Goal: Task Accomplishment & Management: Complete application form

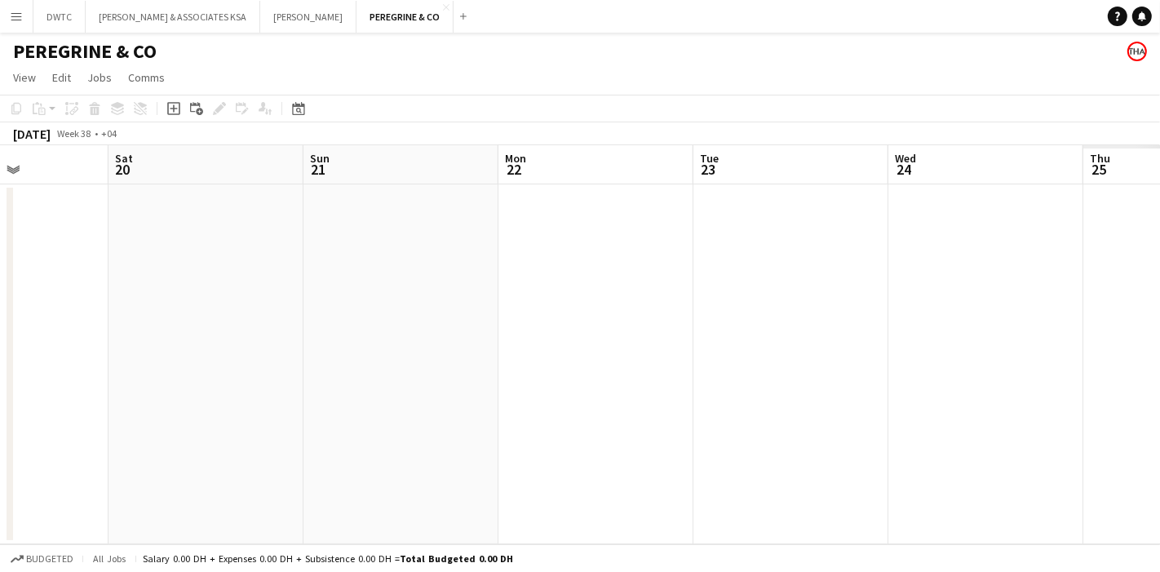
scroll to position [0, 649]
drag, startPoint x: 821, startPoint y: 322, endPoint x: 453, endPoint y: 321, distance: 368.1
click at [453, 321] on app-calendar-viewport "Tue 16 Wed 17 Thu 18 Fri 19 Sat 20 Sun 21 Mon 22 Tue 23 Wed 24 Thu 25 Fri 26" at bounding box center [580, 344] width 1160 height 399
click at [625, 261] on app-date-cell at bounding box center [618, 364] width 195 height 360
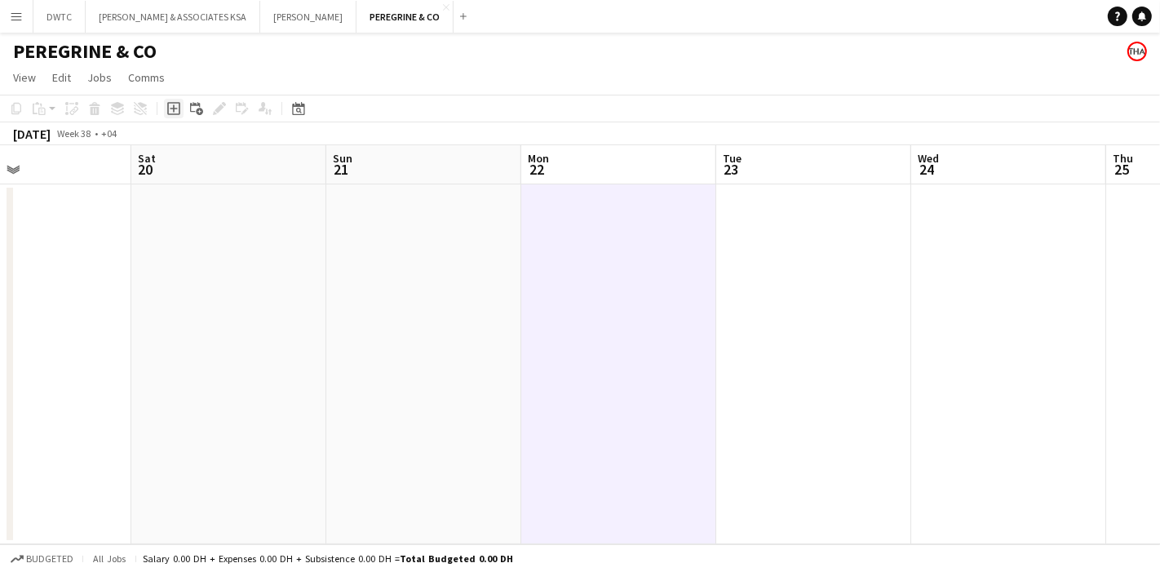
click at [175, 110] on icon "Add job" at bounding box center [173, 108] width 13 height 13
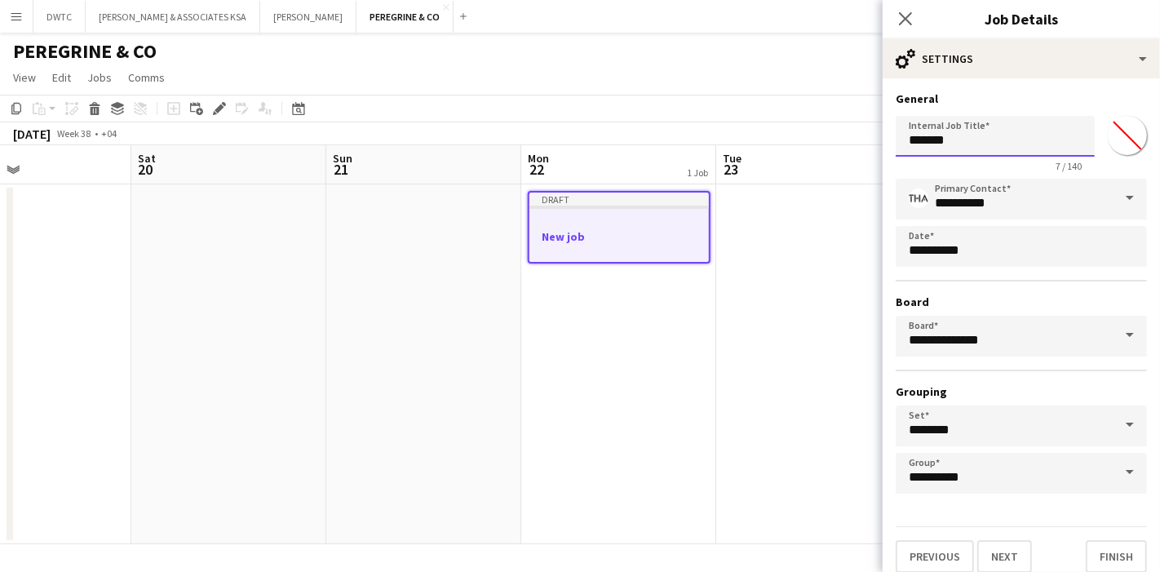
click at [978, 151] on input "*******" at bounding box center [995, 136] width 199 height 41
click at [1075, 327] on input "**********" at bounding box center [1021, 336] width 251 height 41
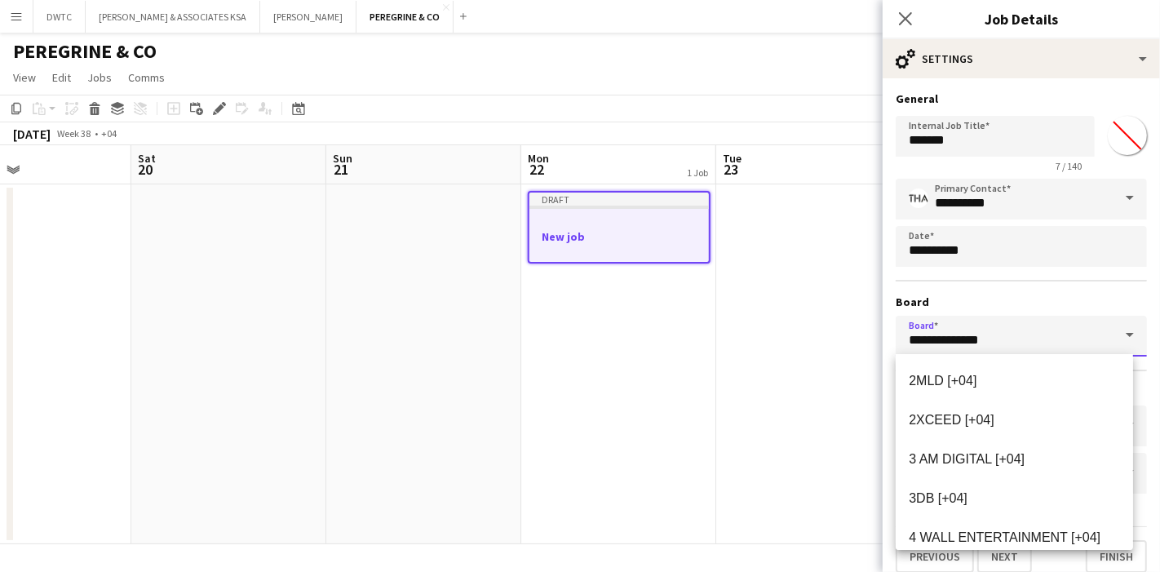
drag, startPoint x: 914, startPoint y: 332, endPoint x: 879, endPoint y: 330, distance: 35.2
click at [879, 330] on body "Menu Boards Boards Boards All jobs Status Workforce Workforce My Workforce Recr…" at bounding box center [580, 286] width 1160 height 572
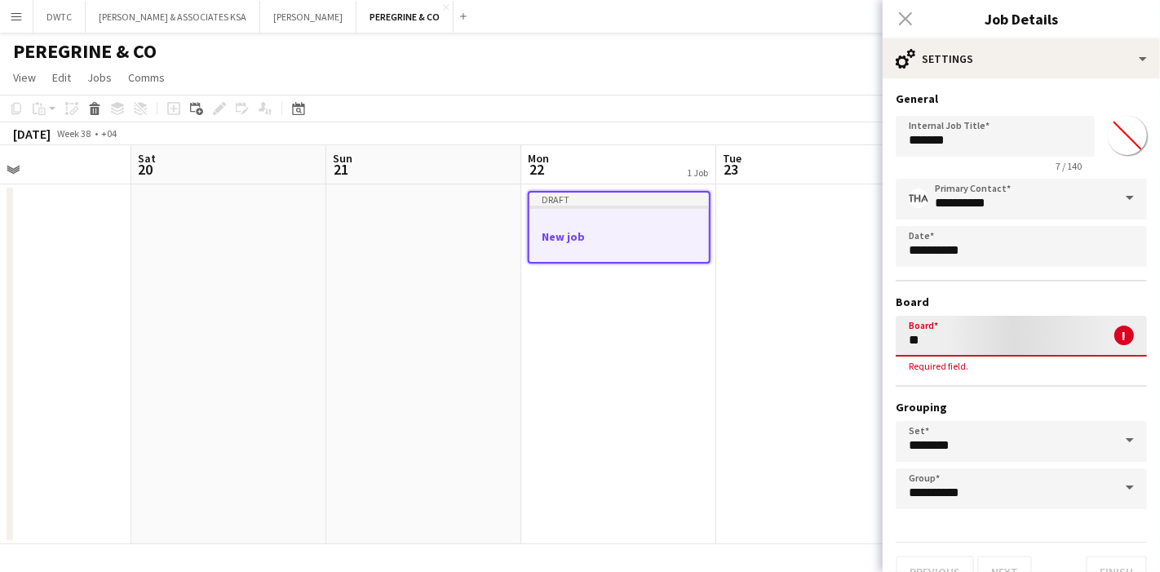
type input "*"
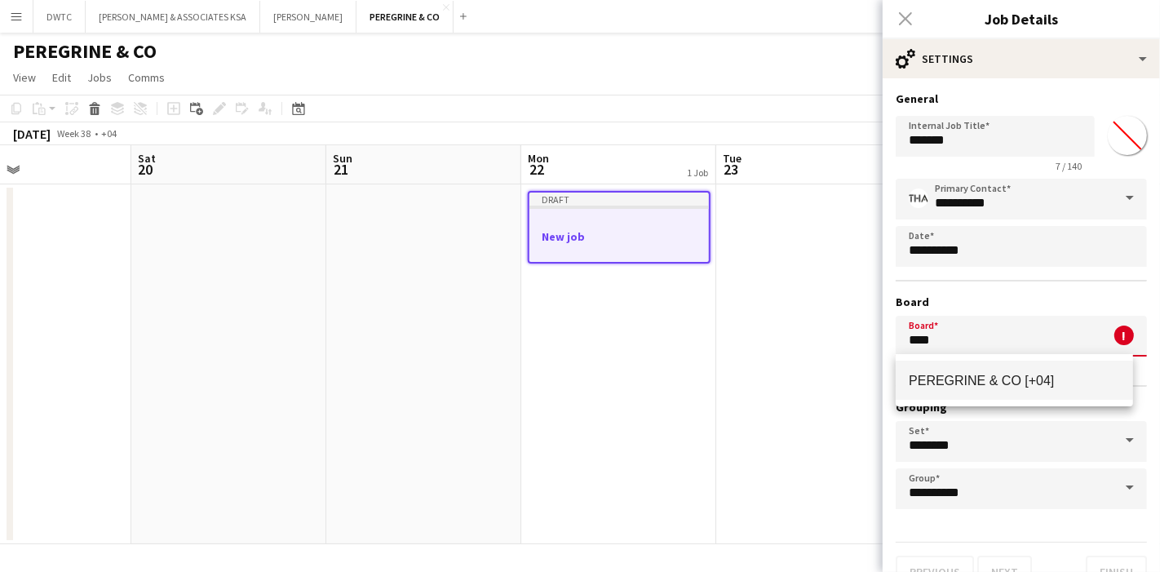
click at [1006, 378] on span "PEREGRINE & CO [+04]" at bounding box center [981, 381] width 145 height 14
type input "**********"
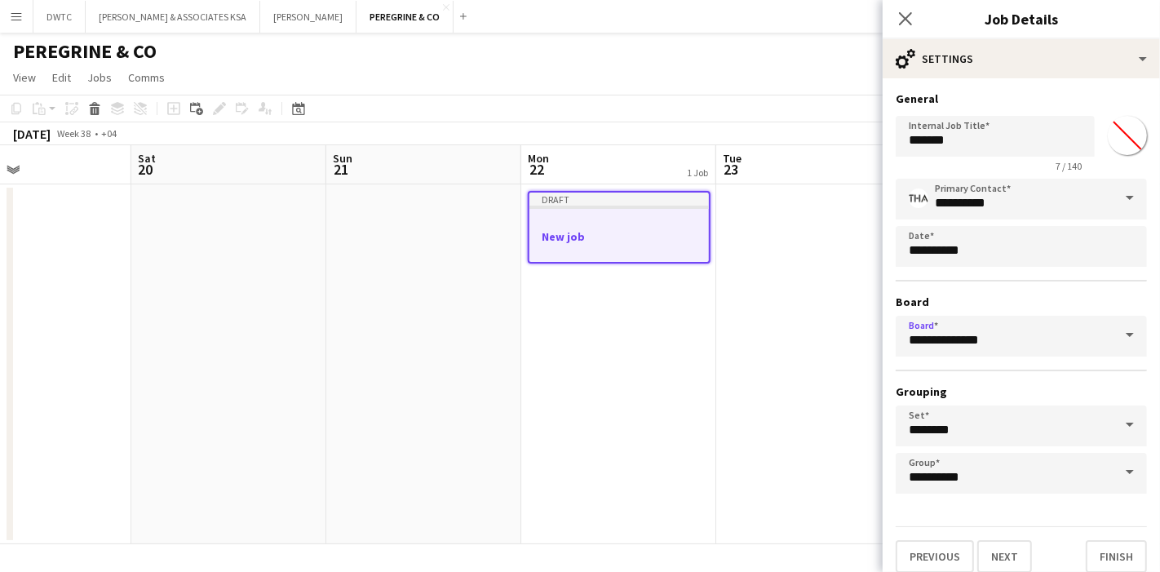
click at [1017, 298] on h3 "Board" at bounding box center [1021, 302] width 251 height 15
drag, startPoint x: 975, startPoint y: 139, endPoint x: 895, endPoint y: 145, distance: 80.2
click at [896, 145] on input "*******" at bounding box center [995, 136] width 199 height 41
paste input "**********"
click at [962, 140] on input "**********" at bounding box center [995, 136] width 199 height 41
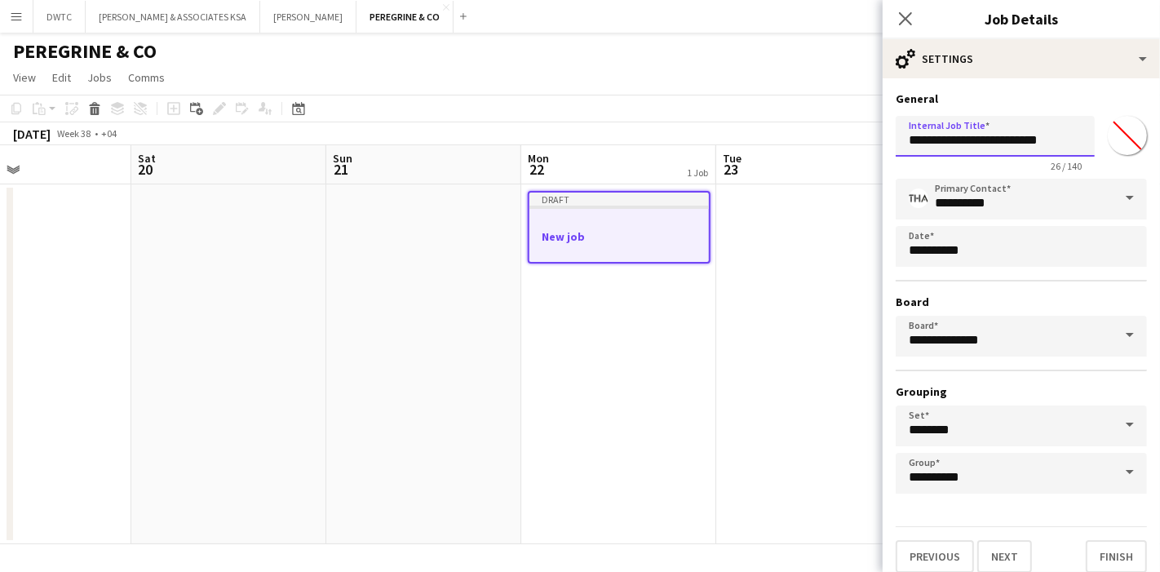
click at [962, 140] on input "**********" at bounding box center [995, 136] width 199 height 41
click at [963, 140] on input "**********" at bounding box center [995, 136] width 199 height 41
click at [997, 140] on input "**********" at bounding box center [995, 136] width 199 height 41
type input "**********"
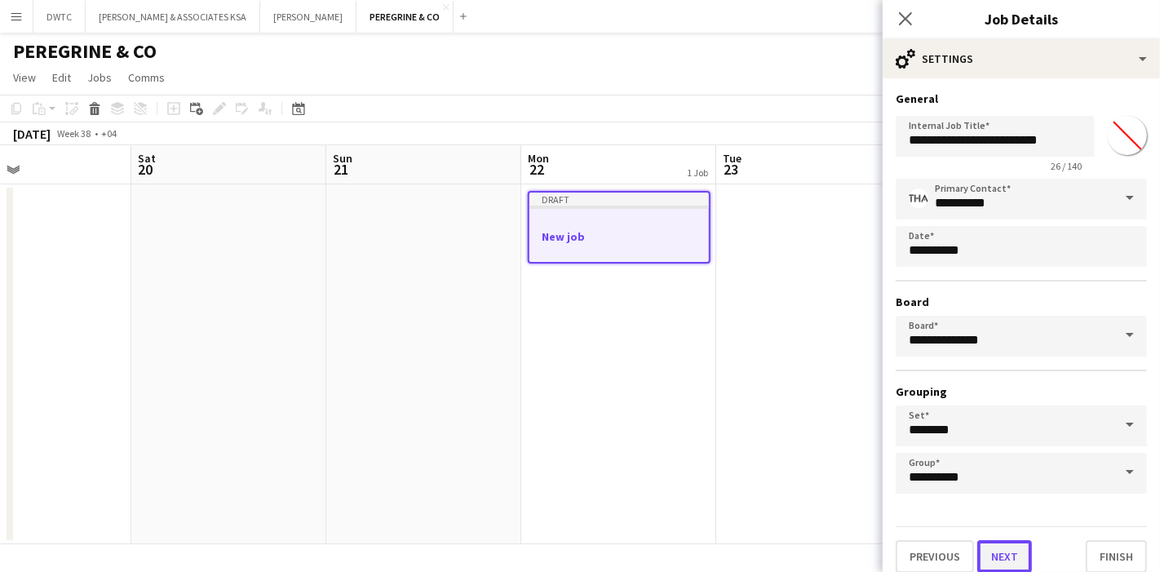
click at [1008, 543] on button "Next" at bounding box center [1005, 556] width 55 height 33
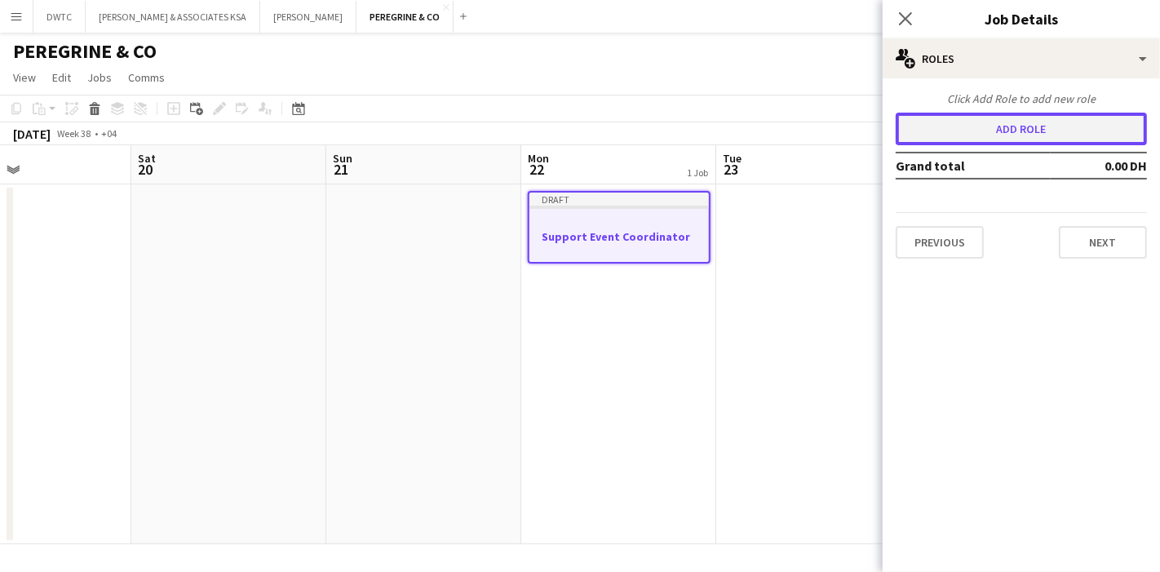
click at [1005, 120] on button "Add role" at bounding box center [1021, 129] width 251 height 33
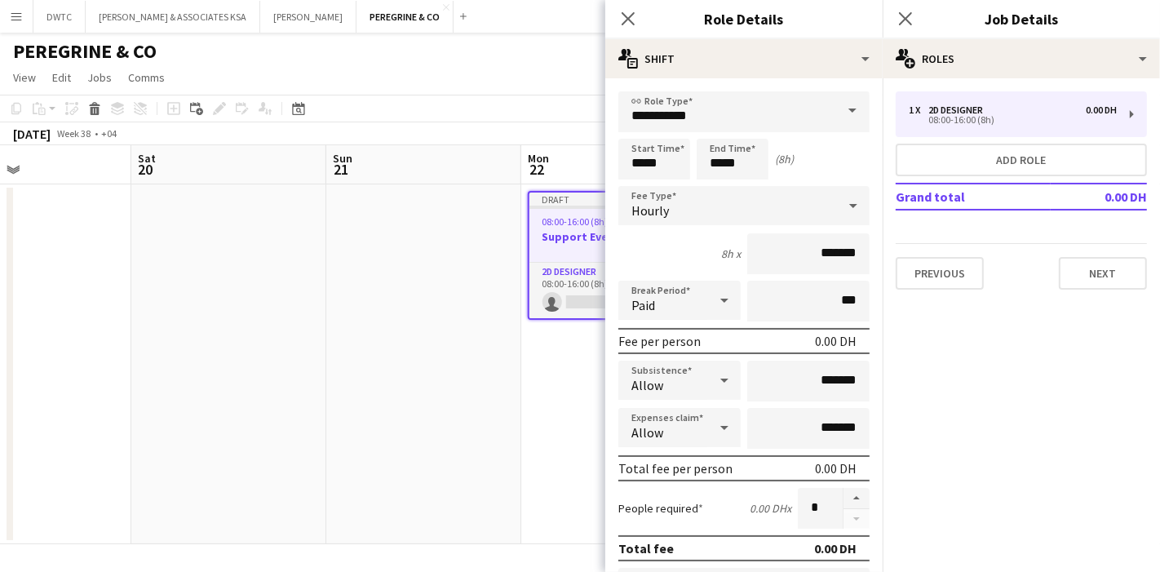
click at [837, 113] on span at bounding box center [853, 110] width 34 height 39
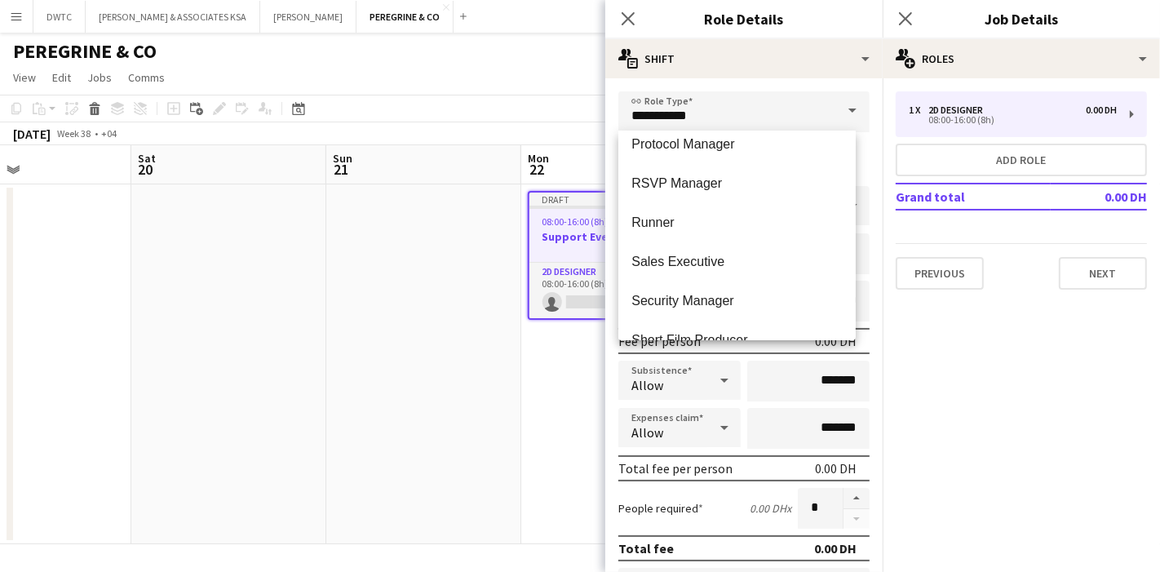
scroll to position [4321, 0]
click at [630, 232] on mat-option "Runner" at bounding box center [737, 223] width 237 height 39
type input "******"
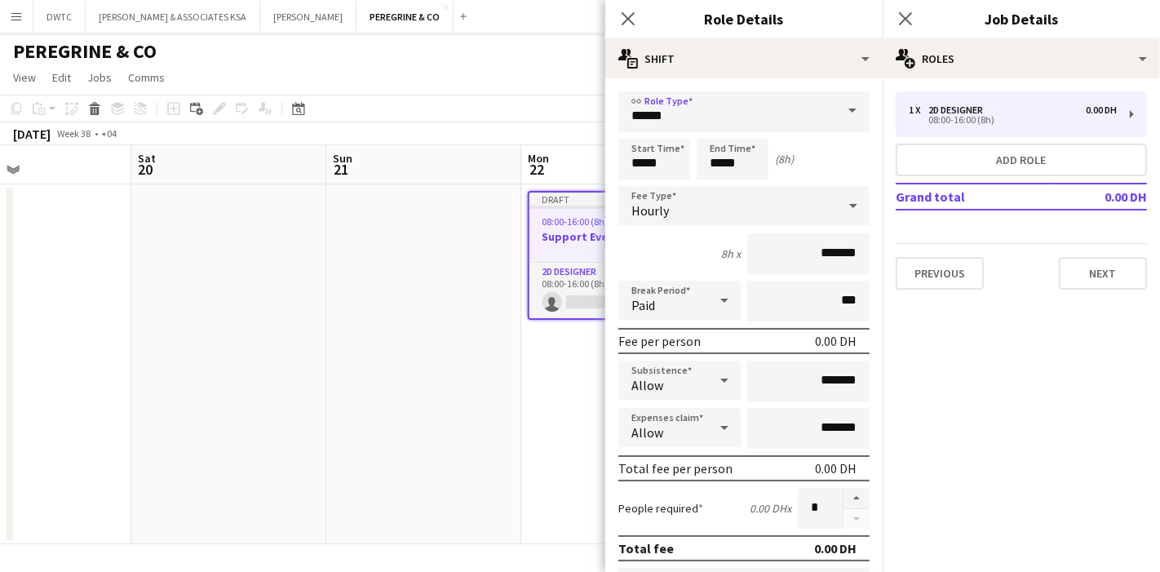
click at [844, 202] on icon at bounding box center [854, 205] width 20 height 33
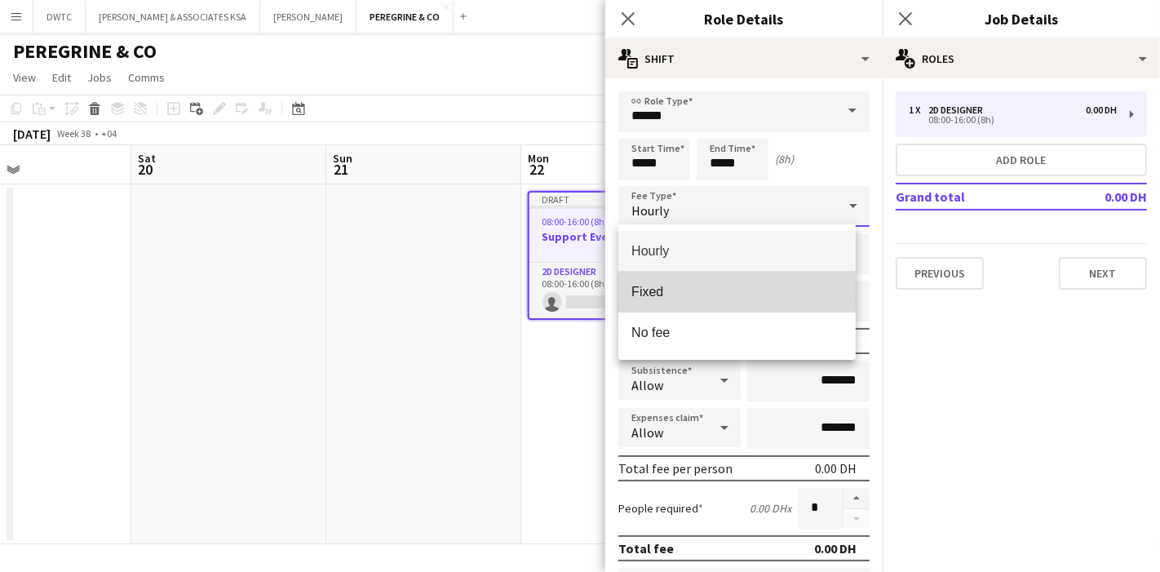
click at [743, 301] on mat-option "Fixed" at bounding box center [737, 292] width 237 height 41
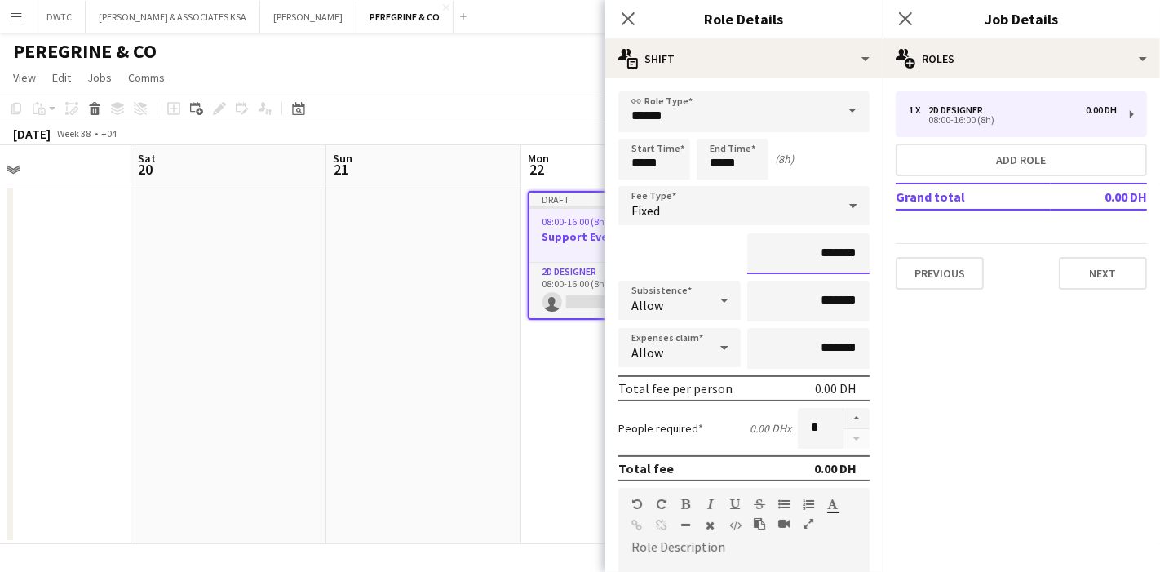
click at [807, 251] on input "*******" at bounding box center [809, 253] width 122 height 41
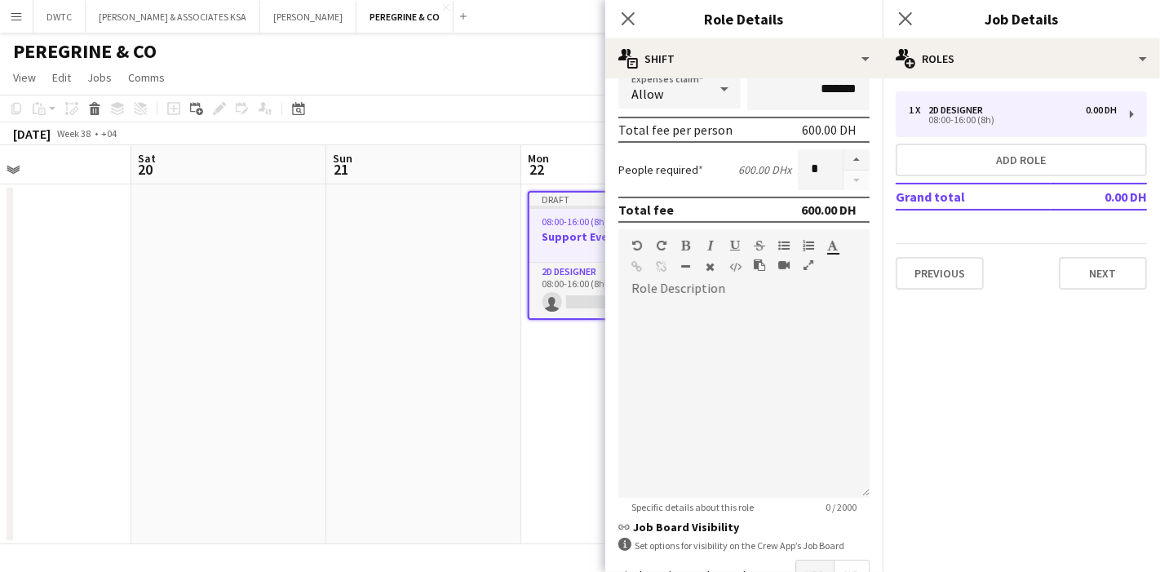
scroll to position [364, 0]
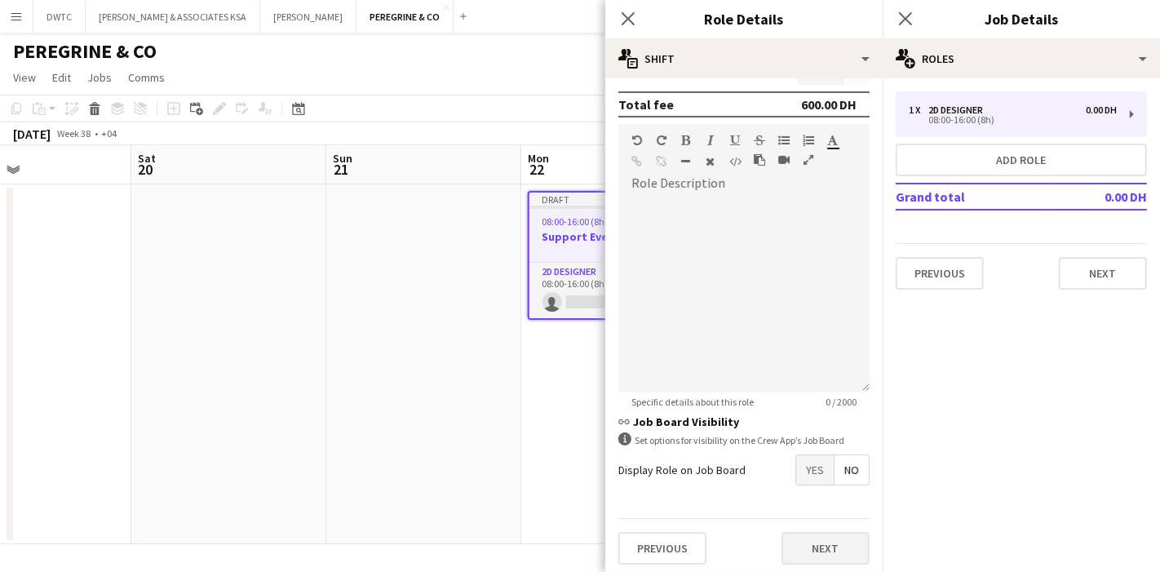
type input "*********"
click at [821, 544] on button "Next" at bounding box center [826, 548] width 88 height 33
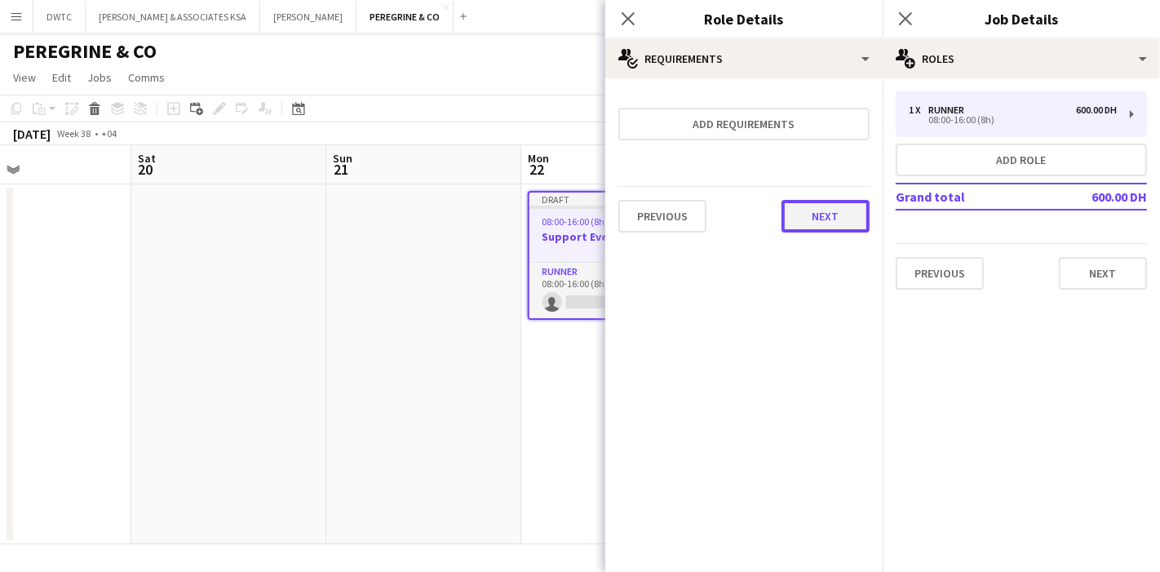
click at [828, 216] on button "Next" at bounding box center [826, 216] width 88 height 33
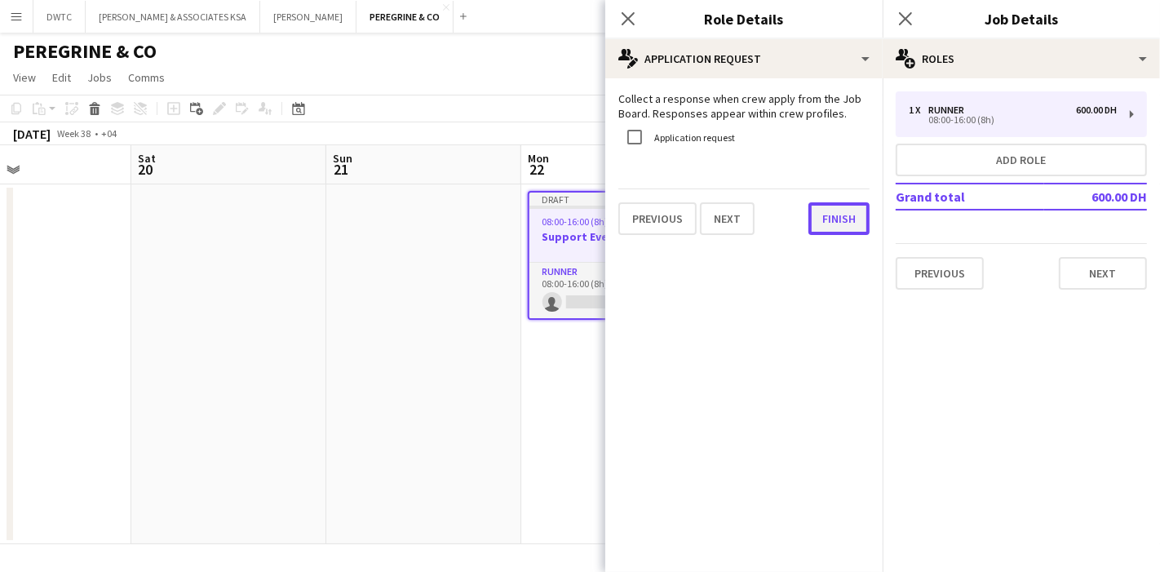
click at [842, 227] on button "Finish" at bounding box center [839, 218] width 61 height 33
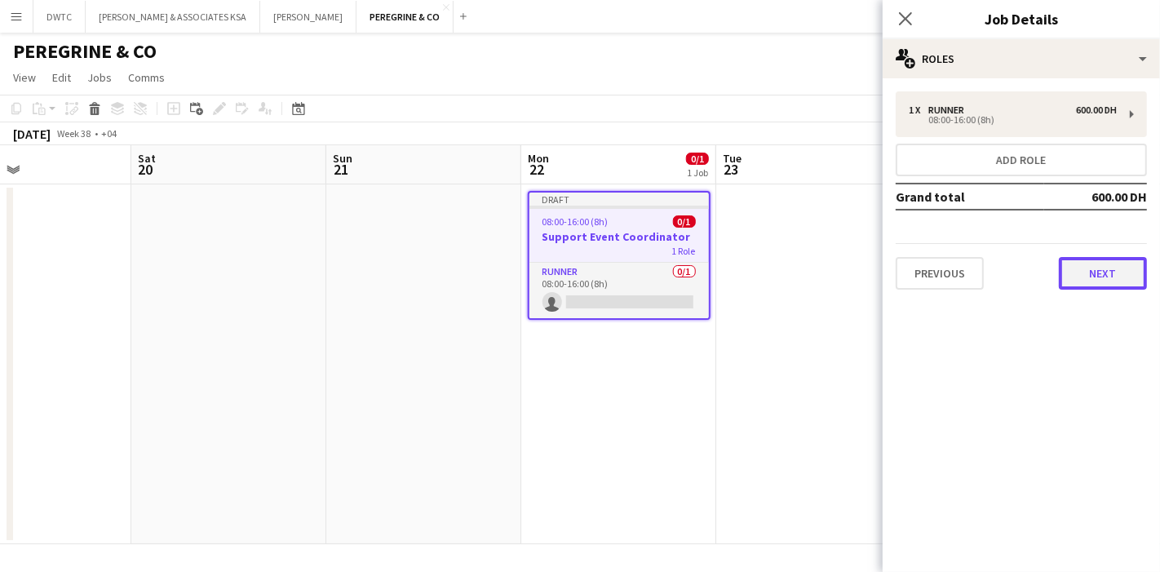
click at [1103, 274] on button "Next" at bounding box center [1103, 273] width 88 height 33
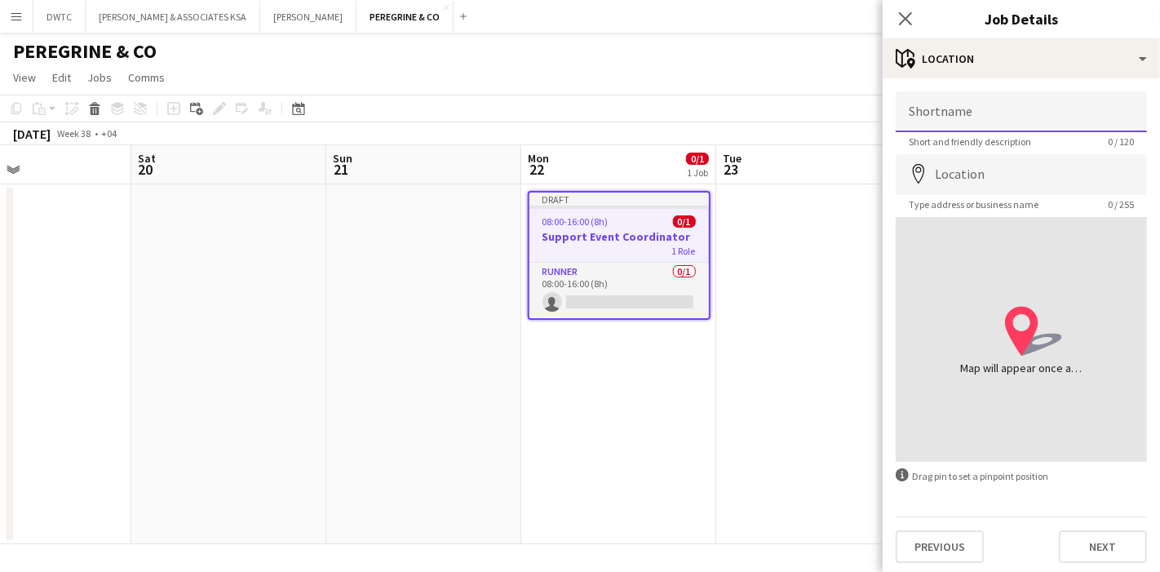
click at [993, 107] on input "Shortname" at bounding box center [1021, 111] width 251 height 41
click at [934, 116] on input "**" at bounding box center [1021, 111] width 251 height 41
drag, startPoint x: 934, startPoint y: 116, endPoint x: 906, endPoint y: 119, distance: 28.7
click at [906, 119] on input "**" at bounding box center [1021, 111] width 251 height 41
paste input "*******"
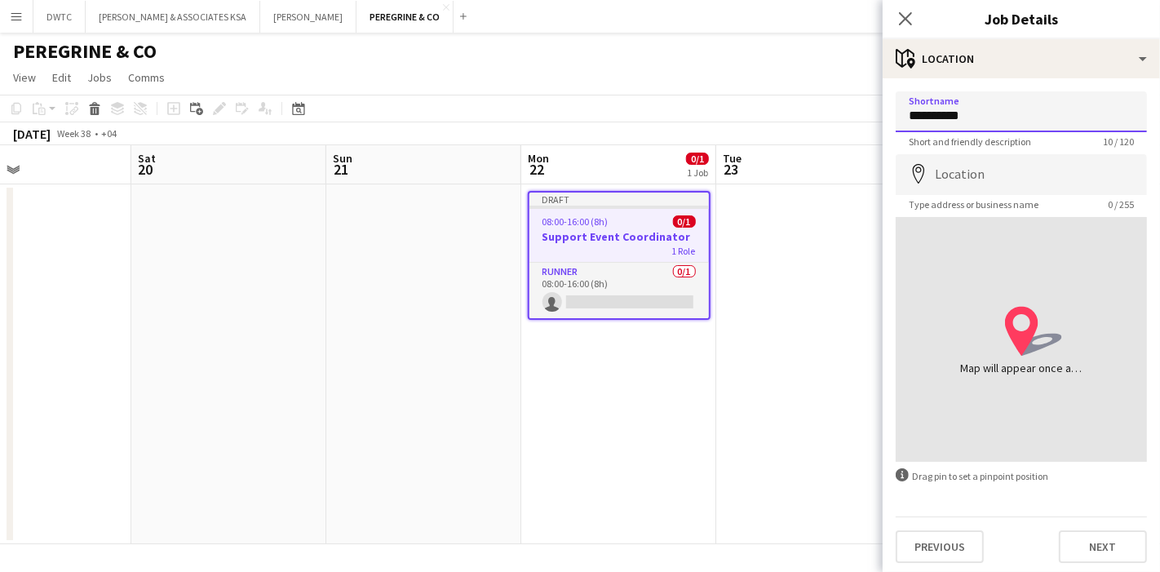
type input "*********"
click at [969, 173] on input "Location" at bounding box center [1021, 174] width 251 height 41
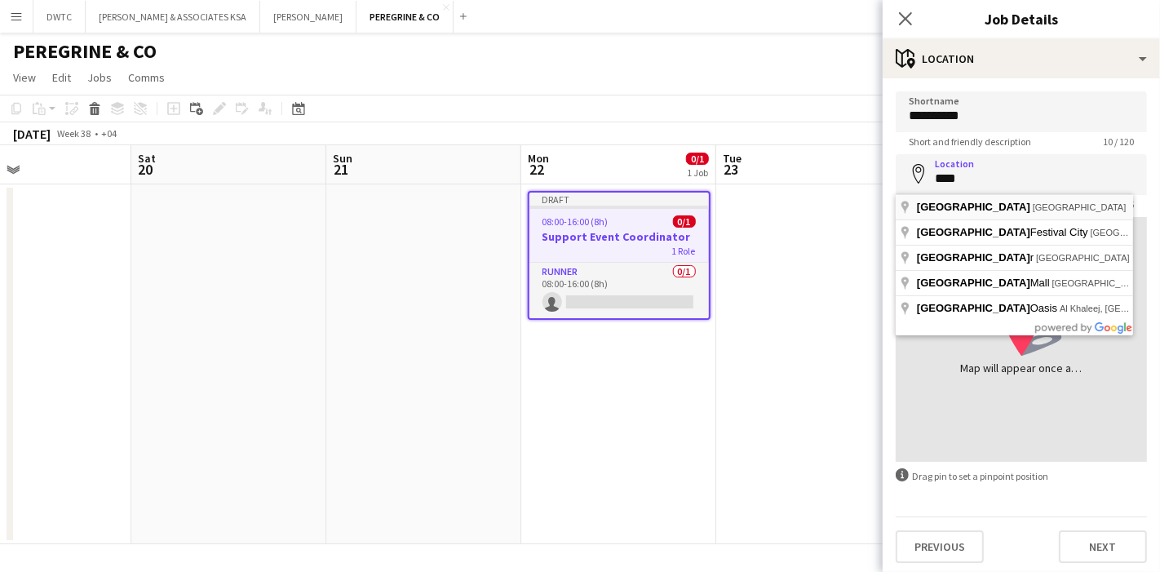
type input "**********"
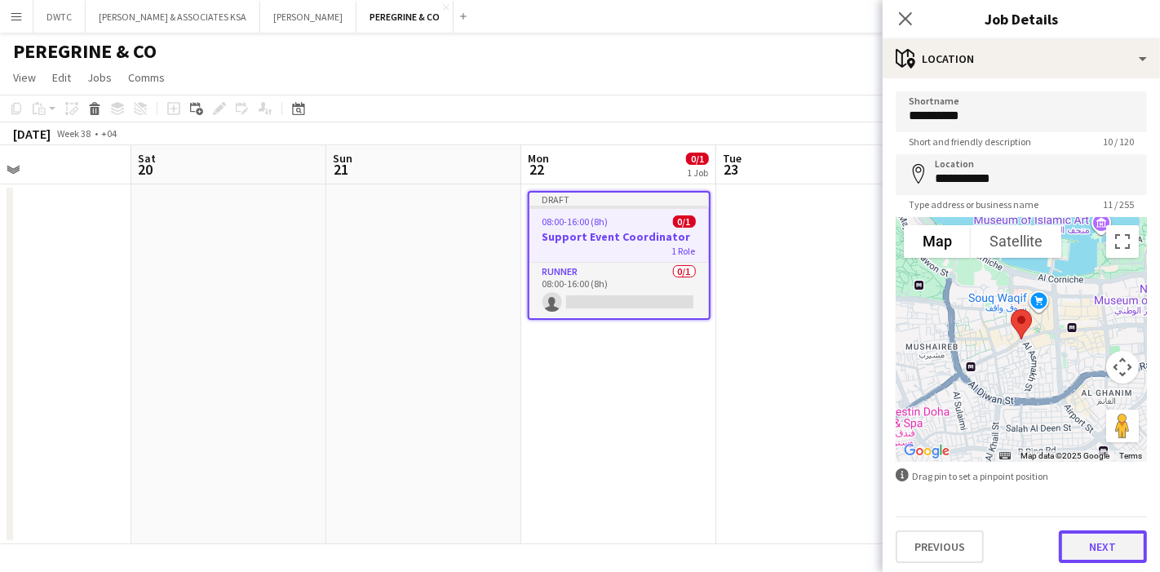
click at [1076, 541] on button "Next" at bounding box center [1103, 546] width 88 height 33
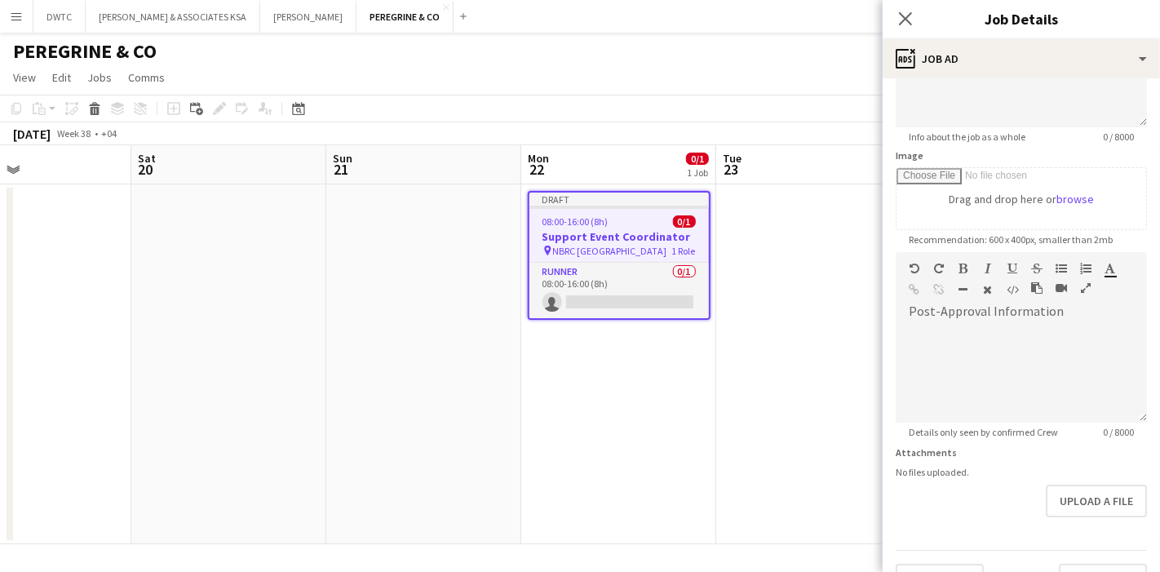
scroll to position [295, 0]
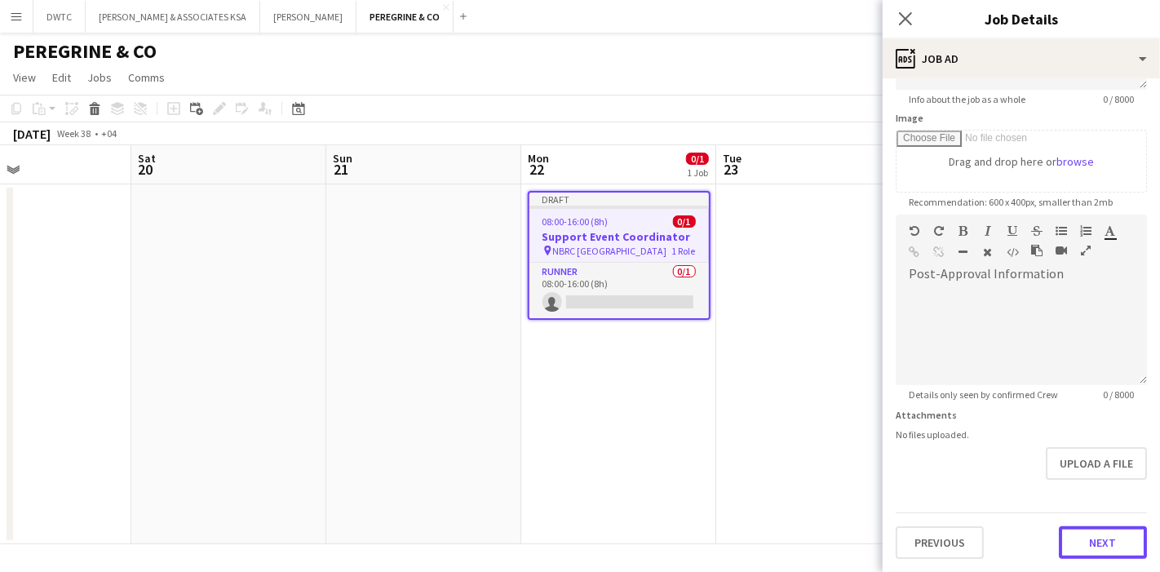
click at [1098, 486] on form "**********" at bounding box center [1021, 207] width 277 height 703
click at [1100, 537] on button "Next" at bounding box center [1103, 545] width 88 height 33
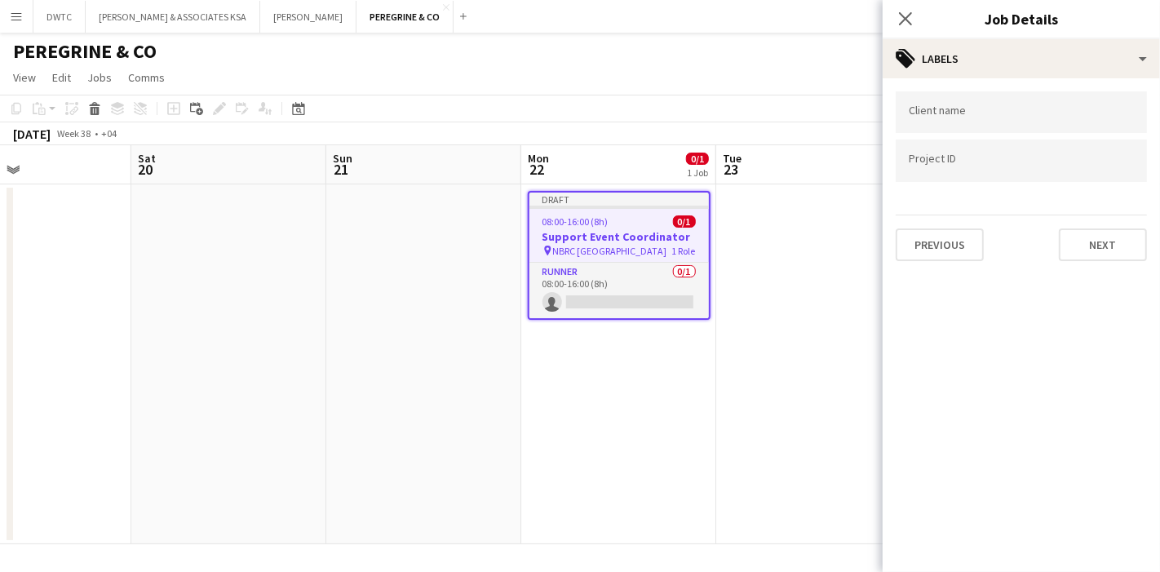
scroll to position [0, 0]
click at [996, 120] on div at bounding box center [1021, 112] width 251 height 42
type input "**********"
click at [986, 164] on input "Type to search project ID labels..." at bounding box center [1021, 161] width 225 height 15
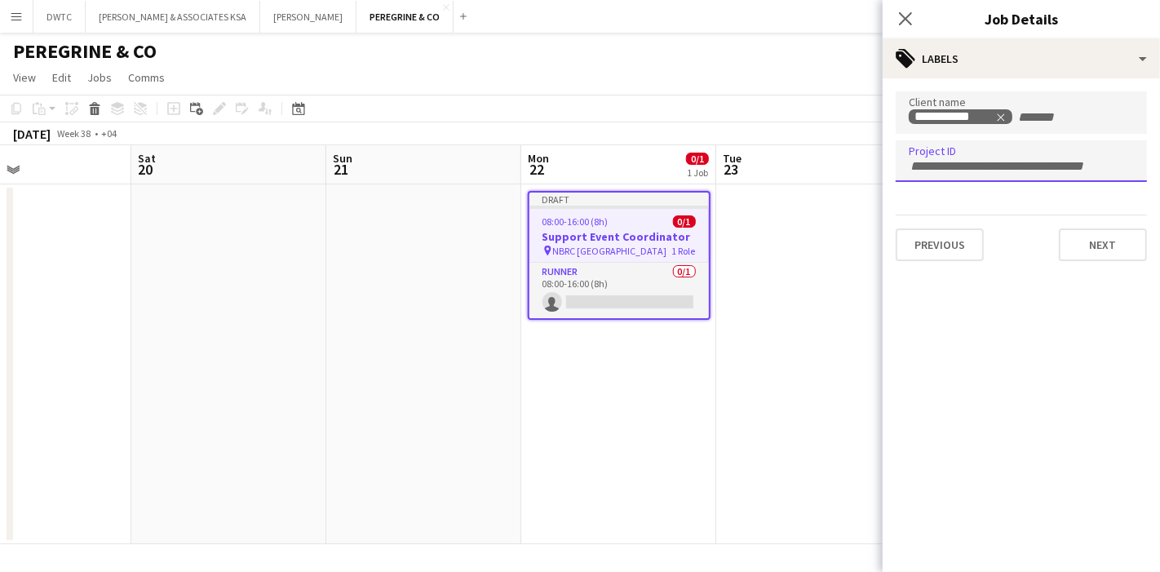
paste input "**********"
type input "**********"
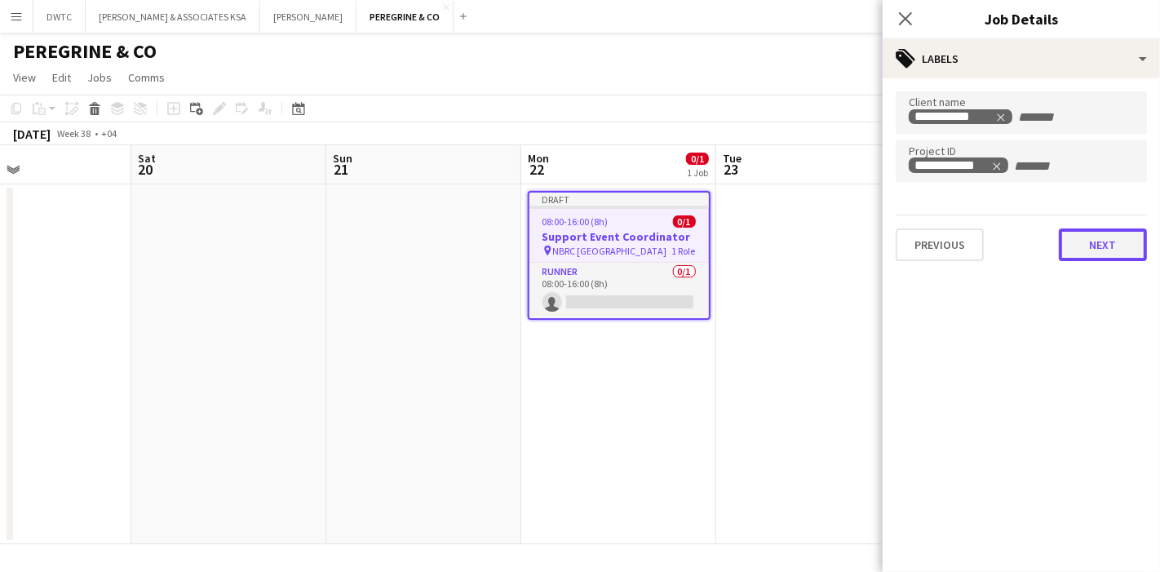
click at [1101, 234] on button "Next" at bounding box center [1103, 245] width 88 height 33
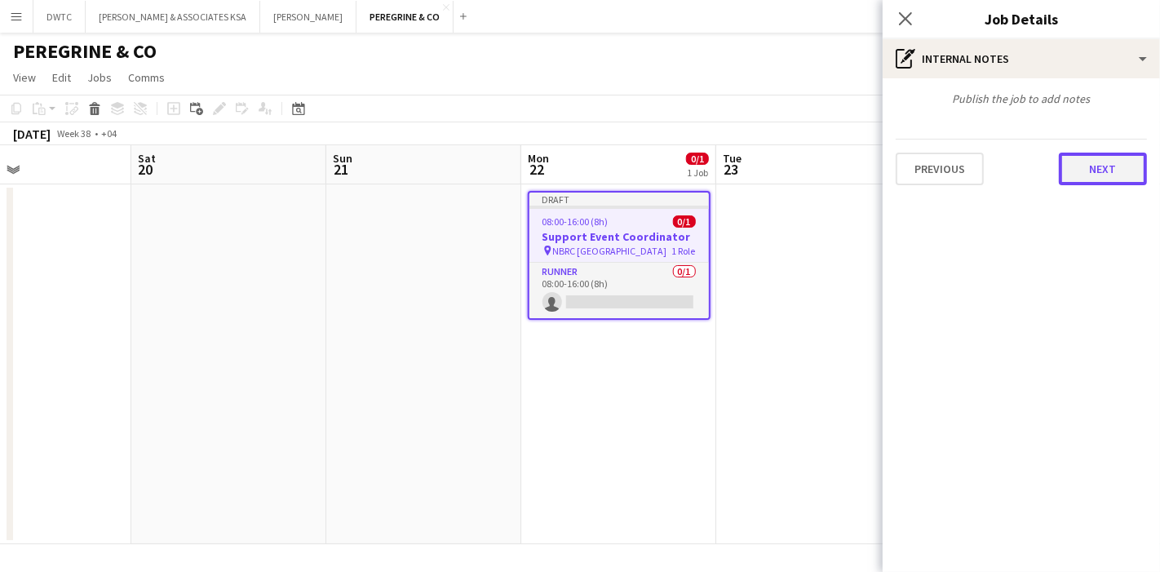
click at [1103, 175] on button "Next" at bounding box center [1103, 169] width 88 height 33
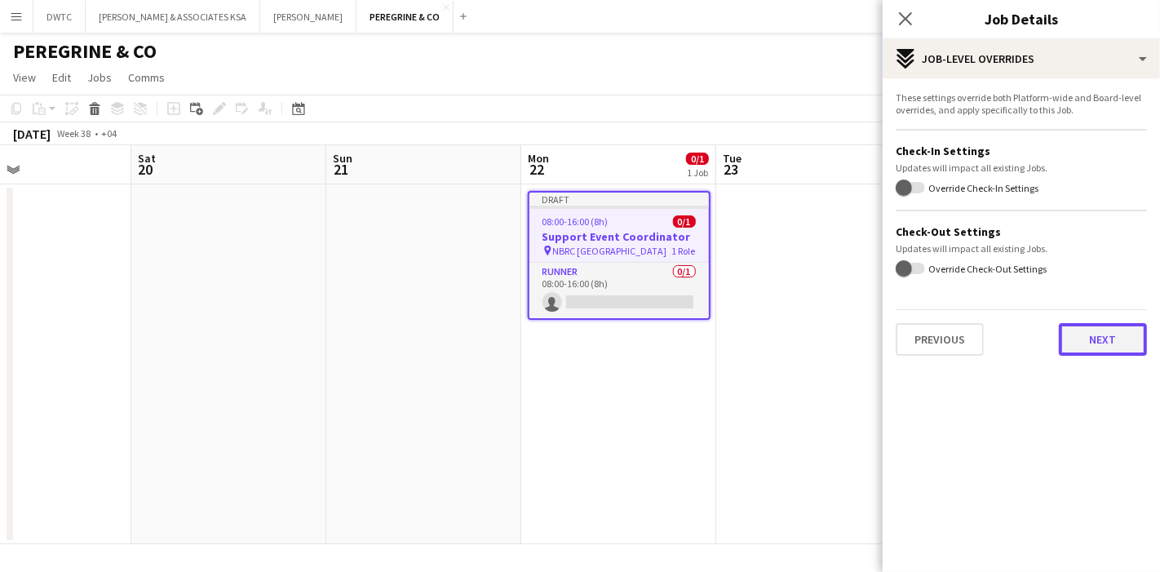
click at [1107, 333] on button "Next" at bounding box center [1103, 339] width 88 height 33
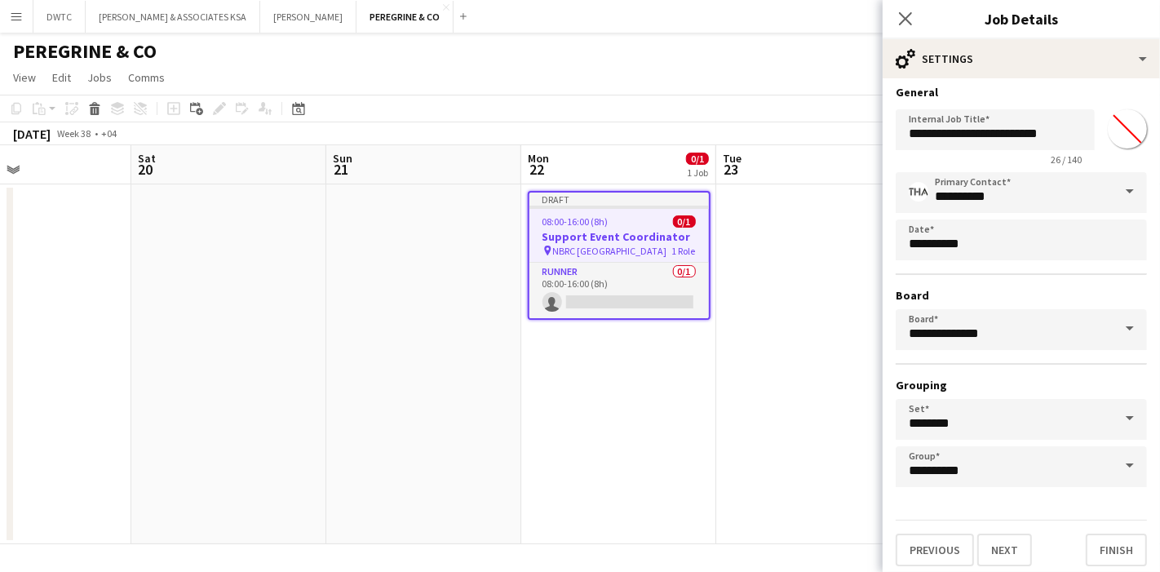
scroll to position [9, 0]
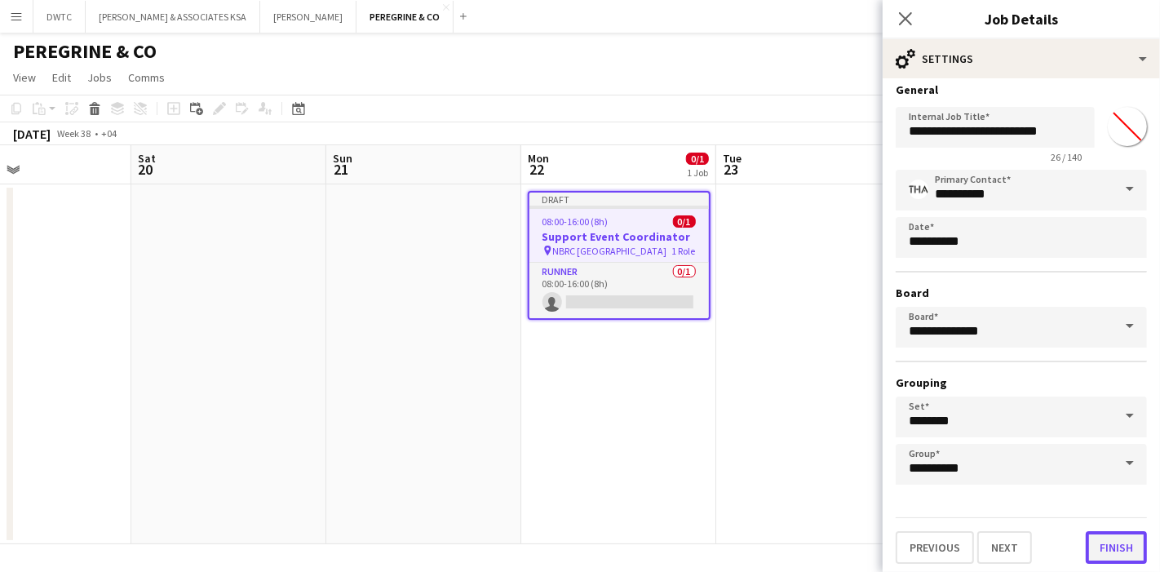
click at [1104, 535] on button "Finish" at bounding box center [1116, 547] width 61 height 33
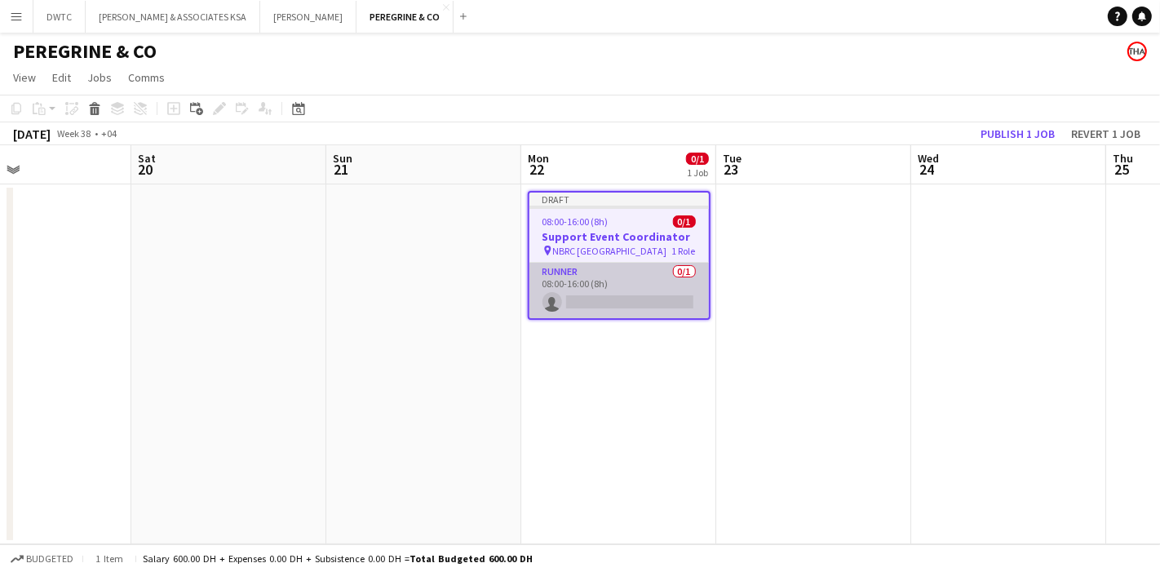
click at [571, 281] on app-card-role "Runner 0/1 08:00-16:00 (8h) single-neutral-actions" at bounding box center [620, 290] width 180 height 55
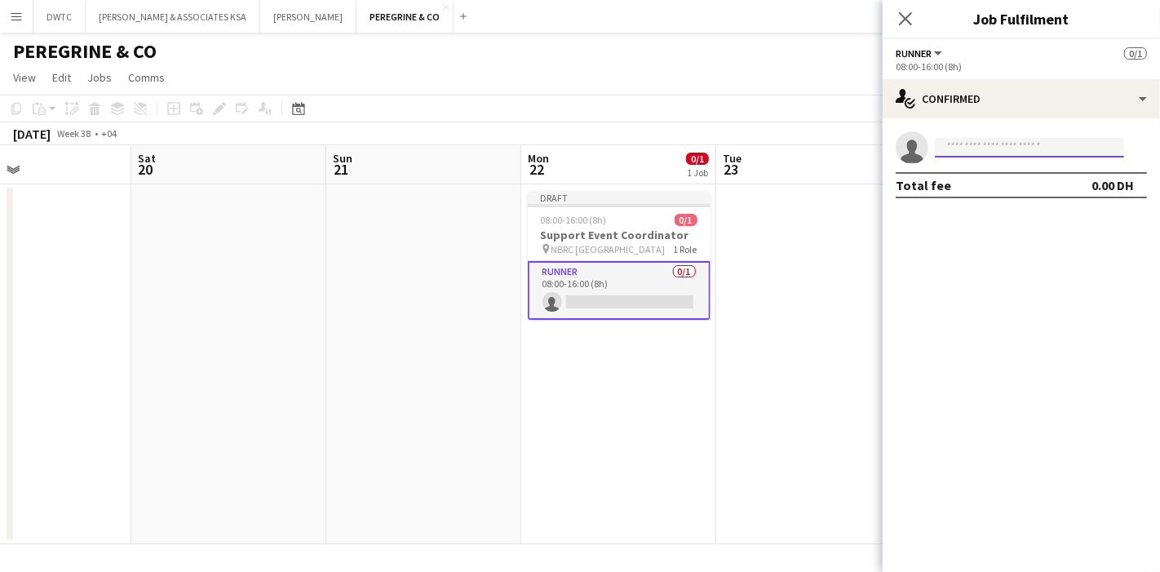
click at [992, 149] on input at bounding box center [1029, 148] width 189 height 20
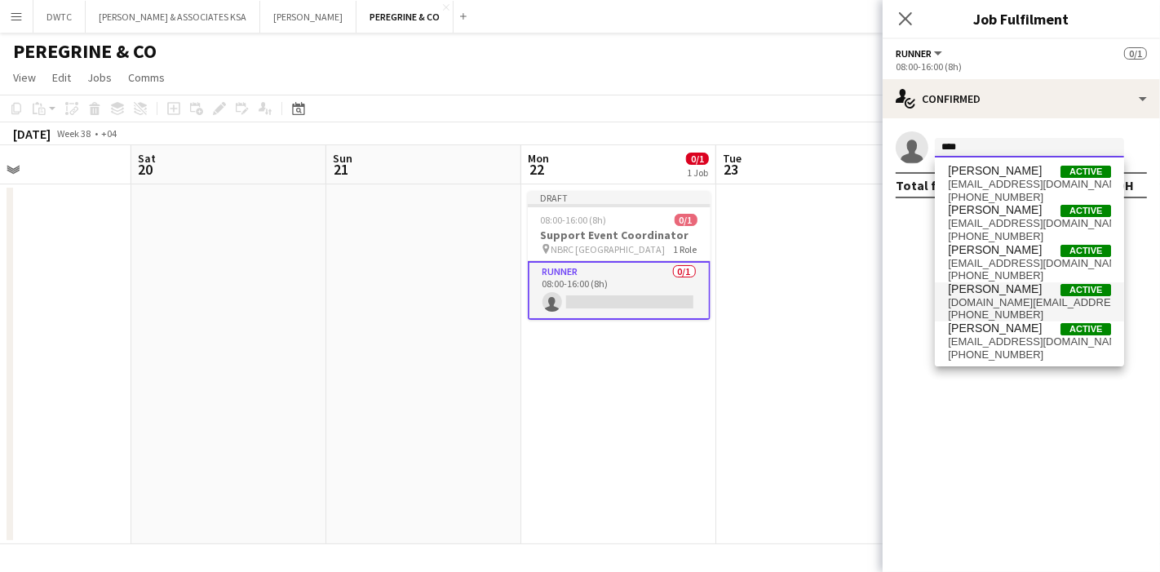
type input "****"
click at [997, 296] on span "saifkhan.qa@hotmail.com" at bounding box center [1029, 302] width 163 height 13
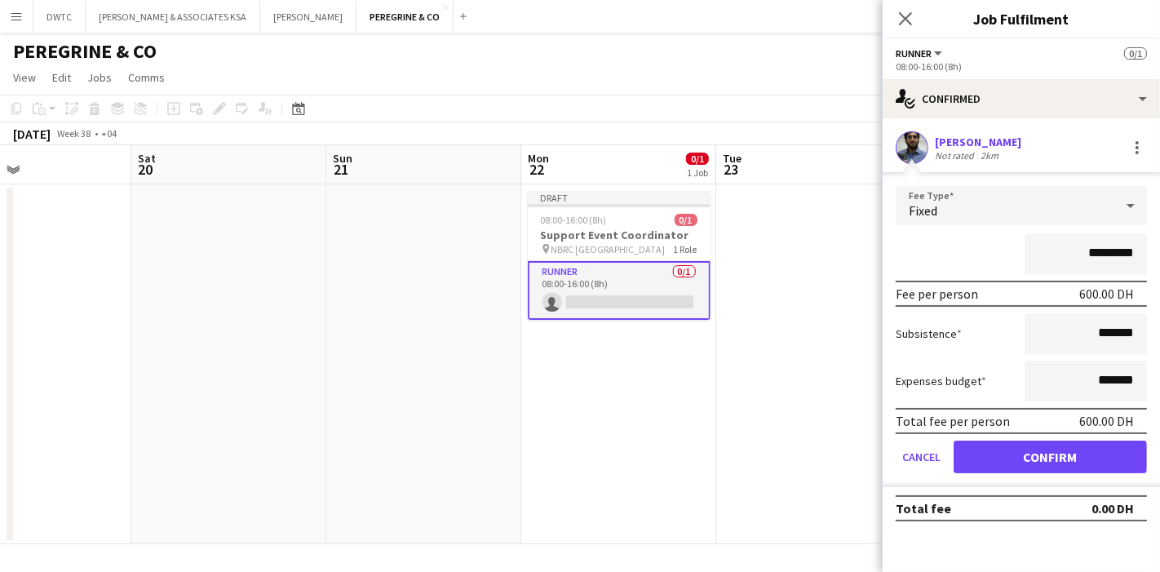
click at [969, 142] on div "Saif Khan" at bounding box center [978, 142] width 87 height 15
click at [1130, 141] on div at bounding box center [1138, 148] width 20 height 20
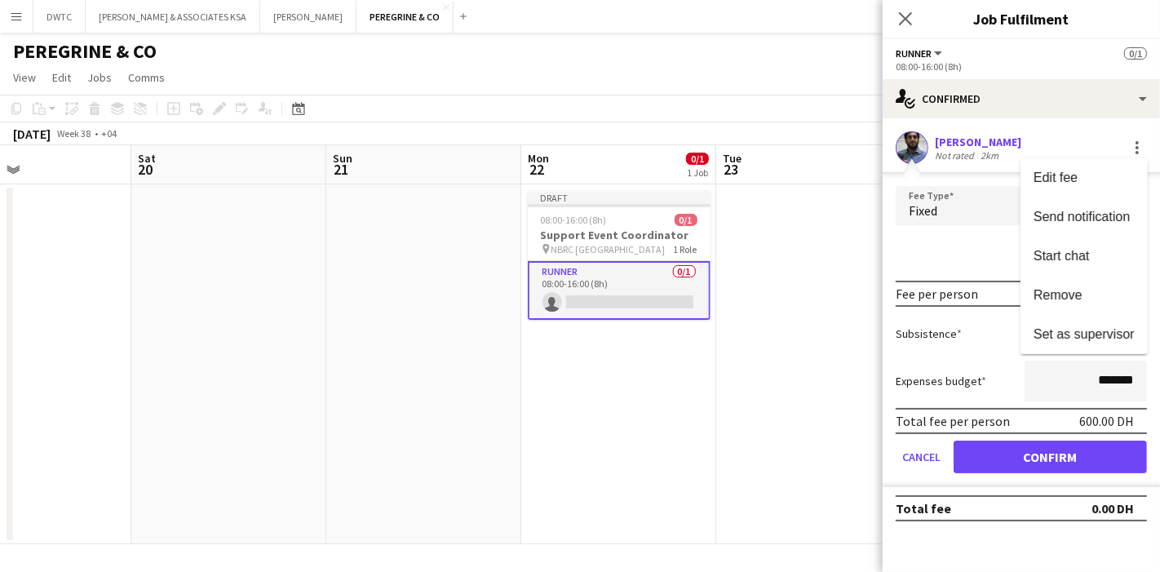
click at [1037, 535] on div at bounding box center [580, 286] width 1160 height 572
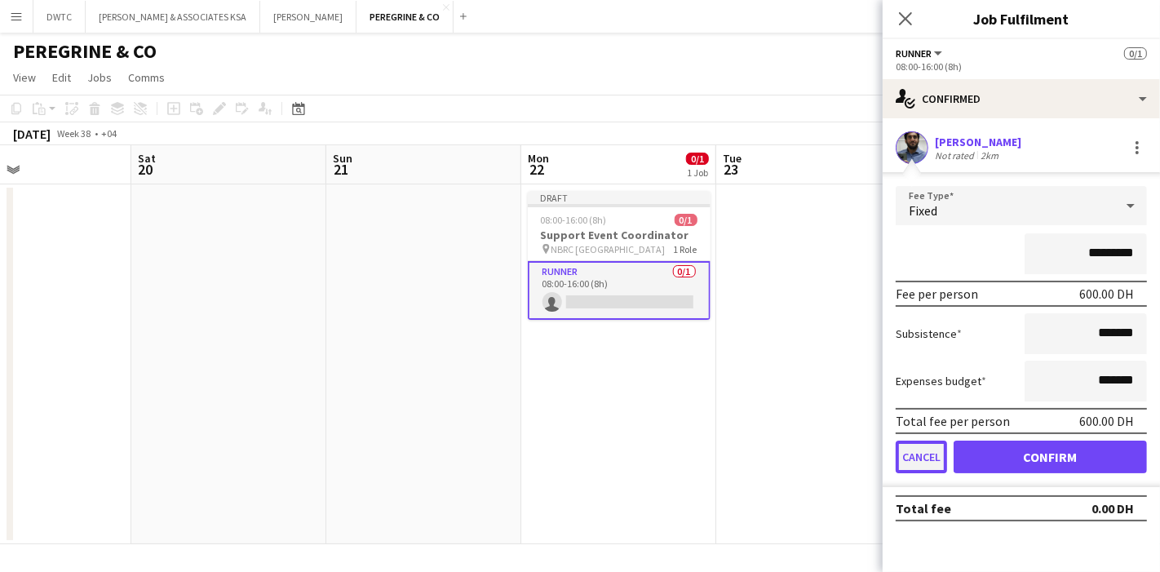
click at [907, 449] on button "Cancel" at bounding box center [921, 457] width 51 height 33
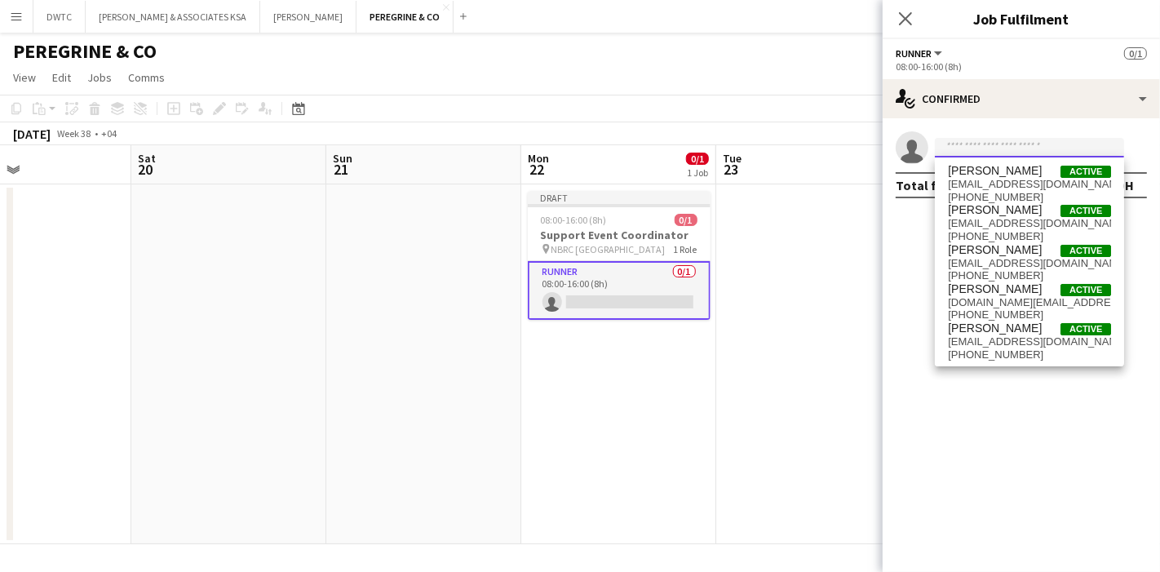
click at [950, 144] on input at bounding box center [1029, 148] width 189 height 20
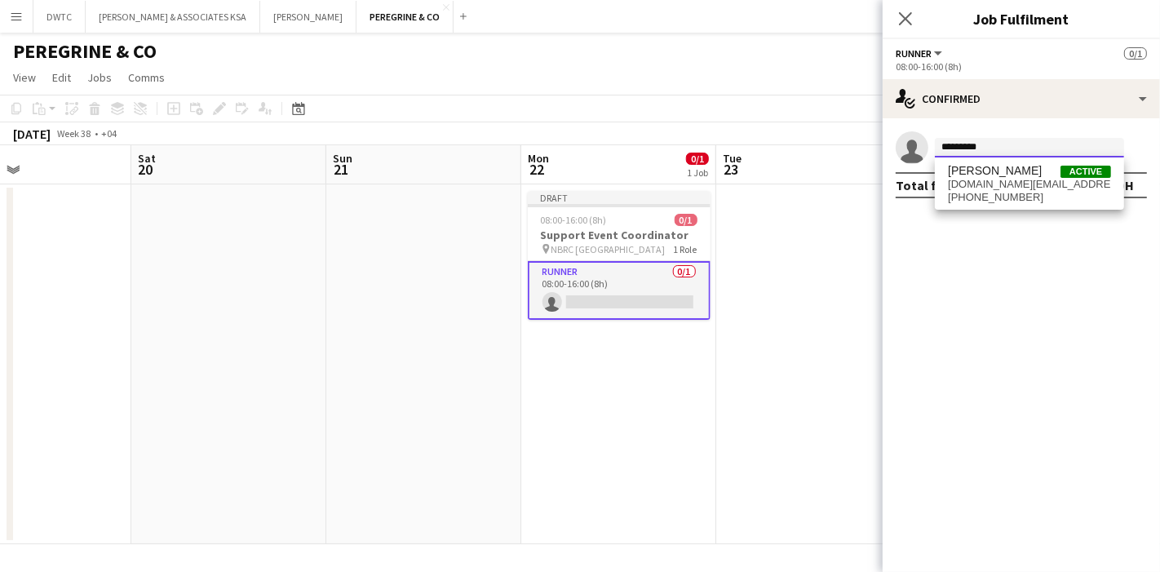
type input "*********"
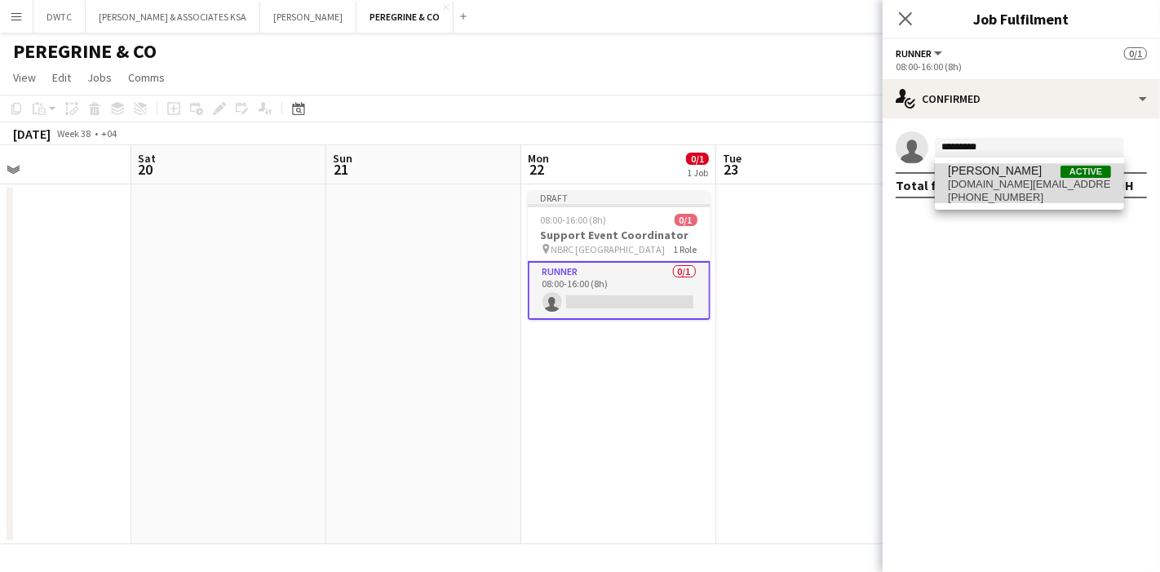
click at [1009, 191] on span "+97466017015" at bounding box center [1029, 197] width 163 height 13
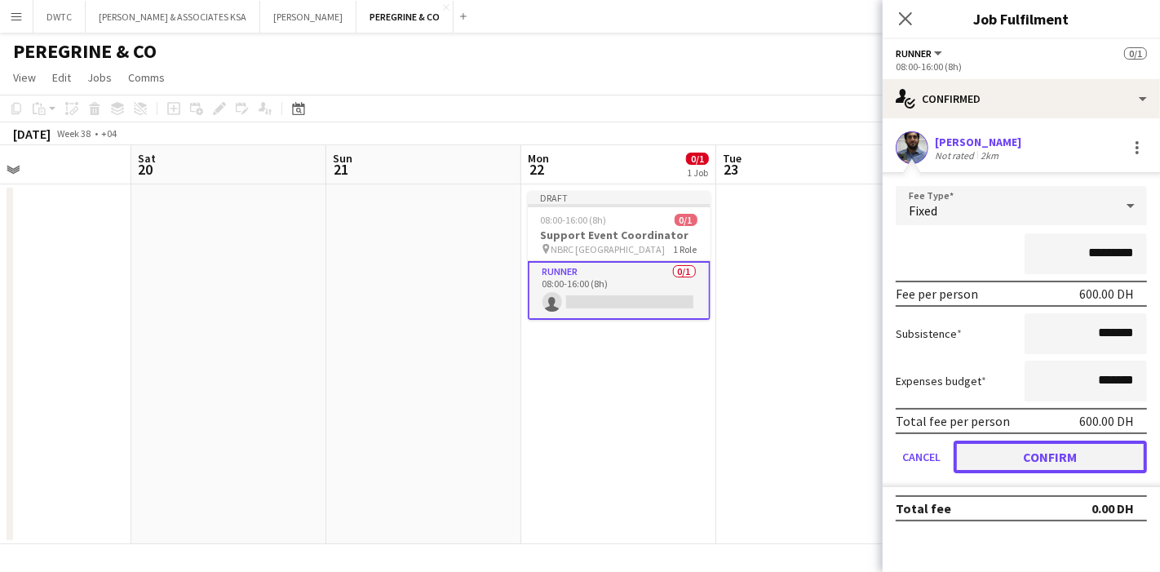
click at [1051, 458] on button "Confirm" at bounding box center [1050, 457] width 193 height 33
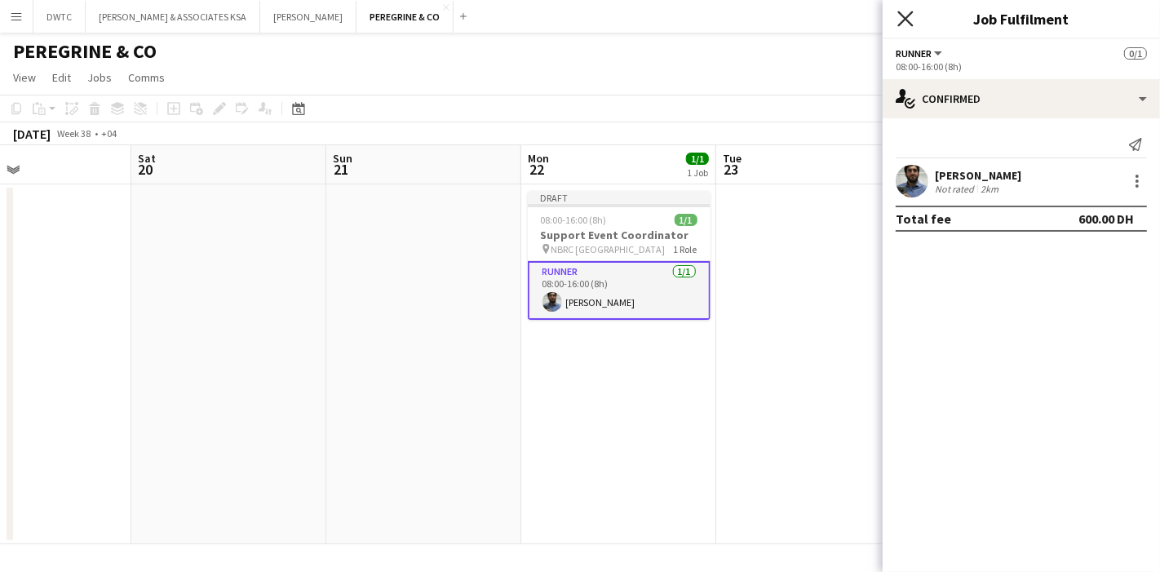
click at [903, 17] on icon "Close pop-in" at bounding box center [906, 19] width 16 height 16
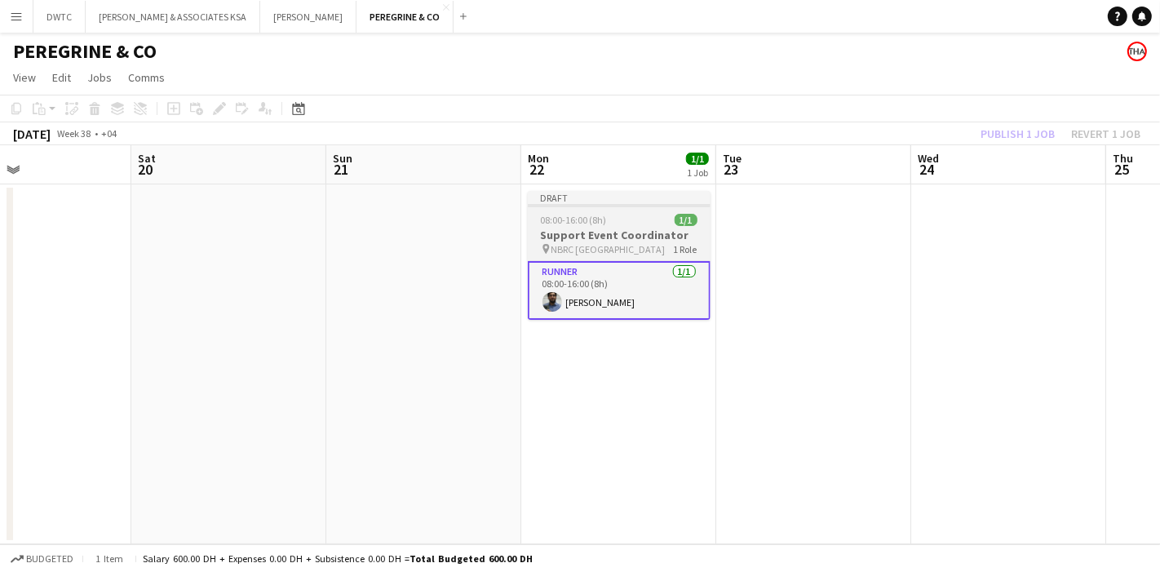
click at [645, 220] on div "08:00-16:00 (8h) 1/1" at bounding box center [619, 220] width 183 height 12
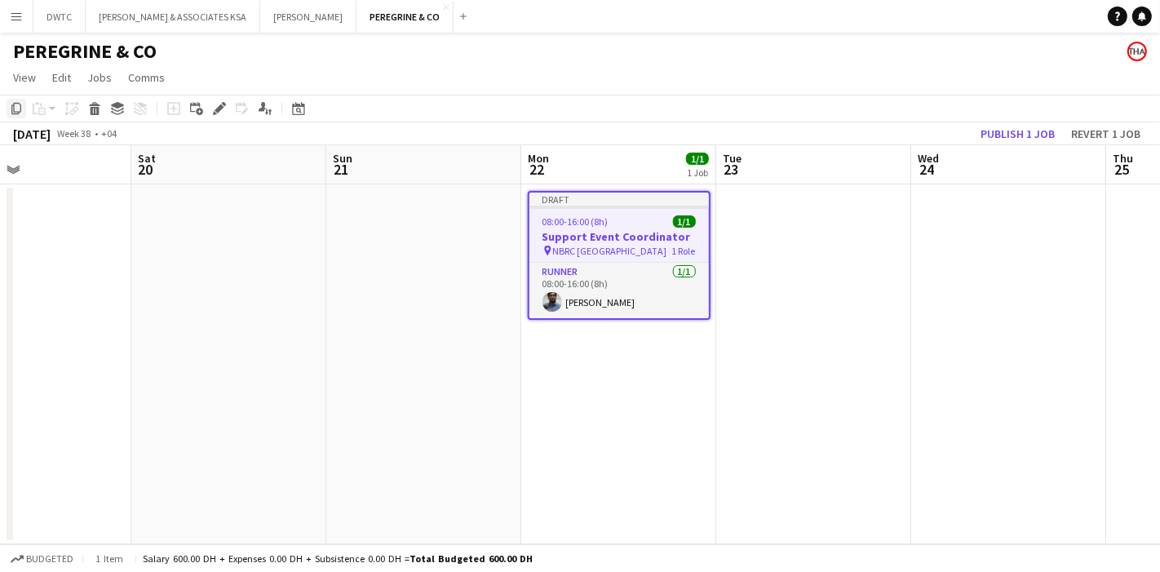
click at [9, 104] on div "Copy" at bounding box center [17, 109] width 20 height 20
click at [989, 249] on app-date-cell at bounding box center [1009, 364] width 195 height 360
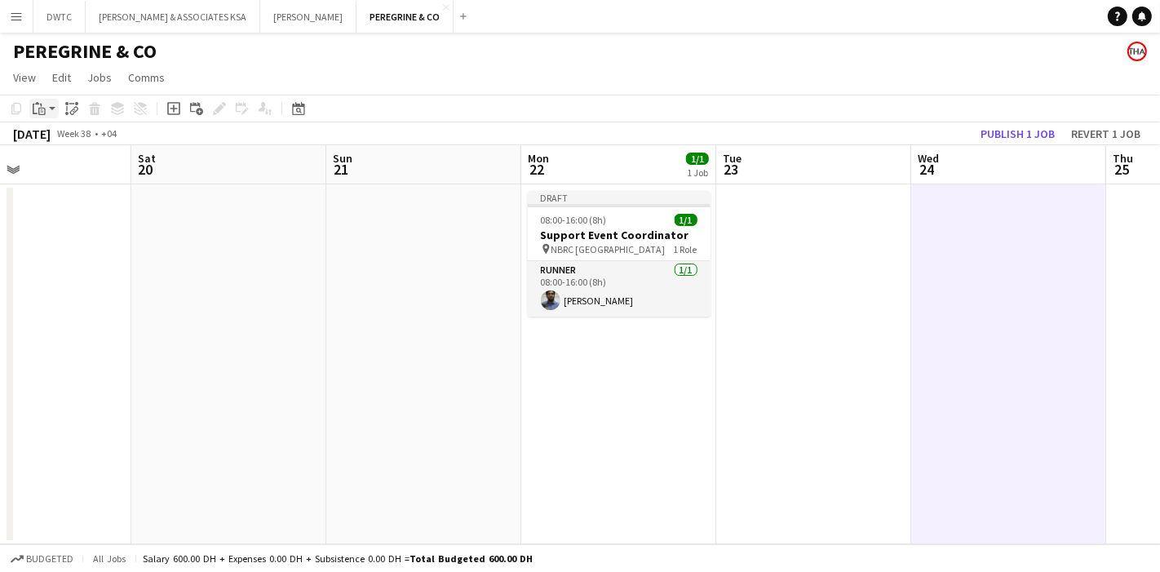
click at [51, 106] on app-action-btn "Paste" at bounding box center [43, 109] width 29 height 20
click at [86, 163] on link "Paste with crew Ctrl+Shift+V" at bounding box center [119, 167] width 153 height 15
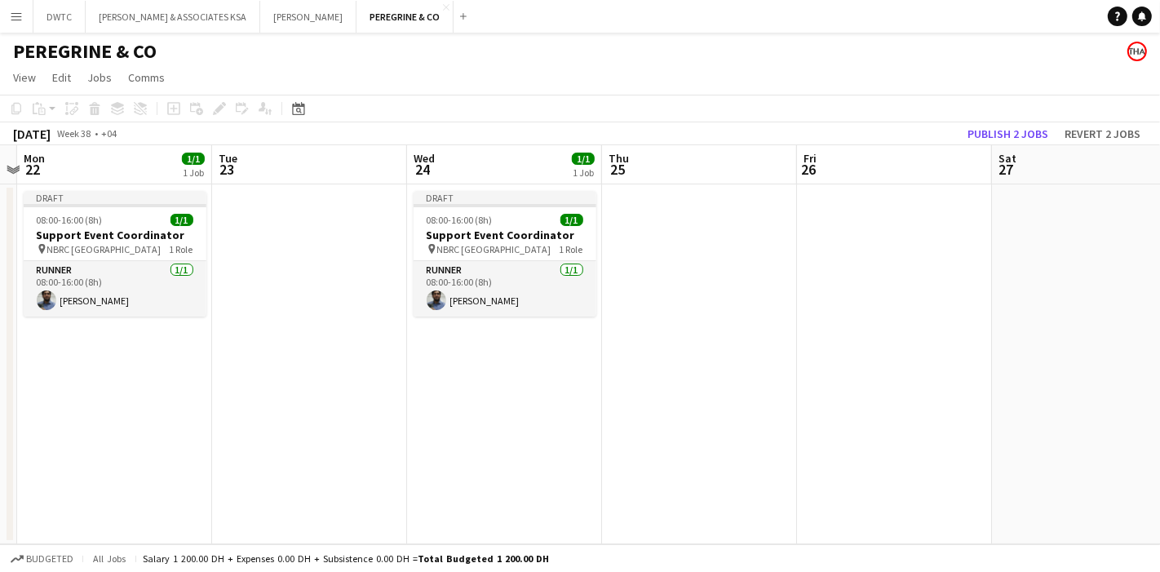
scroll to position [0, 628]
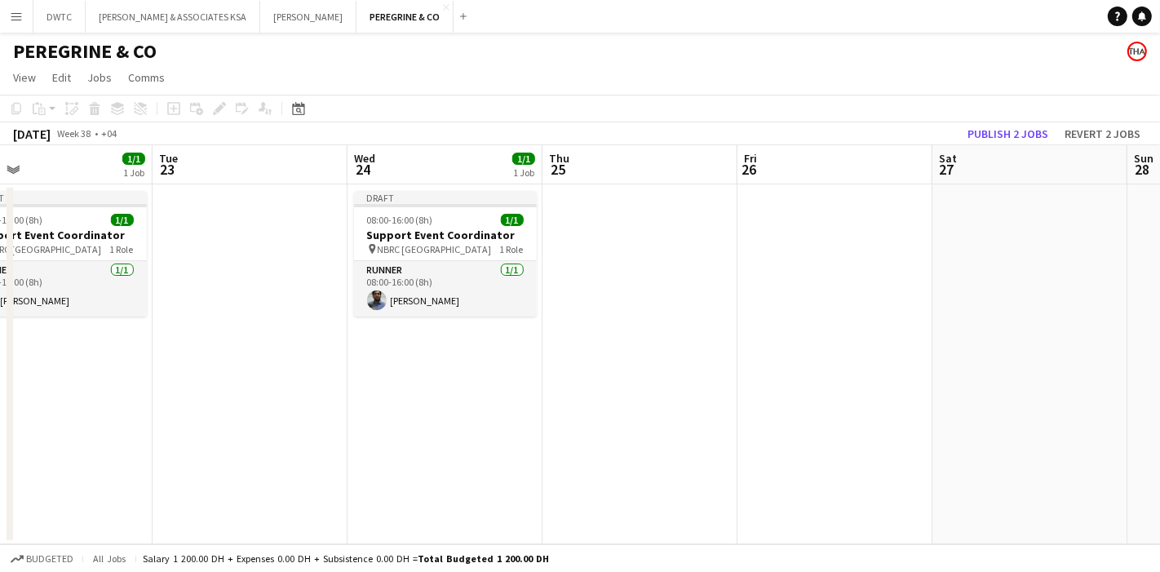
drag, startPoint x: 1007, startPoint y: 351, endPoint x: 443, endPoint y: 350, distance: 563.9
click at [443, 350] on app-calendar-viewport "Fri 19 Sat 20 Sun 21 Mon 22 1/1 1 Job Tue 23 Wed 24 1/1 1 Job Thu 25 Fri 26 Sat…" at bounding box center [580, 344] width 1160 height 399
click at [806, 268] on app-date-cell at bounding box center [835, 364] width 195 height 360
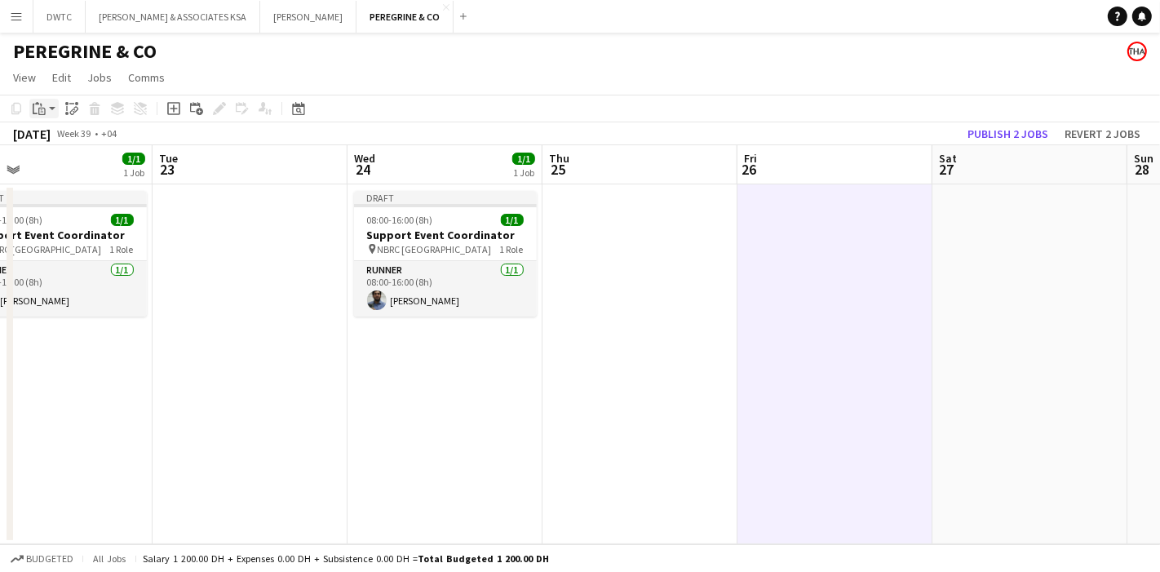
click at [37, 110] on icon "Paste" at bounding box center [39, 108] width 13 height 13
click at [100, 171] on link "Paste with crew Ctrl+Shift+V" at bounding box center [119, 167] width 153 height 15
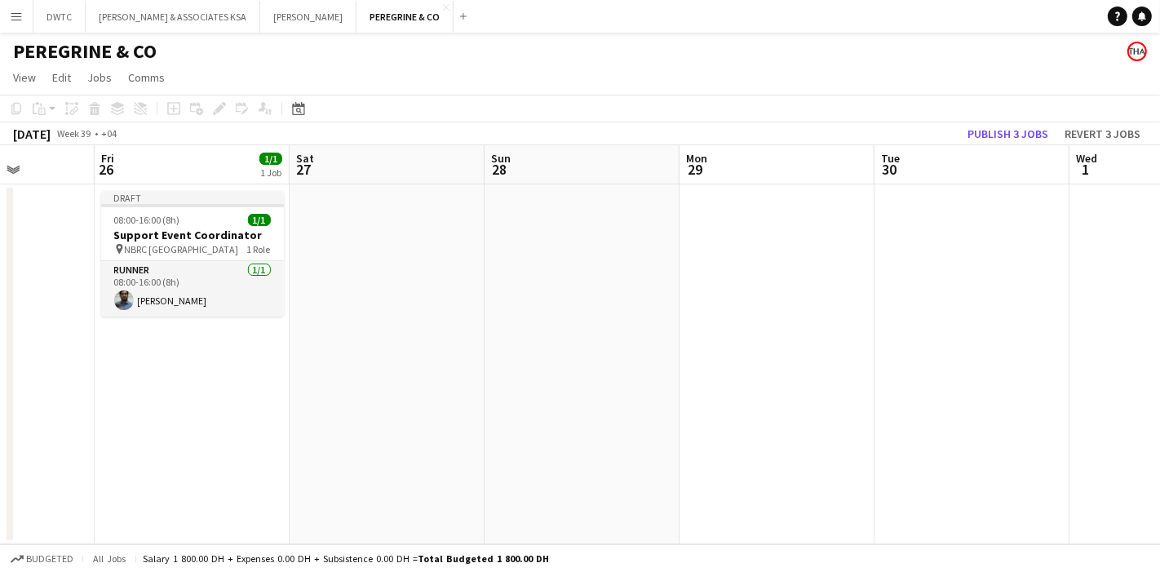
scroll to position [0, 494]
drag, startPoint x: 1079, startPoint y: 360, endPoint x: 592, endPoint y: 268, distance: 494.9
click at [433, 322] on app-calendar-viewport "Tue 23 Wed 24 1/1 1 Job Thu 25 Fri 26 1/1 1 Job Sat 27 Sun 28 Mon 29 Tue 30 Wed…" at bounding box center [580, 344] width 1160 height 399
click at [734, 238] on app-date-cell at bounding box center [774, 364] width 195 height 360
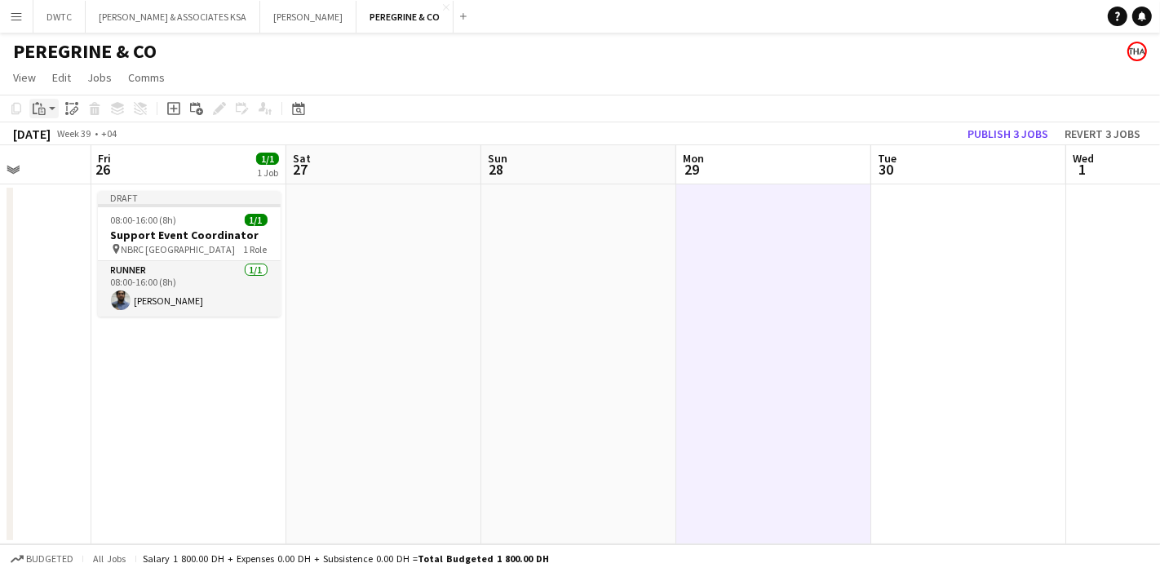
click at [36, 110] on icon "Paste" at bounding box center [39, 108] width 13 height 13
click at [86, 166] on link "Paste with crew Ctrl+Shift+V" at bounding box center [119, 167] width 153 height 15
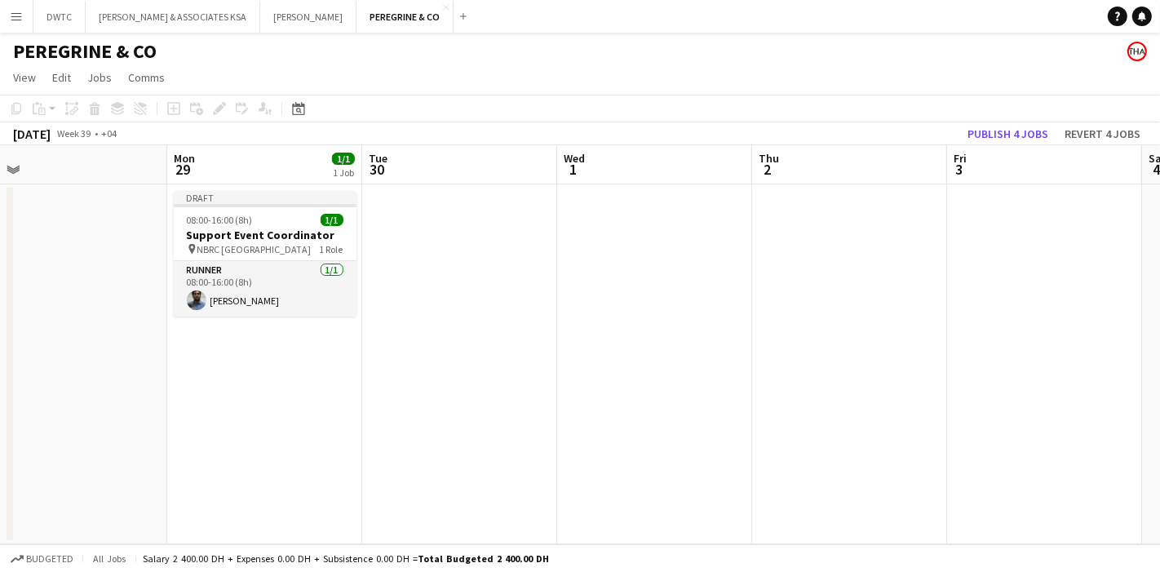
scroll to position [0, 636]
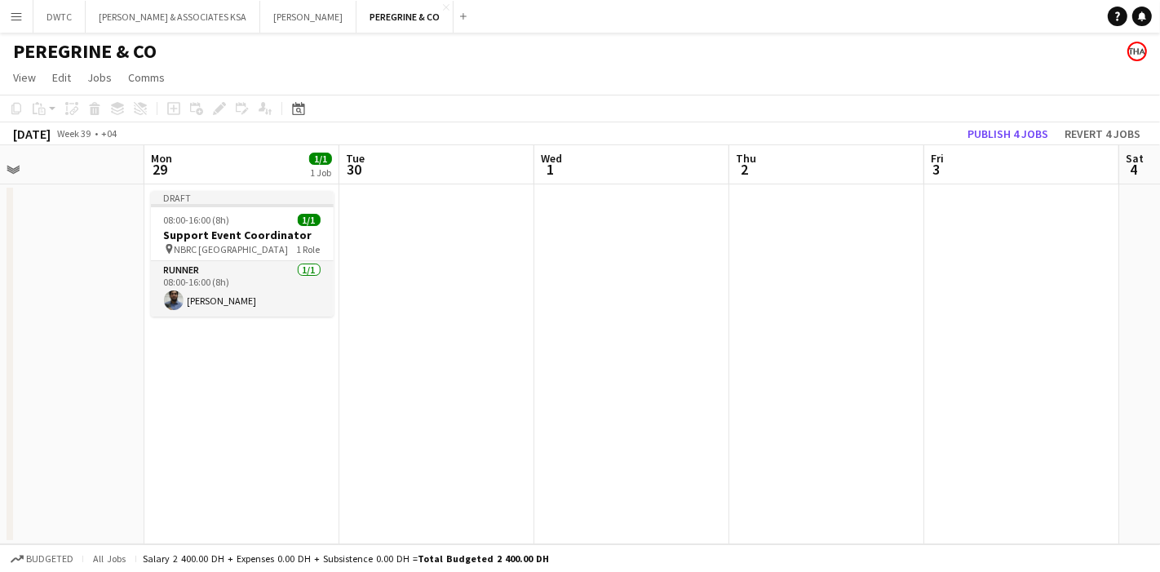
drag, startPoint x: 932, startPoint y: 357, endPoint x: 408, endPoint y: 327, distance: 524.8
click at [408, 327] on app-calendar-viewport "Thu 25 Fri 26 1/1 1 Job Sat 27 Sun 28 Mon 29 1/1 1 Job Tue 30 Wed 1 Thu 2 Fri 3…" at bounding box center [580, 344] width 1160 height 399
click at [610, 264] on app-date-cell at bounding box center [632, 364] width 195 height 360
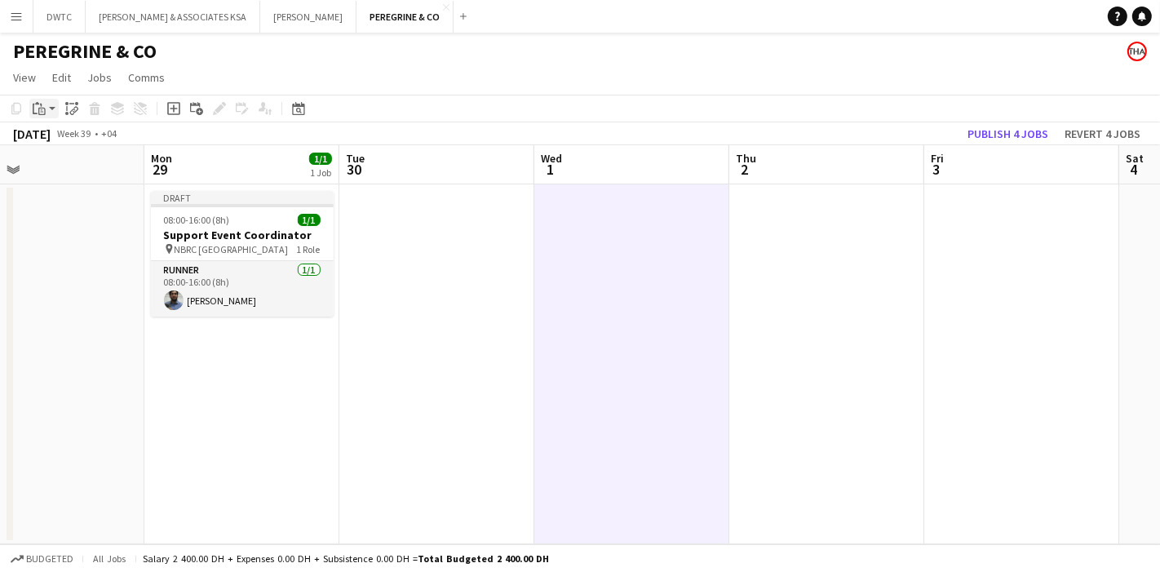
click at [30, 112] on div "Paste" at bounding box center [39, 109] width 20 height 20
click at [91, 172] on link "Paste with crew Ctrl+Shift+V" at bounding box center [119, 167] width 153 height 15
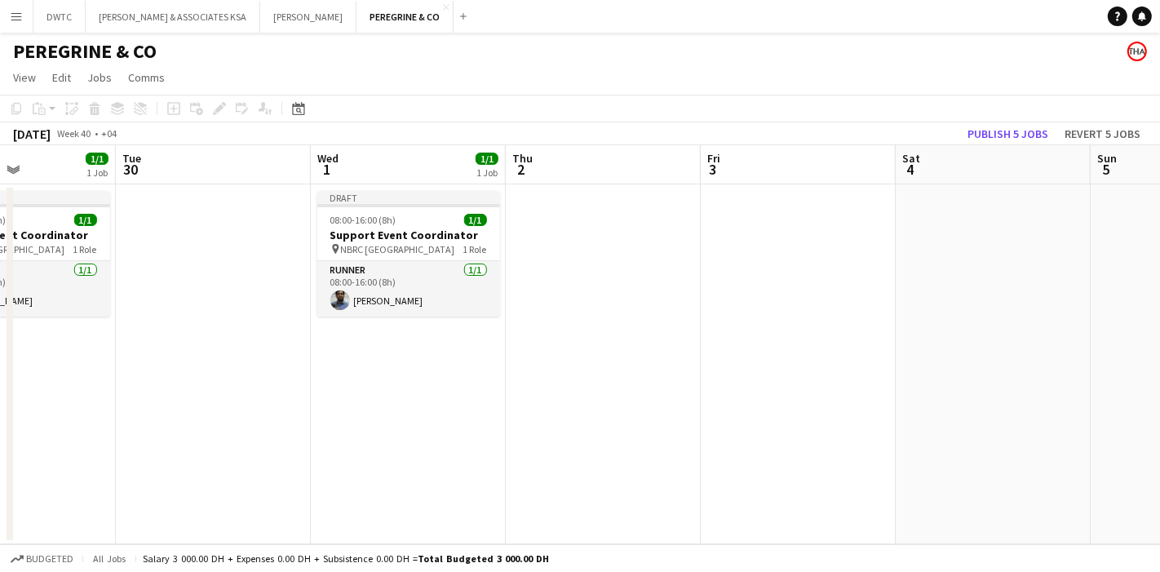
scroll to position [0, 665]
drag, startPoint x: 725, startPoint y: 348, endPoint x: 526, endPoint y: 336, distance: 199.5
click at [526, 336] on app-calendar-viewport "Fri 26 1/1 1 Job Sat 27 Sun 28 Mon 29 1/1 1 Job Tue 30 Wed 1 1/1 1 Job Thu 2 Fr…" at bounding box center [580, 344] width 1160 height 399
click at [778, 264] on app-date-cell at bounding box center [797, 364] width 195 height 360
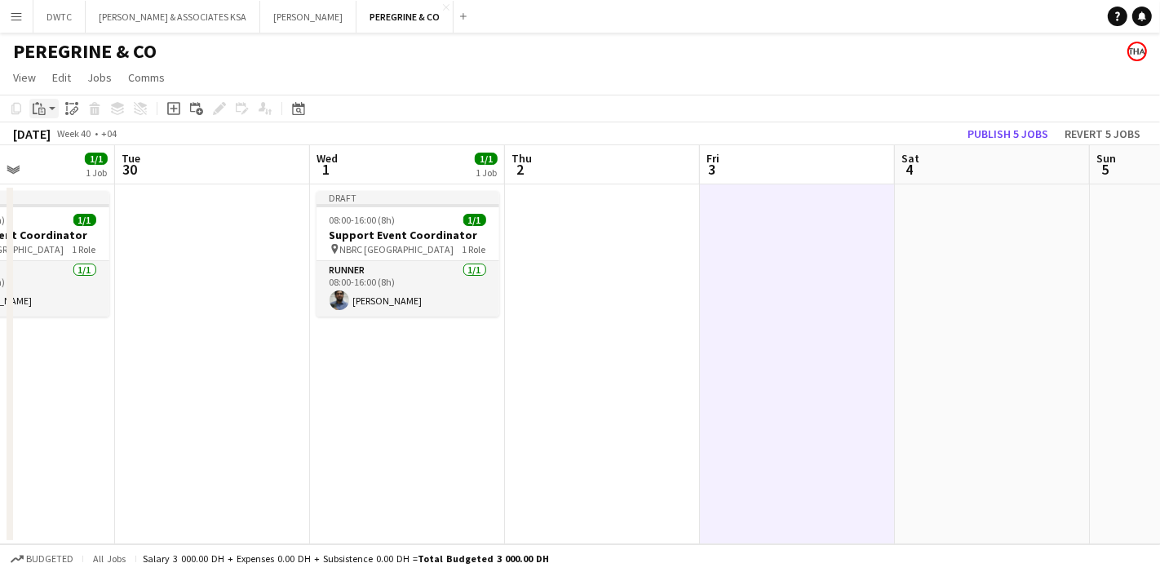
click at [47, 116] on div "Paste" at bounding box center [39, 109] width 20 height 20
click at [91, 164] on link "Paste with crew Ctrl+Shift+V" at bounding box center [119, 167] width 153 height 15
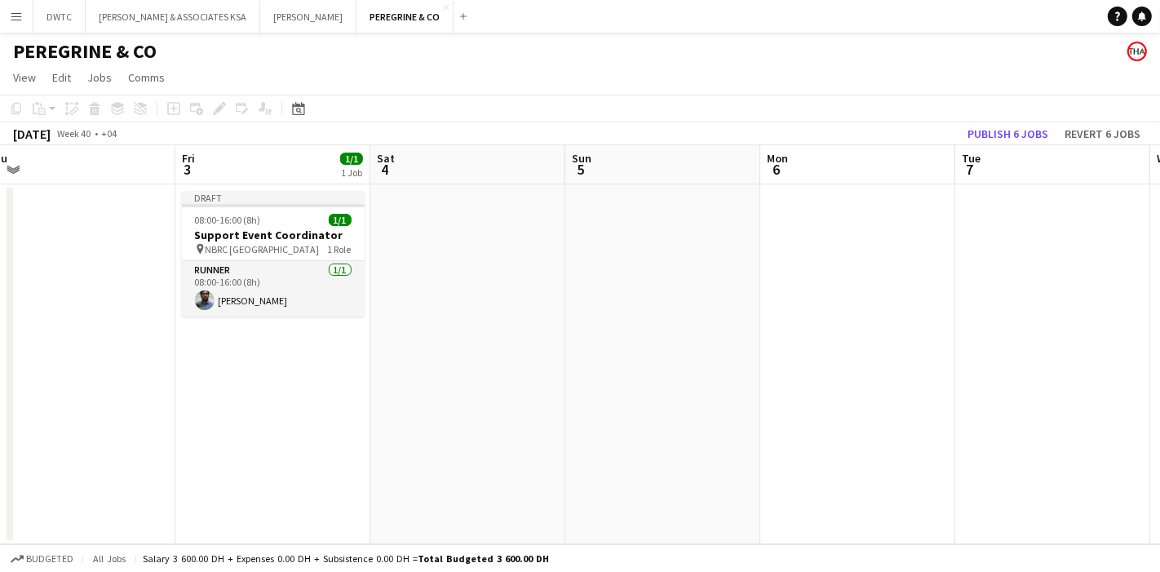
drag, startPoint x: 805, startPoint y: 341, endPoint x: 328, endPoint y: 315, distance: 478.1
click at [330, 315] on app-calendar-viewport "Mon 29 1/1 1 Job Tue 30 Wed 1 1/1 1 Job Thu 2 Fri 3 1/1 1 Job Sat 4 Sun 5 Mon 6…" at bounding box center [580, 344] width 1160 height 399
click at [823, 260] on app-date-cell at bounding box center [856, 364] width 195 height 360
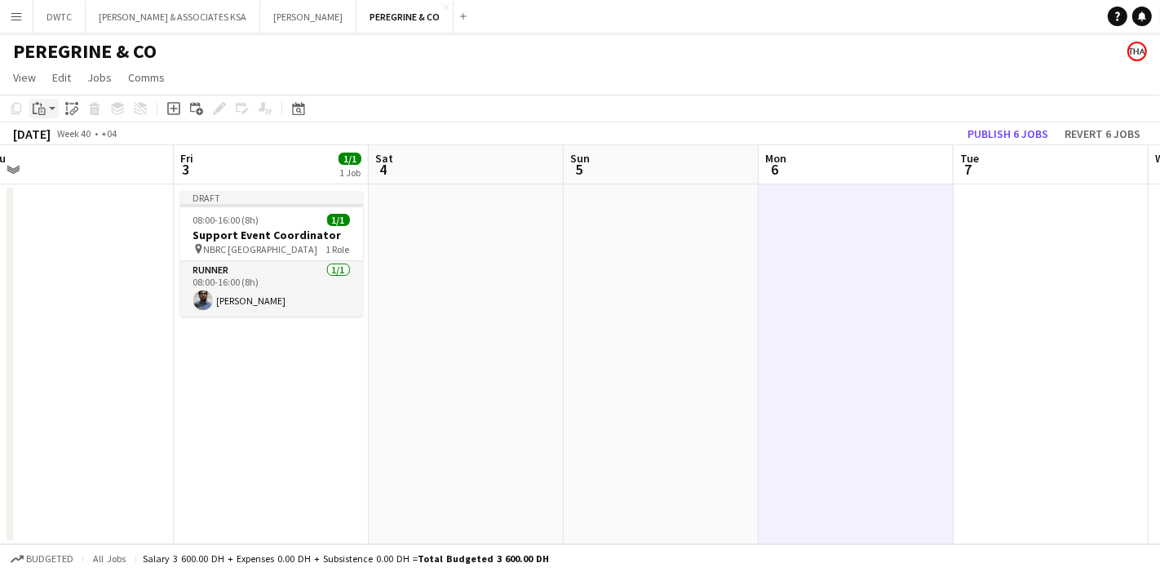
click at [43, 113] on icon "Paste" at bounding box center [39, 108] width 13 height 13
click at [83, 166] on link "Paste with crew Ctrl+Shift+V" at bounding box center [119, 167] width 153 height 15
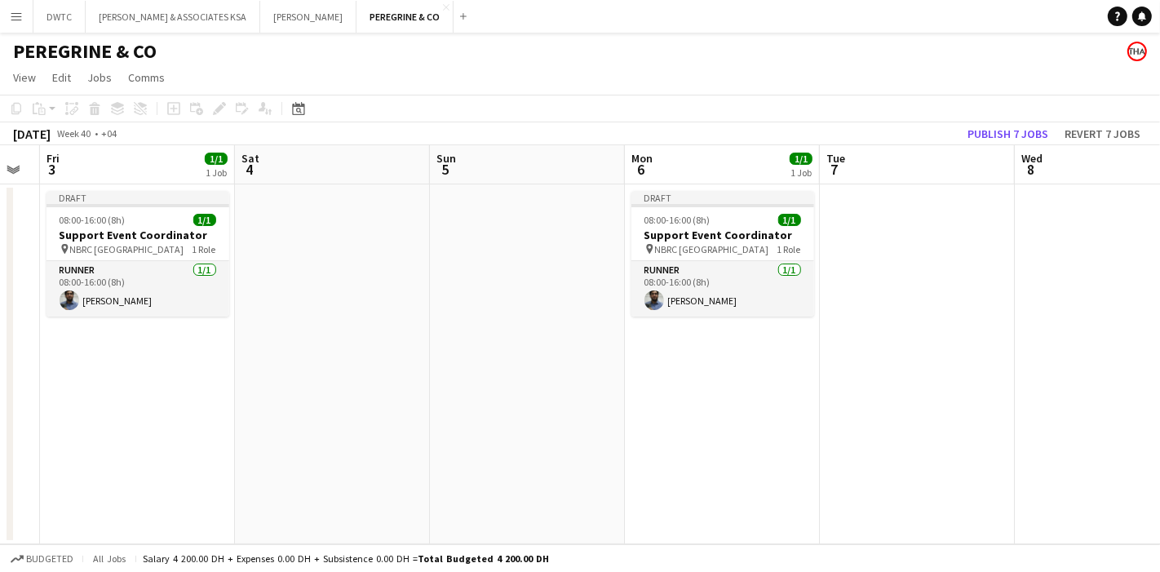
scroll to position [0, 620]
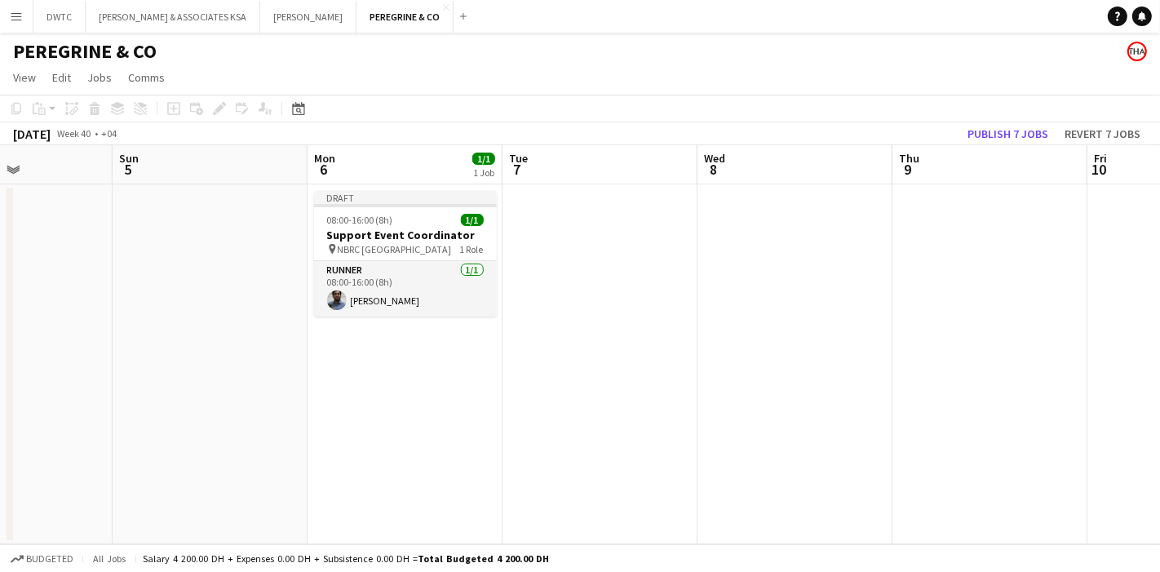
drag, startPoint x: 855, startPoint y: 343, endPoint x: 403, endPoint y: 314, distance: 453.0
click at [403, 314] on app-calendar-viewport "Wed 1 1/1 1 Job Thu 2 Fri 3 1/1 1 Job Sat 4 Sun 5 Mon 6 1/1 1 Job Tue 7 Wed 8 T…" at bounding box center [580, 344] width 1160 height 399
click at [779, 276] on app-date-cell at bounding box center [793, 364] width 195 height 360
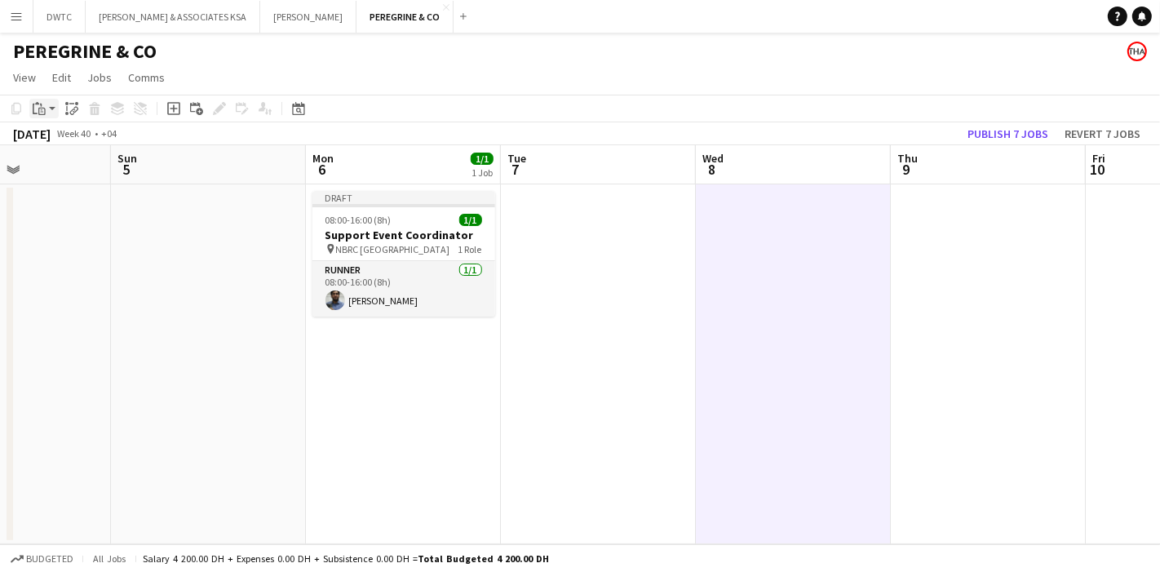
click at [44, 106] on icon "Paste" at bounding box center [39, 108] width 13 height 13
click at [106, 161] on link "Paste with crew Ctrl+Shift+V" at bounding box center [119, 167] width 153 height 15
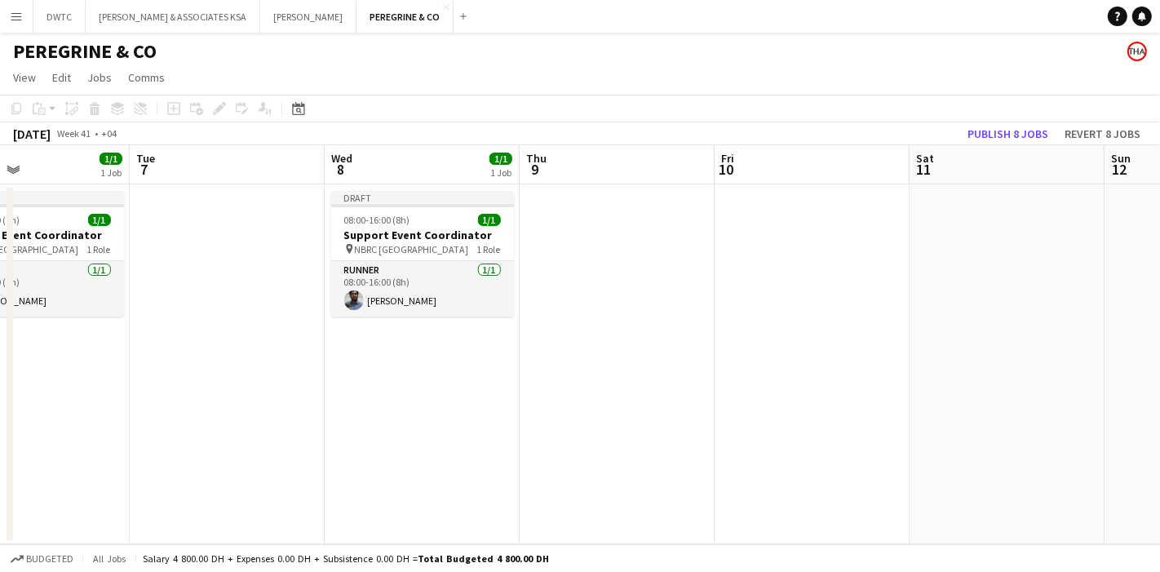
drag, startPoint x: 741, startPoint y: 341, endPoint x: 480, endPoint y: 319, distance: 262.1
click at [480, 319] on app-calendar-viewport "Fri 3 1/1 1 Job Sat 4 Sun 5 Mon 6 1/1 1 Job Tue 7 Wed 8 1/1 1 Job Thu 9 Fri 10 …" at bounding box center [580, 344] width 1160 height 399
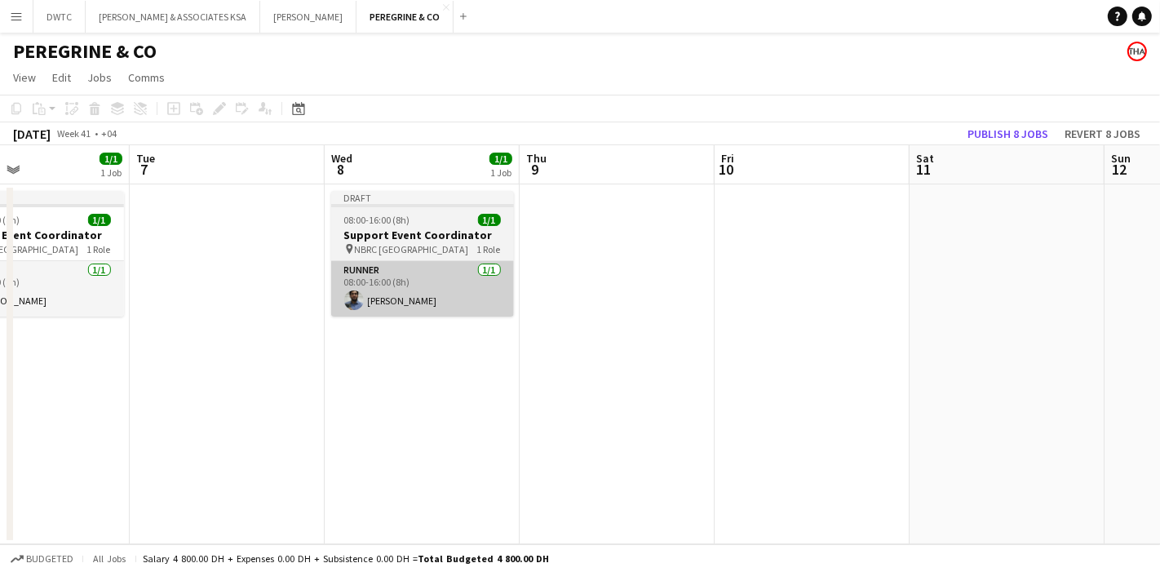
scroll to position [0, 653]
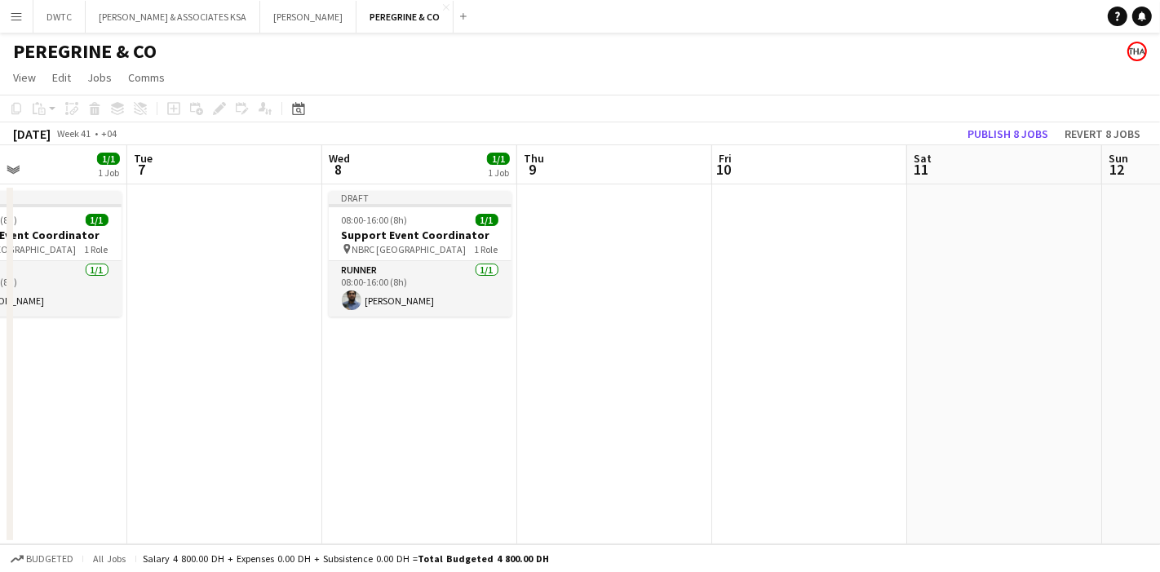
click at [800, 282] on app-date-cell at bounding box center [809, 364] width 195 height 360
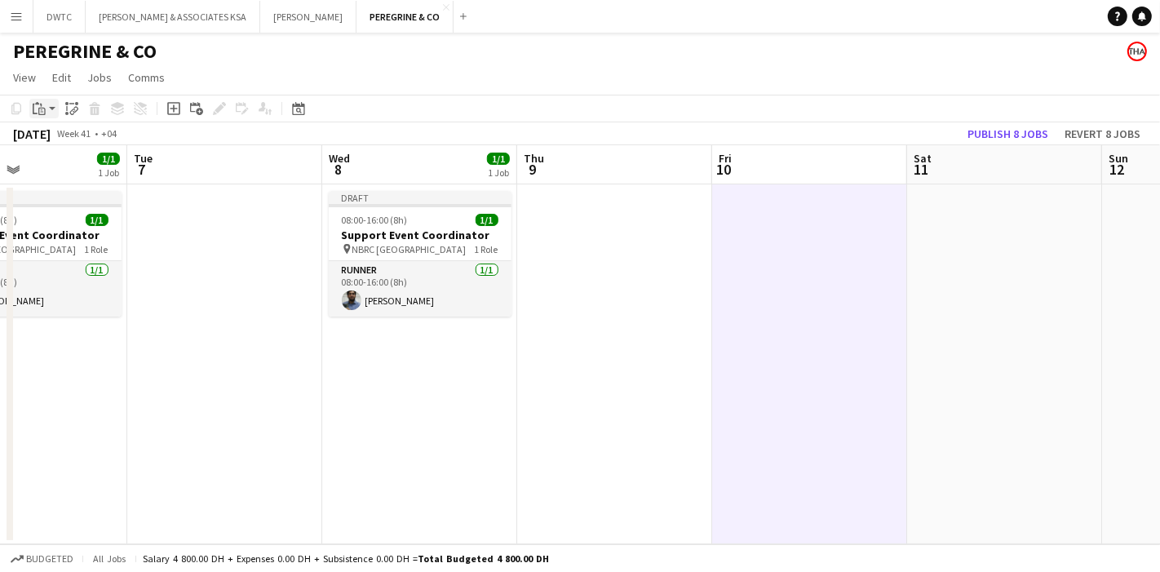
click at [46, 113] on div "Paste" at bounding box center [39, 109] width 20 height 20
click at [93, 168] on link "Paste with crew Ctrl+Shift+V" at bounding box center [119, 167] width 153 height 15
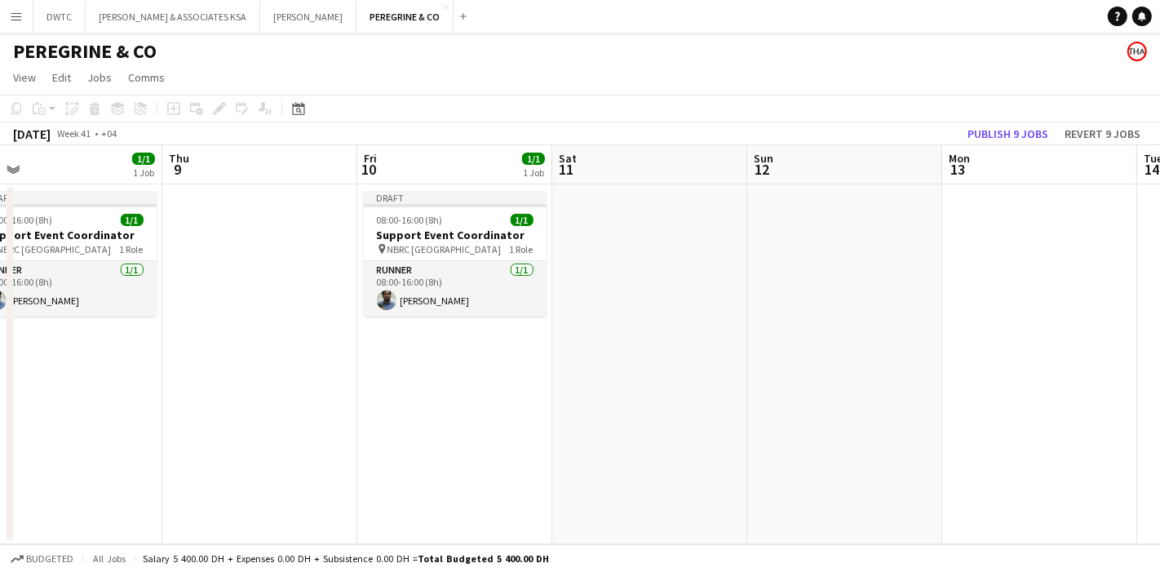
scroll to position [0, 620]
drag, startPoint x: 985, startPoint y: 338, endPoint x: 632, endPoint y: 341, distance: 353.4
click at [627, 348] on app-calendar-viewport "Sun 5 Mon 6 1/1 1 Job Tue 7 Wed 8 1/1 1 Job Thu 9 Fri 10 1/1 1 Job Sat 11 Sun 1…" at bounding box center [580, 344] width 1160 height 399
click at [969, 278] on app-date-cell at bounding box center [1037, 364] width 195 height 360
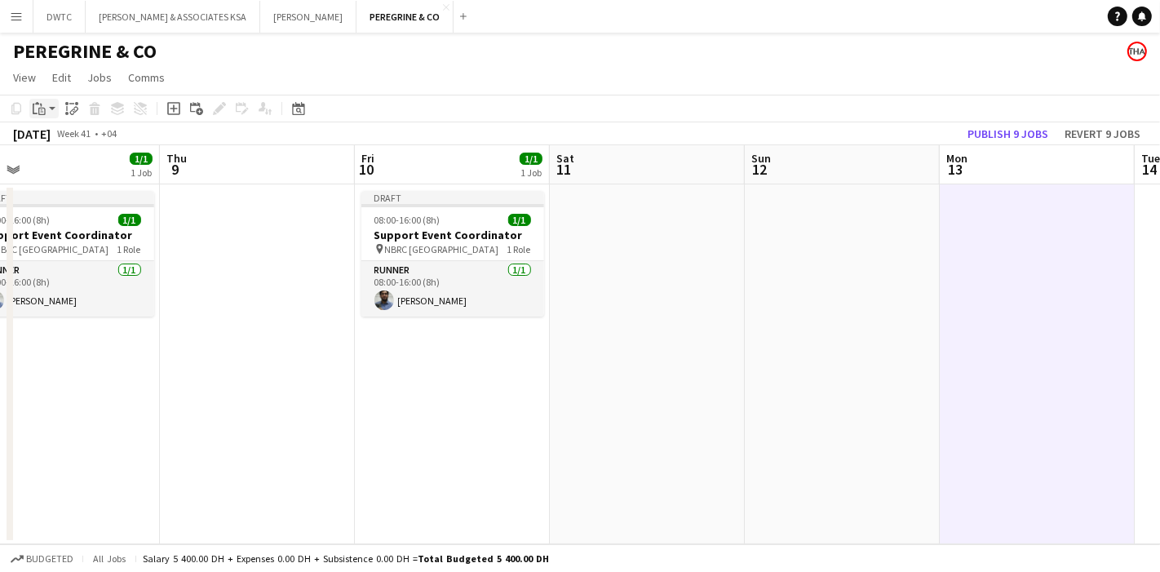
click at [46, 112] on div "Paste" at bounding box center [39, 109] width 20 height 20
click at [114, 166] on link "Paste with crew Ctrl+Shift+V" at bounding box center [119, 167] width 153 height 15
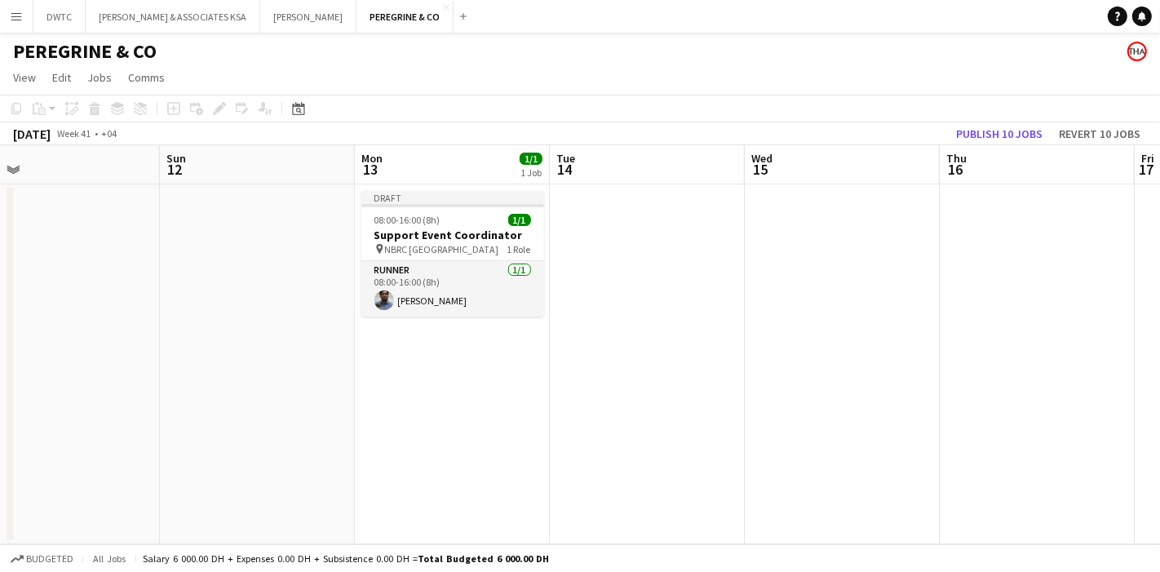
drag, startPoint x: 834, startPoint y: 360, endPoint x: 323, endPoint y: 361, distance: 510.9
click at [323, 361] on app-calendar-viewport "Wed 8 1/1 1 Job Thu 9 Fri 10 1/1 1 Job Sat 11 Sun 12 Mon 13 1/1 1 Job Tue 14 We…" at bounding box center [580, 344] width 1160 height 399
click at [862, 275] on app-date-cell at bounding box center [842, 364] width 195 height 360
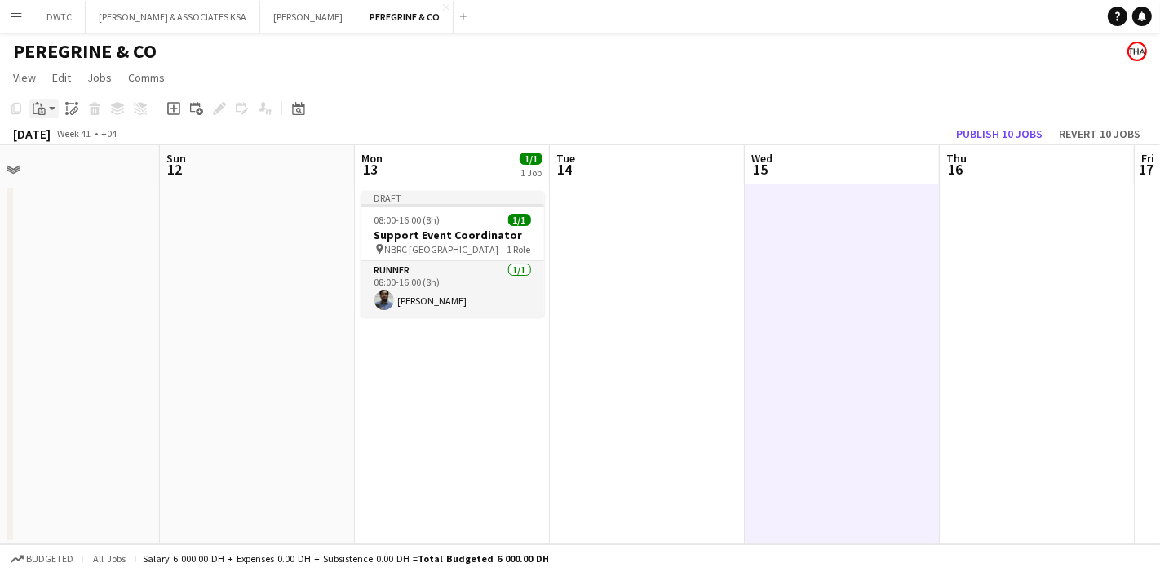
click at [34, 107] on icon "Paste" at bounding box center [39, 108] width 13 height 13
click at [93, 169] on link "Paste with crew Ctrl+Shift+V" at bounding box center [119, 167] width 153 height 15
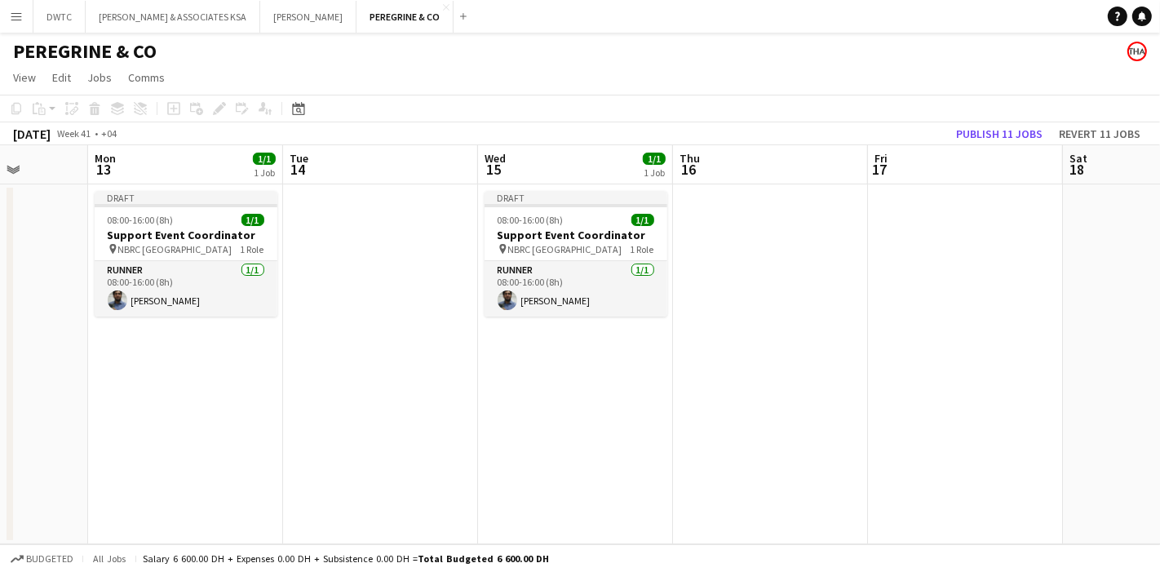
drag, startPoint x: 810, startPoint y: 341, endPoint x: 347, endPoint y: 335, distance: 462.8
click at [347, 335] on app-calendar-viewport "Fri 10 1/1 1 Job Sat 11 Sun 12 Mon 13 1/1 1 Job Tue 14 Wed 15 1/1 1 Job Thu 16 …" at bounding box center [580, 344] width 1160 height 399
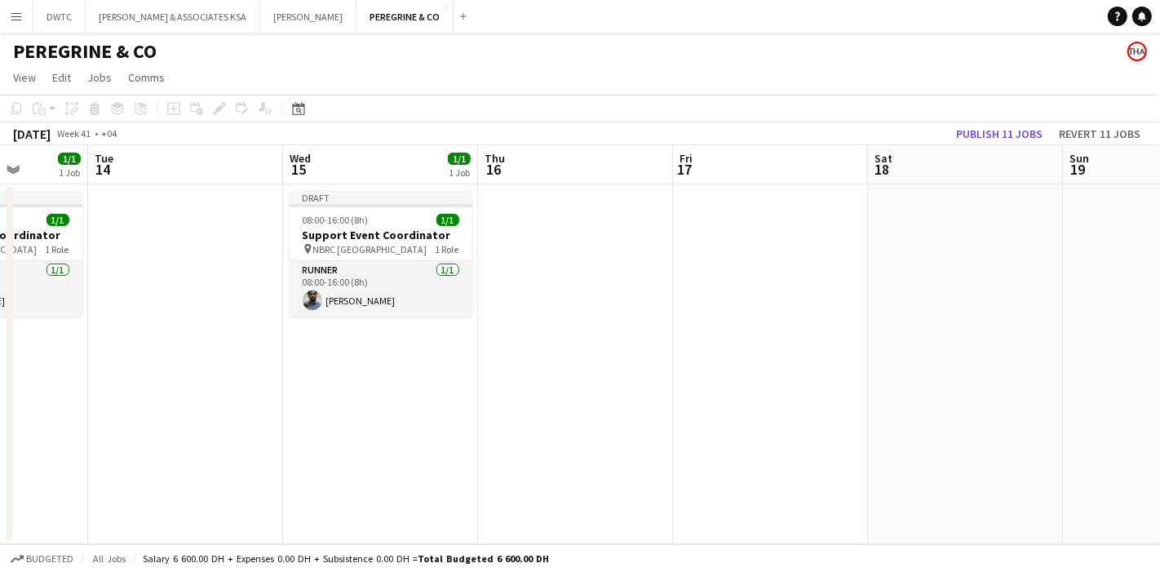
scroll to position [0, 499]
click at [764, 270] on app-date-cell at bounding box center [769, 364] width 195 height 360
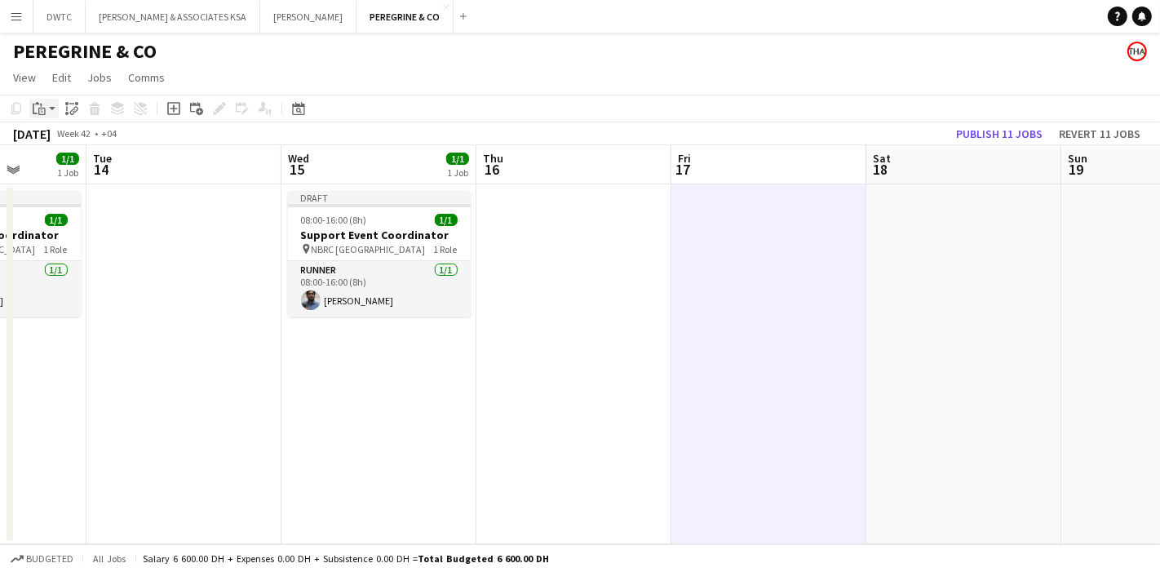
click at [45, 110] on icon at bounding box center [41, 111] width 7 height 7
click at [95, 166] on link "Paste with crew Ctrl+Shift+V" at bounding box center [119, 167] width 153 height 15
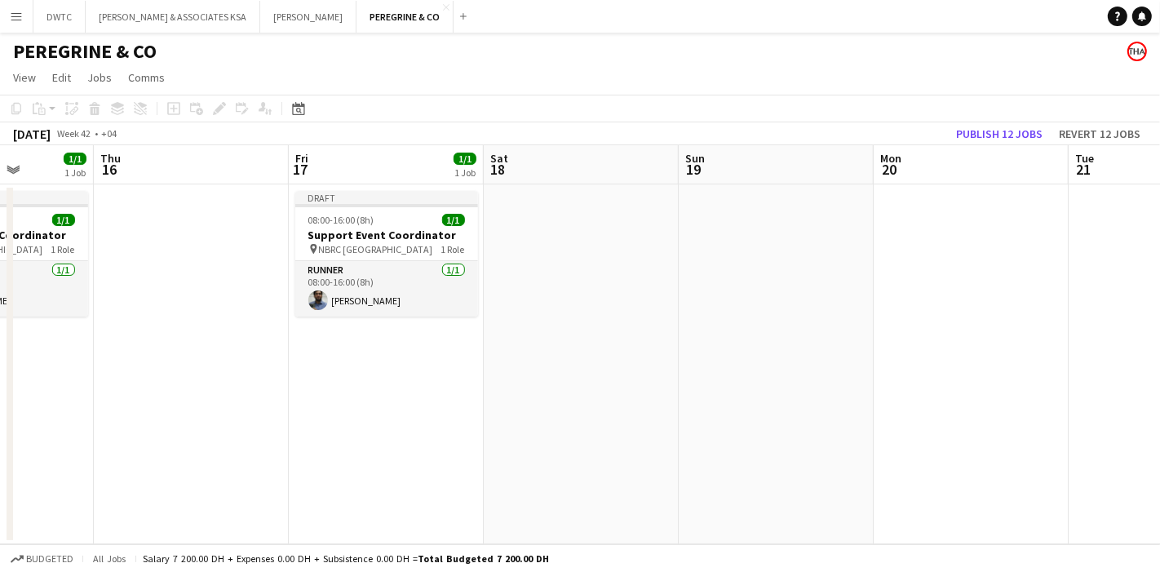
scroll to position [0, 531]
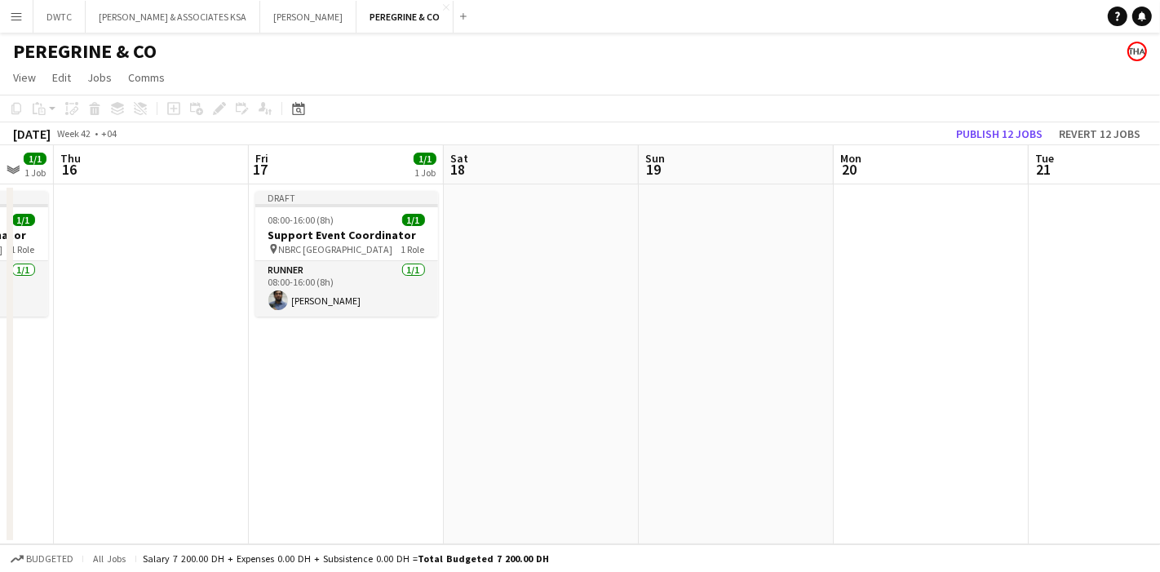
drag, startPoint x: 798, startPoint y: 348, endPoint x: 375, endPoint y: 331, distance: 423.1
click at [375, 331] on app-calendar-viewport "Mon 13 1/1 1 Job Tue 14 Wed 15 1/1 1 Job Thu 16 Fri 17 1/1 1 Job Sat 18 Sun 19 …" at bounding box center [580, 344] width 1160 height 399
click at [879, 283] on app-date-cell at bounding box center [931, 364] width 195 height 360
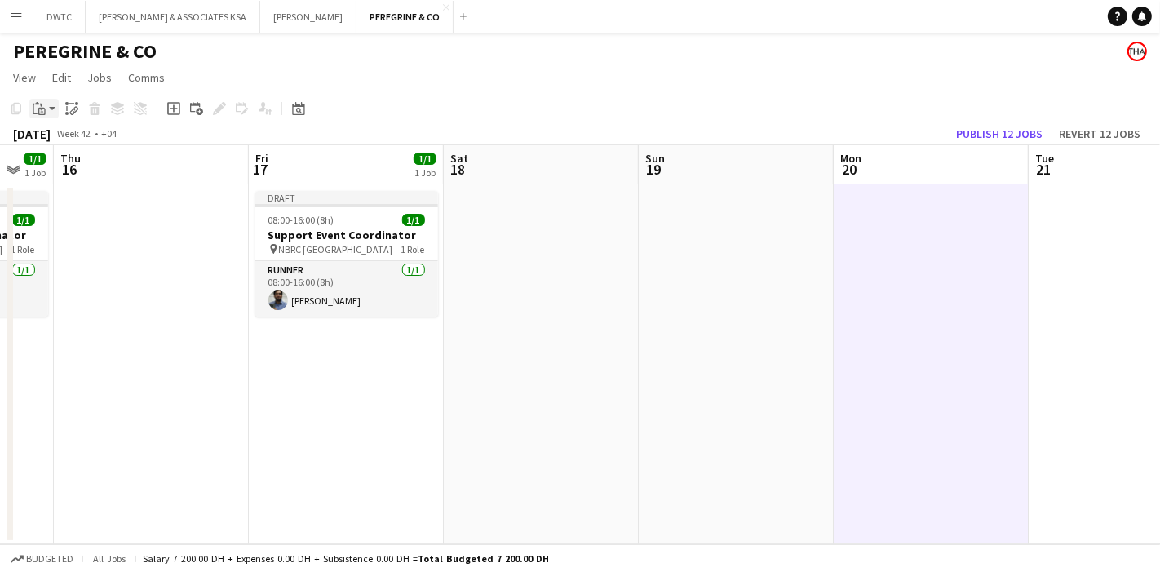
click at [37, 107] on icon "Paste" at bounding box center [39, 108] width 13 height 13
click at [111, 165] on link "Paste with crew Ctrl+Shift+V" at bounding box center [119, 167] width 153 height 15
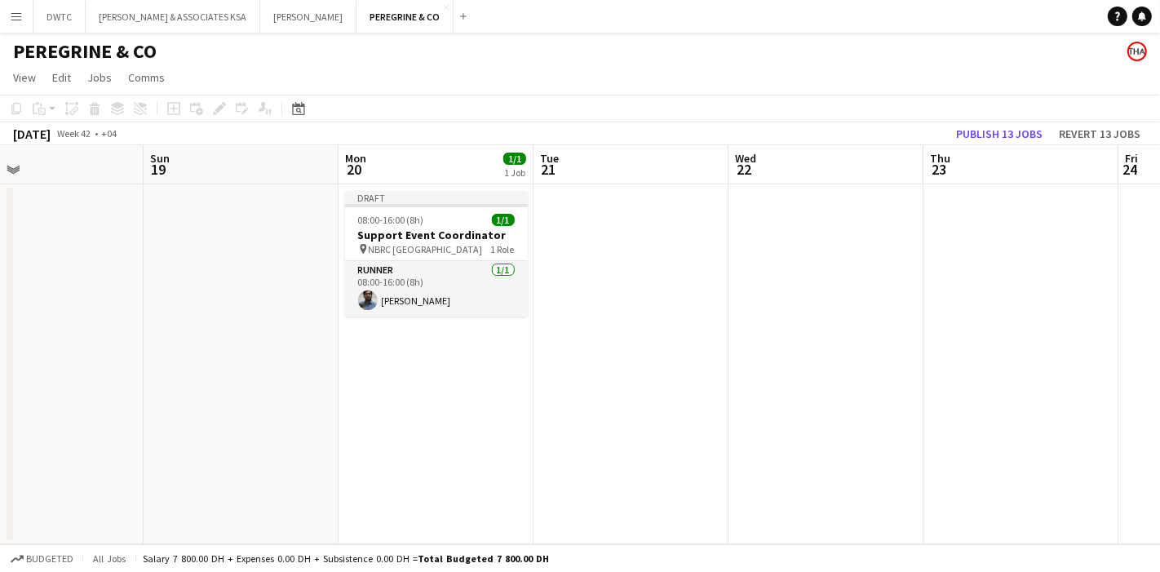
scroll to position [0, 654]
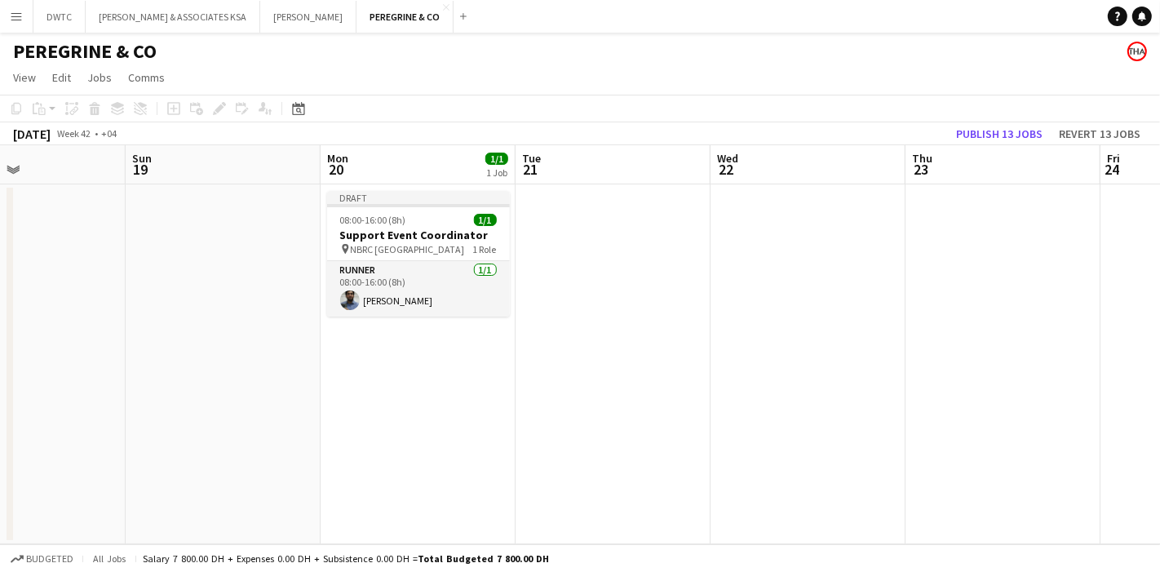
drag, startPoint x: 888, startPoint y: 366, endPoint x: 641, endPoint y: 276, distance: 262.3
click at [375, 335] on app-calendar-viewport "Wed 15 1/1 1 Job Thu 16 Fri 17 1/1 1 Job Sat 18 Sun 19 Mon 20 1/1 1 Job Tue 21 …" at bounding box center [580, 344] width 1160 height 399
click at [805, 249] on app-date-cell at bounding box center [808, 364] width 195 height 360
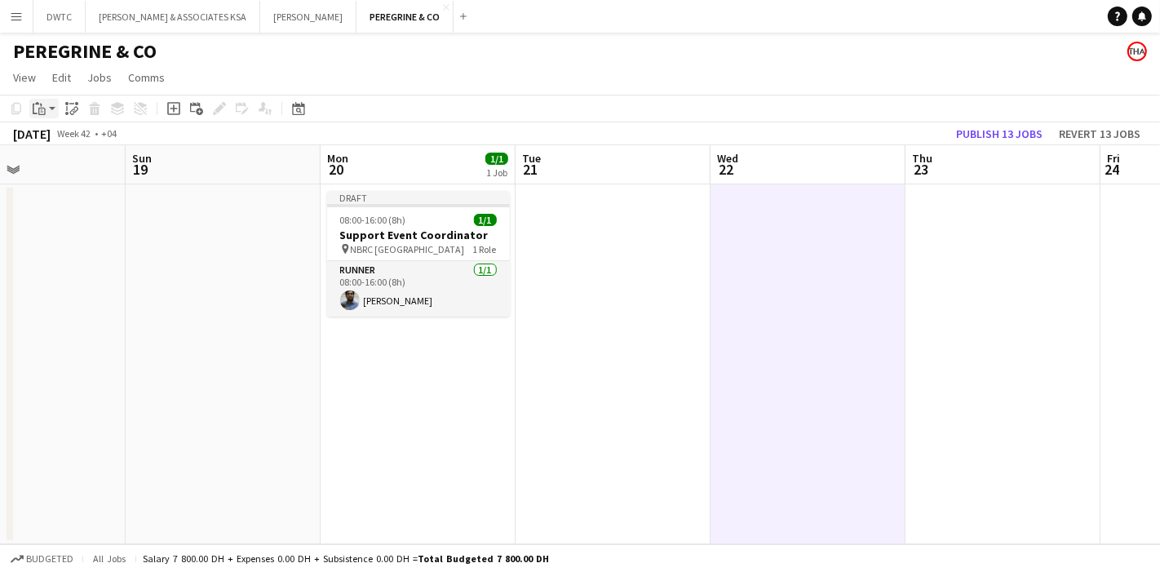
click at [42, 114] on icon at bounding box center [41, 111] width 7 height 7
click at [128, 171] on link "Paste with crew Ctrl+Shift+V" at bounding box center [119, 167] width 153 height 15
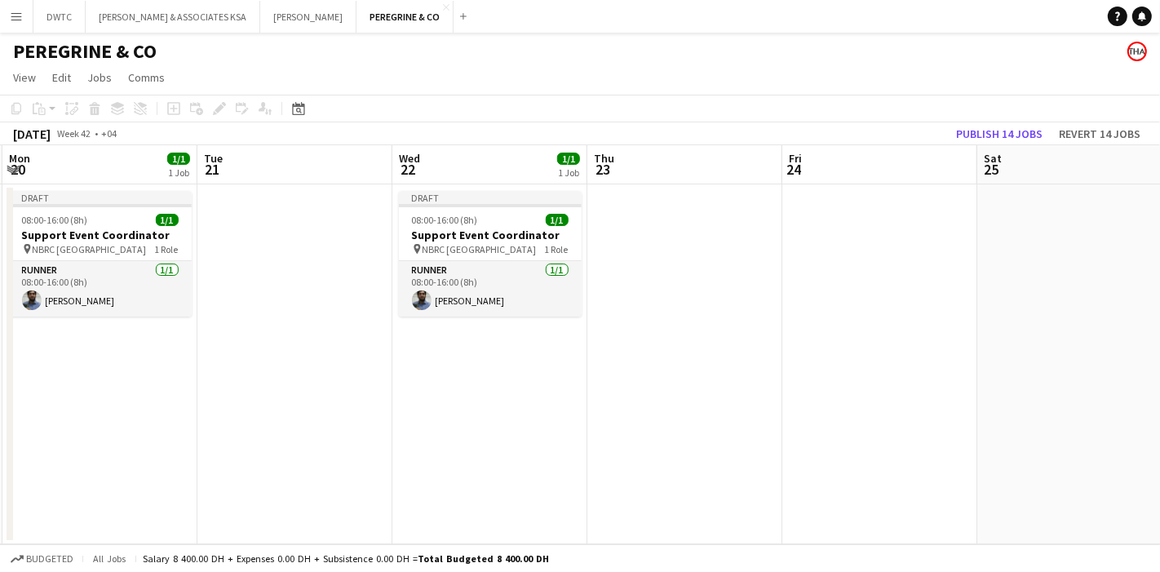
scroll to position [0, 494]
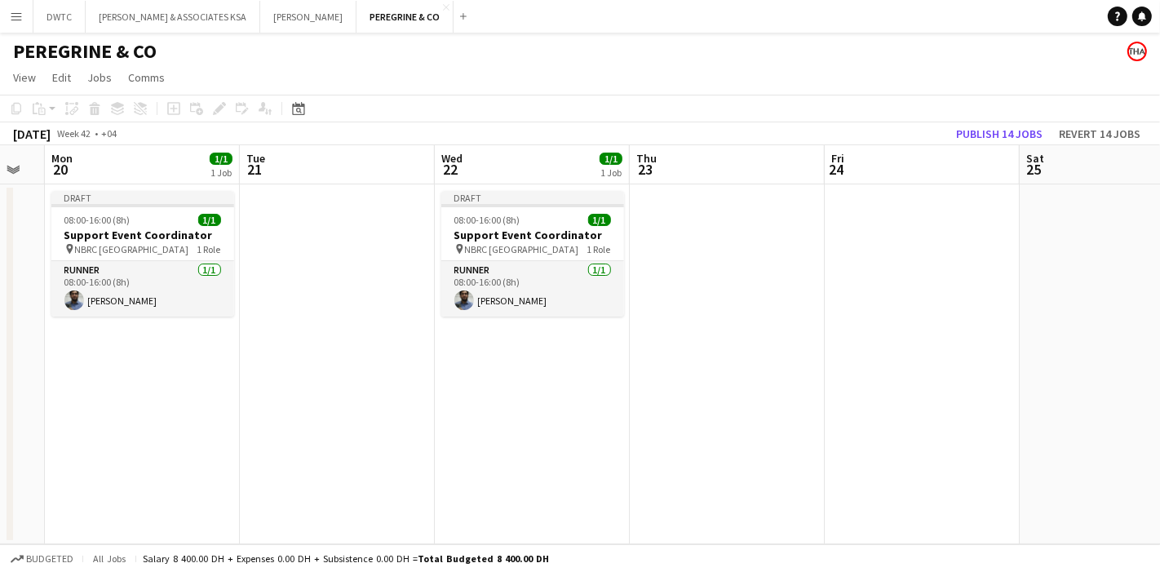
drag, startPoint x: 869, startPoint y: 377, endPoint x: 443, endPoint y: 360, distance: 426.3
click at [444, 361] on app-calendar-viewport "Fri 17 1/1 1 Job Sat 18 Sun 19 Mon 20 1/1 1 Job Tue 21 Wed 22 1/1 1 Job Thu 23 …" at bounding box center [580, 344] width 1160 height 399
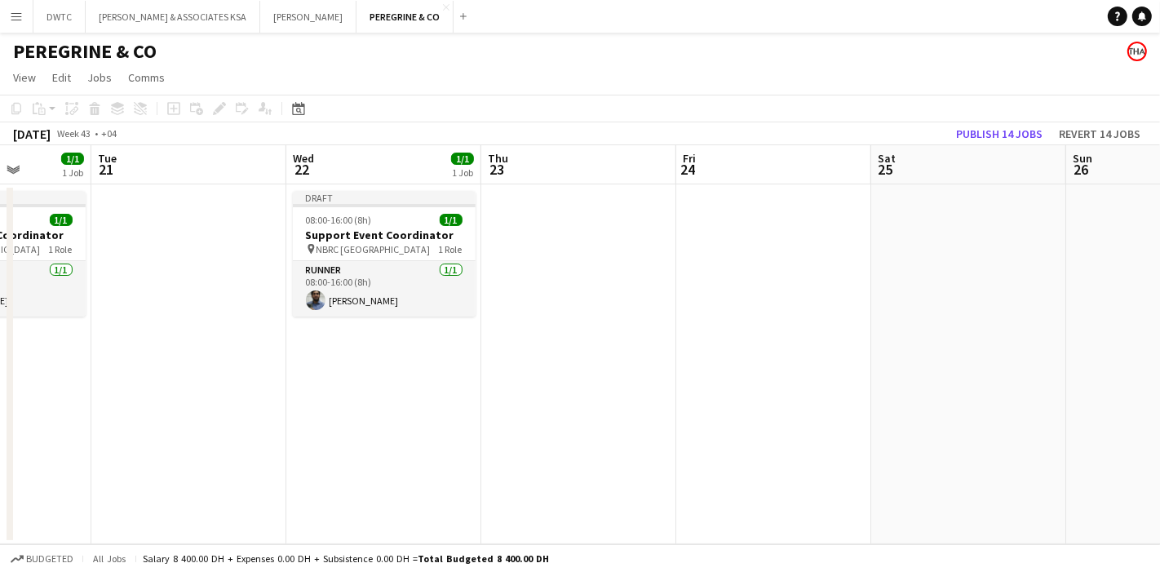
click at [717, 279] on app-date-cell at bounding box center [774, 364] width 195 height 360
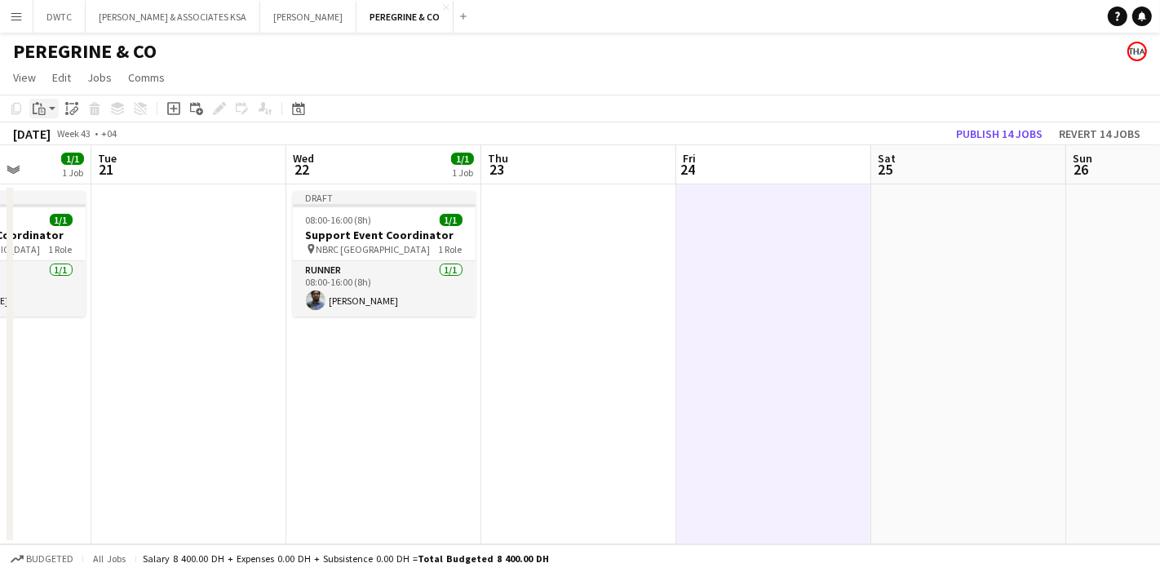
click at [33, 117] on div "Paste" at bounding box center [39, 109] width 20 height 20
click at [110, 166] on link "Paste with crew Ctrl+Shift+V" at bounding box center [119, 167] width 153 height 15
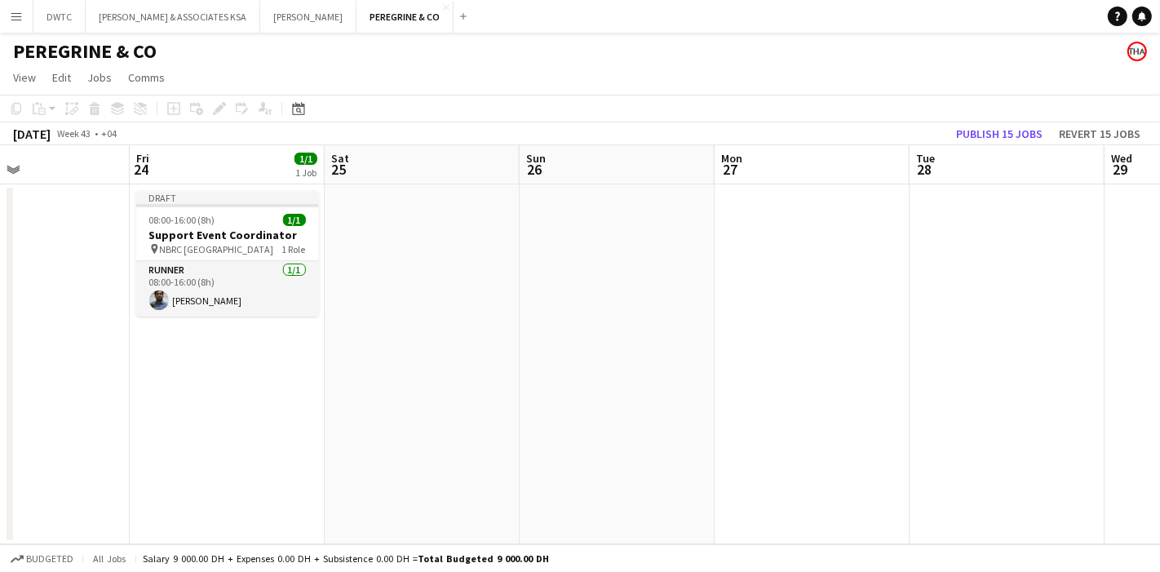
scroll to position [0, 515]
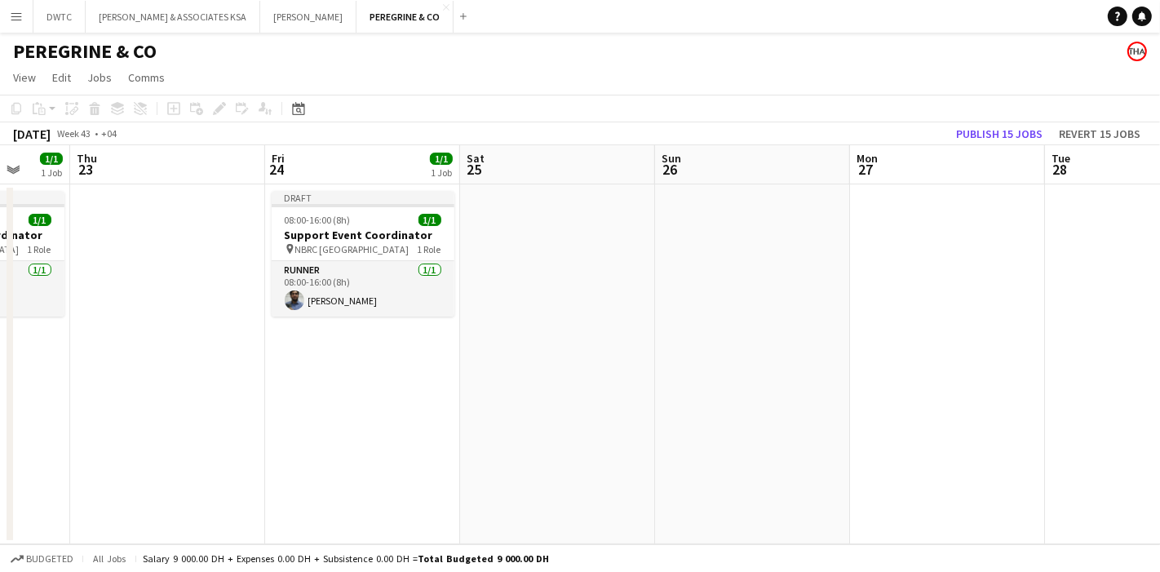
drag, startPoint x: 802, startPoint y: 348, endPoint x: 393, endPoint y: 339, distance: 408.9
click at [393, 339] on app-calendar-viewport "Mon 20 1/1 1 Job Tue 21 Wed 22 1/1 1 Job Thu 23 Fri 24 1/1 1 Job Sat 25 Sun 26 …" at bounding box center [580, 344] width 1160 height 399
click at [916, 266] on app-date-cell at bounding box center [947, 364] width 195 height 360
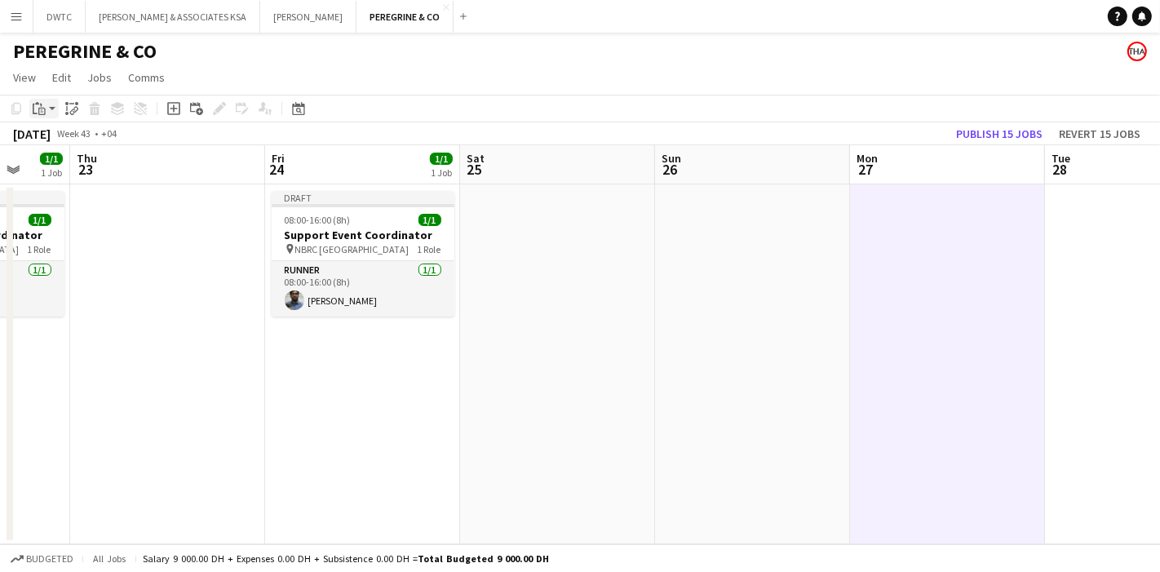
click at [42, 115] on icon at bounding box center [41, 111] width 7 height 7
click at [116, 168] on link "Paste with crew Ctrl+Shift+V" at bounding box center [119, 167] width 153 height 15
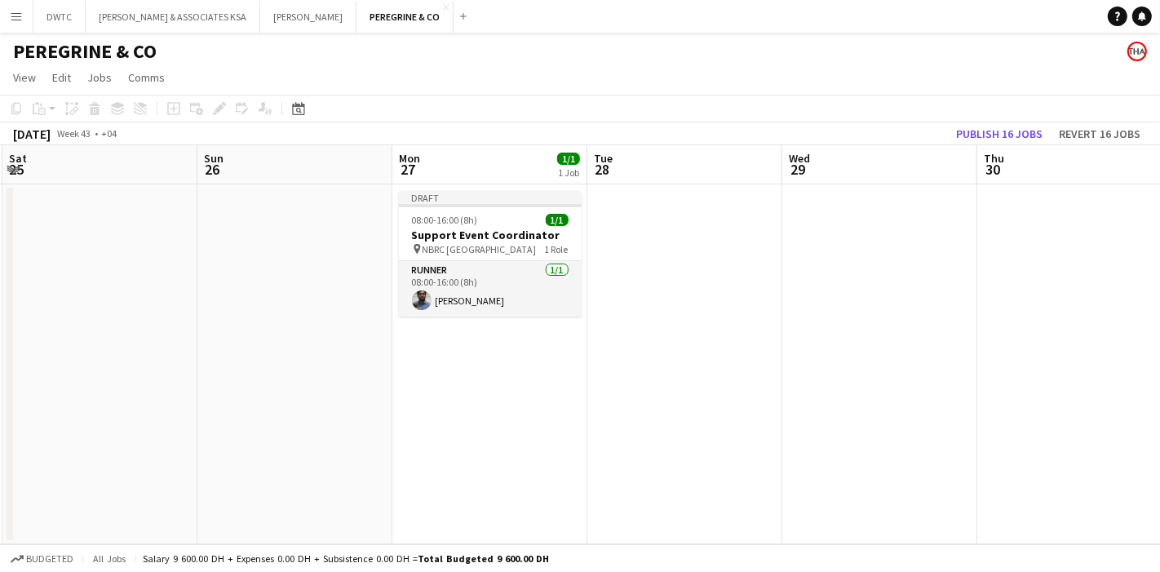
scroll to position [0, 584]
drag, startPoint x: 903, startPoint y: 378, endPoint x: 444, endPoint y: 357, distance: 459.1
click at [444, 357] on app-calendar-viewport "Wed 22 1/1 1 Job Thu 23 Fri 24 1/1 1 Job Sat 25 Sun 26 Mon 27 1/1 1 Job Tue 28 …" at bounding box center [580, 344] width 1160 height 399
click at [859, 273] on app-date-cell at bounding box center [878, 364] width 195 height 360
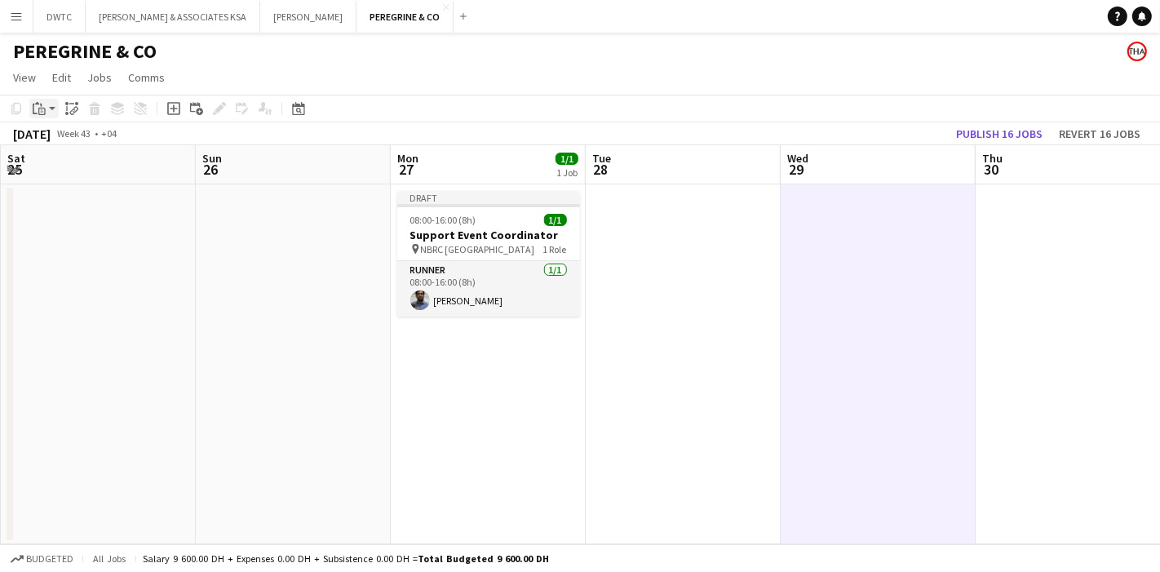
click at [47, 110] on div "Paste" at bounding box center [39, 109] width 20 height 20
click at [117, 173] on link "Paste with crew Ctrl+Shift+V" at bounding box center [119, 167] width 153 height 15
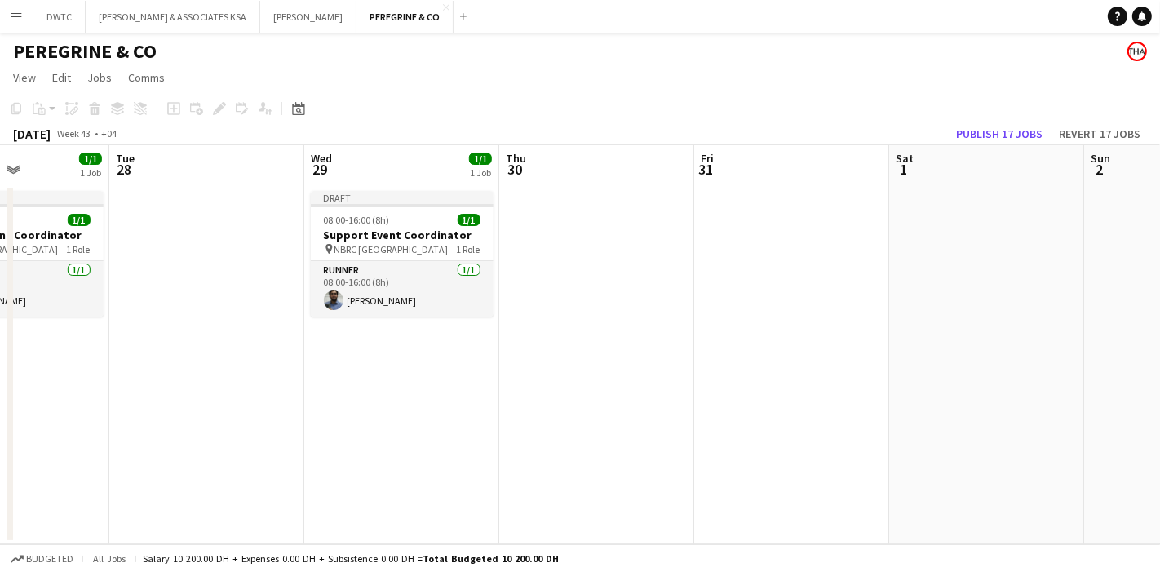
scroll to position [0, 480]
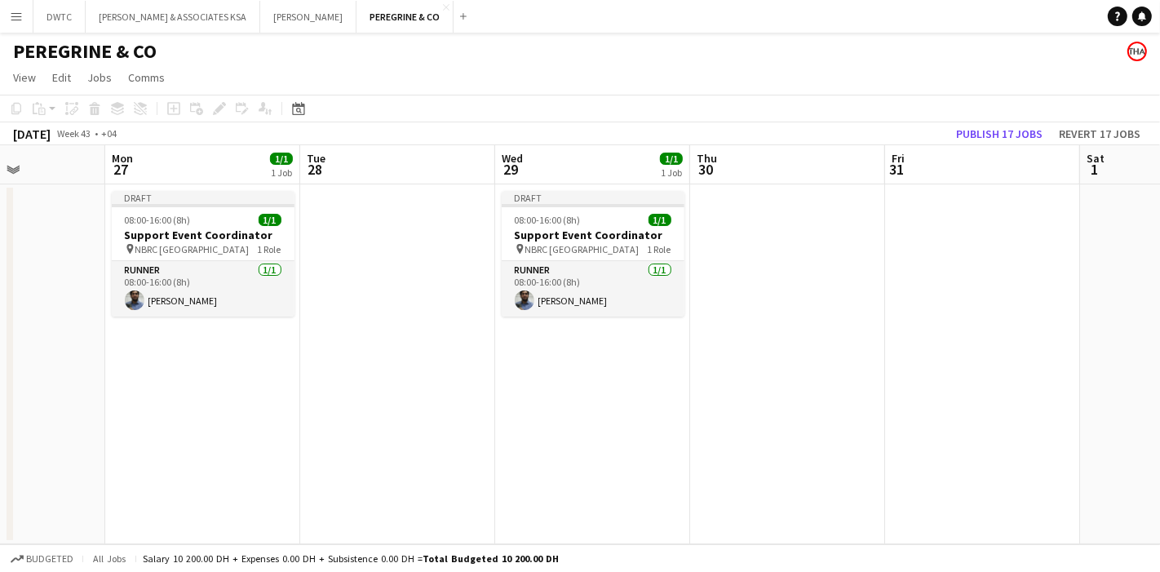
drag, startPoint x: 914, startPoint y: 378, endPoint x: 632, endPoint y: 390, distance: 281.8
click at [632, 390] on app-calendar-viewport "Fri 24 1/1 1 Job Sat 25 Sun 26 Mon 27 1/1 1 Job Tue 28 Wed 29 1/1 1 Job Thu 30 …" at bounding box center [580, 344] width 1160 height 399
click at [961, 322] on app-date-cell at bounding box center [982, 364] width 195 height 360
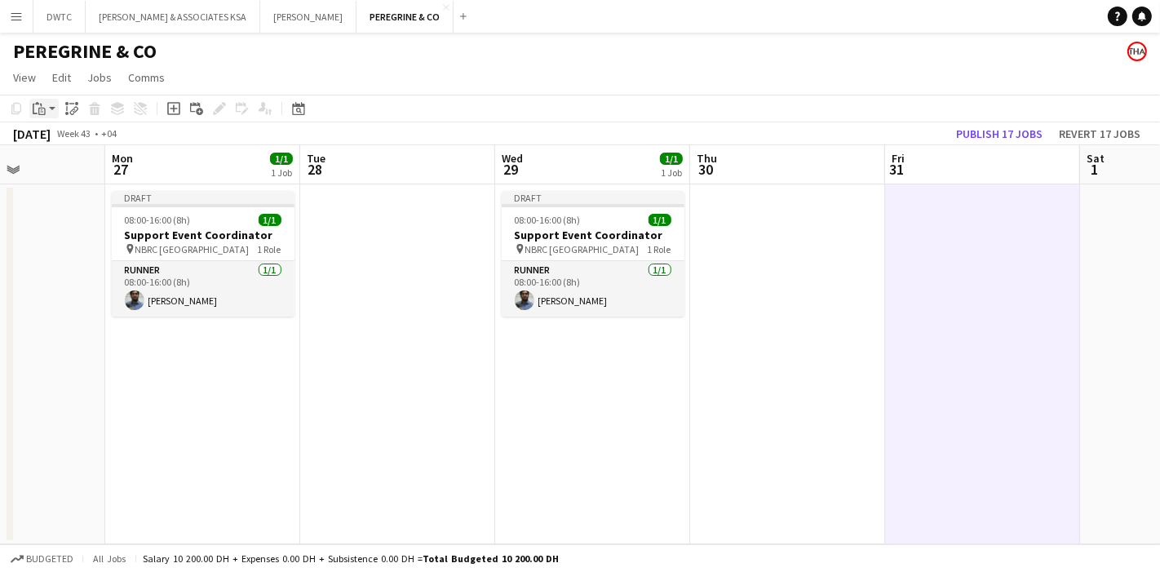
click at [44, 115] on icon "Paste" at bounding box center [39, 108] width 13 height 13
click at [104, 165] on link "Paste with crew Ctrl+Shift+V" at bounding box center [119, 167] width 153 height 15
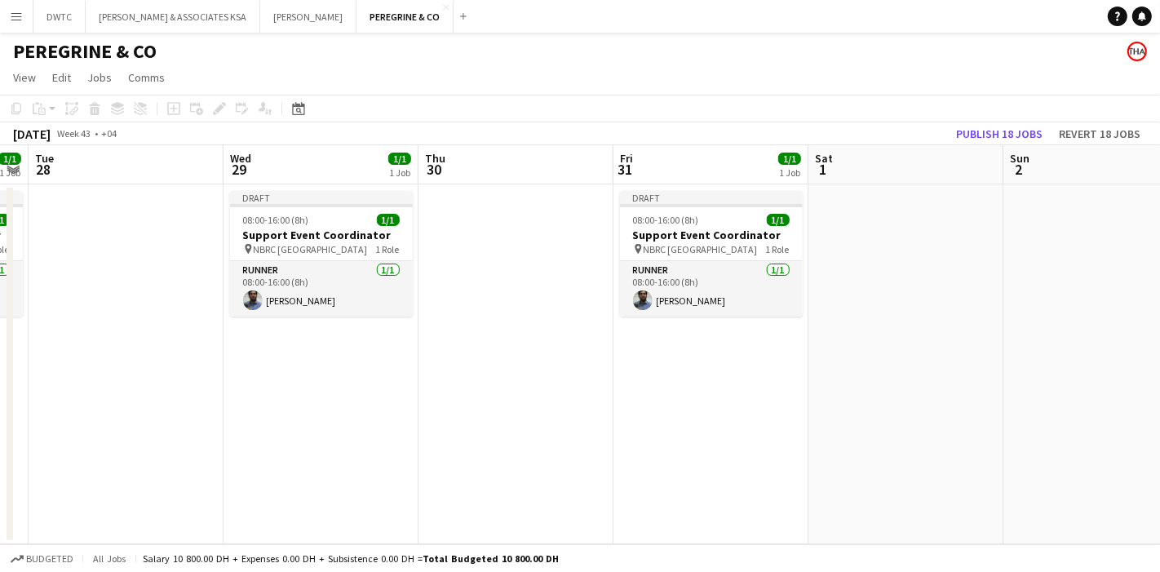
scroll to position [0, 662]
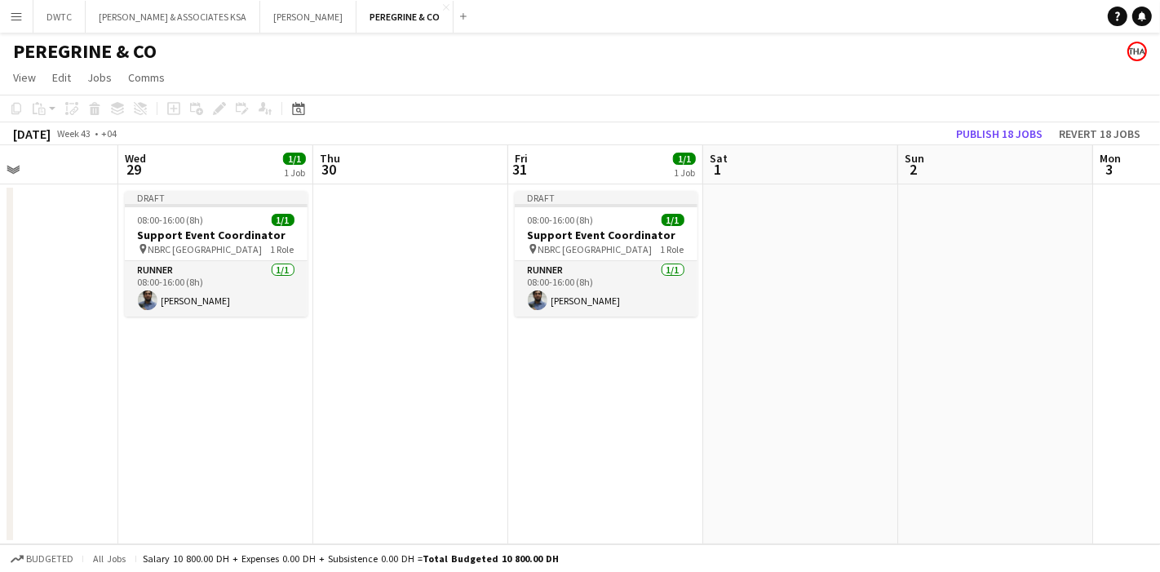
drag, startPoint x: 891, startPoint y: 383, endPoint x: 318, endPoint y: 363, distance: 573.2
click at [318, 363] on app-calendar-viewport "Sat 25 Sun 26 Mon 27 1/1 1 Job Tue 28 Wed 29 1/1 1 Job Thu 30 Fri 31 1/1 1 Job …" at bounding box center [580, 344] width 1160 height 399
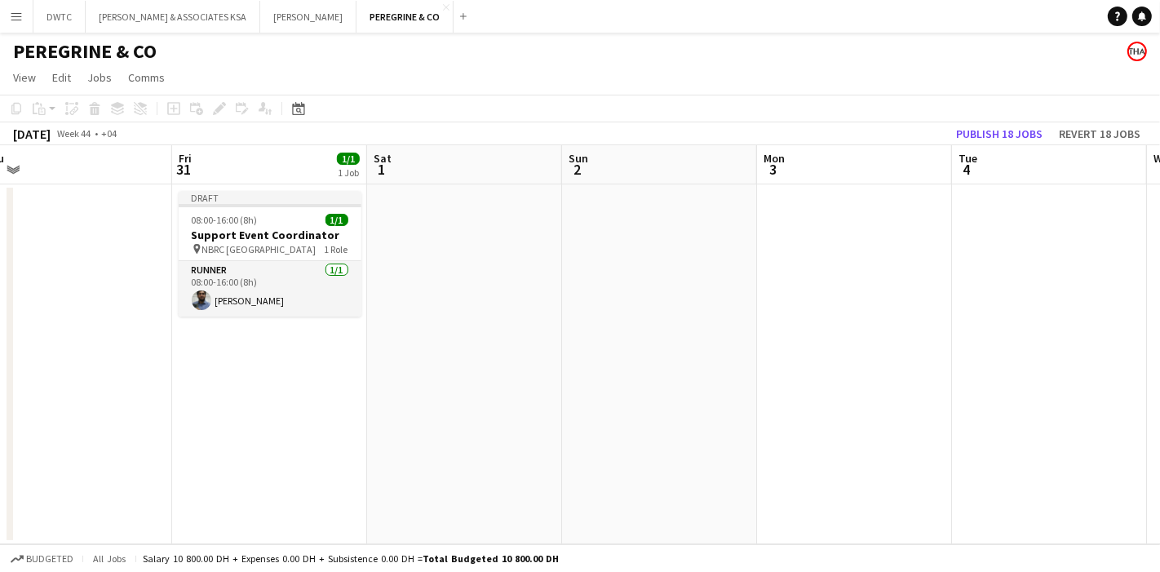
scroll to position [0, 659]
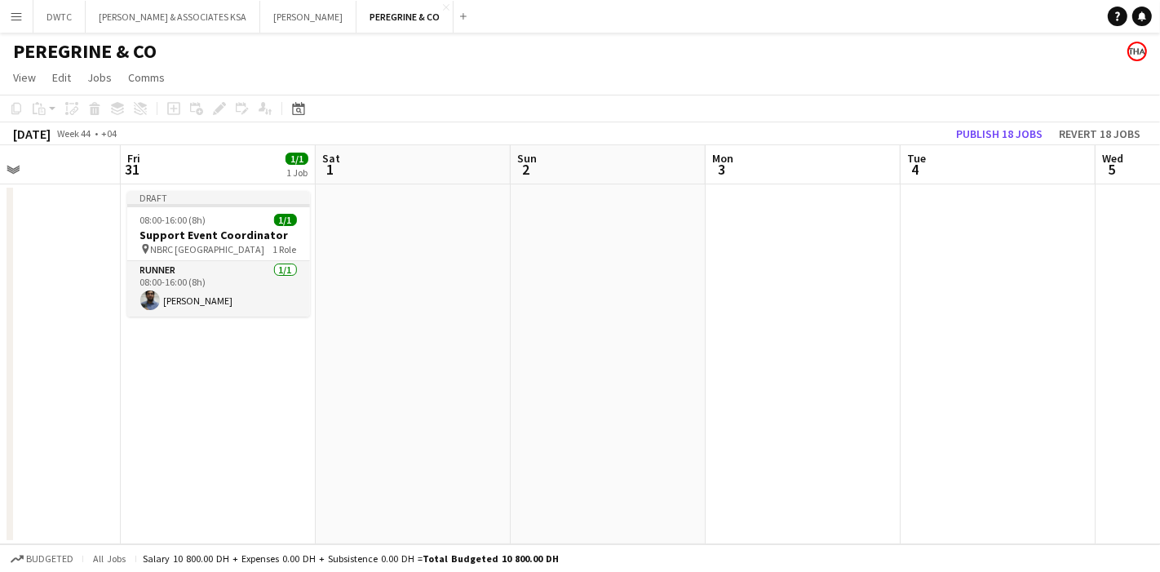
drag, startPoint x: 854, startPoint y: 365, endPoint x: 661, endPoint y: 369, distance: 192.6
click at [661, 369] on app-calendar-viewport "Mon 27 1/1 1 Job Tue 28 Wed 29 1/1 1 Job Thu 30 Fri 31 1/1 1 Job Sat 1 Sun 2 Mo…" at bounding box center [580, 344] width 1160 height 399
click at [792, 264] on app-date-cell at bounding box center [803, 364] width 195 height 360
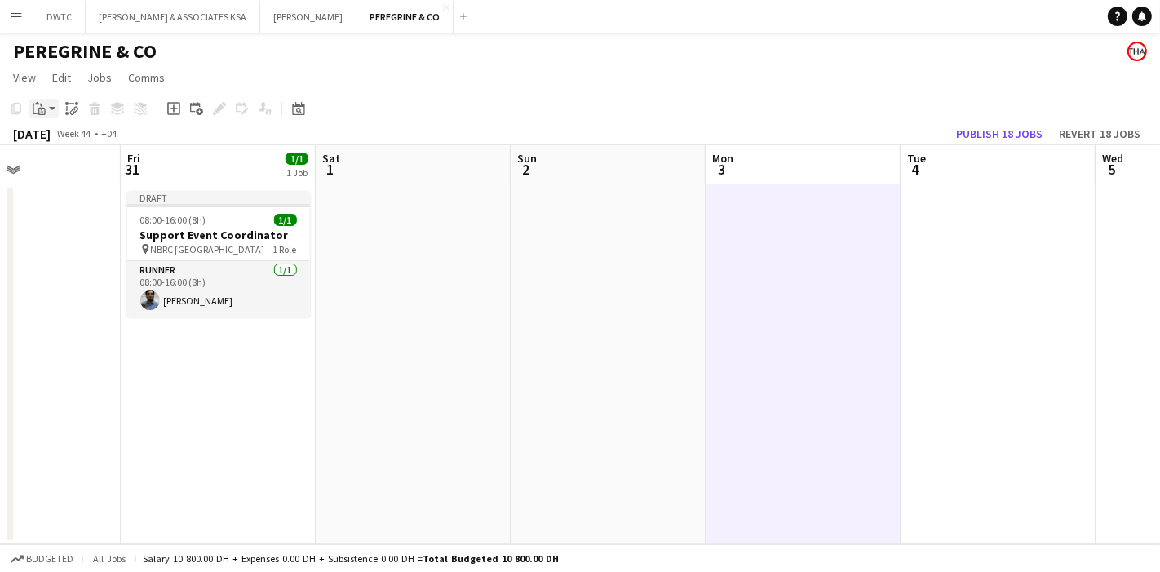
click at [39, 116] on div "Paste" at bounding box center [39, 109] width 20 height 20
click at [86, 163] on link "Paste with crew Ctrl+Shift+V" at bounding box center [119, 167] width 153 height 15
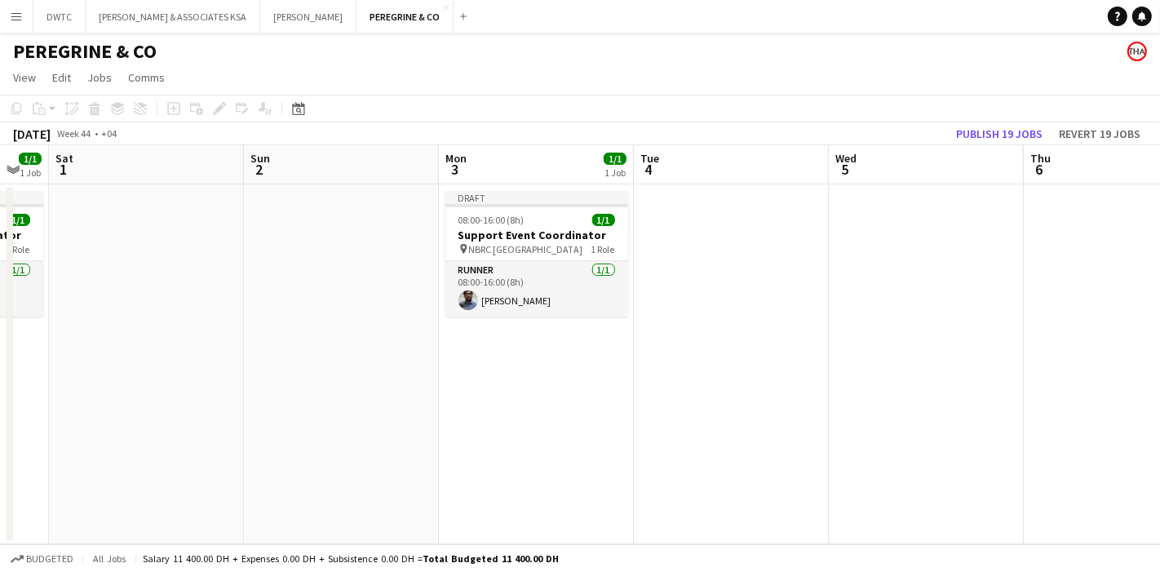
scroll to position [0, 548]
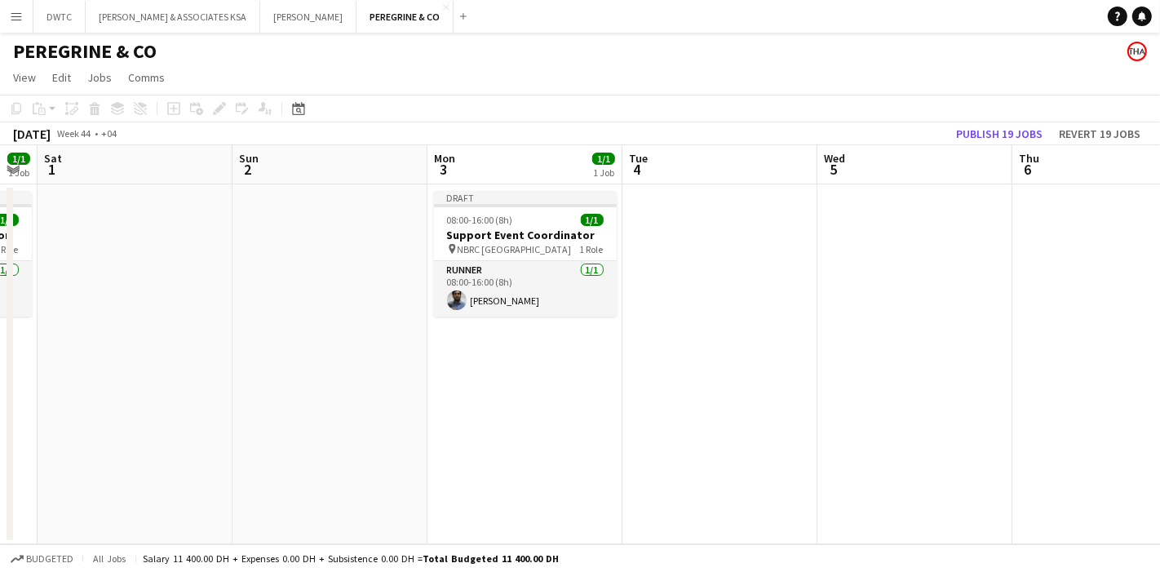
drag, startPoint x: 702, startPoint y: 353, endPoint x: 482, endPoint y: 346, distance: 219.6
click at [482, 346] on app-calendar-viewport "Wed 29 1/1 1 Job Thu 30 Fri 31 1/1 1 Job Sat 1 Sun 2 Mon 3 1/1 1 Job Tue 4 Wed …" at bounding box center [580, 344] width 1160 height 399
click at [881, 267] on app-date-cell at bounding box center [915, 364] width 195 height 360
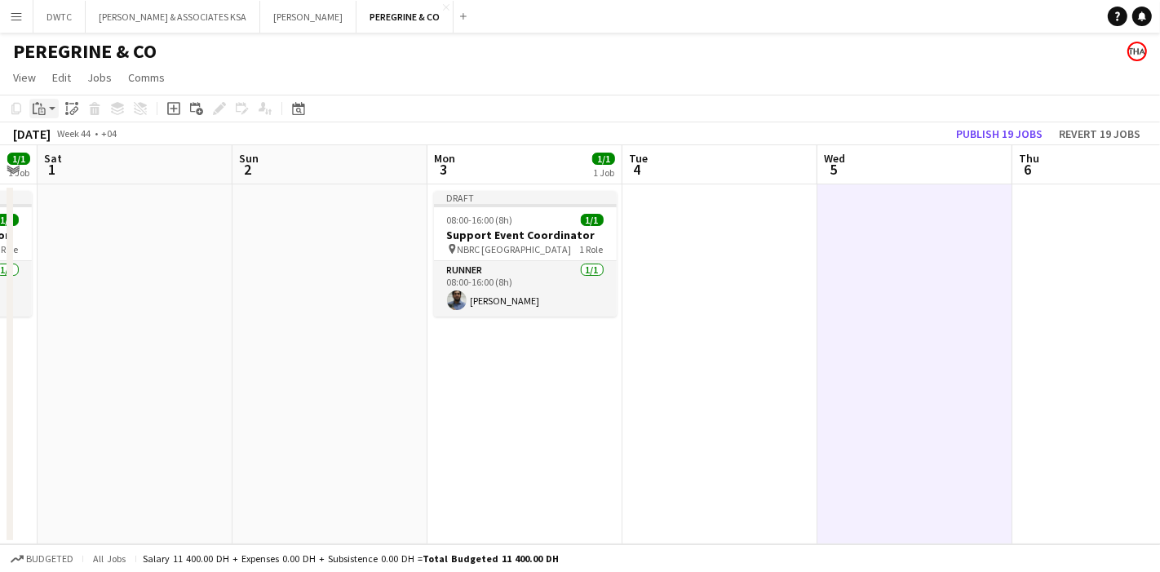
click at [42, 112] on icon at bounding box center [42, 112] width 3 height 1
click at [69, 164] on link "Paste with crew Ctrl+Shift+V" at bounding box center [119, 167] width 153 height 15
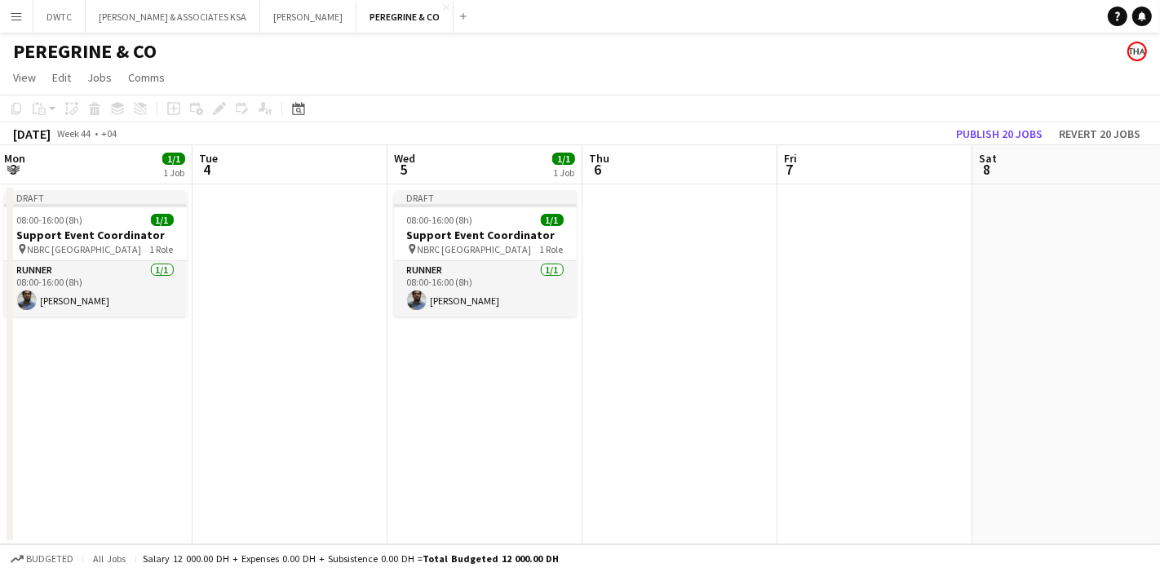
scroll to position [0, 522]
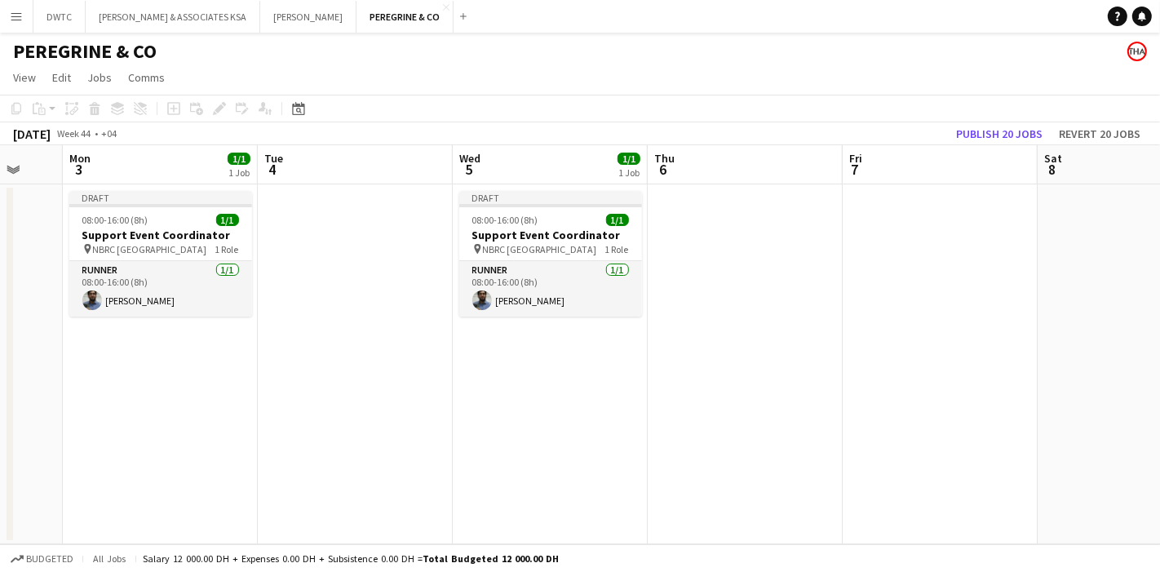
drag, startPoint x: 950, startPoint y: 344, endPoint x: 586, endPoint y: 340, distance: 364.0
click at [586, 340] on app-calendar-viewport "Fri 31 1/1 1 Job Sat 1 Sun 2 Mon 3 1/1 1 Job Tue 4 Wed 5 1/1 1 Job Thu 6 Fri 7 …" at bounding box center [580, 344] width 1160 height 399
click at [937, 282] on app-date-cell at bounding box center [940, 364] width 195 height 360
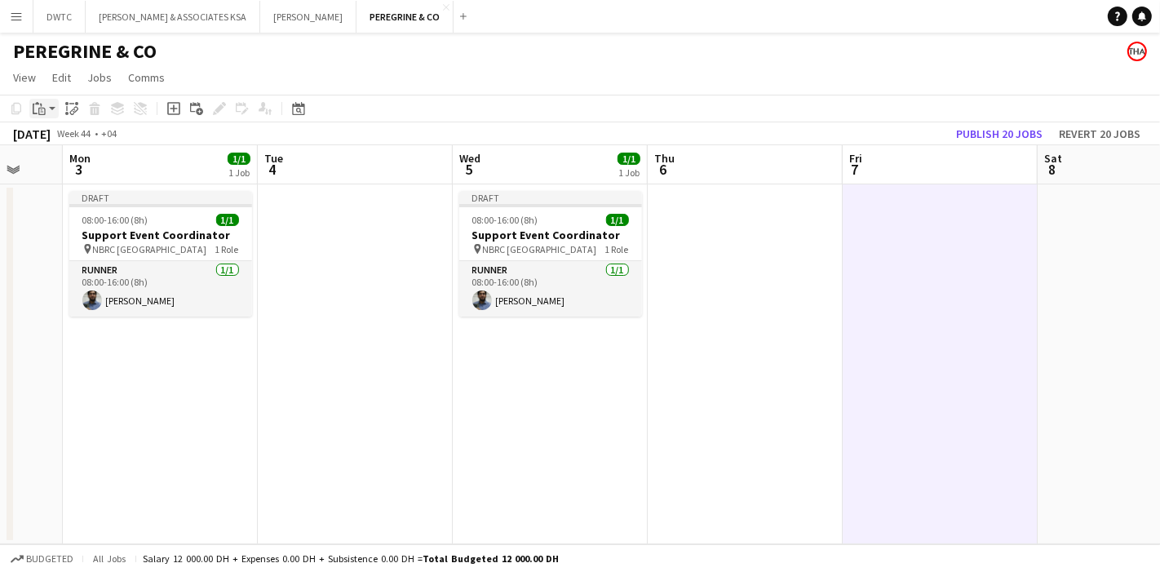
click at [45, 102] on icon "Paste" at bounding box center [39, 108] width 13 height 13
click at [83, 160] on link "Paste with crew Ctrl+Shift+V" at bounding box center [119, 167] width 153 height 15
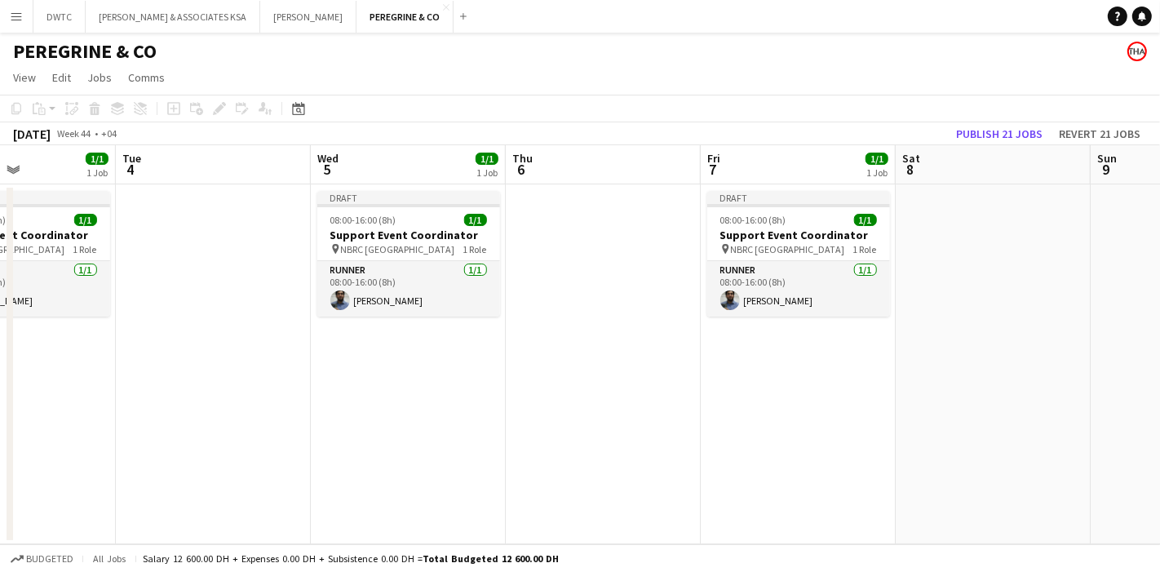
scroll to position [0, 667]
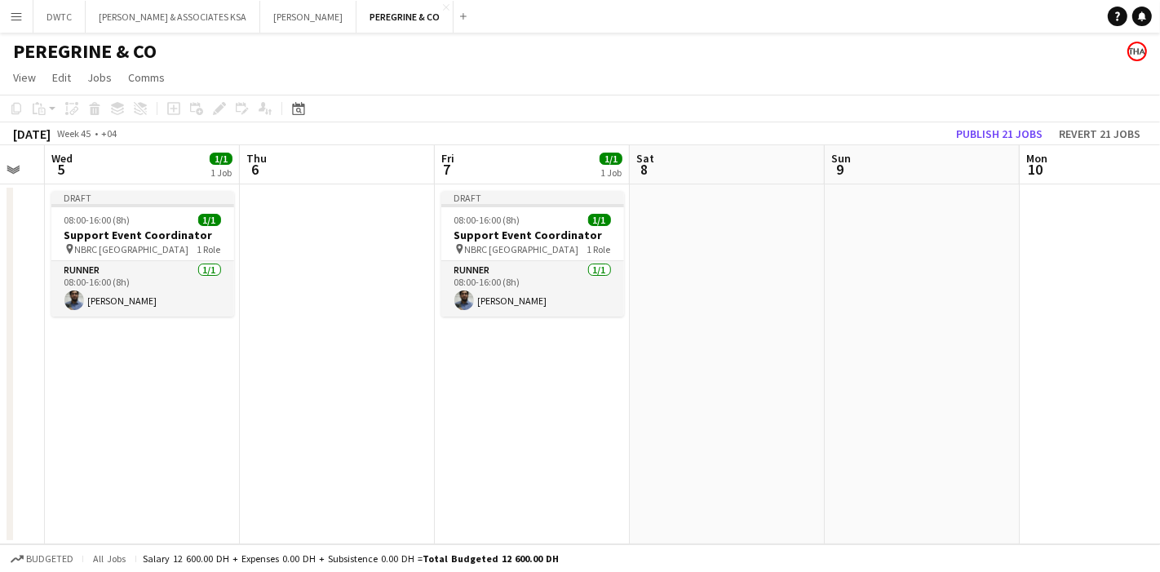
drag, startPoint x: 876, startPoint y: 384, endPoint x: 468, endPoint y: 349, distance: 409.5
click at [468, 349] on app-calendar-viewport "Sun 2 Mon 3 1/1 1 Job Tue 4 Wed 5 1/1 1 Job Thu 6 Fri 7 1/1 1 Job Sat 8 Sun 9 M…" at bounding box center [580, 344] width 1160 height 399
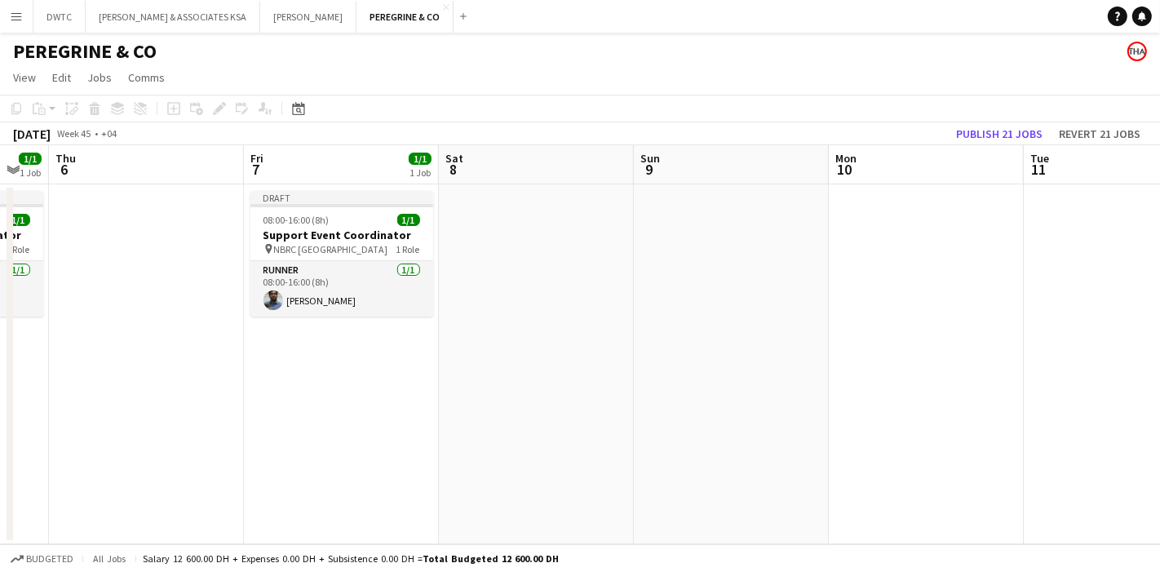
scroll to position [0, 546]
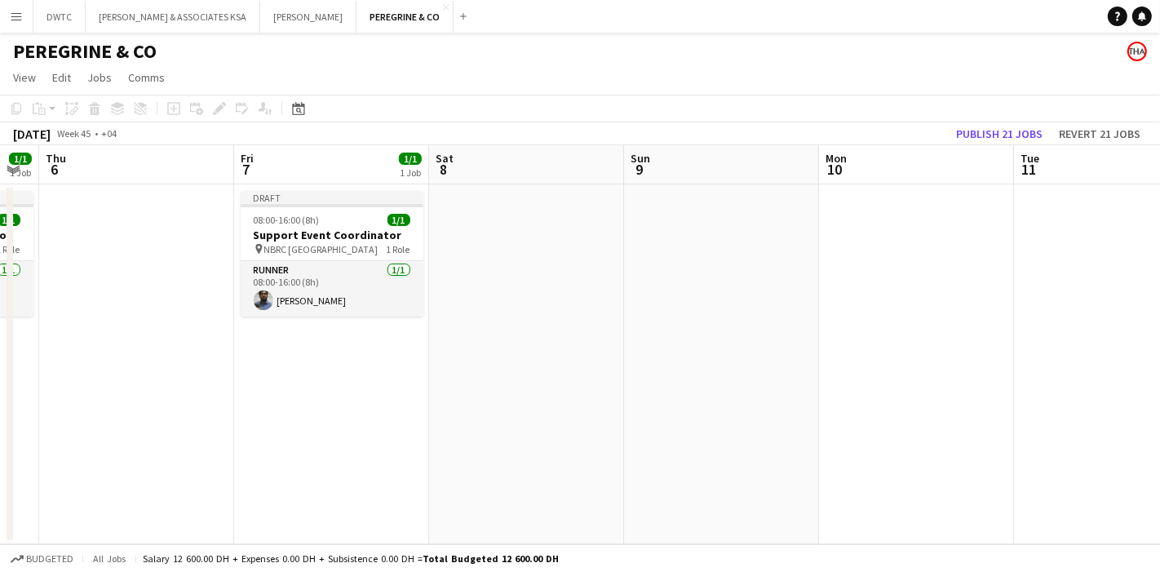
drag, startPoint x: 947, startPoint y: 323, endPoint x: 751, endPoint y: 335, distance: 196.2
click at [751, 335] on app-calendar-viewport "Mon 3 1/1 1 Job Tue 4 Wed 5 1/1 1 Job Thu 6 Fri 7 1/1 1 Job Sat 8 Sun 9 Mon 10 …" at bounding box center [580, 344] width 1160 height 399
click at [856, 274] on app-date-cell at bounding box center [916, 364] width 195 height 360
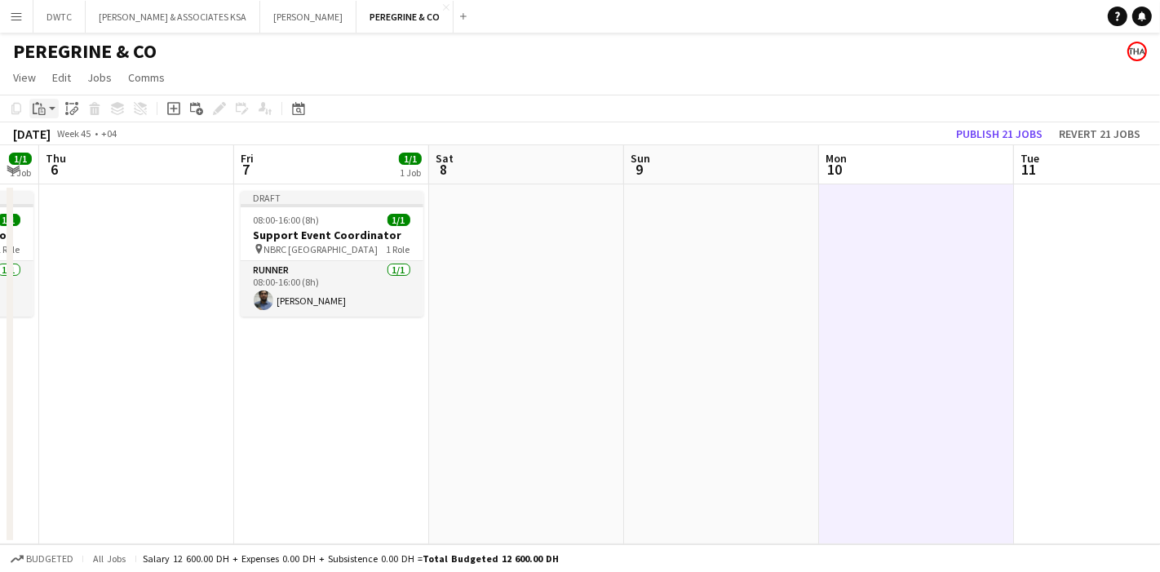
click at [47, 108] on div "Paste" at bounding box center [39, 109] width 20 height 20
click at [78, 168] on link "Paste with crew Ctrl+Shift+V" at bounding box center [119, 167] width 153 height 15
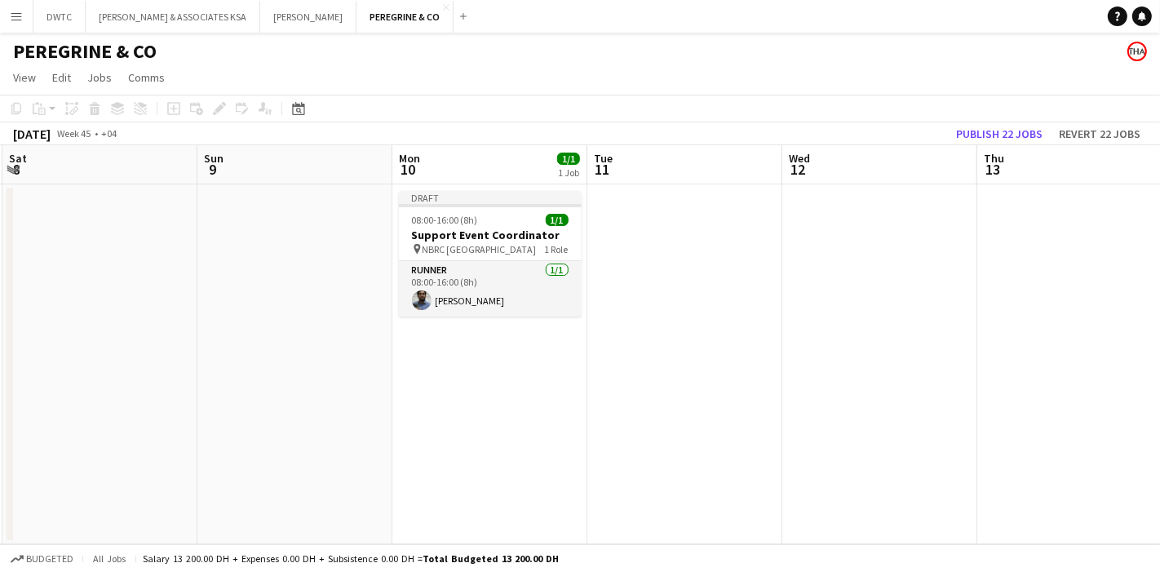
scroll to position [0, 597]
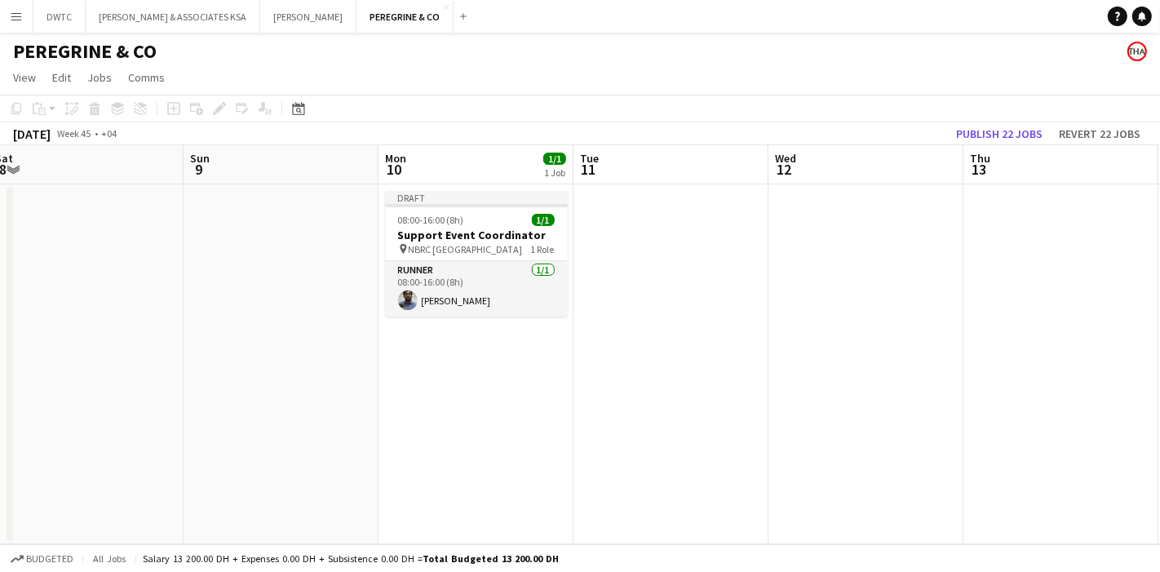
drag, startPoint x: 883, startPoint y: 371, endPoint x: 447, endPoint y: 376, distance: 435.8
click at [447, 376] on app-calendar-viewport "Wed 5 1/1 1 Job Thu 6 Fri 7 1/1 1 Job Sat 8 Sun 9 Mon 10 1/1 1 Job Tue 11 Wed 1…" at bounding box center [580, 344] width 1160 height 399
click at [823, 253] on app-date-cell at bounding box center [866, 364] width 195 height 360
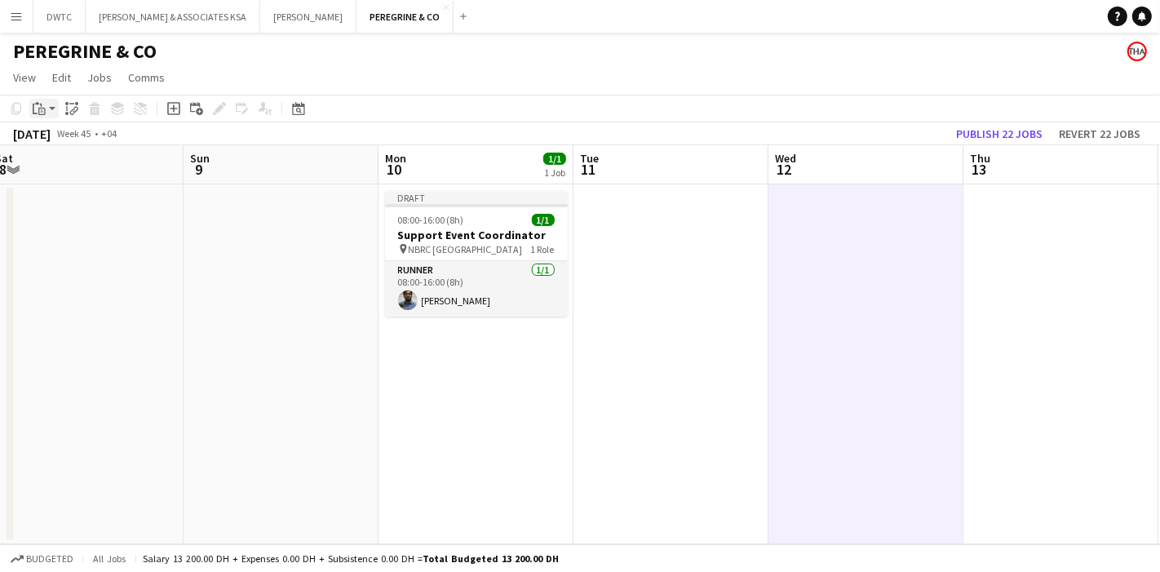
click at [41, 115] on icon at bounding box center [41, 111] width 7 height 7
click at [124, 170] on link "Paste with crew Ctrl+Shift+V" at bounding box center [119, 167] width 153 height 15
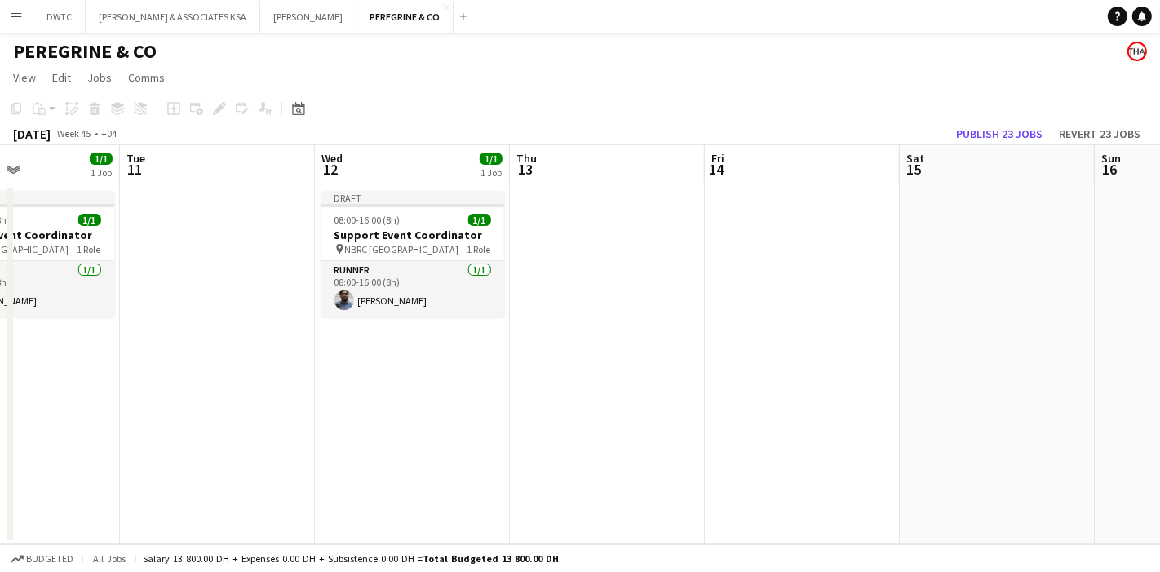
drag, startPoint x: 796, startPoint y: 370, endPoint x: 378, endPoint y: 347, distance: 419.3
click at [355, 366] on app-calendar-viewport "Fri 7 1/1 1 Job Sat 8 Sun 9 Mon 10 1/1 1 Job Tue 11 Wed 12 1/1 1 Job Thu 13 Fri…" at bounding box center [580, 344] width 1160 height 399
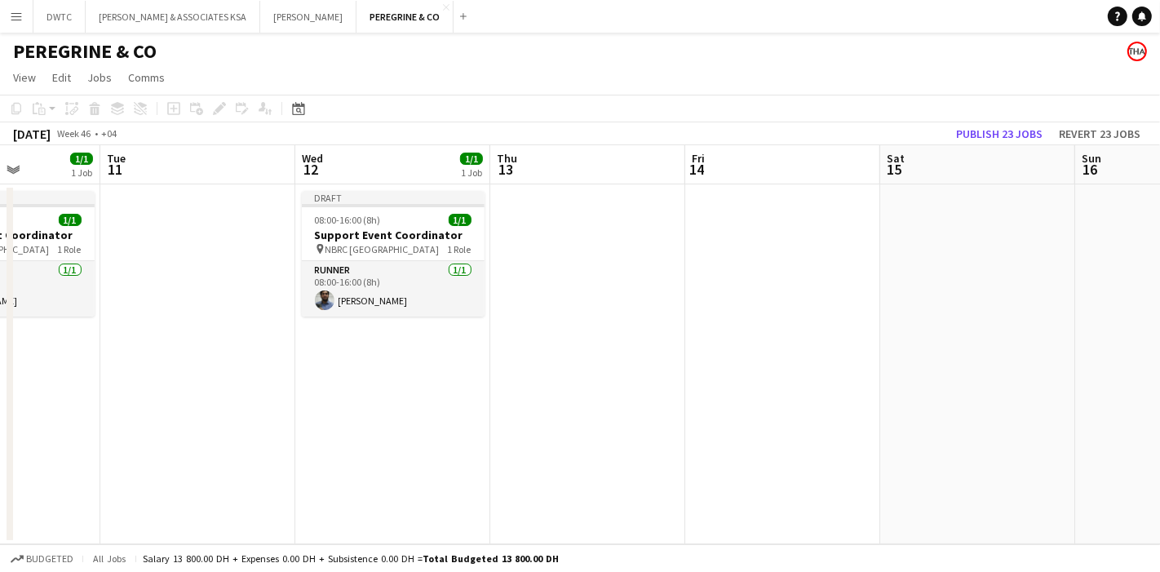
click at [771, 285] on app-date-cell at bounding box center [783, 364] width 195 height 360
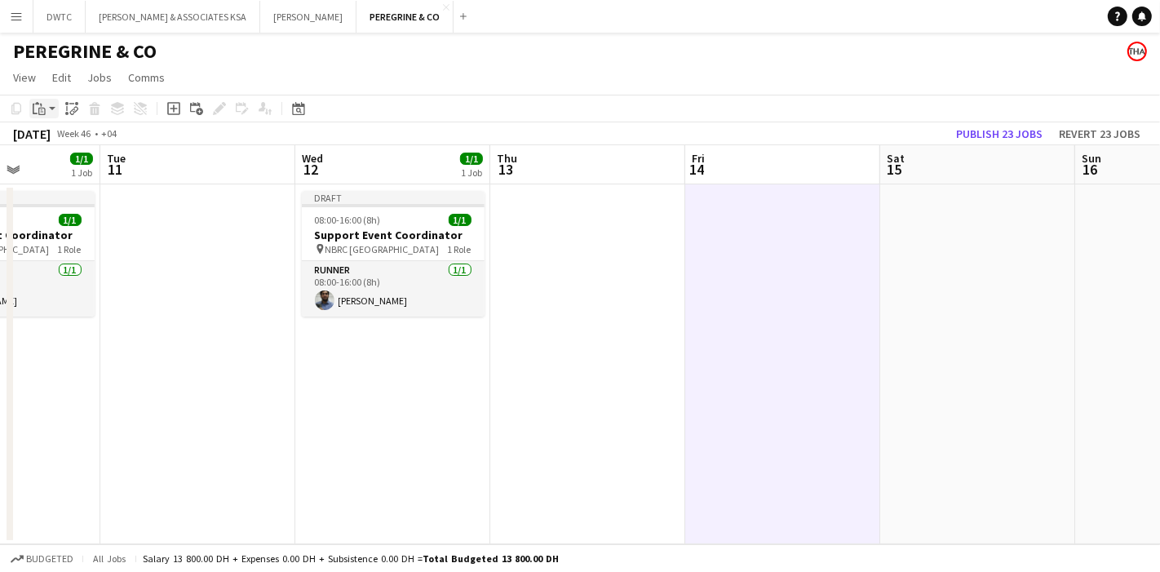
click at [36, 104] on icon at bounding box center [37, 103] width 4 height 2
click at [111, 160] on link "Paste with crew Ctrl+Shift+V" at bounding box center [119, 167] width 153 height 15
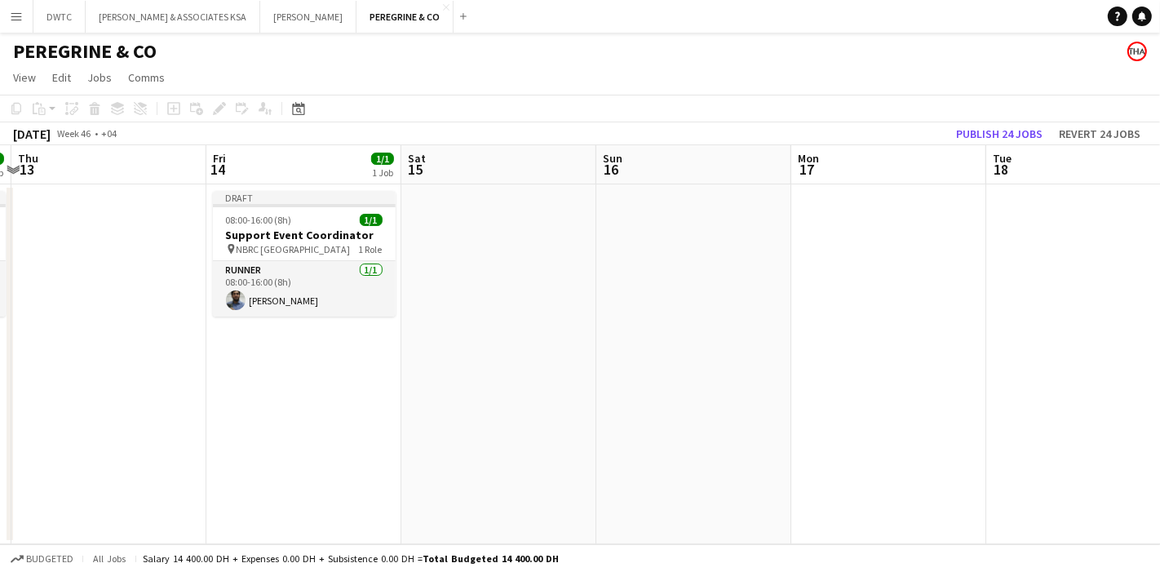
drag, startPoint x: 748, startPoint y: 346, endPoint x: 392, endPoint y: 347, distance: 356.6
click at [392, 347] on app-calendar-viewport "Mon 10 1/1 1 Job Tue 11 Wed 12 1/1 1 Job Thu 13 Fri 14 1/1 1 Job Sat 15 Sun 16 …" at bounding box center [580, 344] width 1160 height 399
click at [860, 273] on app-date-cell at bounding box center [887, 364] width 195 height 360
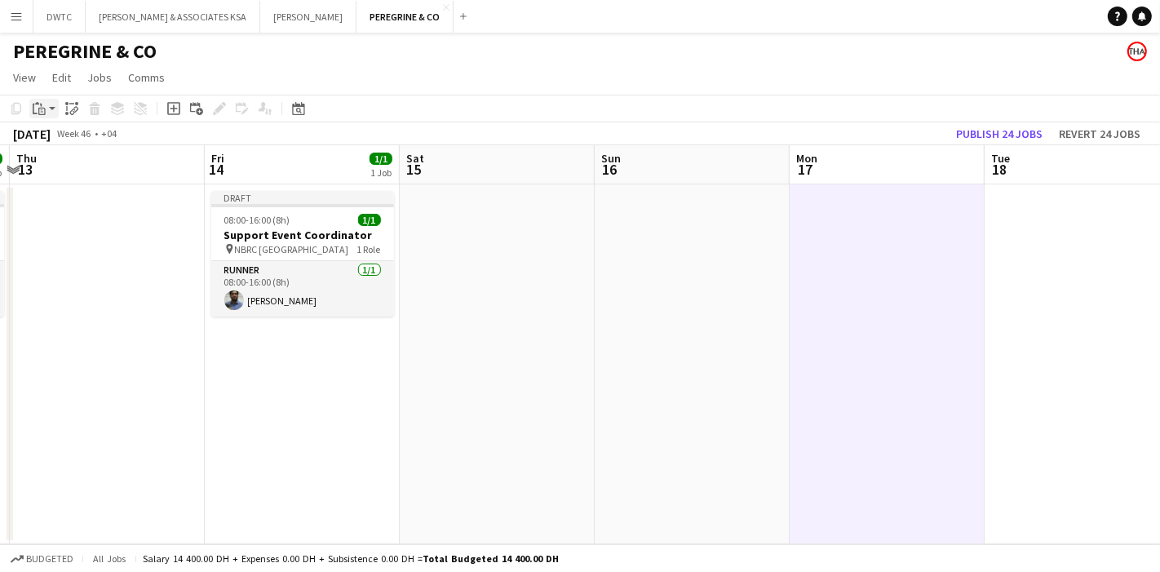
click at [51, 110] on app-action-btn "Paste" at bounding box center [43, 109] width 29 height 20
click at [104, 164] on link "Paste with crew Ctrl+Shift+V" at bounding box center [119, 167] width 153 height 15
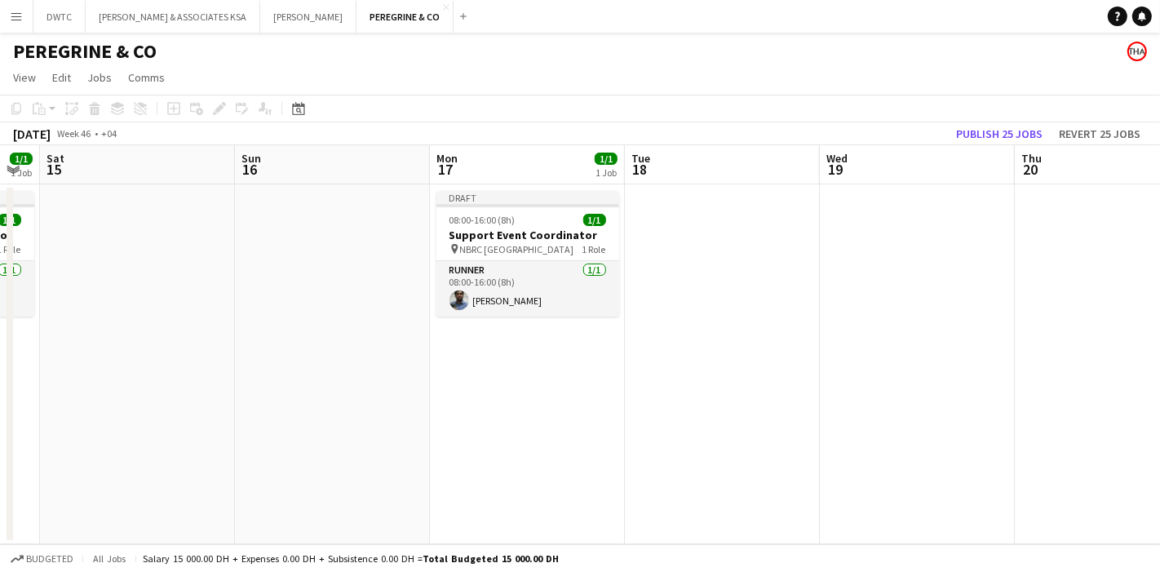
scroll to position [0, 561]
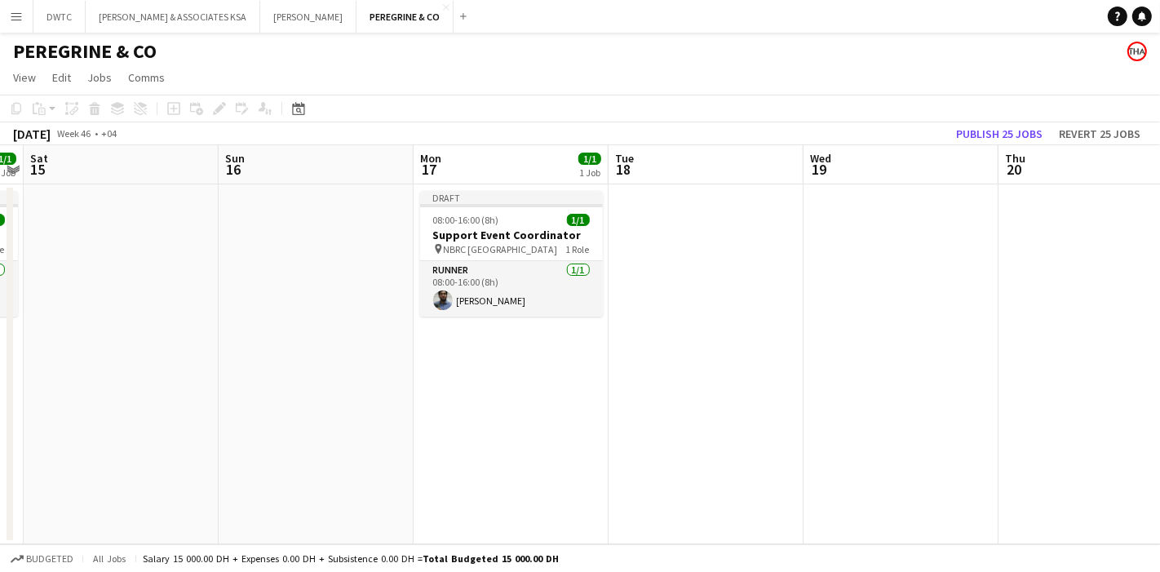
drag, startPoint x: 894, startPoint y: 365, endPoint x: 517, endPoint y: 354, distance: 378.0
click at [517, 354] on app-calendar-viewport "Wed 12 1/1 1 Job Thu 13 Fri 14 1/1 1 Job Sat 15 Sun 16 Mon 17 1/1 1 Job Tue 18 …" at bounding box center [580, 344] width 1160 height 399
click at [863, 264] on app-date-cell at bounding box center [901, 364] width 195 height 360
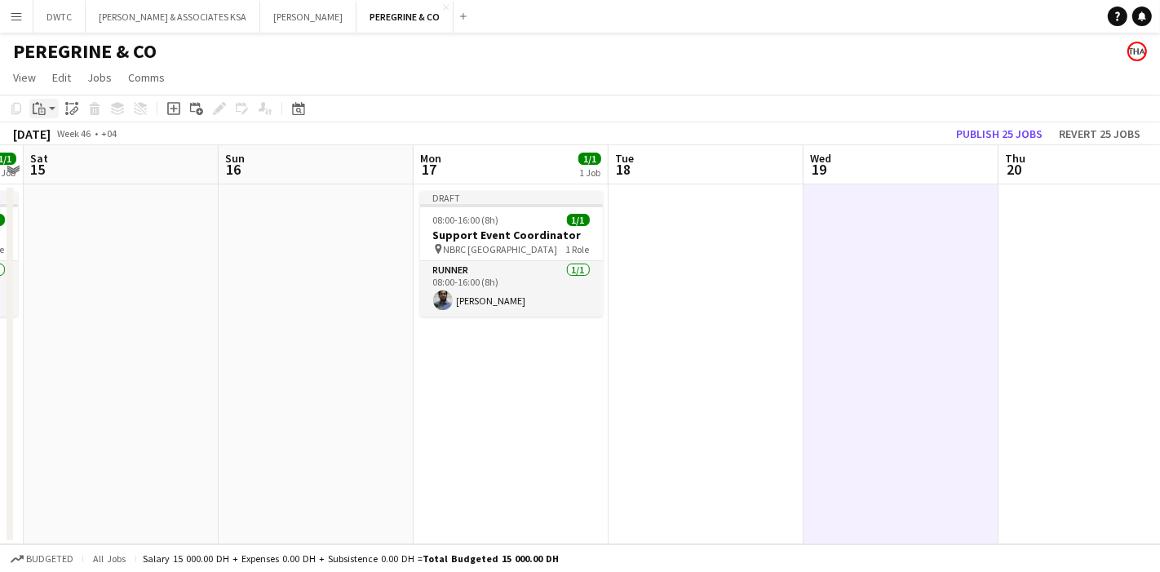
click at [38, 106] on icon "Paste" at bounding box center [39, 108] width 13 height 13
click at [132, 172] on link "Paste with crew Ctrl+Shift+V" at bounding box center [119, 167] width 153 height 15
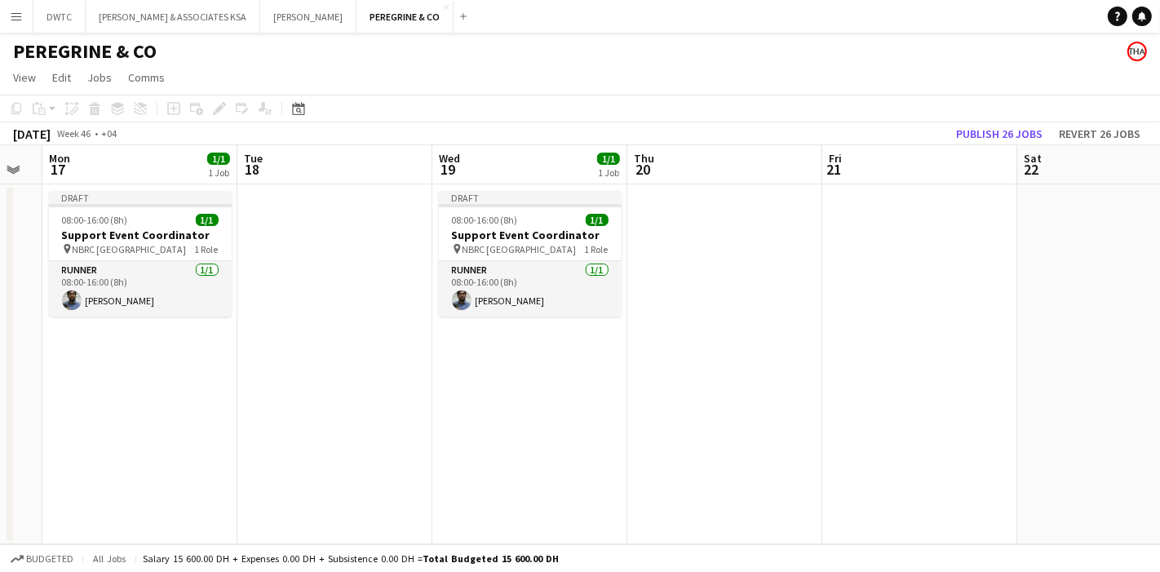
scroll to position [0, 544]
drag, startPoint x: 868, startPoint y: 363, endPoint x: 546, endPoint y: 365, distance: 322.4
click at [546, 365] on app-calendar-viewport "Fri 14 1/1 1 Job Sat 15 Sun 16 Mon 17 1/1 1 Job Tue 18 Wed 19 1/1 1 Job Thu 20 …" at bounding box center [580, 344] width 1160 height 399
click at [892, 271] on app-date-cell at bounding box center [919, 364] width 195 height 360
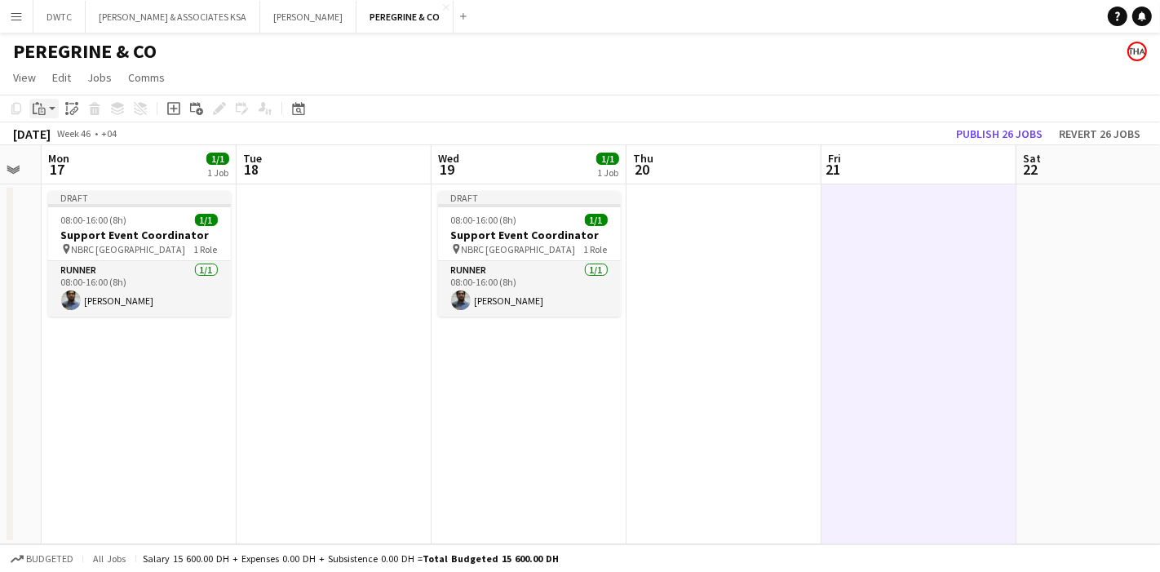
click at [40, 108] on icon at bounding box center [41, 111] width 7 height 7
click at [113, 163] on link "Paste with crew Ctrl+Shift+V" at bounding box center [119, 167] width 153 height 15
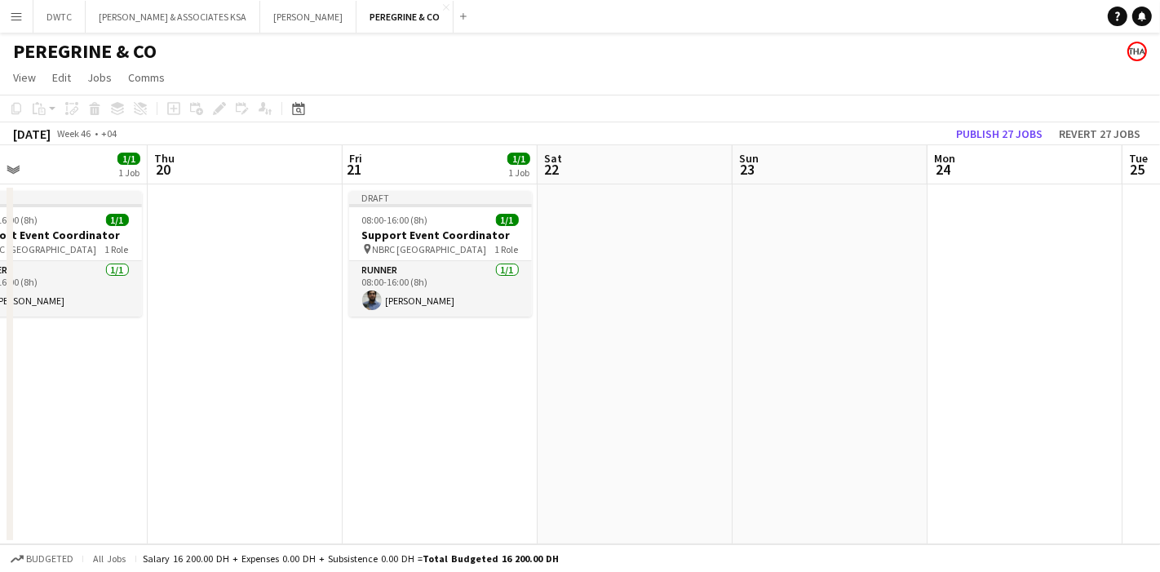
scroll to position [0, 509]
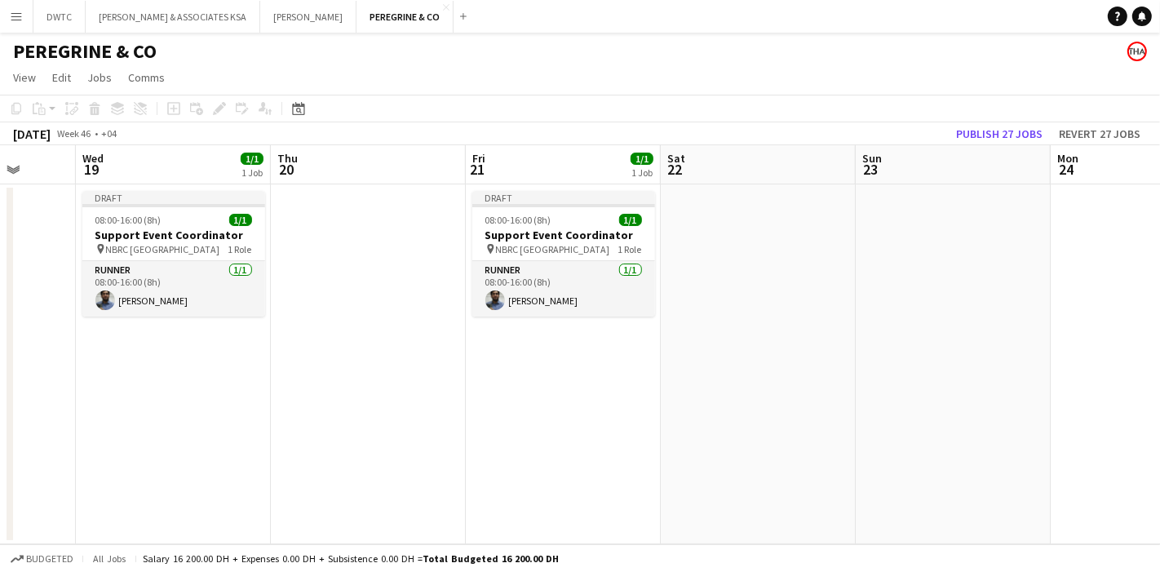
drag, startPoint x: 853, startPoint y: 354, endPoint x: 302, endPoint y: 342, distance: 551.0
click at [302, 344] on app-calendar-viewport "Sun 16 Mon 17 1/1 1 Job Tue 18 Wed 19 1/1 1 Job Thu 20 Fri 21 1/1 1 Job Sat 22 …" at bounding box center [580, 344] width 1160 height 399
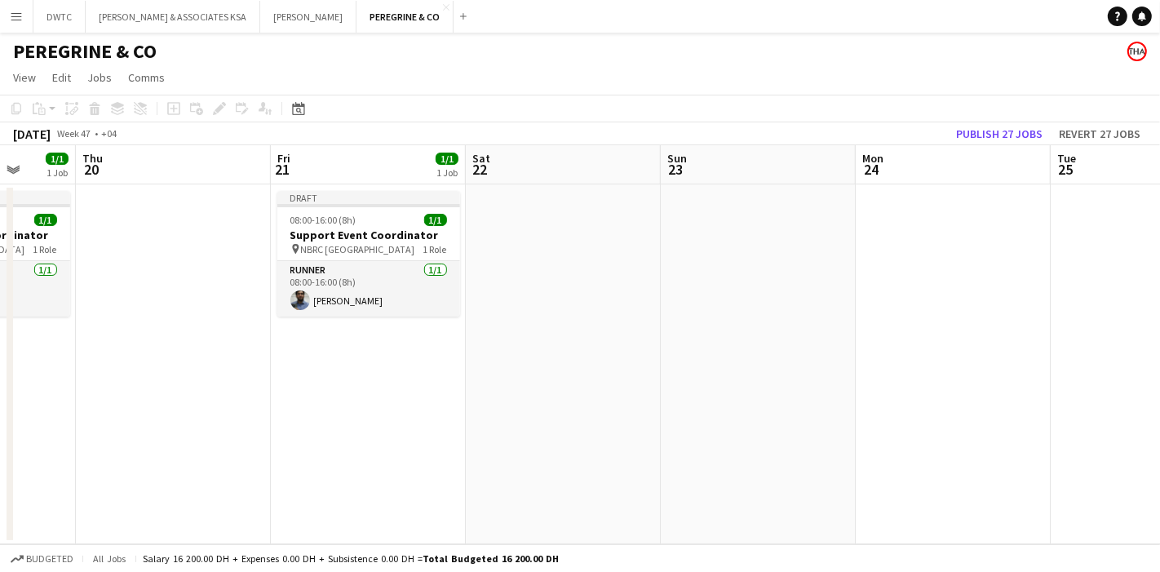
click at [918, 313] on app-date-cell at bounding box center [953, 364] width 195 height 360
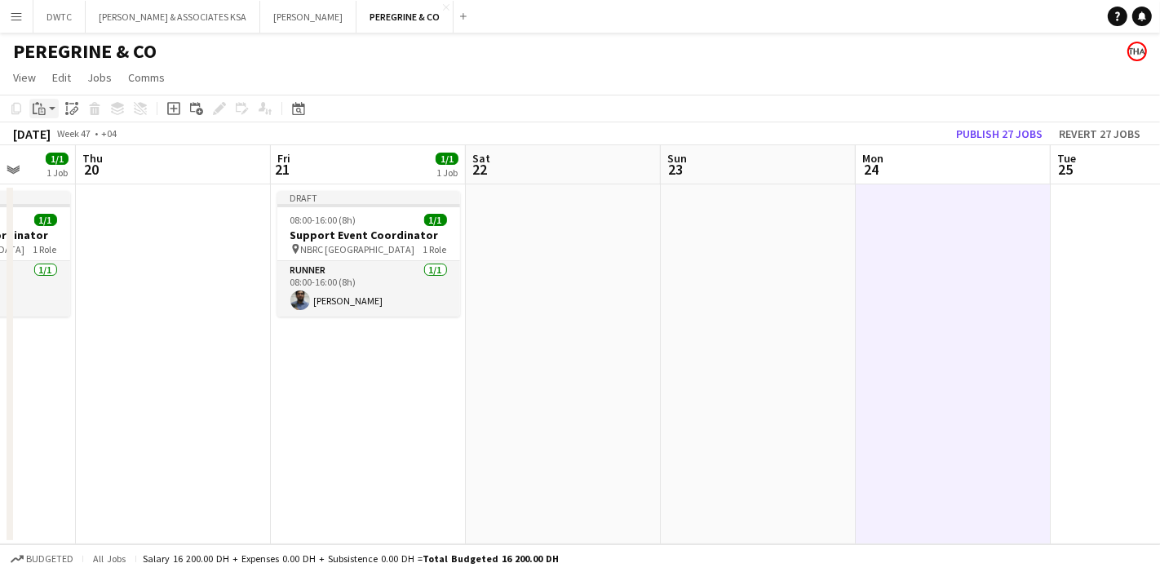
click at [41, 108] on icon at bounding box center [41, 111] width 7 height 7
click at [103, 165] on link "Paste with crew Ctrl+Shift+V" at bounding box center [119, 167] width 153 height 15
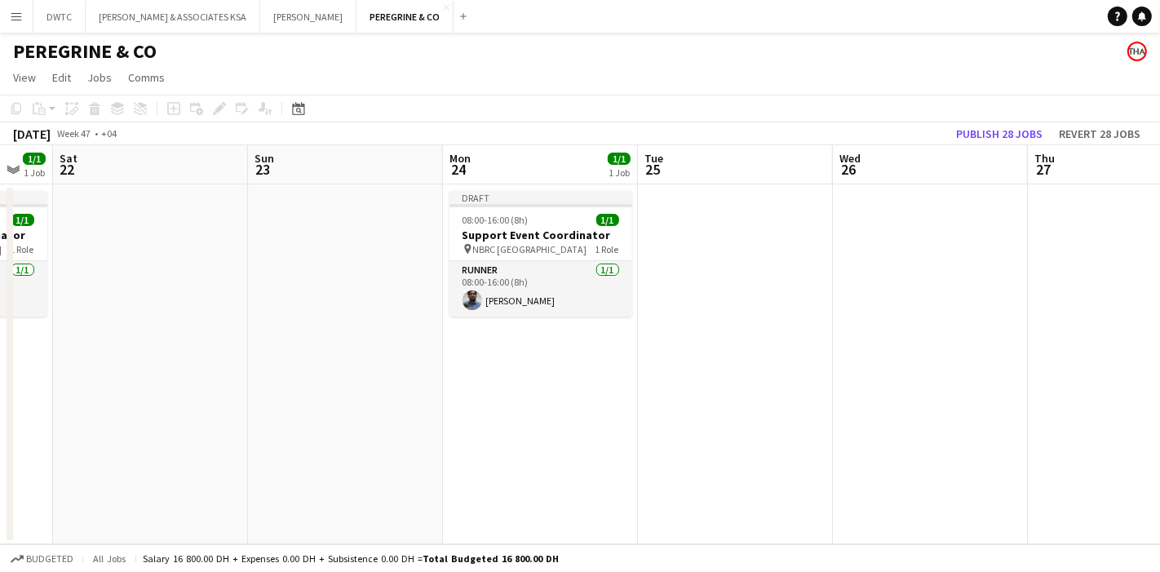
scroll to position [0, 606]
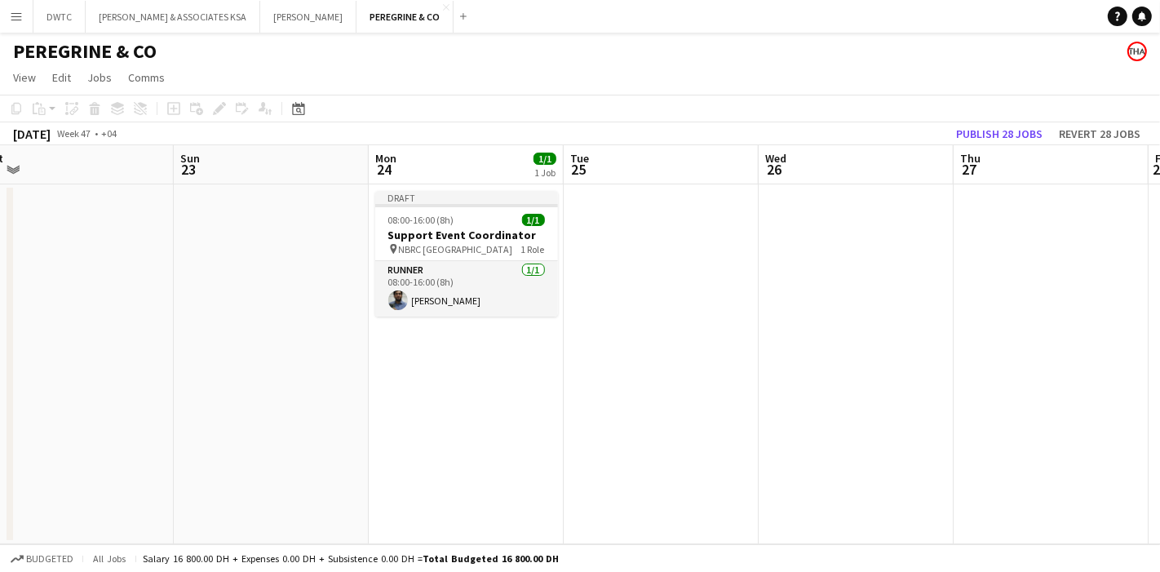
drag, startPoint x: 863, startPoint y: 366, endPoint x: 375, endPoint y: 332, distance: 489.2
click at [375, 332] on app-calendar-viewport "Wed 19 1/1 1 Job Thu 20 Fri 21 1/1 1 Job Sat 22 Sun 23 Mon 24 1/1 1 Job Tue 25 …" at bounding box center [580, 344] width 1160 height 399
click at [778, 276] on app-date-cell at bounding box center [856, 364] width 195 height 360
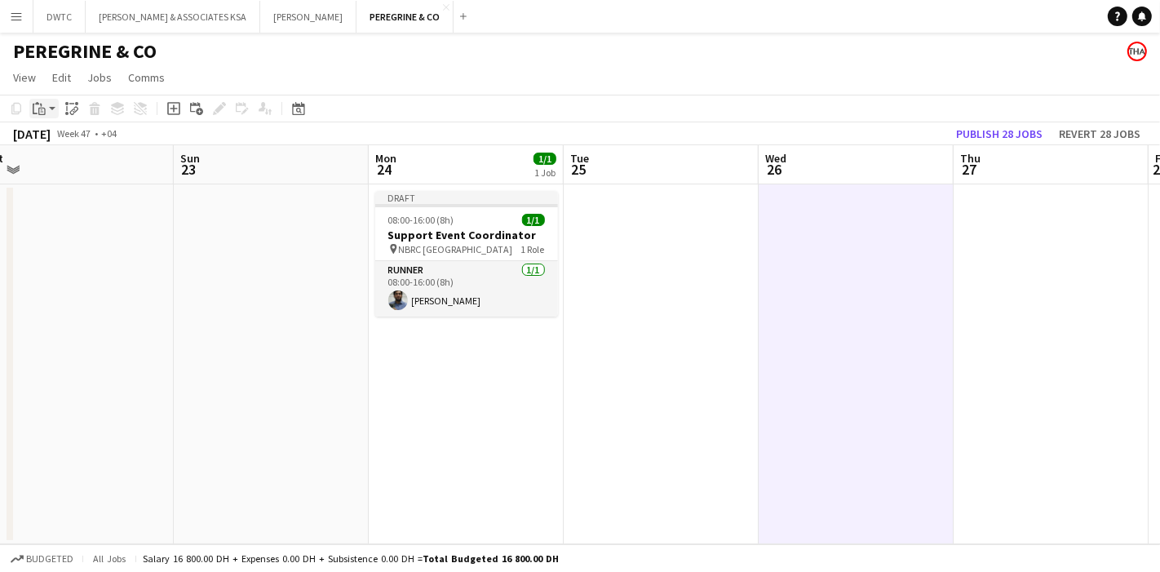
click at [45, 109] on icon at bounding box center [41, 111] width 7 height 7
click at [126, 164] on link "Paste with crew Ctrl+Shift+V" at bounding box center [119, 167] width 153 height 15
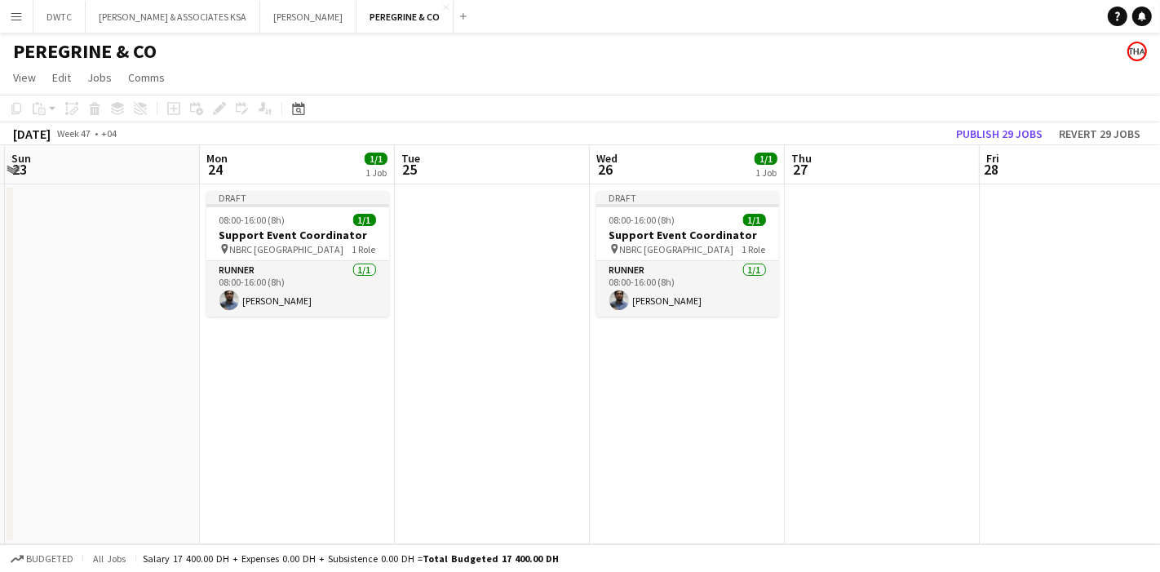
drag, startPoint x: 650, startPoint y: 321, endPoint x: 368, endPoint y: 306, distance: 282.7
click at [369, 306] on app-calendar-viewport "Thu 20 Fri 21 1/1 1 Job Sat 22 Sun 23 Mon 24 1/1 1 Job Tue 25 Wed 26 1/1 1 Job …" at bounding box center [580, 344] width 1160 height 399
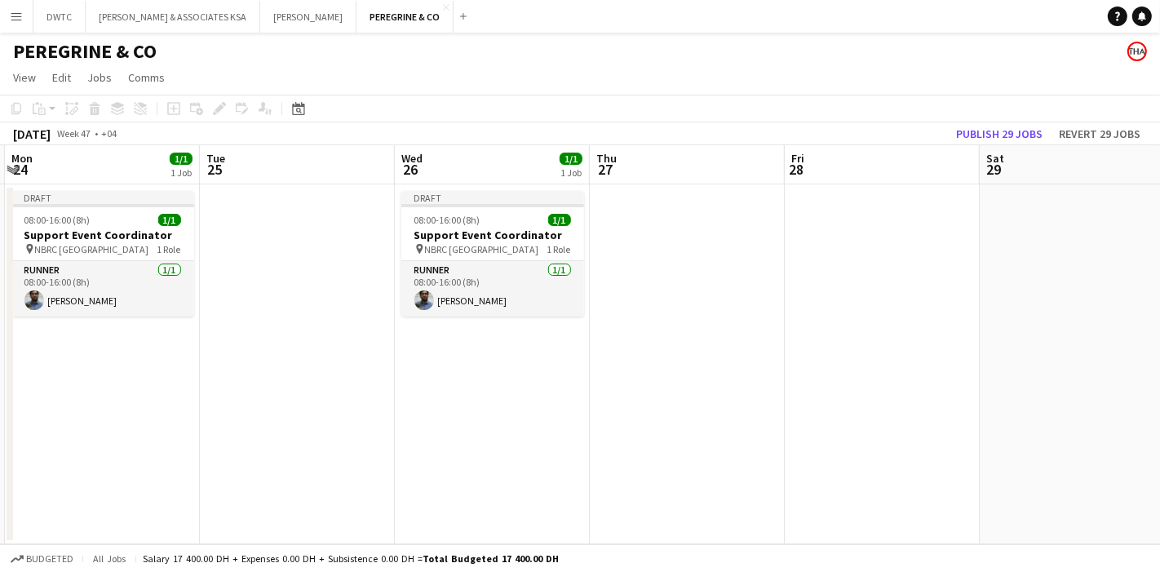
scroll to position [0, 597]
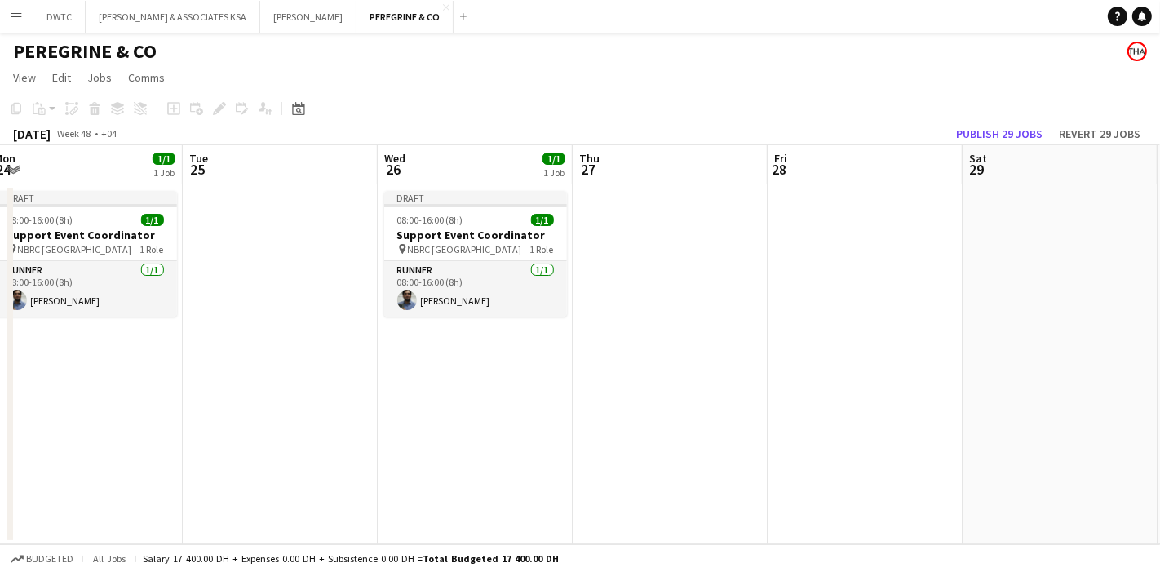
click at [822, 273] on app-date-cell at bounding box center [865, 364] width 195 height 360
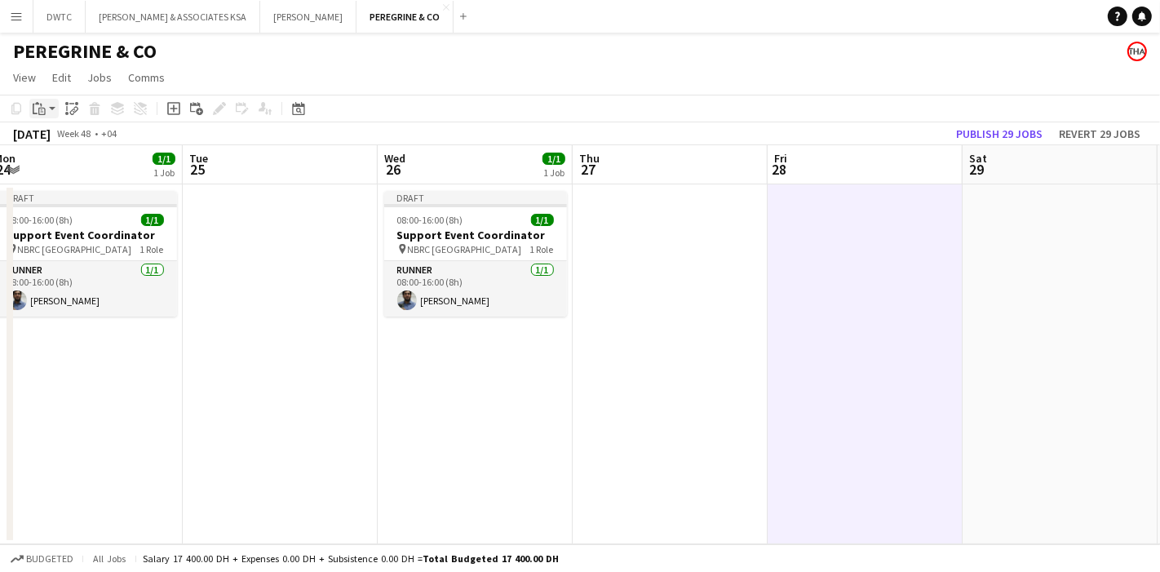
click at [38, 101] on div "Paste" at bounding box center [39, 109] width 20 height 20
click at [129, 160] on link "Paste with crew Ctrl+Shift+V" at bounding box center [119, 167] width 153 height 15
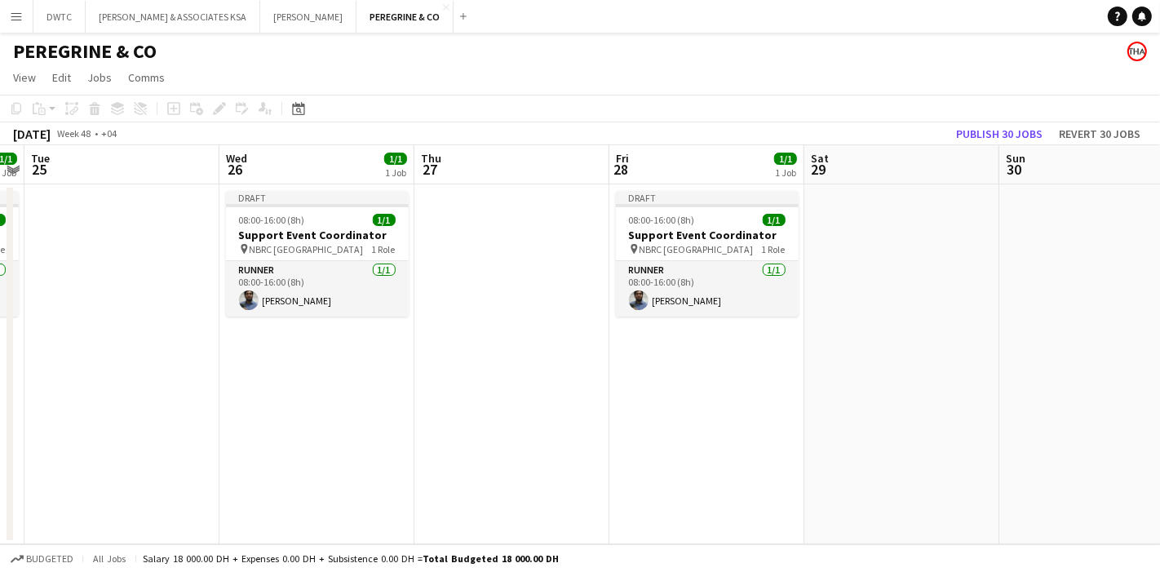
drag, startPoint x: 760, startPoint y: 350, endPoint x: 406, endPoint y: 317, distance: 354.9
click at [406, 317] on app-calendar-viewport "Sat 22 Sun 23 Mon 24 1/1 1 Job Tue 25 Wed 26 1/1 1 Job Thu 27 Fri 28 1/1 1 Job …" at bounding box center [580, 344] width 1160 height 399
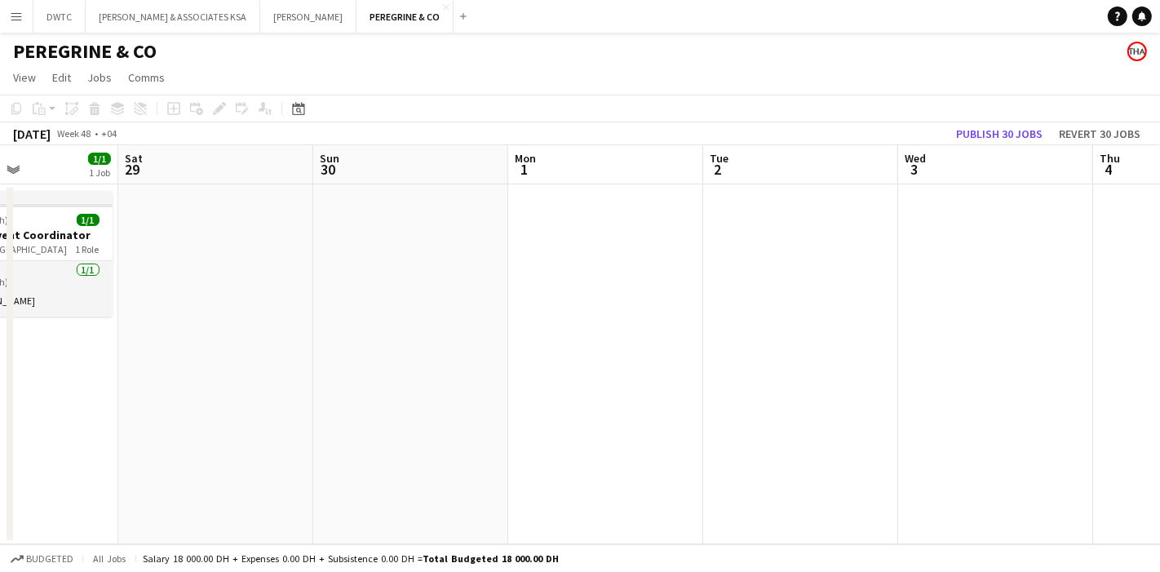
scroll to position [0, 514]
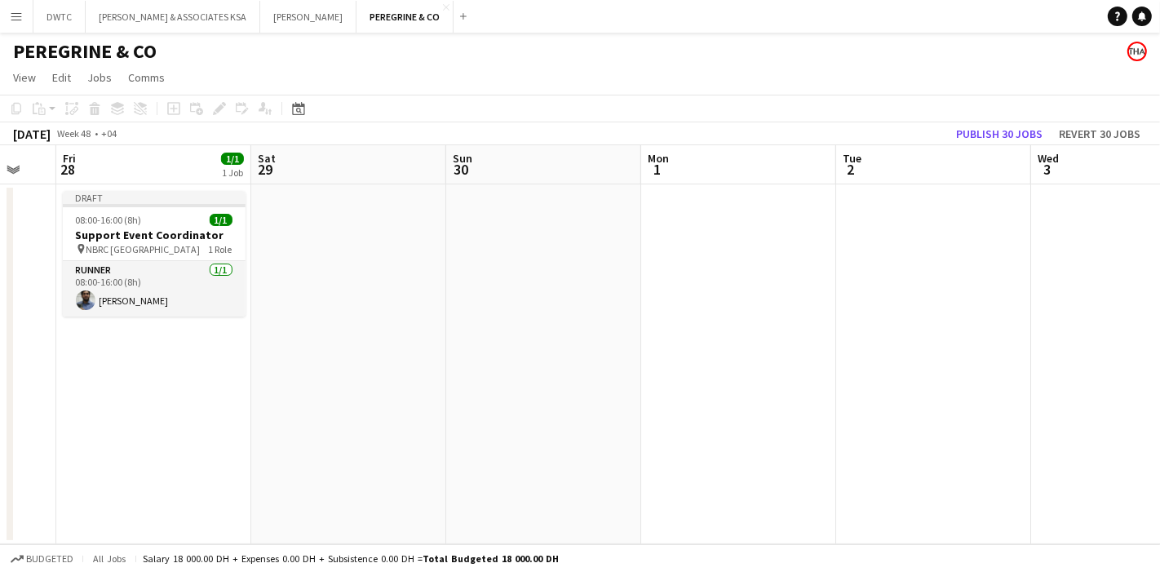
drag, startPoint x: 689, startPoint y: 313, endPoint x: 159, endPoint y: 282, distance: 530.6
click at [159, 283] on app-calendar-viewport "Tue 25 Wed 26 1/1 1 Job Thu 27 Fri 28 1/1 1 Job Sat 29 Sun 30 Mon 1 Tue 2 Wed 3…" at bounding box center [580, 344] width 1160 height 399
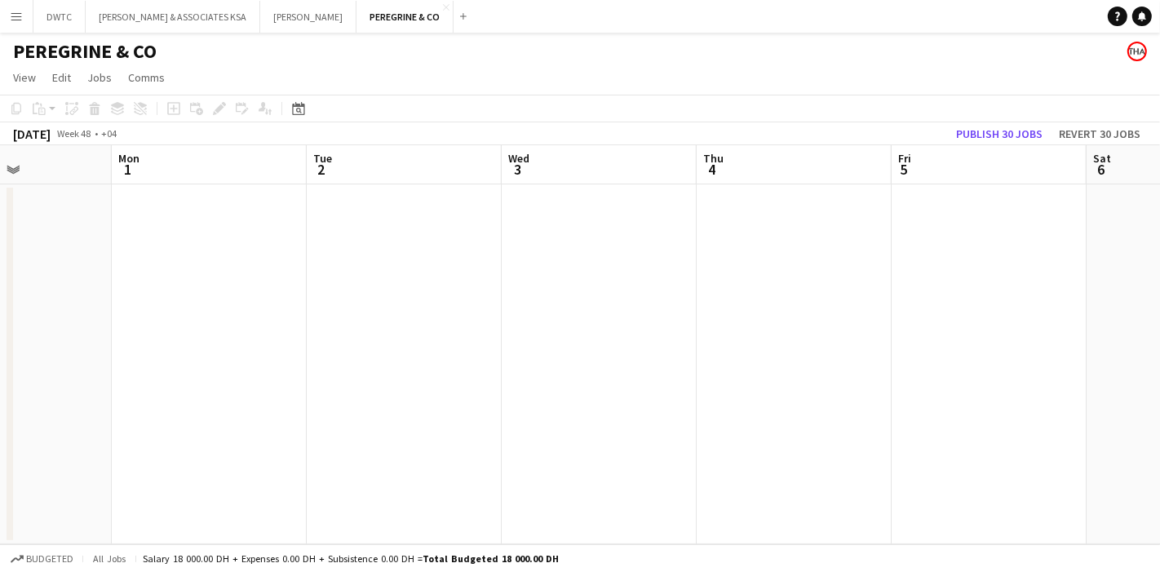
scroll to position [0, 464]
drag, startPoint x: 545, startPoint y: 284, endPoint x: 205, endPoint y: 273, distance: 340.5
click at [205, 273] on app-calendar-viewport "Fri 28 1/1 1 Job Sat 29 Sun 30 Mon 1 Tue 2 Wed 3 Thu 4 Fri 5 Sat 6 Sun 7 Mon 8 …" at bounding box center [580, 344] width 1160 height 399
click at [238, 258] on app-date-cell at bounding box center [218, 364] width 195 height 360
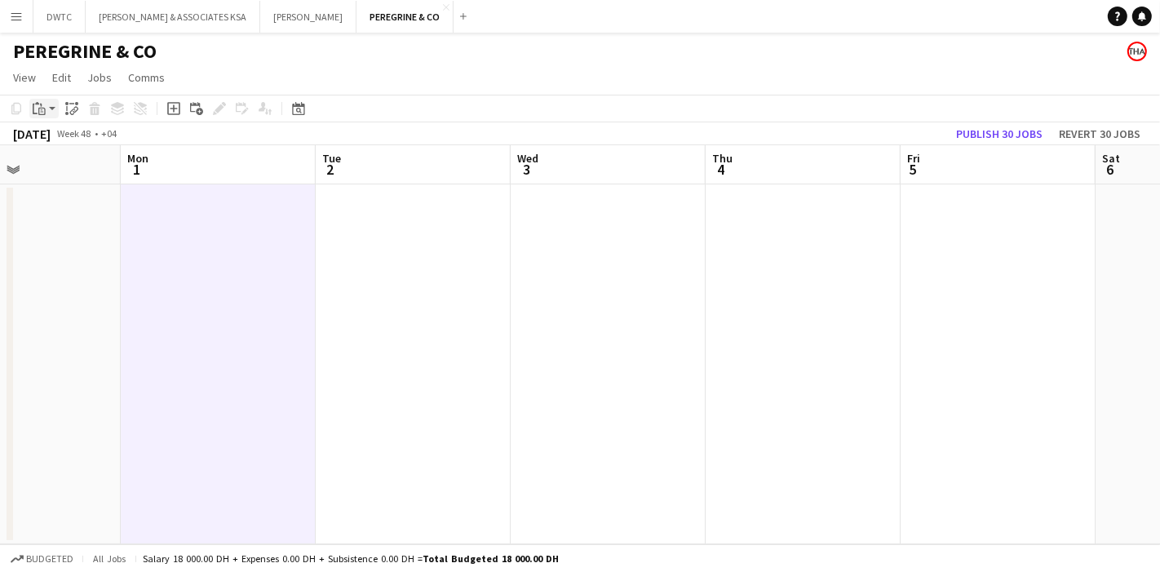
click at [47, 112] on div "Paste" at bounding box center [39, 109] width 20 height 20
click at [109, 167] on link "Paste with crew Ctrl+Shift+V" at bounding box center [119, 167] width 153 height 15
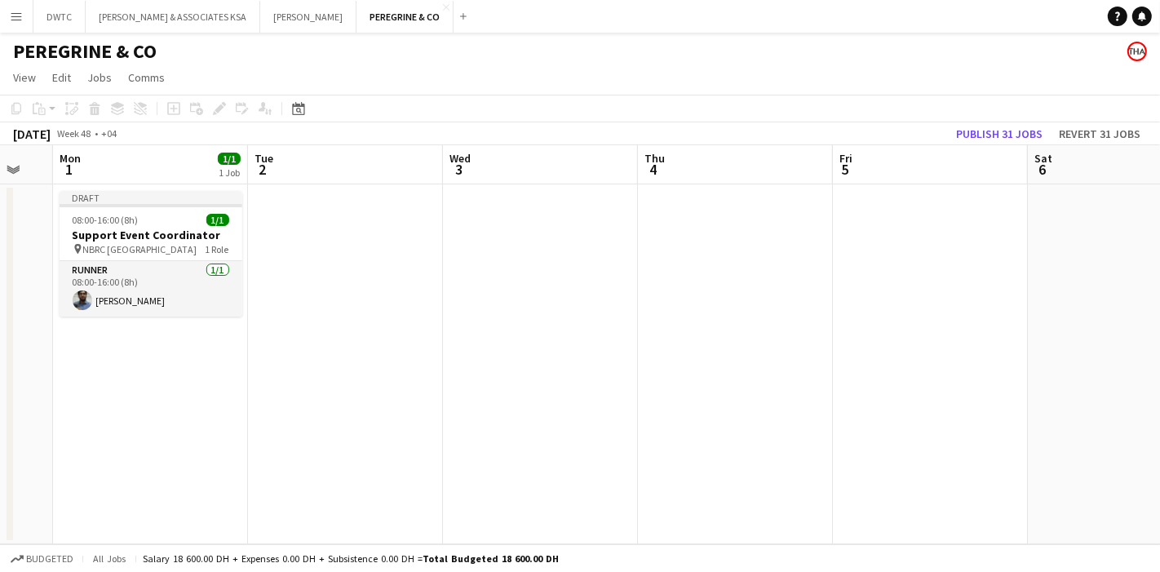
scroll to position [0, 535]
drag, startPoint x: 408, startPoint y: 273, endPoint x: 339, endPoint y: 273, distance: 69.4
click at [339, 273] on app-calendar-viewport "Fri 28 1/1 1 Job Sat 29 Sun 30 Mon 1 1/1 1 Job Tue 2 Wed 3 Thu 4 Fri 5 Sat 6 Su…" at bounding box center [580, 344] width 1160 height 399
click at [506, 258] on app-date-cell at bounding box center [537, 364] width 195 height 360
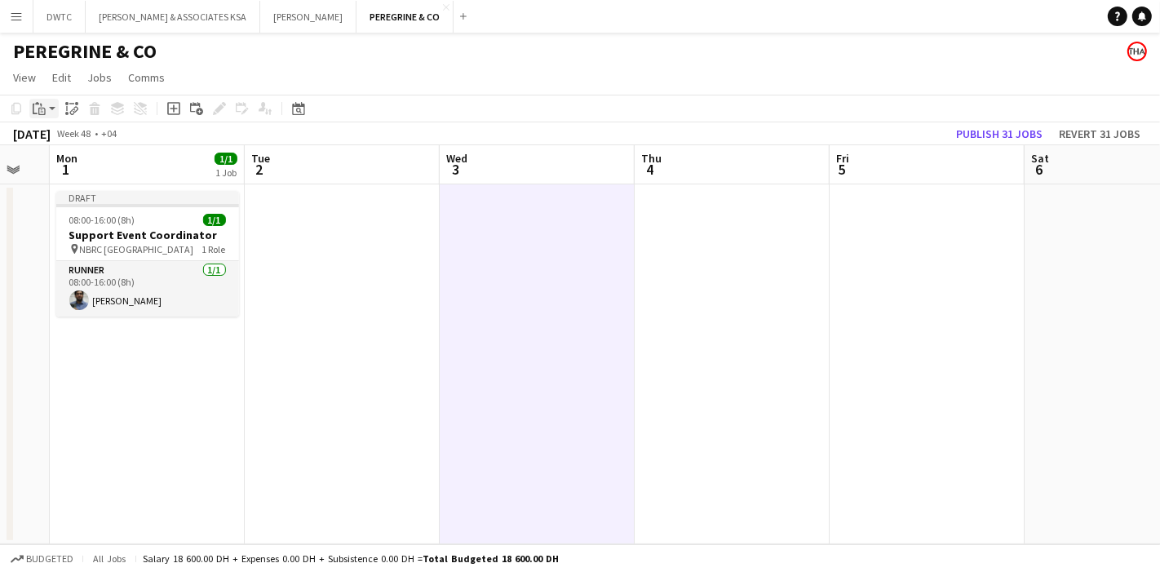
click at [42, 116] on div "Paste" at bounding box center [39, 109] width 20 height 20
click at [112, 166] on link "Paste with crew Ctrl+Shift+V" at bounding box center [119, 167] width 153 height 15
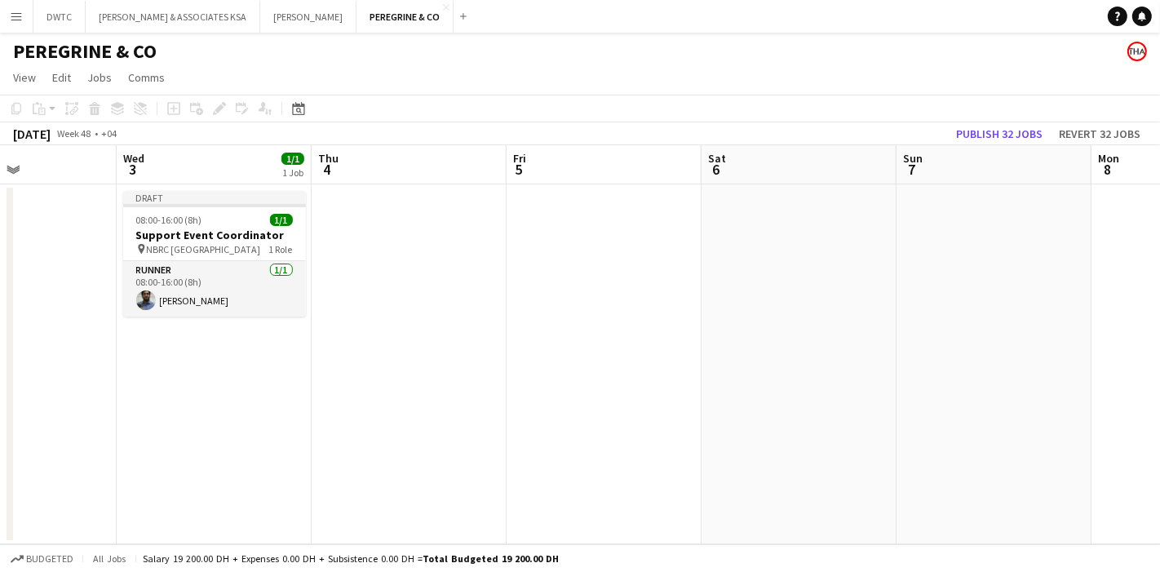
drag, startPoint x: 541, startPoint y: 355, endPoint x: 381, endPoint y: 339, distance: 160.8
click at [381, 339] on app-calendar-viewport "Sat 29 Sun 30 Mon 1 1/1 1 Job Tue 2 Wed 3 1/1 1 Job Thu 4 Fri 5 Sat 6 Sun 7 Mon…" at bounding box center [580, 344] width 1160 height 399
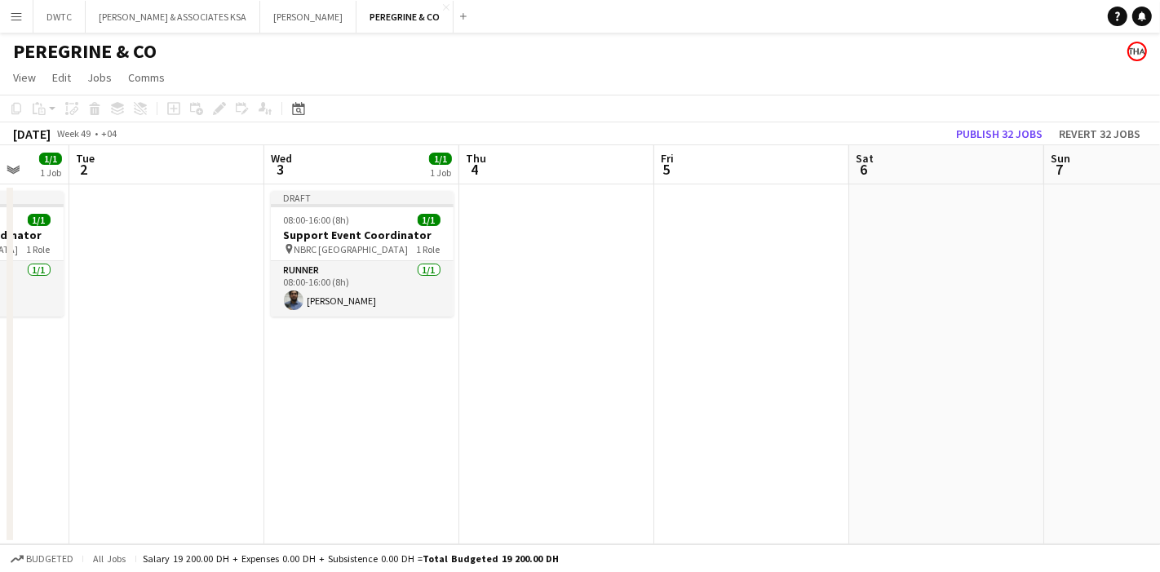
click at [720, 273] on app-date-cell at bounding box center [751, 364] width 195 height 360
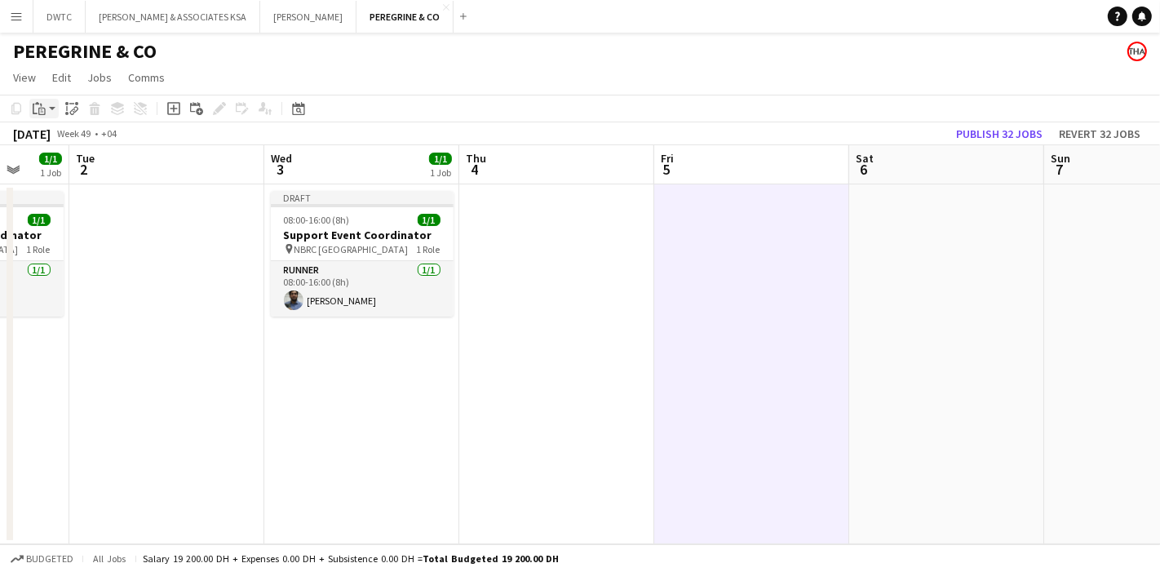
click at [41, 106] on icon at bounding box center [41, 105] width 2 height 3
click at [95, 163] on link "Paste with crew Ctrl+Shift+V" at bounding box center [119, 167] width 153 height 15
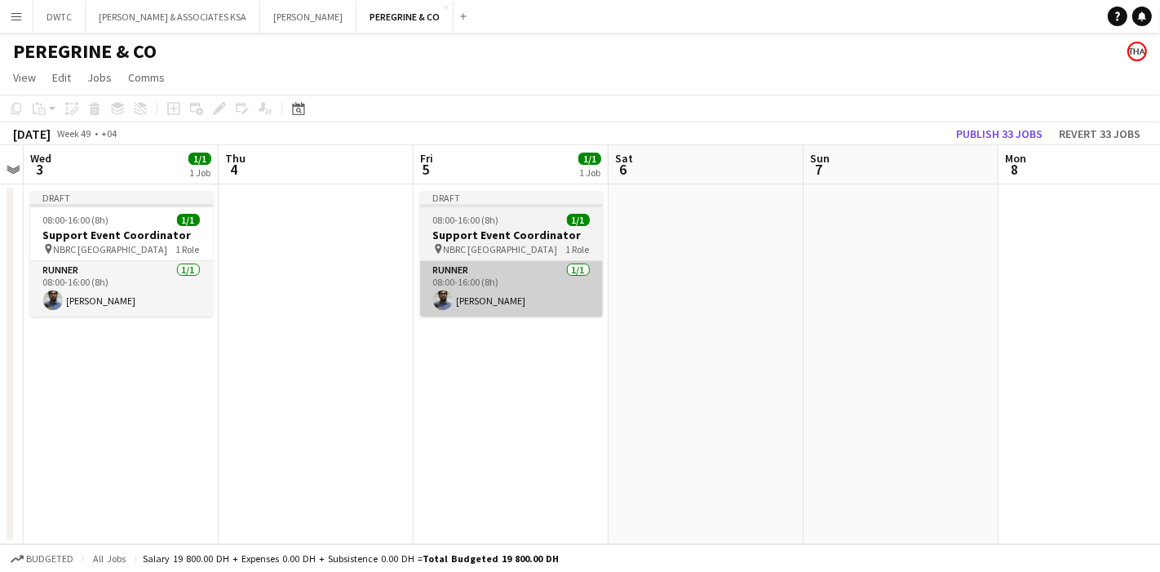
drag, startPoint x: 812, startPoint y: 351, endPoint x: 392, endPoint y: 297, distance: 423.7
click at [377, 303] on app-calendar-viewport "Sun 30 Mon 1 1/1 1 Job Tue 2 Wed 3 1/1 1 Job Thu 4 Fri 5 1/1 1 Job Sat 6 Sun 7 …" at bounding box center [580, 344] width 1160 height 399
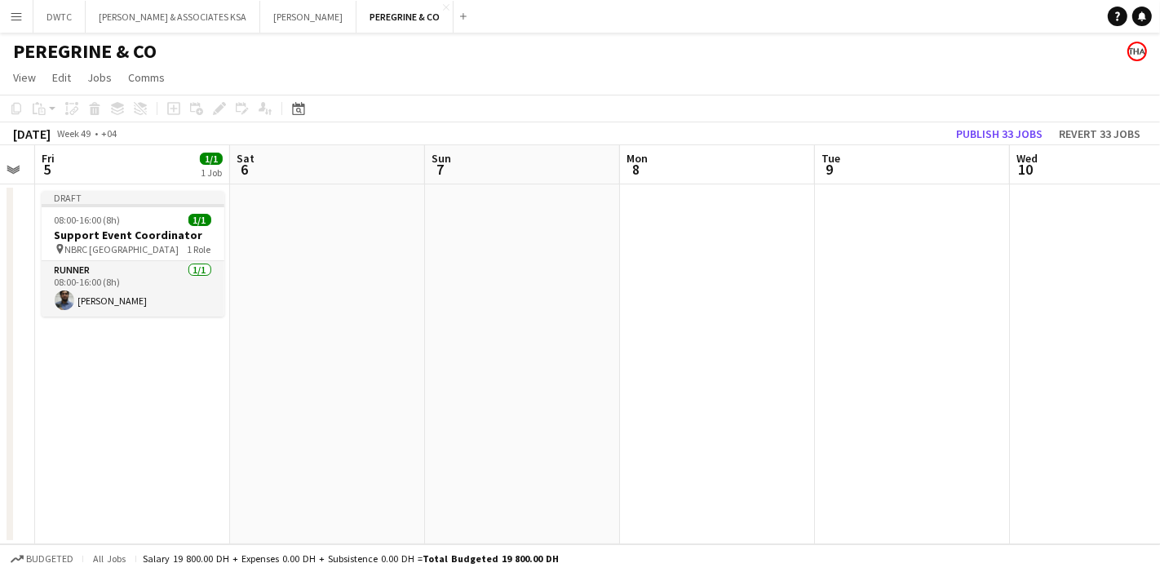
drag, startPoint x: 734, startPoint y: 297, endPoint x: 546, endPoint y: 288, distance: 188.7
click at [547, 290] on app-calendar-viewport "Tue 2 Wed 3 1/1 1 Job Thu 4 Fri 5 1/1 1 Job Sat 6 Sun 7 Mon 8 Tue 9 Wed 10 Thu …" at bounding box center [580, 344] width 1160 height 399
click at [706, 264] on app-date-cell at bounding box center [712, 364] width 195 height 360
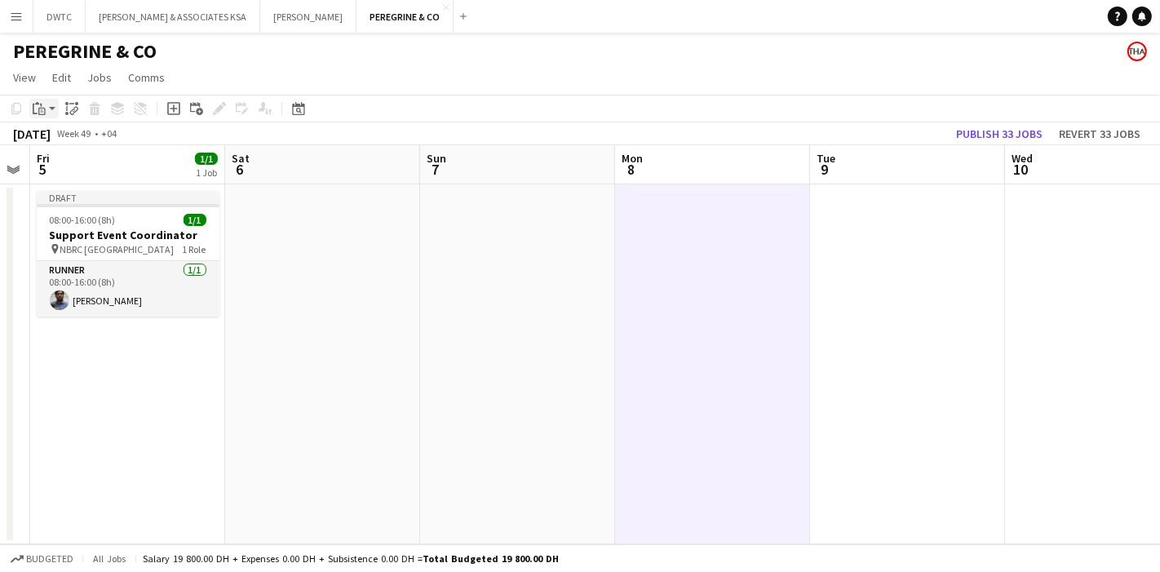
click at [34, 113] on icon "Paste" at bounding box center [39, 108] width 13 height 13
click at [93, 166] on link "Paste with crew Ctrl+Shift+V" at bounding box center [119, 167] width 153 height 15
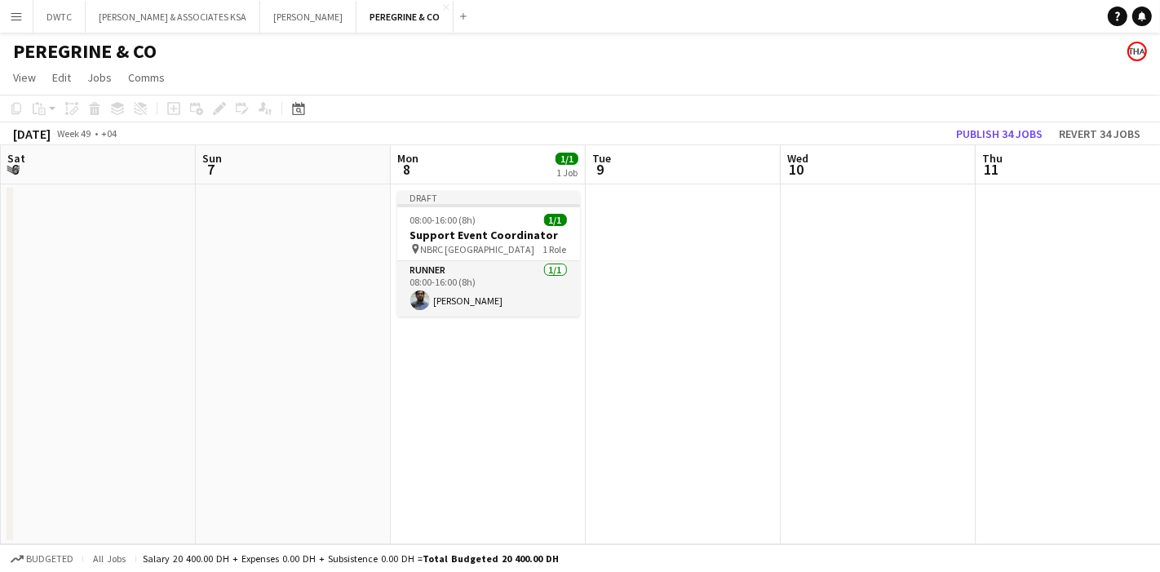
drag, startPoint x: 662, startPoint y: 377, endPoint x: 426, endPoint y: 325, distance: 241.6
click at [426, 333] on app-calendar-viewport "Wed 3 1/1 1 Job Thu 4 Fri 5 1/1 1 Job Sat 6 Sun 7 Mon 8 1/1 1 Job Tue 9 Wed 10 …" at bounding box center [580, 344] width 1160 height 399
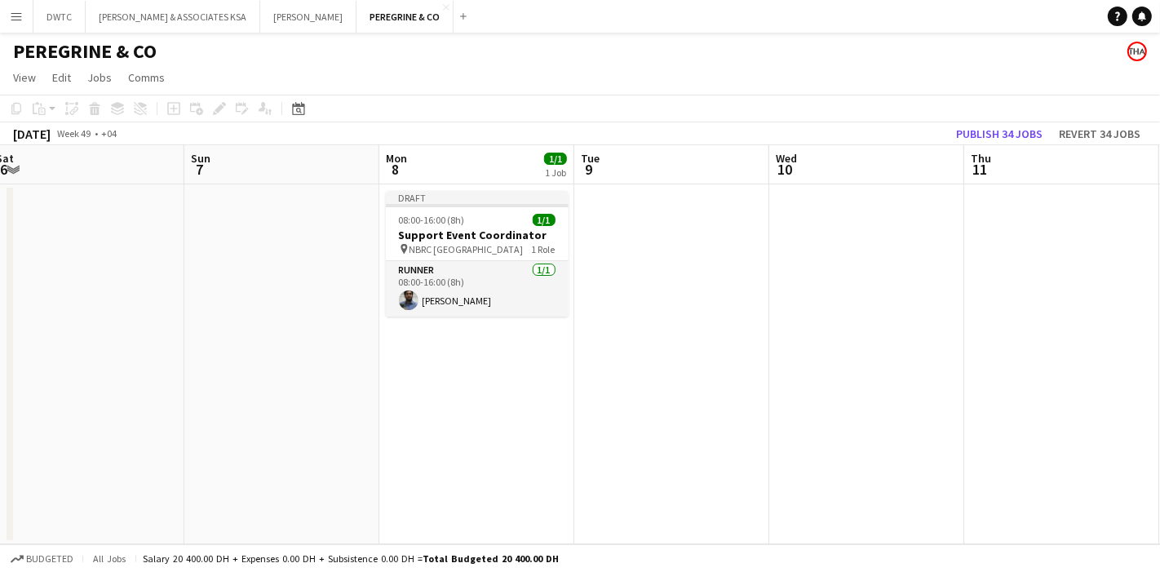
click at [819, 280] on app-date-cell at bounding box center [867, 364] width 195 height 360
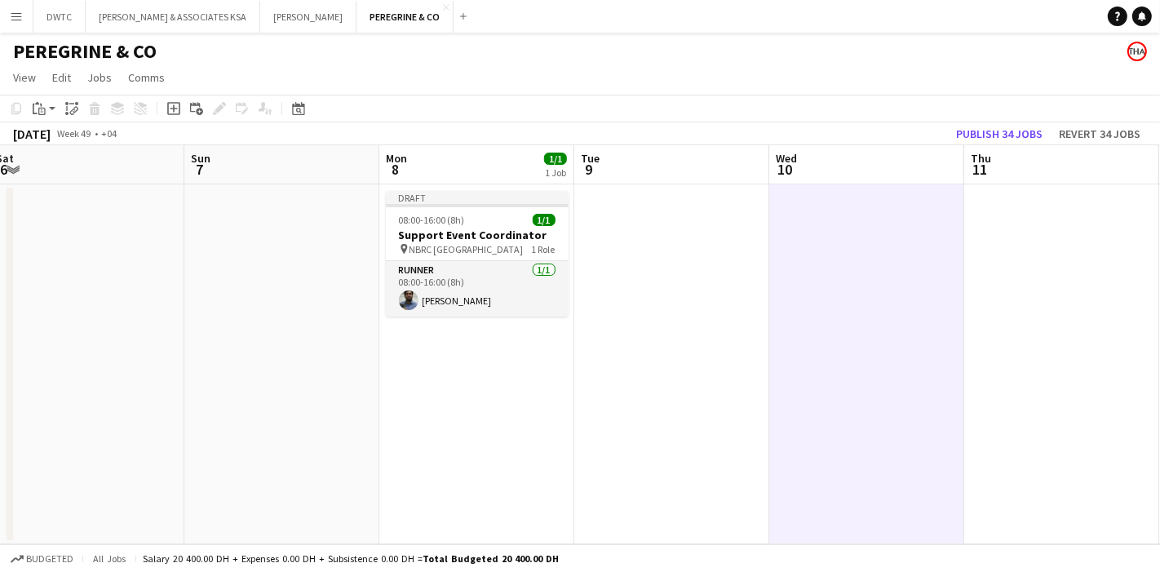
click at [28, 108] on div "Copy Paste Paste Ctrl+V Paste with crew Ctrl+Shift+V Paste linked Job Delete Gr…" at bounding box center [79, 109] width 144 height 20
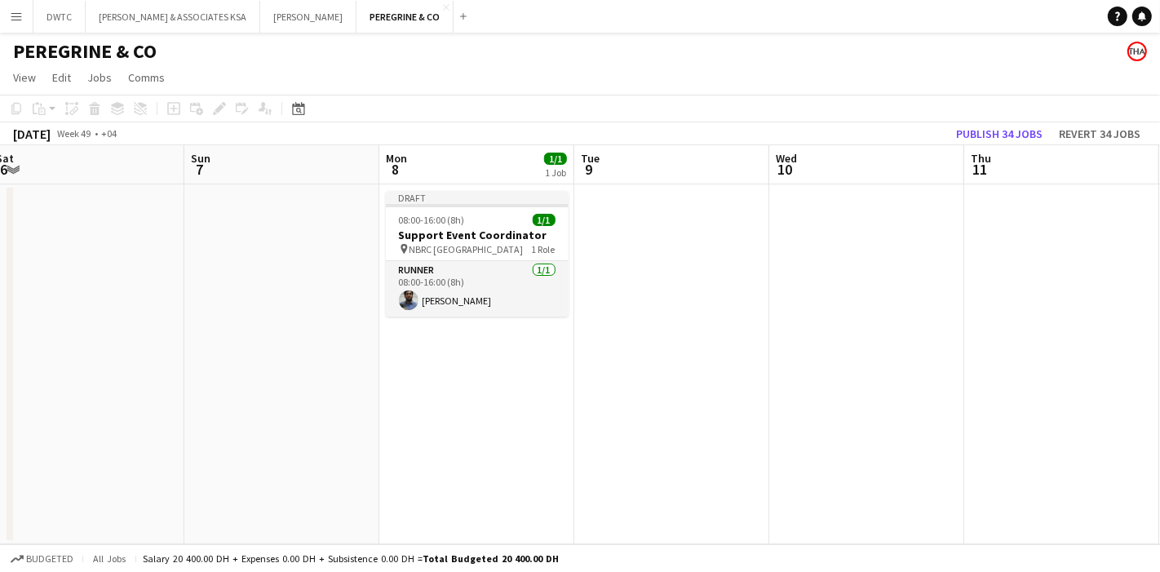
click at [823, 235] on app-date-cell at bounding box center [867, 364] width 195 height 360
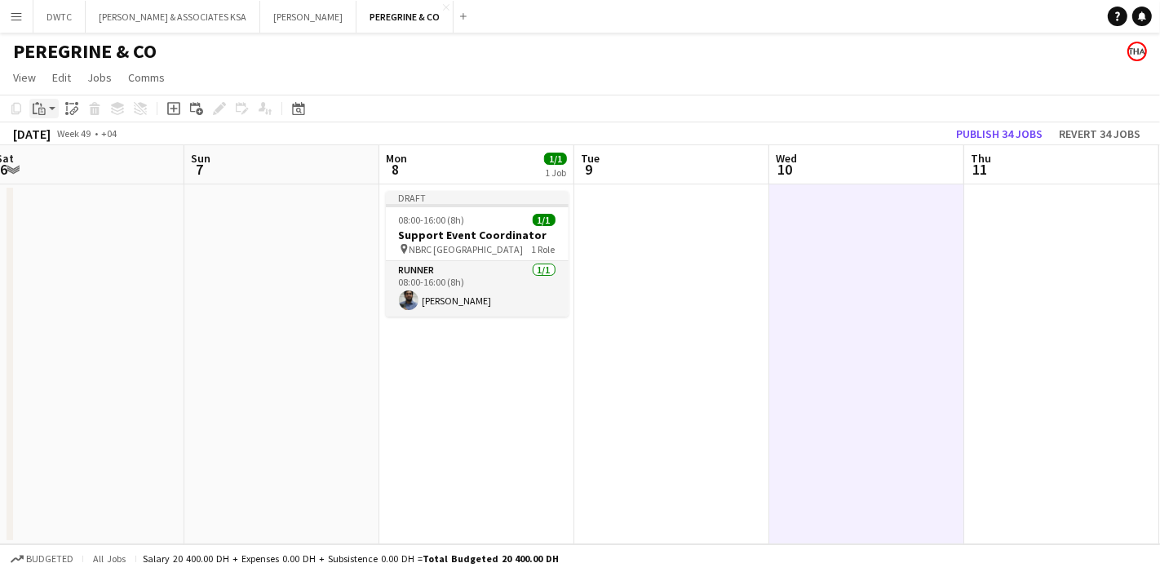
click at [37, 111] on icon "Paste" at bounding box center [39, 108] width 13 height 13
click at [77, 163] on link "Paste with crew Ctrl+Shift+V" at bounding box center [119, 167] width 153 height 15
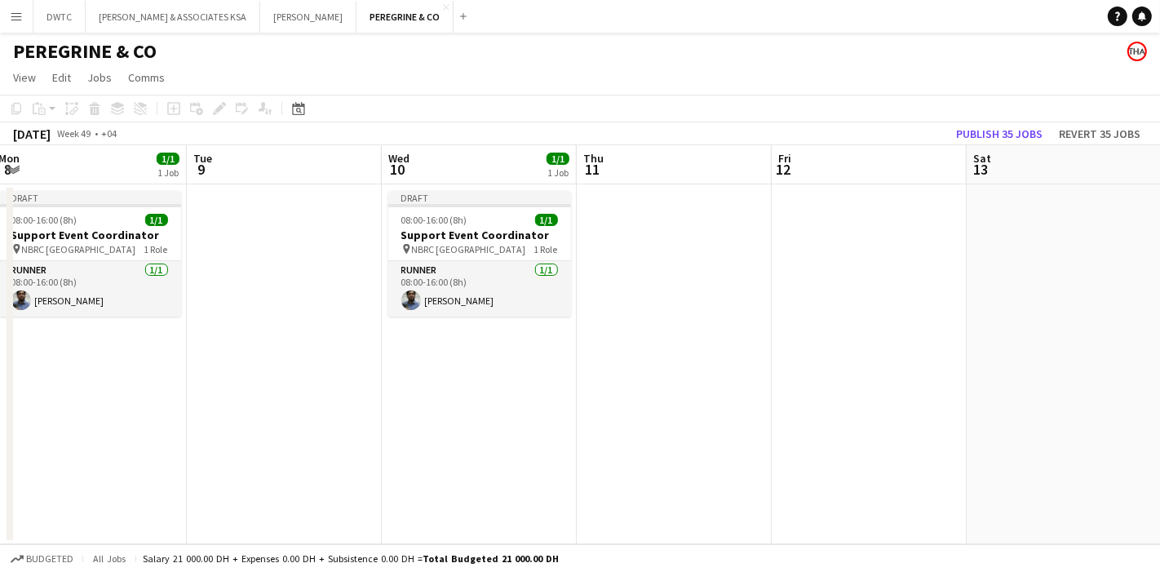
scroll to position [0, 598]
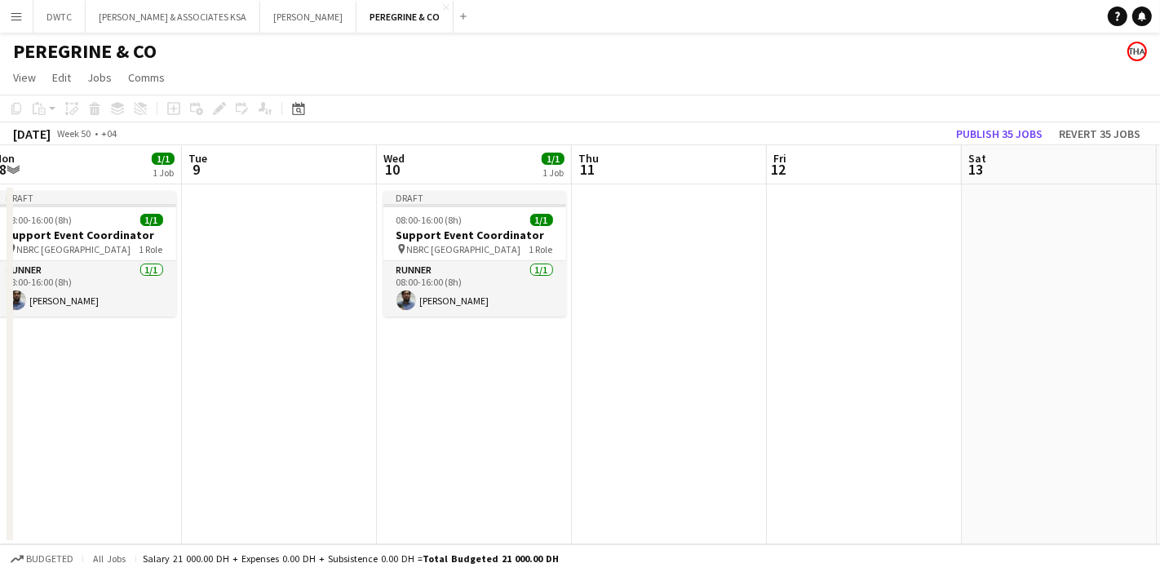
drag, startPoint x: 844, startPoint y: 348, endPoint x: 480, endPoint y: 346, distance: 364.0
click at [480, 346] on app-calendar-viewport "Fri 5 1/1 1 Job Sat 6 Sun 7 Mon 8 1/1 1 Job Tue 9 Wed 10 1/1 1 Job Thu 11 Fri 1…" at bounding box center [580, 344] width 1160 height 399
click at [855, 273] on app-date-cell at bounding box center [864, 364] width 195 height 360
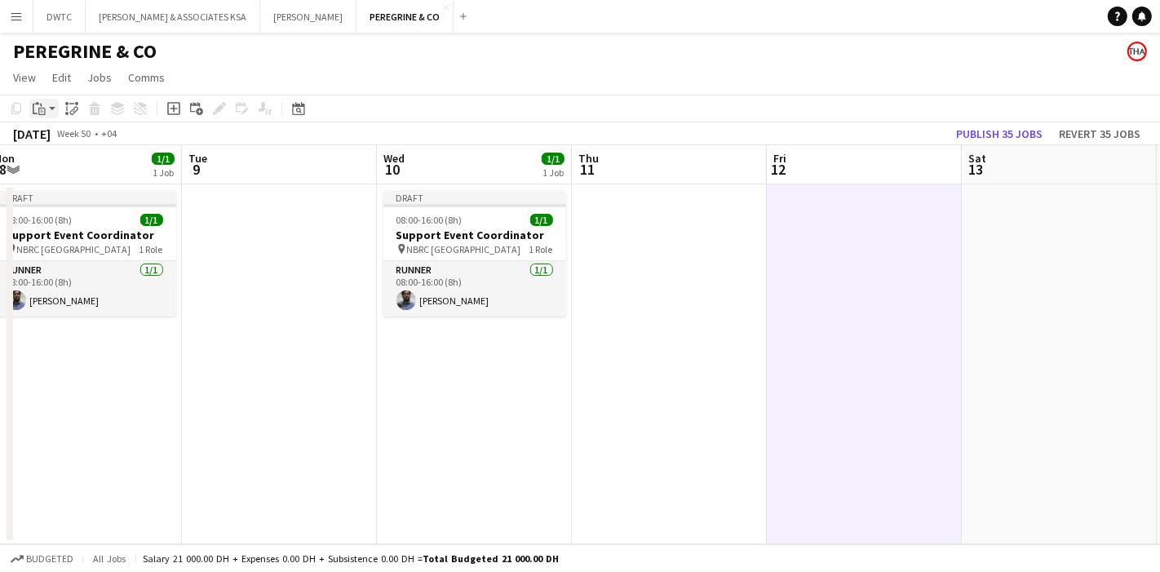
click at [42, 110] on icon at bounding box center [42, 109] width 2 height 1
click at [109, 168] on link "Paste with crew Ctrl+Shift+V" at bounding box center [119, 167] width 153 height 15
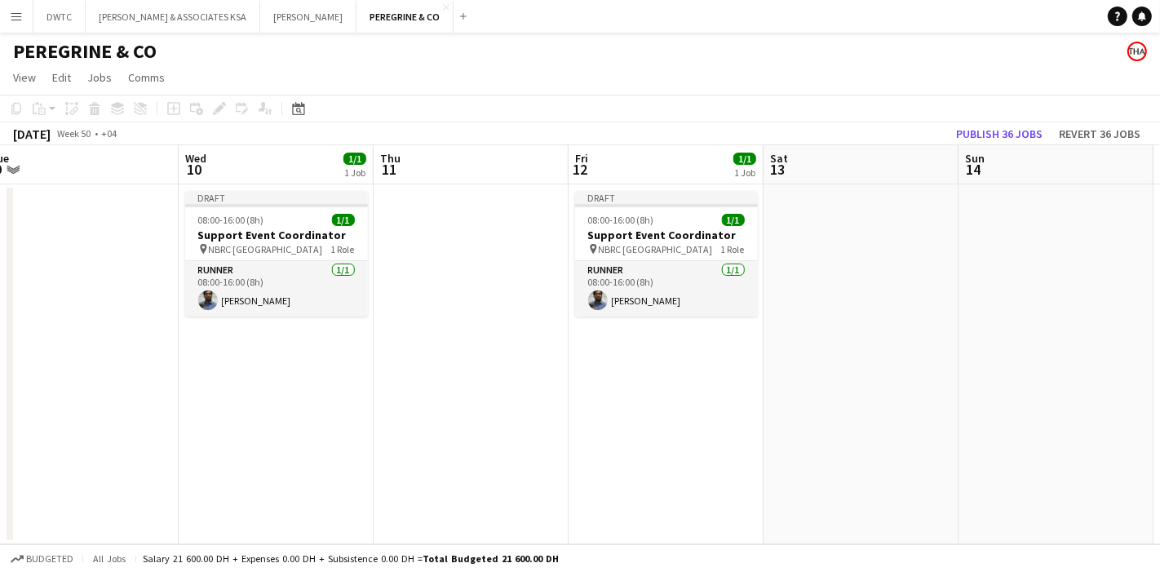
scroll to position [0, 603]
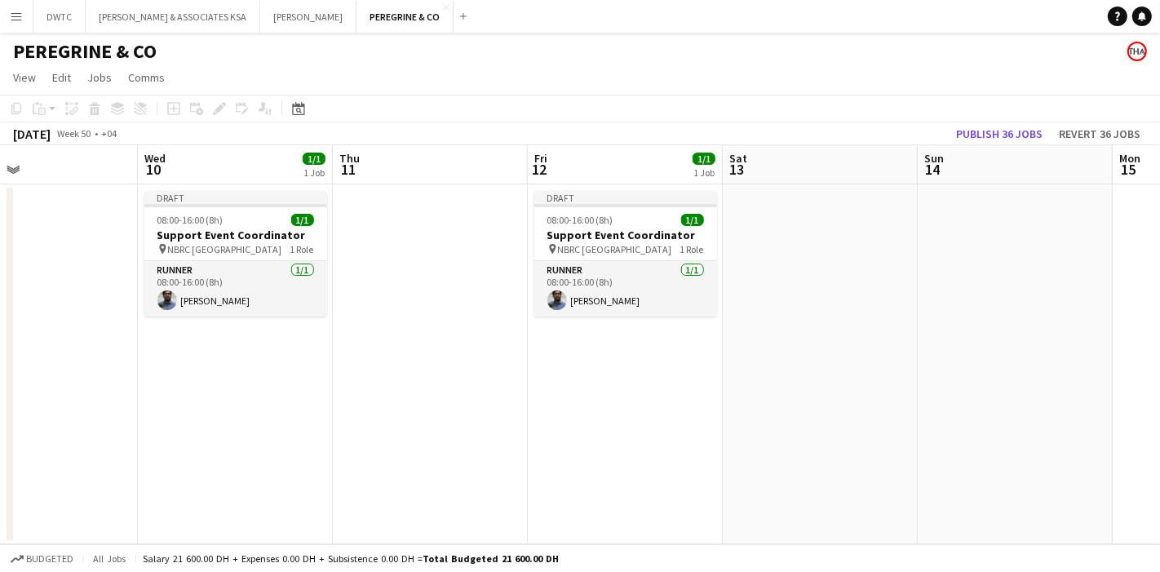
drag, startPoint x: 750, startPoint y: 371, endPoint x: 408, endPoint y: 359, distance: 342.2
click at [409, 359] on app-calendar-viewport "Sat 6 Sun 7 Mon 8 1/1 1 Job Tue 9 Wed 10 1/1 1 Job Thu 11 Fri 12 1/1 1 Job Sat …" at bounding box center [580, 344] width 1160 height 399
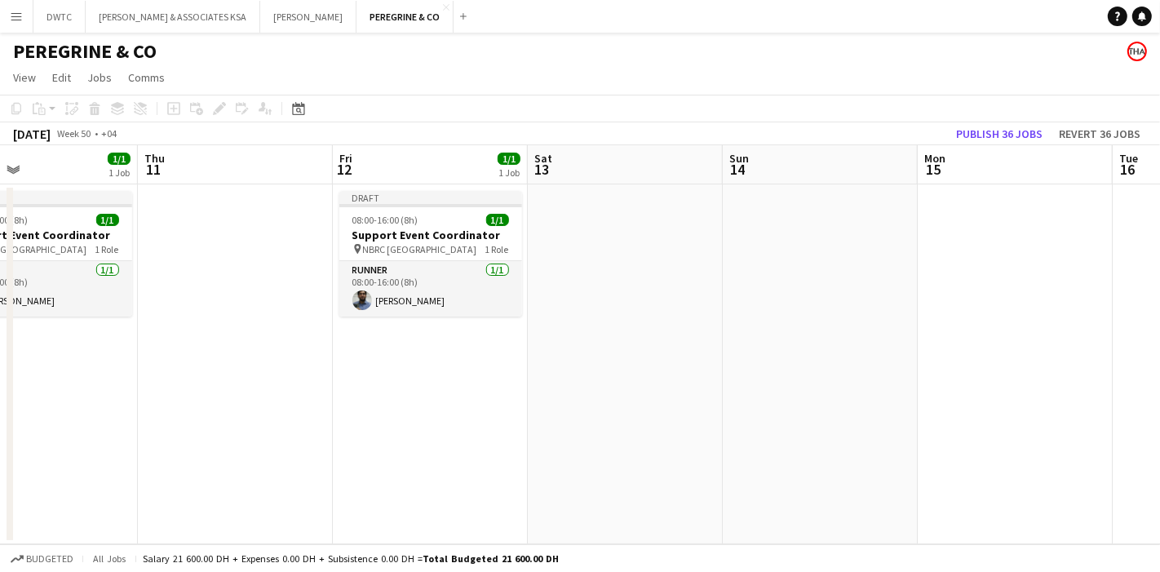
scroll to position [0, 659]
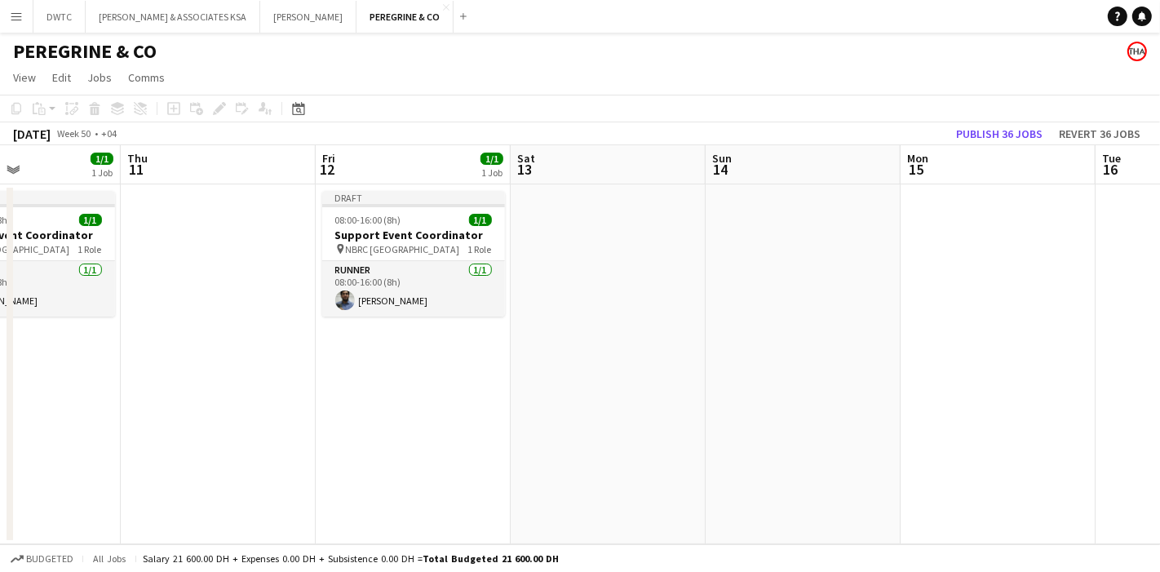
click at [940, 276] on app-date-cell at bounding box center [998, 364] width 195 height 360
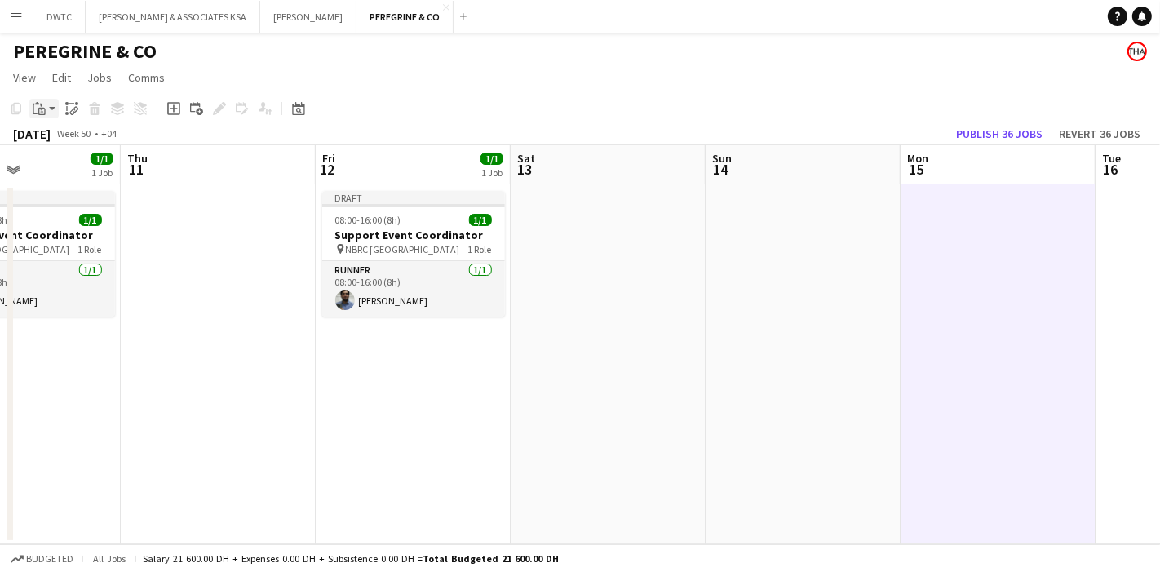
click at [36, 113] on icon at bounding box center [35, 109] width 5 height 11
click at [126, 173] on link "Paste with crew Ctrl+Shift+V" at bounding box center [119, 167] width 153 height 15
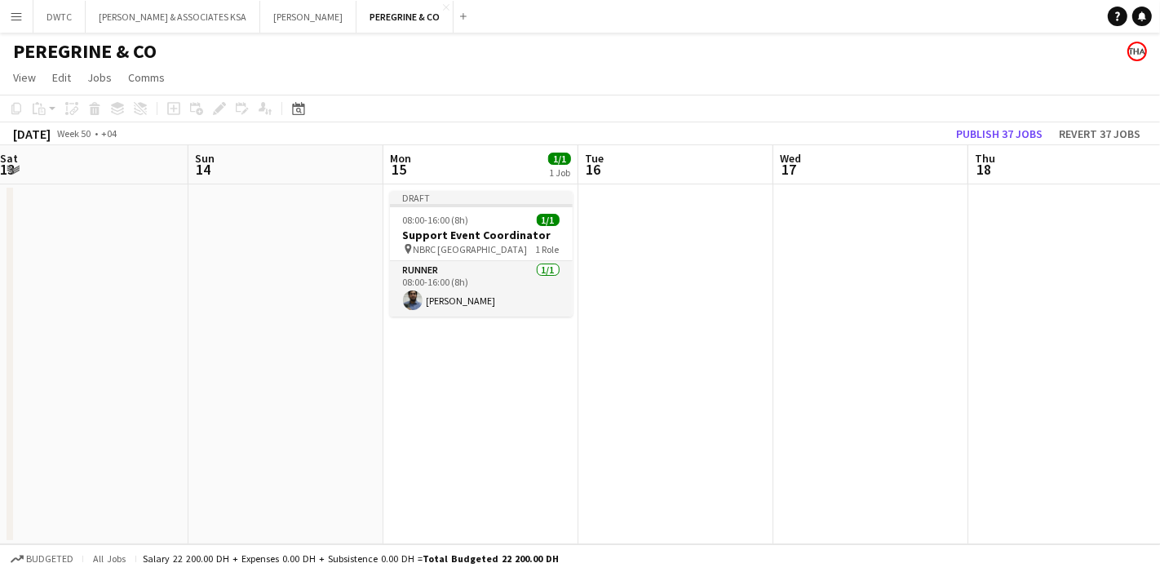
scroll to position [0, 634]
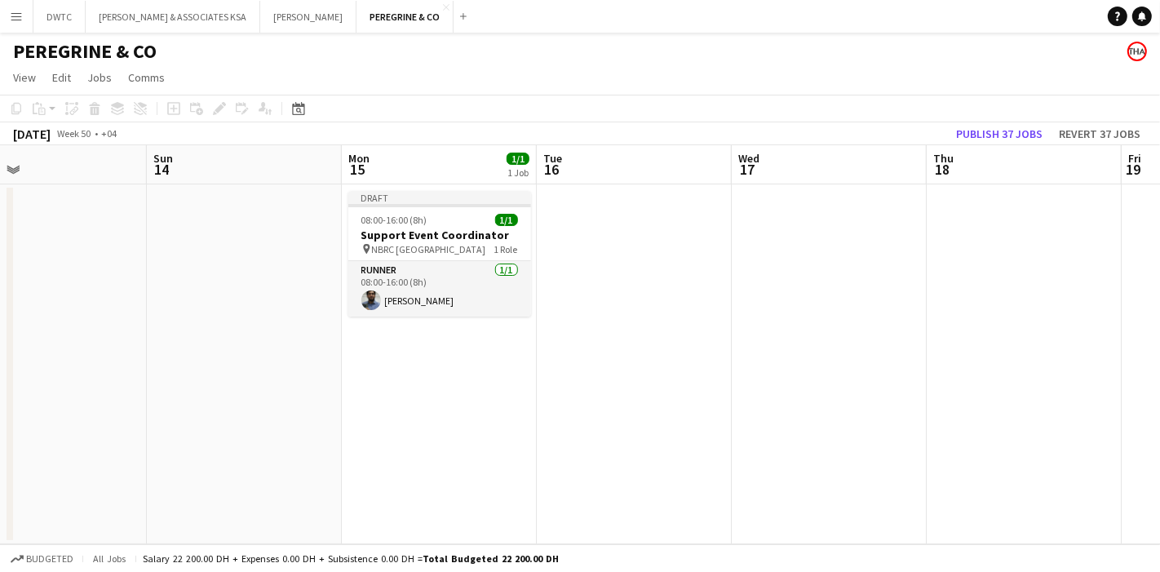
drag, startPoint x: 882, startPoint y: 362, endPoint x: 397, endPoint y: 331, distance: 486.6
click at [361, 350] on app-calendar-viewport "Wed 10 1/1 1 Job Thu 11 Fri 12 1/1 1 Job Sat 13 Sun 14 Mon 15 1/1 1 Job Tue 16 …" at bounding box center [580, 344] width 1160 height 399
click at [772, 282] on app-date-cell at bounding box center [828, 364] width 195 height 360
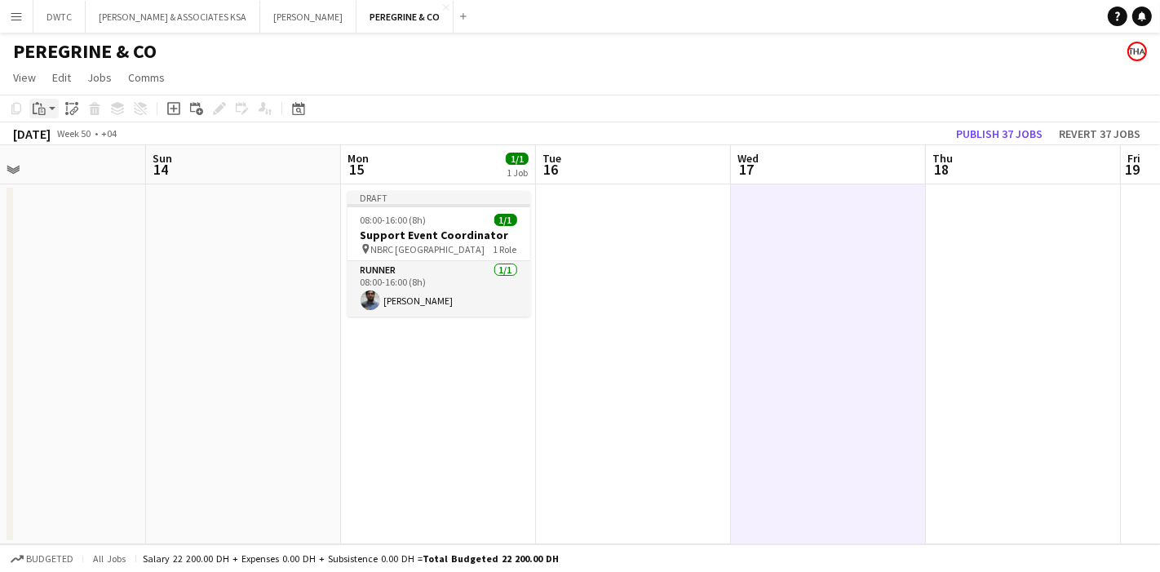
click at [42, 107] on icon "Paste" at bounding box center [39, 108] width 13 height 13
click at [98, 162] on link "Paste with crew Ctrl+Shift+V" at bounding box center [119, 167] width 153 height 15
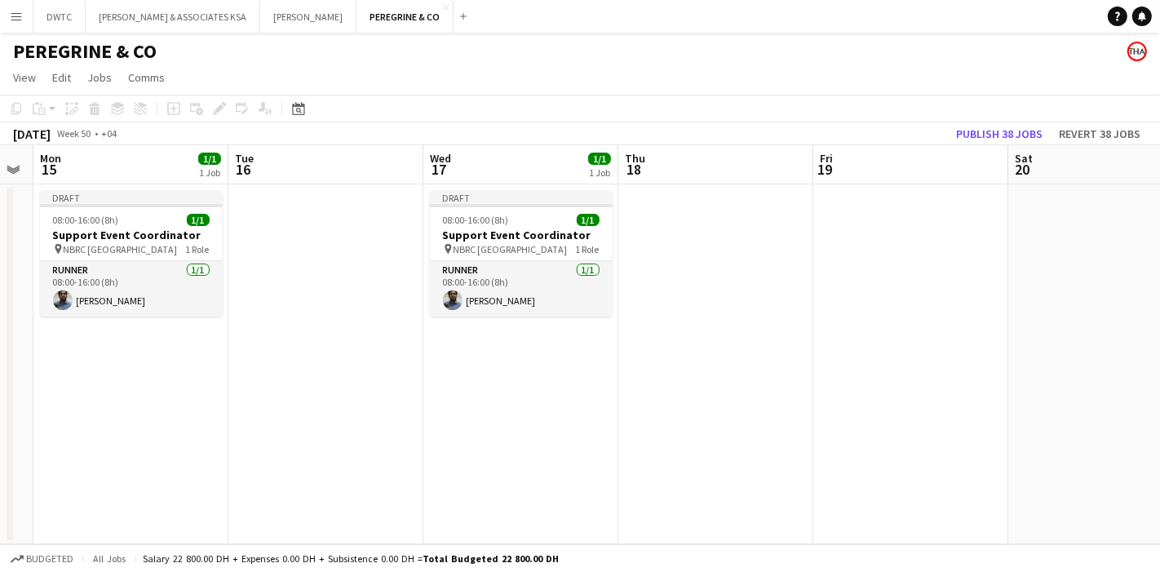
drag, startPoint x: 688, startPoint y: 353, endPoint x: 508, endPoint y: 351, distance: 180.4
click at [508, 351] on app-calendar-viewport "Fri 12 1/1 1 Job Sat 13 Sun 14 Mon 15 1/1 1 Job Tue 16 Wed 17 1/1 1 Job Thu 18 …" at bounding box center [580, 344] width 1160 height 399
click at [860, 249] on app-date-cell at bounding box center [908, 364] width 195 height 360
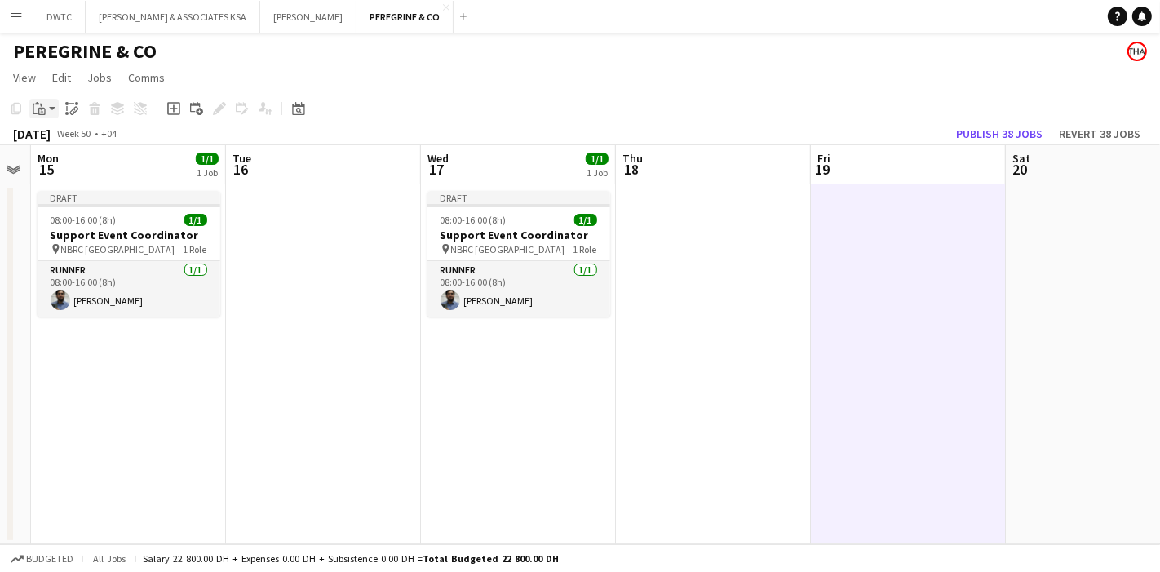
click at [29, 103] on div "Paste" at bounding box center [39, 109] width 20 height 20
click at [123, 166] on link "Paste with crew Ctrl+Shift+V" at bounding box center [119, 167] width 153 height 15
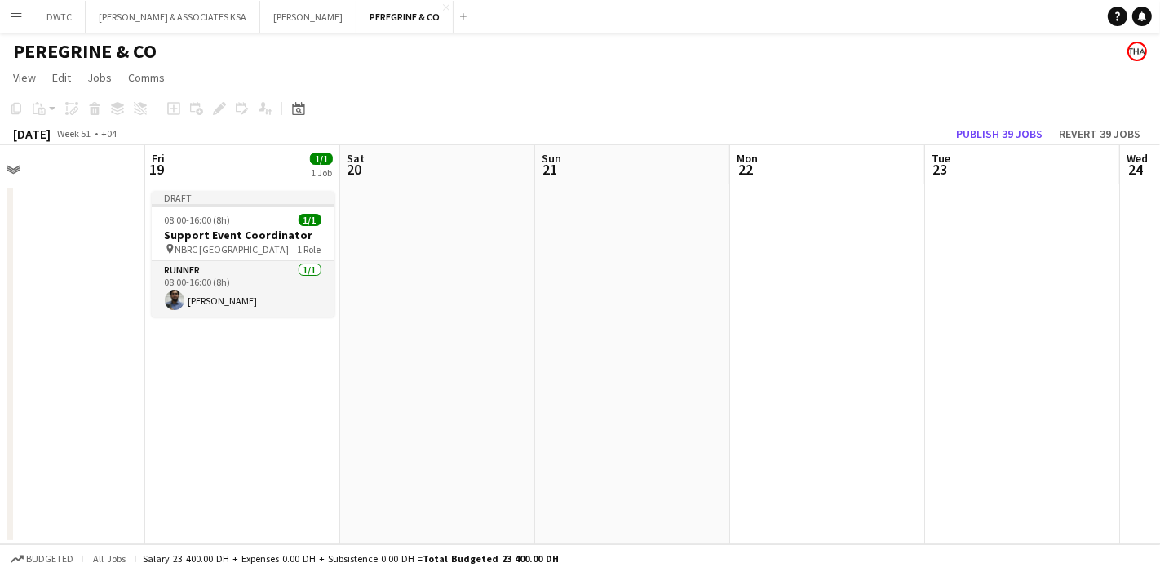
drag, startPoint x: 876, startPoint y: 376, endPoint x: 366, endPoint y: 366, distance: 510.2
click at [366, 366] on app-calendar-viewport "Mon 15 1/1 1 Job Tue 16 Wed 17 1/1 1 Job Thu 18 Fri 19 1/1 1 Job Sat 20 Sun 21 …" at bounding box center [580, 344] width 1160 height 399
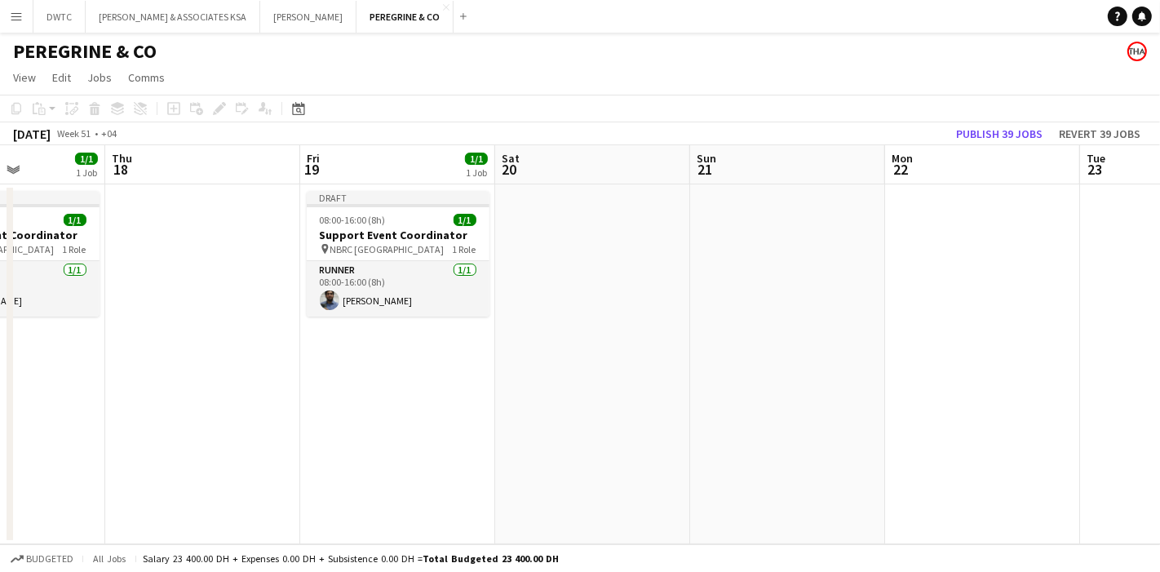
click at [925, 271] on app-date-cell at bounding box center [982, 364] width 195 height 360
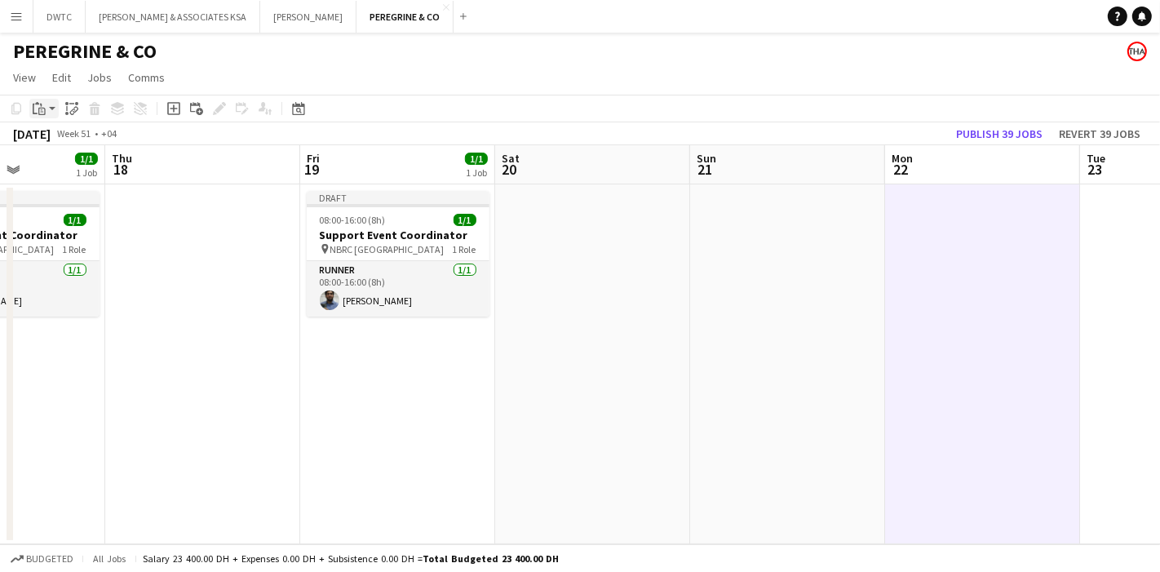
click at [44, 115] on div "Paste" at bounding box center [39, 109] width 20 height 20
click at [126, 174] on link "Paste with crew Ctrl+Shift+V" at bounding box center [119, 167] width 153 height 15
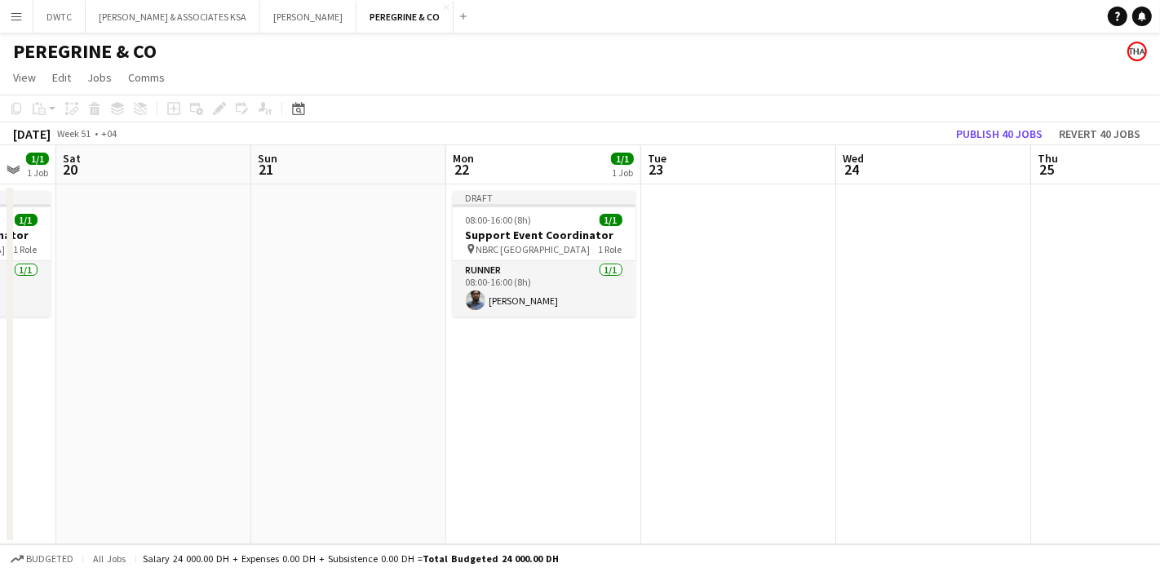
scroll to position [0, 537]
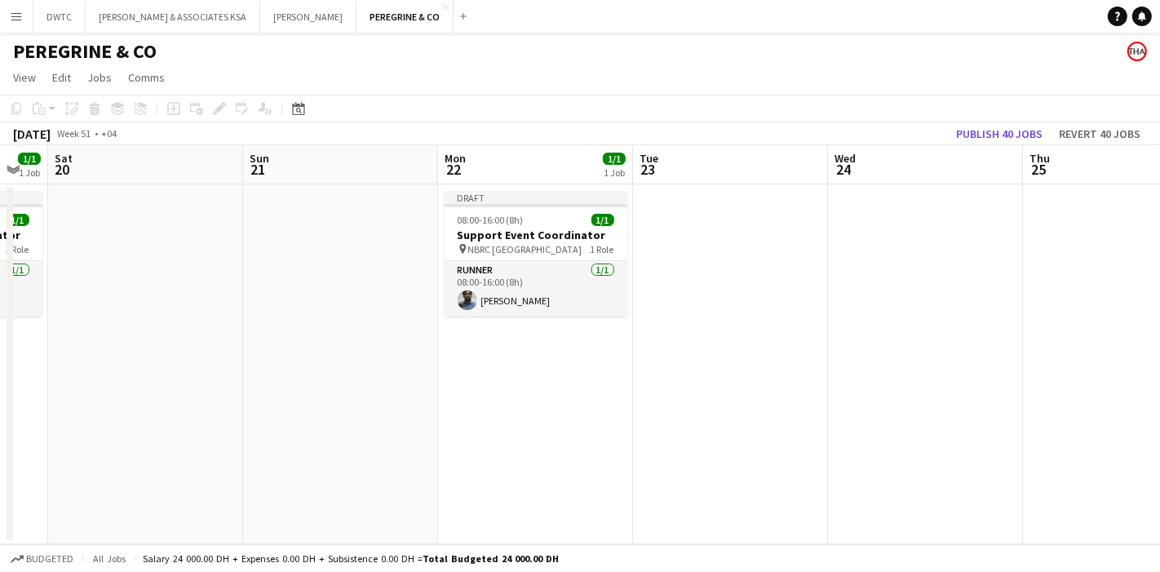
drag, startPoint x: 1002, startPoint y: 368, endPoint x: 566, endPoint y: 360, distance: 435.9
click at [566, 360] on app-calendar-viewport "Wed 17 1/1 1 Job Thu 18 Fri 19 1/1 1 Job Sat 20 Sun 21 Mon 22 1/1 1 Job Tue 23 …" at bounding box center [580, 344] width 1160 height 399
click at [885, 261] on app-date-cell at bounding box center [925, 364] width 195 height 360
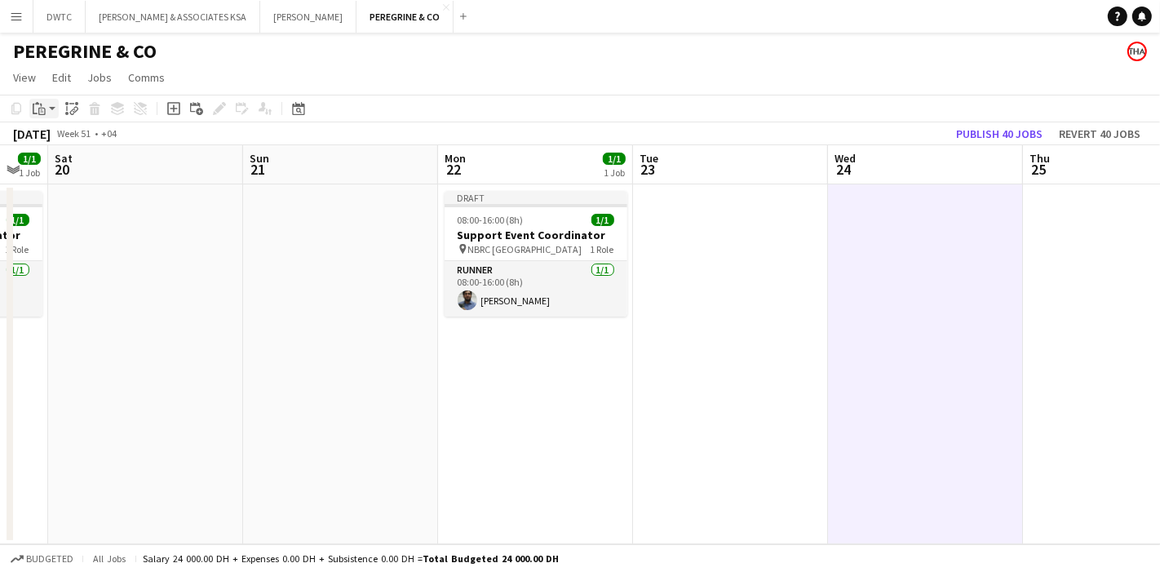
click at [44, 109] on icon at bounding box center [41, 111] width 7 height 7
click at [99, 170] on link "Paste with crew Ctrl+Shift+V" at bounding box center [119, 167] width 153 height 15
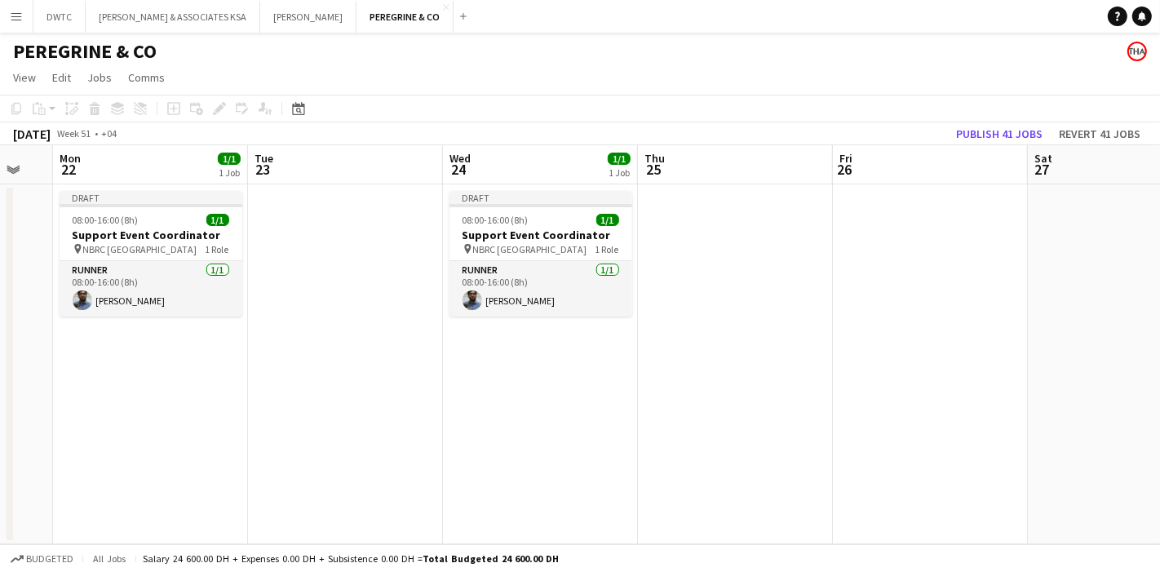
scroll to position [0, 547]
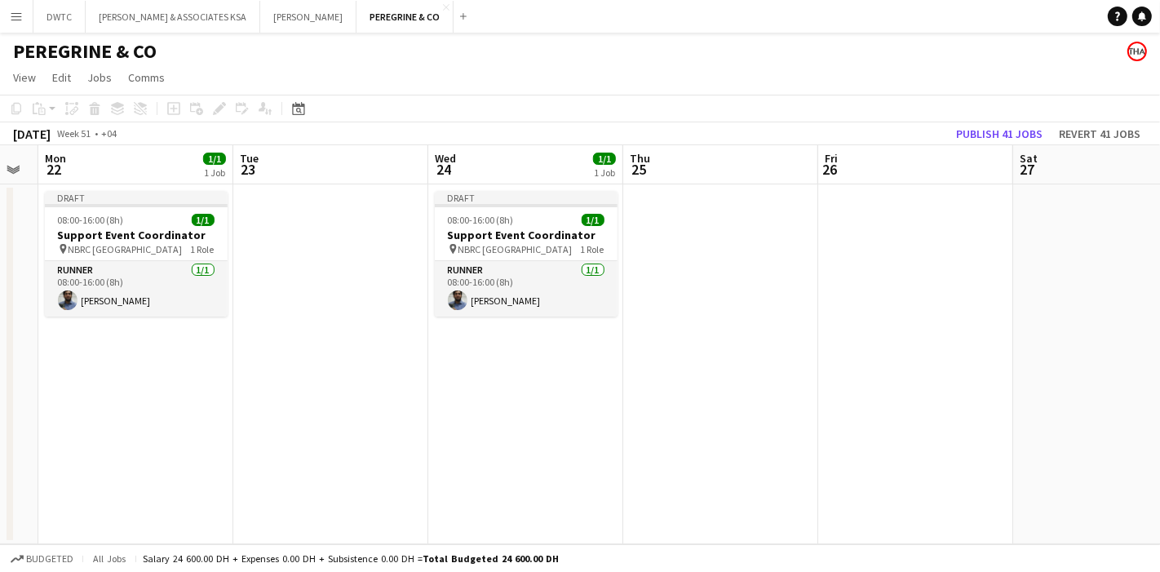
drag, startPoint x: 861, startPoint y: 369, endPoint x: 648, endPoint y: 291, distance: 226.9
click at [462, 360] on app-calendar-viewport "Fri 19 1/1 1 Job Sat 20 Sun 21 Mon 22 1/1 1 Job Tue 23 Wed 24 1/1 1 Job Thu 25 …" at bounding box center [580, 344] width 1160 height 399
click at [869, 277] on app-date-cell at bounding box center [916, 364] width 195 height 360
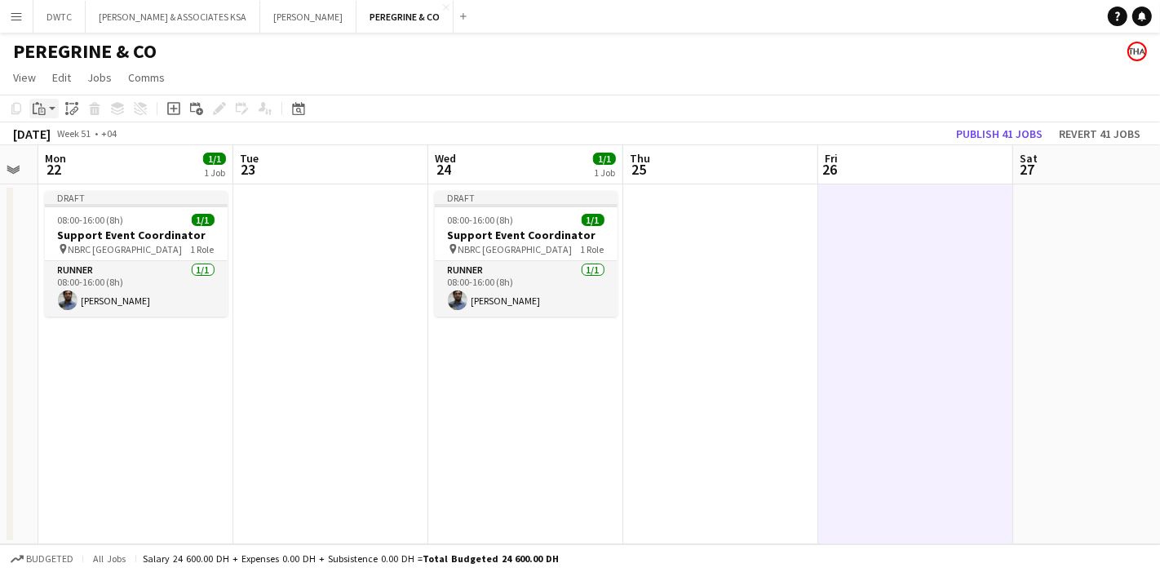
click at [33, 104] on icon at bounding box center [35, 109] width 5 height 11
click at [84, 162] on link "Paste with crew Ctrl+Shift+V" at bounding box center [119, 167] width 153 height 15
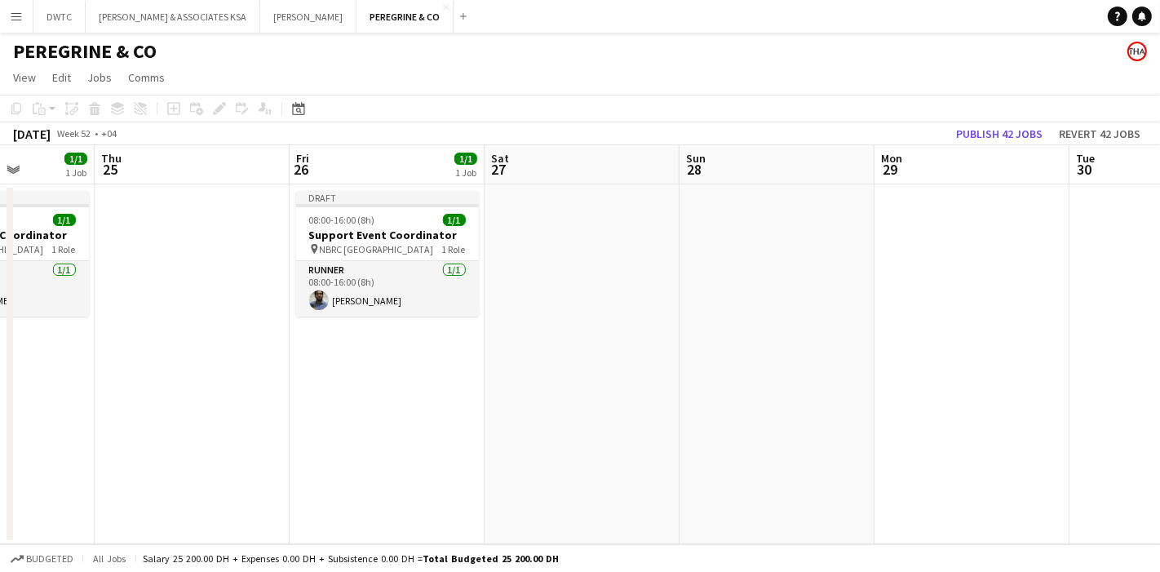
drag, startPoint x: 783, startPoint y: 354, endPoint x: 374, endPoint y: 341, distance: 409.1
click at [374, 344] on app-calendar-viewport "Mon 22 1/1 1 Job Tue 23 Wed 24 1/1 1 Job Thu 25 Fri 26 1/1 1 Job Sat 27 Sun 28 …" at bounding box center [580, 344] width 1160 height 399
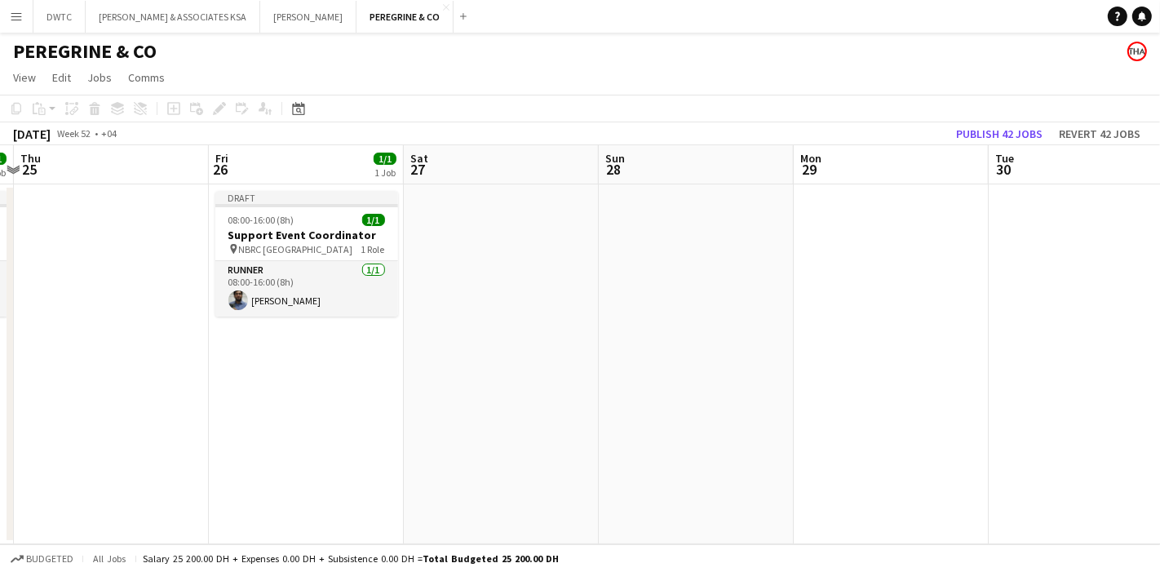
scroll to position [0, 653]
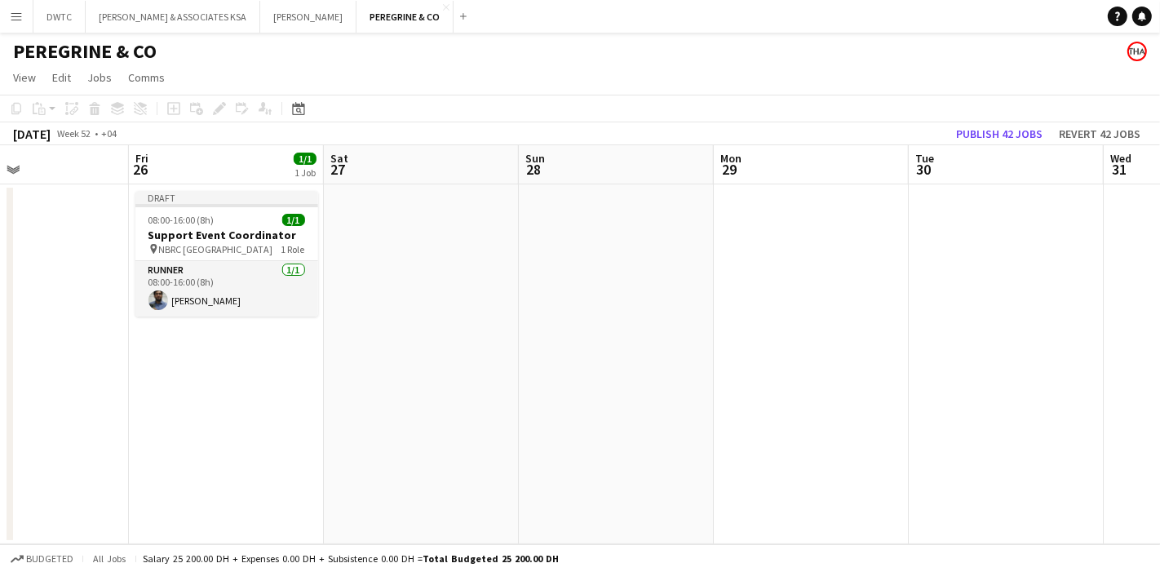
drag, startPoint x: 874, startPoint y: 316, endPoint x: 723, endPoint y: 322, distance: 151.1
click at [724, 325] on app-calendar-viewport "Mon 22 1/1 1 Job Tue 23 Wed 24 1/1 1 Job Thu 25 Fri 26 1/1 1 Job Sat 27 Sun 28 …" at bounding box center [580, 344] width 1160 height 399
click at [767, 278] on app-date-cell at bounding box center [809, 364] width 195 height 360
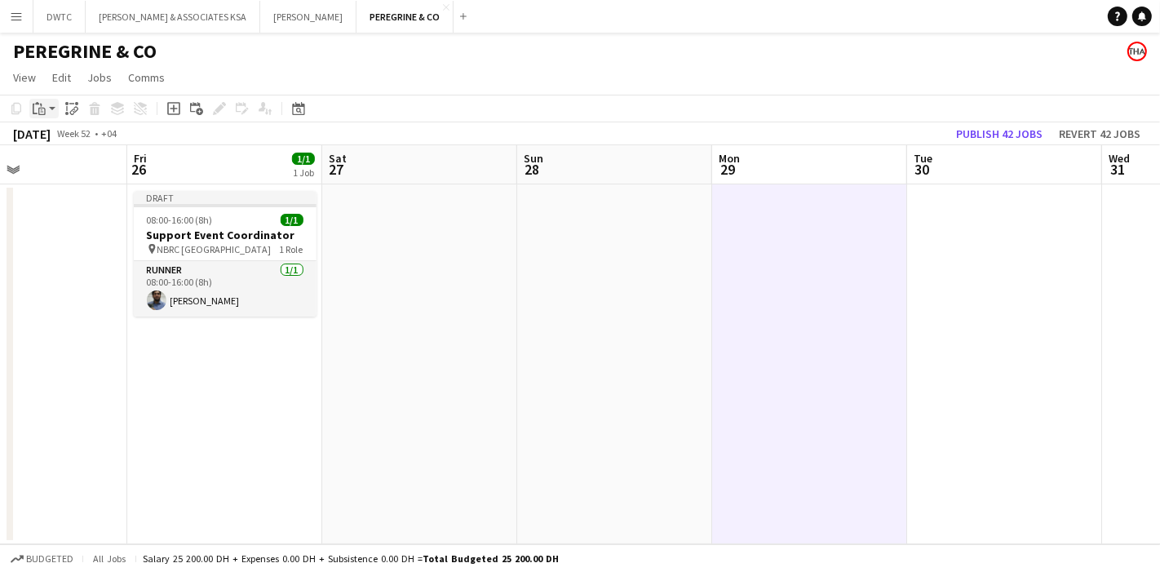
click at [42, 110] on icon "Paste" at bounding box center [39, 108] width 13 height 13
click at [104, 171] on link "Paste with crew Ctrl+Shift+V" at bounding box center [119, 167] width 153 height 15
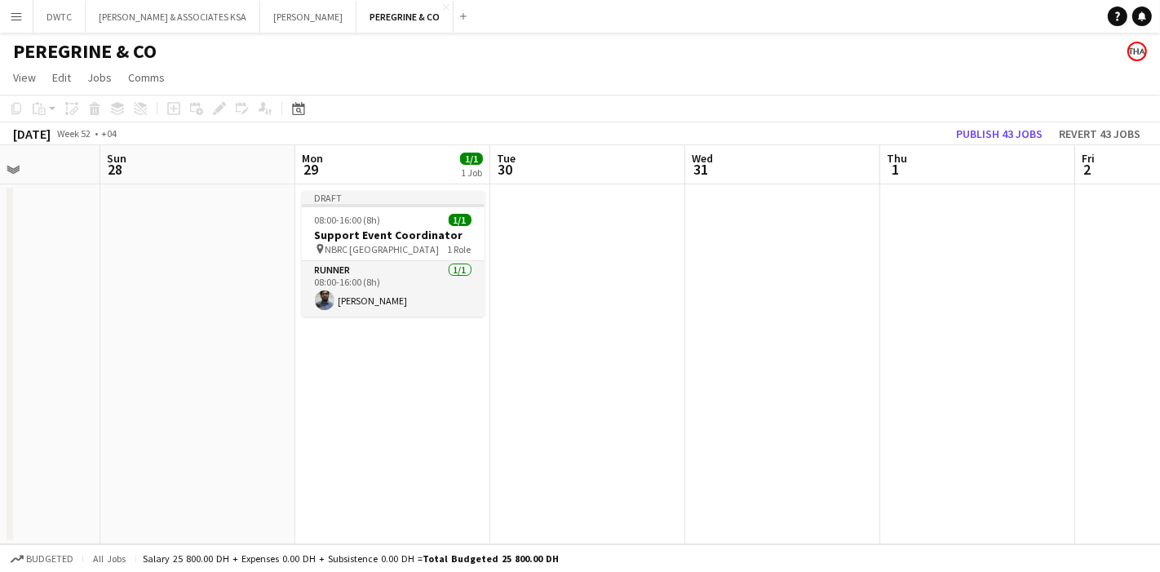
drag, startPoint x: 817, startPoint y: 362, endPoint x: 420, endPoint y: 335, distance: 397.5
click at [422, 339] on app-calendar-viewport "Thu 25 Fri 26 1/1 1 Job Sat 27 Sun 28 Mon 29 1/1 1 Job Tue 30 Wed 31 Thu 1 Fri …" at bounding box center [580, 344] width 1160 height 399
click at [736, 290] on app-date-cell at bounding box center [782, 364] width 195 height 360
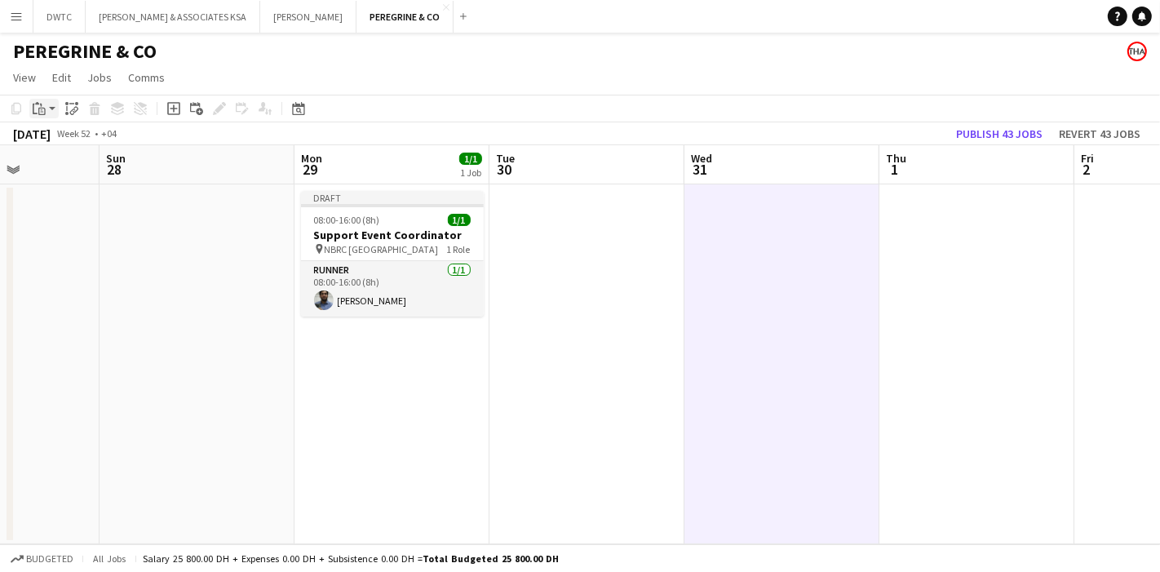
click at [39, 112] on icon at bounding box center [41, 111] width 7 height 7
click at [121, 172] on link "Paste with crew Ctrl+Shift+V" at bounding box center [119, 167] width 153 height 15
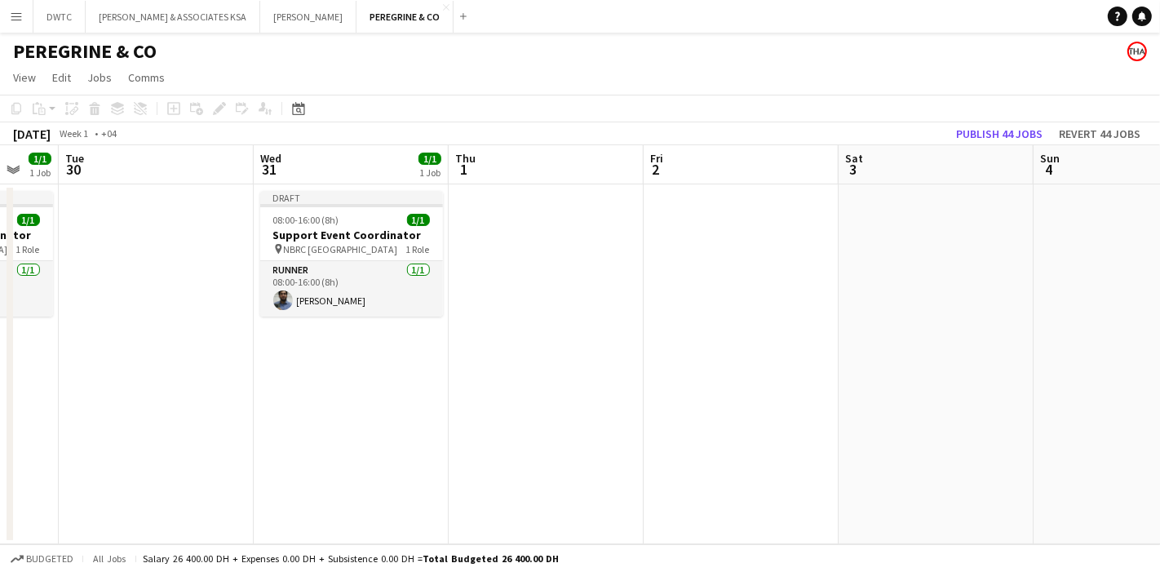
scroll to position [0, 580]
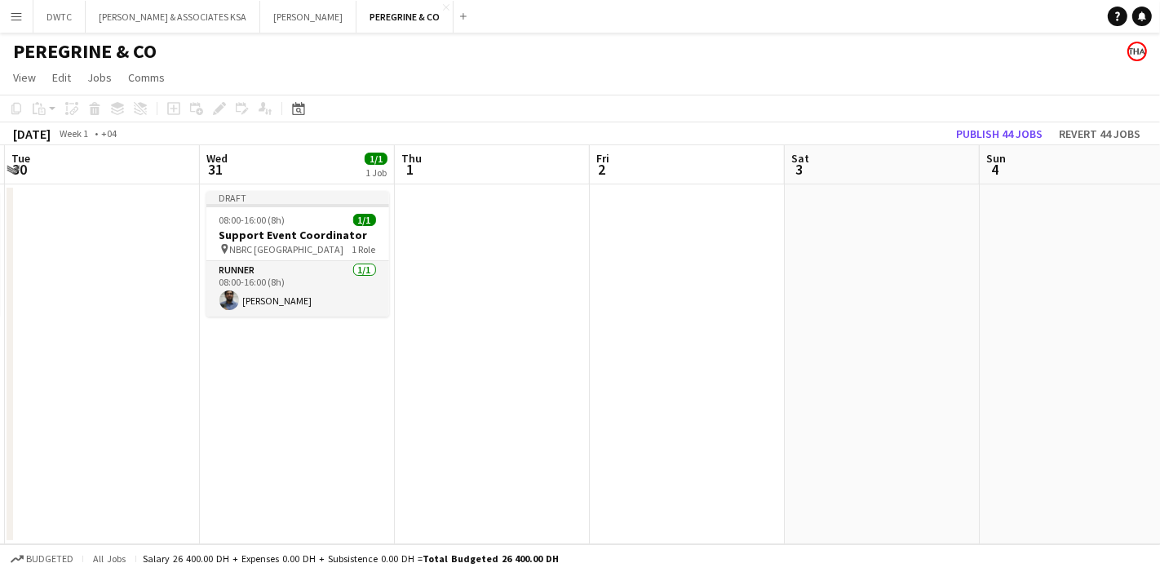
drag, startPoint x: 907, startPoint y: 352, endPoint x: 427, endPoint y: 345, distance: 480.7
click at [427, 345] on app-calendar-viewport "Sat 27 Sun 28 Mon 29 1/1 1 Job Tue 30 Wed 31 1/1 1 Job Thu 1 Fri 2 Sat 3 Sun 4 …" at bounding box center [580, 344] width 1160 height 399
click at [681, 271] on app-date-cell at bounding box center [687, 364] width 195 height 360
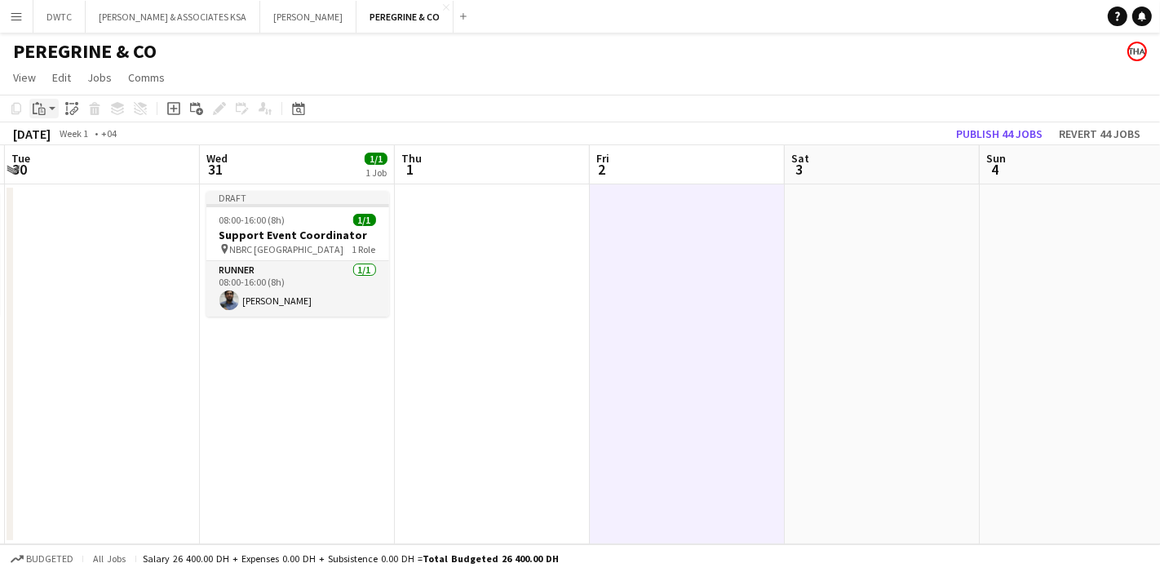
click at [35, 104] on icon "Paste" at bounding box center [39, 108] width 13 height 13
click at [87, 164] on link "Paste with crew Ctrl+Shift+V" at bounding box center [119, 167] width 153 height 15
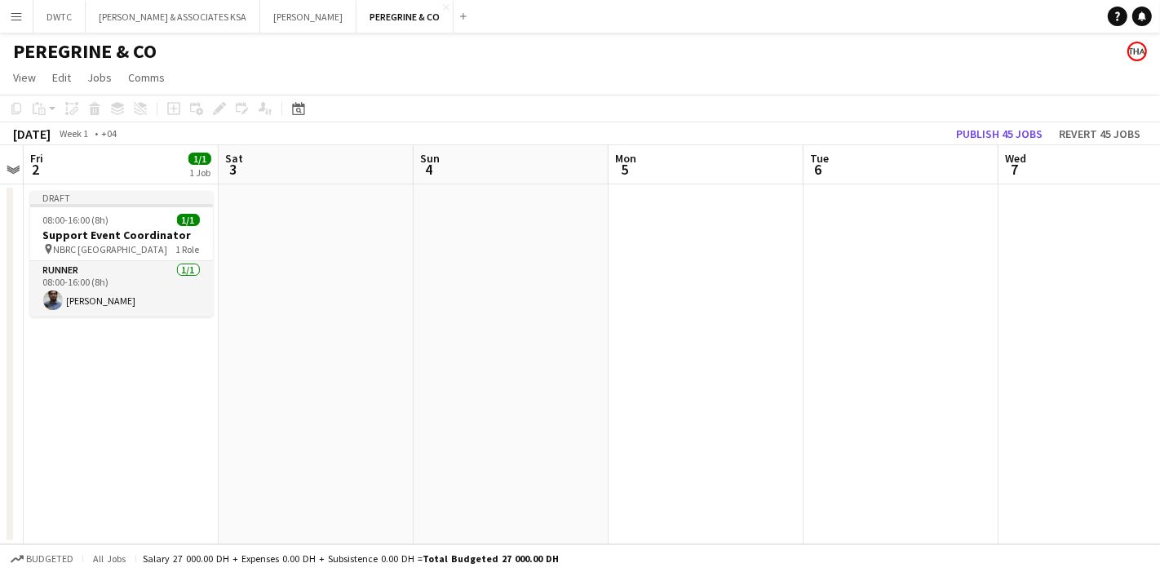
scroll to position [0, 585]
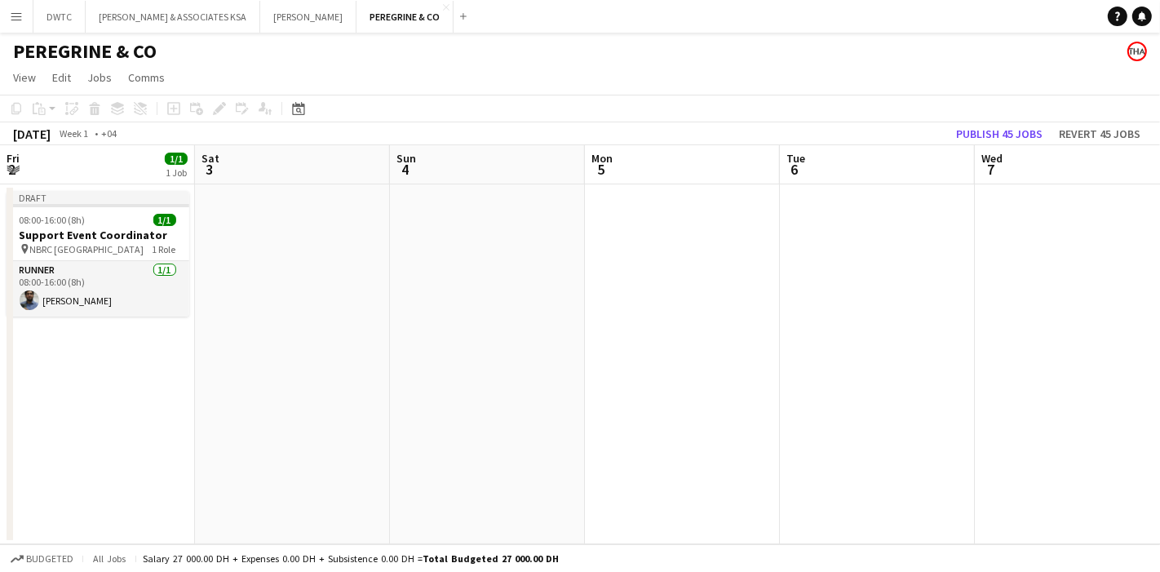
drag, startPoint x: 899, startPoint y: 369, endPoint x: 321, endPoint y: 335, distance: 579.6
click at [321, 335] on app-calendar-viewport "Tue 30 Wed 31 1/1 1 Job Thu 1 Fri 2 1/1 1 Job Sat 3 Sun 4 Mon 5 Tue 6 Wed 7 Thu…" at bounding box center [580, 344] width 1160 height 399
click at [656, 283] on app-date-cell at bounding box center [682, 364] width 195 height 360
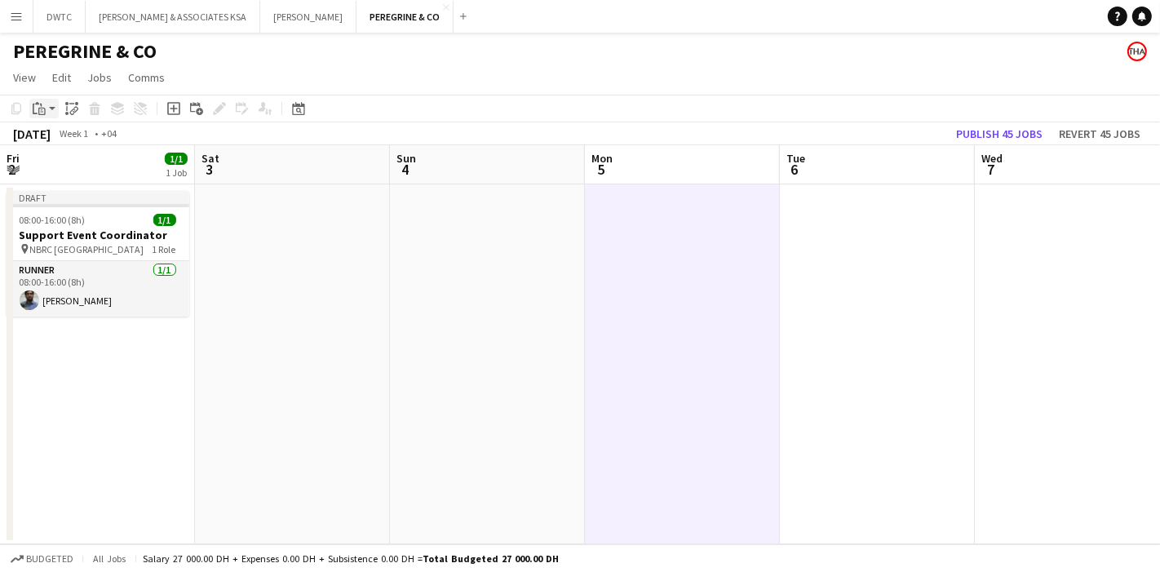
click at [47, 112] on div "Paste" at bounding box center [39, 109] width 20 height 20
click at [114, 168] on link "Paste with crew Ctrl+Shift+V" at bounding box center [119, 167] width 153 height 15
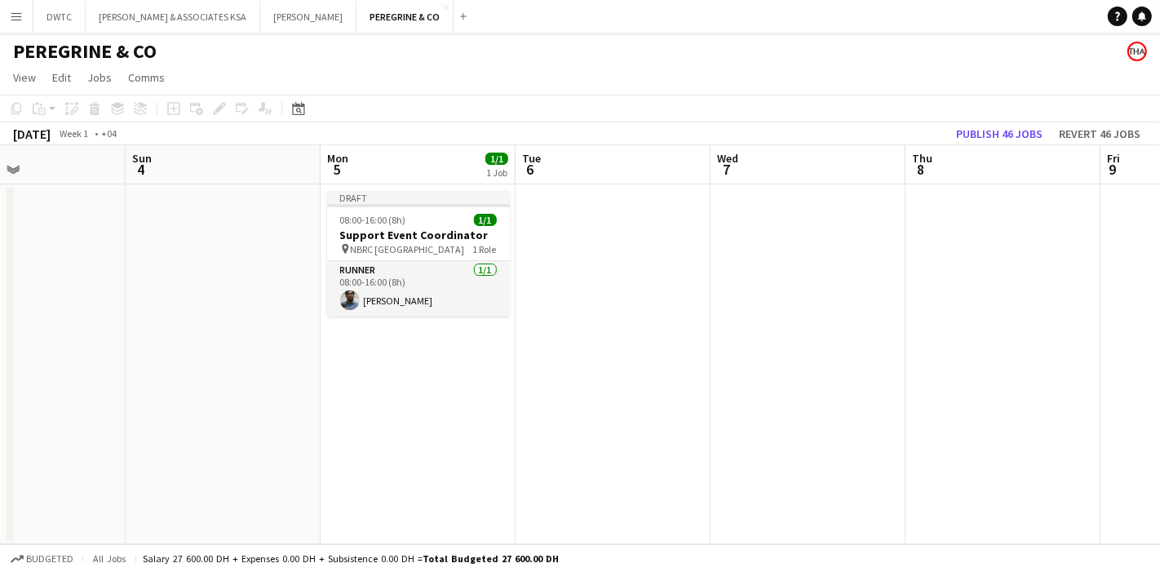
scroll to position [0, 654]
drag, startPoint x: 689, startPoint y: 374, endPoint x: 473, endPoint y: 355, distance: 217.1
click at [473, 355] on app-calendar-viewport "Wed 31 1/1 1 Job Thu 1 Fri 2 1/1 1 Job Sat 3 Sun 4 Mon 5 1/1 1 Job Tue 6 Wed 7 …" at bounding box center [580, 344] width 1160 height 399
click at [762, 304] on app-date-cell at bounding box center [808, 364] width 195 height 360
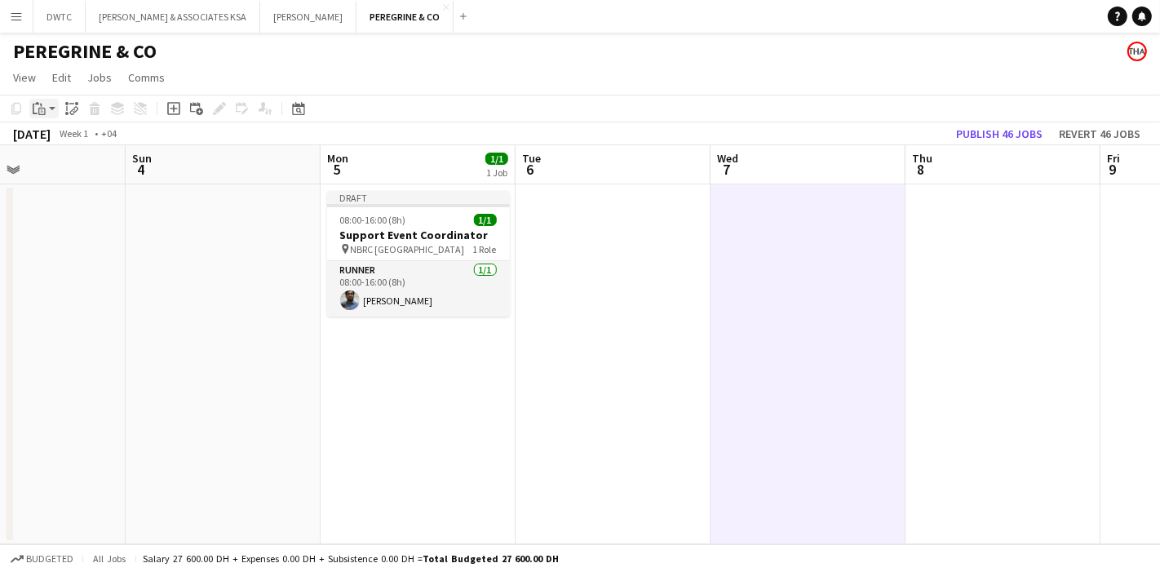
click at [45, 109] on icon at bounding box center [41, 111] width 7 height 7
click at [135, 166] on link "Paste with crew Ctrl+Shift+V" at bounding box center [119, 167] width 153 height 15
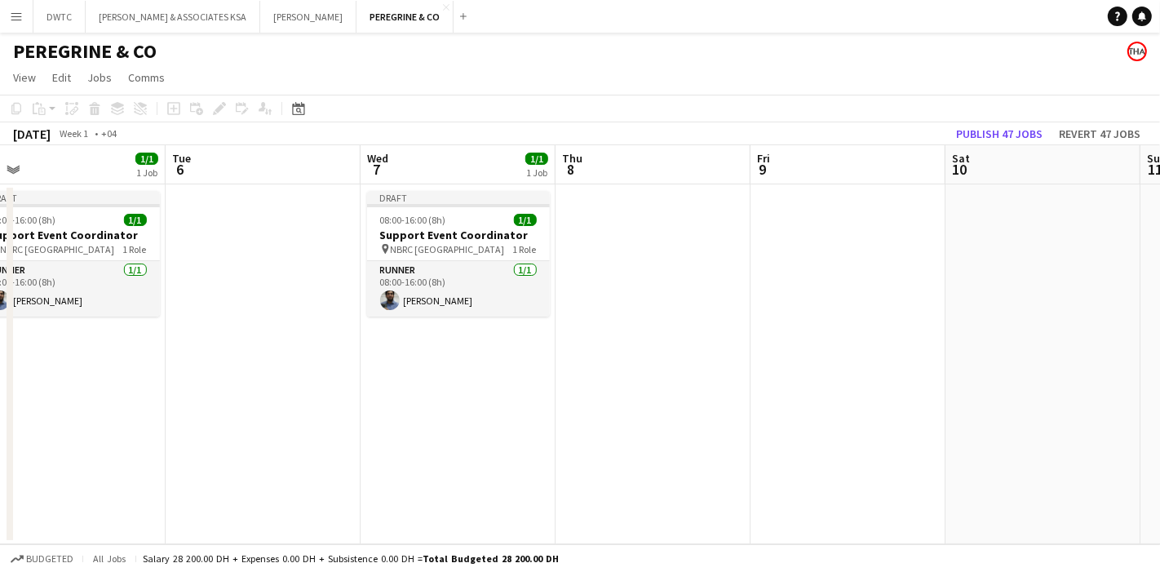
drag, startPoint x: 787, startPoint y: 373, endPoint x: 436, endPoint y: 357, distance: 351.3
click at [436, 357] on app-calendar-viewport "Fri 2 1/1 1 Job Sat 3 Sun 4 Mon 5 1/1 1 Job Tue 6 Wed 7 1/1 1 Job Thu 8 Fri 9 S…" at bounding box center [580, 344] width 1160 height 399
click at [806, 273] on app-date-cell at bounding box center [846, 364] width 195 height 360
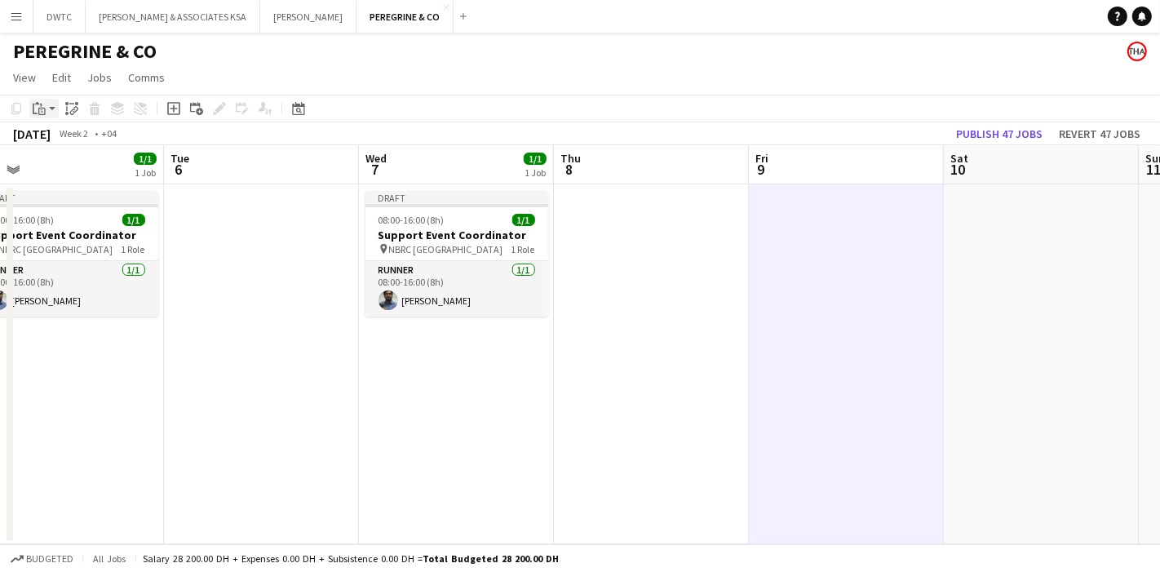
click at [47, 114] on div "Paste" at bounding box center [39, 109] width 20 height 20
click at [102, 166] on link "Paste with crew Ctrl+Shift+V" at bounding box center [119, 167] width 153 height 15
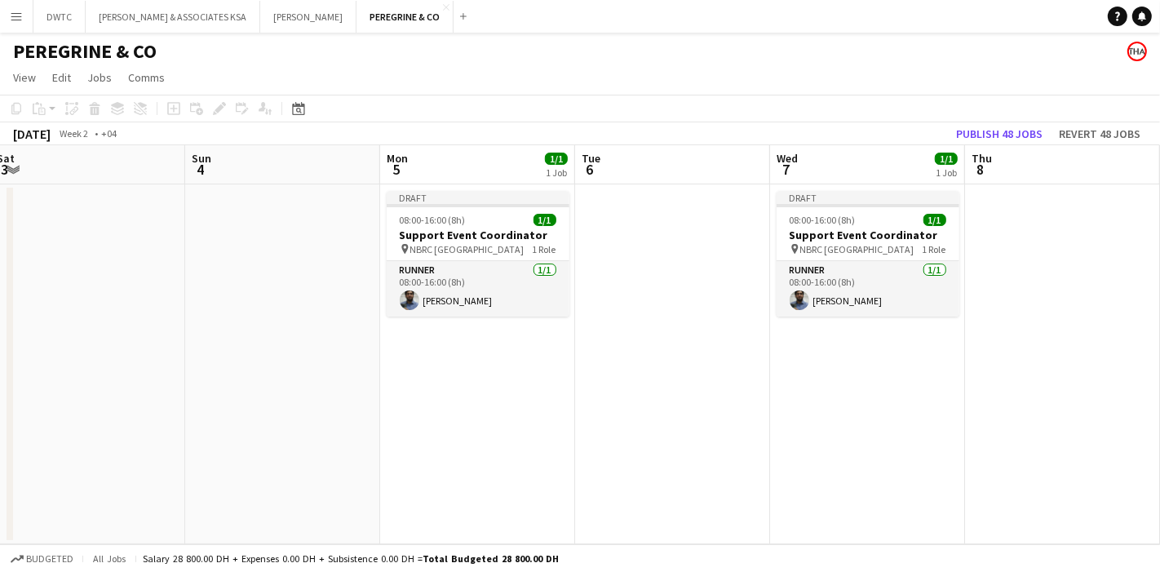
drag, startPoint x: 246, startPoint y: 397, endPoint x: 967, endPoint y: 398, distance: 721.4
click at [997, 396] on app-calendar-viewport "Thu 1 Fri 2 1/1 1 Job Sat 3 Sun 4 Mon 5 1/1 1 Job Tue 6 Wed 7 1/1 1 Job Thu 8 F…" at bounding box center [580, 344] width 1160 height 399
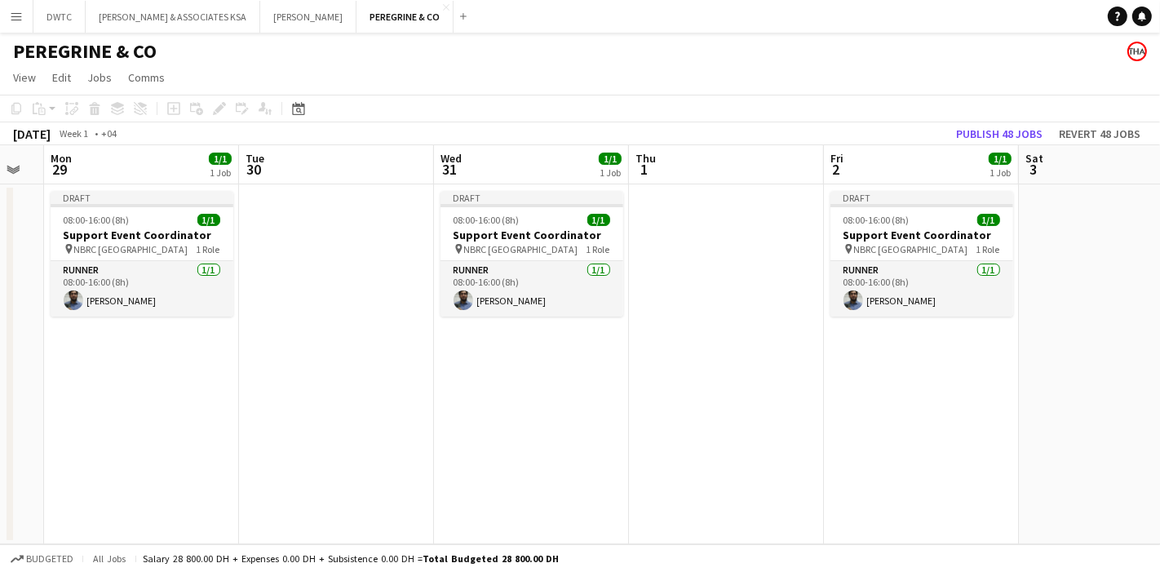
drag, startPoint x: 275, startPoint y: 393, endPoint x: 832, endPoint y: 409, distance: 557.6
click at [983, 399] on app-calendar-viewport "Sat 27 Sun 28 Mon 29 1/1 1 Job Tue 30 Wed 31 1/1 1 Job Thu 1 Fri 2 1/1 1 Job Sa…" at bounding box center [580, 344] width 1160 height 399
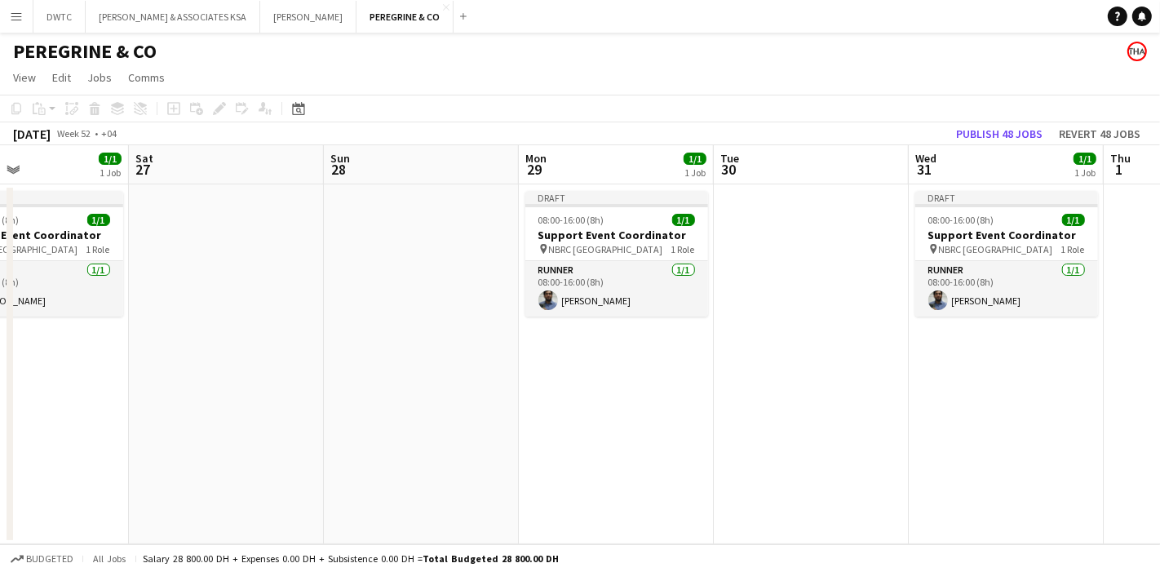
drag, startPoint x: 189, startPoint y: 398, endPoint x: 736, endPoint y: 402, distance: 547.6
click at [920, 407] on app-calendar-viewport "Wed 24 1/1 1 Job Thu 25 Fri 26 1/1 1 Job Sat 27 Sun 28 Mon 29 1/1 1 Job Tue 30 …" at bounding box center [580, 344] width 1160 height 399
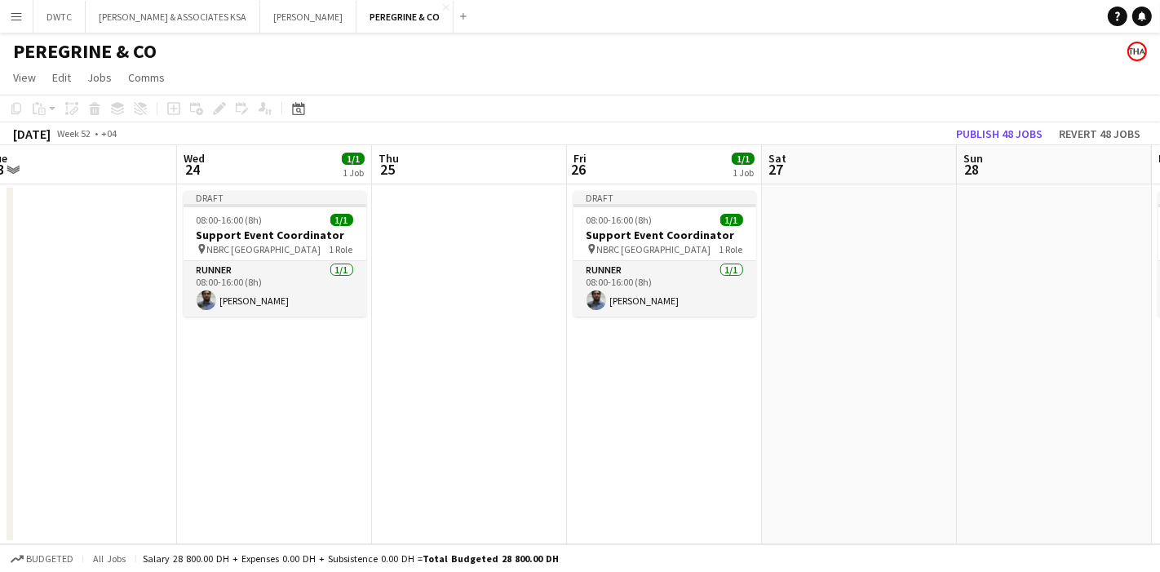
drag, startPoint x: 386, startPoint y: 423, endPoint x: 921, endPoint y: 438, distance: 535.6
click at [969, 435] on app-calendar-viewport "Sun 21 Mon 22 1/1 1 Job Tue 23 Wed 24 1/1 1 Job Thu 25 Fri 26 1/1 1 Job Sat 27 …" at bounding box center [580, 344] width 1160 height 399
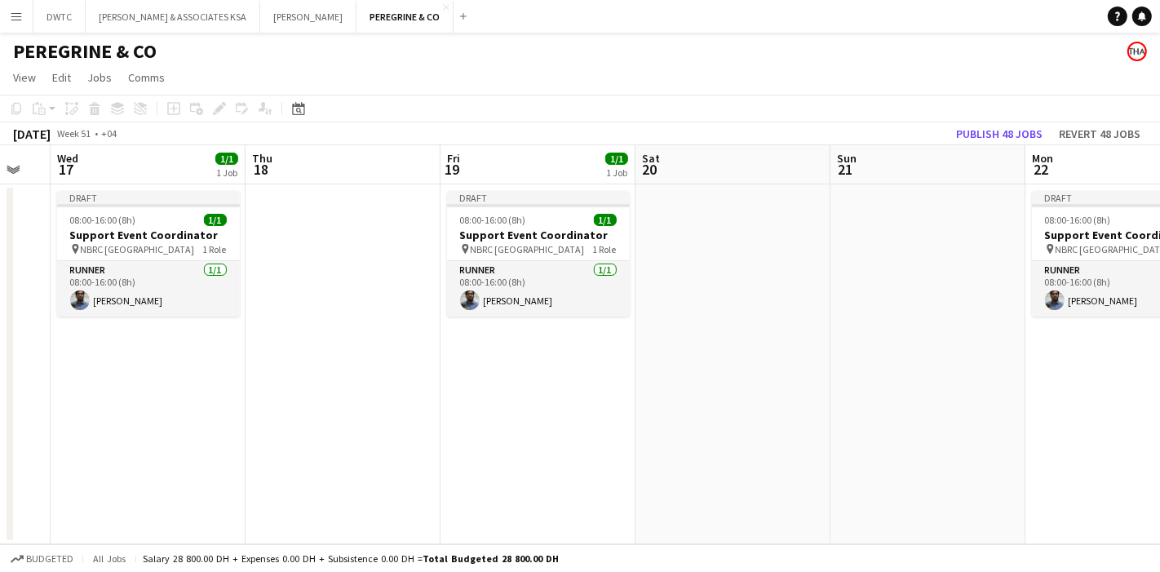
drag, startPoint x: 202, startPoint y: 418, endPoint x: 889, endPoint y: 422, distance: 686.3
click at [890, 422] on app-calendar-viewport "Mon 15 1/1 1 Job Tue 16 Wed 17 1/1 1 Job Thu 18 Fri 19 1/1 1 Job Sat 20 Sun 21 …" at bounding box center [580, 344] width 1160 height 399
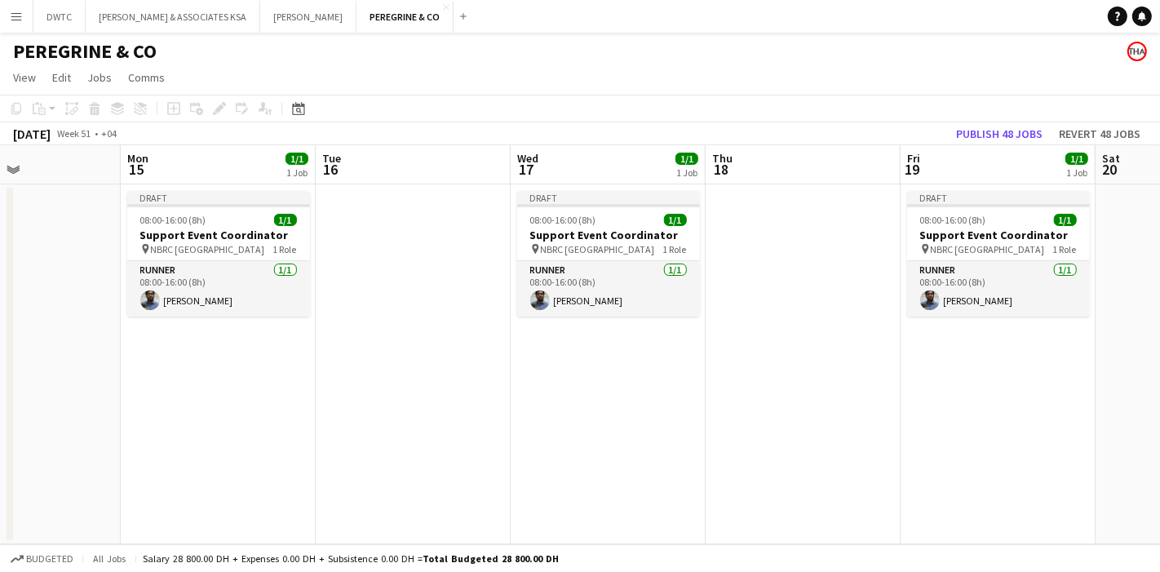
drag, startPoint x: 202, startPoint y: 411, endPoint x: 945, endPoint y: 446, distance: 743.4
click at [967, 441] on app-calendar-viewport "Fri 12 1/1 1 Job Sat 13 Sun 14 Mon 15 1/1 1 Job Tue 16 Wed 17 1/1 1 Job Thu 18 …" at bounding box center [580, 344] width 1160 height 399
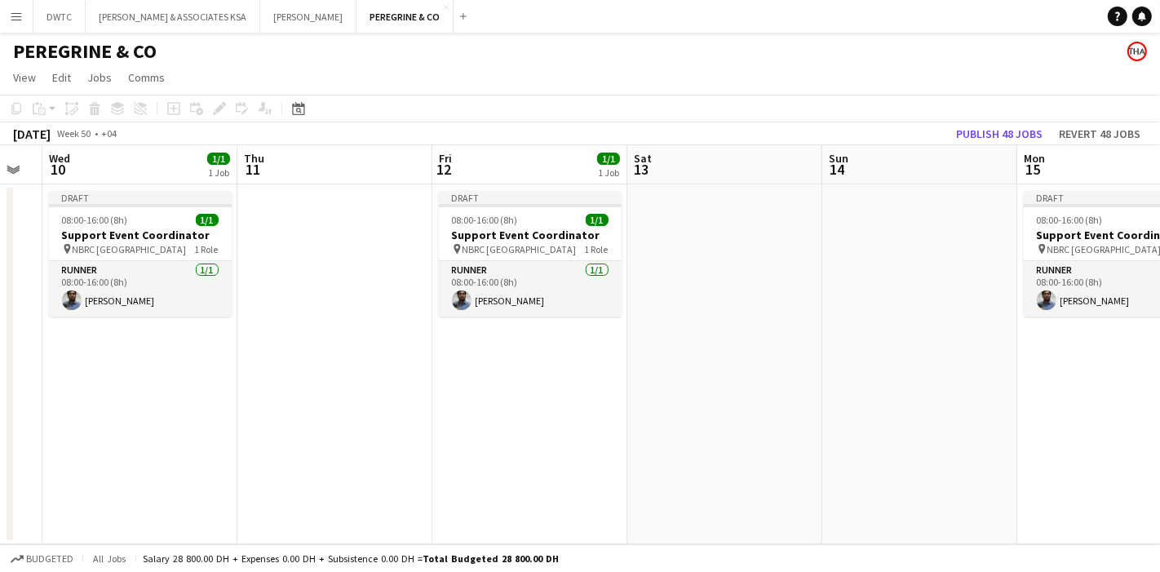
drag, startPoint x: 295, startPoint y: 424, endPoint x: 919, endPoint y: 437, distance: 624.4
click at [950, 431] on app-calendar-viewport "Mon 8 1/1 1 Job Tue 9 Wed 10 1/1 1 Job Thu 11 Fri 12 1/1 1 Job Sat 13 Sun 14 Mo…" at bounding box center [580, 344] width 1160 height 399
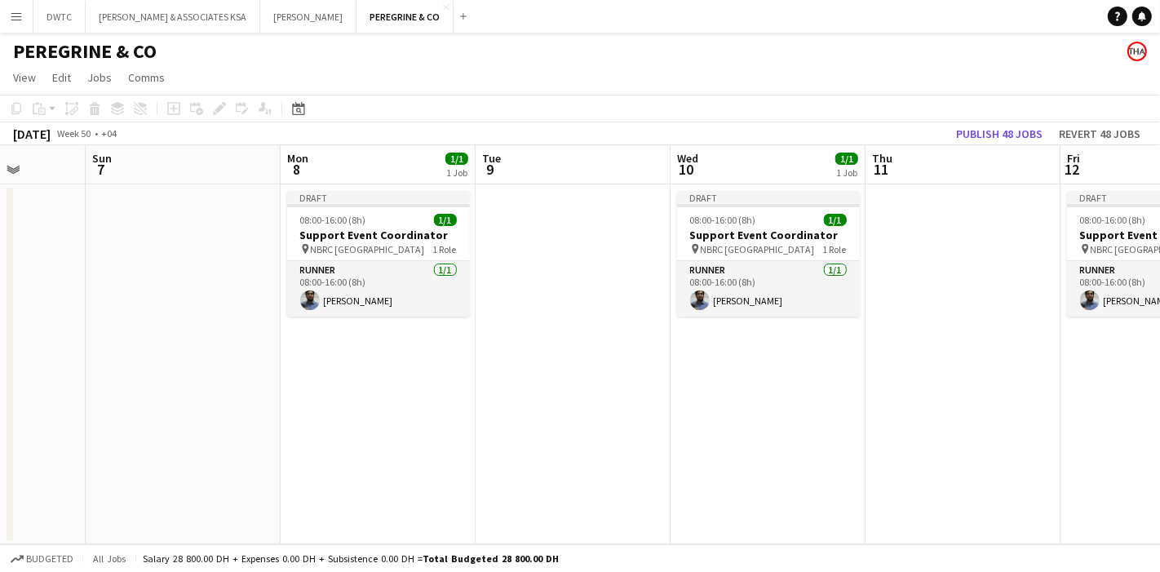
drag, startPoint x: 362, startPoint y: 423, endPoint x: 961, endPoint y: 435, distance: 598.3
click at [1049, 431] on app-calendar-viewport "Thu 4 Fri 5 1/1 1 Job Sat 6 Sun 7 Mon 8 1/1 1 Job Tue 9 Wed 10 1/1 1 Job Thu 11…" at bounding box center [580, 344] width 1160 height 399
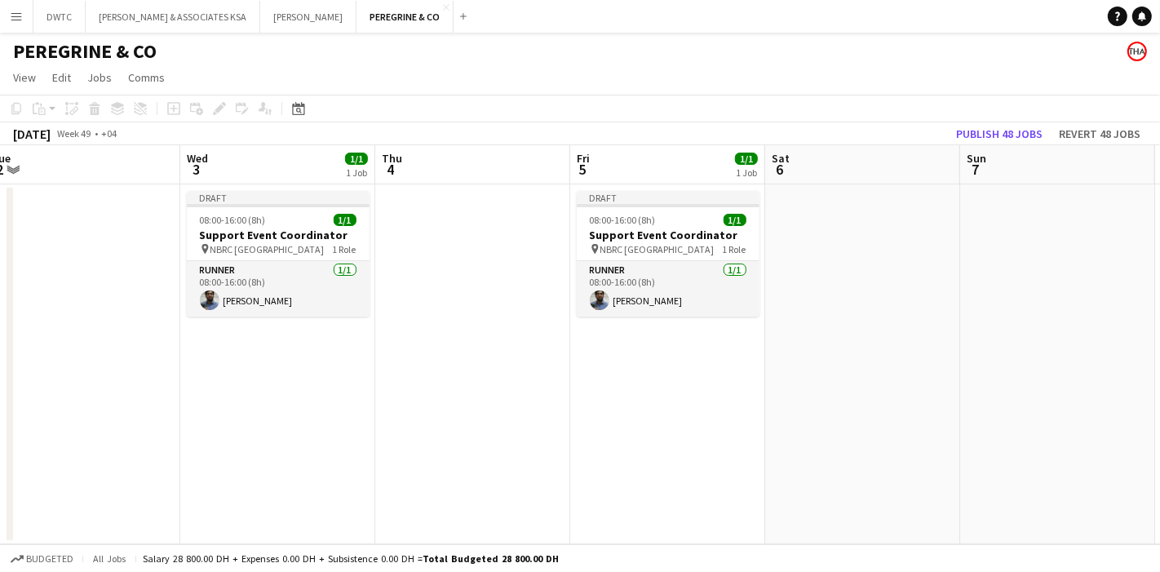
drag, startPoint x: 357, startPoint y: 411, endPoint x: 1160, endPoint y: 420, distance: 803.1
click at [1160, 420] on app-calendar-viewport "Sun 30 Mon 1 1/1 1 Job Tue 2 Wed 3 1/1 1 Job Thu 4 Fri 5 1/1 1 Job Sat 6 Sun 7 …" at bounding box center [580, 344] width 1160 height 399
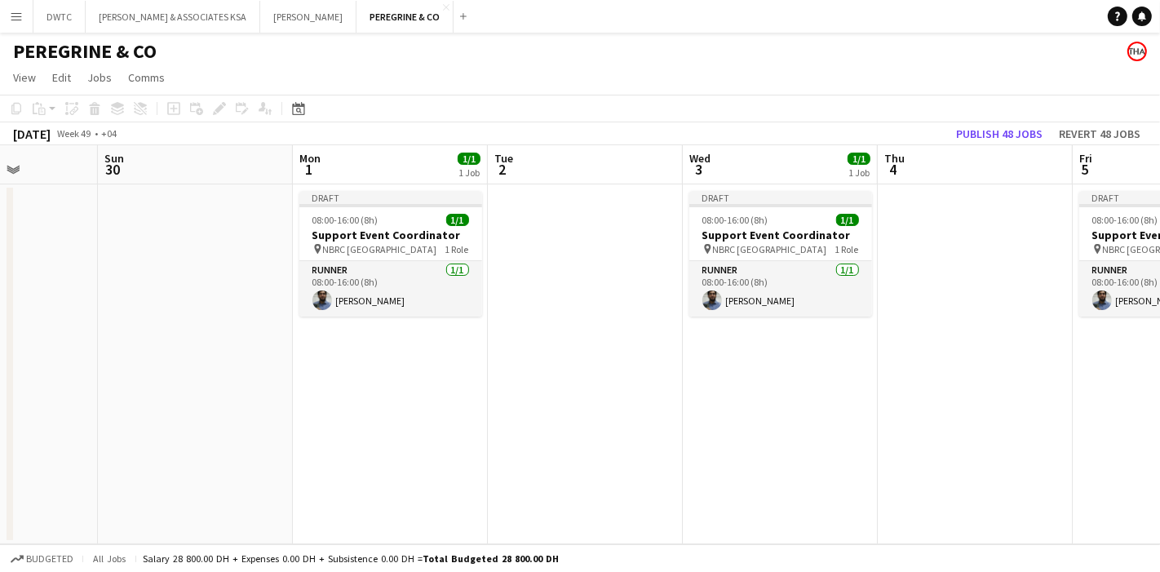
drag, startPoint x: 403, startPoint y: 393, endPoint x: 1067, endPoint y: 385, distance: 664.3
click at [1067, 385] on app-calendar-viewport "Fri 28 1/1 1 Job Sat 29 Sun 30 Mon 1 1/1 1 Job Tue 2 Wed 3 1/1 1 Job Thu 4 Fri …" at bounding box center [580, 344] width 1160 height 399
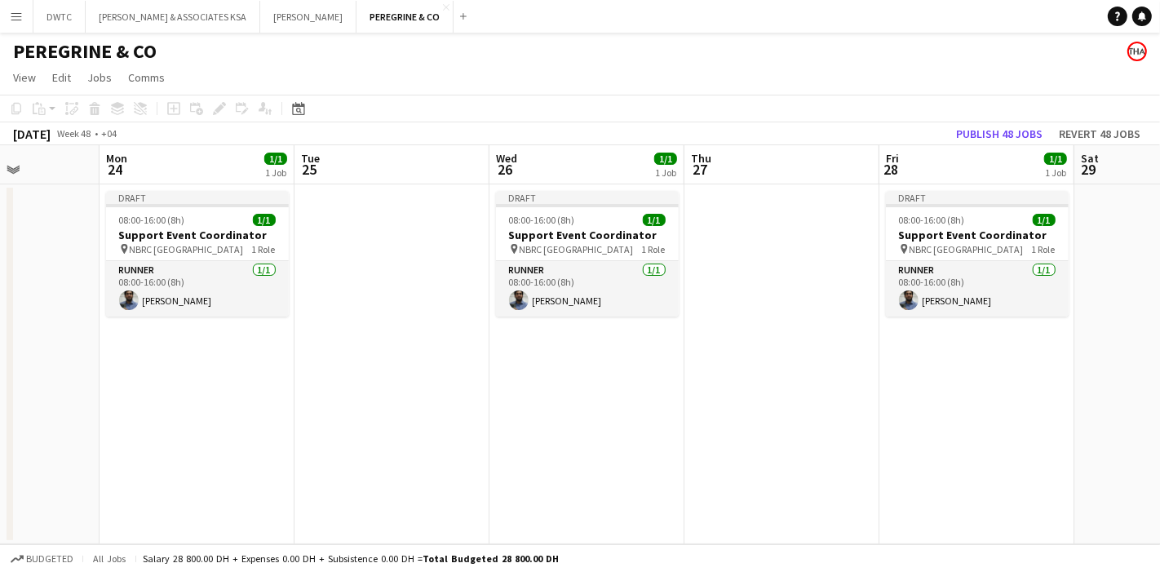
drag, startPoint x: 502, startPoint y: 385, endPoint x: 1035, endPoint y: 369, distance: 533.1
click at [1035, 369] on app-calendar-viewport "Fri 21 1/1 1 Job Sat 22 Sun 23 Mon 24 1/1 1 Job Tue 25 Wed 26 1/1 1 Job Thu 27 …" at bounding box center [580, 344] width 1160 height 399
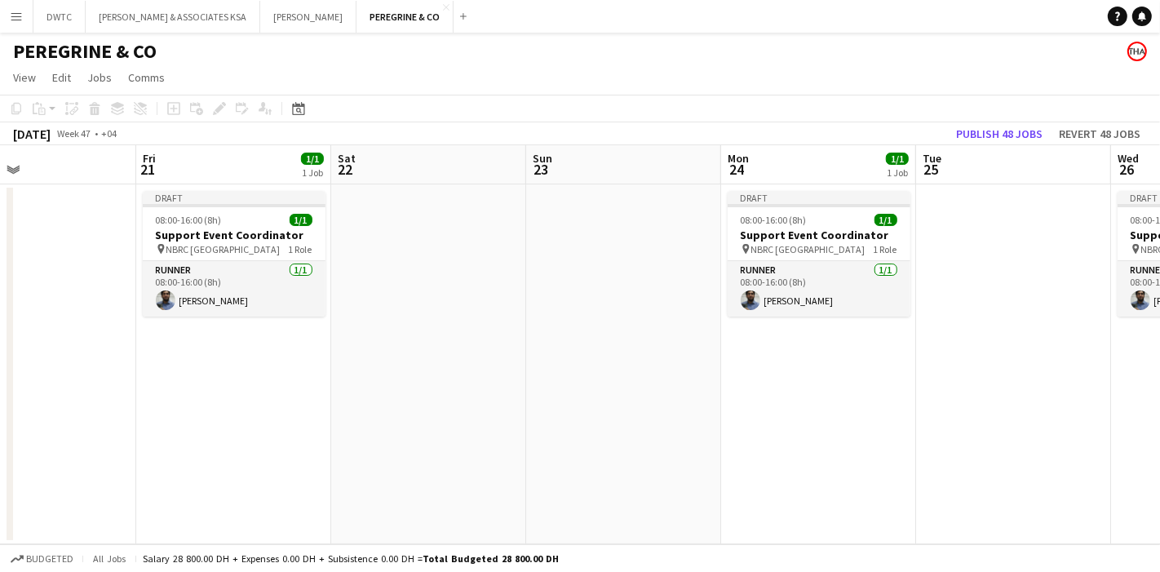
drag, startPoint x: 256, startPoint y: 368, endPoint x: 1067, endPoint y: 366, distance: 811.2
click at [1067, 366] on app-calendar-viewport "Tue 18 Wed 19 1/1 1 Job Thu 20 Fri 21 1/1 1 Job Sat 22 Sun 23 Mon 24 1/1 1 Job …" at bounding box center [580, 344] width 1160 height 399
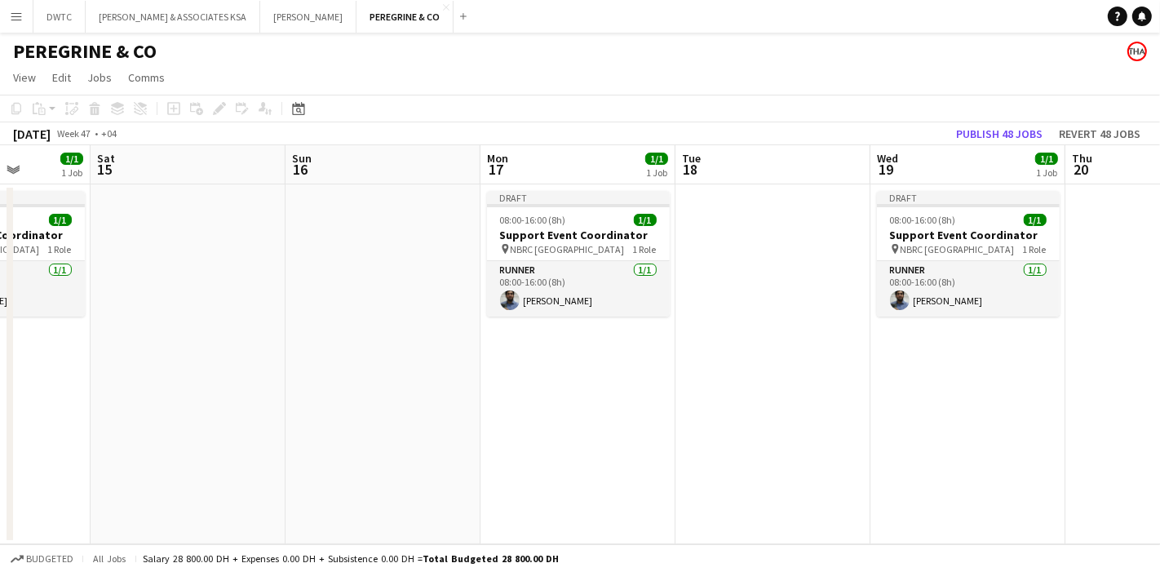
drag, startPoint x: 245, startPoint y: 368, endPoint x: 1025, endPoint y: 370, distance: 780.2
click at [1025, 370] on app-calendar-viewport "Thu 13 Fri 14 1/1 1 Job Sat 15 Sun 16 Mon 17 1/1 1 Job Tue 18 Wed 19 1/1 1 Job …" at bounding box center [580, 344] width 1160 height 399
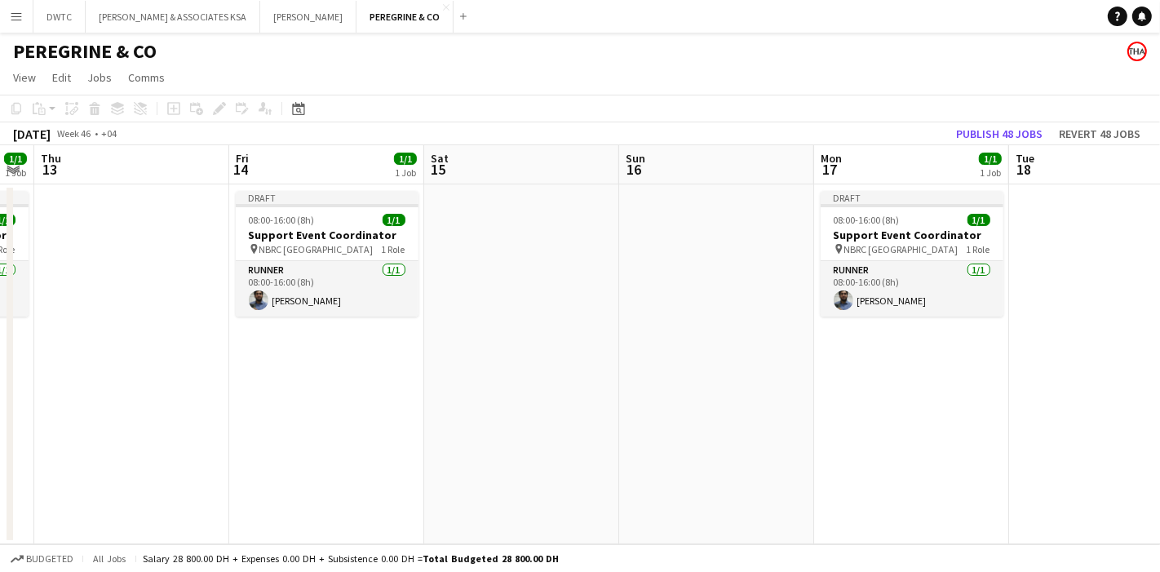
drag, startPoint x: 235, startPoint y: 394, endPoint x: 1044, endPoint y: 404, distance: 808.8
click at [1045, 404] on app-calendar-viewport "Tue 11 Wed 12 1/1 1 Job Thu 13 Fri 14 1/1 1 Job Sat 15 Sun 16 Mon 17 1/1 1 Job …" at bounding box center [580, 344] width 1160 height 399
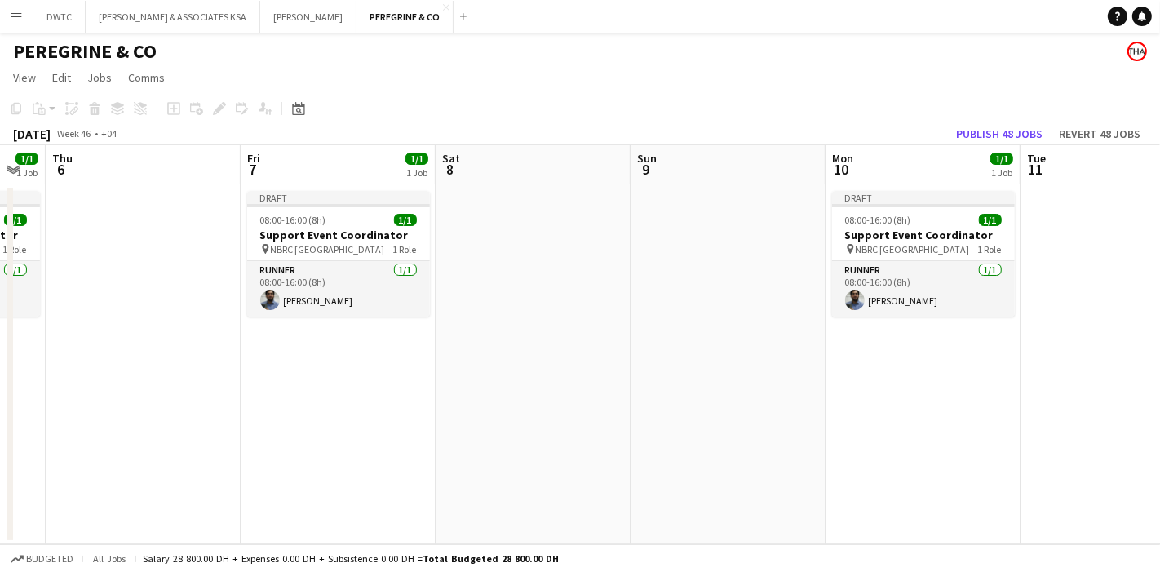
drag, startPoint x: 175, startPoint y: 394, endPoint x: 1111, endPoint y: 402, distance: 936.1
click at [1160, 393] on app-calendar-viewport "Tue 4 Wed 5 1/1 1 Job Thu 6 Fri 7 1/1 1 Job Sat 8 Sun 9 Mon 10 1/1 1 Job Tue 11…" at bounding box center [580, 344] width 1160 height 399
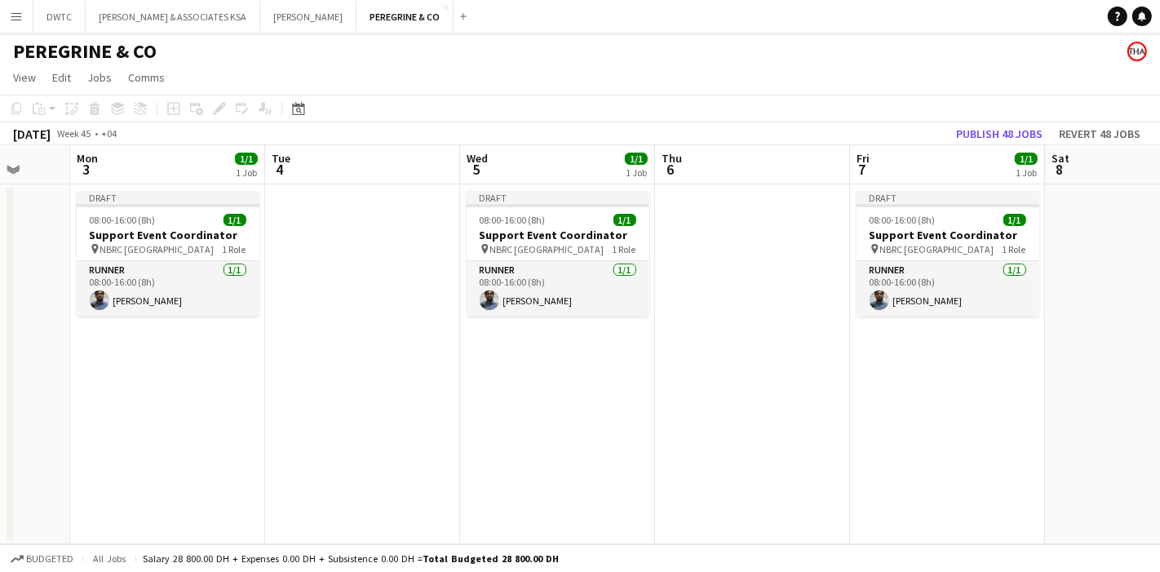
drag, startPoint x: 179, startPoint y: 406, endPoint x: 986, endPoint y: 418, distance: 807.2
click at [986, 418] on app-calendar-viewport "Fri 31 1/1 1 Job Sat 1 Sun 2 Mon 3 1/1 1 Job Tue 4 Wed 5 1/1 1 Job Thu 6 Fri 7 …" at bounding box center [580, 344] width 1160 height 399
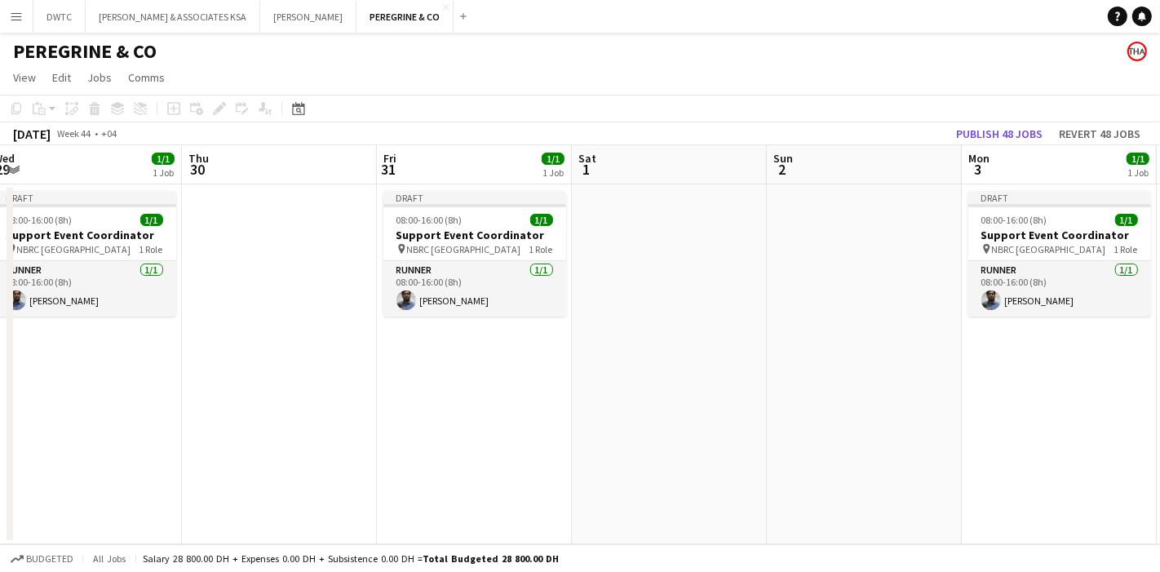
drag, startPoint x: 270, startPoint y: 401, endPoint x: 1160, endPoint y: 390, distance: 889.6
click at [1160, 390] on app-calendar-viewport "Mon 27 1/1 1 Job Tue 28 Wed 29 1/1 1 Job Thu 30 Fri 31 1/1 1 Job Sat 1 Sun 2 Mo…" at bounding box center [580, 344] width 1160 height 399
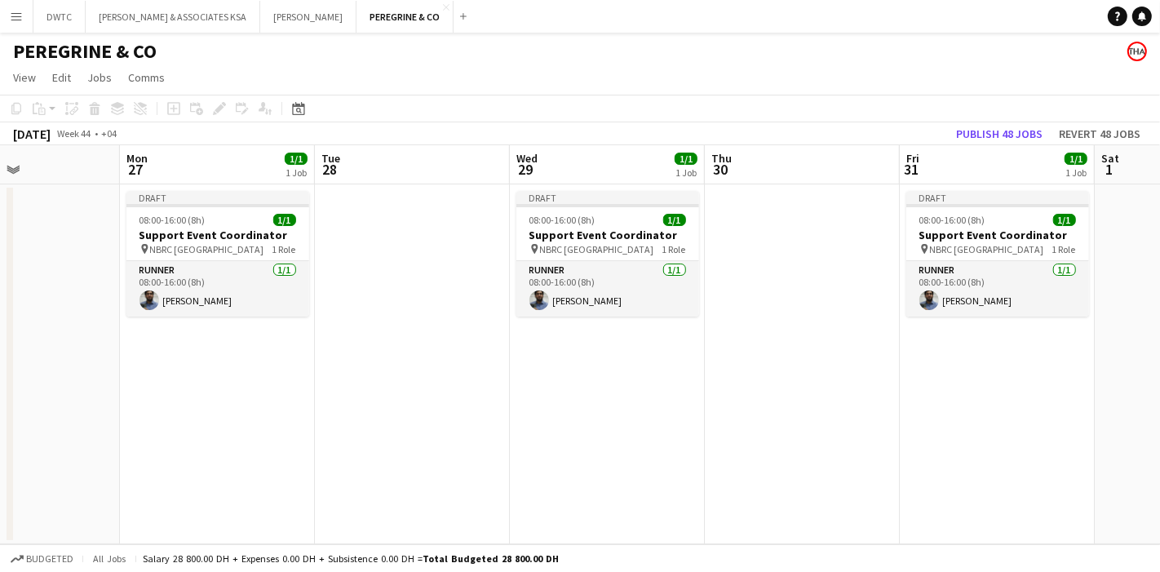
scroll to position [0, 506]
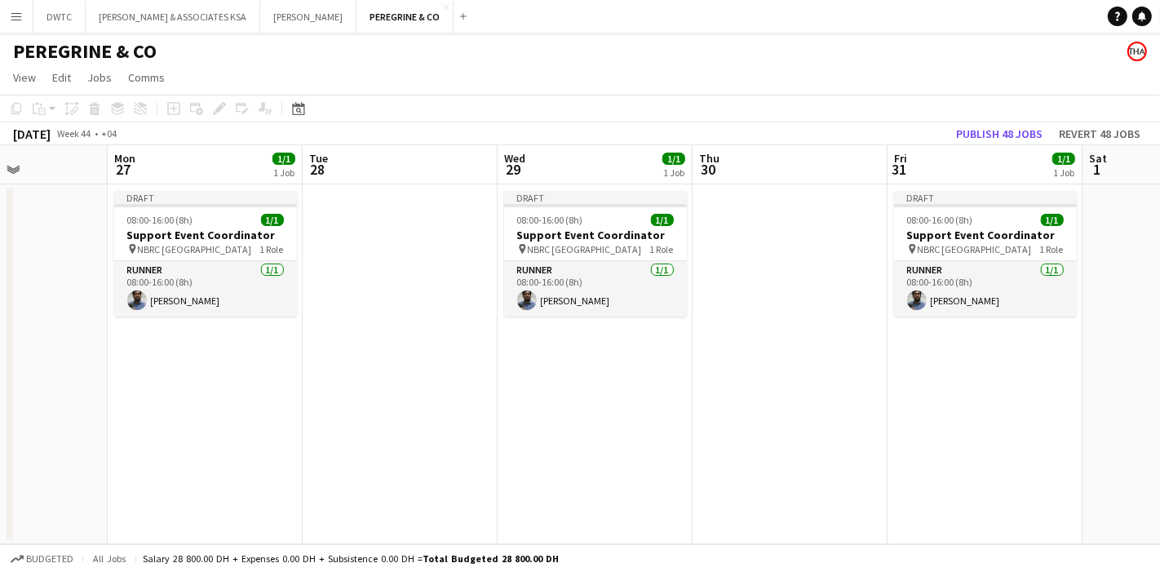
drag, startPoint x: 291, startPoint y: 385, endPoint x: 888, endPoint y: 384, distance: 596.6
click at [928, 376] on app-calendar-viewport "Fri 24 1/1 1 Job Sat 25 Sun 26 Mon 27 1/1 1 Job Tue 28 Wed 29 1/1 1 Job Thu 30 …" at bounding box center [580, 344] width 1160 height 399
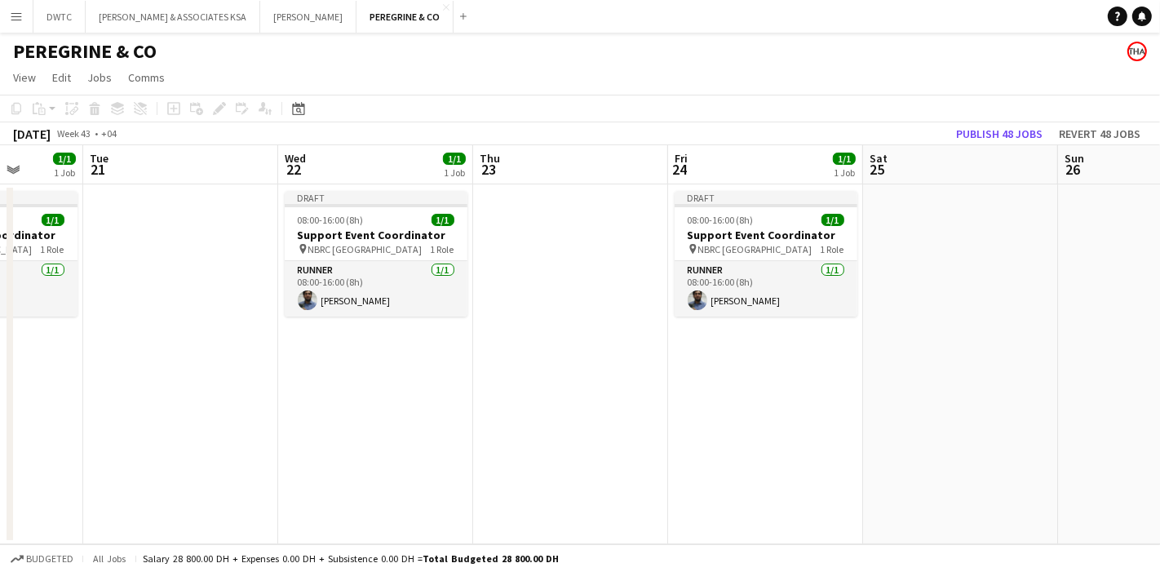
drag, startPoint x: 118, startPoint y: 402, endPoint x: 1160, endPoint y: 360, distance: 1042.1
click at [1160, 360] on app-calendar-viewport "Sun 19 Mon 20 1/1 1 Job Tue 21 Wed 22 1/1 1 Job Thu 23 Fri 24 1/1 1 Job Sat 25 …" at bounding box center [580, 344] width 1160 height 399
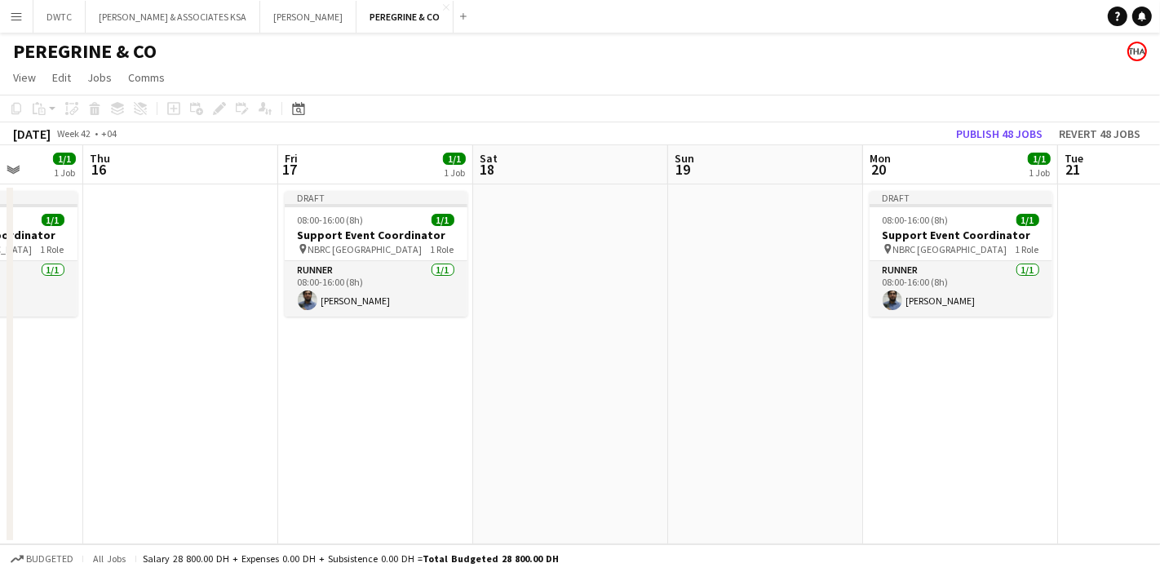
drag, startPoint x: 246, startPoint y: 390, endPoint x: 956, endPoint y: 341, distance: 711.7
click at [956, 341] on app-calendar-viewport "Mon 13 1/1 1 Job Tue 14 Wed 15 1/1 1 Job Thu 16 Fri 17 1/1 1 Job Sat 18 Sun 19 …" at bounding box center [580, 344] width 1160 height 399
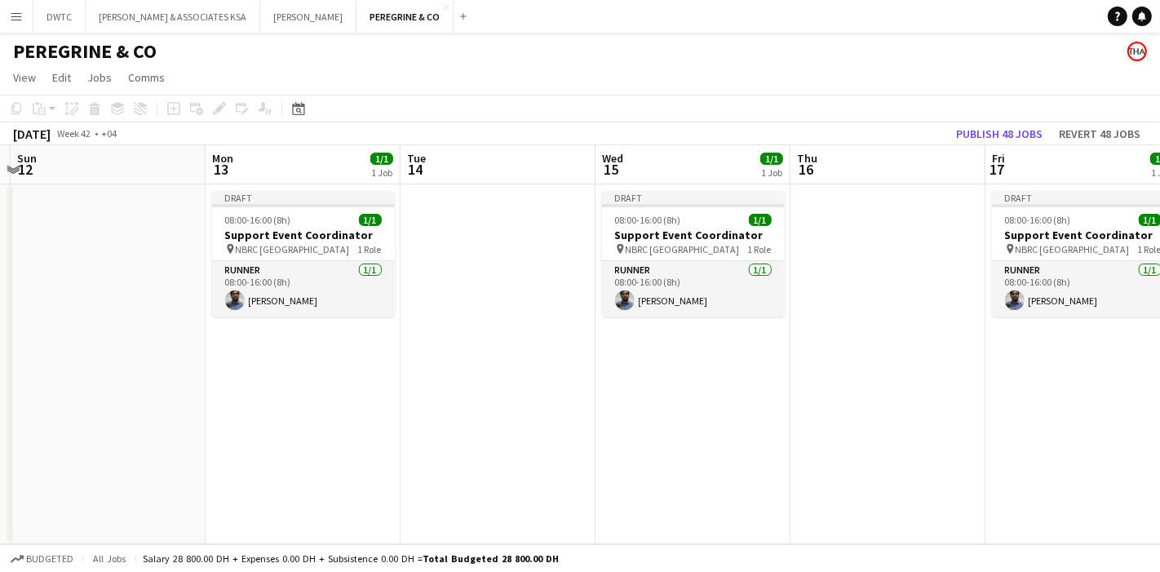
drag, startPoint x: 135, startPoint y: 378, endPoint x: 970, endPoint y: 354, distance: 836.0
click at [972, 353] on app-calendar-viewport "Fri 10 1/1 1 Job Sat 11 Sun 12 Mon 13 1/1 1 Job Tue 14 Wed 15 1/1 1 Job Thu 16 …" at bounding box center [580, 344] width 1160 height 399
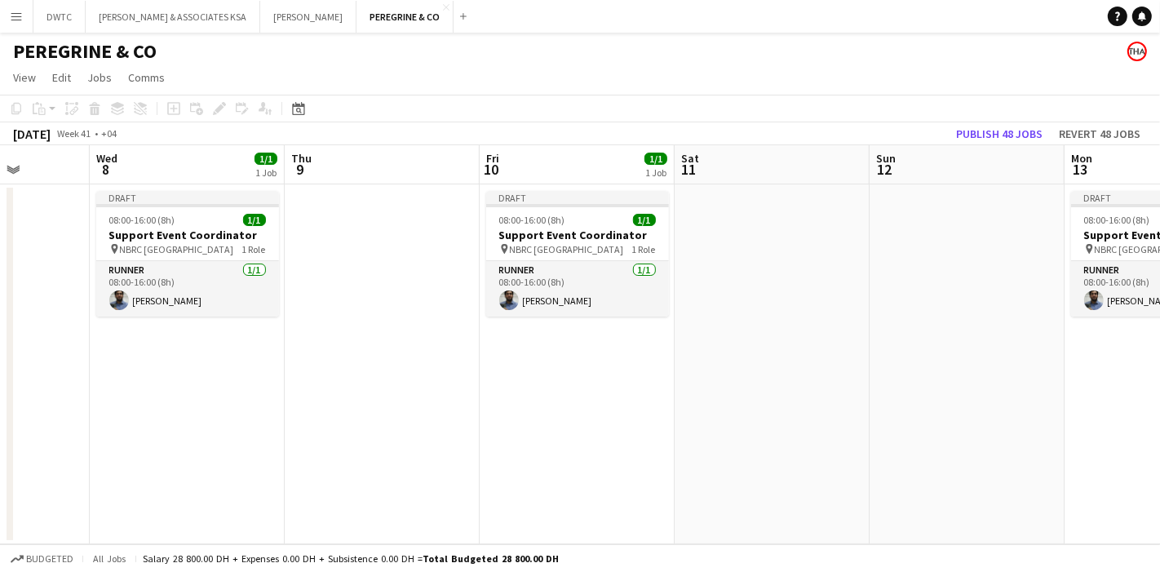
drag, startPoint x: 202, startPoint y: 380, endPoint x: 928, endPoint y: 357, distance: 726.7
click at [934, 355] on app-calendar-viewport "Mon 6 1/1 1 Job Tue 7 Wed 8 1/1 1 Job Thu 9 Fri 10 1/1 1 Job Sat 11 Sun 12 Mon …" at bounding box center [580, 344] width 1160 height 399
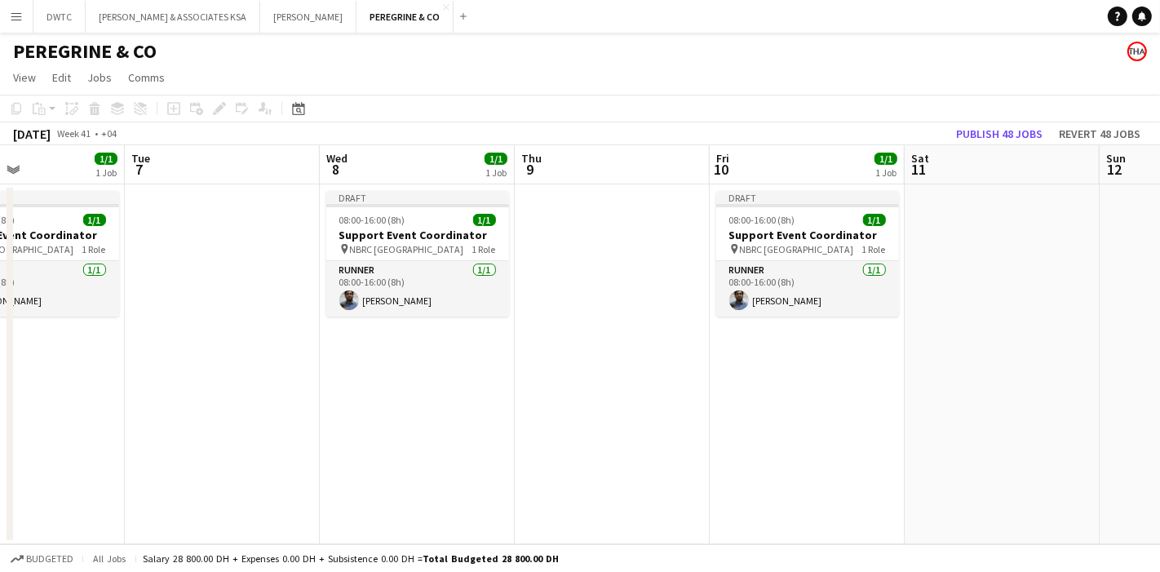
drag, startPoint x: 196, startPoint y: 372, endPoint x: 813, endPoint y: 330, distance: 618.4
click at [813, 330] on app-calendar-viewport "Sat 4 Sun 5 Mon 6 1/1 1 Job Tue 7 Wed 8 1/1 1 Job Thu 9 Fri 10 1/1 1 Job Sat 11…" at bounding box center [580, 344] width 1160 height 399
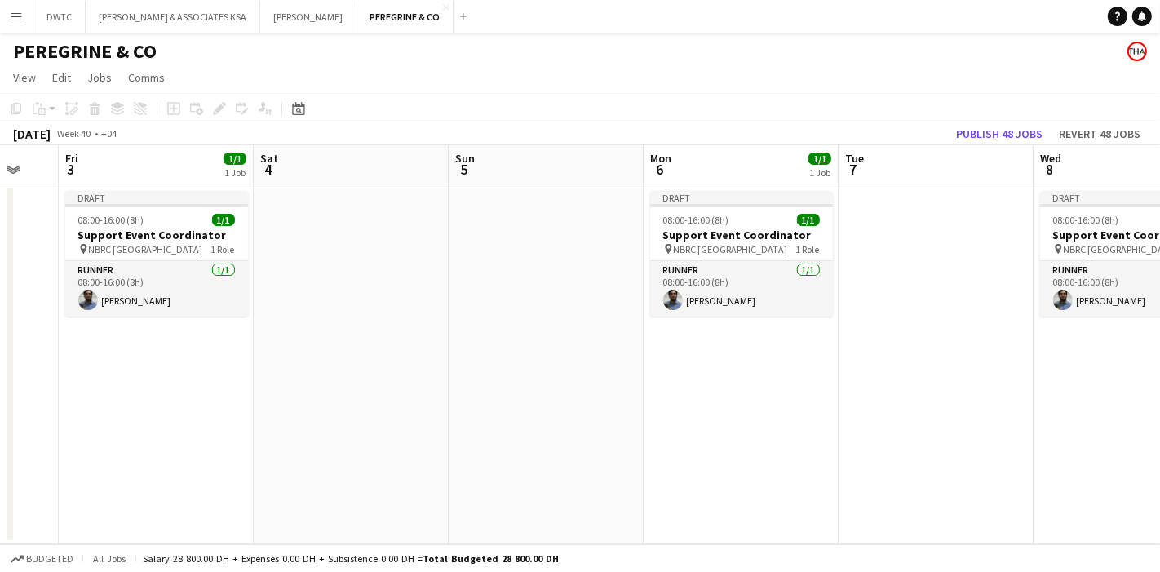
drag, startPoint x: 136, startPoint y: 353, endPoint x: 904, endPoint y: 346, distance: 768.0
click at [904, 346] on app-calendar-viewport "Wed 1 1/1 1 Job Thu 2 Fri 3 1/1 1 Job Sat 4 Sun 5 Mon 6 1/1 1 Job Tue 7 Wed 8 1…" at bounding box center [580, 344] width 1160 height 399
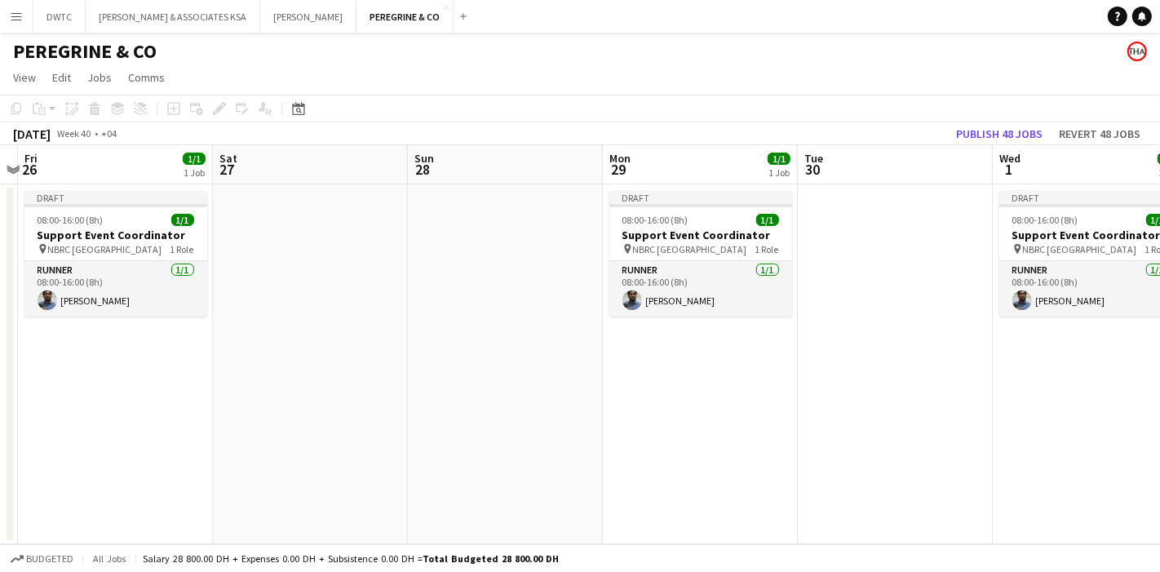
drag, startPoint x: 249, startPoint y: 363, endPoint x: 692, endPoint y: 362, distance: 443.1
click at [996, 339] on app-calendar-viewport "Wed 24 1/1 1 Job Thu 25 Fri 26 1/1 1 Job Sat 27 Sun 28 Mon 29 1/1 1 Job Tue 30 …" at bounding box center [580, 344] width 1160 height 399
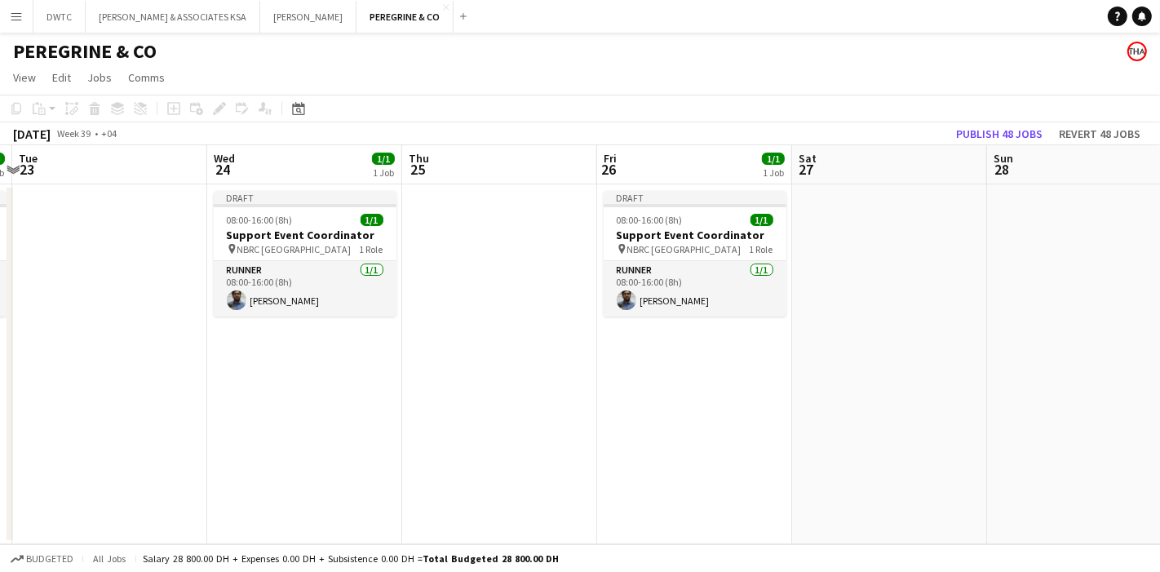
drag, startPoint x: 316, startPoint y: 384, endPoint x: 899, endPoint y: 361, distance: 583.9
click at [899, 361] on app-calendar-viewport "Sun 21 Mon 22 1/1 1 Job Tue 23 Wed 24 1/1 1 Job Thu 25 Fri 26 1/1 1 Job Sat 27 …" at bounding box center [580, 344] width 1160 height 399
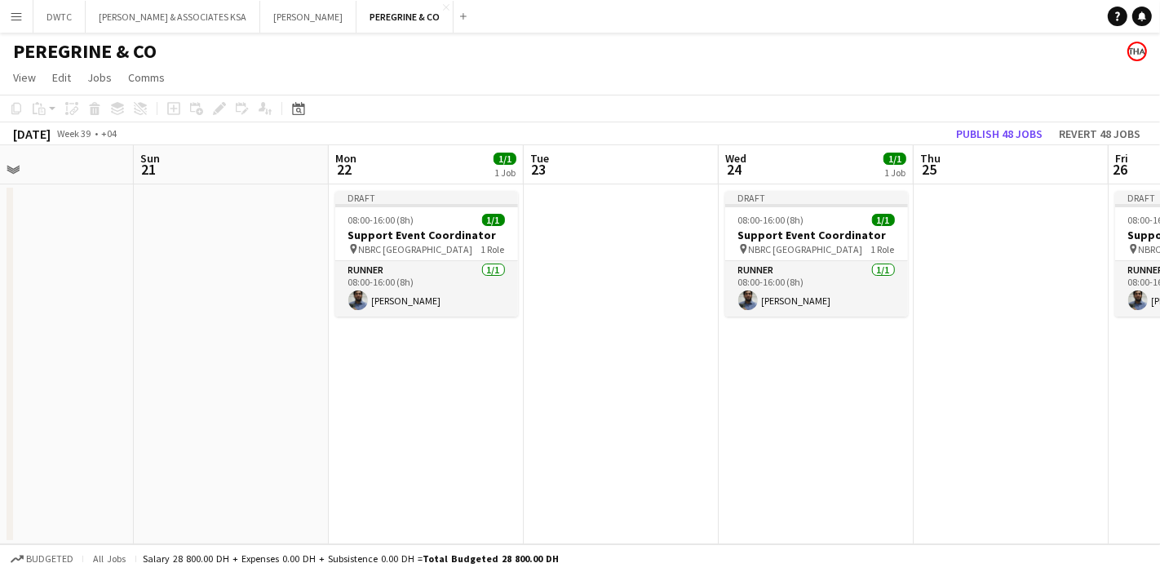
drag, startPoint x: 251, startPoint y: 400, endPoint x: 939, endPoint y: 393, distance: 688.8
click at [939, 393] on app-calendar-viewport "Thu 18 Fri 19 Sat 20 Sun 21 Mon 22 1/1 1 Job Tue 23 Wed 24 1/1 1 Job Thu 25 Fri…" at bounding box center [580, 344] width 1160 height 399
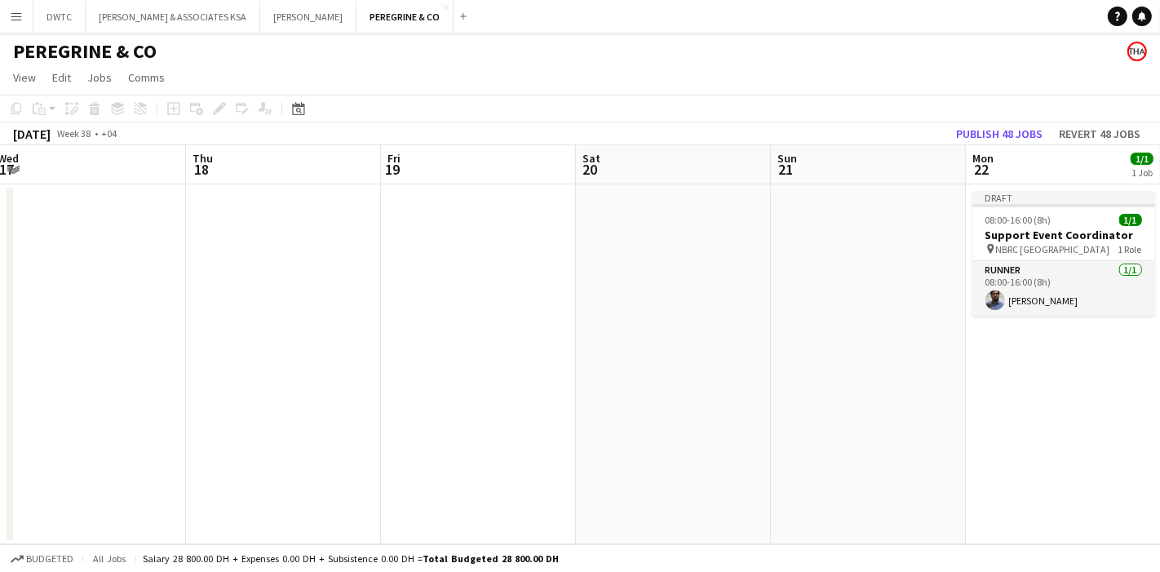
drag
click at [978, 400] on app-calendar-viewport "Mon 15 Tue 16 Wed 17 Thu 18 Fri 19 Sat 20 Sun 21 Mon 22 1/1 1 Job Tue 23 Wed 24…" at bounding box center [580, 344] width 1160 height 399
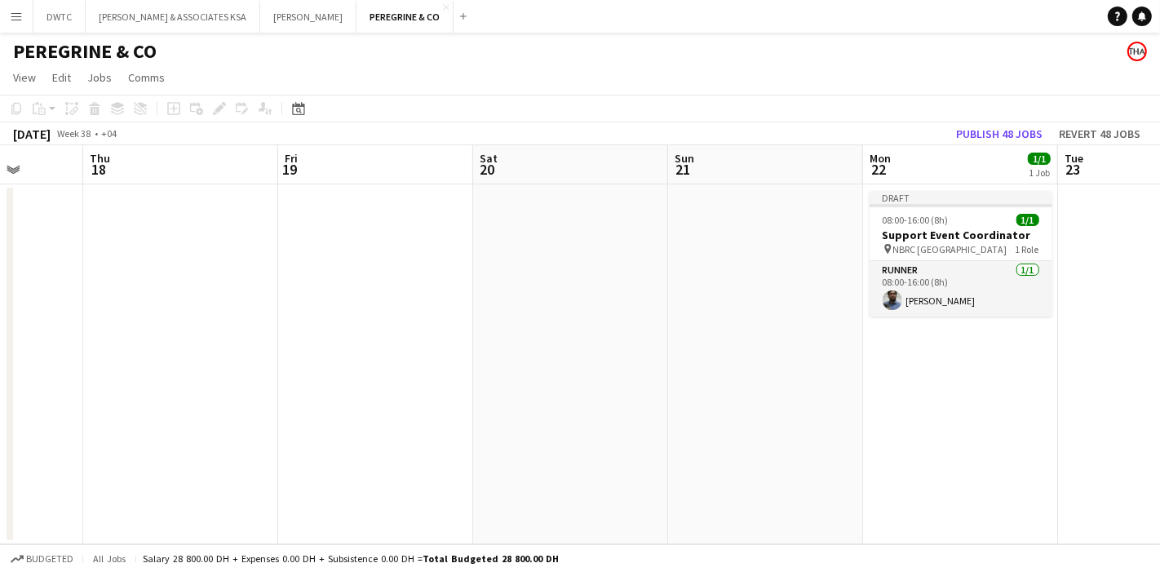
scroll to position [0, 632]
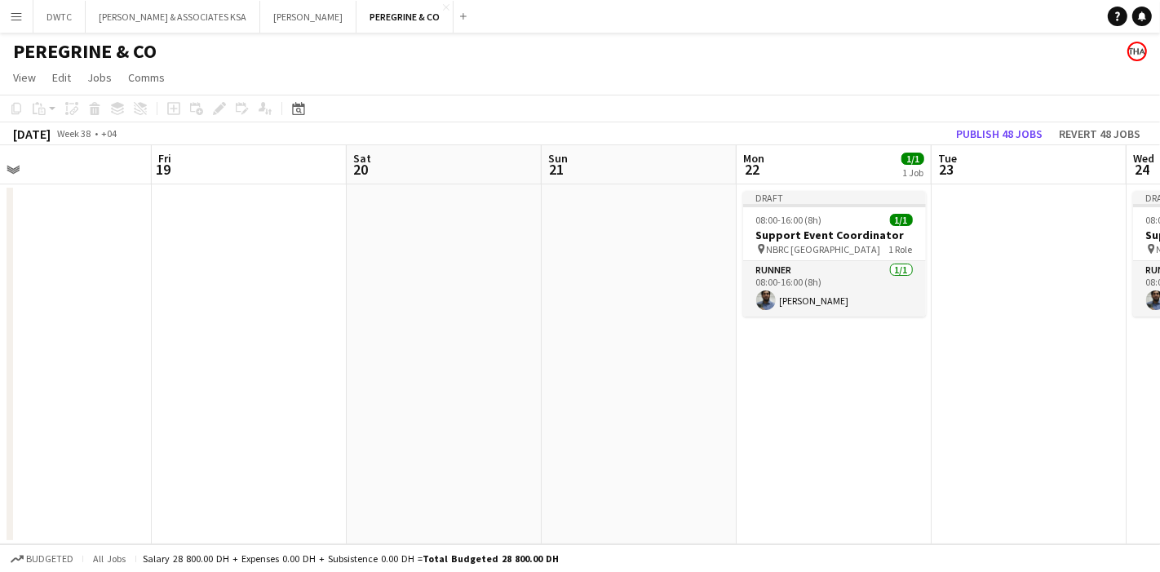
click at [185, 384] on app-calendar-viewport "Mon 15 Tue 16 Wed 17 Thu 18 Fri 19 Sat 20 Sun 21 Mon 22 1/1 1 Job Tue 23 Wed 24…" at bounding box center [580, 344] width 1160 height 399
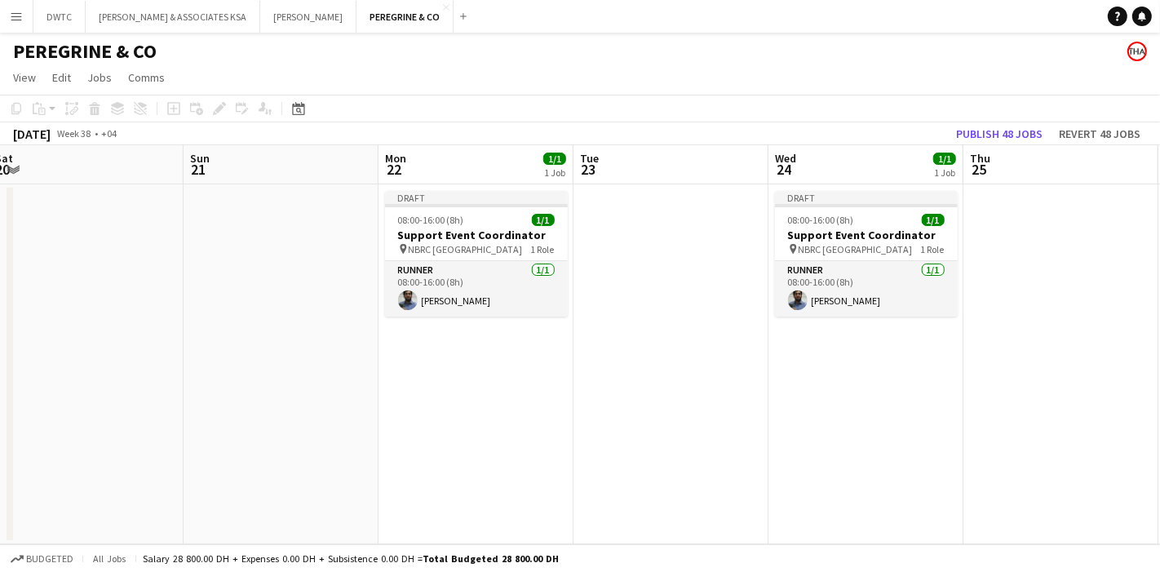
scroll to position [0, 482]
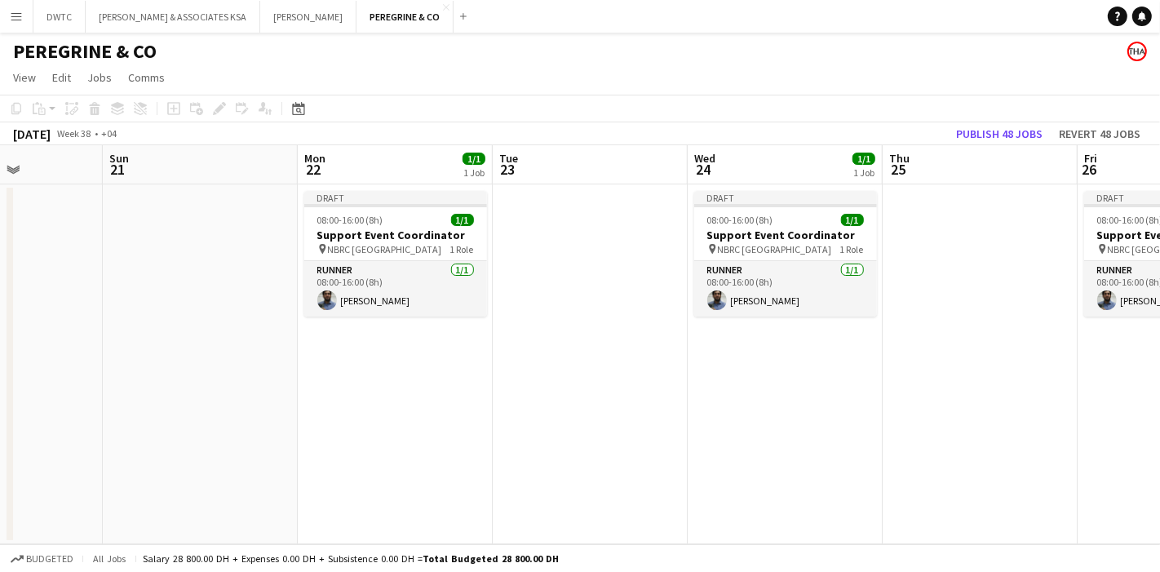
click at [637, 404] on app-calendar-viewport "Thu 18 Fri 19 Sat 20 Sun 21 Mon 22 1/1 1 Job Tue 23 Wed 24 1/1 1 Job Thu 25 Fri…" at bounding box center [580, 344] width 1160 height 399
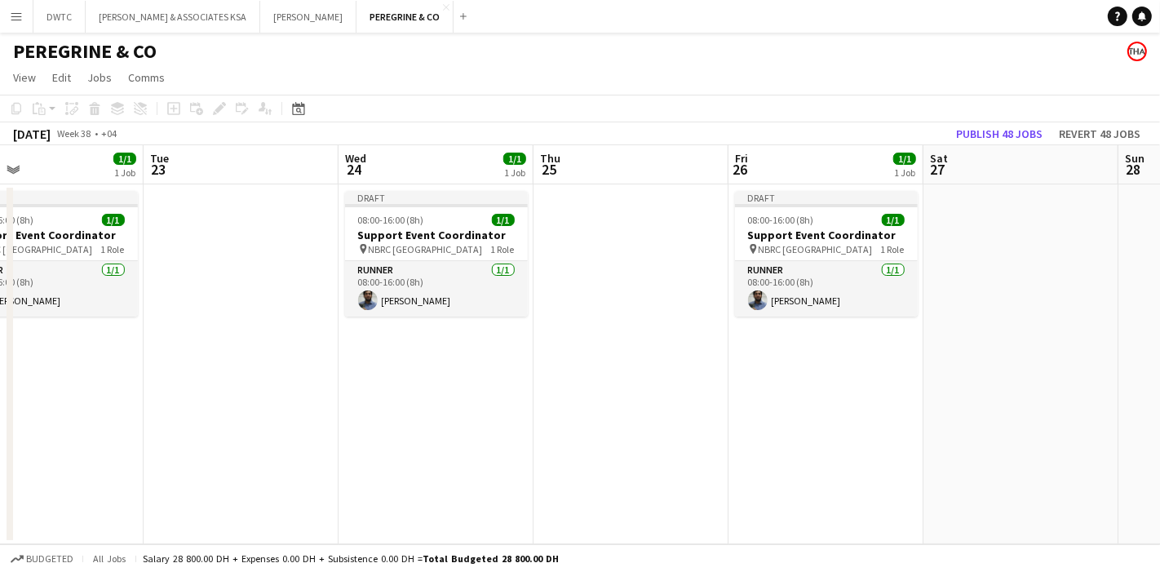
scroll to position [0, 638]
click at [627, 390] on app-calendar-viewport "Fri 19 Sat 20 Sun 21 Mon 22 1/1 1 Job Tue 23 Wed 24 1/1 1 Job Thu 25 Fri 26 1/1…" at bounding box center [580, 344] width 1160 height 399
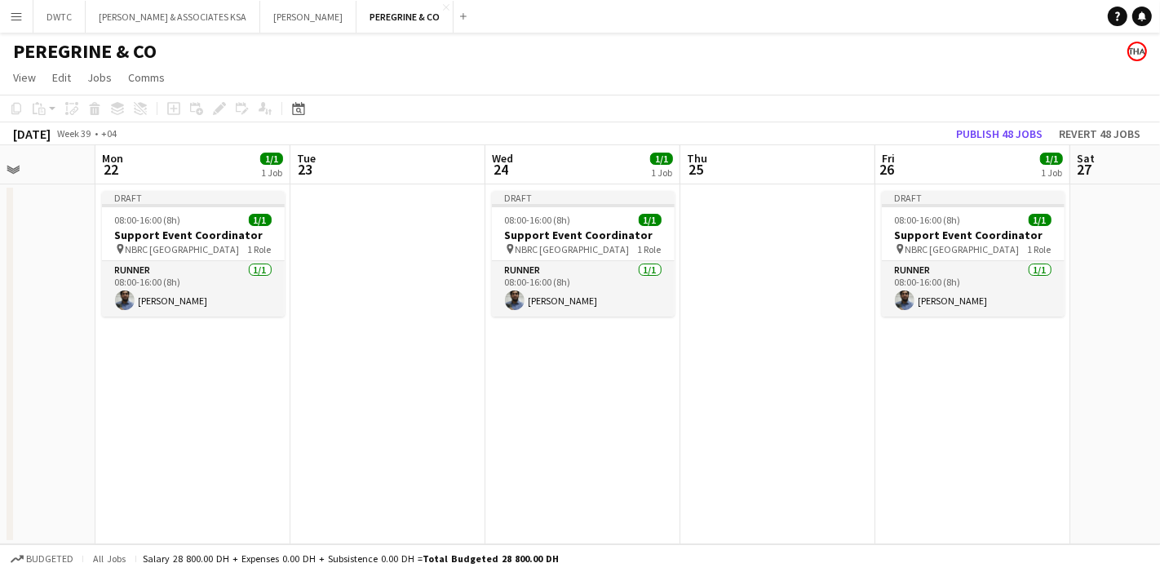
scroll to position [0, 466]
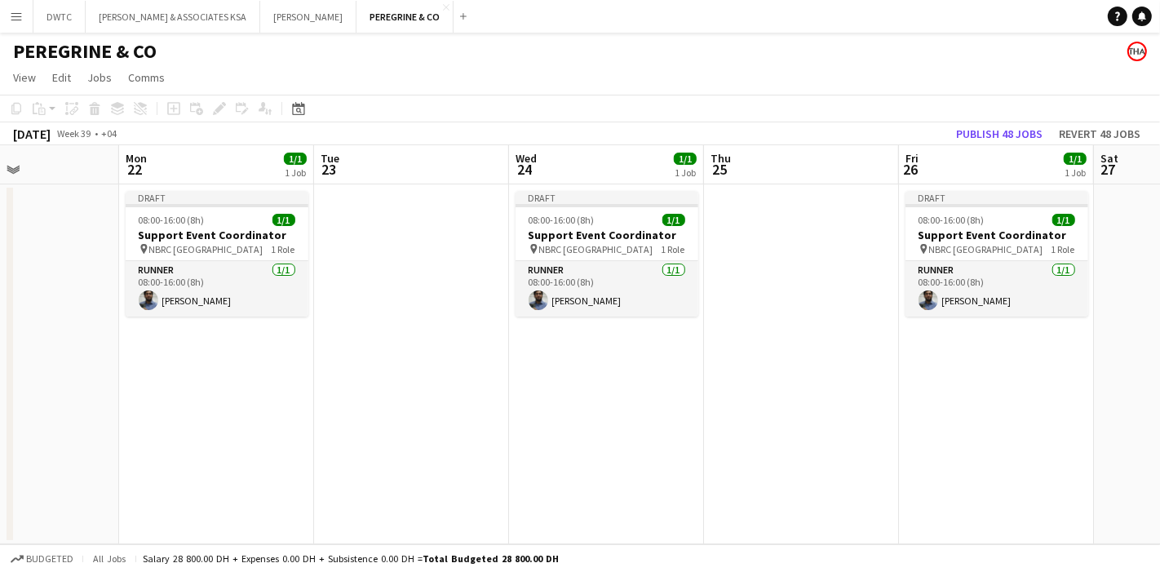
click at [678, 400] on app-calendar-viewport "Fri 19 Sat 20 Sun 21 Mon 22 1/1 1 Job Tue 23 Wed 24 1/1 1 Job Thu 25 Fri 26 1/1…" at bounding box center [580, 344] width 1160 height 399
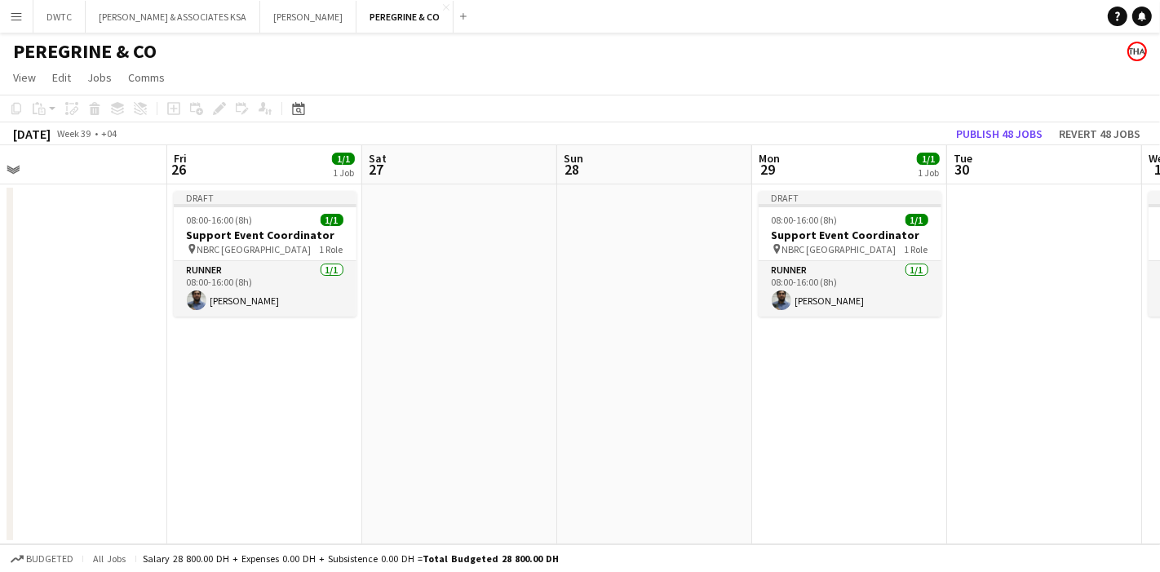
drag, startPoint x: 769, startPoint y: 390, endPoint x: 378, endPoint y: 300, distance: 401.3
click at [233, 383] on app-calendar-viewport "Mon 22 1/1 1 Job Tue 23 Wed 24 1/1 1 Job Thu 25 Fri 26 1/1 1 Job Sat 27 Sun 28 …" at bounding box center [580, 344] width 1160 height 399
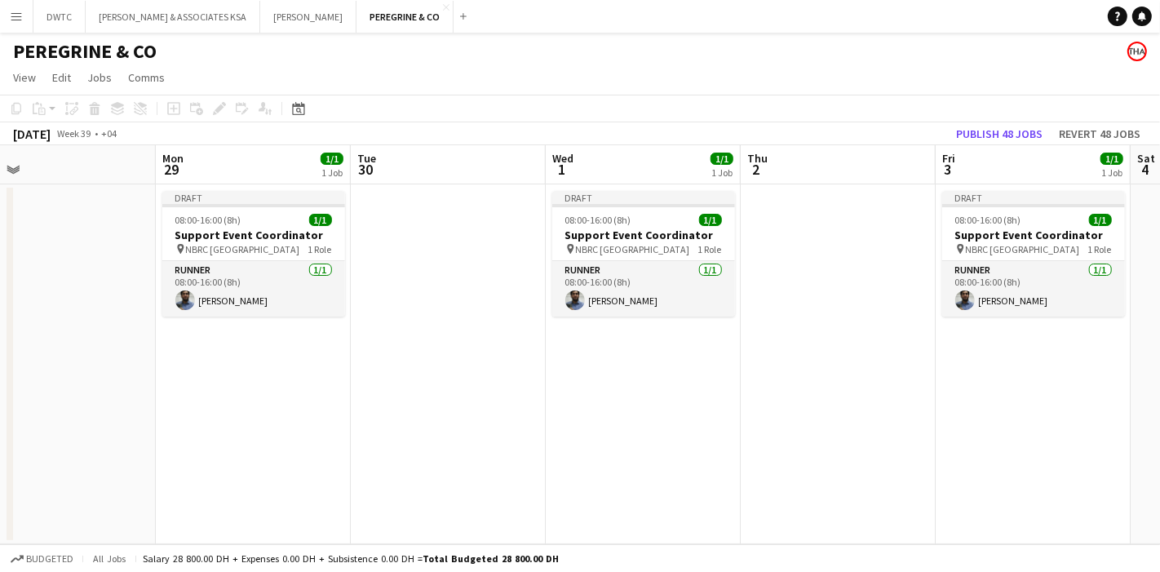
scroll to position [0, 664]
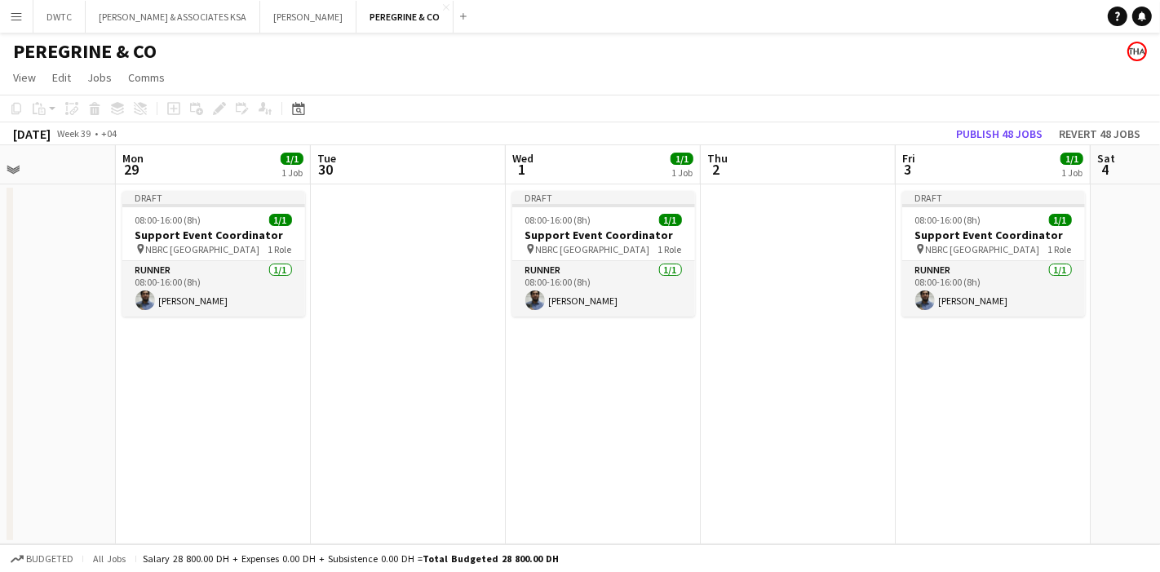
drag, startPoint x: 995, startPoint y: 363, endPoint x: 361, endPoint y: 363, distance: 634.1
click at [361, 363] on app-calendar-viewport "Thu 25 Fri 26 1/1 1 Job Sat 27 Sun 28 Mon 29 1/1 1 Job Tue 30 Wed 1 1/1 1 Job T…" at bounding box center [580, 344] width 1160 height 399
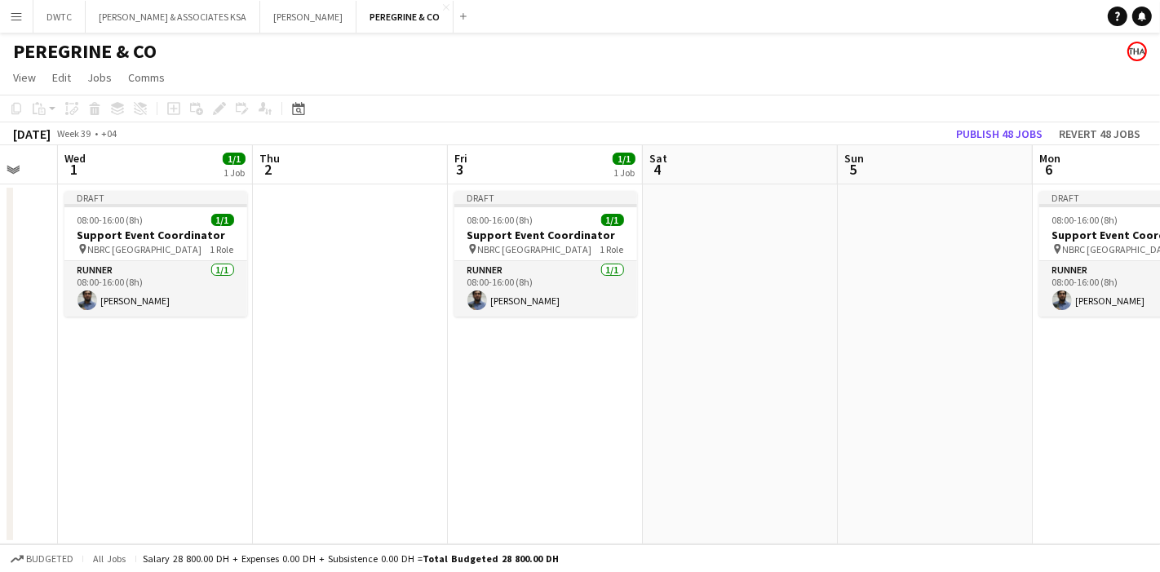
scroll to position [0, 531]
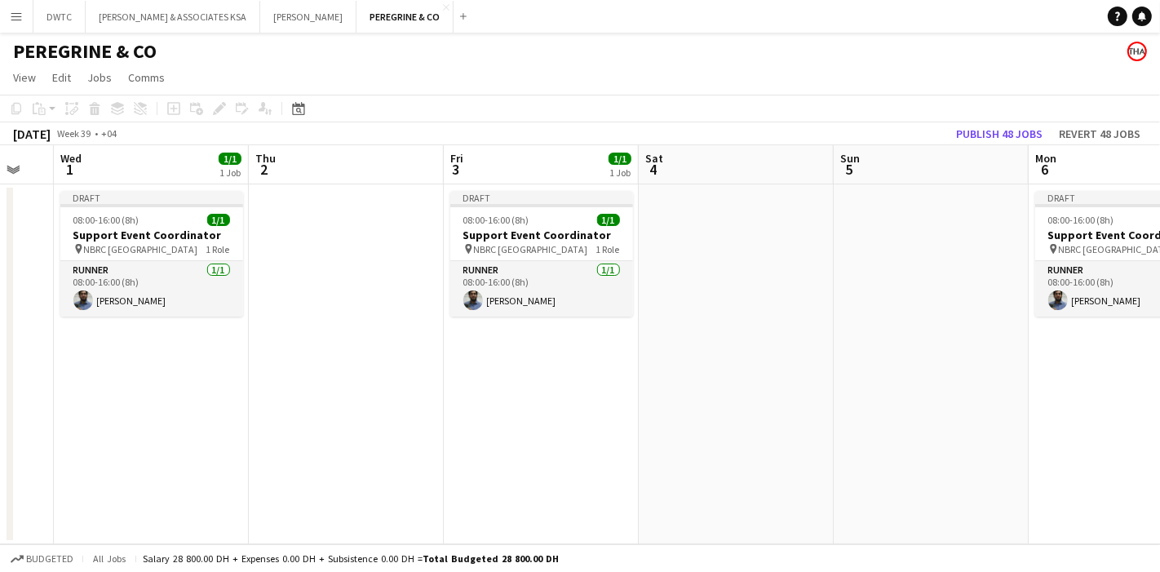
drag, startPoint x: 700, startPoint y: 365, endPoint x: 317, endPoint y: 359, distance: 383.6
click at [317, 359] on app-calendar-viewport "Sun 28 Mon 29 1/1 1 Job Tue 30 Wed 1 1/1 1 Job Thu 2 Fri 3 1/1 1 Job Sat 4 Sun …" at bounding box center [580, 344] width 1160 height 399
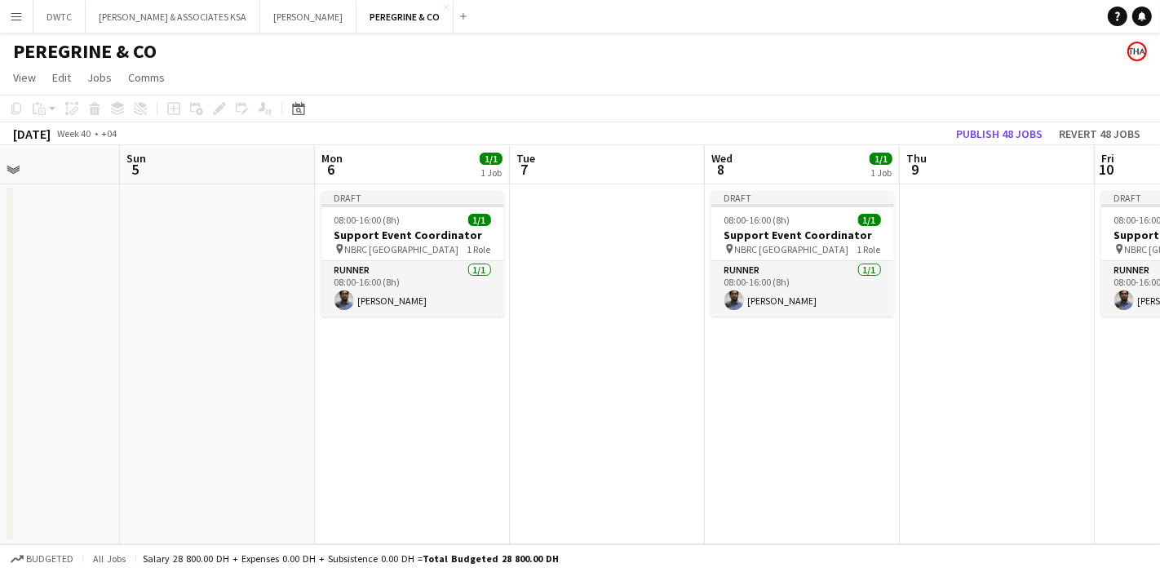
scroll to position [0, 523]
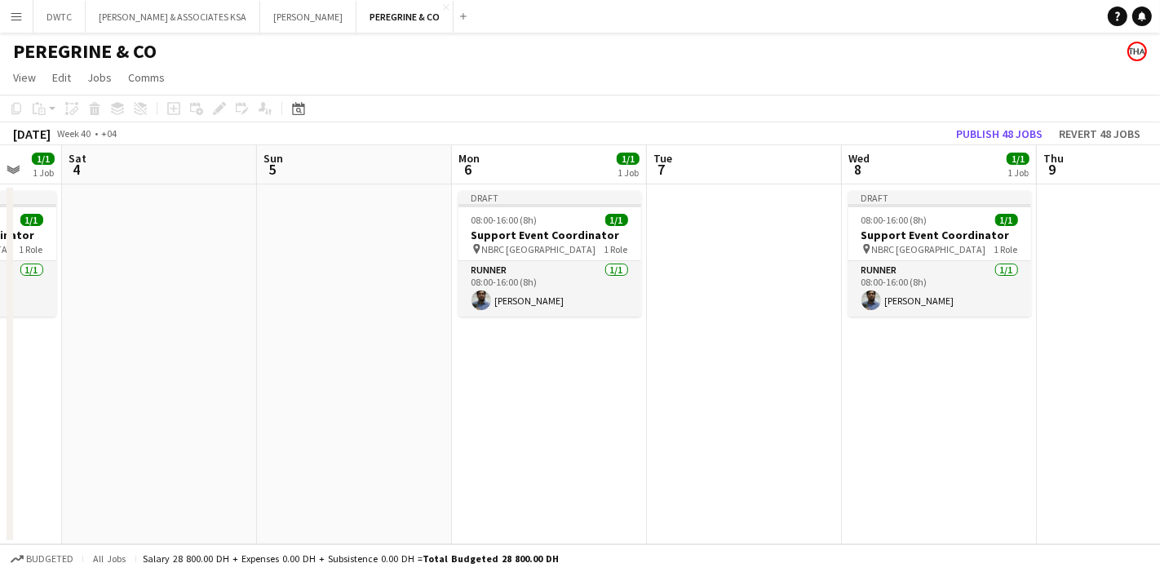
drag, startPoint x: 916, startPoint y: 369, endPoint x: 428, endPoint y: 348, distance: 489.3
click at [409, 357] on app-calendar-viewport "Wed 1 1/1 1 Job Thu 2 Fri 3 1/1 1 Job Sat 4 Sun 5 Mon 6 1/1 1 Job Tue 7 Wed 8 1…" at bounding box center [580, 344] width 1160 height 399
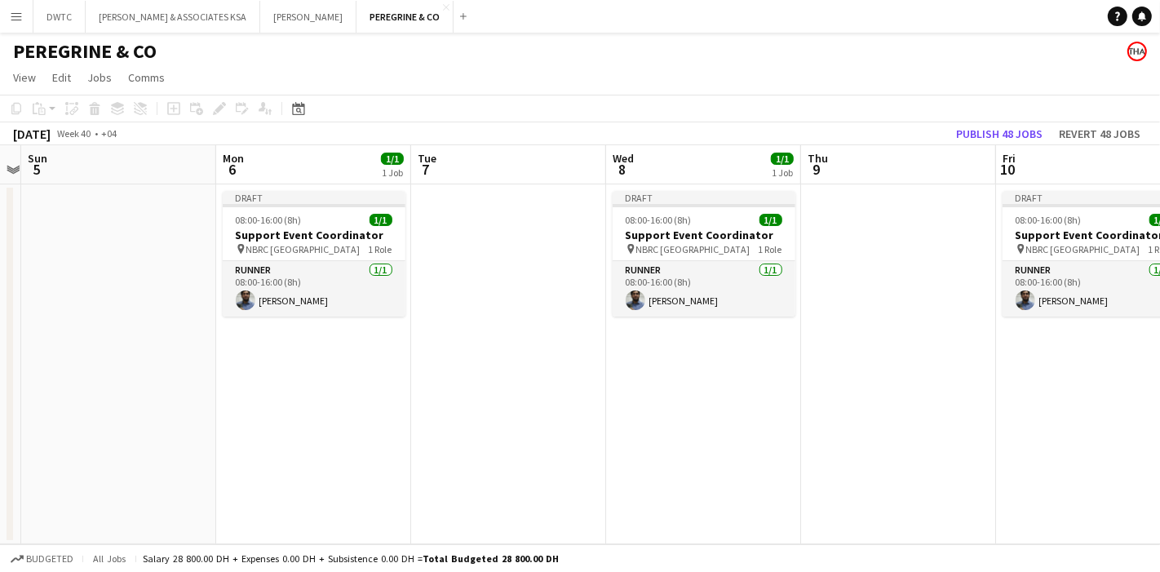
drag, startPoint x: 739, startPoint y: 353, endPoint x: 282, endPoint y: 353, distance: 457.8
click at [282, 353] on app-calendar-viewport "Thu 2 Fri 3 1/1 1 Job Sat 4 Sun 5 Mon 6 1/1 1 Job Tue 7 Wed 8 1/1 1 Job Thu 9 F…" at bounding box center [580, 344] width 1160 height 399
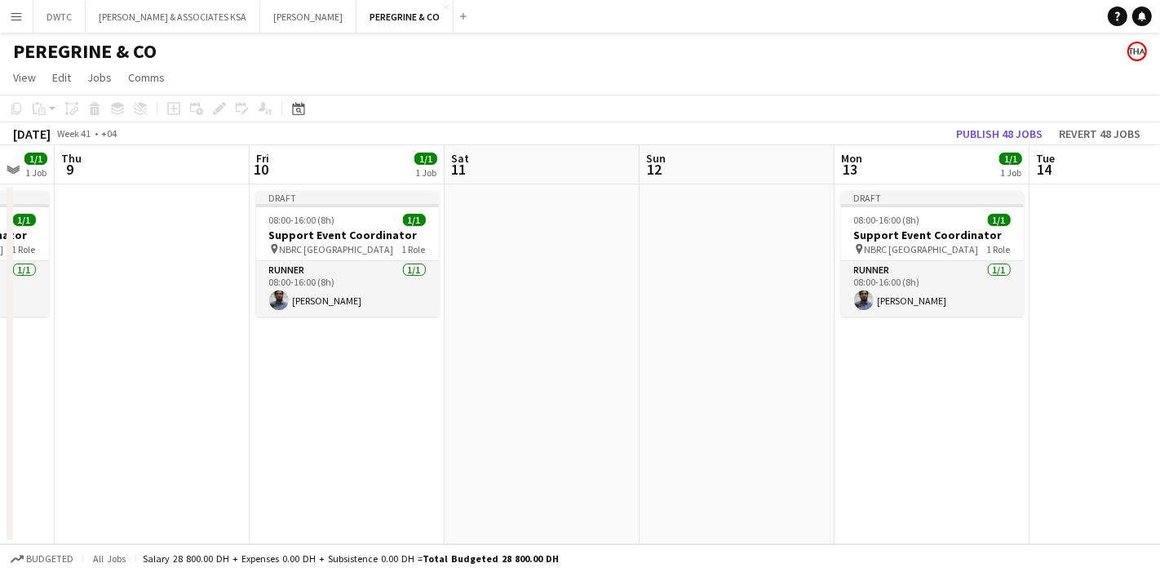
drag, startPoint x: 575, startPoint y: 345, endPoint x: 368, endPoint y: 344, distance: 206.5
click at [368, 344] on app-calendar-viewport "Mon 6 1/1 1 Job Tue 7 Wed 8 1/1 1 Job Thu 9 Fri 10 1/1 1 Job Sat 11 Sun 12 Mon …" at bounding box center [580, 344] width 1160 height 399
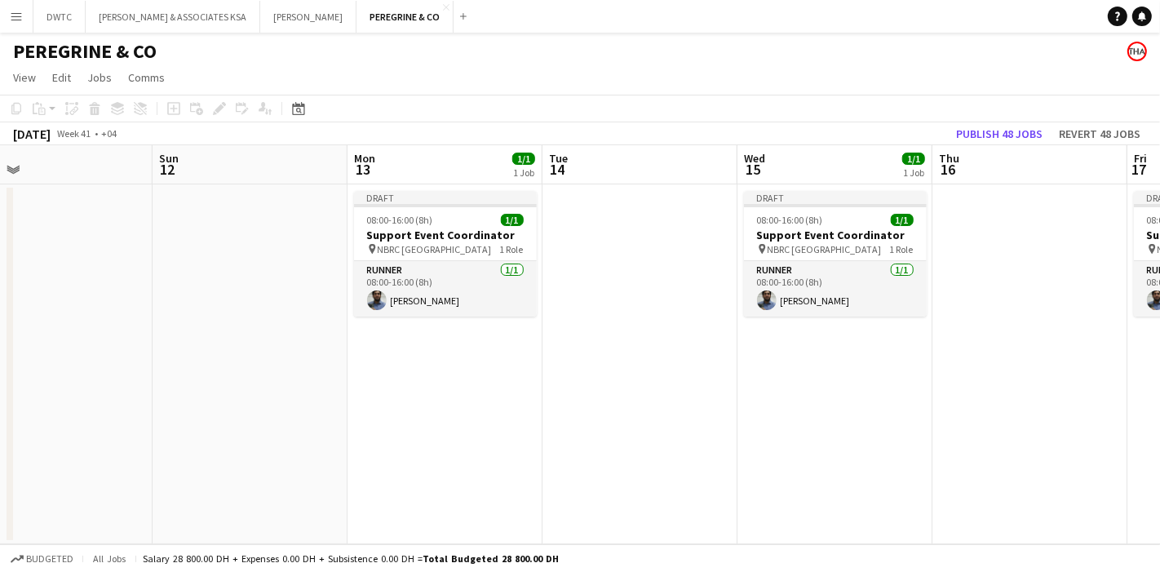
scroll to position [0, 634]
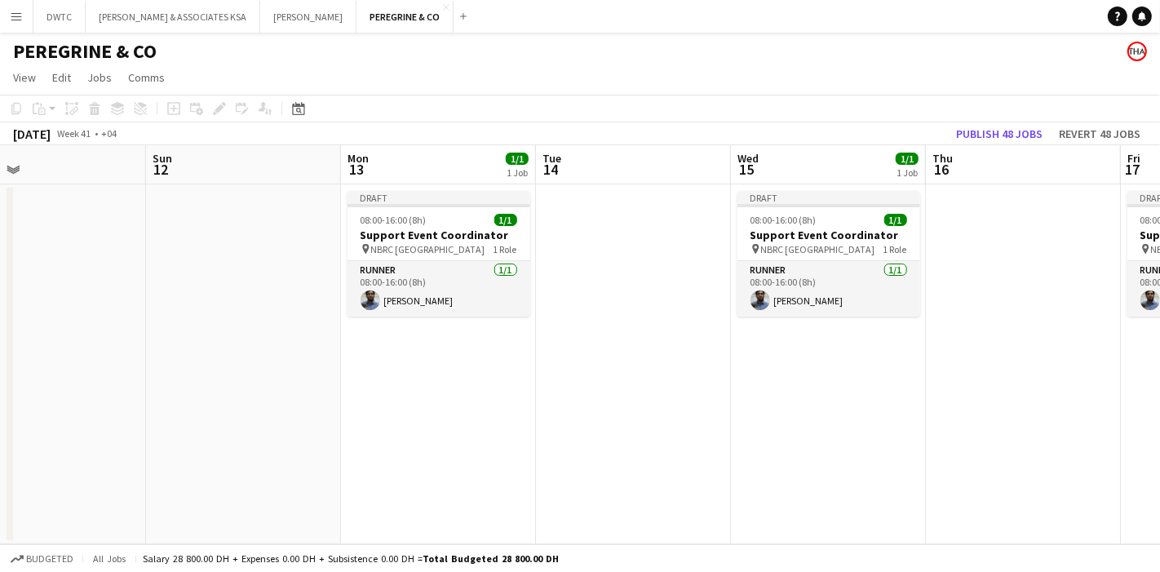
drag, startPoint x: 728, startPoint y: 357, endPoint x: 436, endPoint y: 355, distance: 292.2
click at [436, 355] on app-calendar-viewport "Wed 8 1/1 1 Job Thu 9 Fri 10 1/1 1 Job Sat 11 Sun 12 Mon 13 1/1 1 Job Tue 14 We…" at bounding box center [580, 344] width 1160 height 399
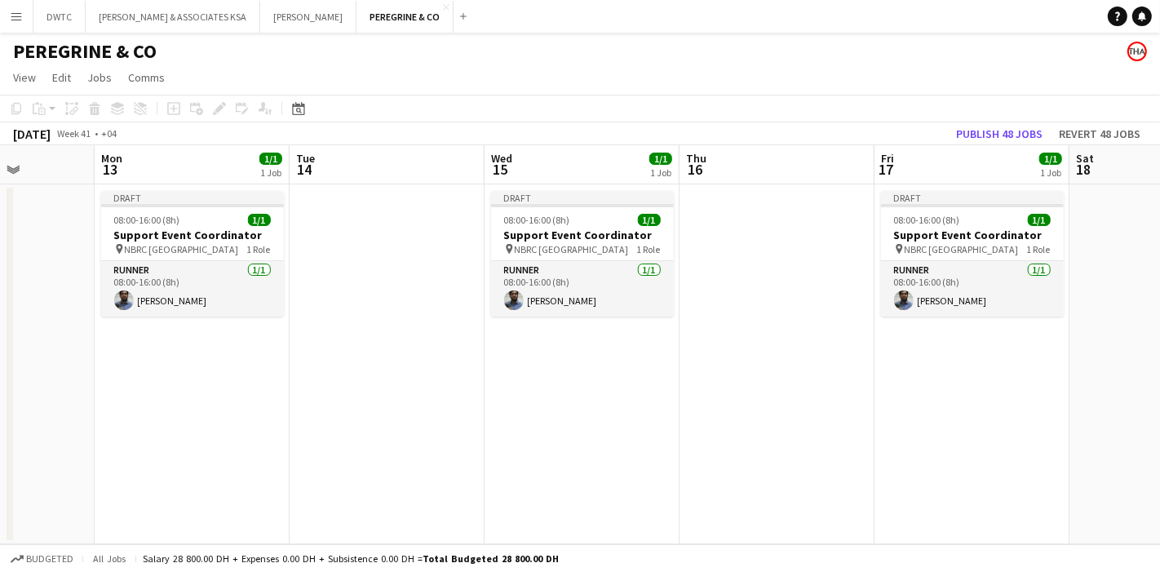
drag, startPoint x: 788, startPoint y: 383, endPoint x: 439, endPoint y: 375, distance: 349.4
click at [439, 375] on app-calendar-viewport "Thu 9 Fri 10 1/1 1 Job Sat 11 Sun 12 Mon 13 1/1 1 Job Tue 14 Wed 15 1/1 1 Job T…" at bounding box center [580, 344] width 1160 height 399
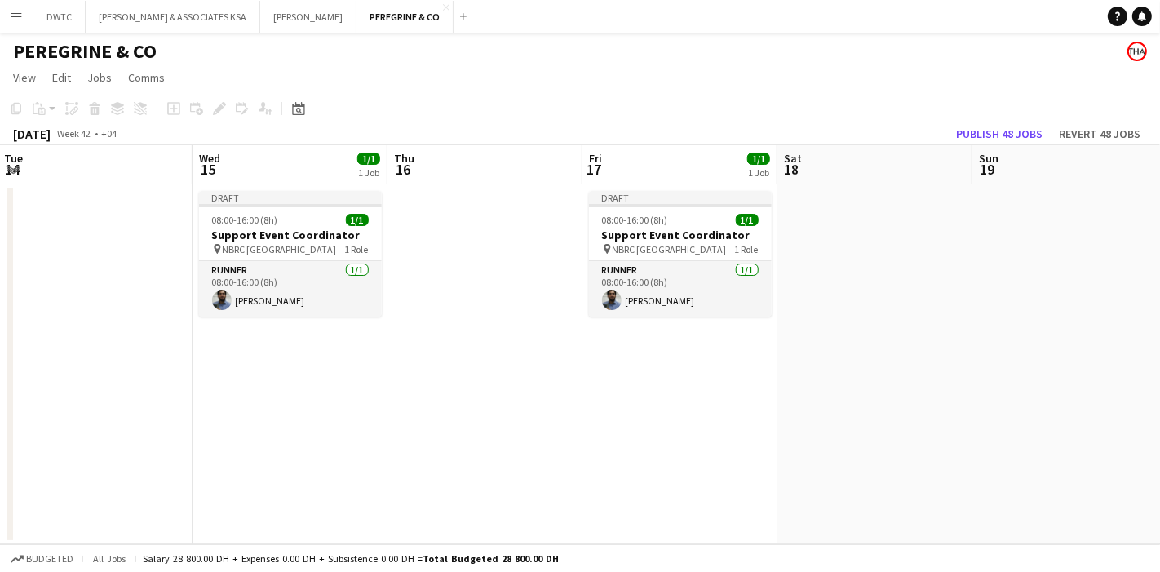
drag, startPoint x: 822, startPoint y: 388, endPoint x: 394, endPoint y: 376, distance: 427.8
click at [394, 376] on app-calendar-viewport "Sat 11 Sun 12 Mon 13 1/1 1 Job Tue 14 Wed 15 1/1 1 Job Thu 16 Fri 17 1/1 1 Job …" at bounding box center [580, 344] width 1160 height 399
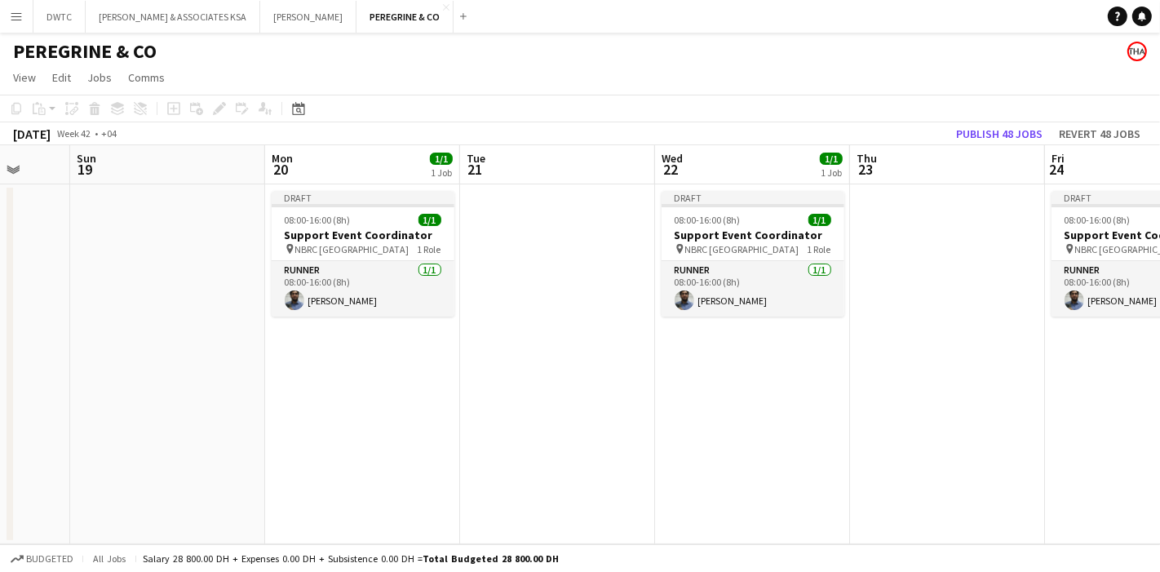
scroll to position [0, 544]
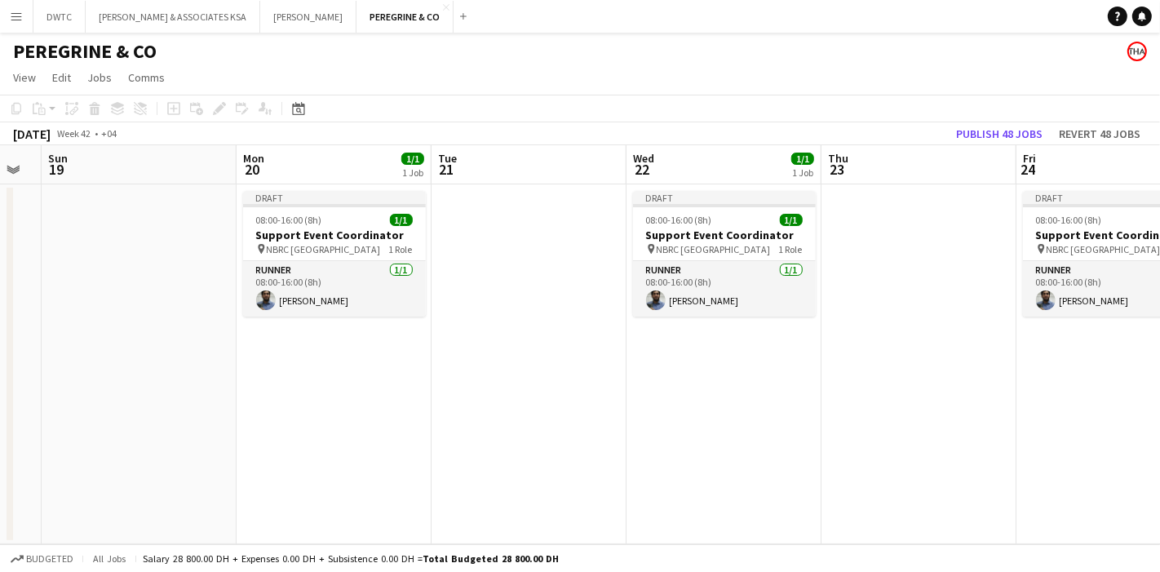
drag, startPoint x: 785, startPoint y: 376, endPoint x: 263, endPoint y: 371, distance: 522.3
click at [263, 372] on app-calendar-viewport "Thu 16 Fri 17 1/1 1 Job Sat 18 Sun 19 Mon 20 1/1 1 Job Tue 21 Wed 22 1/1 1 Job …" at bounding box center [580, 344] width 1160 height 399
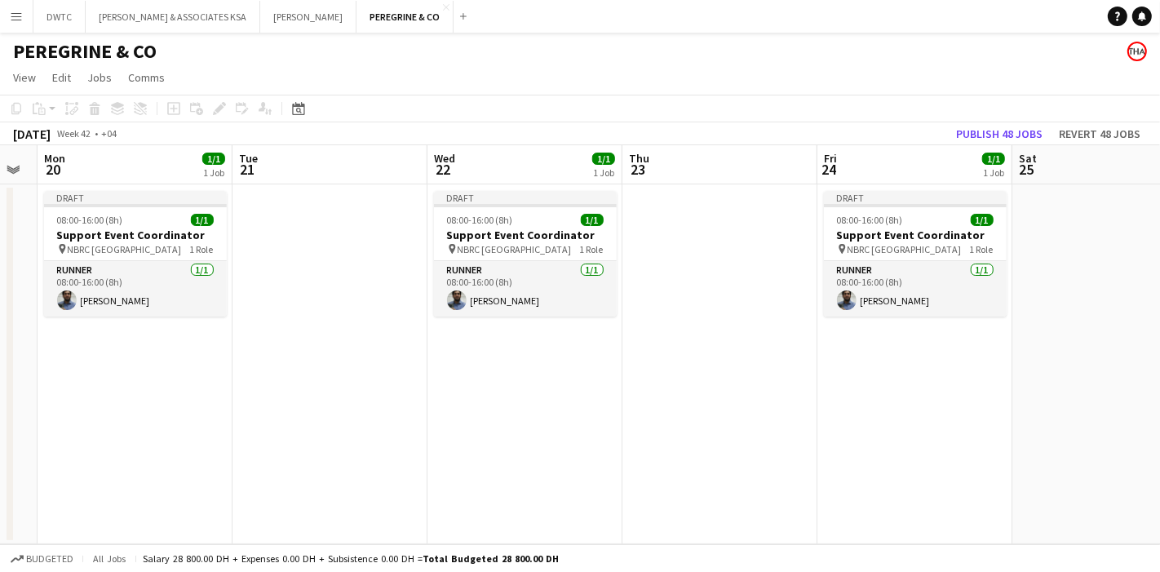
scroll to position [0, 494]
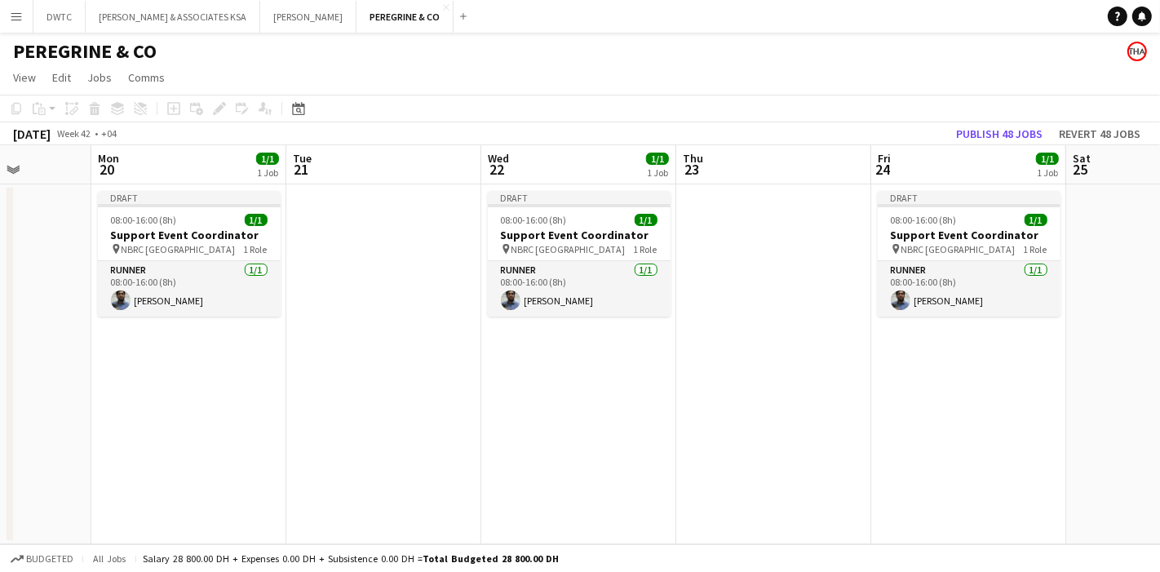
drag, startPoint x: 814, startPoint y: 386, endPoint x: 474, endPoint y: 388, distance: 339.5
click at [474, 388] on app-calendar-viewport "Fri 17 1/1 1 Job Sat 18 Sun 19 Mon 20 1/1 1 Job Tue 21 Wed 22 1/1 1 Job Thu 23 …" at bounding box center [580, 344] width 1160 height 399
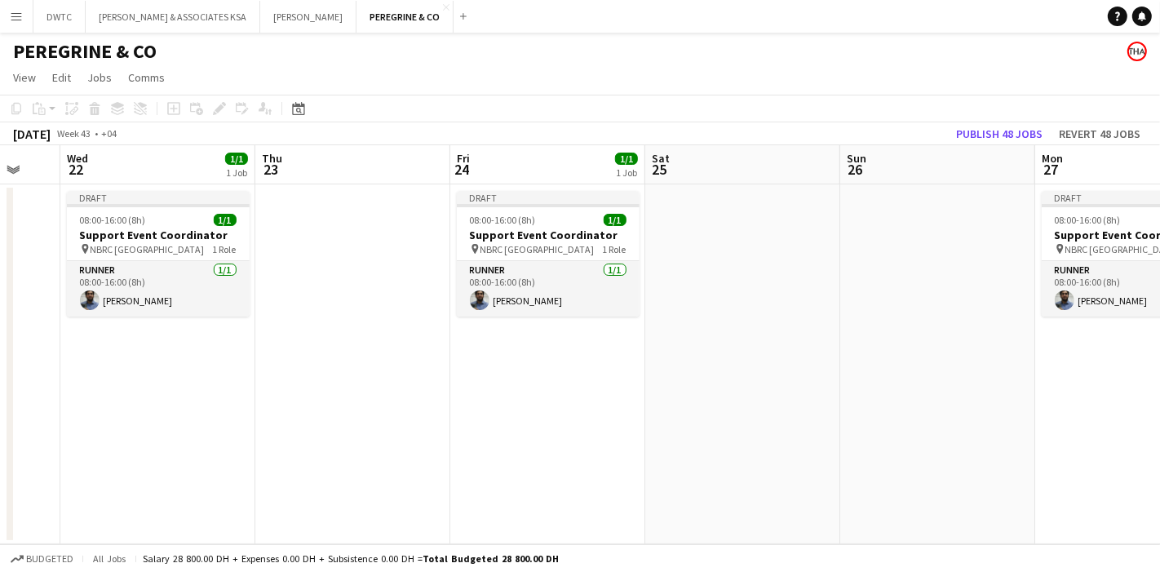
drag, startPoint x: 866, startPoint y: 369, endPoint x: 445, endPoint y: 374, distance: 421.1
click at [445, 374] on app-calendar-viewport "Sun 19 Mon 20 1/1 1 Job Tue 21 Wed 22 1/1 1 Job Thu 23 Fri 24 1/1 1 Job Sat 25 …" at bounding box center [580, 344] width 1160 height 399
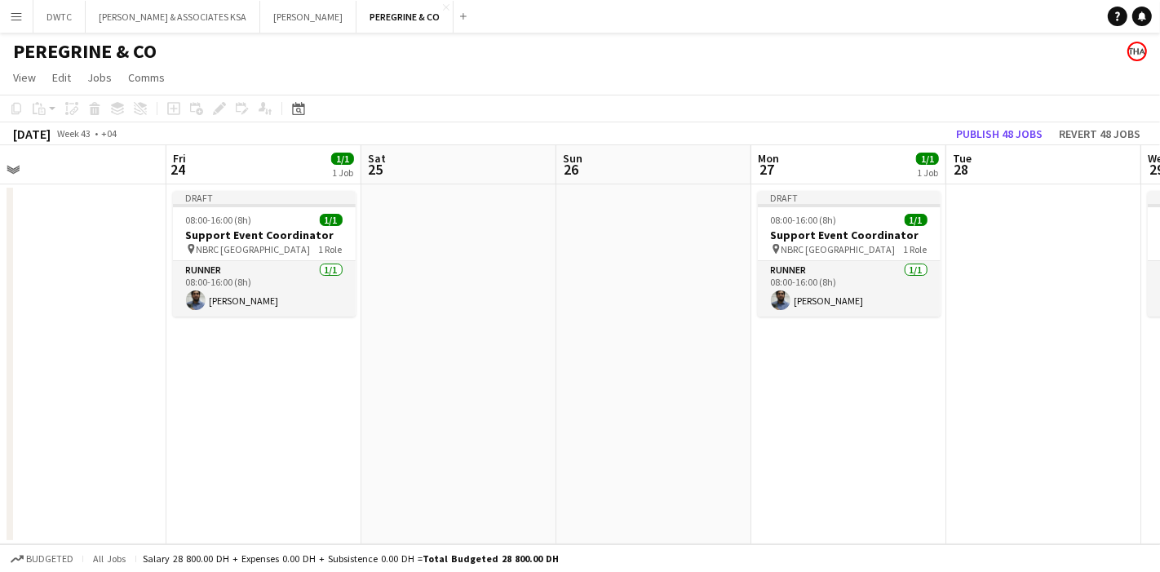
scroll to position [0, 544]
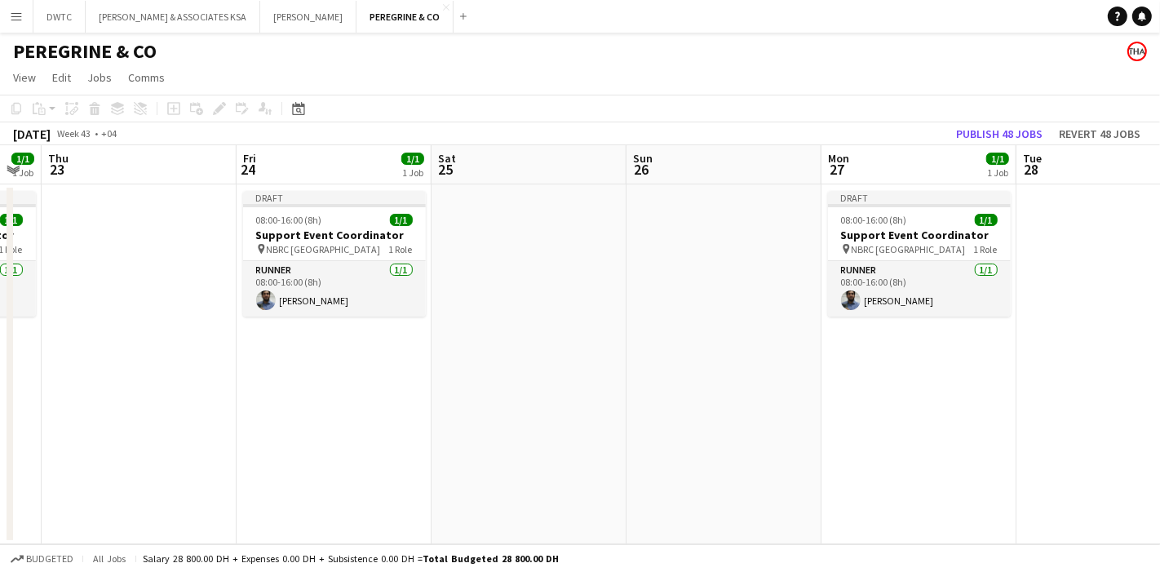
drag, startPoint x: 893, startPoint y: 367, endPoint x: 679, endPoint y: 374, distance: 213.9
click at [679, 374] on app-calendar-viewport "Mon 20 1/1 1 Job Tue 21 Wed 22 1/1 1 Job Thu 23 Fri 24 1/1 1 Job Sat 25 Sun 26 …" at bounding box center [580, 344] width 1160 height 399
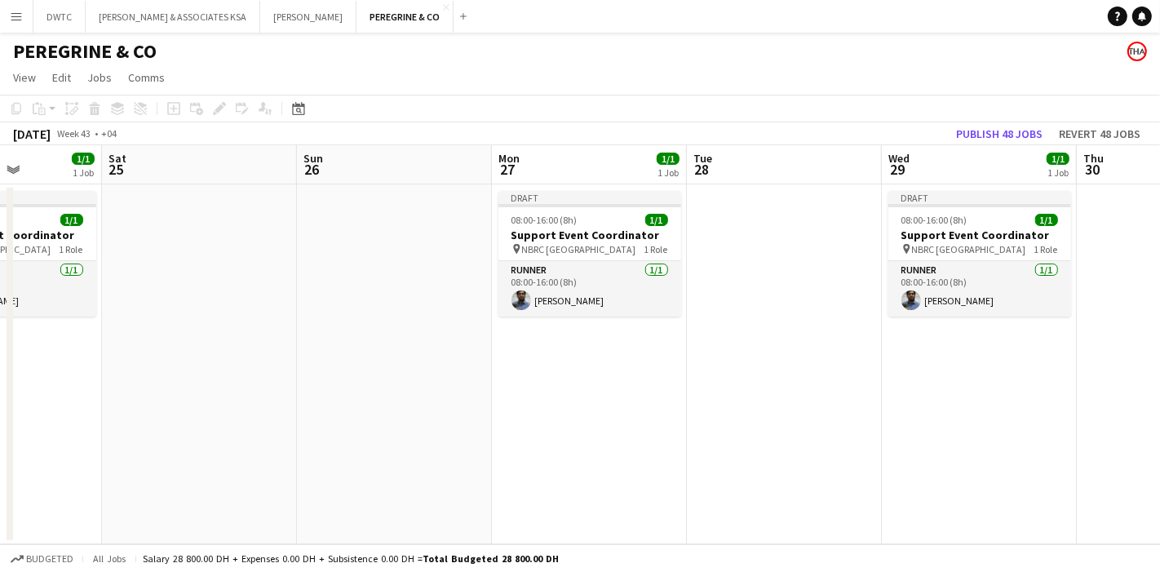
scroll to position [0, 612]
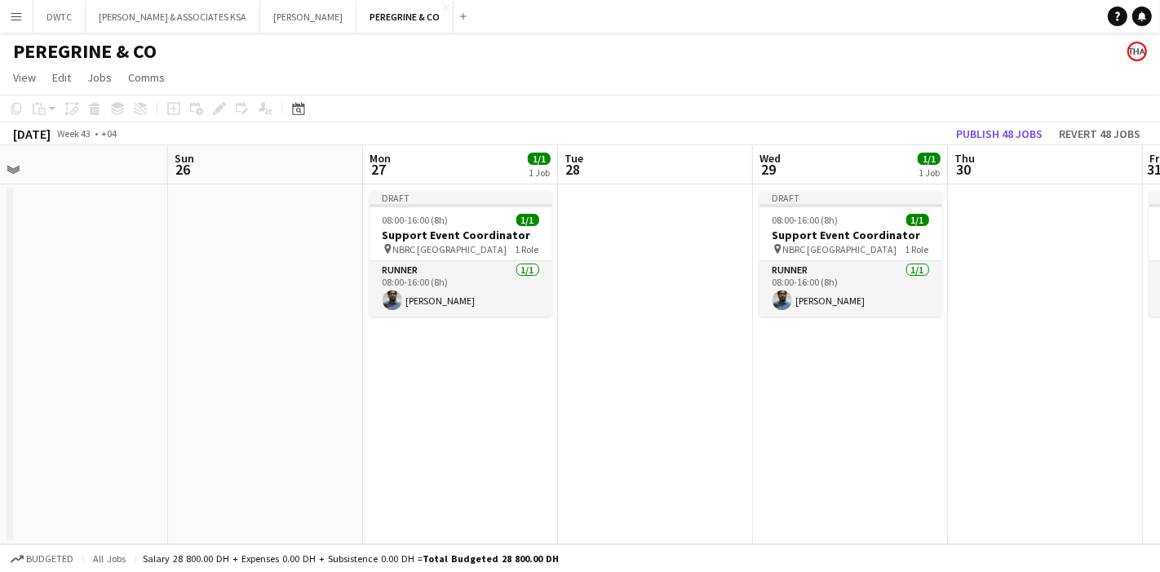
drag, startPoint x: 883, startPoint y: 362, endPoint x: 619, endPoint y: 371, distance: 263.8
click at [619, 371] on app-calendar-viewport "Wed 22 1/1 1 Job Thu 23 Fri 24 1/1 1 Job Sat 25 Sun 26 Mon 27 1/1 1 Job Tue 28 …" at bounding box center [580, 344] width 1160 height 399
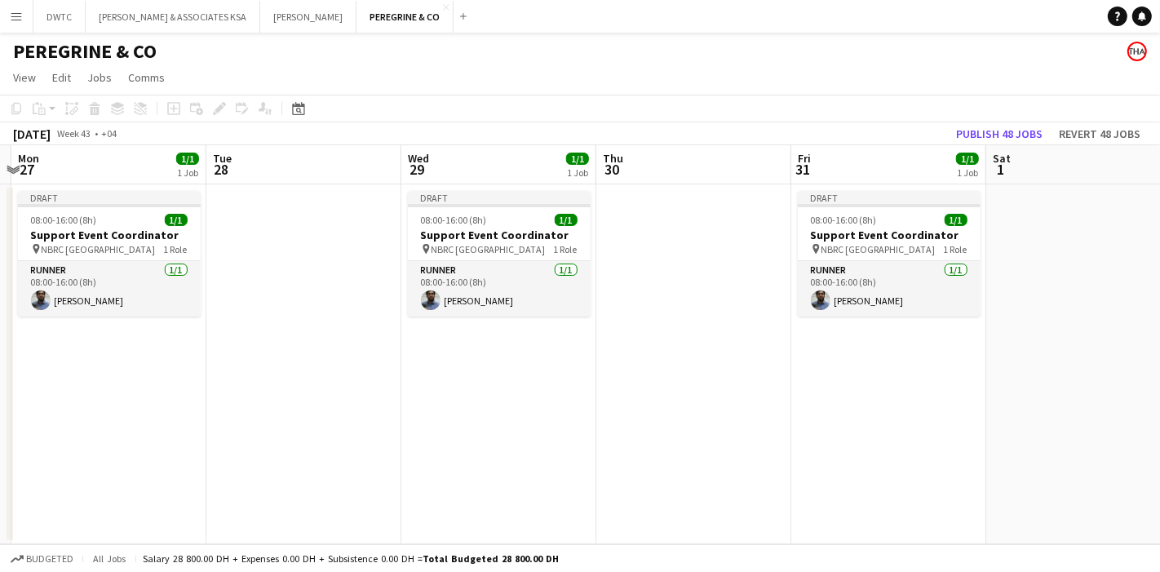
scroll to position [0, 641]
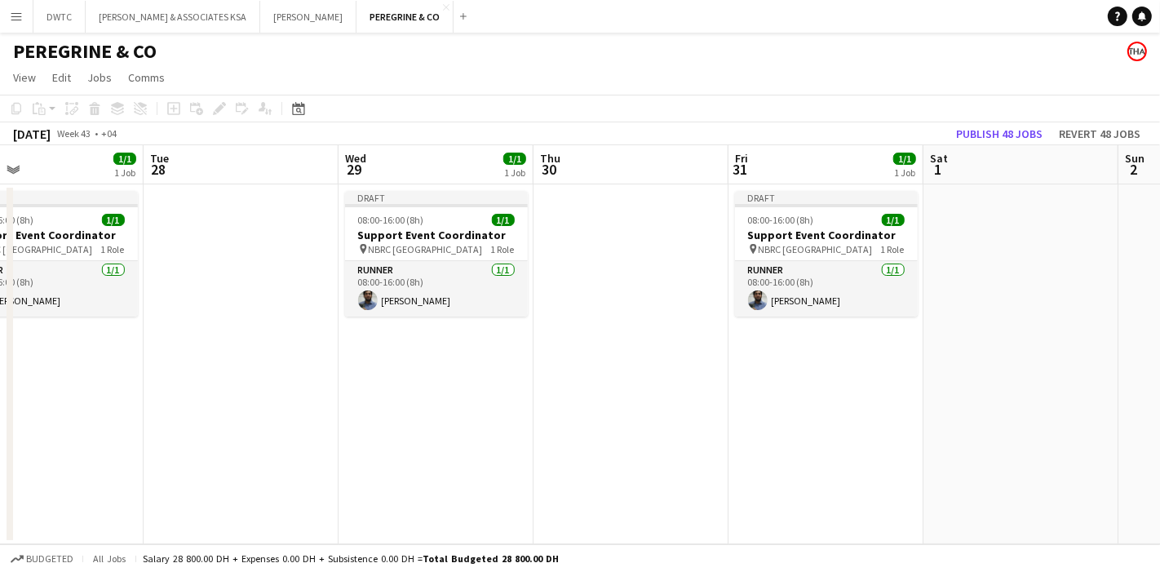
drag, startPoint x: 902, startPoint y: 344, endPoint x: 496, endPoint y: 355, distance: 405.8
click at [496, 355] on app-calendar-viewport "Fri 24 1/1 1 Job Sat 25 Sun 26 Mon 27 1/1 1 Job Tue 28 Wed 29 1/1 1 Job Thu 30 …" at bounding box center [580, 344] width 1160 height 399
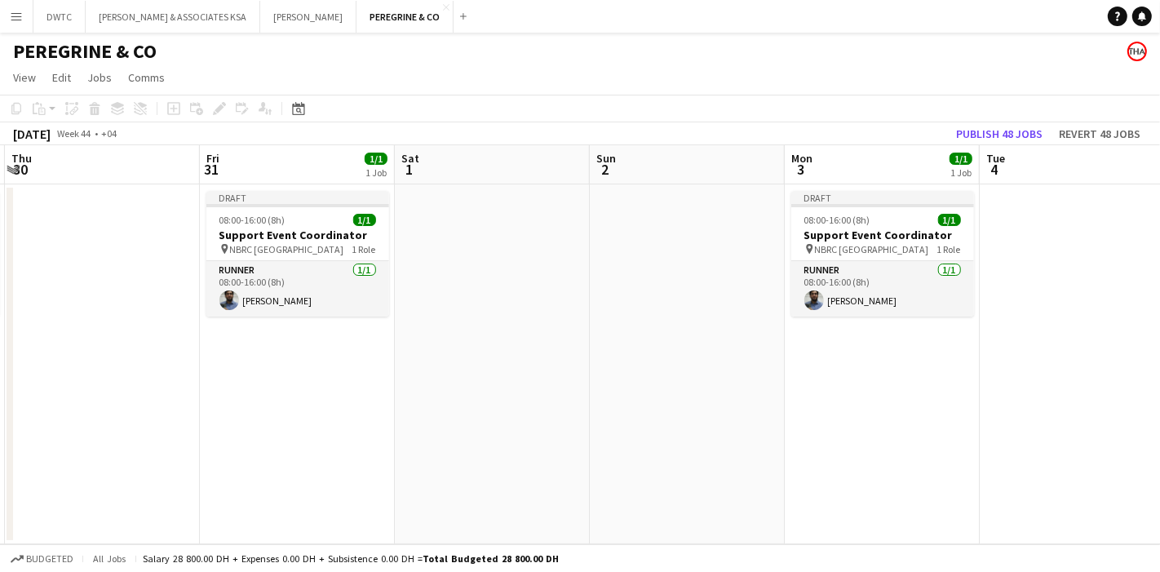
drag, startPoint x: 934, startPoint y: 360, endPoint x: 410, endPoint y: 355, distance: 524.8
click at [410, 355] on app-calendar-viewport "Mon 27 1/1 1 Job Tue 28 Wed 29 1/1 1 Job Thu 30 Fri 31 1/1 1 Job Sat 1 Sun 2 Mo…" at bounding box center [580, 344] width 1160 height 399
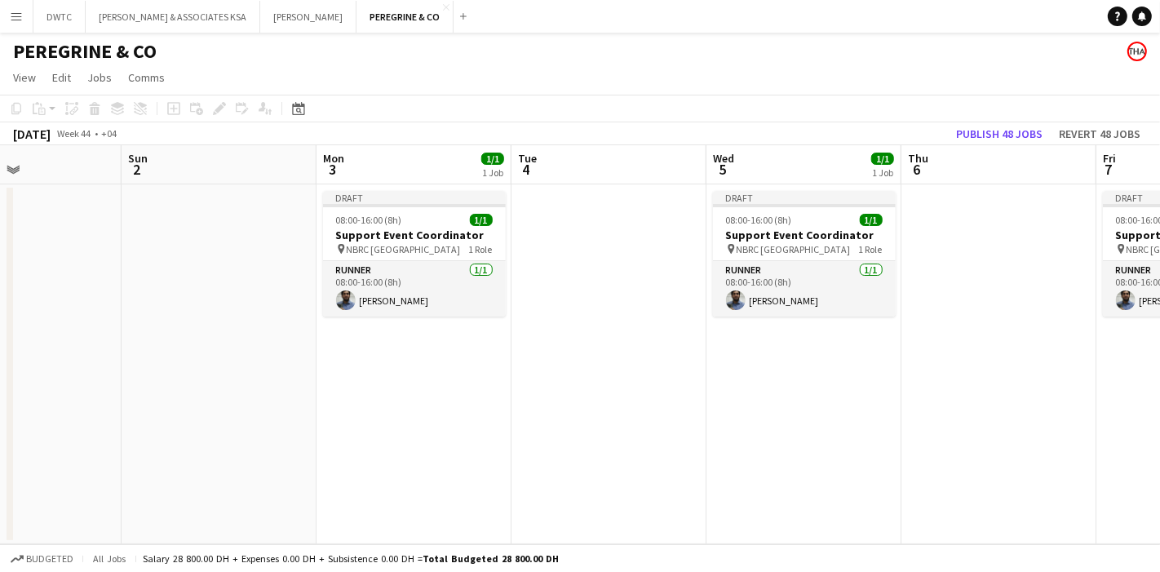
drag, startPoint x: 795, startPoint y: 372, endPoint x: 355, endPoint y: 357, distance: 440.1
click at [355, 357] on app-calendar-viewport "Wed 29 1/1 1 Job Thu 30 Fri 31 1/1 1 Job Sat 1 Sun 2 Mon 3 1/1 1 Job Tue 4 Wed …" at bounding box center [580, 344] width 1160 height 399
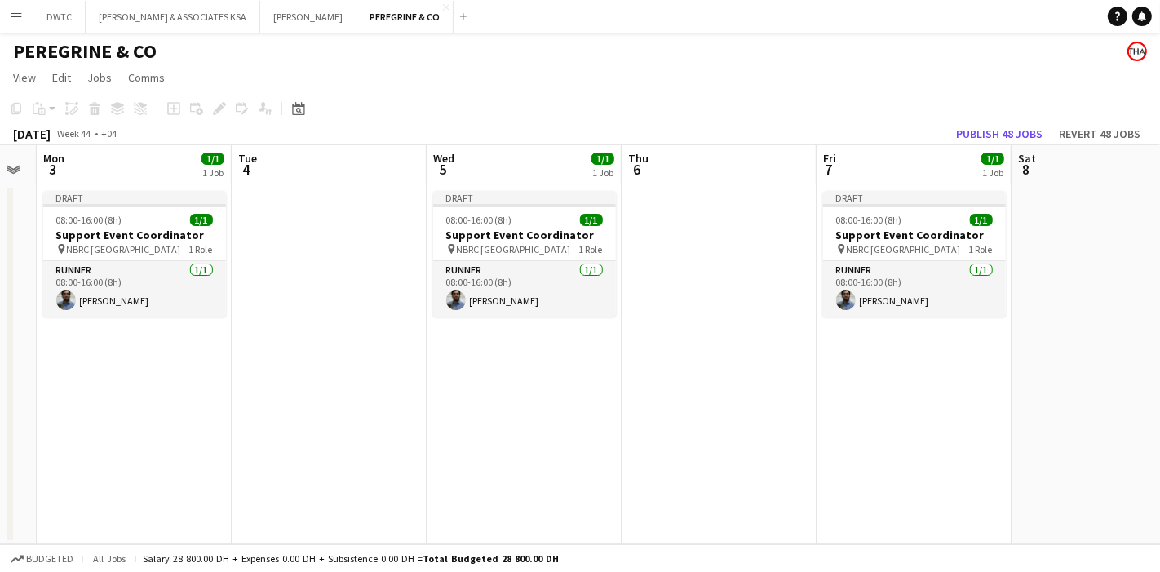
scroll to position [0, 567]
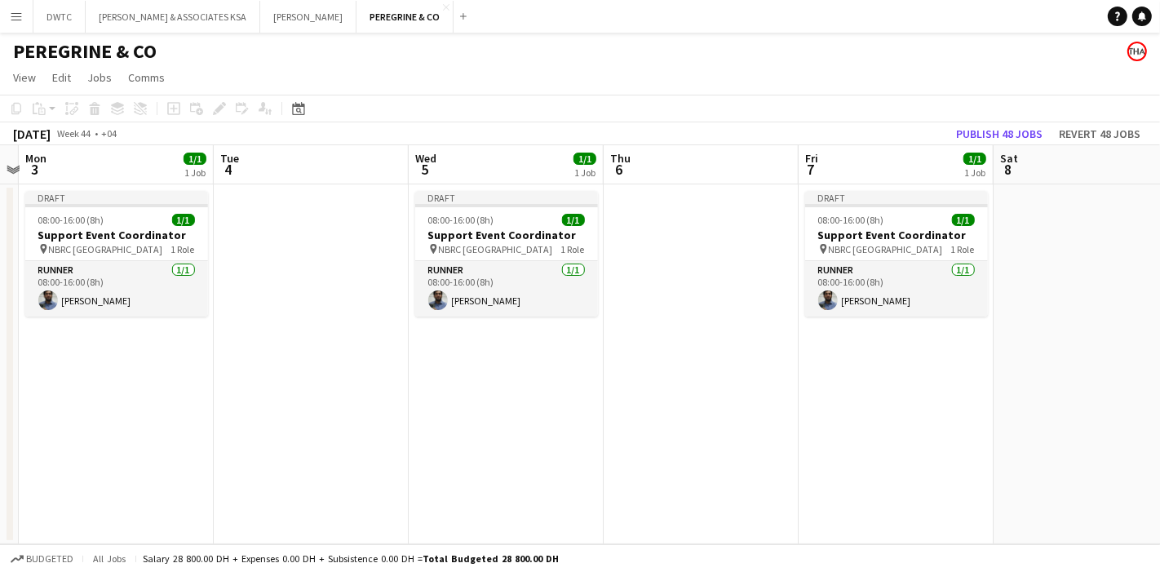
drag, startPoint x: 849, startPoint y: 369, endPoint x: 565, endPoint y: 384, distance: 284.4
click at [565, 384] on app-calendar-viewport "Fri 31 1/1 1 Job Sat 1 Sun 2 Mon 3 1/1 1 Job Tue 4 Wed 5 1/1 1 Job Thu 6 Fri 7 …" at bounding box center [580, 344] width 1160 height 399
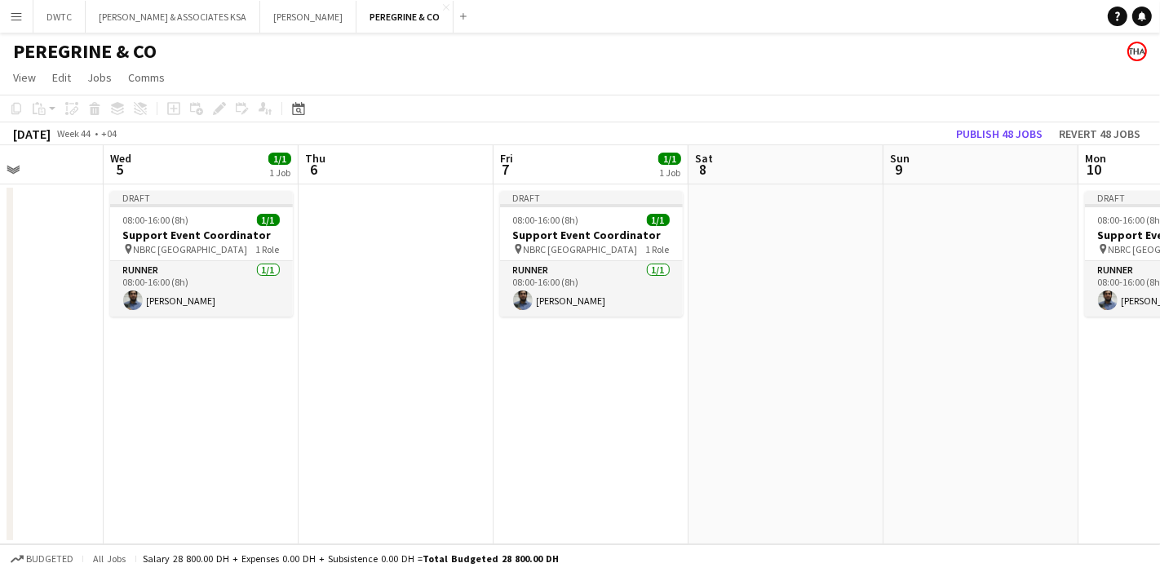
drag, startPoint x: 893, startPoint y: 364, endPoint x: 403, endPoint y: 361, distance: 489.7
click at [389, 366] on app-calendar-viewport "Sun 2 Mon 3 1/1 1 Job Tue 4 Wed 5 1/1 1 Job Thu 6 Fri 7 1/1 1 Job Sat 8 Sun 9 M…" at bounding box center [580, 344] width 1160 height 399
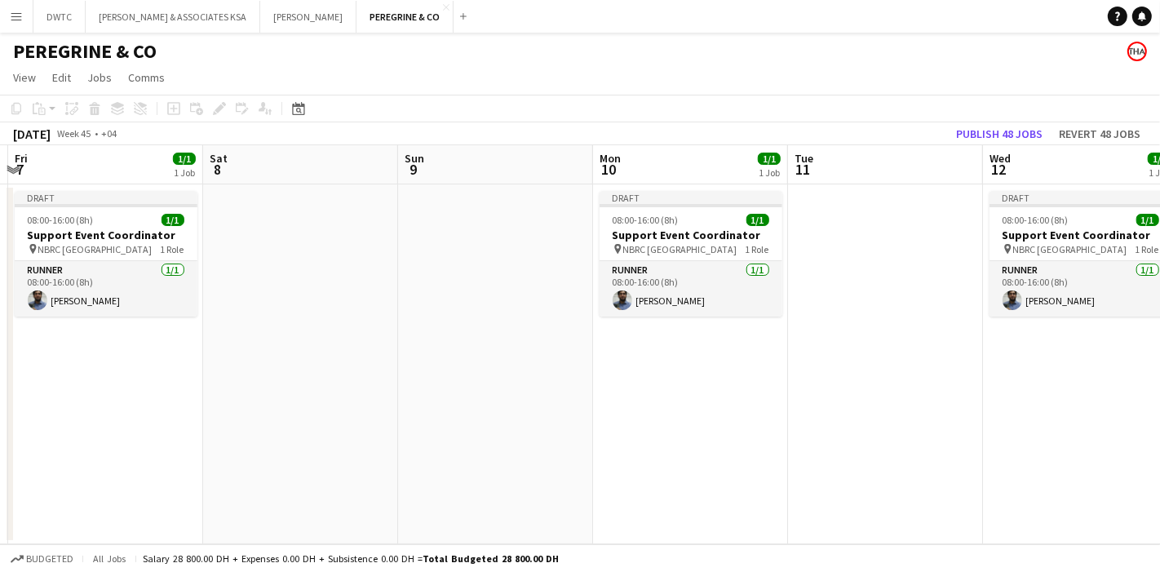
drag, startPoint x: 809, startPoint y: 344, endPoint x: 490, endPoint y: 345, distance: 319.1
click at [490, 345] on app-calendar-viewport "Tue 4 Wed 5 1/1 1 Job Thu 6 Fri 7 1/1 1 Job Sat 8 Sun 9 Mon 10 1/1 1 Job Tue 11…" at bounding box center [580, 344] width 1160 height 399
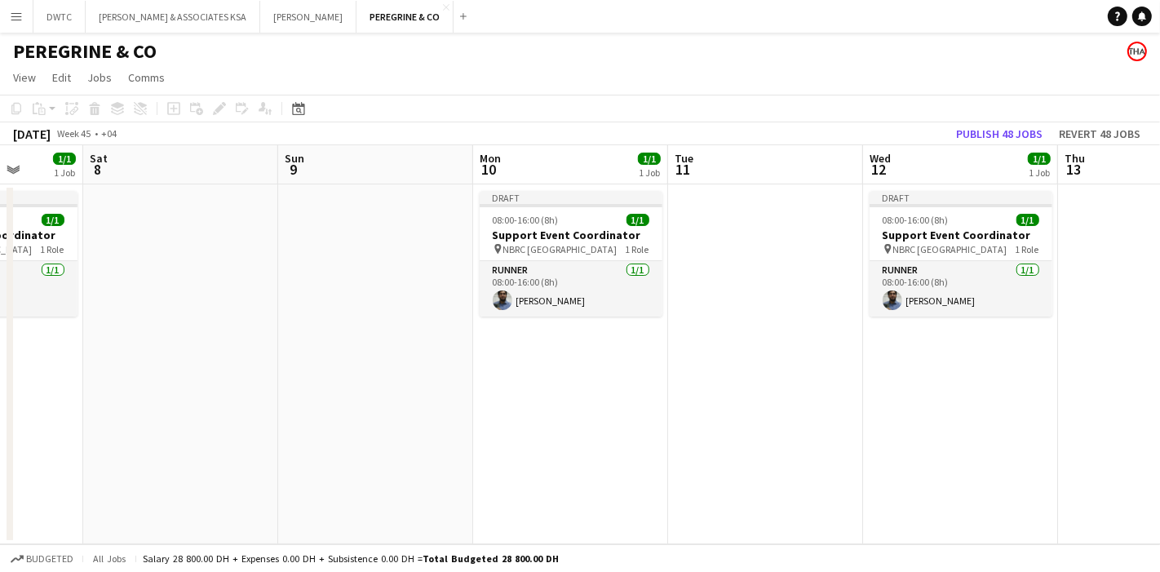
drag, startPoint x: 881, startPoint y: 346, endPoint x: 584, endPoint y: 356, distance: 297.2
click at [584, 356] on app-calendar-viewport "Wed 5 1/1 1 Job Thu 6 Fri 7 1/1 1 Job Sat 8 Sun 9 Mon 10 1/1 1 Job Tue 11 Wed 1…" at bounding box center [580, 344] width 1160 height 399
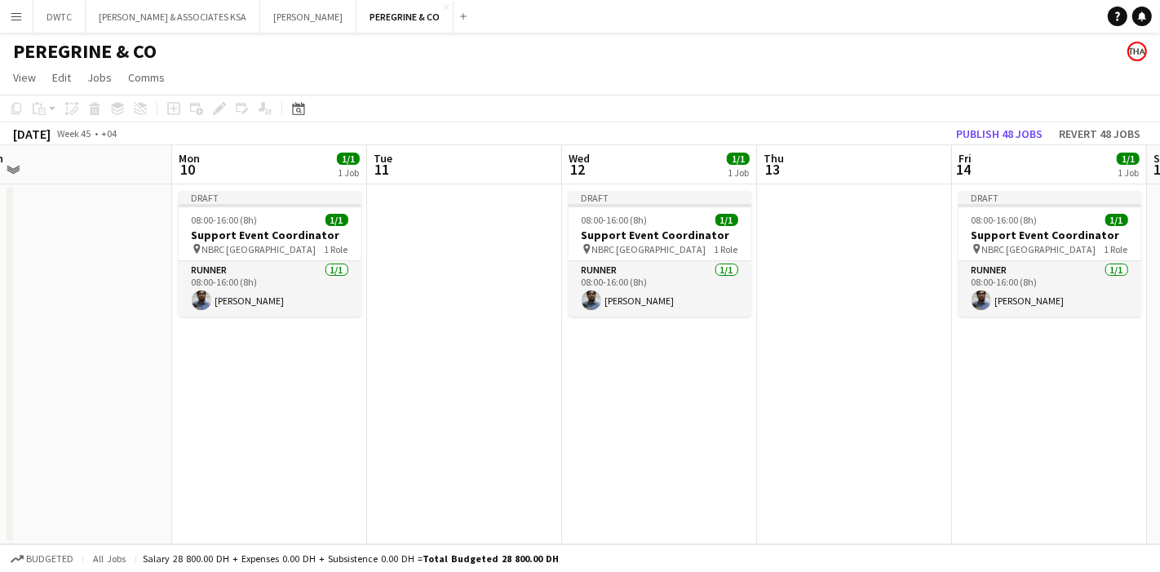
drag, startPoint x: 889, startPoint y: 357, endPoint x: 603, endPoint y: 367, distance: 285.8
click at [603, 367] on app-calendar-viewport "Thu 6 Fri 7 1/1 1 Job Sat 8 Sun 9 Mon 10 1/1 1 Job Tue 11 Wed 12 1/1 1 Job Thu …" at bounding box center [580, 344] width 1160 height 399
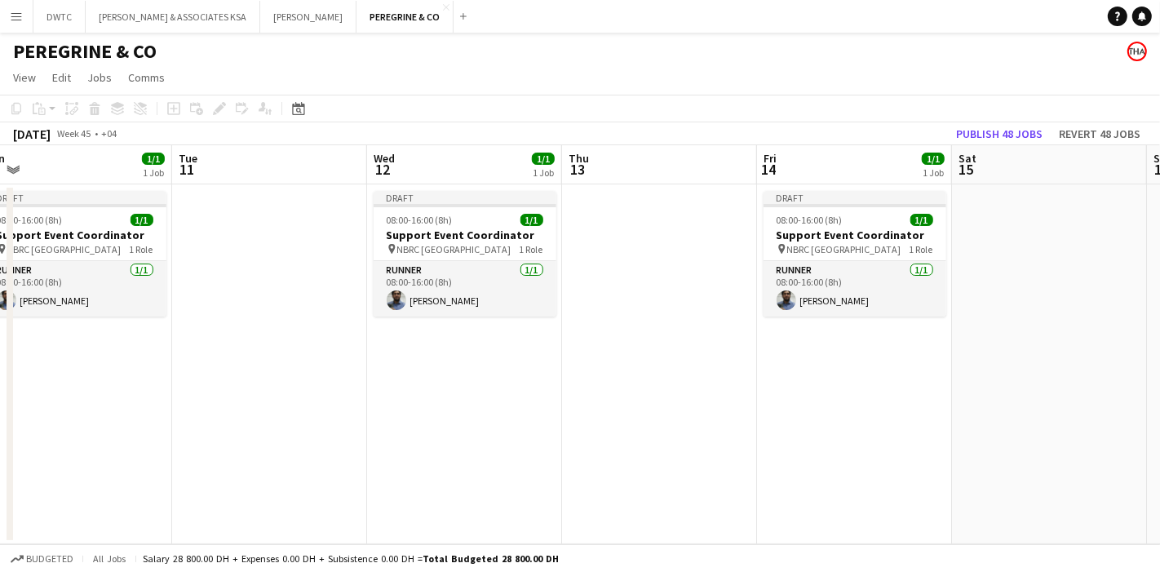
scroll to position [0, 609]
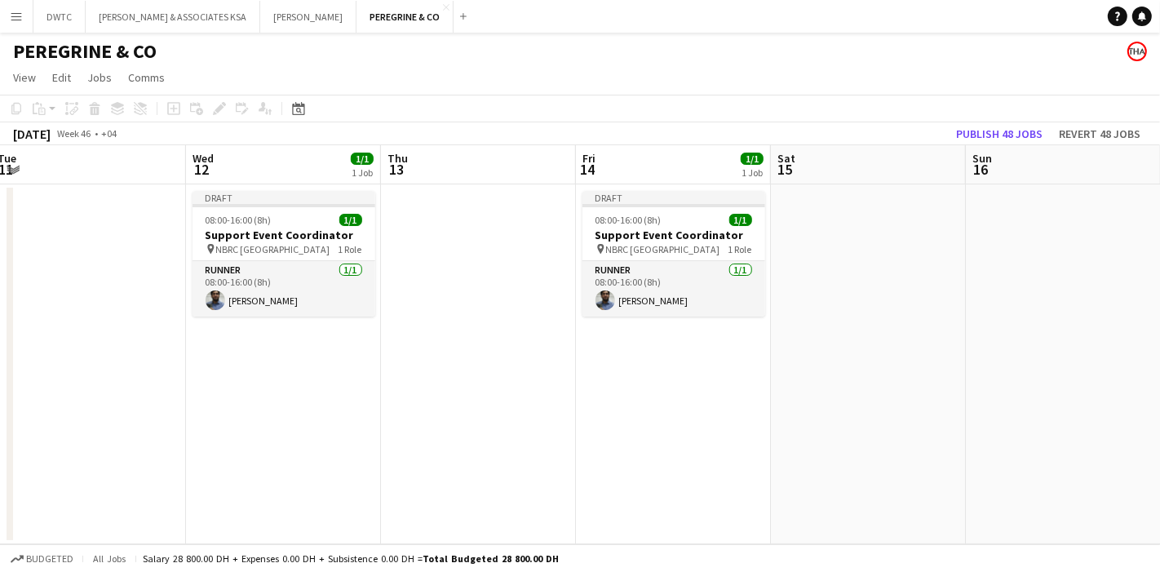
drag, startPoint x: 752, startPoint y: 363, endPoint x: 329, endPoint y: 357, distance: 422.8
click at [326, 362] on app-calendar-viewport "Sat 8 Sun 9 Mon 10 1/1 1 Job Tue 11 Wed 12 1/1 1 Job Thu 13 Fri 14 1/1 1 Job Sa…" at bounding box center [580, 344] width 1160 height 399
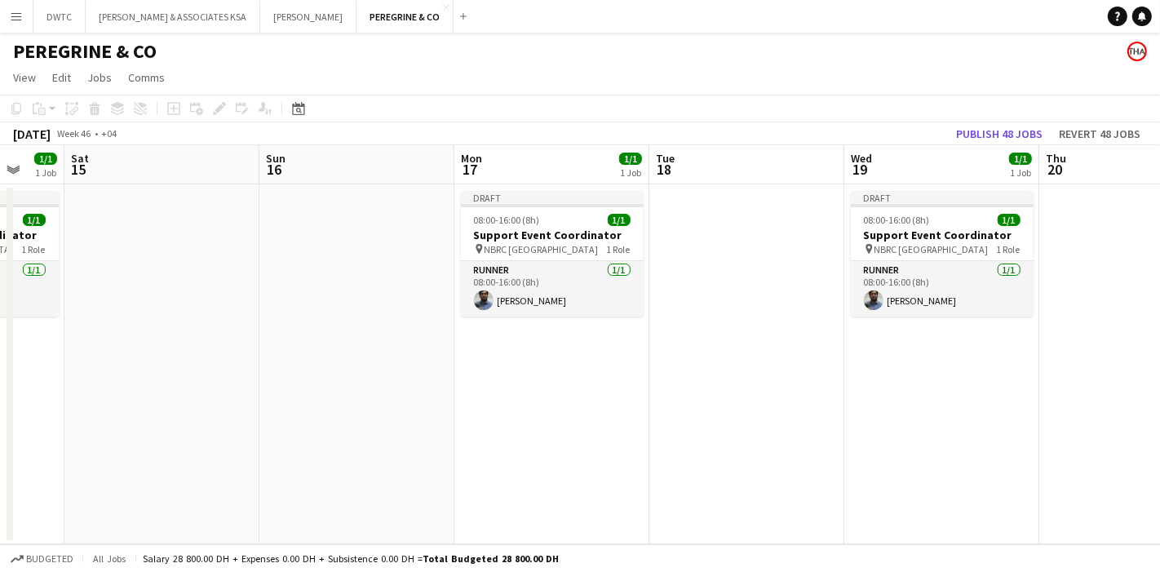
scroll to position [0, 552]
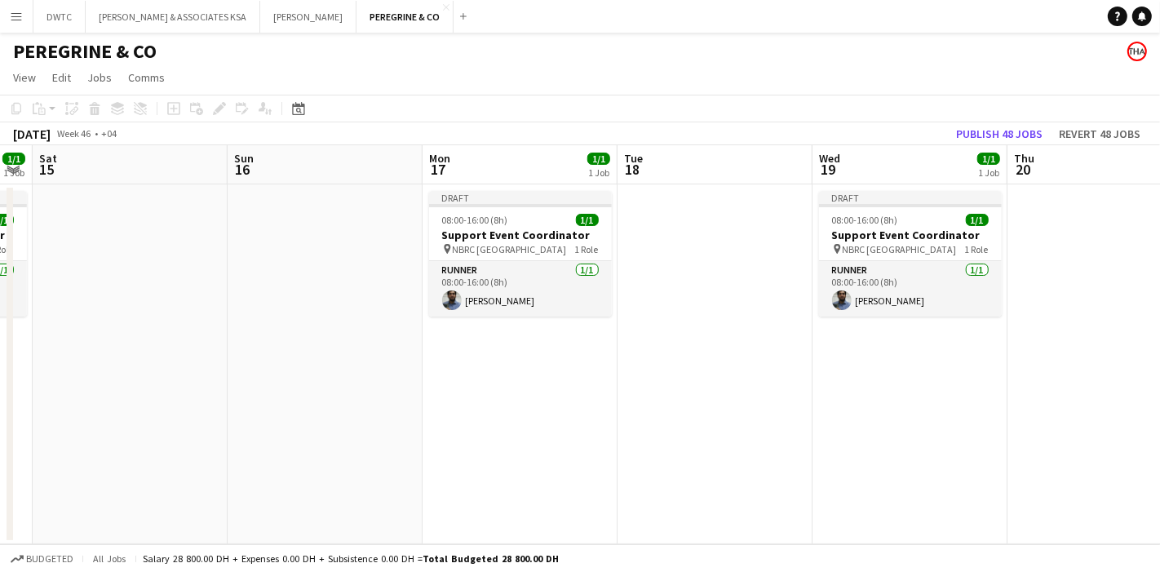
drag, startPoint x: 828, startPoint y: 353, endPoint x: 481, endPoint y: 359, distance: 347.7
click at [481, 359] on app-calendar-viewport "Wed 12 1/1 1 Job Thu 13 Fri 14 1/1 1 Job Sat 15 Sun 16 Mon 17 1/1 1 Job Tue 18 …" at bounding box center [580, 344] width 1160 height 399
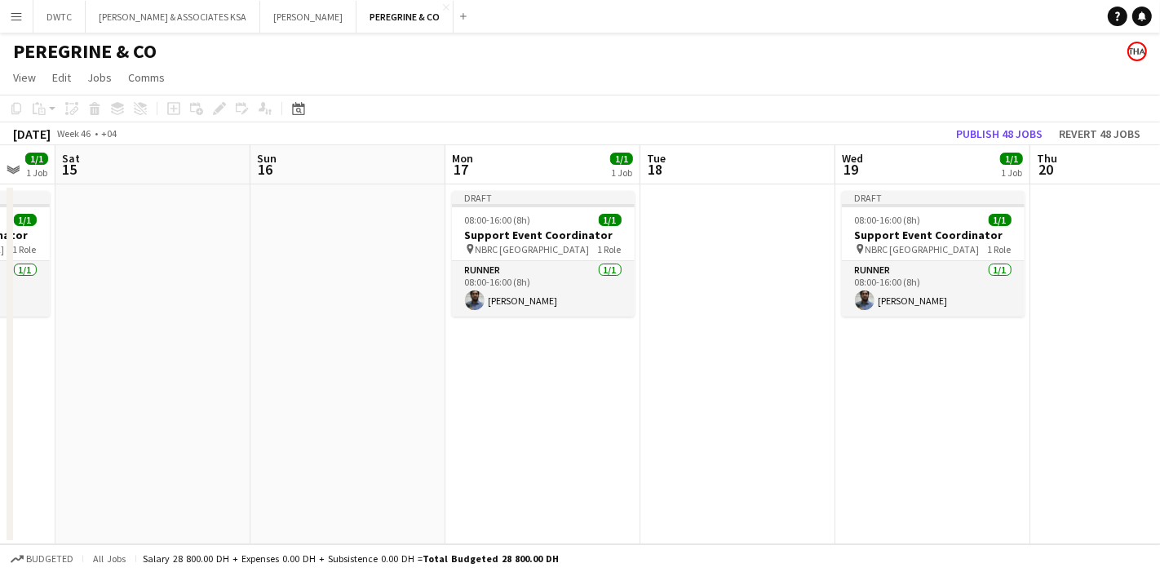
drag, startPoint x: 883, startPoint y: 340, endPoint x: 512, endPoint y: 360, distance: 371.8
click at [512, 360] on app-calendar-viewport "Wed 12 1/1 1 Job Thu 13 Fri 14 1/1 1 Job Sat 15 Sun 16 Mon 17 1/1 1 Job Tue 18 …" at bounding box center [580, 344] width 1160 height 399
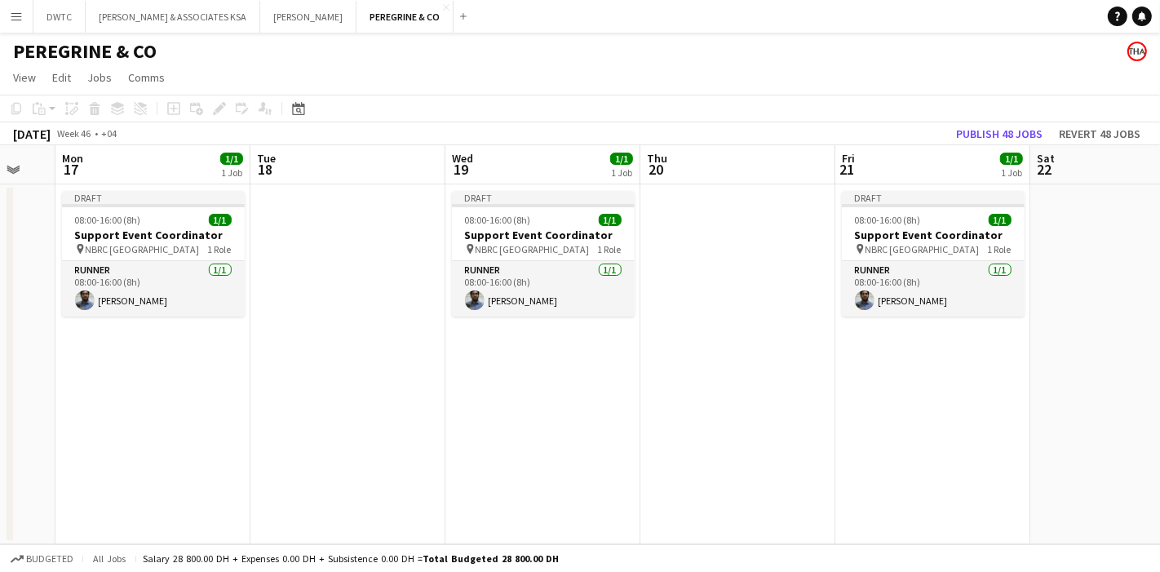
scroll to position [0, 534]
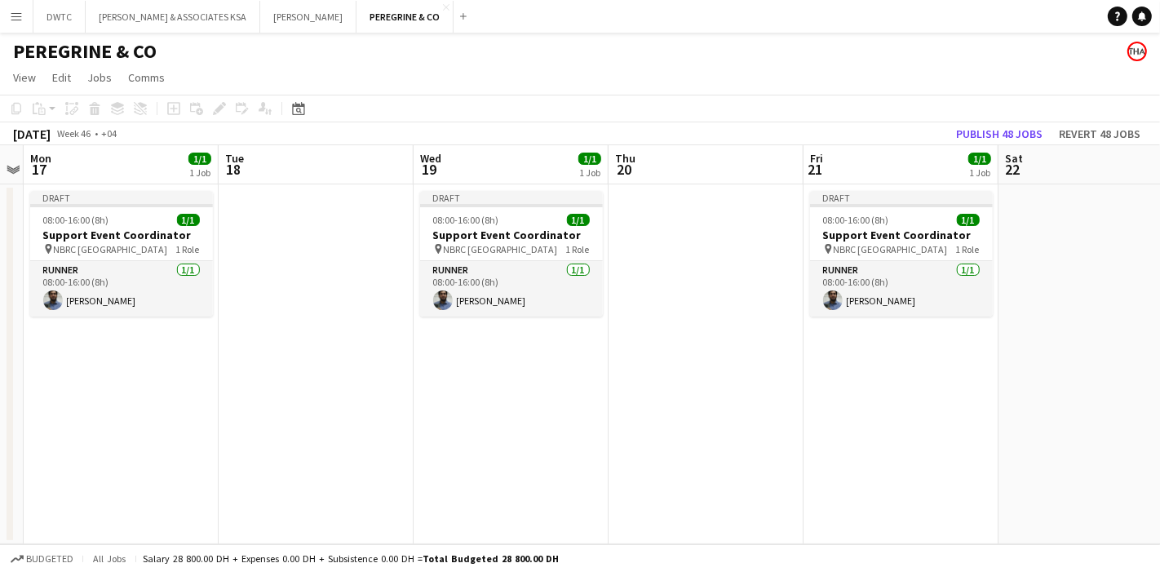
drag, startPoint x: 748, startPoint y: 365, endPoint x: 428, endPoint y: 362, distance: 319.1
click at [428, 362] on app-calendar-viewport "Fri 14 1/1 1 Job Sat 15 Sun 16 Mon 17 1/1 1 Job Tue 18 Wed 19 1/1 1 Job Thu 20 …" at bounding box center [580, 344] width 1160 height 399
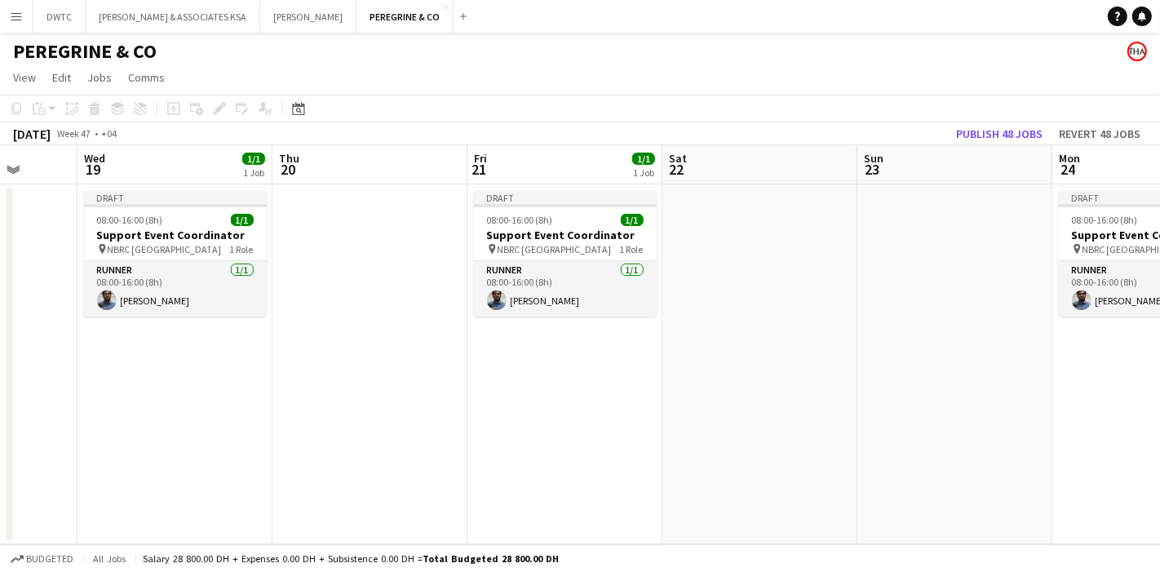
drag, startPoint x: 934, startPoint y: 348, endPoint x: 597, endPoint y: 353, distance: 337.9
click at [597, 353] on app-calendar-viewport "Sun 16 Mon 17 1/1 1 Job Tue 18 Wed 19 1/1 1 Job Thu 20 Fri 21 1/1 1 Job Sat 22 …" at bounding box center [580, 344] width 1160 height 399
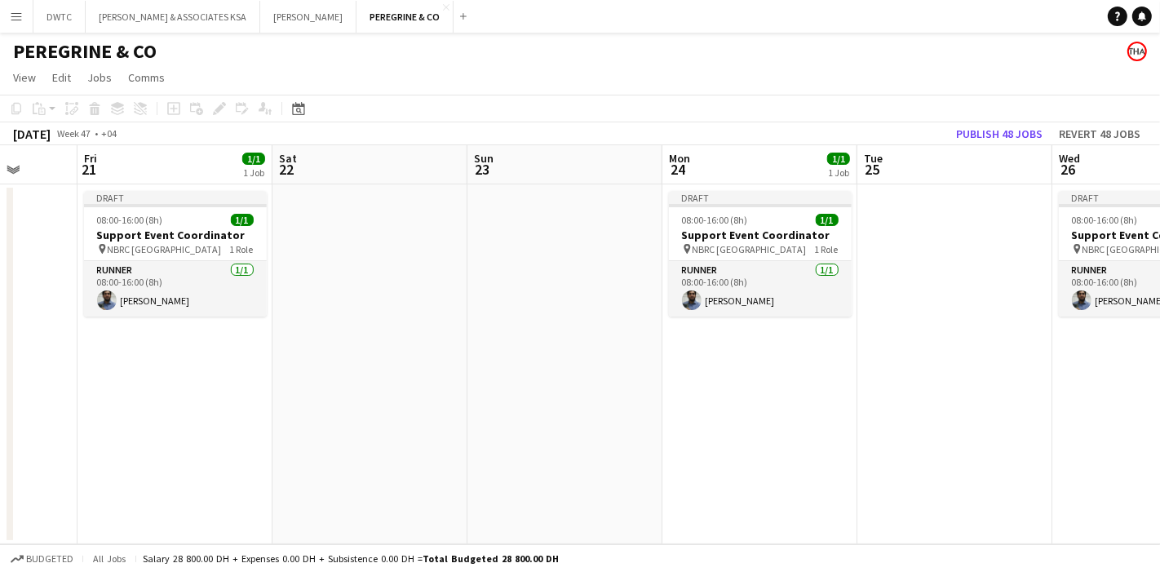
scroll to position [0, 510]
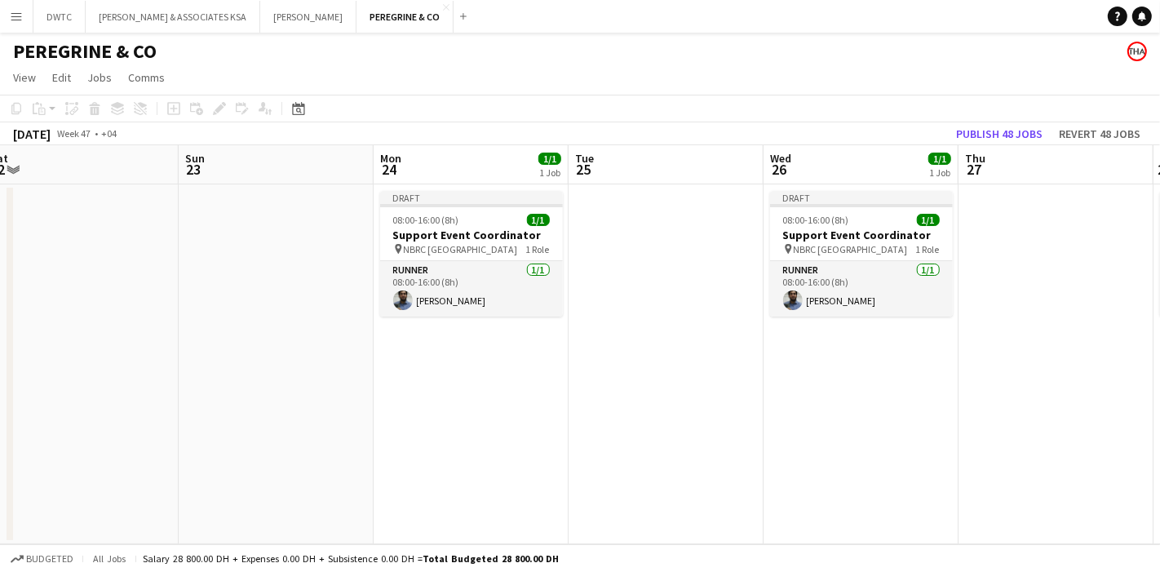
drag, startPoint x: 824, startPoint y: 358, endPoint x: 561, endPoint y: 359, distance: 262.8
click at [561, 359] on app-calendar-viewport "Wed 19 1/1 1 Job Thu 20 Fri 21 1/1 1 Job Sat 22 Sun 23 Mon 24 1/1 1 Job Tue 25 …" at bounding box center [580, 344] width 1160 height 399
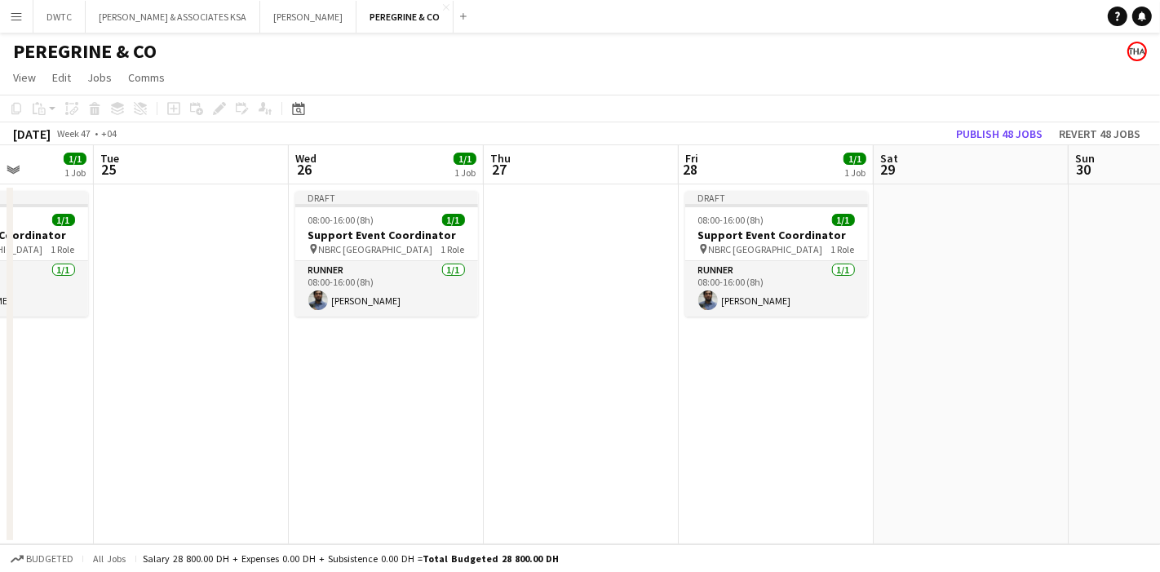
drag, startPoint x: 804, startPoint y: 362, endPoint x: 365, endPoint y: 355, distance: 439.1
click at [365, 355] on app-calendar-viewport "Sat 22 Sun 23 Mon 24 1/1 1 Job Tue 25 Wed 26 1/1 1 Job Thu 27 Fri 28 1/1 1 Job …" at bounding box center [580, 344] width 1160 height 399
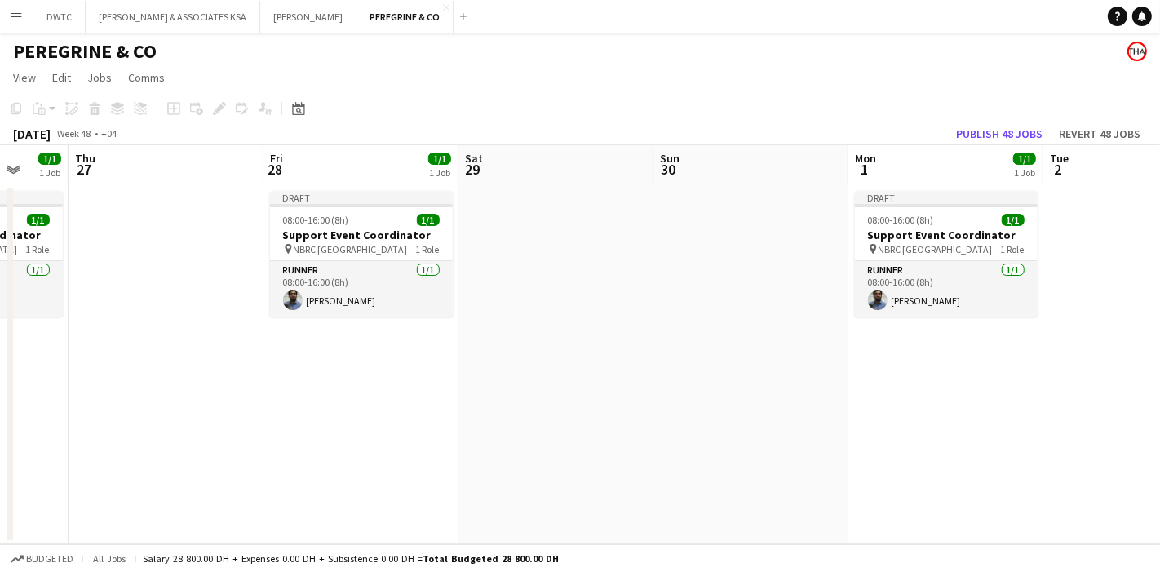
drag, startPoint x: 762, startPoint y: 365, endPoint x: 345, endPoint y: 375, distance: 417.1
click at [345, 375] on app-calendar-viewport "Mon 24 1/1 1 Job Tue 25 Wed 26 1/1 1 Job Thu 27 Fri 28 1/1 1 Job Sat 29 Sun 30 …" at bounding box center [580, 344] width 1160 height 399
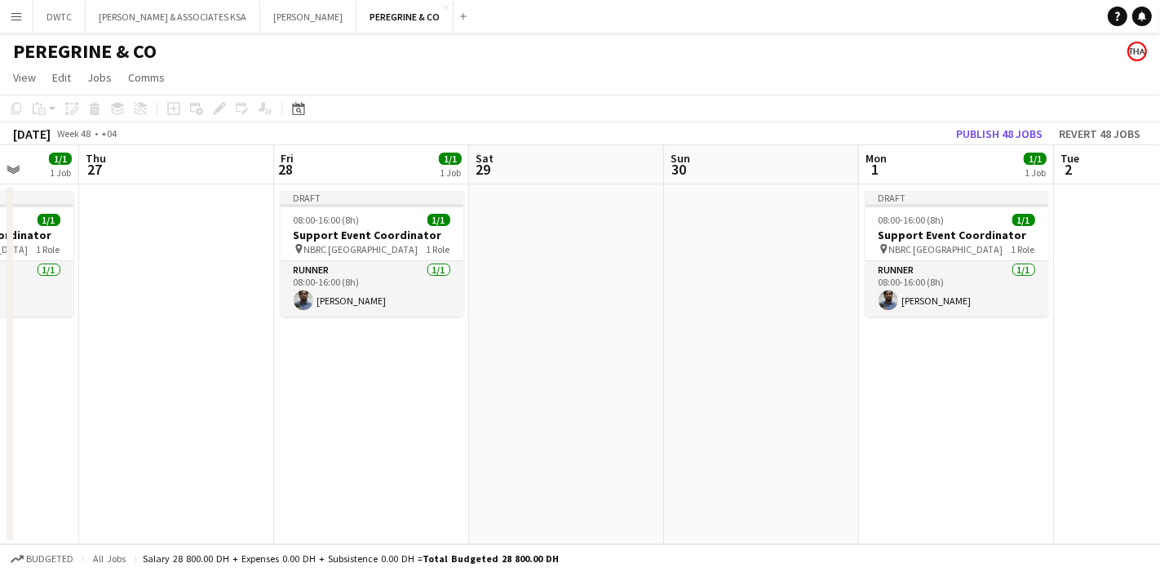
click at [293, 346] on app-calendar-viewport "Mon 24 1/1 1 Job Tue 25 Wed 26 1/1 1 Job Thu 27 Fri 28 1/1 1 Job Sat 29 Sun 30 …" at bounding box center [580, 344] width 1160 height 399
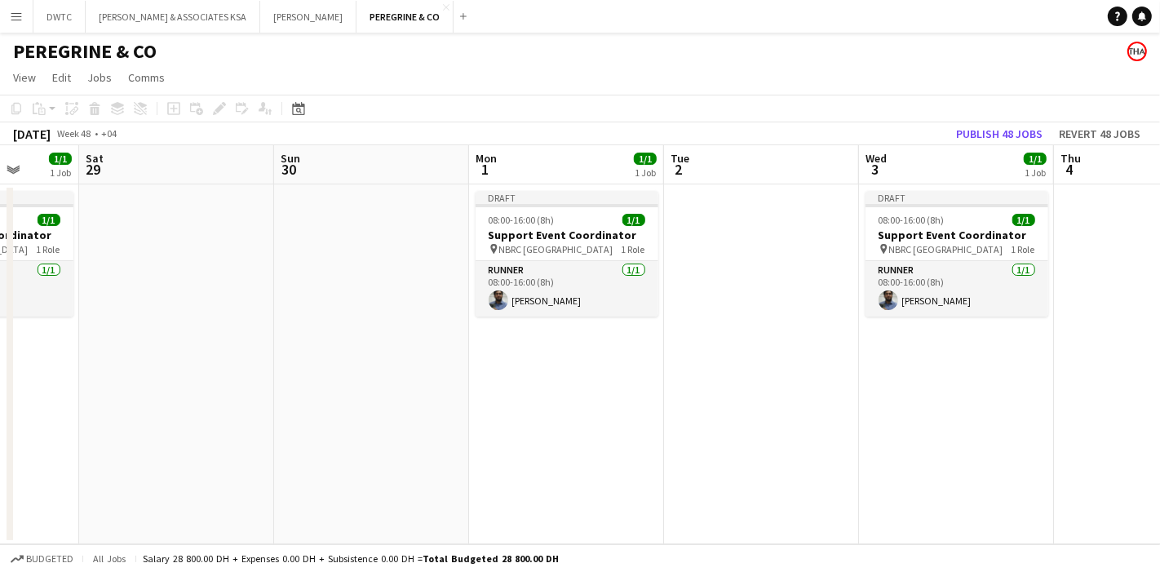
scroll to position [0, 537]
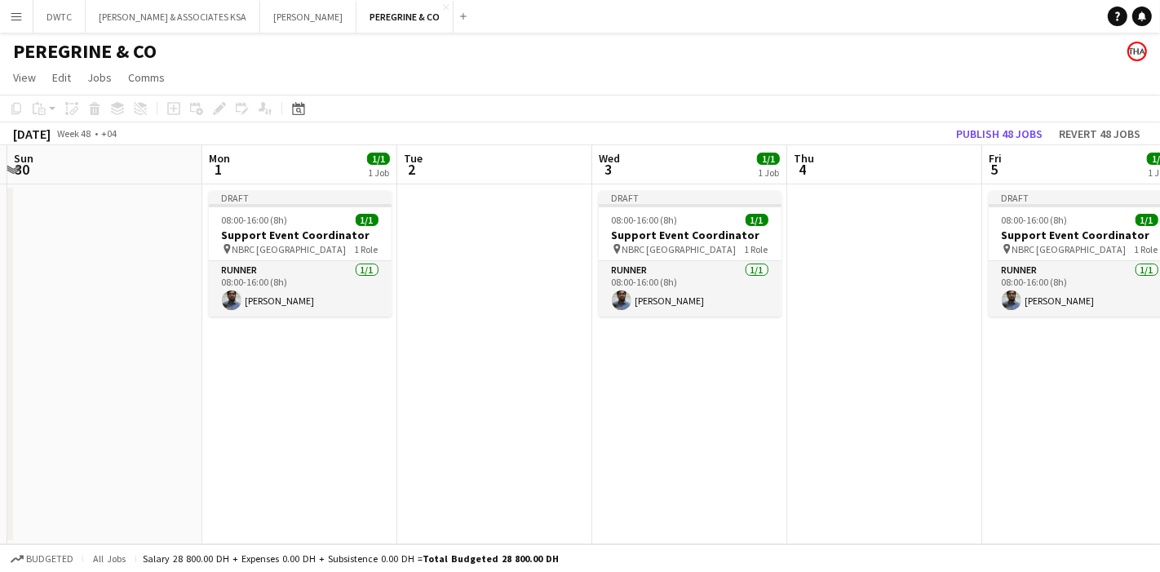
click at [422, 355] on app-calendar-viewport "Thu 27 Fri 28 1/1 1 Job Sat 29 Sun 30 Mon 1 1/1 1 Job Tue 2 Wed 3 1/1 1 Job Thu…" at bounding box center [580, 344] width 1160 height 399
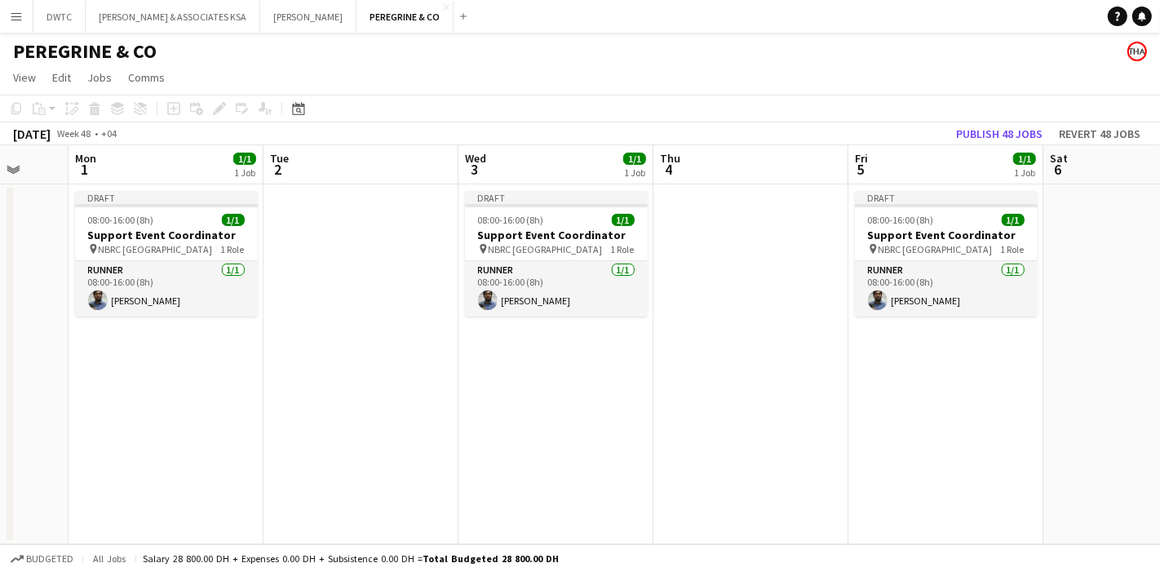
click at [580, 344] on app-calendar-viewport "Fri 28 1/1 1 Job Sat 29 Sun 30 Mon 1 1/1 1 Job Tue 2 Wed 3 1/1 1 Job Thu 4 Fri …" at bounding box center [580, 344] width 1160 height 399
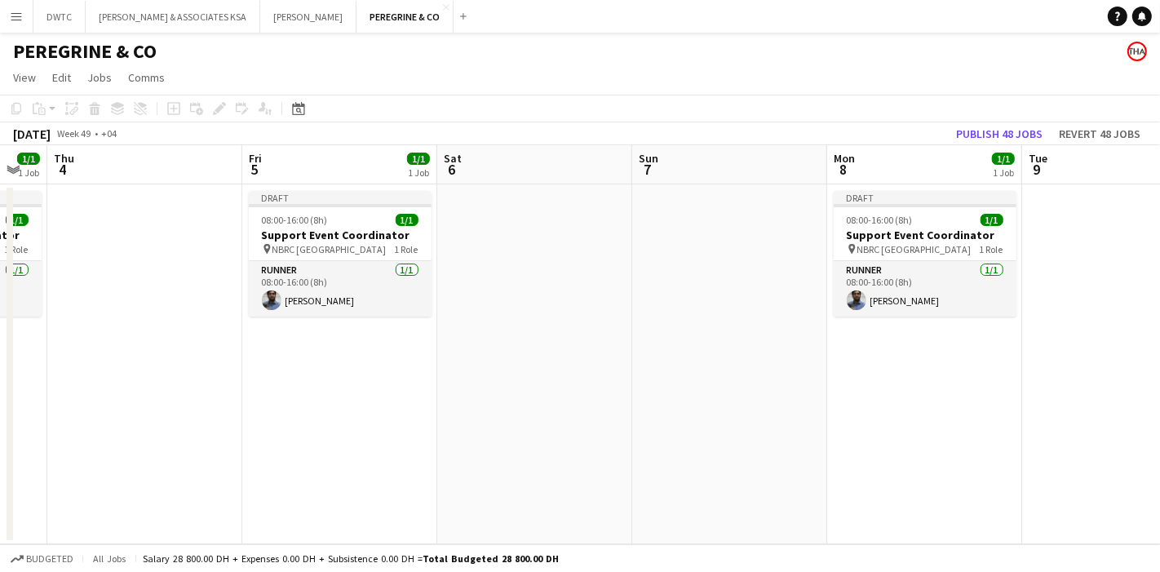
click at [499, 351] on app-calendar-viewport "Mon 1 1/1 1 Job Tue 2 Wed 3 1/1 1 Job Thu 4 Fri 5 1/1 1 Job Sat 6 Sun 7 Mon 8 1…" at bounding box center [580, 344] width 1160 height 399
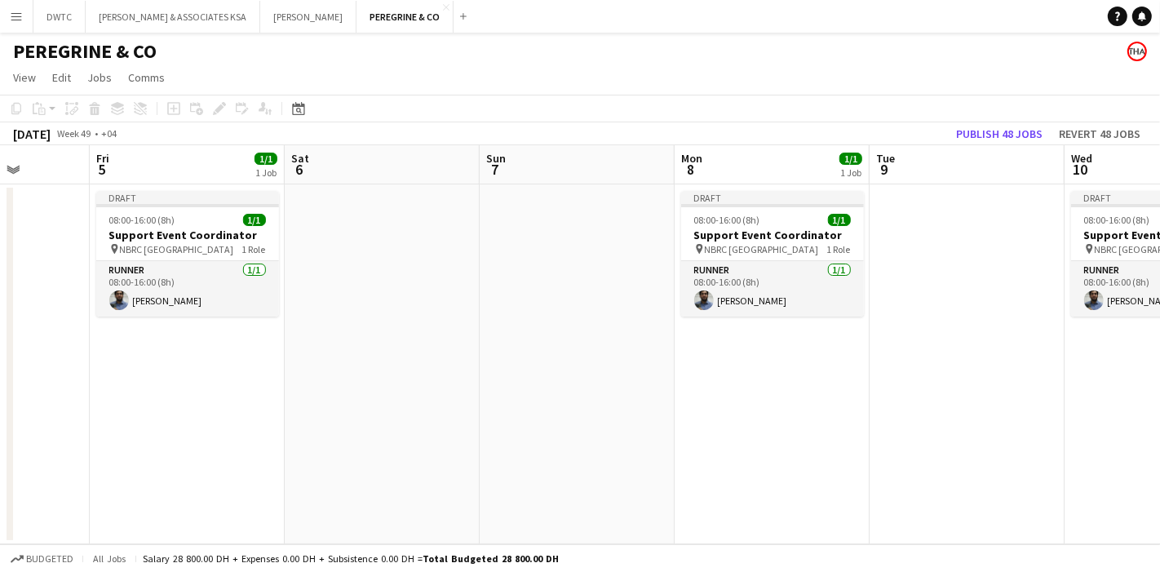
click at [660, 360] on app-calendar-viewport "Tue 2 Wed 3 1/1 1 Job Thu 4 Fri 5 1/1 1 Job Sat 6 Sun 7 Mon 8 1/1 1 Job Tue 9 W…" at bounding box center [580, 344] width 1160 height 399
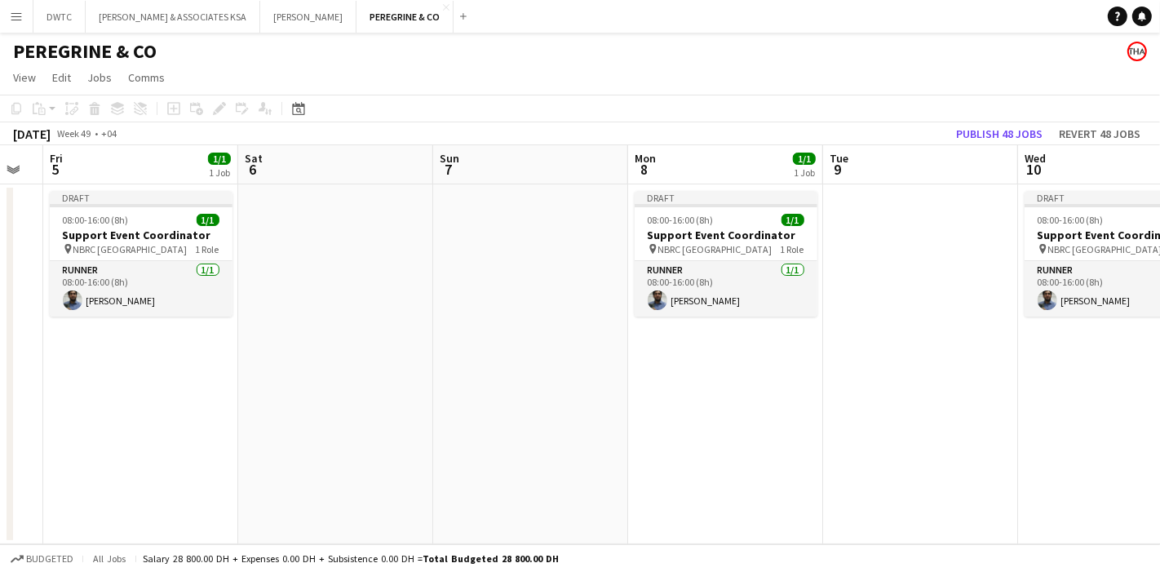
scroll to position [0, 575]
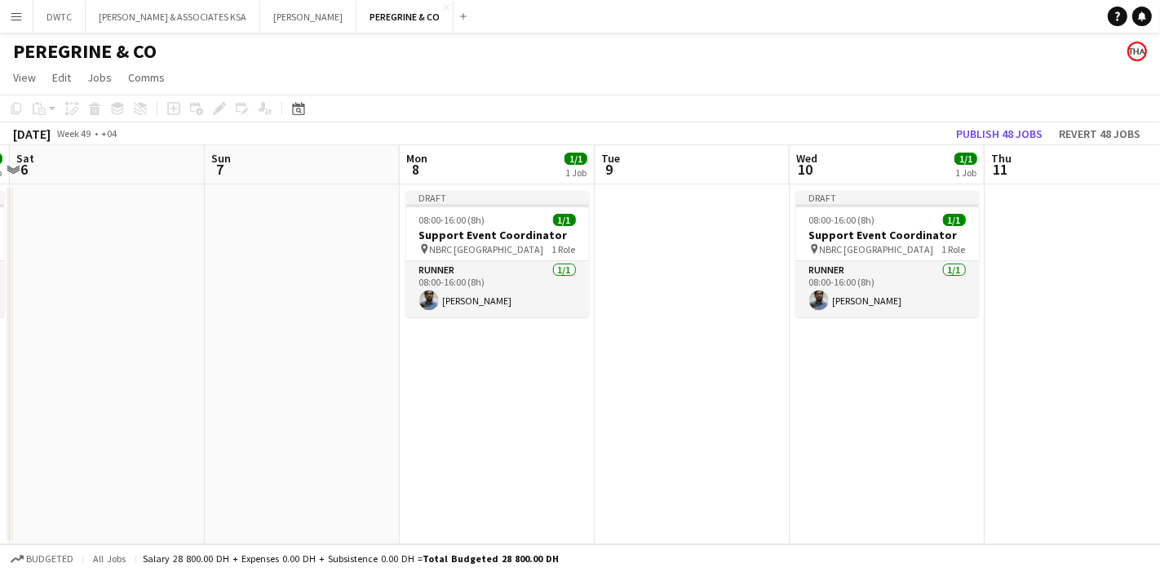
click at [713, 366] on app-calendar-viewport "Wed 3 1/1 1 Job Thu 4 Fri 5 1/1 1 Job Sat 6 Sun 7 Mon 8 1/1 1 Job Tue 9 Wed 10 …" at bounding box center [580, 344] width 1160 height 399
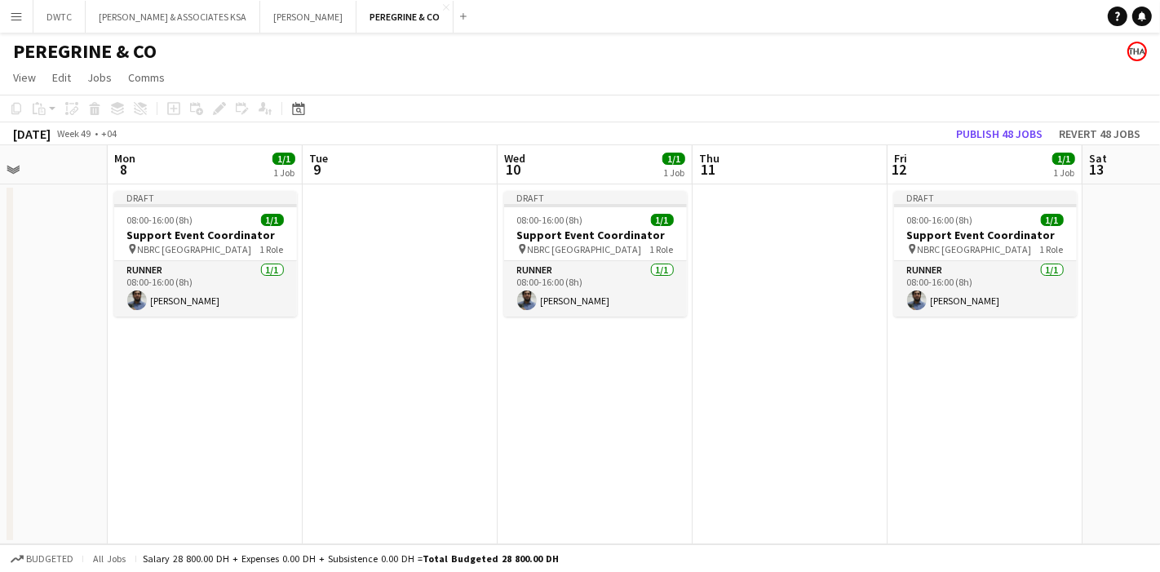
click at [422, 365] on app-calendar-viewport "Thu 4 Fri 5 1/1 1 Job Sat 6 Sun 7 Mon 8 1/1 1 Job Tue 9 Wed 10 1/1 1 Job Thu 11…" at bounding box center [580, 344] width 1160 height 399
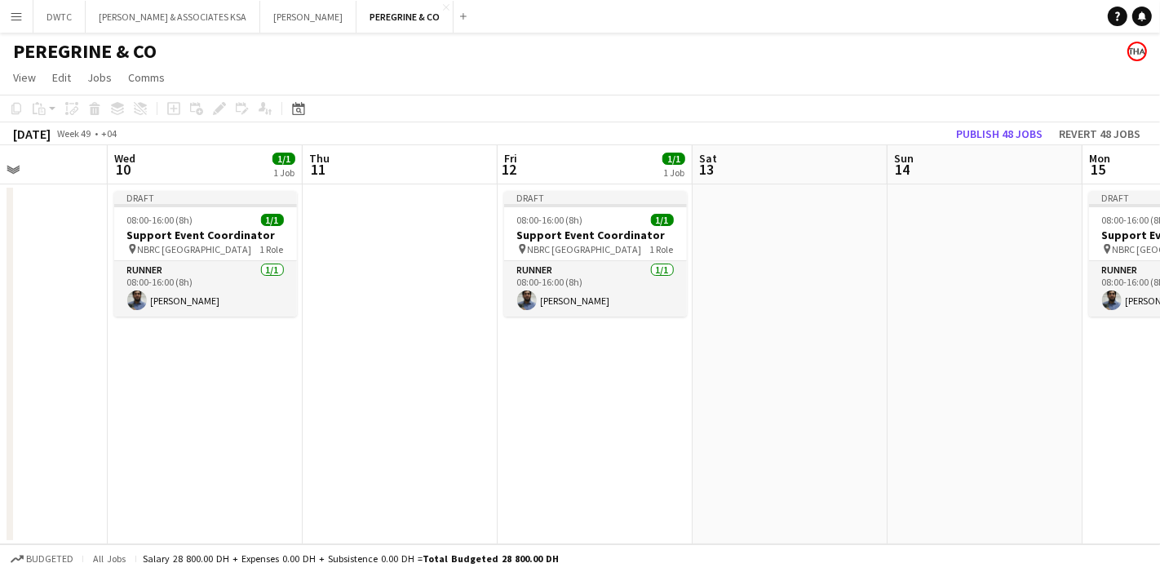
scroll to position [0, 482]
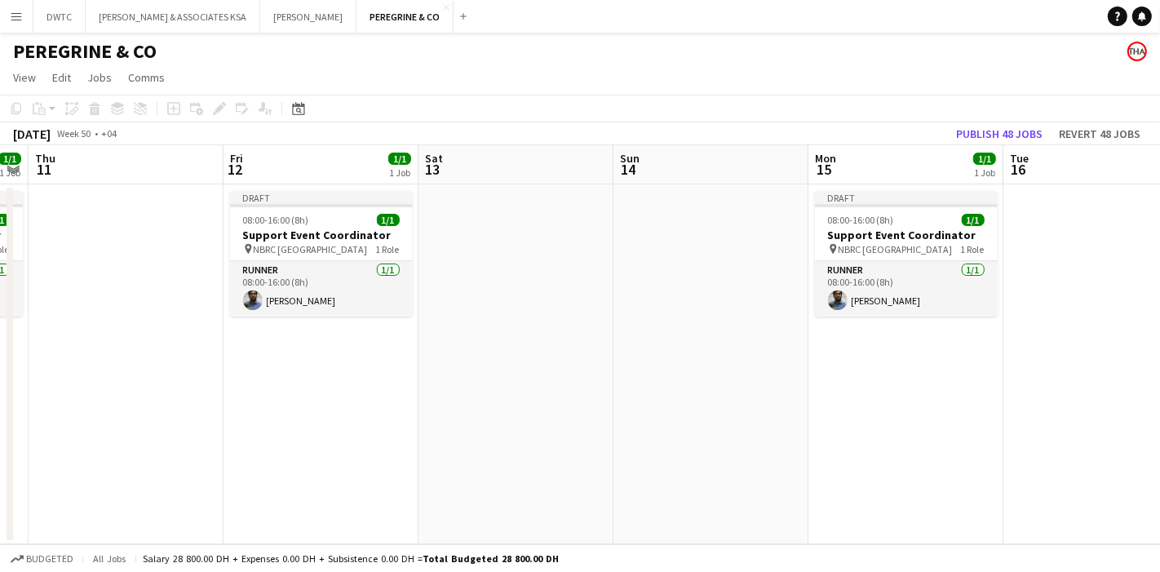
click at [459, 355] on app-calendar-viewport "Mon 8 1/1 1 Job Tue 9 Wed 10 1/1 1 Job Thu 11 Fri 12 1/1 1 Job Sat 13 Sun 14 Mo…" at bounding box center [580, 344] width 1160 height 399
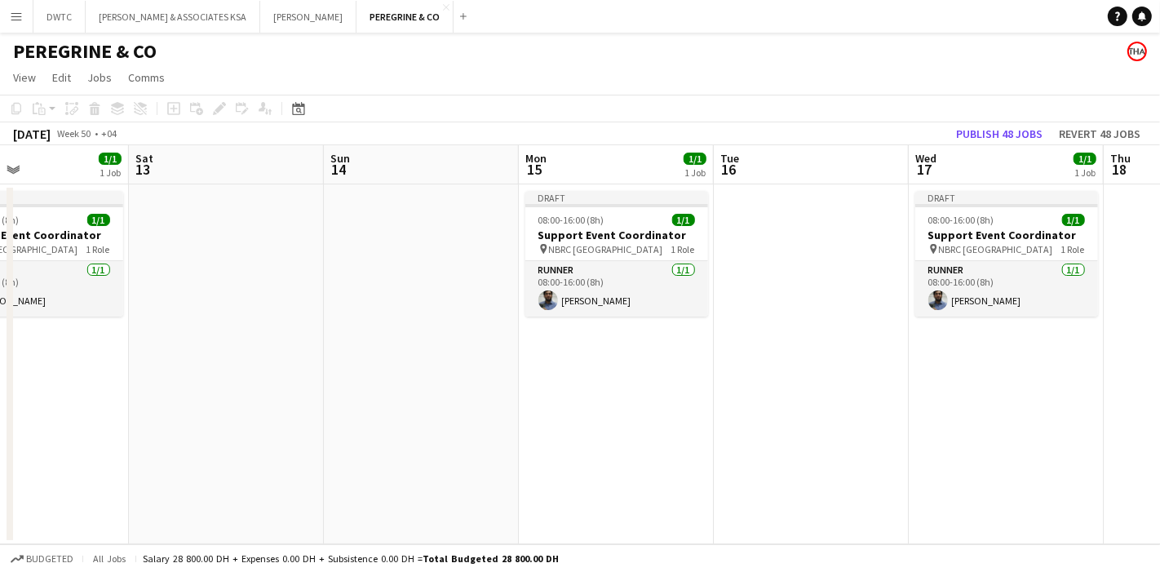
scroll to position [0, 572]
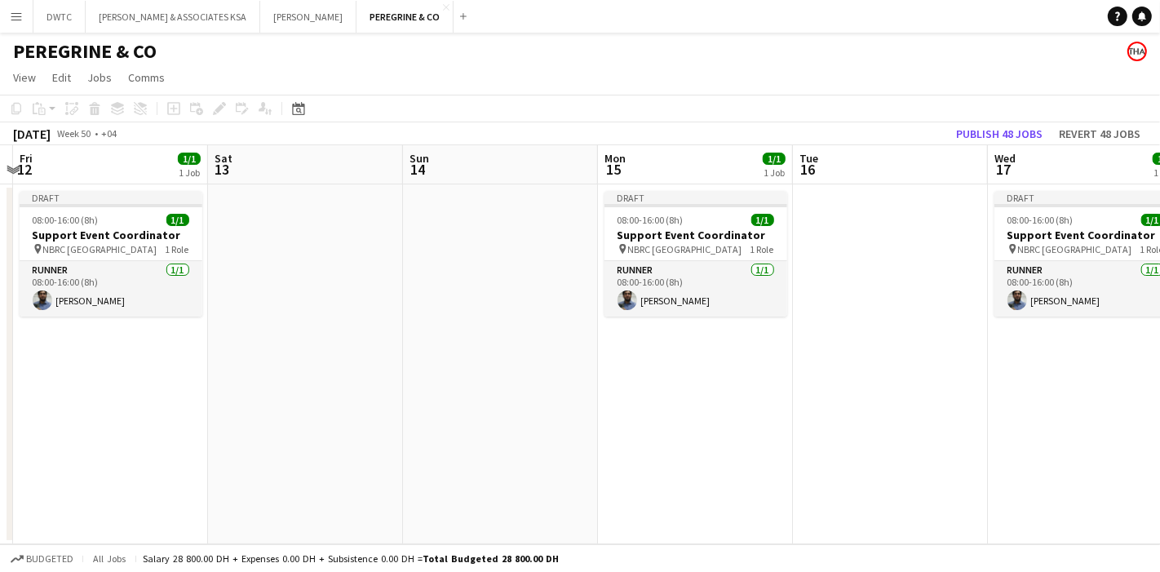
click at [616, 358] on app-calendar-viewport "Tue 9 Wed 10 1/1 1 Job Thu 11 Fri 12 1/1 1 Job Sat 13 Sun 14 Mon 15 1/1 1 Job T…" at bounding box center [580, 344] width 1160 height 399
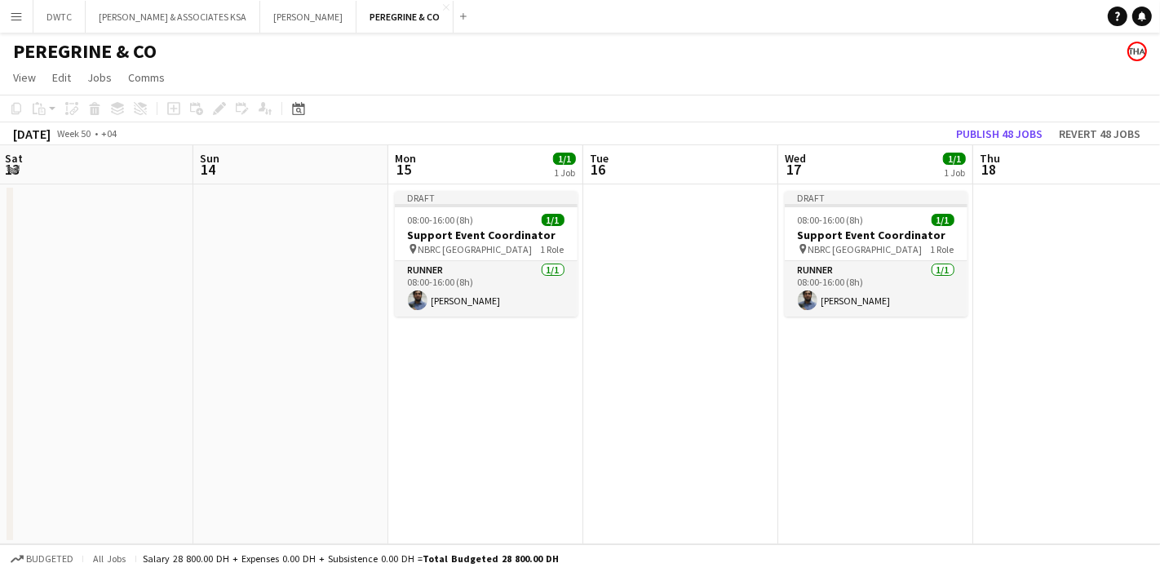
click at [671, 331] on app-calendar-viewport "Wed 10 1/1 1 Job Thu 11 Fri 12 1/1 1 Job Sat 13 Sun 14 Mon 15 1/1 1 Job Tue 16 …" at bounding box center [580, 344] width 1160 height 399
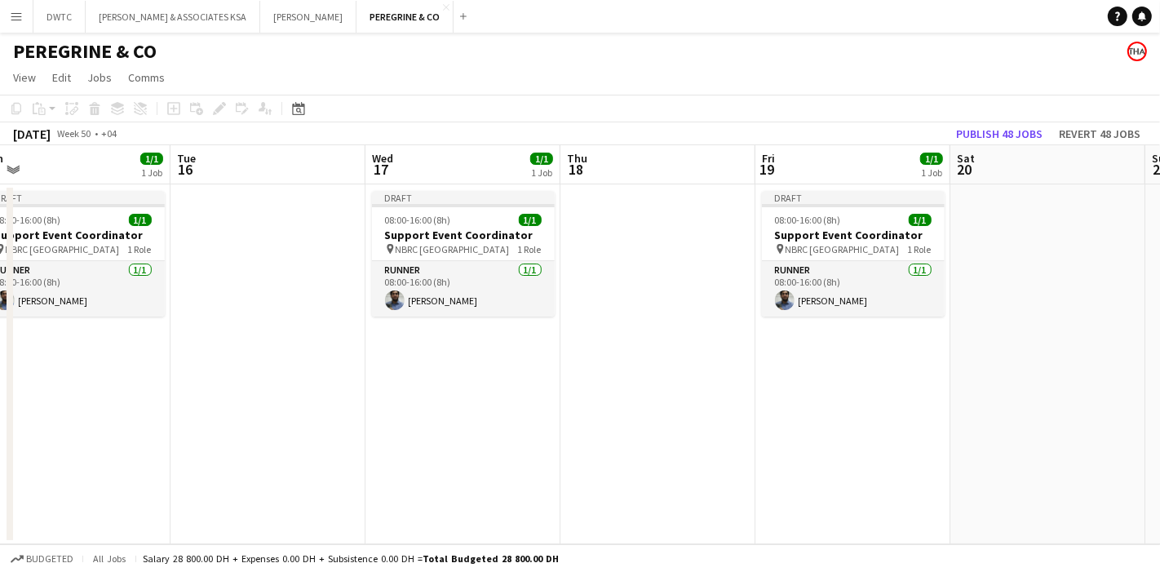
click at [554, 358] on app-calendar-viewport "Fri 12 1/1 1 Job Sat 13 Sun 14 Mon 15 1/1 1 Job Tue 16 Wed 17 1/1 1 Job Thu 18 …" at bounding box center [580, 344] width 1160 height 399
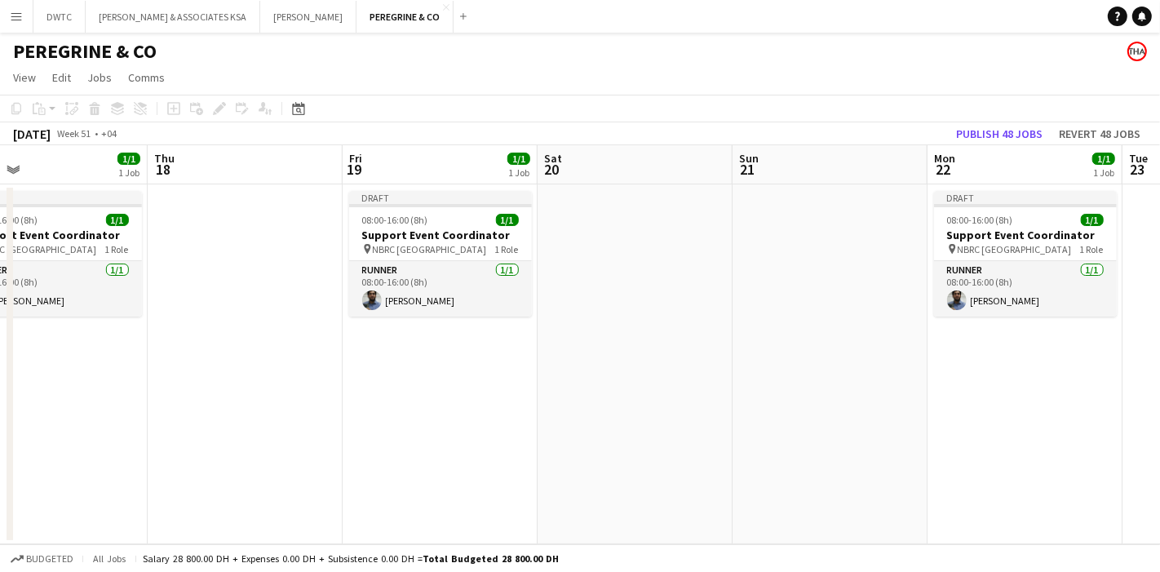
click at [533, 393] on app-calendar-viewport "Sun 14 Mon 15 1/1 1 Job Tue 16 Wed 17 1/1 1 Job Thu 18 Fri 19 1/1 1 Job Sat 20 …" at bounding box center [580, 344] width 1160 height 399
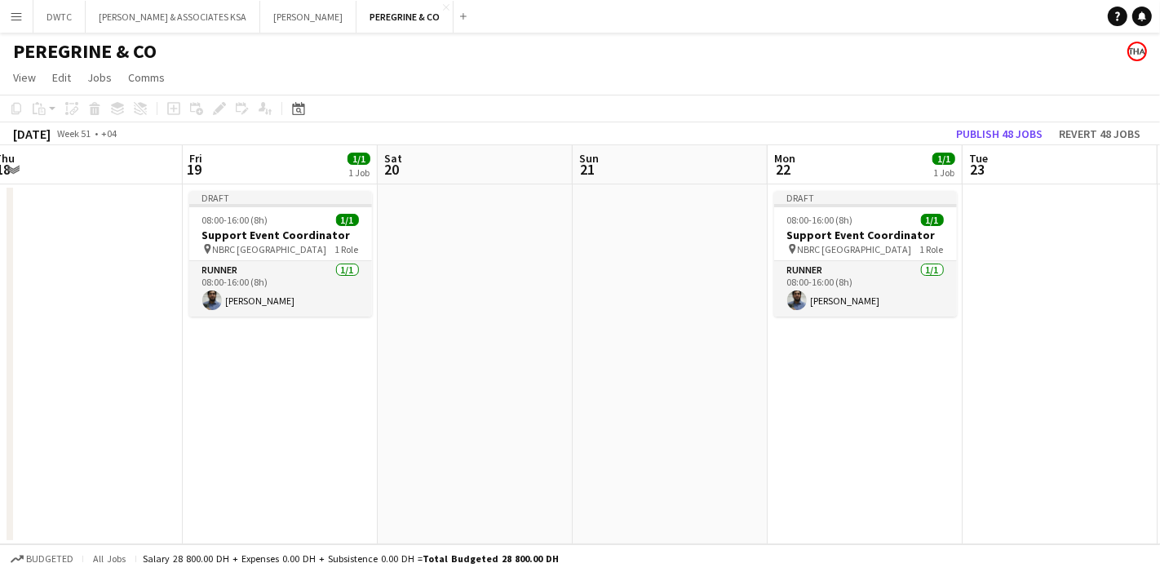
scroll to position [0, 648]
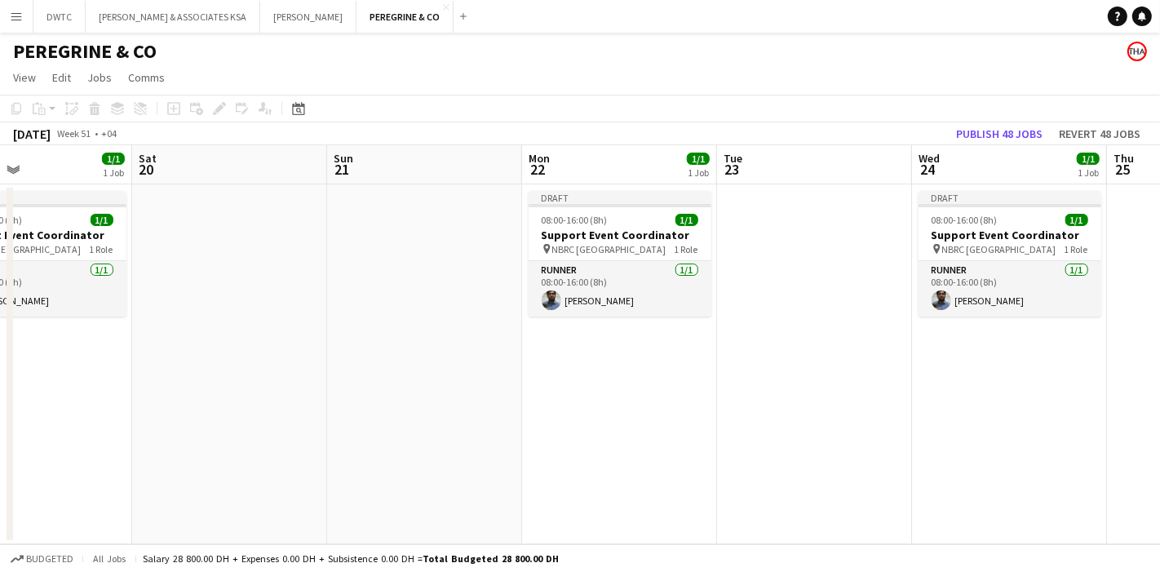
click at [521, 370] on app-calendar-viewport "Tue 16 Wed 17 1/1 1 Job Thu 18 Fri 19 1/1 1 Job Sat 20 Sun 21 Mon 22 1/1 1 Job …" at bounding box center [580, 344] width 1160 height 399
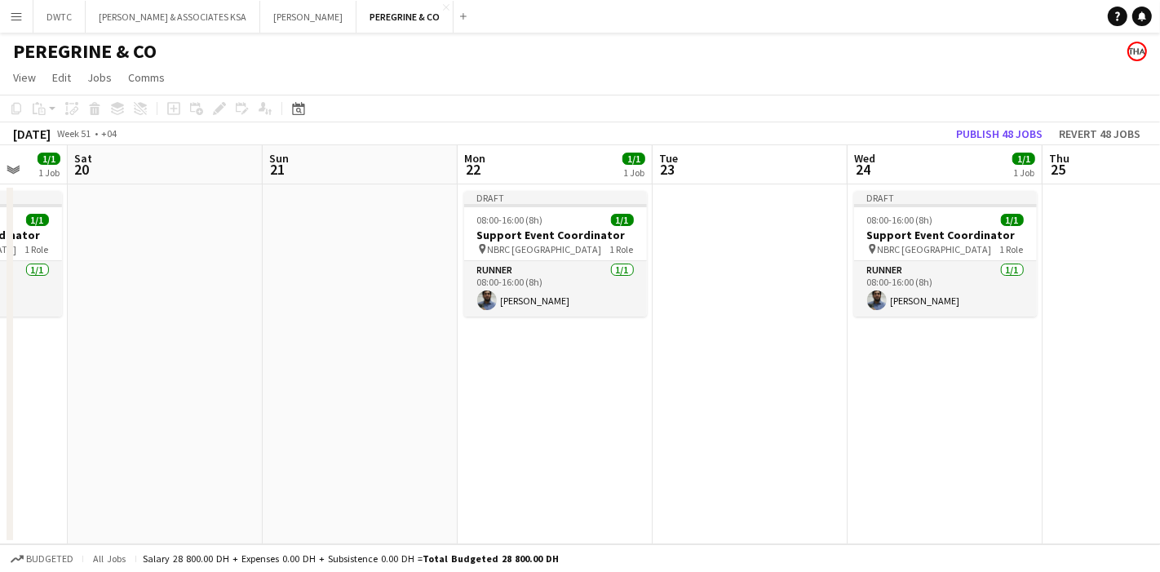
scroll to position [0, 647]
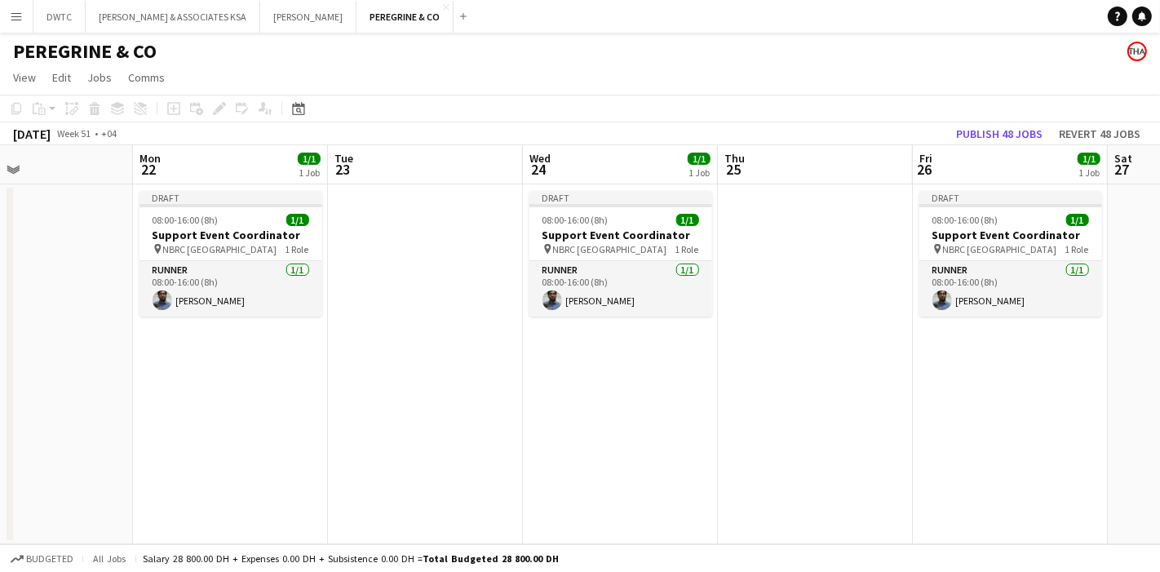
click at [541, 355] on app-calendar-viewport "Thu 18 Fri 19 1/1 1 Job Sat 20 Sun 21 Mon 22 1/1 1 Job Tue 23 Wed 24 1/1 1 Job …" at bounding box center [580, 344] width 1160 height 399
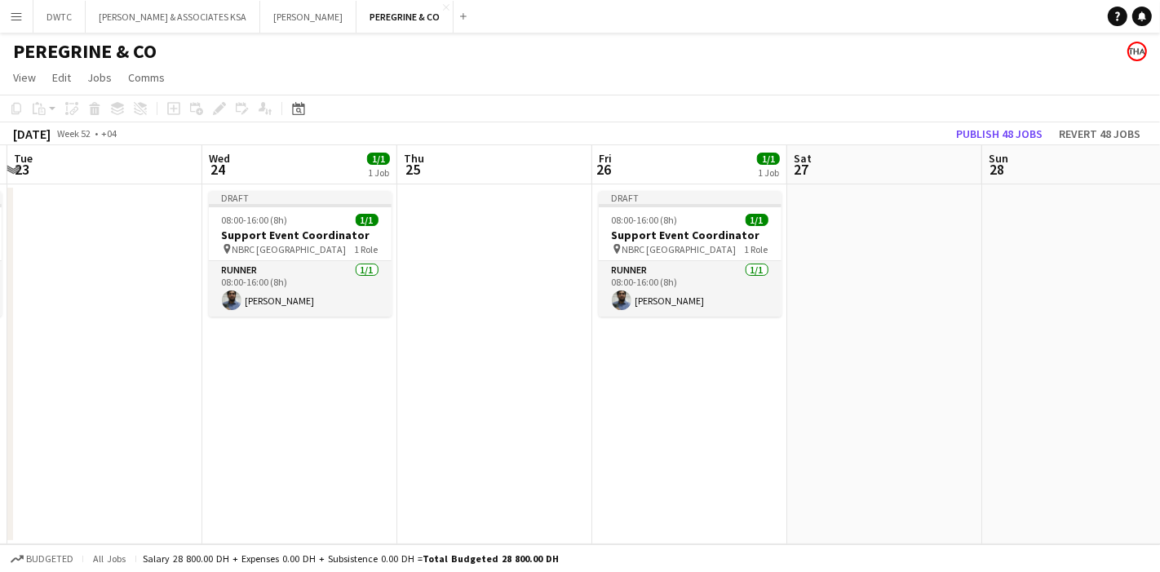
click at [678, 388] on app-calendar-viewport "Sat 20 Sun 21 Mon 22 1/1 1 Job Tue 23 Wed 24 1/1 1 Job Thu 25 Fri 26 1/1 1 Job …" at bounding box center [580, 344] width 1160 height 399
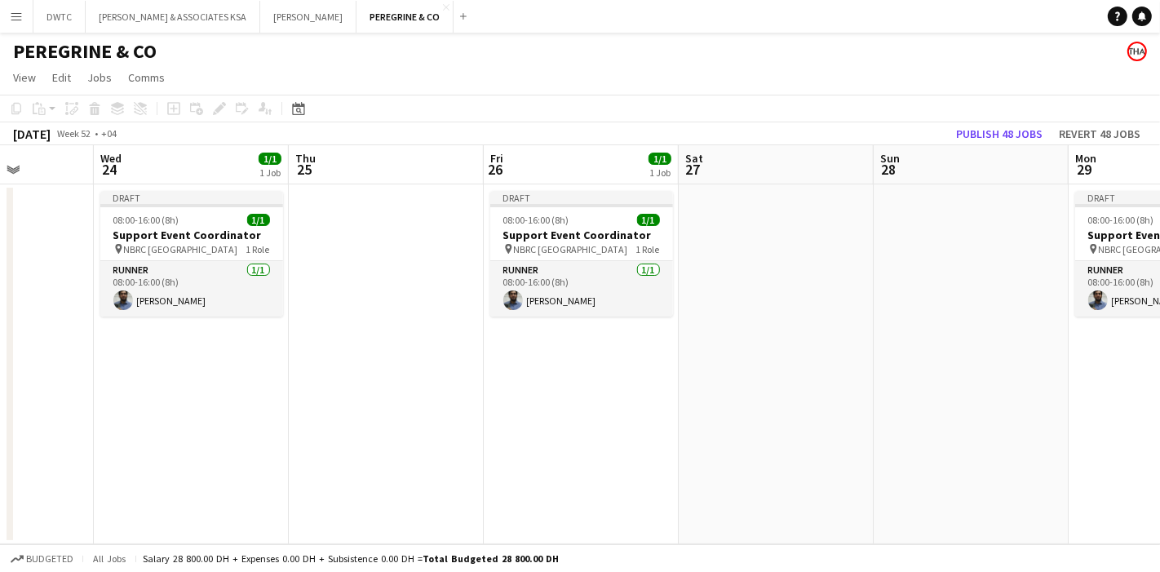
scroll to position [0, 556]
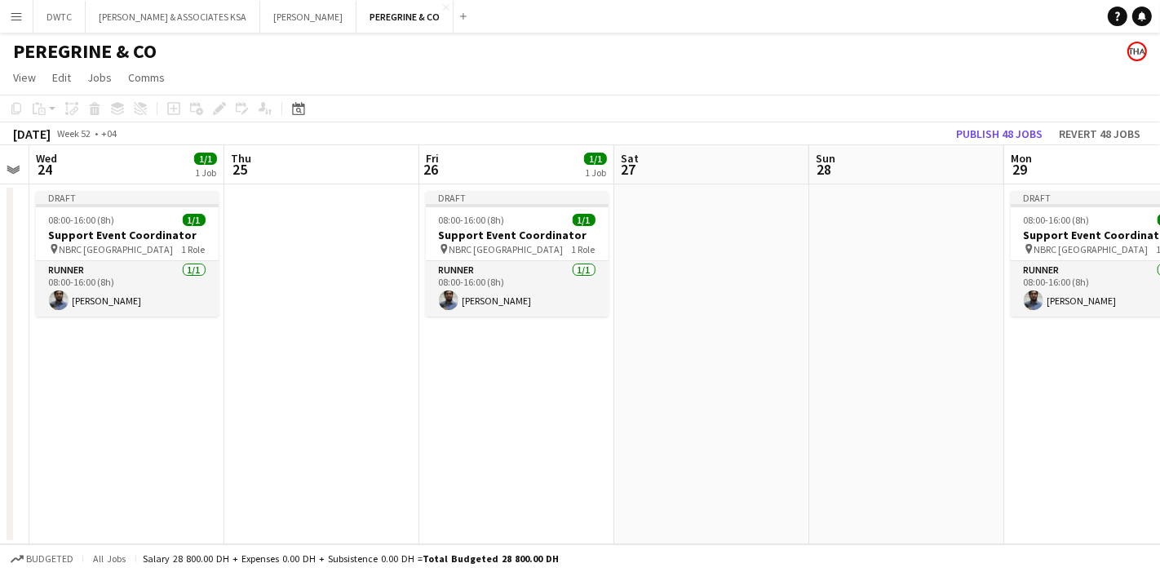
click at [609, 360] on app-calendar-viewport "Sun 21 Mon 22 1/1 1 Job Tue 23 Wed 24 1/1 1 Job Thu 25 Fri 26 1/1 1 Job Sat 27 …" at bounding box center [580, 344] width 1160 height 399
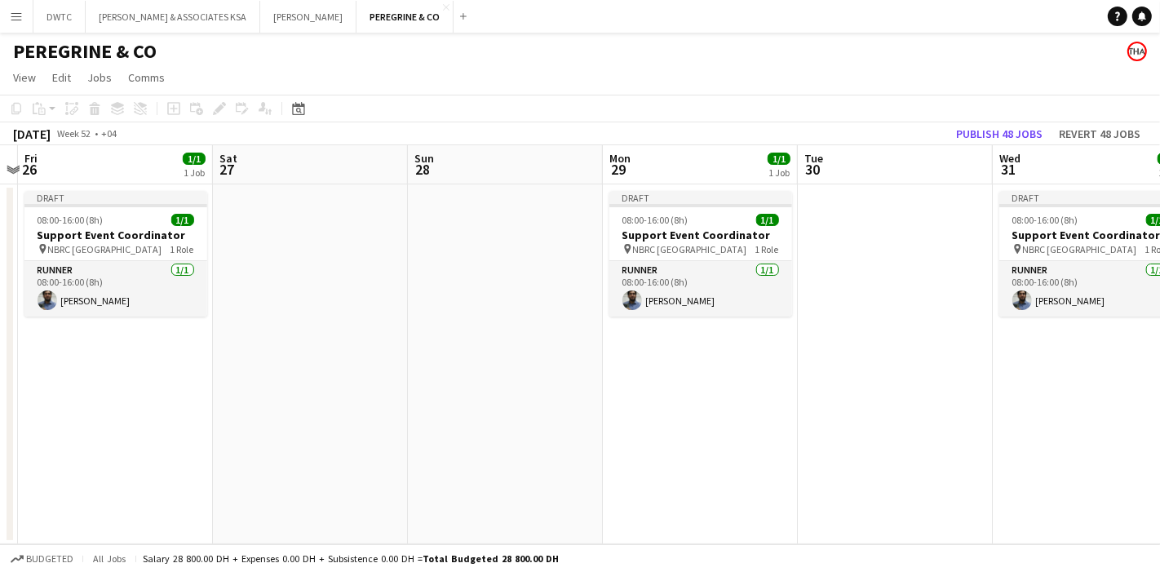
click at [543, 342] on app-calendar-viewport "Tue 23 Wed 24 1/1 1 Job Thu 25 Fri 26 1/1 1 Job Sat 27 Sun 28 Mon 29 1/1 1 Job …" at bounding box center [580, 344] width 1160 height 399
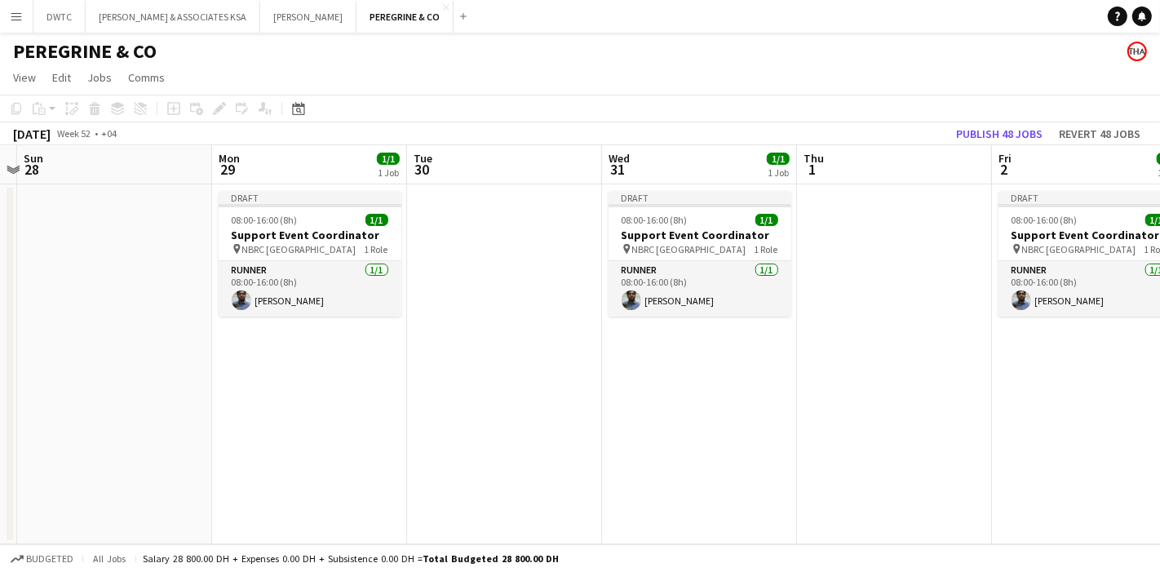
scroll to position [0, 578]
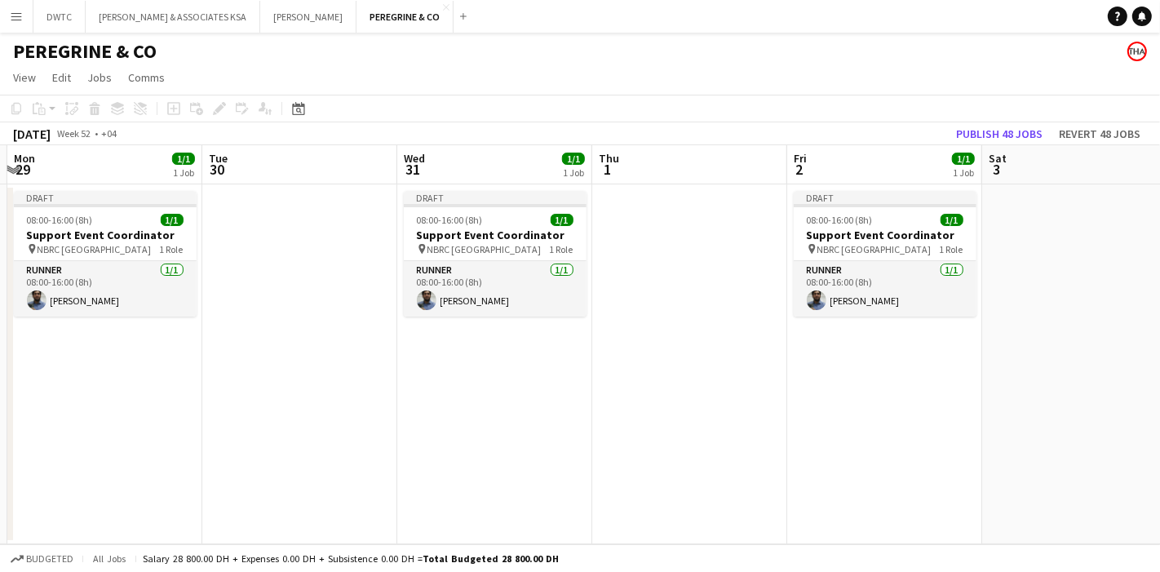
click at [624, 334] on app-calendar-viewport "Fri 26 1/1 1 Job Sat 27 Sun 28 Mon 29 1/1 1 Job Tue 30 Wed 31 1/1 1 Job Thu 1 F…" at bounding box center [580, 344] width 1160 height 399
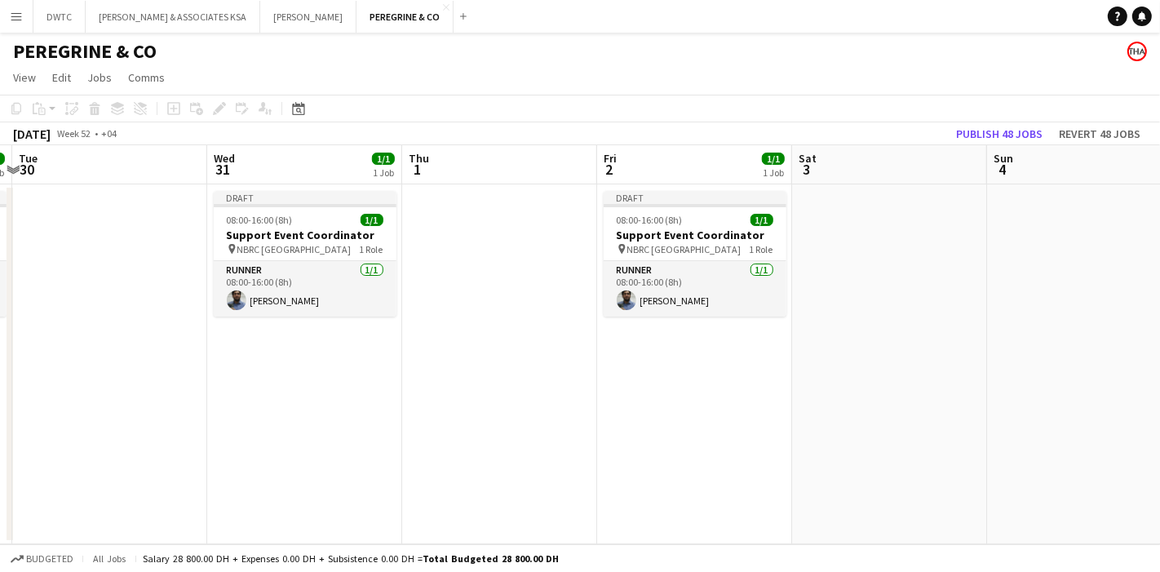
click at [588, 348] on app-calendar-viewport "Sat 27 Sun 28 Mon 29 1/1 1 Job Tue 30 Wed 31 1/1 1 Job Thu 1 Fri 2 1/1 1 Job Sa…" at bounding box center [580, 344] width 1160 height 399
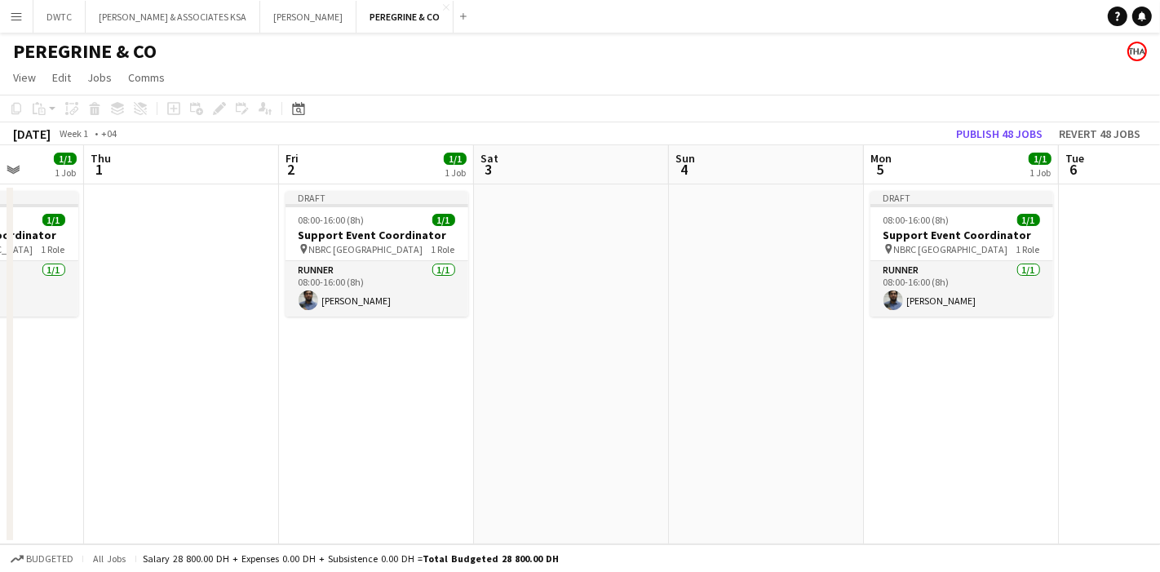
click at [519, 278] on app-calendar-viewport "Mon 29 1/1 1 Job Tue 30 Wed 31 1/1 1 Job Thu 1 Fri 2 1/1 1 Job Sat 3 Sun 4 Mon …" at bounding box center [580, 344] width 1160 height 399
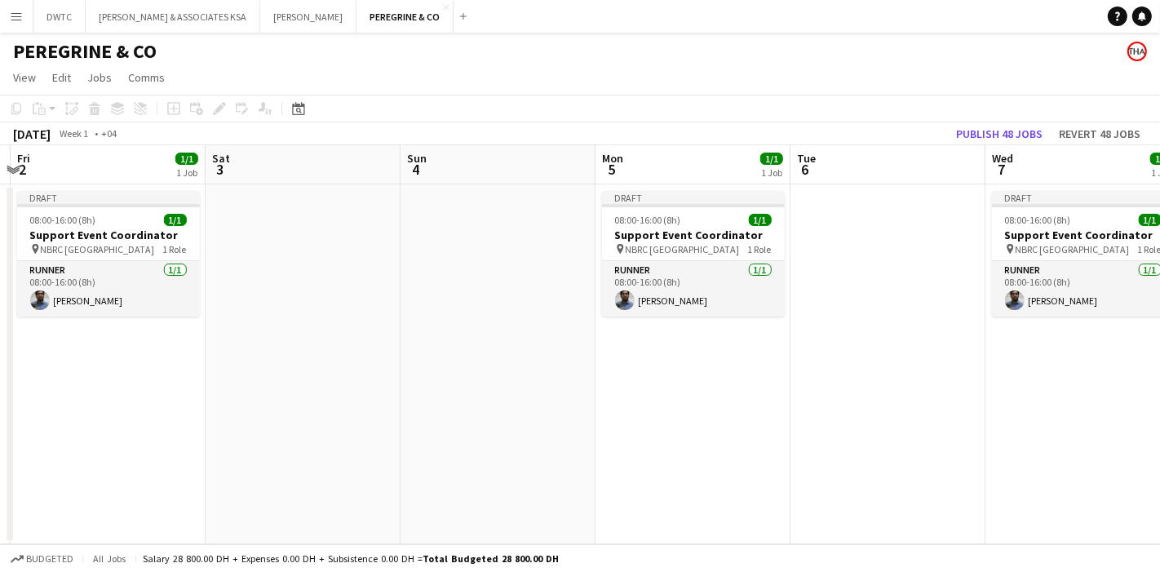
click at [650, 348] on app-calendar-viewport "Tue 30 Wed 31 1/1 1 Job Thu 1 Fri 2 1/1 1 Job Sat 3 Sun 4 Mon 5 1/1 1 Job Tue 6…" at bounding box center [580, 344] width 1160 height 399
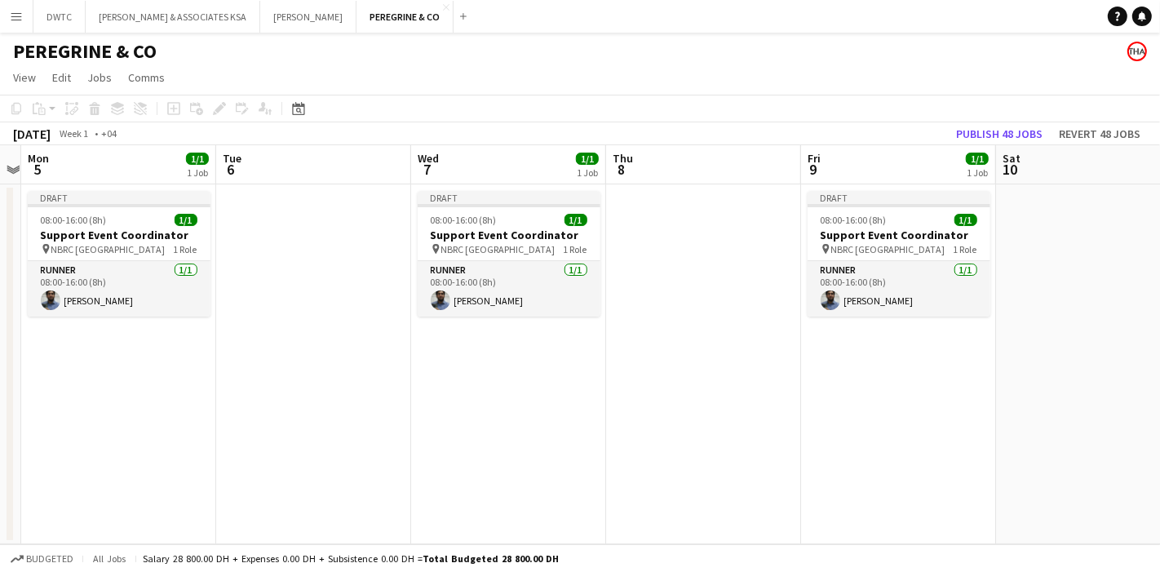
scroll to position [0, 565]
click at [647, 358] on app-calendar-viewport "Fri 2 1/1 1 Job Sat 3 Sun 4 Mon 5 1/1 1 Job Tue 6 Wed 7 1/1 1 Job Thu 8 Fri 9 1…" at bounding box center [580, 344] width 1160 height 399
click at [477, 238] on h3 "Support Event Coordinator" at bounding box center [508, 235] width 183 height 15
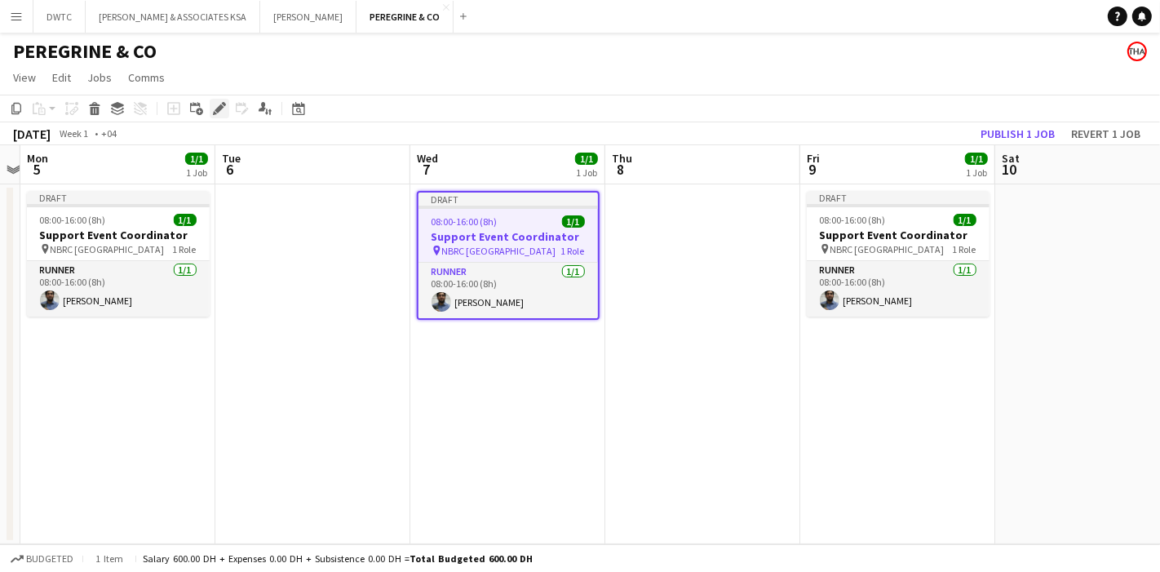
click at [215, 110] on icon at bounding box center [219, 108] width 9 height 9
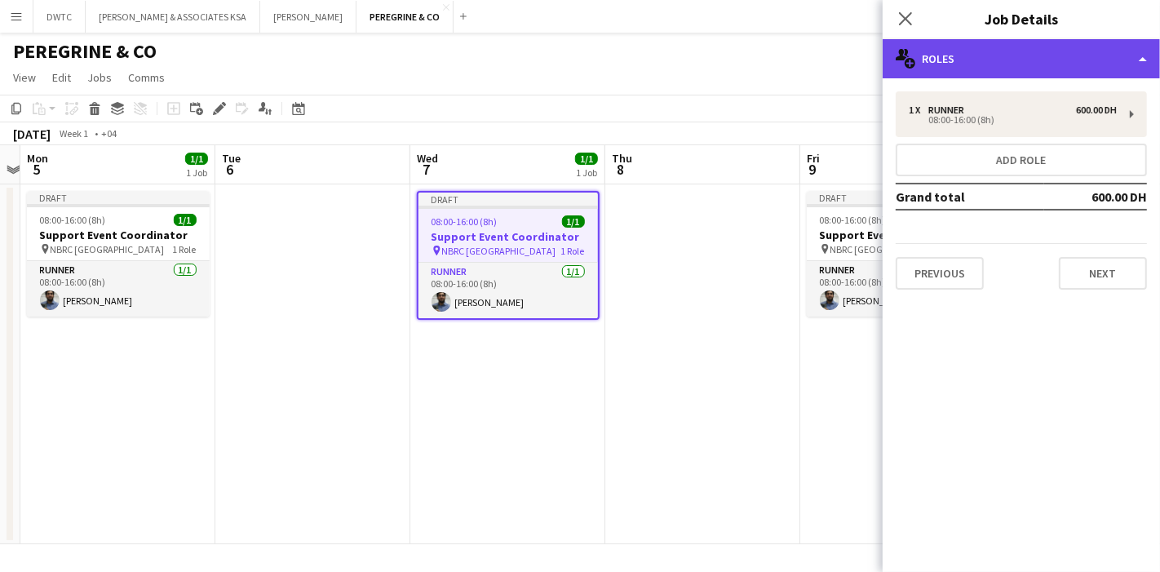
click at [1094, 57] on div "multiple-users-add Roles" at bounding box center [1021, 58] width 277 height 39
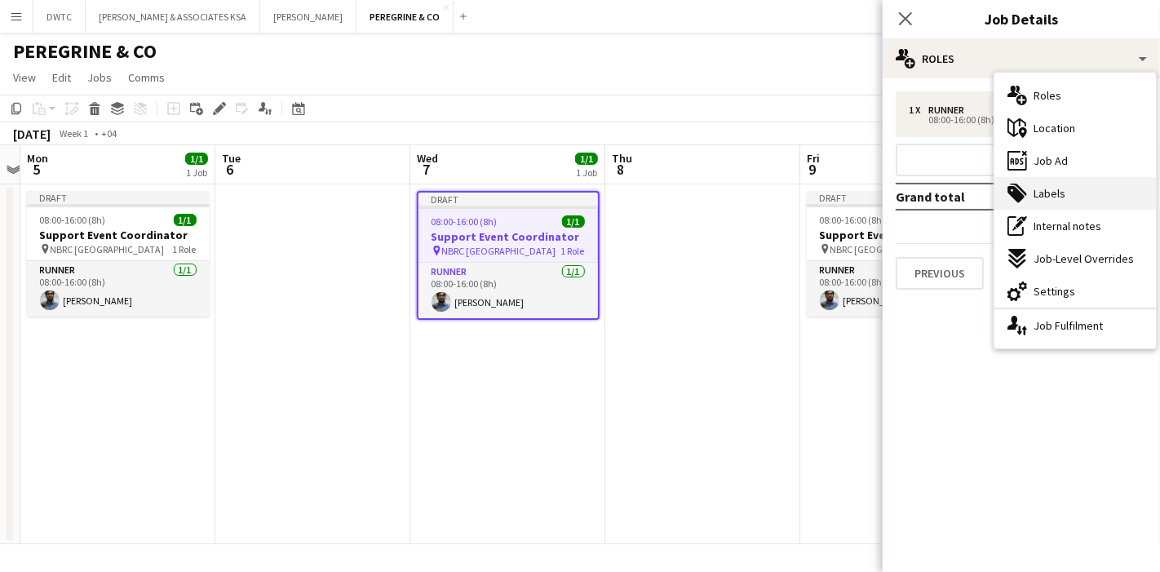
click at [1093, 204] on div "tags-double Labels" at bounding box center [1076, 193] width 162 height 33
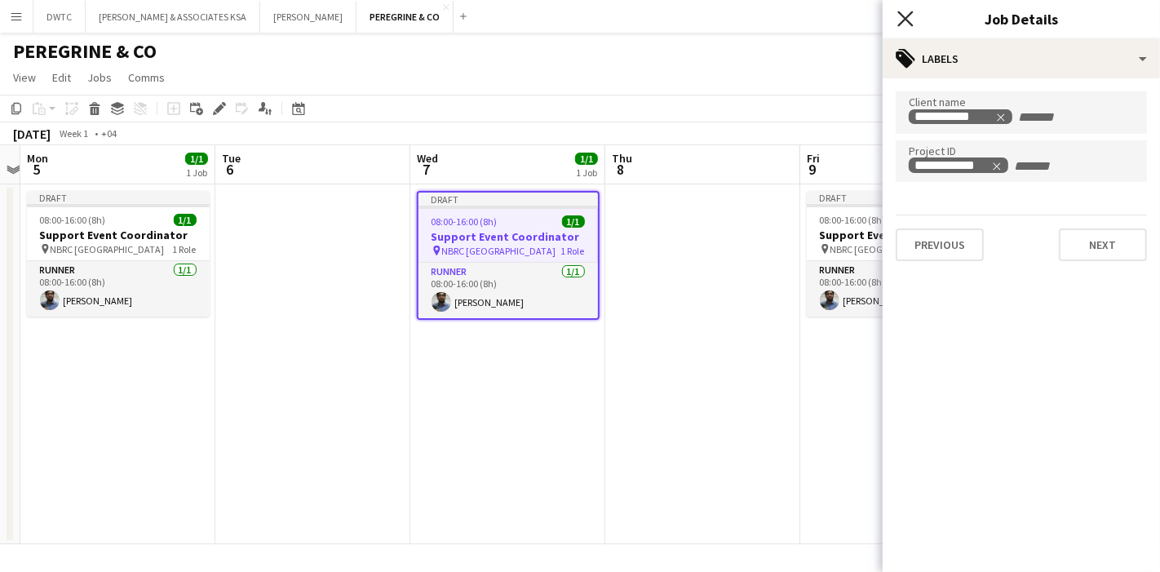
click at [902, 11] on icon "Close pop-in" at bounding box center [906, 19] width 16 height 16
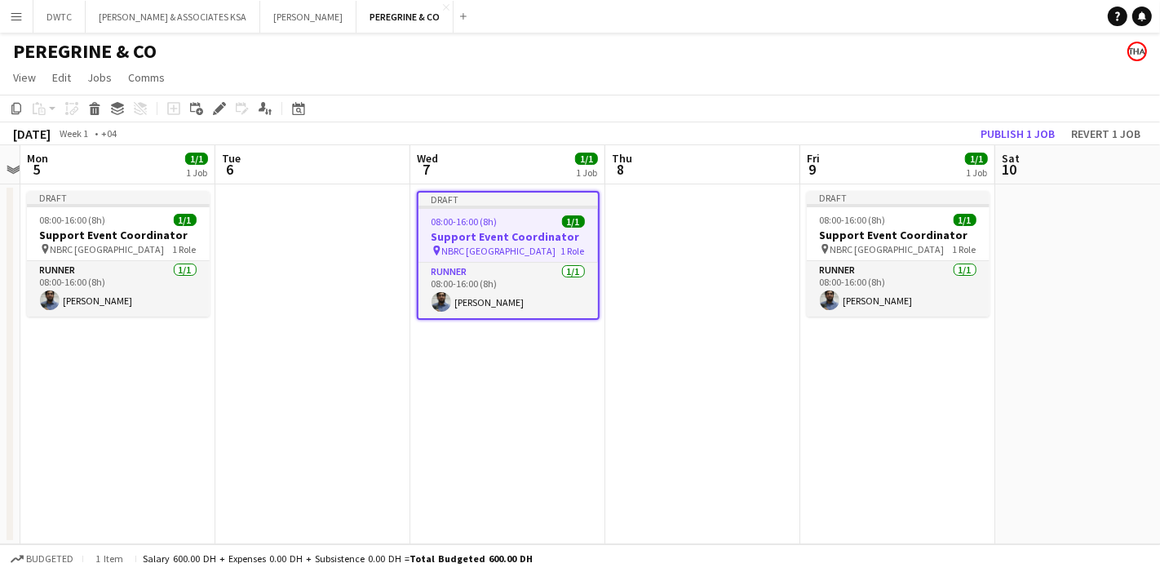
click at [700, 284] on app-date-cell at bounding box center [703, 364] width 195 height 360
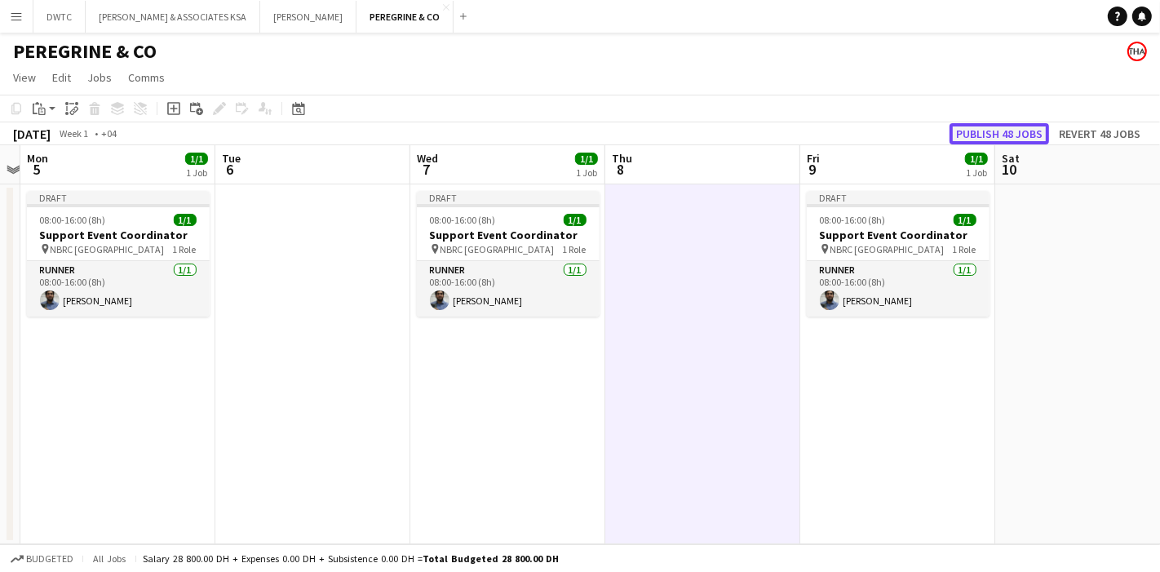
click at [1023, 135] on button "Publish 48 jobs" at bounding box center [1000, 133] width 100 height 21
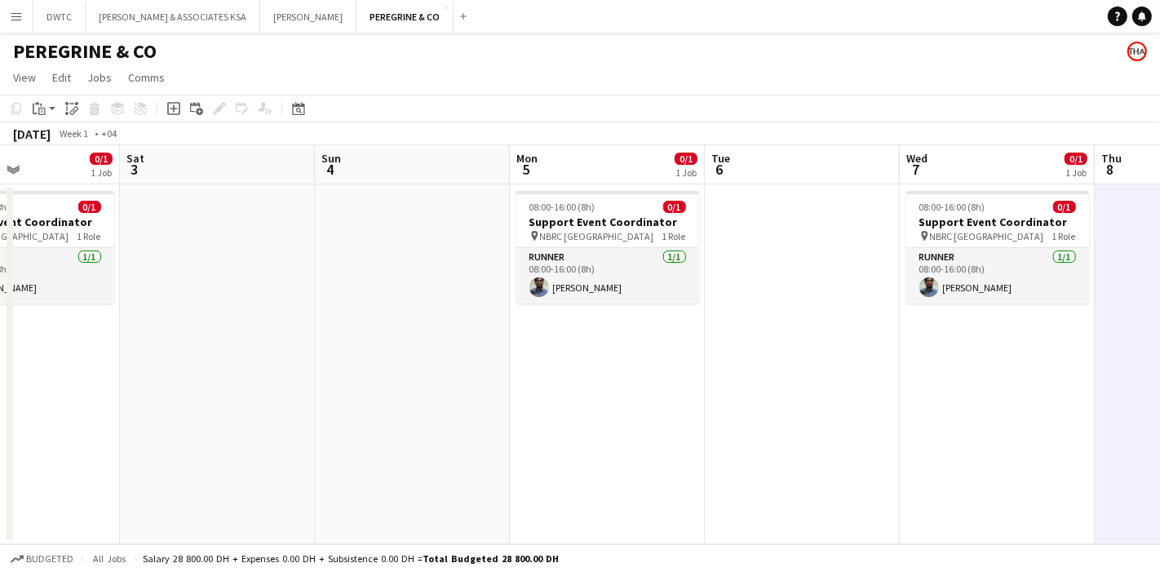
drag, startPoint x: 340, startPoint y: 384, endPoint x: 997, endPoint y: 353, distance: 657.7
click at [1009, 351] on app-calendar-viewport "Wed 31 0/1 1 Job Thu 1 Fri 2 0/1 1 Job Sat 3 Sun 4 Mon 5 0/1 1 Job Tue 6 Wed 7 …" at bounding box center [580, 344] width 1160 height 399
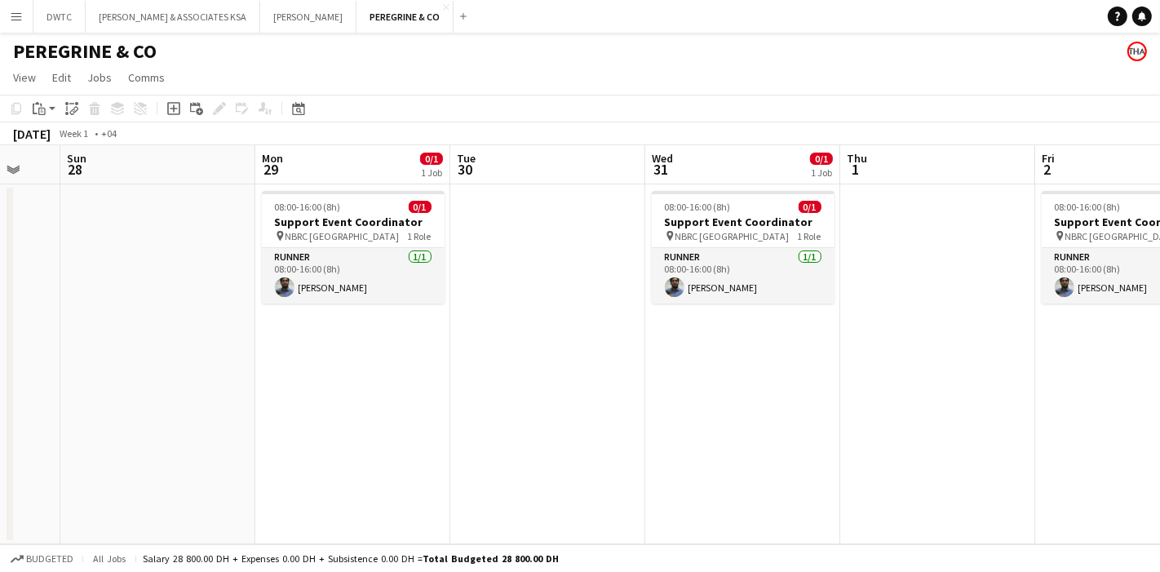
drag, startPoint x: 149, startPoint y: 369, endPoint x: 1072, endPoint y: 346, distance: 922.4
click at [1072, 346] on app-calendar-viewport "Fri 26 0/1 1 Job Sat 27 Sun 28 Mon 29 0/1 1 Job Tue 30 Wed 31 0/1 1 Job Thu 1 F…" at bounding box center [580, 344] width 1160 height 399
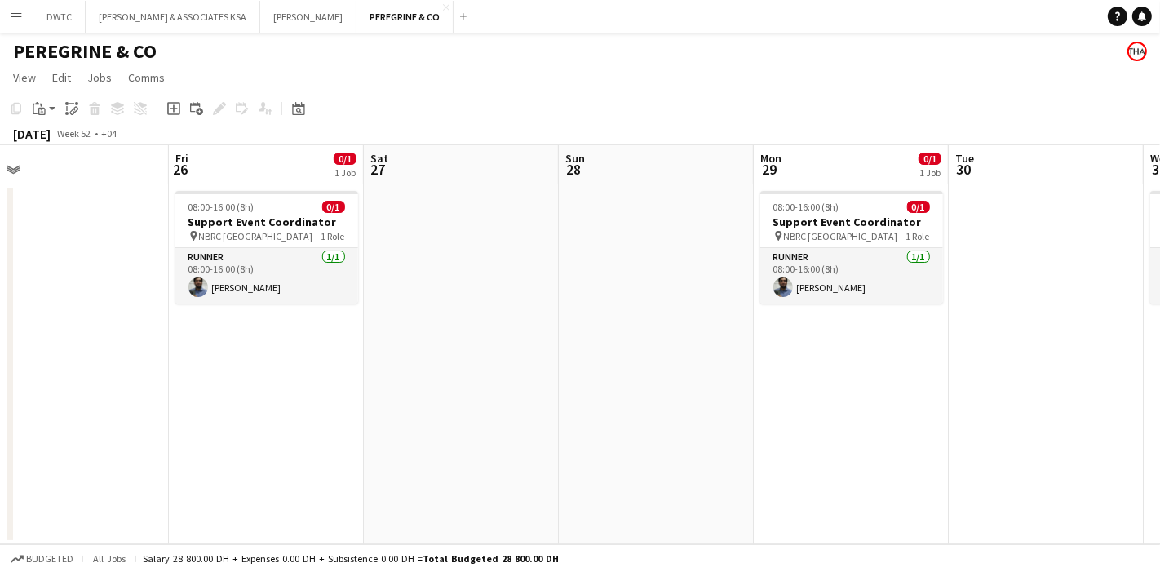
drag, startPoint x: 477, startPoint y: 363, endPoint x: 934, endPoint y: 370, distance: 457.0
click at [993, 363] on app-calendar-viewport "Tue 23 Wed 24 0/1 1 Job Thu 25 Fri 26 0/1 1 Job Sat 27 Sun 28 Mon 29 0/1 1 Job …" at bounding box center [580, 344] width 1160 height 399
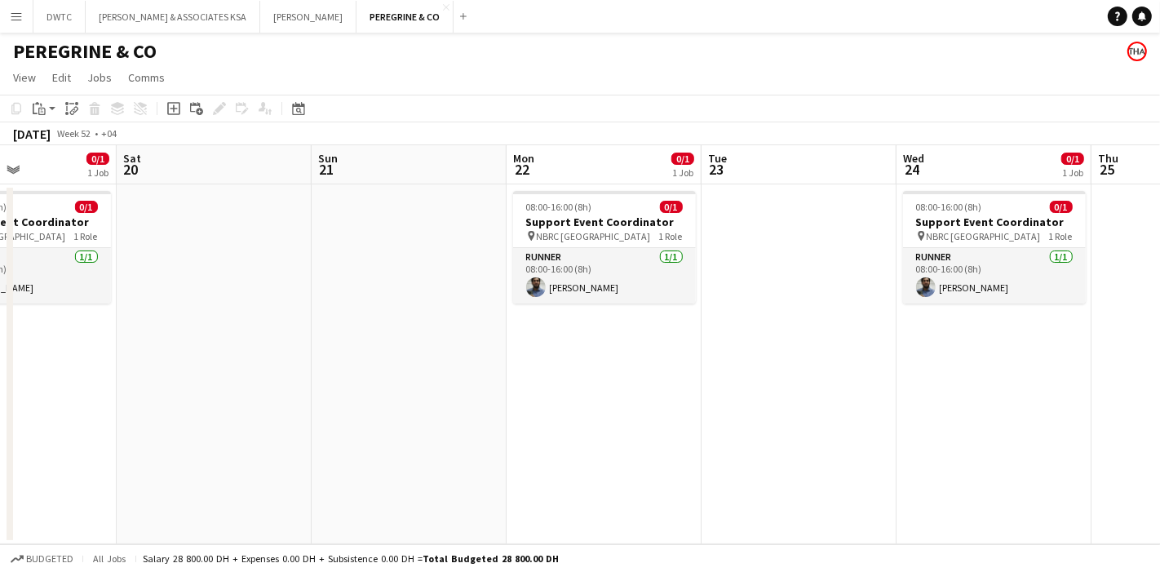
drag, startPoint x: 250, startPoint y: 357, endPoint x: 983, endPoint y: 361, distance: 733.7
click at [983, 361] on app-calendar-viewport "Wed 17 0/1 1 Job Thu 18 Fri 19 0/1 1 Job Sat 20 Sun 21 Mon 22 0/1 1 Job Tue 23 …" at bounding box center [580, 344] width 1160 height 399
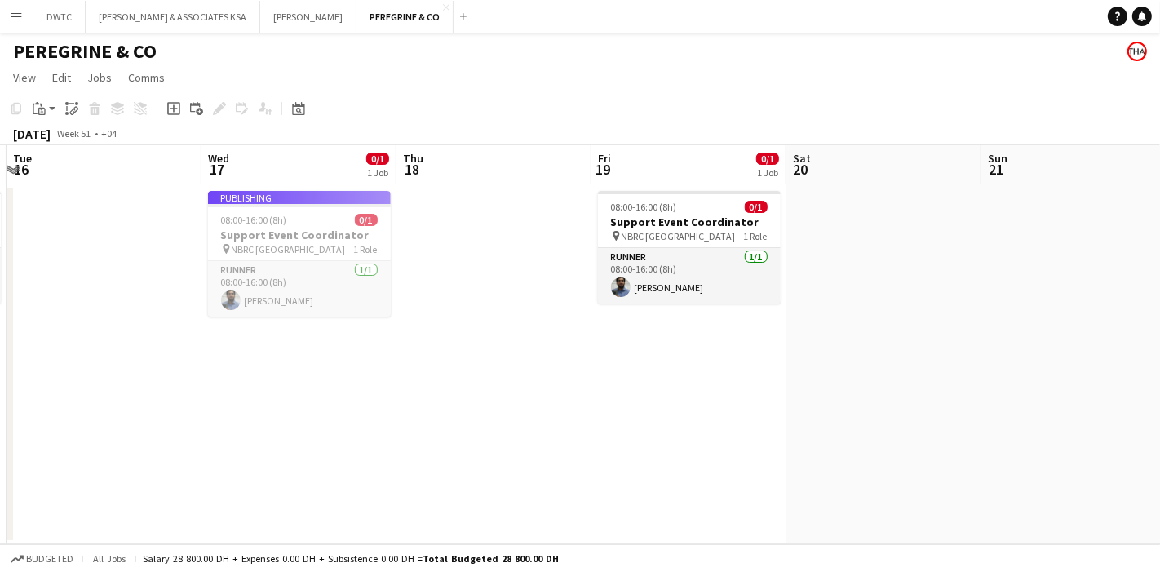
drag, startPoint x: 154, startPoint y: 362, endPoint x: 811, endPoint y: 348, distance: 657.1
click at [811, 348] on app-calendar-viewport "Sun 14 Mon 15 0/1 1 Job Tue 16 Wed 17 0/1 1 Job Thu 18 Fri 19 0/1 1 Job Sat 20 …" at bounding box center [580, 344] width 1160 height 399
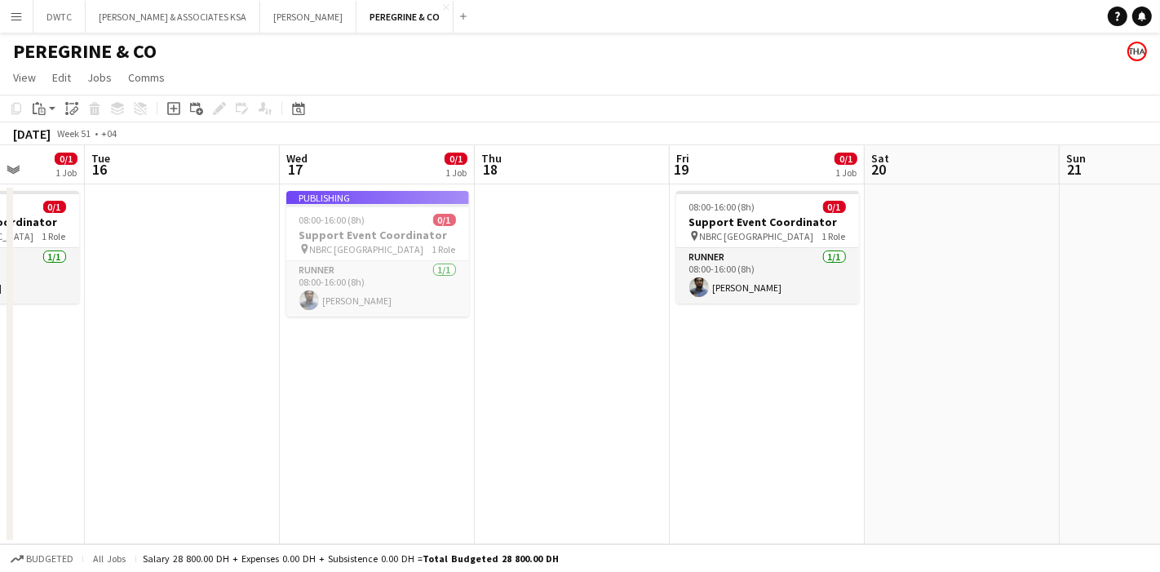
drag, startPoint x: 242, startPoint y: 367, endPoint x: 508, endPoint y: 362, distance: 266.1
click at [508, 362] on app-calendar-viewport "Sat 13 Sun 14 Mon 15 0/1 1 Job Tue 16 Wed 17 0/1 1 Job Thu 18 Fri 19 0/1 1 Job …" at bounding box center [580, 344] width 1160 height 399
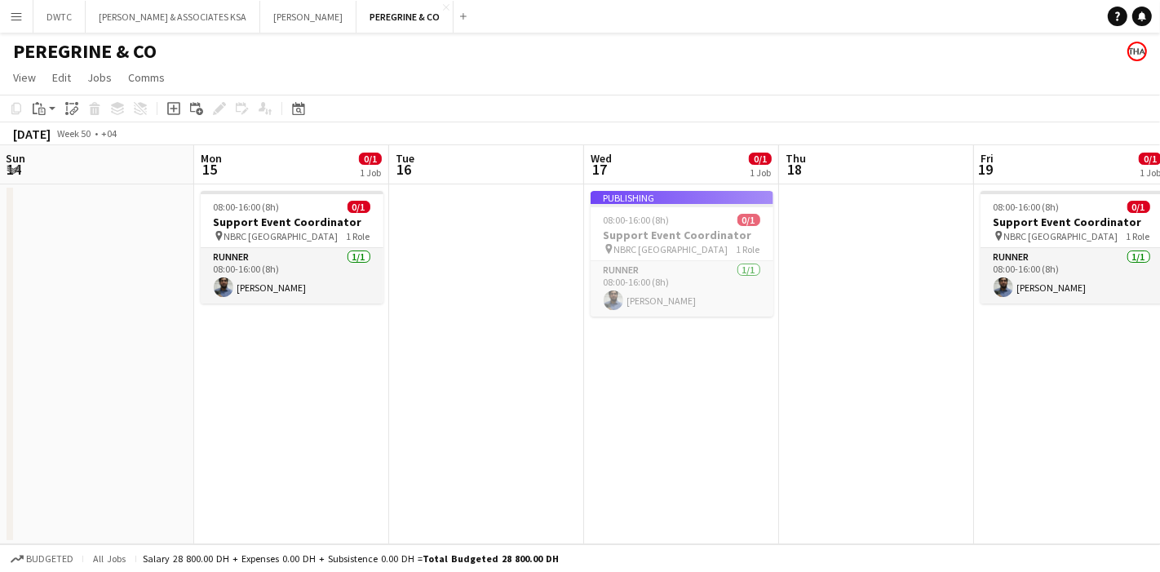
drag, startPoint x: 184, startPoint y: 359, endPoint x: 921, endPoint y: 344, distance: 737.1
click at [921, 344] on app-calendar-viewport "Fri 12 0/1 1 Job Sat 13 Sun 14 Mon 15 0/1 1 Job Tue 16 Wed 17 0/1 1 Job Thu 18 …" at bounding box center [580, 344] width 1160 height 399
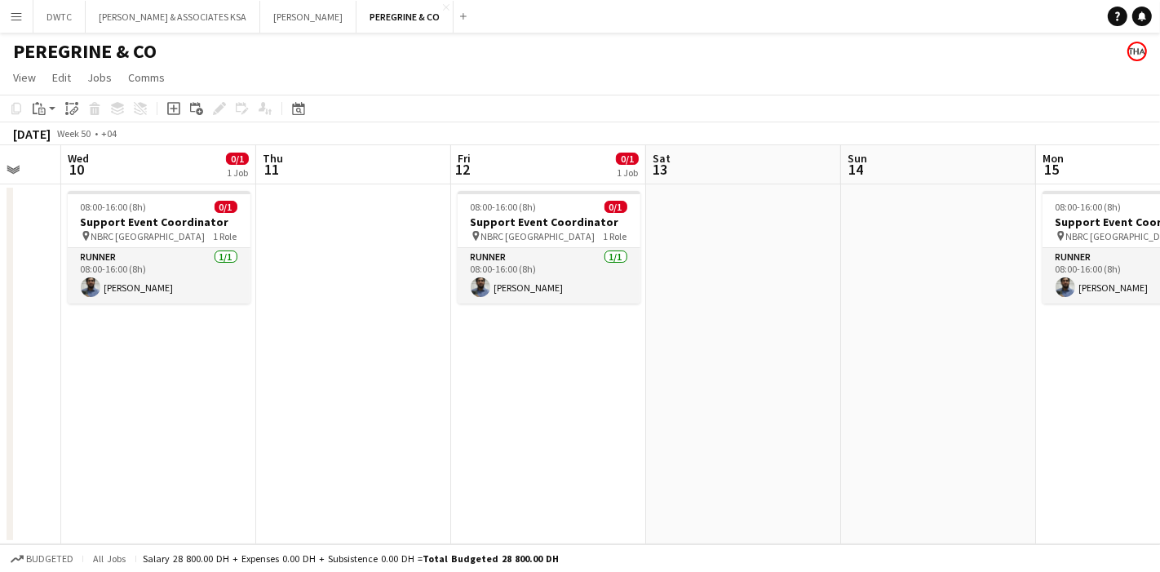
drag, startPoint x: 255, startPoint y: 366, endPoint x: 870, endPoint y: 353, distance: 615.4
click at [870, 353] on app-calendar-viewport "Mon 8 0/1 1 Job Tue 9 Wed 10 0/1 1 Job Thu 11 Fri 12 0/1 1 Job Sat 13 Sun 14 Mo…" at bounding box center [580, 344] width 1160 height 399
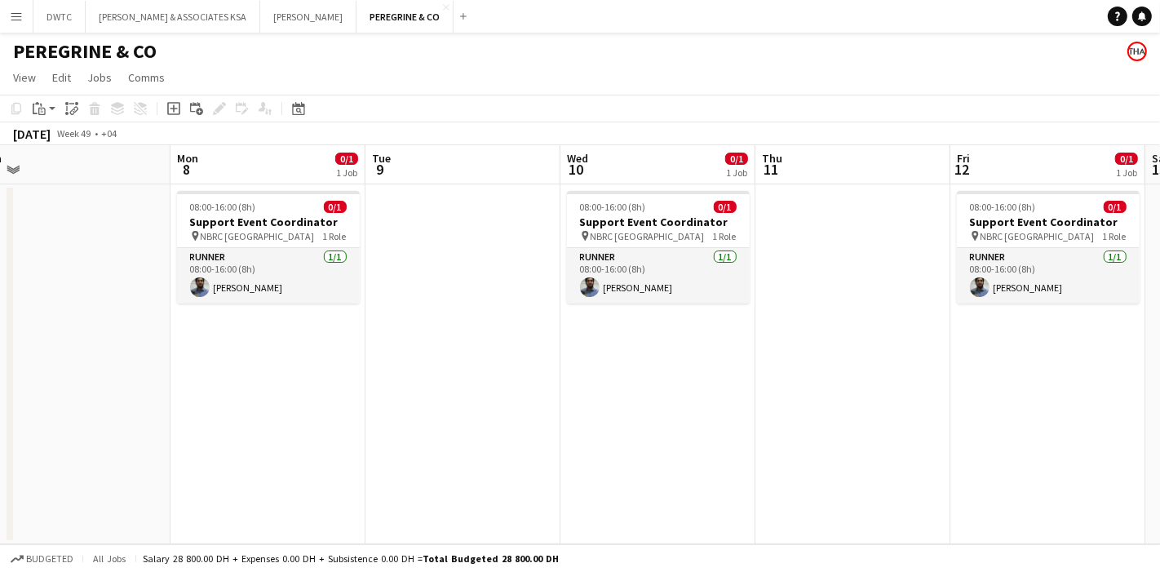
drag, startPoint x: 203, startPoint y: 373, endPoint x: 881, endPoint y: 364, distance: 678.2
click at [885, 364] on app-calendar-viewport "Fri 5 0/1 1 Job Sat 6 Sun 7 Mon 8 0/1 1 Job Tue 9 Wed 10 0/1 1 Job Thu 11 Fri 1…" at bounding box center [580, 344] width 1160 height 399
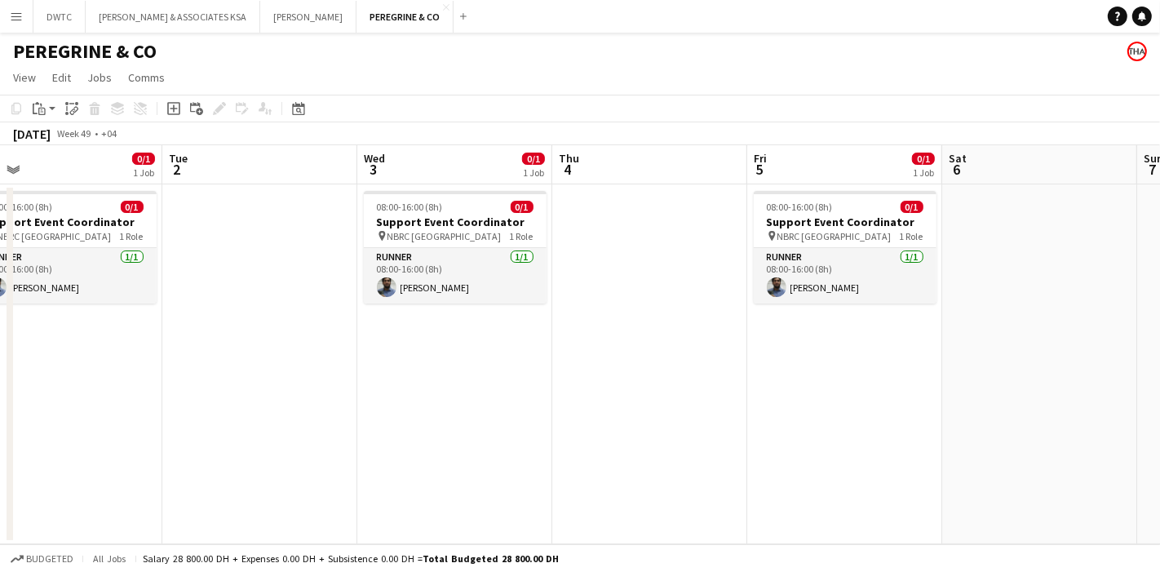
drag, startPoint x: 214, startPoint y: 379, endPoint x: 874, endPoint y: 375, distance: 660.2
click at [895, 373] on app-calendar-viewport "Sat 29 Sun 30 Mon 1 0/1 1 Job Tue 2 Wed 3 0/1 1 Job Thu 4 Fri 5 0/1 1 Job Sat 6…" at bounding box center [580, 344] width 1160 height 399
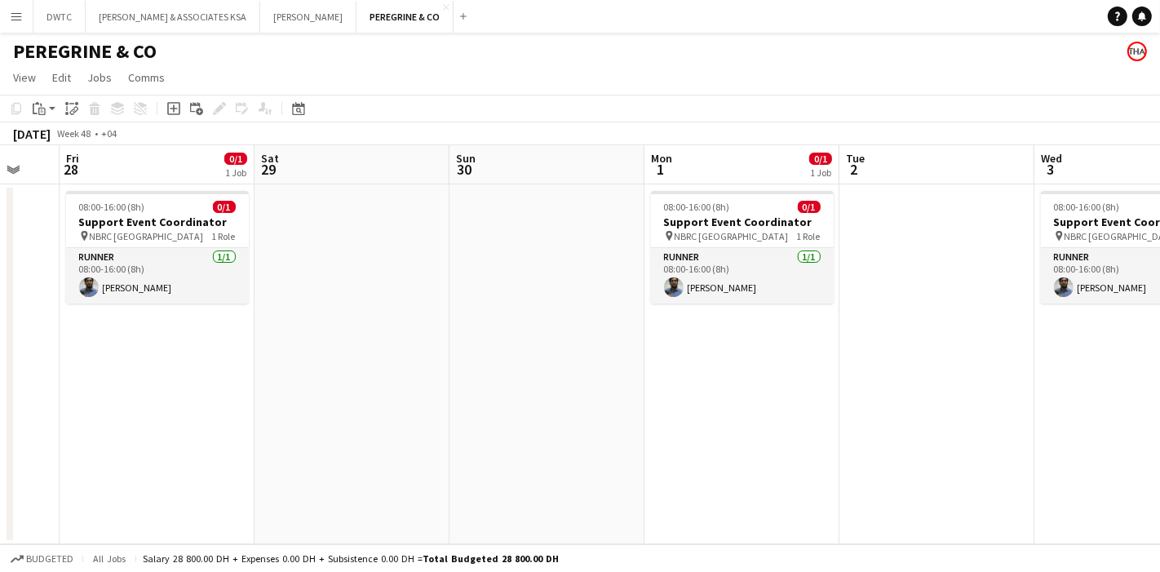
drag, startPoint x: 331, startPoint y: 379, endPoint x: 899, endPoint y: 370, distance: 568.1
click at [900, 370] on app-calendar-viewport "Wed 26 0/1 1 Job Thu 27 Fri 28 0/1 1 Job Sat 29 Sun 30 Mon 1 0/1 1 Job Tue 2 We…" at bounding box center [580, 344] width 1160 height 399
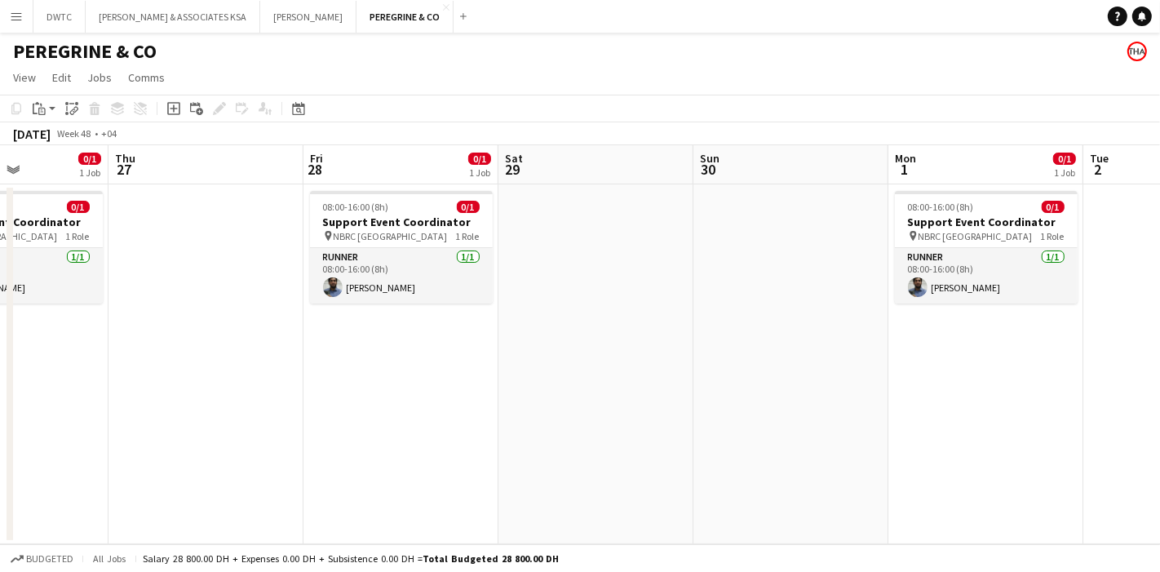
drag, startPoint x: 265, startPoint y: 365, endPoint x: 965, endPoint y: 351, distance: 699.5
click at [965, 351] on app-calendar-viewport "Tue 25 Wed 26 0/1 1 Job Thu 27 Fri 28 0/1 1 Job Sat 29 Sun 30 Mon 1 0/1 1 Job T…" at bounding box center [580, 344] width 1160 height 399
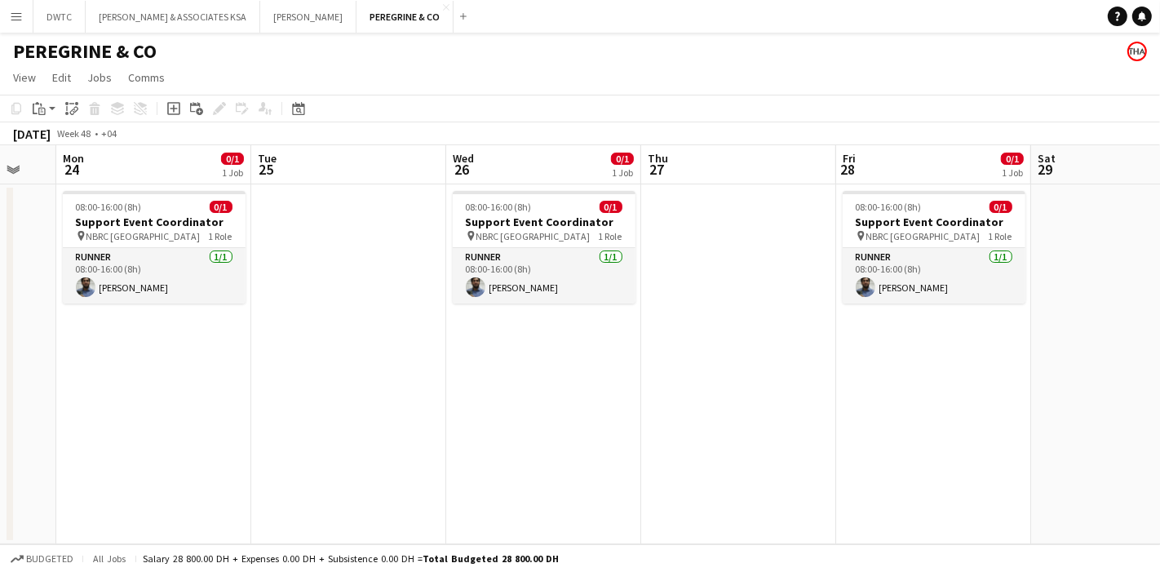
drag, startPoint x: 202, startPoint y: 353, endPoint x: 883, endPoint y: 348, distance: 680.6
click at [887, 345] on app-calendar-viewport "Sat 22 Sun 23 Mon 24 0/1 1 Job Tue 25 Wed 26 0/1 1 Job Thu 27 Fri 28 0/1 1 Job …" at bounding box center [580, 344] width 1160 height 399
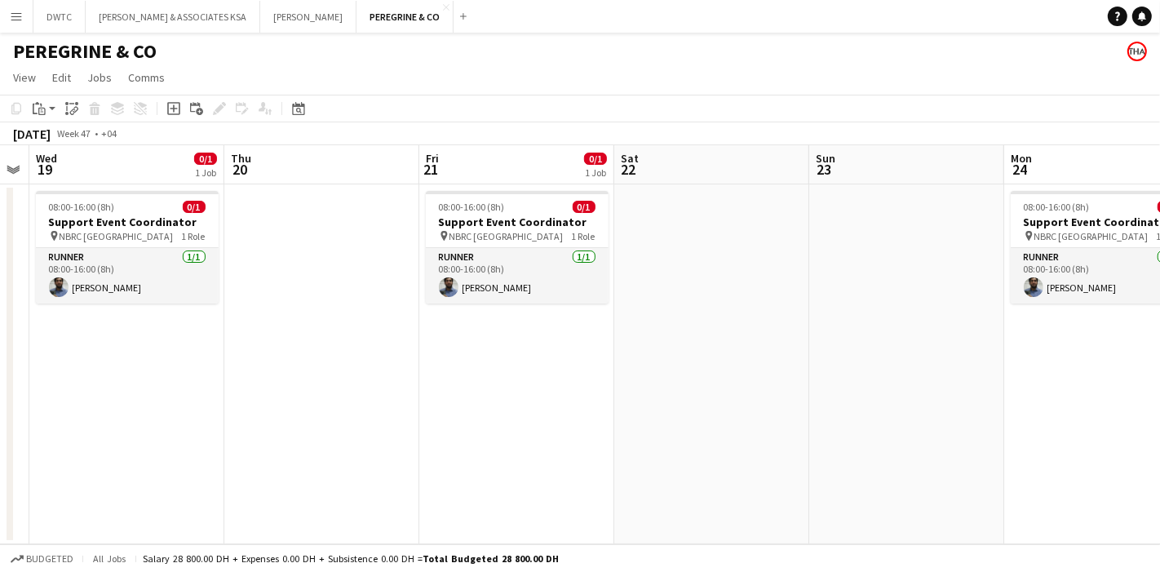
drag, startPoint x: 240, startPoint y: 350, endPoint x: 810, endPoint y: 343, distance: 570.5
click at [810, 343] on app-calendar-viewport "Mon 17 0/1 1 Job Tue 18 Wed 19 0/1 1 Job Thu 20 Fri 21 0/1 1 Job Sat 22 Sun 23 …" at bounding box center [580, 344] width 1160 height 399
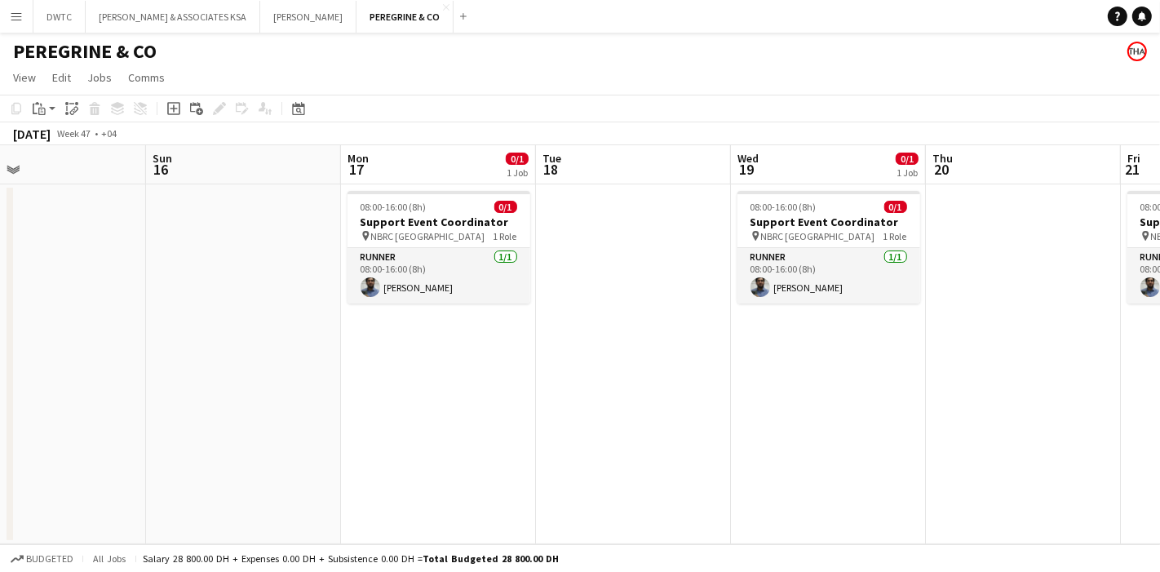
drag, startPoint x: 178, startPoint y: 350, endPoint x: 859, endPoint y: 346, distance: 681.4
click at [859, 346] on app-calendar-viewport "Thu 13 Fri 14 0/1 1 Job Sat 15 Sun 16 Mon 17 0/1 1 Job Tue 18 Wed 19 0/1 1 Job …" at bounding box center [580, 344] width 1160 height 399
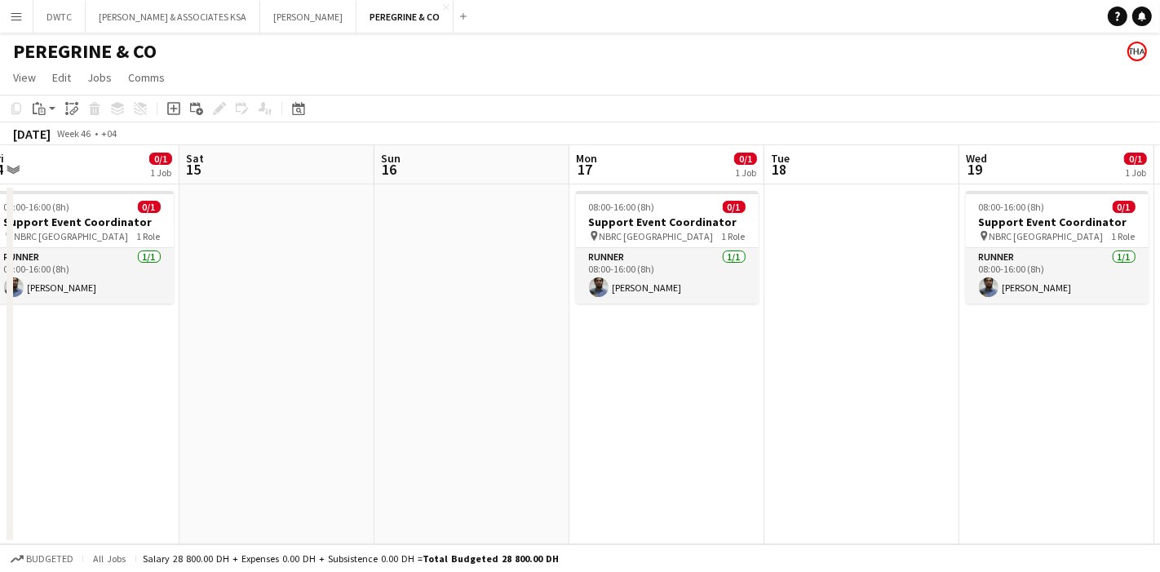
drag, startPoint x: 331, startPoint y: 364, endPoint x: 981, endPoint y: 365, distance: 650.4
click at [981, 365] on app-calendar-viewport "Wed 12 0/1 1 Job Thu 13 Fri 14 0/1 1 Job Sat 15 Sun 16 Mon 17 0/1 1 Job Tue 18 …" at bounding box center [580, 344] width 1160 height 399
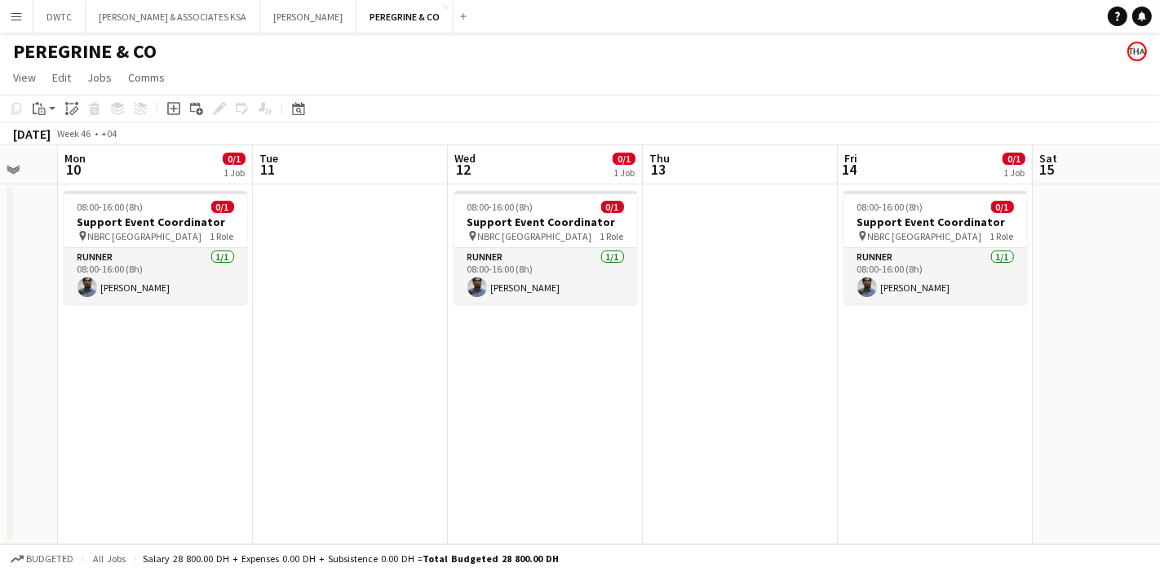
drag, startPoint x: 410, startPoint y: 367, endPoint x: 984, endPoint y: 369, distance: 573.7
click at [1024, 365] on app-calendar-viewport "Sat 8 Sun 9 Mon 10 0/1 1 Job Tue 11 Wed 12 0/1 1 Job Thu 13 Fri 14 0/1 1 Job Sa…" at bounding box center [580, 344] width 1160 height 399
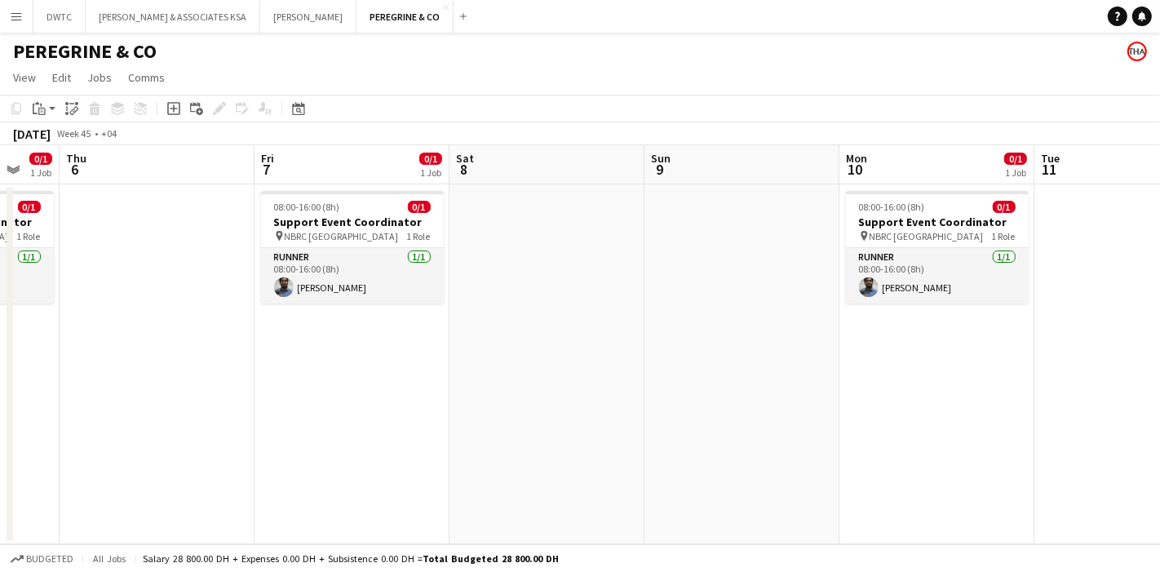
drag, startPoint x: 435, startPoint y: 367, endPoint x: 1020, endPoint y: 355, distance: 585.3
click at [1023, 355] on app-calendar-viewport "Tue 4 Wed 5 0/1 1 Job Thu 6 Fri 7 0/1 1 Job Sat 8 Sun 9 Mon 10 0/1 1 Job Tue 11…" at bounding box center [580, 344] width 1160 height 399
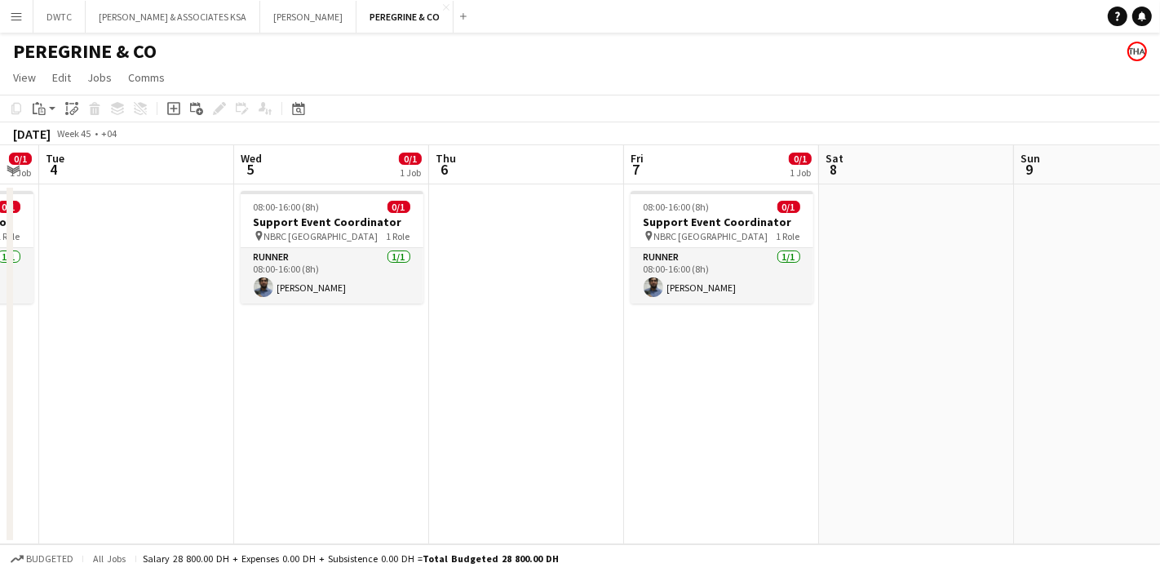
drag, startPoint x: 395, startPoint y: 374, endPoint x: 945, endPoint y: 346, distance: 550.7
click at [946, 346] on app-calendar-viewport "Sun 2 Mon 3 0/1 1 Job Tue 4 Wed 5 0/1 1 Job Thu 6 Fri 7 0/1 1 Job Sat 8 Sun 9 M…" at bounding box center [580, 344] width 1160 height 399
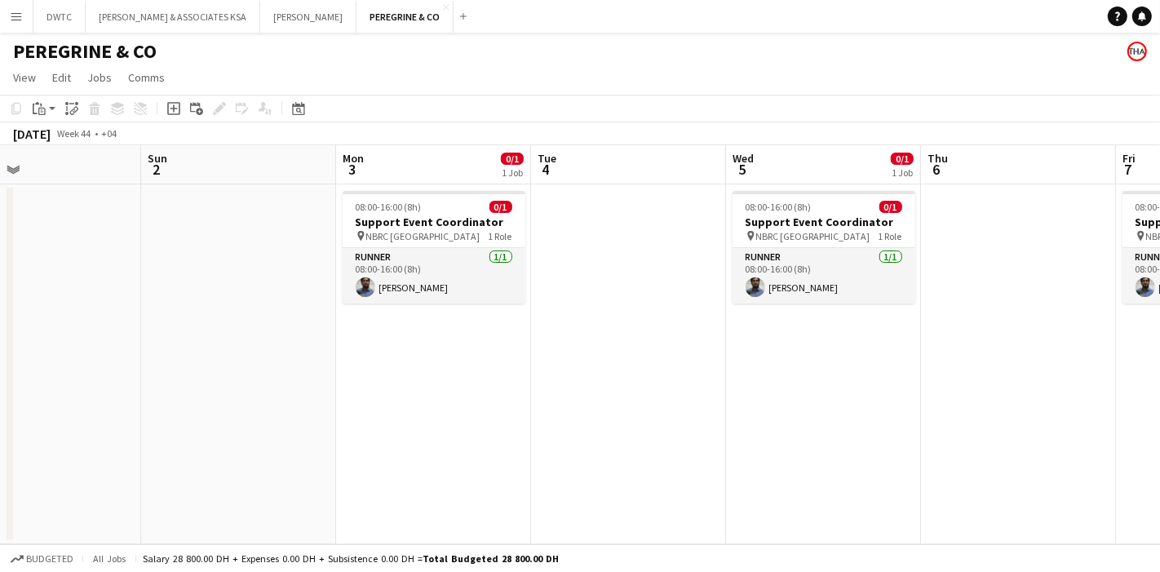
drag, startPoint x: 530, startPoint y: 342, endPoint x: 1147, endPoint y: 335, distance: 617.0
click at [1147, 335] on app-calendar-viewport "Thu 30 Fri 31 0/1 1 Job Sat 1 Sun 2 Mon 3 0/1 1 Job Tue 4 Wed 5 0/1 1 Job Thu 6…" at bounding box center [580, 344] width 1160 height 399
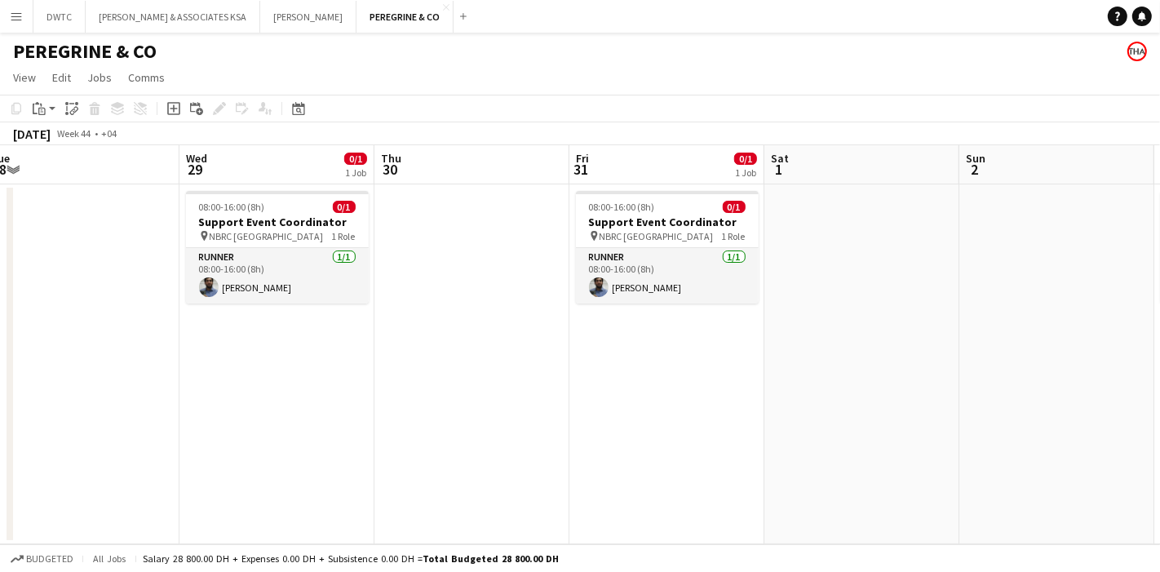
drag, startPoint x: 512, startPoint y: 332, endPoint x: 1160, endPoint y: 314, distance: 648.2
click at [1160, 314] on app-calendar-viewport "Sun 26 Mon 27 0/1 1 Job Tue 28 Wed 29 0/1 1 Job Thu 30 Fri 31 0/1 1 Job Sat 1 S…" at bounding box center [580, 344] width 1160 height 399
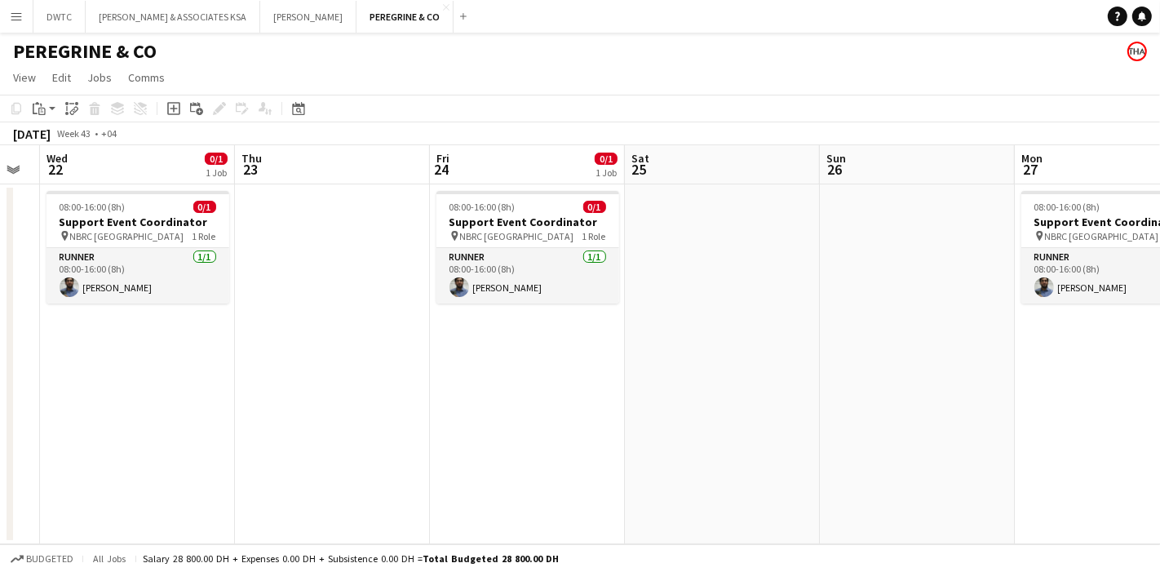
drag, startPoint x: 442, startPoint y: 358, endPoint x: 1103, endPoint y: 360, distance: 660.2
click at [1103, 360] on app-calendar-viewport "Mon 20 0/1 1 Job Tue 21 Wed 22 0/1 1 Job Thu 23 Fri 24 0/1 1 Job Sat 25 Sun 26 …" at bounding box center [580, 344] width 1160 height 399
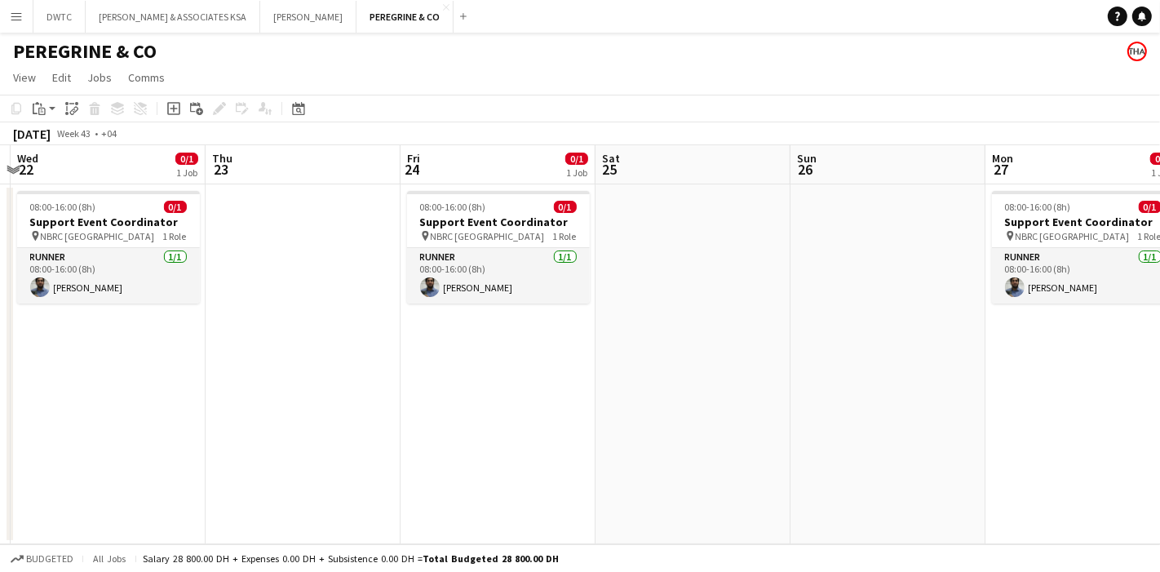
drag, startPoint x: 628, startPoint y: 388, endPoint x: 674, endPoint y: 389, distance: 45.7
click at [648, 389] on app-calendar-viewport "Mon 20 0/1 1 Job Tue 21 Wed 22 0/1 1 Job Thu 23 Fri 24 0/1 1 Job Sat 25 Sun 26 …" at bounding box center [580, 344] width 1160 height 399
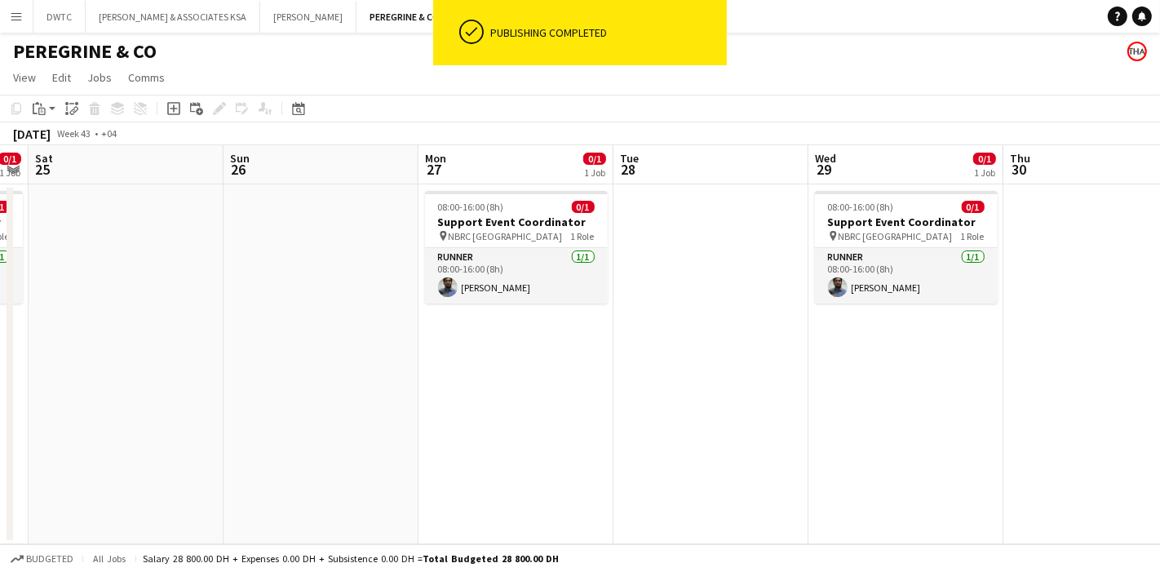
drag, startPoint x: 944, startPoint y: 335, endPoint x: 268, endPoint y: 383, distance: 677.4
click at [268, 383] on app-calendar-viewport "Wed 22 0/1 1 Job Thu 23 Fri 24 0/1 1 Job Sat 25 Sun 26 Mon 27 0/1 1 Job Tue 28 …" at bounding box center [580, 344] width 1160 height 399
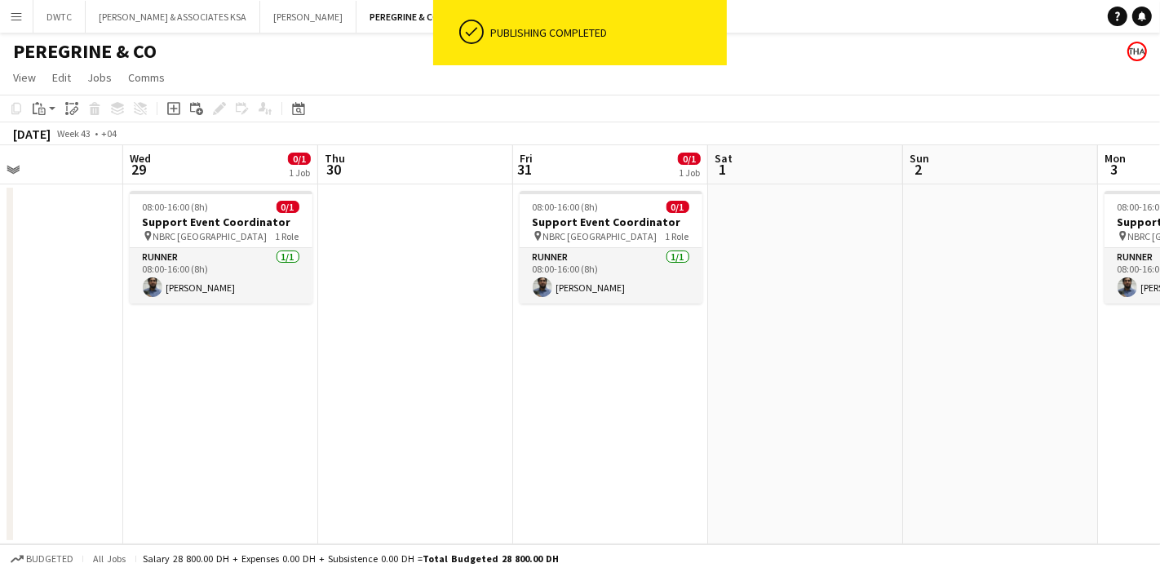
drag, startPoint x: 858, startPoint y: 369, endPoint x: 212, endPoint y: 384, distance: 645.7
click at [205, 387] on app-calendar-viewport "Sat 25 Sun 26 Mon 27 0/1 1 Job Tue 28 Wed 29 0/1 1 Job Thu 30 Fri 31 0/1 1 Job …" at bounding box center [580, 344] width 1160 height 399
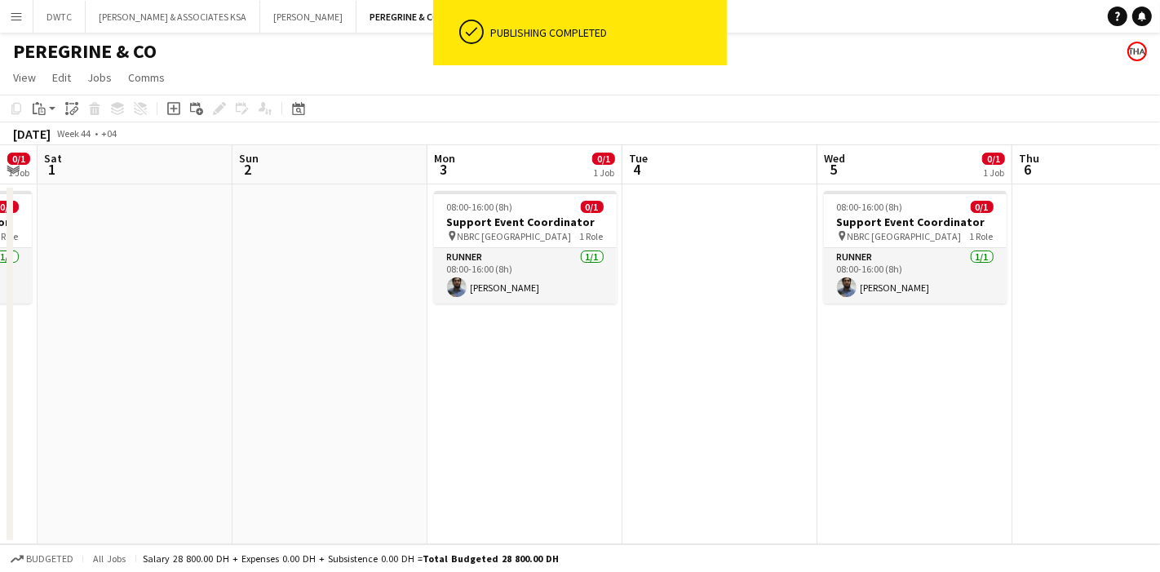
drag, startPoint x: 983, startPoint y: 341, endPoint x: 377, endPoint y: 395, distance: 608.7
click at [377, 395] on app-calendar-viewport "Wed 29 0/1 1 Job Thu 30 Fri 31 0/1 1 Job Sat 1 Sun 2 Mon 3 0/1 1 Job Tue 4 Wed …" at bounding box center [580, 344] width 1160 height 399
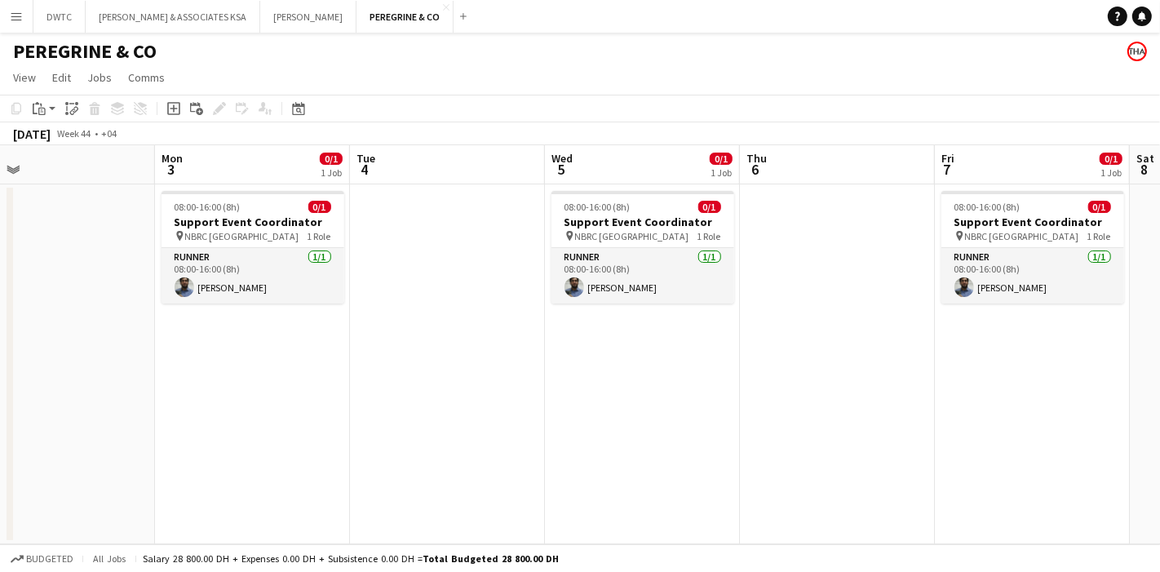
drag, startPoint x: 1079, startPoint y: 382, endPoint x: 251, endPoint y: 434, distance: 829.1
click at [226, 445] on app-calendar-viewport "Thu 30 Fri 31 0/1 1 Job Sat 1 Sun 2 Mon 3 0/1 1 Job Tue 4 Wed 5 0/1 1 Job Thu 6…" at bounding box center [580, 344] width 1160 height 399
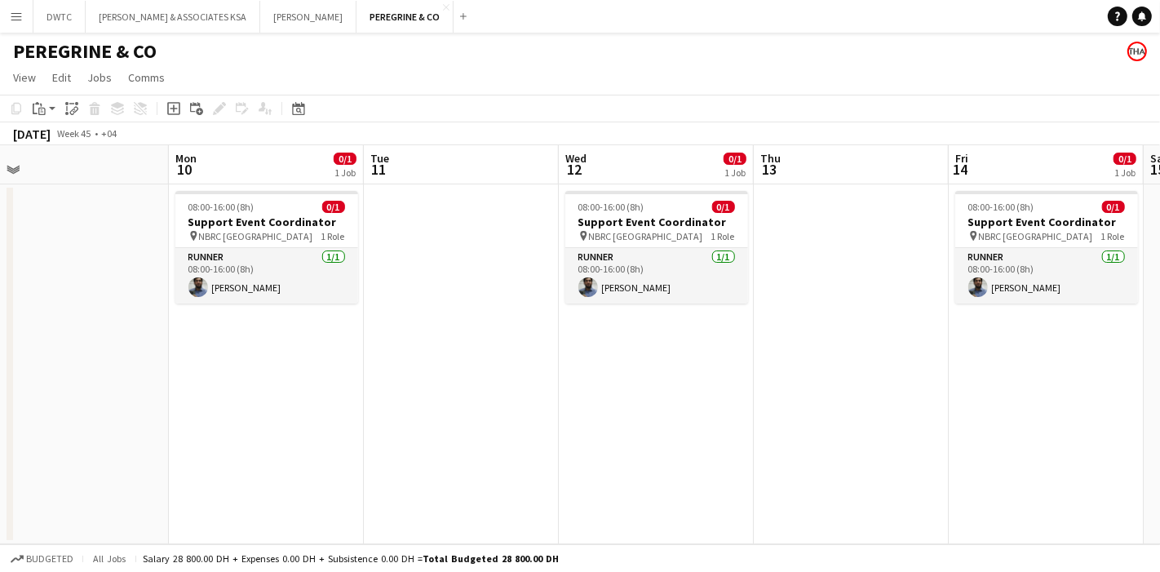
drag, startPoint x: 599, startPoint y: 390, endPoint x: 303, endPoint y: 393, distance: 296.2
click at [303, 393] on app-calendar-viewport "Thu 6 Fri 7 0/1 1 Job Sat 8 Sun 9 Mon 10 0/1 1 Job Tue 11 Wed 12 0/1 1 Job Thu …" at bounding box center [580, 344] width 1160 height 399
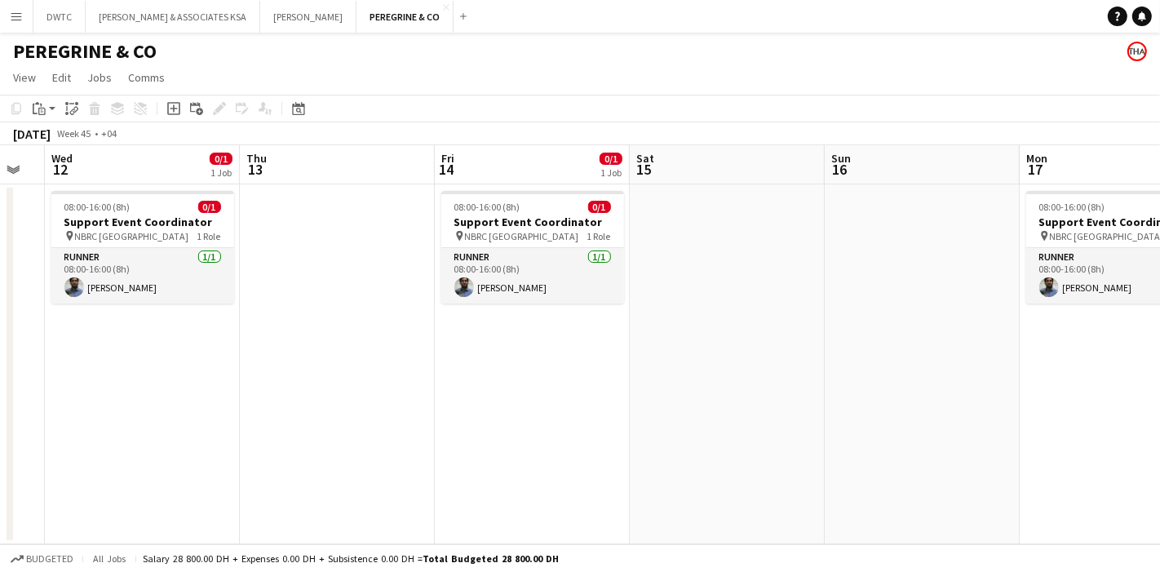
drag, startPoint x: 814, startPoint y: 363, endPoint x: 713, endPoint y: 331, distance: 105.3
click at [459, 367] on app-calendar-viewport "Sun 9 Mon 10 0/1 1 Job Tue 11 Wed 12 0/1 1 Job Thu 13 Fri 14 0/1 1 Job Sat 15 S…" at bounding box center [580, 344] width 1160 height 399
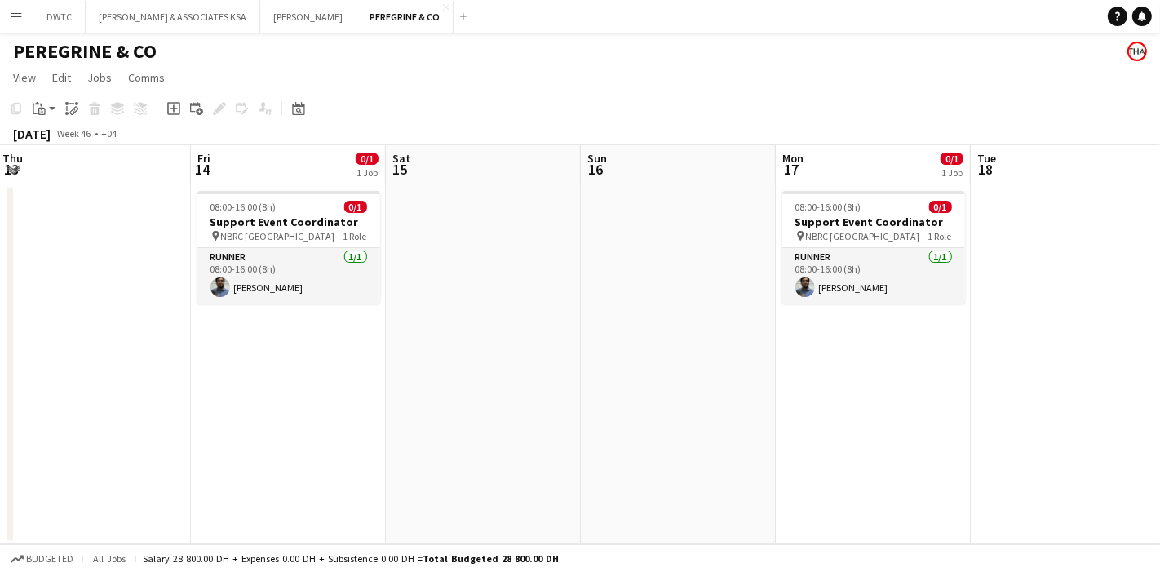
drag, startPoint x: 869, startPoint y: 346, endPoint x: 422, endPoint y: 393, distance: 449.6
click at [422, 393] on app-calendar-viewport "Mon 10 0/1 1 Job Tue 11 Wed 12 0/1 1 Job Thu 13 Fri 14 0/1 1 Job Sat 15 Sun 16 …" at bounding box center [580, 344] width 1160 height 399
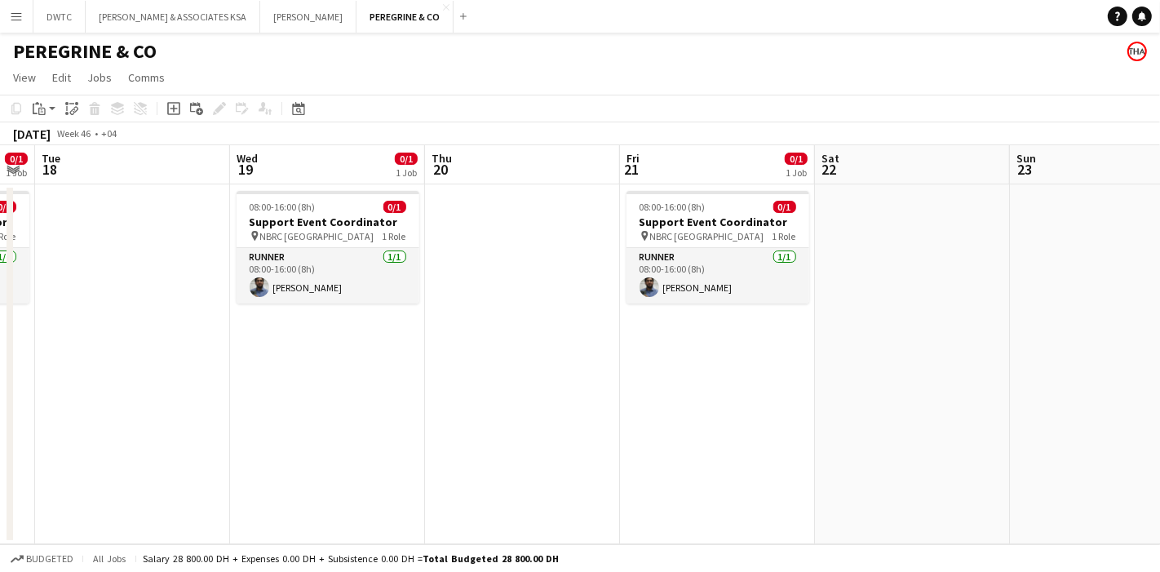
click at [363, 457] on app-calendar-viewport "Sat 15 Sun 16 Mon 17 0/1 1 Job Tue 18 Wed 19 0/1 1 Job Thu 20 Fri 21 0/1 1 Job …" at bounding box center [580, 344] width 1160 height 399
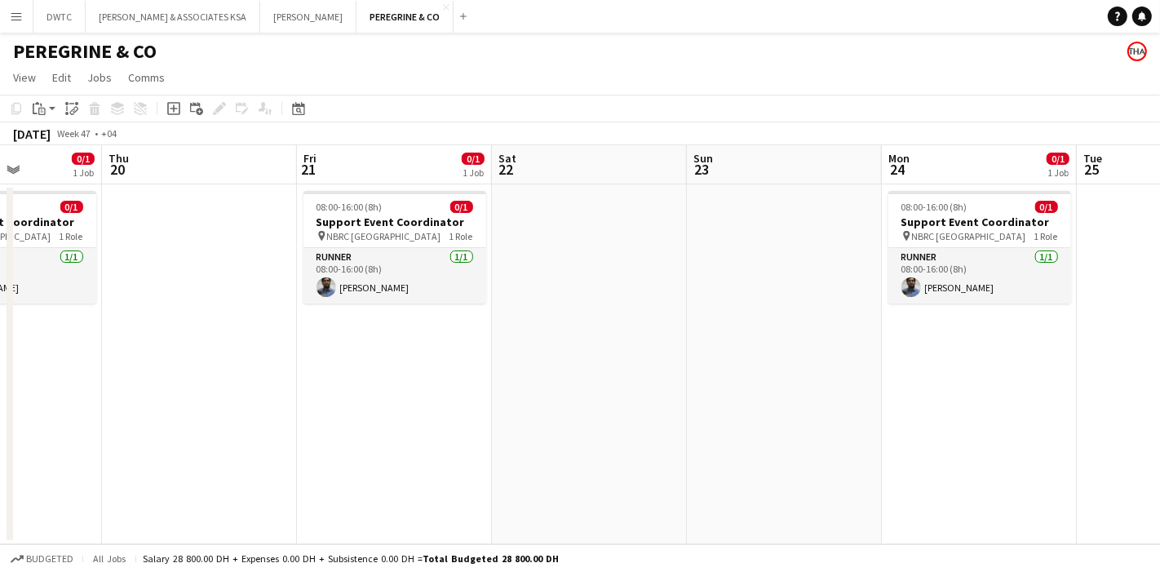
click at [237, 413] on app-calendar-viewport "Sun 16 Mon 17 0/1 1 Job Tue 18 Wed 19 0/1 1 Job Thu 20 Fri 21 0/1 1 Job Sat 22 …" at bounding box center [580, 344] width 1160 height 399
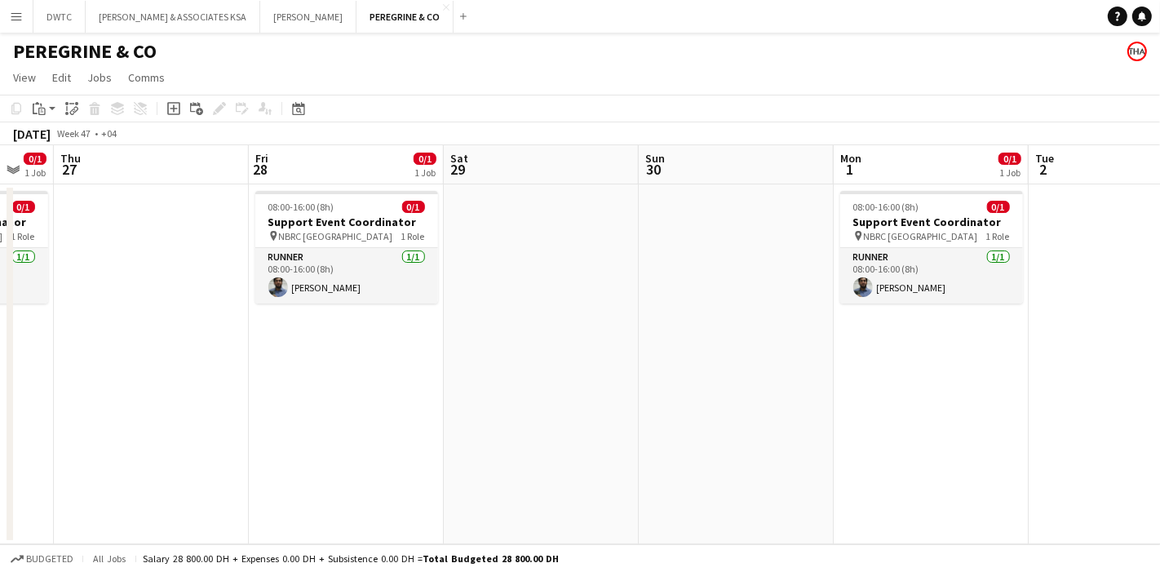
click at [499, 375] on app-calendar-viewport "Sun 23 Mon 24 0/1 1 Job Tue 25 Wed 26 0/1 1 Job Thu 27 Fri 28 0/1 1 Job Sat 29 …" at bounding box center [580, 344] width 1160 height 399
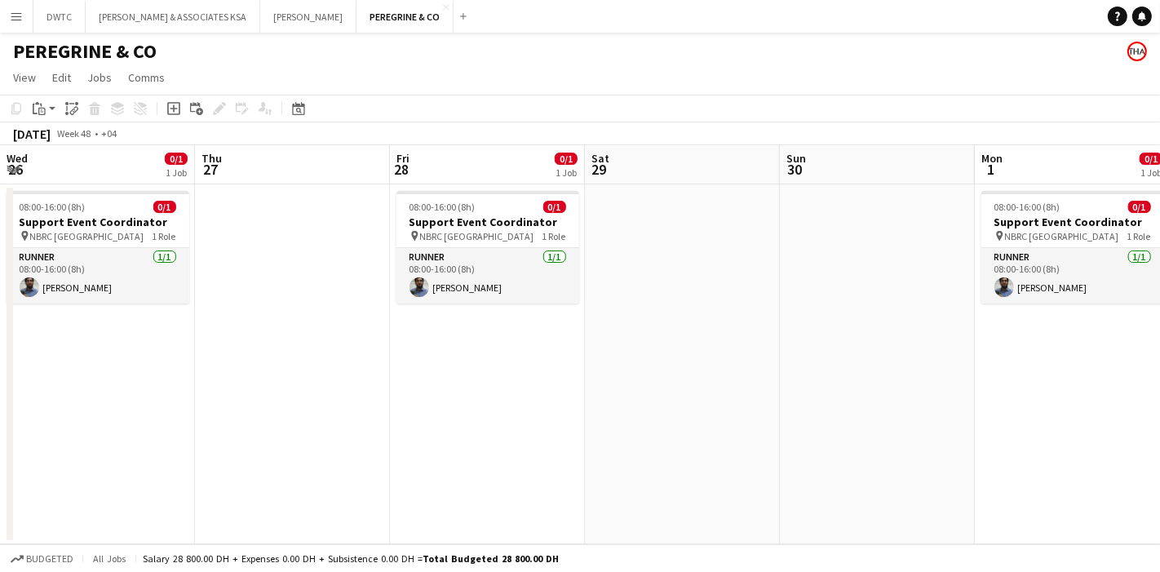
click at [473, 375] on app-calendar-viewport "Sun 23 Mon 24 0/1 1 Job Tue 25 Wed 26 0/1 1 Job Thu 27 Fri 28 0/1 1 Job Sat 29 …" at bounding box center [580, 344] width 1160 height 399
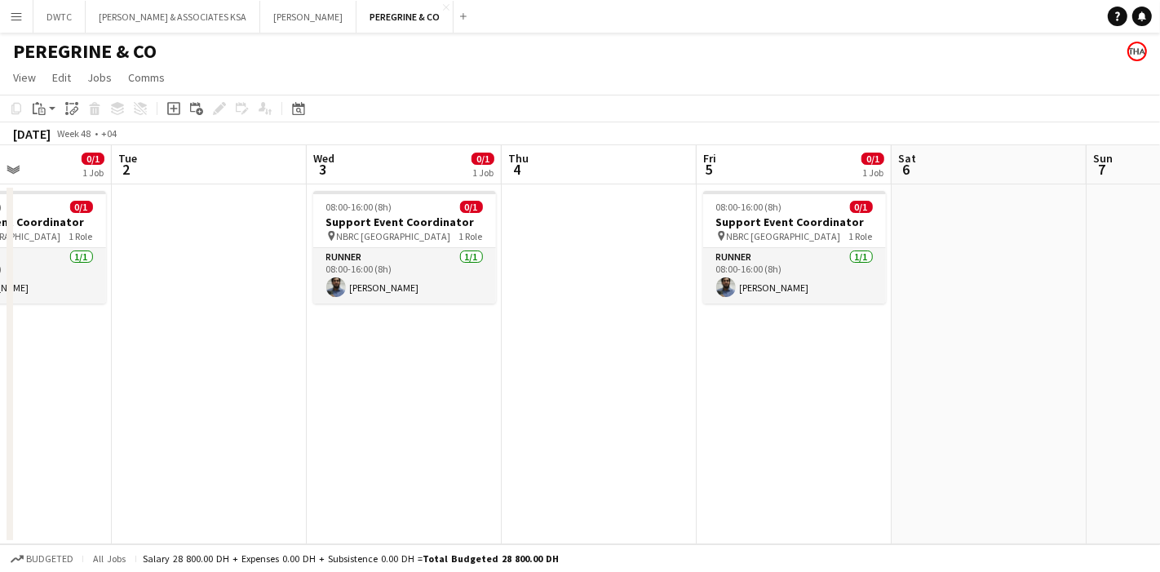
click at [418, 381] on app-calendar-viewport "Fri 28 0/1 1 Job Sat 29 Sun 30 Mon 1 0/1 1 Job Tue 2 Wed 3 0/1 1 Job Thu 4 Fri …" at bounding box center [580, 344] width 1160 height 399
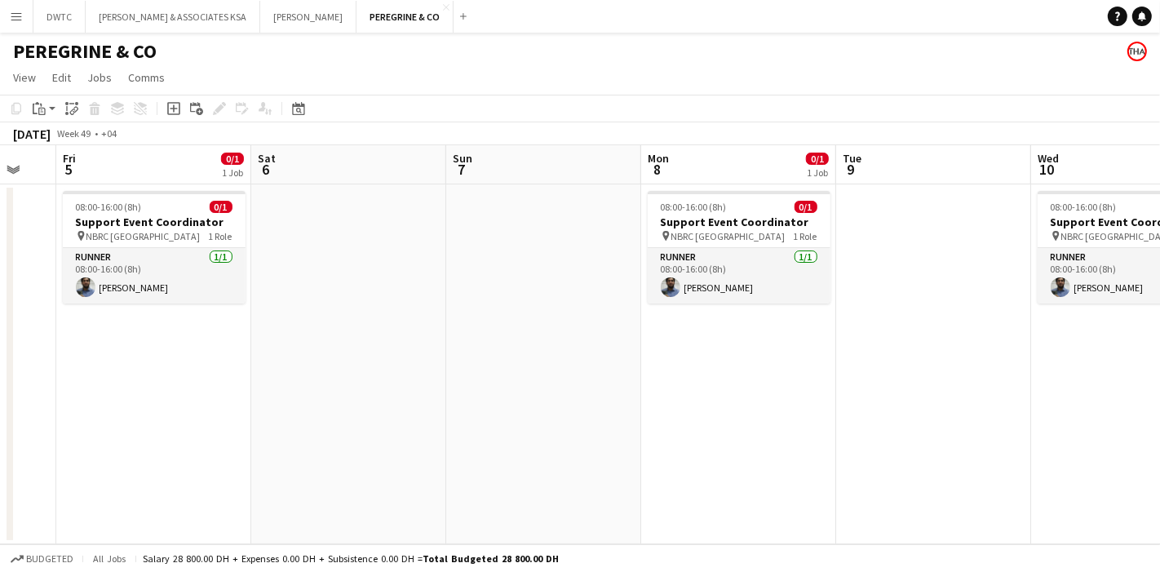
click at [409, 367] on app-calendar-viewport "Tue 2 Wed 3 0/1 1 Job Thu 4 Fri 5 0/1 1 Job Sat 6 Sun 7 Mon 8 0/1 1 Job Tue 9 W…" at bounding box center [580, 344] width 1160 height 399
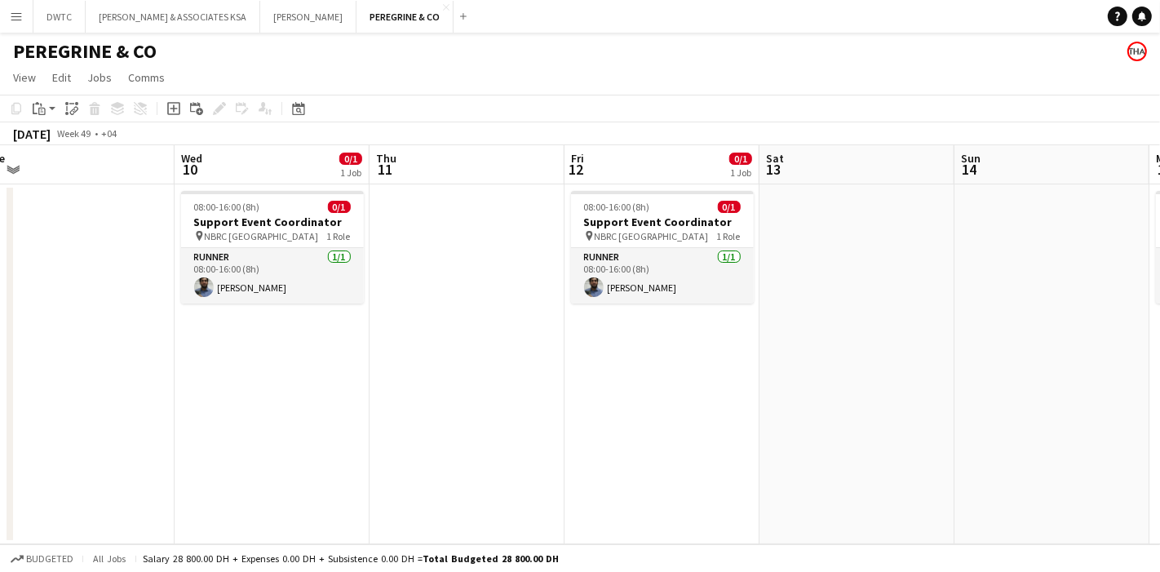
click at [387, 406] on app-calendar-viewport "Sat 6 Sun 7 Mon 8 0/1 1 Job Tue 9 Wed 10 0/1 1 Job Thu 11 Fri 12 0/1 1 Job Sat …" at bounding box center [580, 344] width 1160 height 399
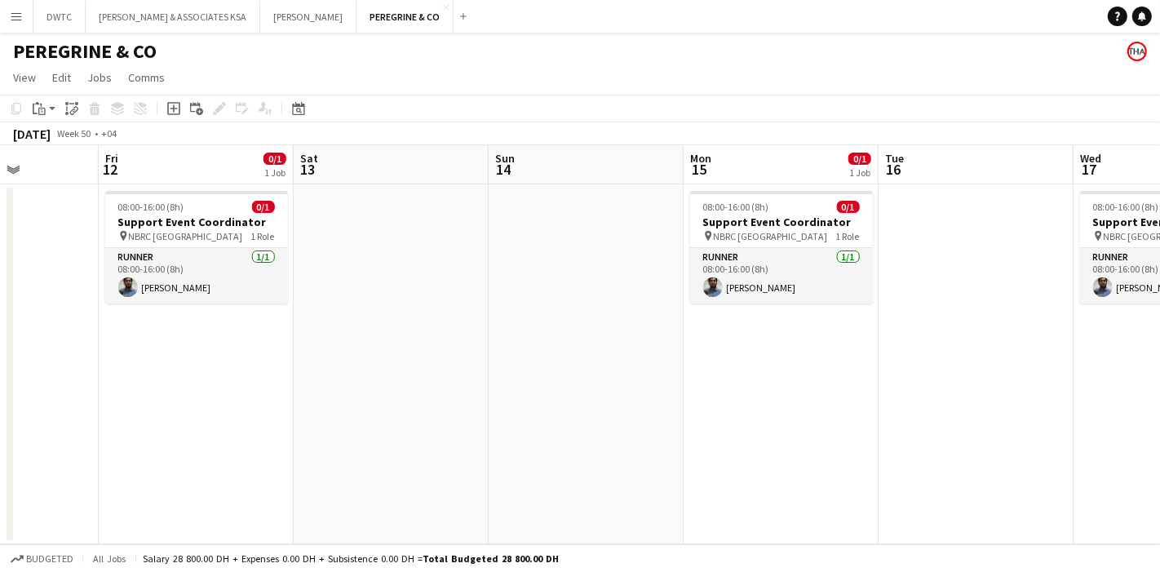
click at [296, 401] on app-calendar-viewport "Sun 7 Mon 8 0/1 1 Job Tue 9 Wed 10 0/1 1 Job Thu 11 Fri 12 0/1 1 Job Sat 13 Sun…" at bounding box center [580, 344] width 1160 height 399
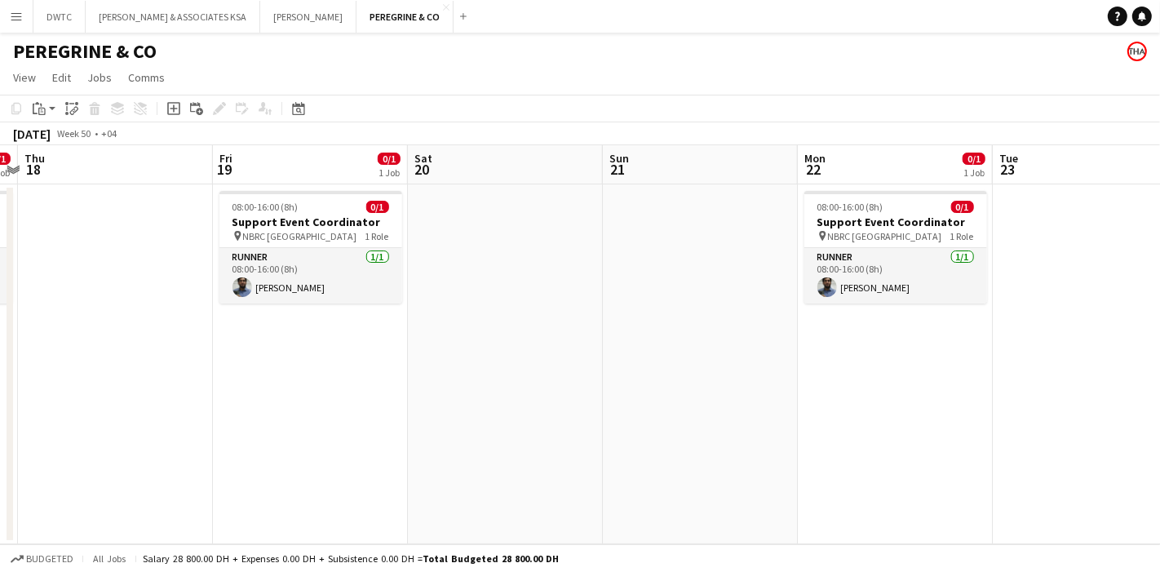
click at [304, 350] on app-calendar-viewport "Sun 14 Mon 15 0/1 1 Job Tue 16 Wed 17 0/1 1 Job Thu 18 Fri 19 0/1 1 Job Sat 20 …" at bounding box center [580, 344] width 1160 height 399
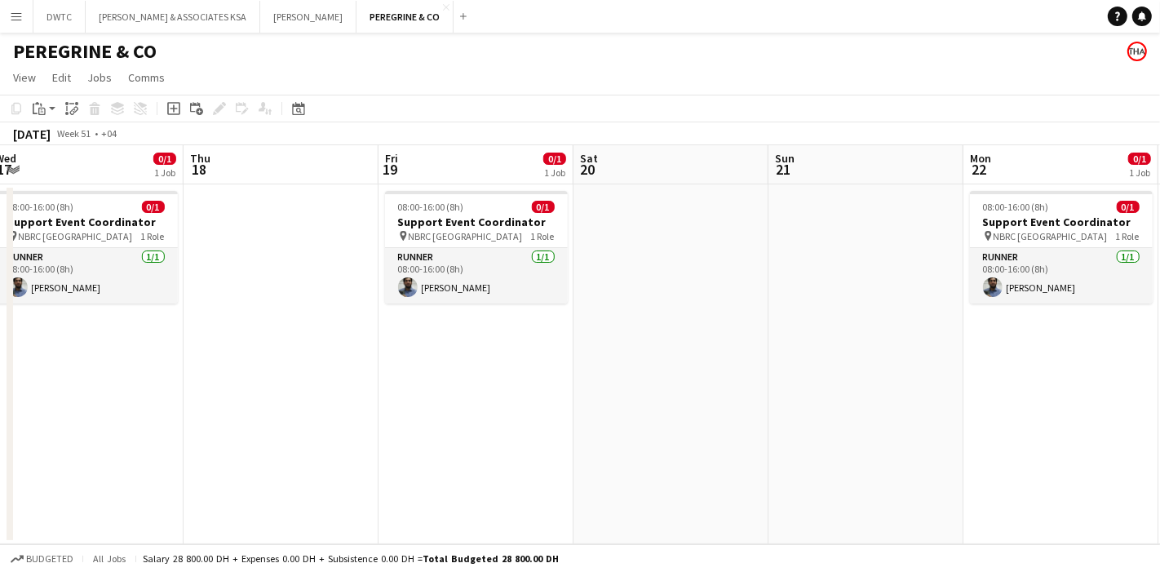
click at [517, 322] on app-calendar-viewport "Sun 14 Mon 15 0/1 1 Job Tue 16 Wed 17 0/1 1 Job Thu 18 Fri 19 0/1 1 Job Sat 20 …" at bounding box center [580, 344] width 1160 height 399
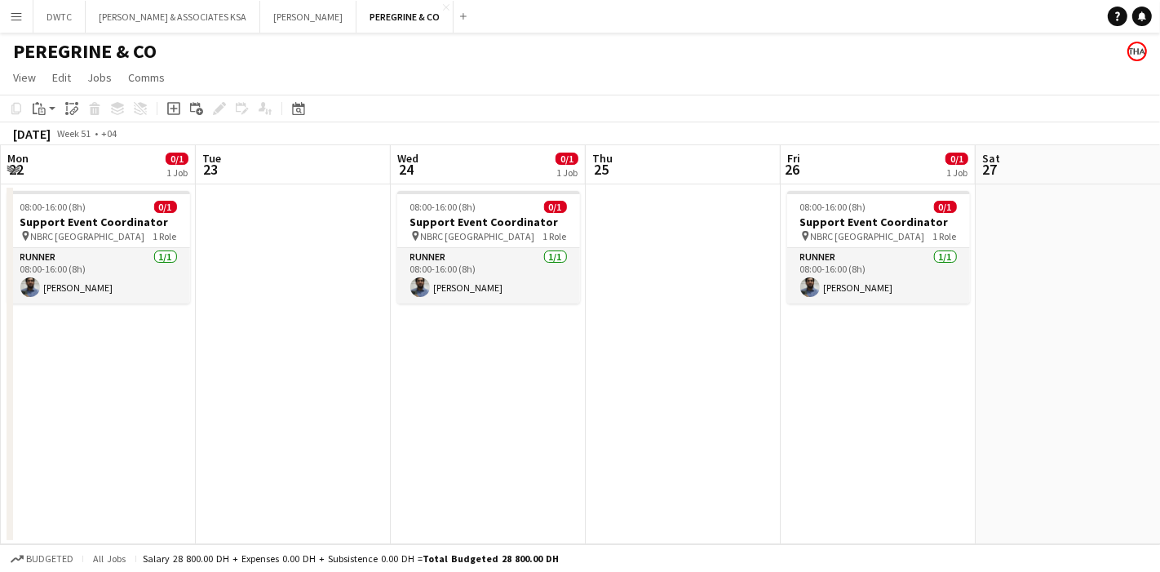
click at [517, 390] on app-calendar-viewport "Fri 19 0/1 1 Job Sat 20 Sun 21 Mon 22 0/1 1 Job Tue 23 Wed 24 0/1 1 Job Thu 25 …" at bounding box center [580, 344] width 1160 height 399
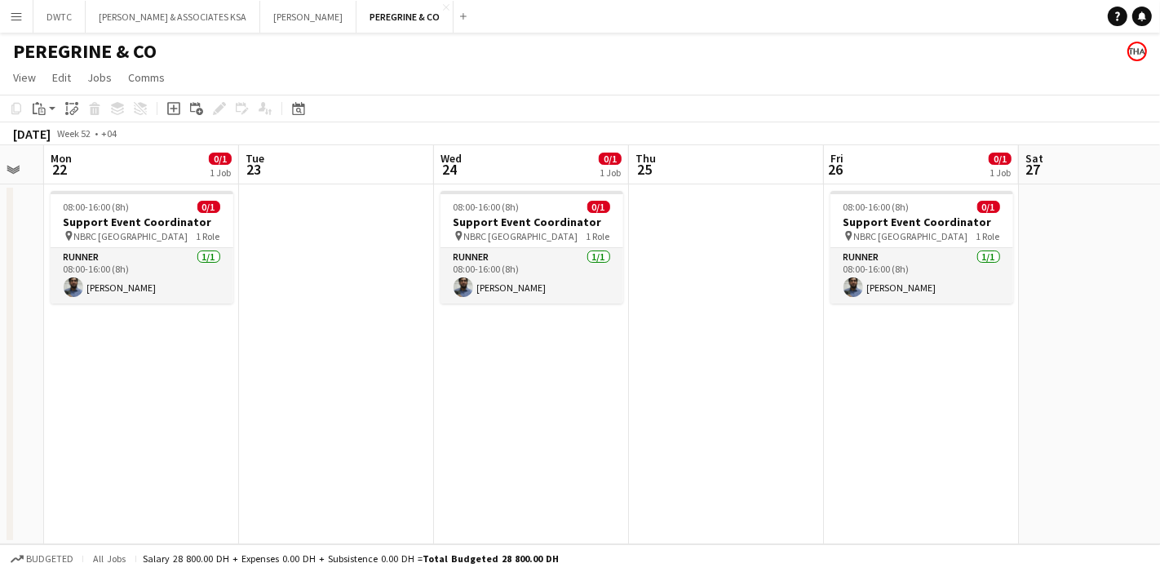
click at [423, 360] on app-calendar-viewport "Fri 19 0/1 1 Job Sat 20 Sun 21 Mon 22 0/1 1 Job Tue 23 Wed 24 0/1 1 Job Thu 25 …" at bounding box center [580, 344] width 1160 height 399
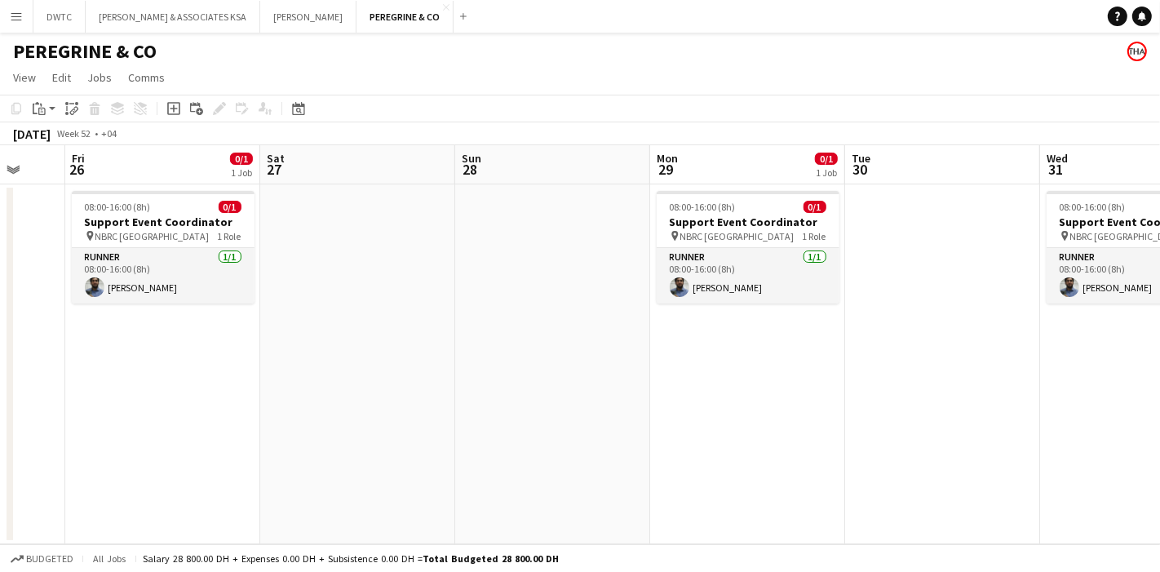
click at [307, 362] on app-calendar-viewport "Tue 23 Wed 24 0/1 1 Job Thu 25 Fri 26 0/1 1 Job Sat 27 Sun 28 Mon 29 0/1 1 Job …" at bounding box center [580, 344] width 1160 height 399
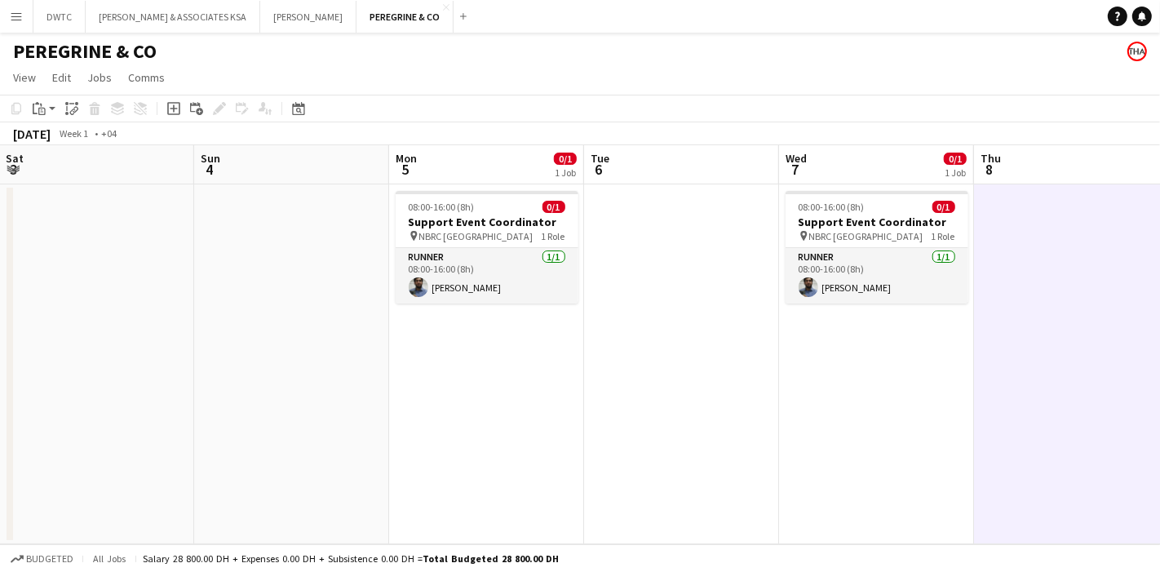
click at [206, 371] on app-calendar-viewport "Wed 31 0/1 1 Job Thu 1 Fri 2 0/1 1 Job Sat 3 Sun 4 Mon 5 0/1 1 Job Tue 6 Wed 7 …" at bounding box center [580, 344] width 1160 height 399
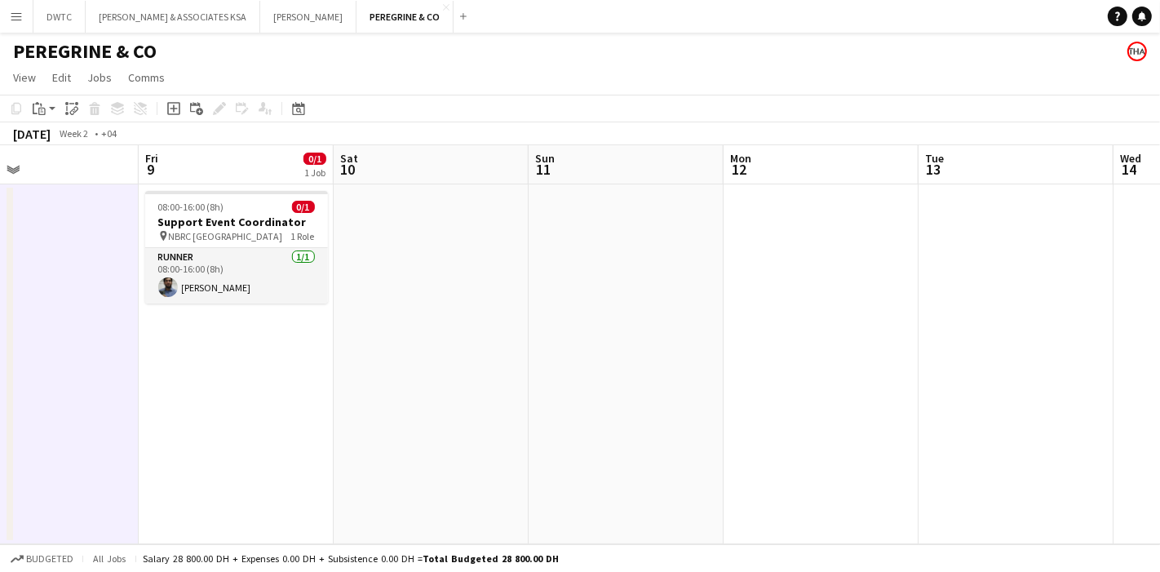
scroll to position [0, 548]
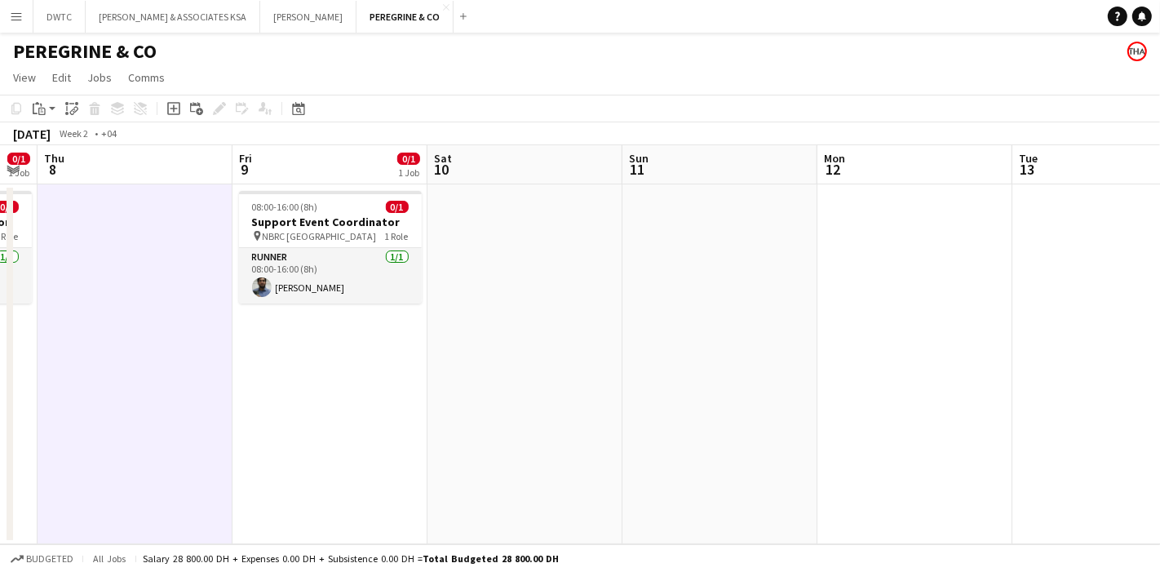
click at [0, 406] on app-calendar-viewport "Mon 5 0/1 1 Job Tue 6 Wed 7 0/1 1 Job Thu 8 Fri 9 0/1 1 Job Sat 10 Sun 11 Mon 1…" at bounding box center [580, 344] width 1160 height 399
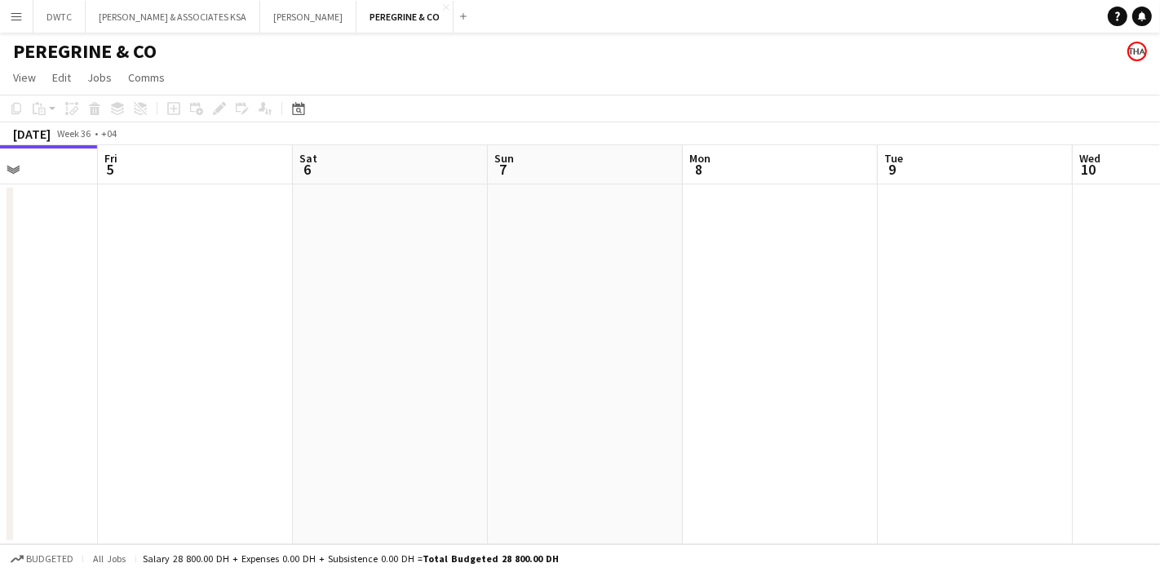
drag, startPoint x: 515, startPoint y: 349, endPoint x: 264, endPoint y: 368, distance: 251.2
click at [264, 368] on app-calendar-viewport "Tue 2 Wed 3 Thu 4 Fri 5 Sat 6 Sun 7 Mon 8 Tue 9 Wed 10 Thu 11 Fri 12" at bounding box center [580, 344] width 1160 height 399
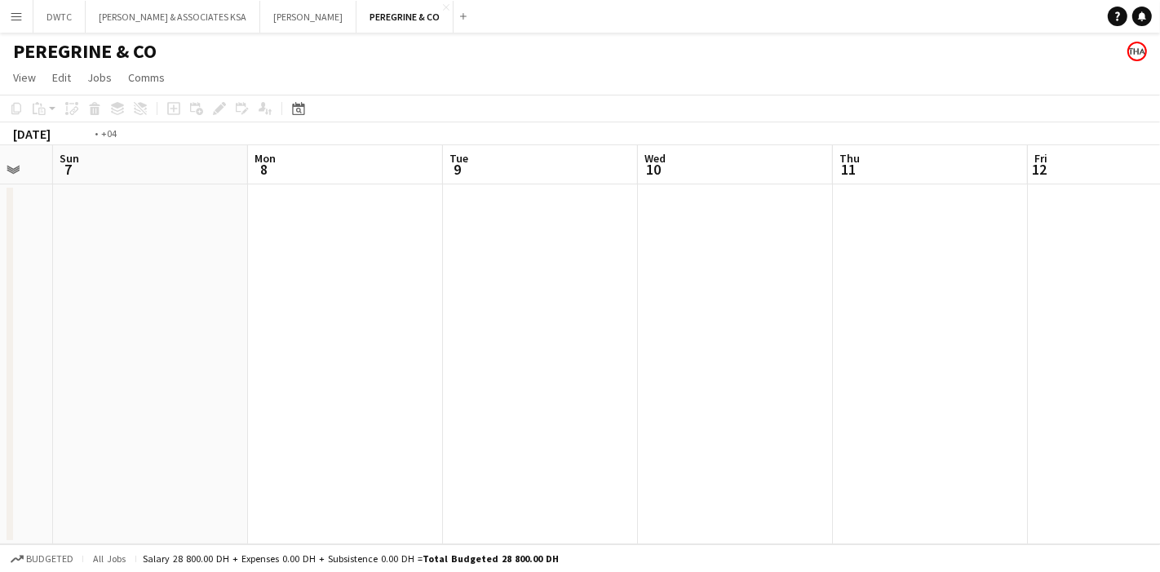
drag, startPoint x: 834, startPoint y: 308, endPoint x: 180, endPoint y: 348, distance: 654.8
click at [180, 348] on app-calendar-viewport "Thu 4 Fri 5 Sat 6 Sun 7 Mon 8 Tue 9 Wed 10 Thu 11 Fri 12 Sat 13 Sun 14" at bounding box center [580, 344] width 1160 height 399
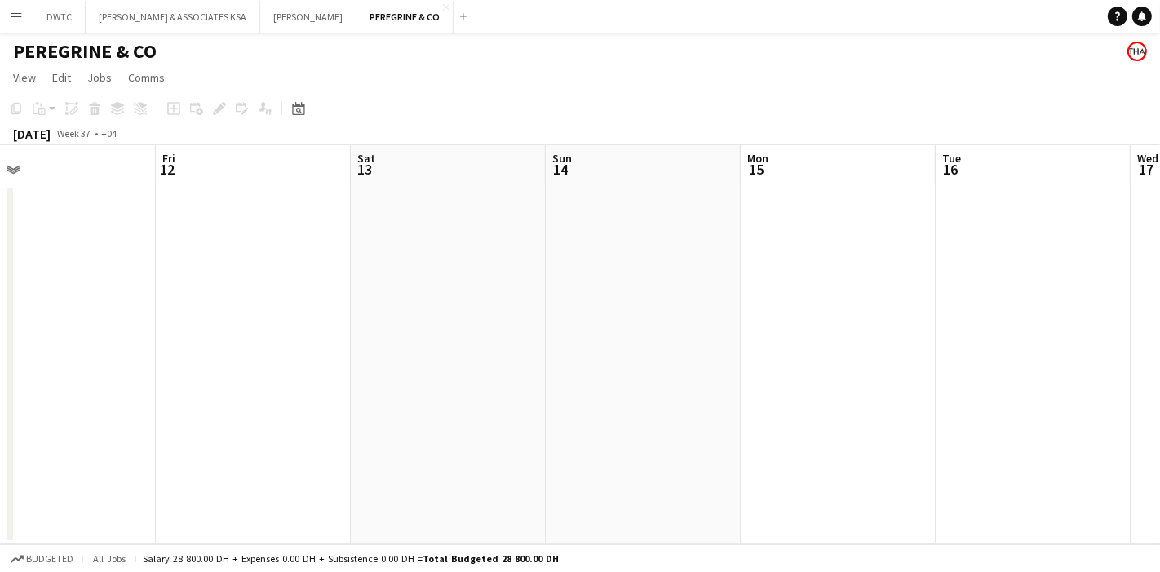
drag, startPoint x: 816, startPoint y: 279, endPoint x: 103, endPoint y: 365, distance: 718.4
click at [104, 365] on app-calendar-viewport "Mon 8 Tue 9 Wed 10 Thu 11 Fri 12 Sat 13 Sun 14 Mon 15 Tue 16 Wed 17 Thu 18" at bounding box center [580, 344] width 1160 height 399
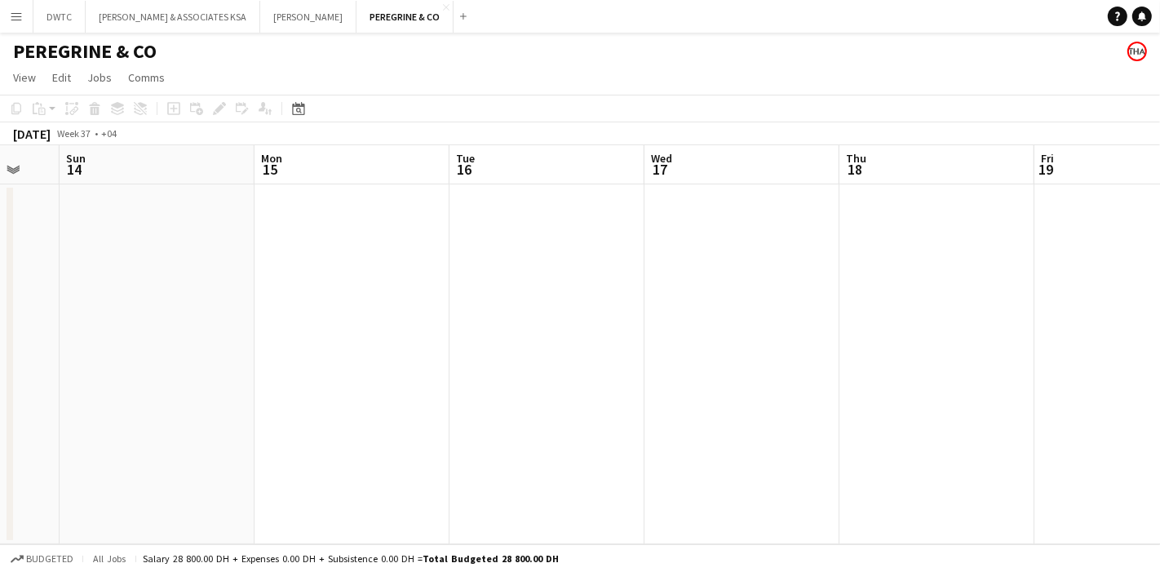
scroll to position [0, 545]
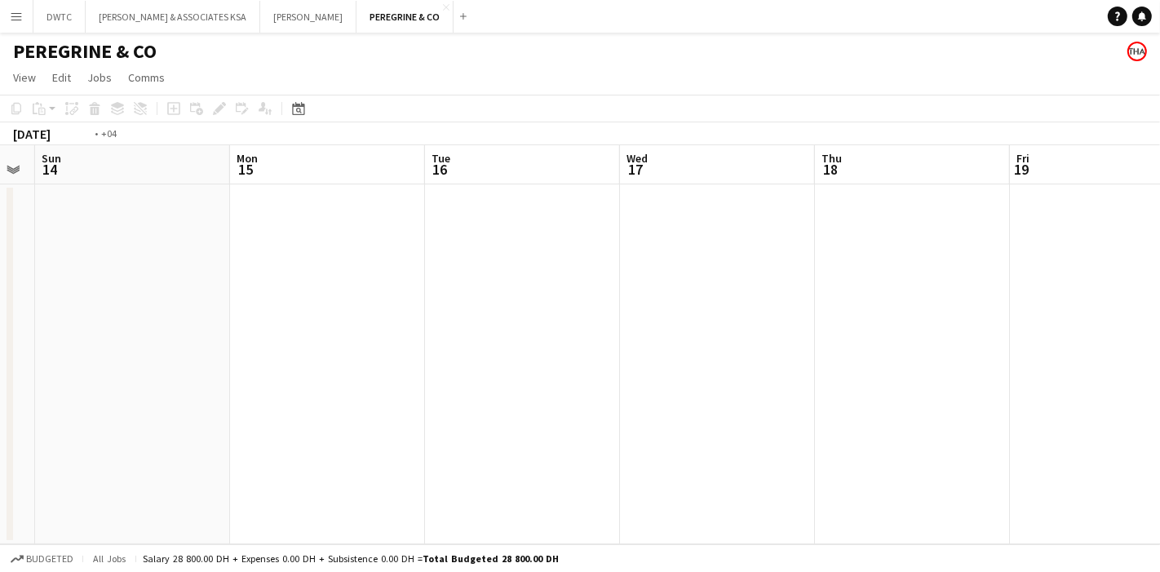
drag, startPoint x: 699, startPoint y: 324, endPoint x: 49, endPoint y: 365, distance: 650.9
click at [47, 369] on app-calendar-viewport "Thu 11 Fri 12 Sat 13 Sun 14 Mon 15 Tue 16 Wed 17 Thu 18 Fri 19 Sat 20 Sun 21" at bounding box center [580, 344] width 1160 height 399
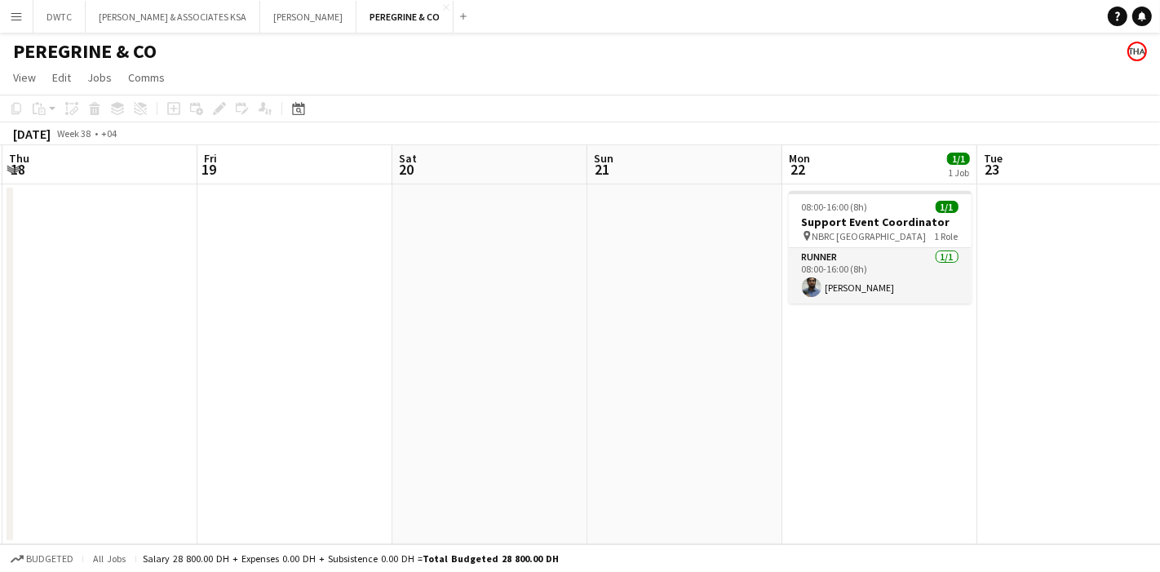
drag, startPoint x: 934, startPoint y: 331, endPoint x: 296, endPoint y: 357, distance: 637.9
click at [296, 357] on app-calendar-viewport "Mon 15 Tue 16 Wed 17 Thu 18 Fri 19 Sat 20 Sun 21 Mon 22 1/1 1 Job Tue 23 Wed 24…" at bounding box center [580, 344] width 1160 height 399
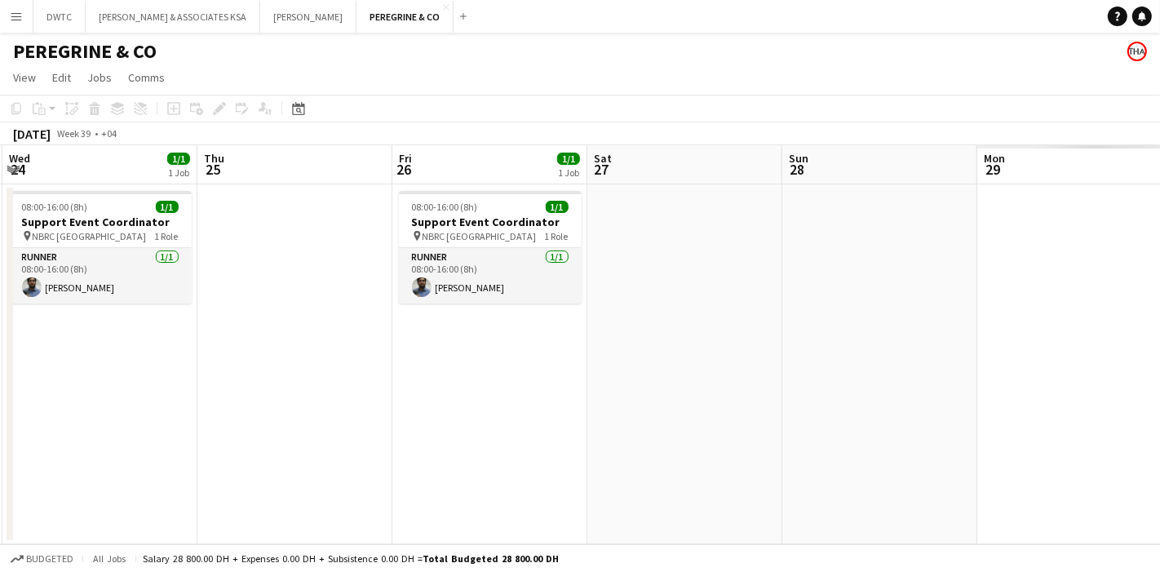
drag, startPoint x: 926, startPoint y: 357, endPoint x: 246, endPoint y: 349, distance: 680.7
click at [202, 371] on app-calendar-viewport "Sun 21 Mon 22 1/1 1 Job Tue 23 Wed 24 1/1 1 Job Thu 25 Fri 26 1/1 1 Job Sat 27 …" at bounding box center [580, 344] width 1160 height 399
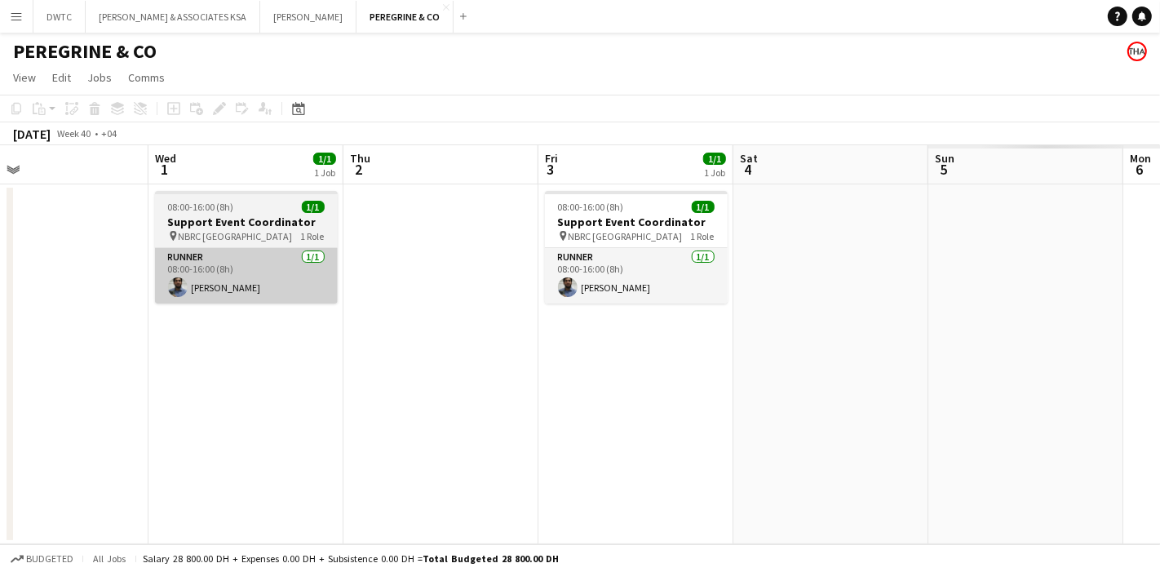
drag, startPoint x: 1015, startPoint y: 330, endPoint x: 361, endPoint y: 300, distance: 655.2
click at [107, 356] on app-calendar-viewport "Sat 27 Sun 28 Mon 29 1/1 1 Job Tue 30 Wed 1 1/1 1 Job Thu 2 Fri 3 1/1 1 Job Sat…" at bounding box center [580, 344] width 1160 height 399
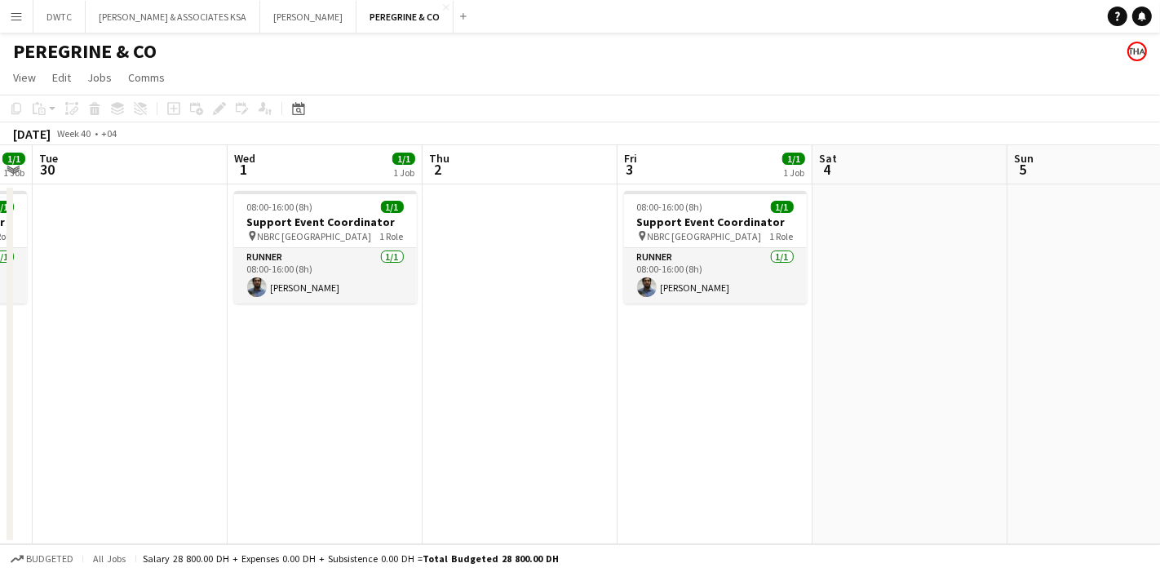
drag, startPoint x: 812, startPoint y: 320, endPoint x: 180, endPoint y: 328, distance: 632.5
click at [177, 328] on app-calendar-viewport "Sat 27 Sun 28 Mon 29 1/1 1 Job Tue 30 Wed 1 1/1 1 Job Thu 2 Fri 3 1/1 1 Job Sat…" at bounding box center [580, 344] width 1160 height 399
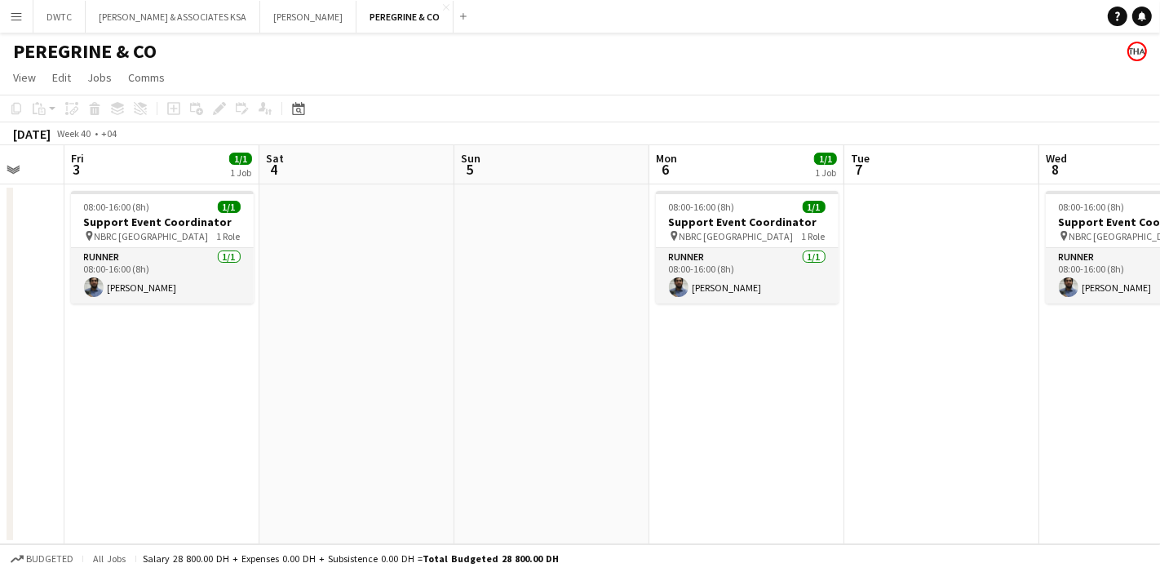
drag, startPoint x: 923, startPoint y: 307, endPoint x: 366, endPoint y: 343, distance: 557.7
click at [379, 343] on app-calendar-viewport "Tue 30 Wed 1 1/1 1 Job Thu 2 Fri 3 1/1 1 Job Sat 4 Sun 5 Mon 6 1/1 1 Job Tue 7 …" at bounding box center [580, 344] width 1160 height 399
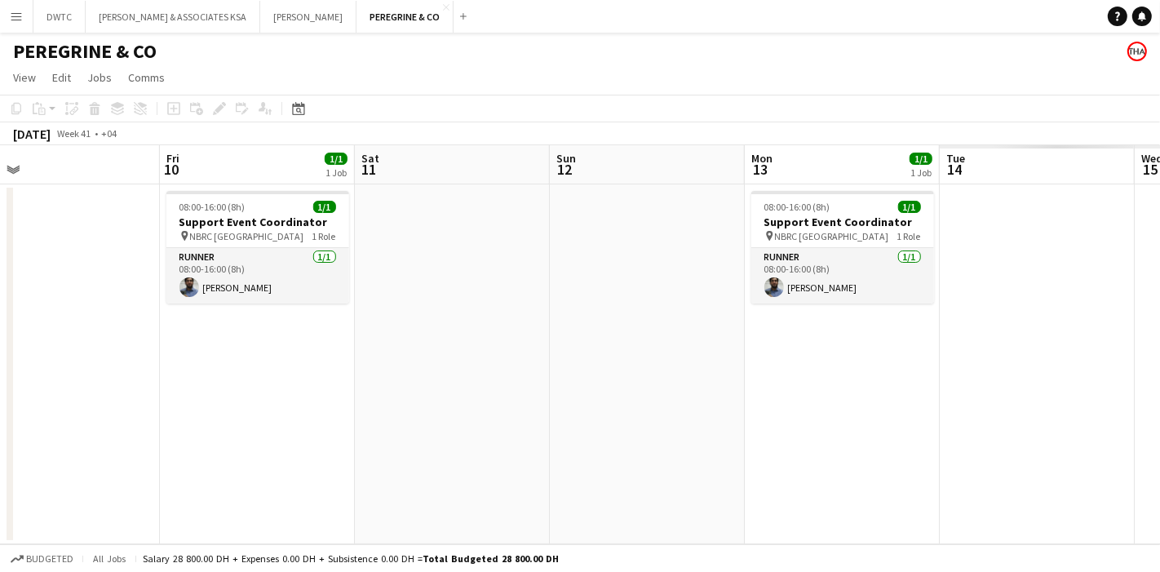
drag, startPoint x: 1074, startPoint y: 315, endPoint x: 212, endPoint y: 351, distance: 862.5
click at [212, 351] on app-calendar-viewport "Mon 6 1/1 1 Job Tue 7 Wed 8 1/1 1 Job Thu 9 Fri 10 1/1 1 Job Sat 11 Sun 12 Mon …" at bounding box center [580, 344] width 1160 height 399
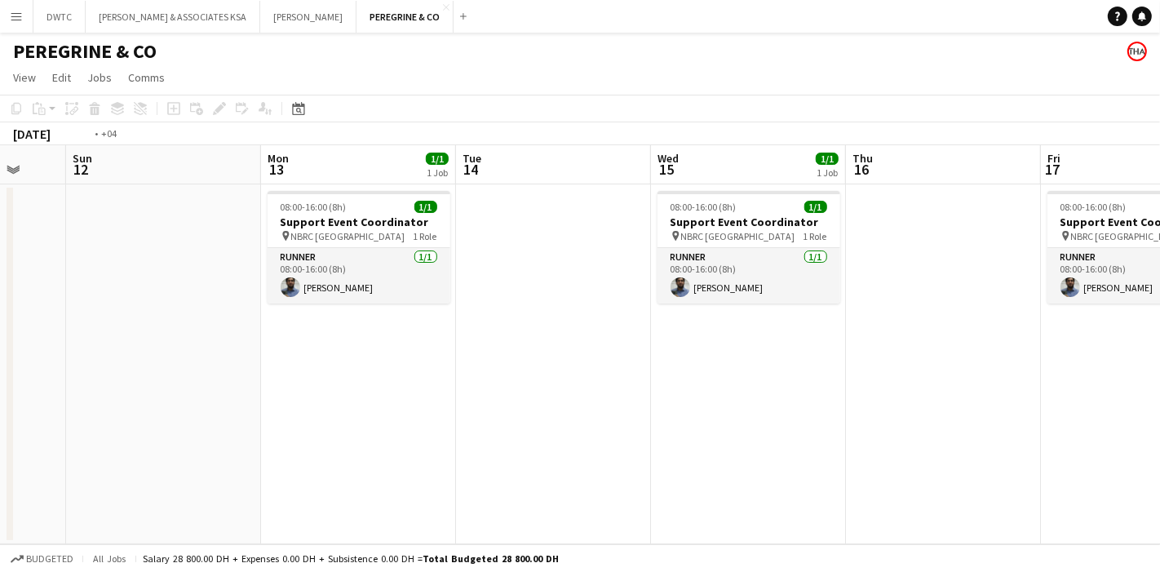
drag, startPoint x: 1139, startPoint y: 347, endPoint x: 506, endPoint y: 344, distance: 633.3
click at [507, 346] on app-calendar-viewport "Thu 9 Fri 10 1/1 1 Job Sat 11 Sun 12 Mon 13 1/1 1 Job Tue 14 Wed 15 1/1 1 Job T…" at bounding box center [580, 344] width 1160 height 399
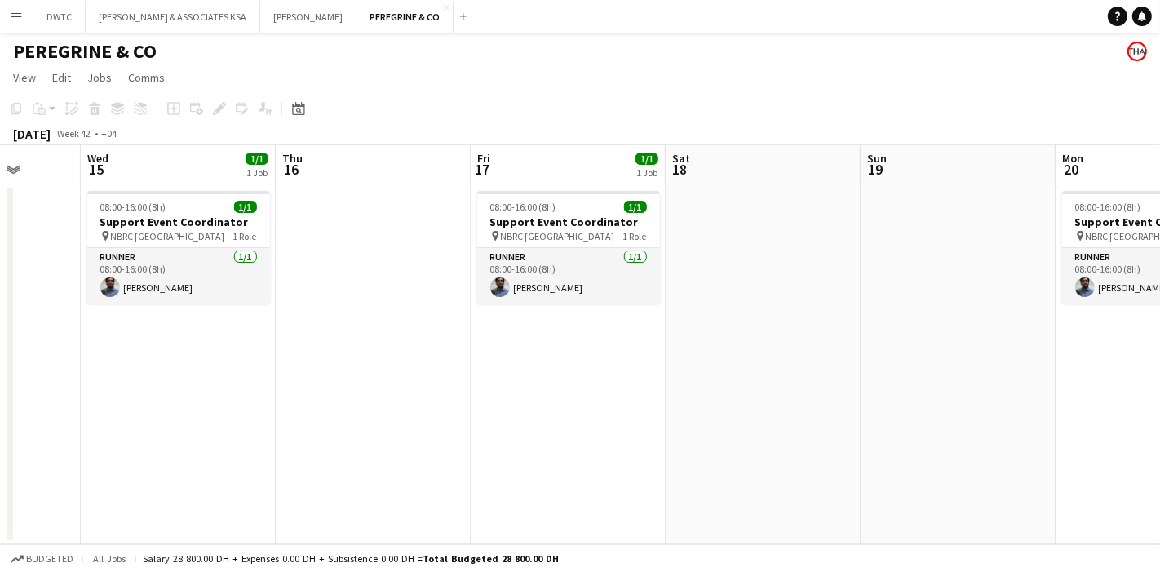
drag, startPoint x: 937, startPoint y: 330, endPoint x: 189, endPoint y: 344, distance: 747.7
click at [157, 350] on app-calendar-viewport "Sun 12 Mon 13 1/1 1 Job Tue 14 Wed 15 1/1 1 Job Thu 16 Fri 17 1/1 1 Job Sat 18 …" at bounding box center [580, 344] width 1160 height 399
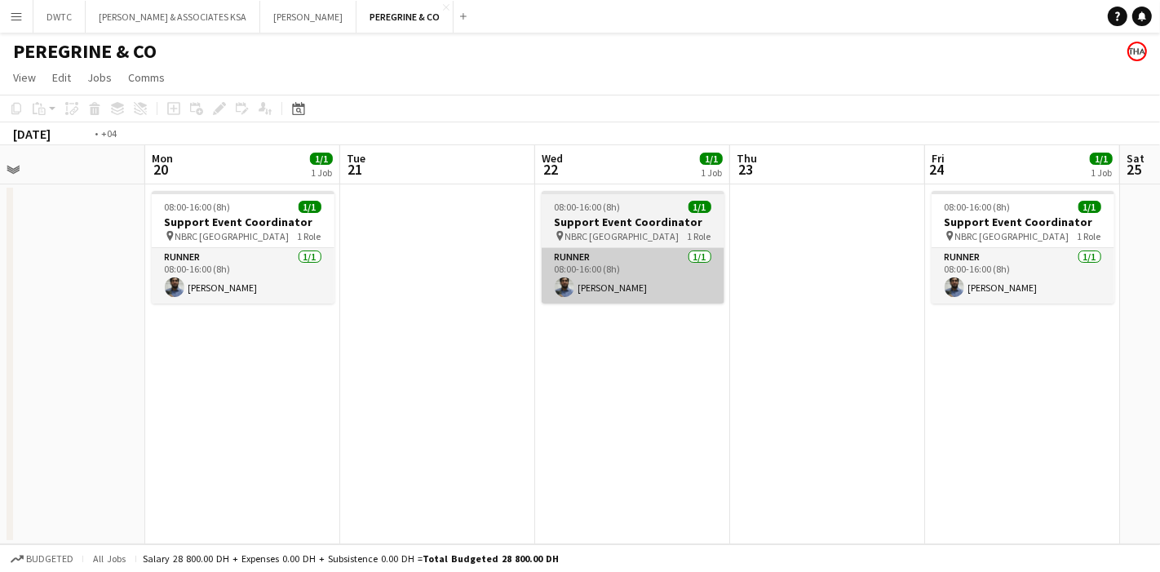
drag, startPoint x: 867, startPoint y: 322, endPoint x: 315, endPoint y: 292, distance: 553.3
click at [306, 306] on app-calendar-viewport "Thu 16 Fri 17 1/1 1 Job Sat 18 Sun 19 Mon 20 1/1 1 Job Tue 21 Wed 22 1/1 1 Job …" at bounding box center [580, 344] width 1160 height 399
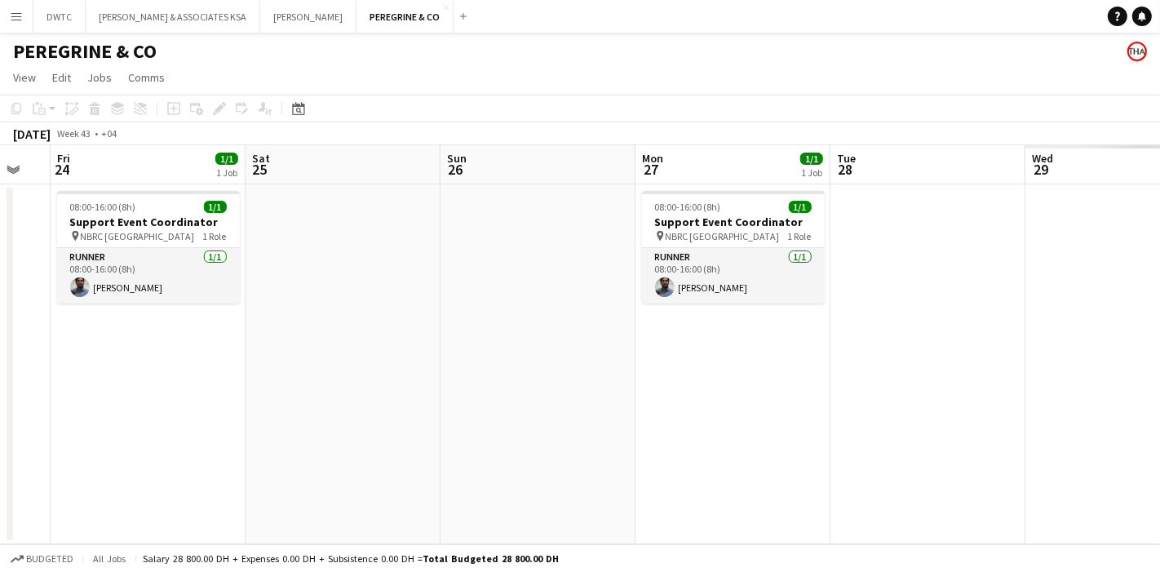
drag, startPoint x: 1028, startPoint y: 273, endPoint x: 285, endPoint y: 274, distance: 743.4
click at [303, 274] on app-calendar-viewport "Mon 20 1/1 1 Job Tue 21 Wed 22 1/1 1 Job Thu 23 Fri 24 1/1 1 Job Sat 25 Sun 26 …" at bounding box center [580, 344] width 1160 height 399
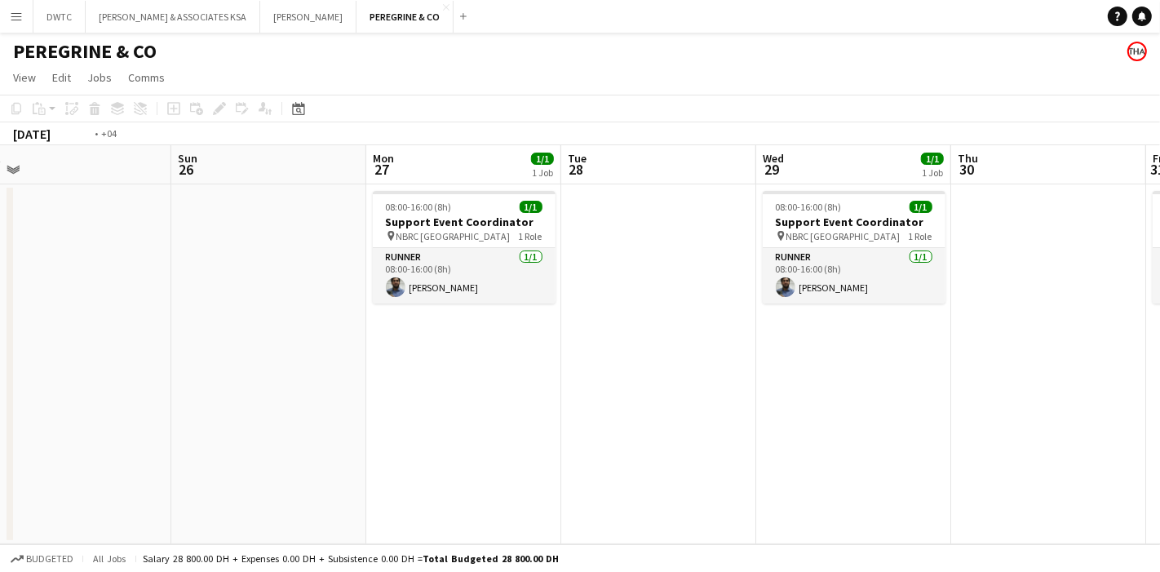
drag, startPoint x: 1016, startPoint y: 306, endPoint x: 277, endPoint y: 311, distance: 738.6
click at [292, 311] on app-calendar-viewport "Wed 22 1/1 1 Job Thu 23 Fri 24 1/1 1 Job Sat 25 Sun 26 Mon 27 1/1 1 Job Tue 28 …" at bounding box center [580, 344] width 1160 height 399
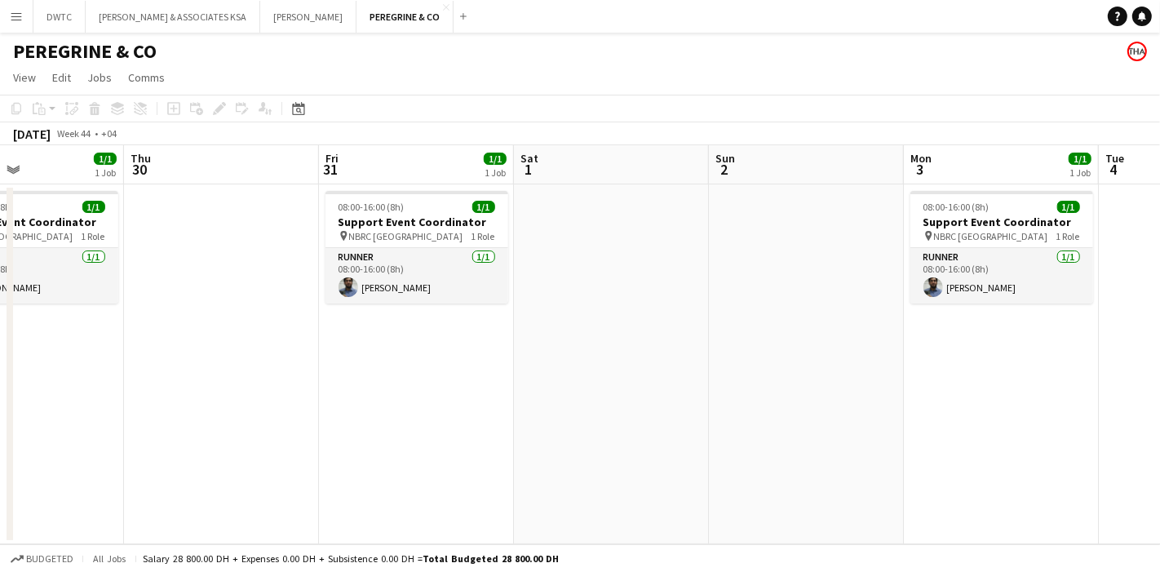
drag, startPoint x: 934, startPoint y: 284, endPoint x: 180, endPoint y: 273, distance: 754.1
click at [191, 278] on app-calendar-viewport "Sun 26 Mon 27 1/1 1 Job Tue 28 Wed 29 1/1 1 Job Thu 30 Fri 31 1/1 1 Job Sat 1 S…" at bounding box center [580, 344] width 1160 height 399
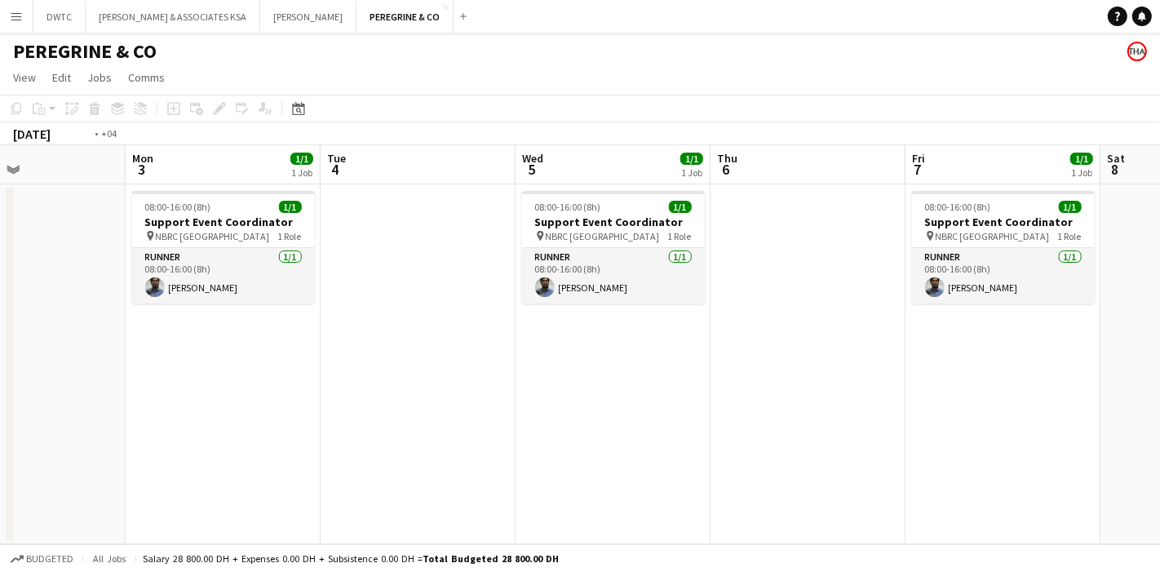
drag, startPoint x: 865, startPoint y: 278, endPoint x: 214, endPoint y: 267, distance: 651.3
click at [204, 268] on app-calendar-viewport "Thu 30 Fri 31 1/1 1 Job Sat 1 Sun 2 Mon 3 1/1 1 Job Tue 4 Wed 5 1/1 1 Job Thu 6…" at bounding box center [580, 344] width 1160 height 399
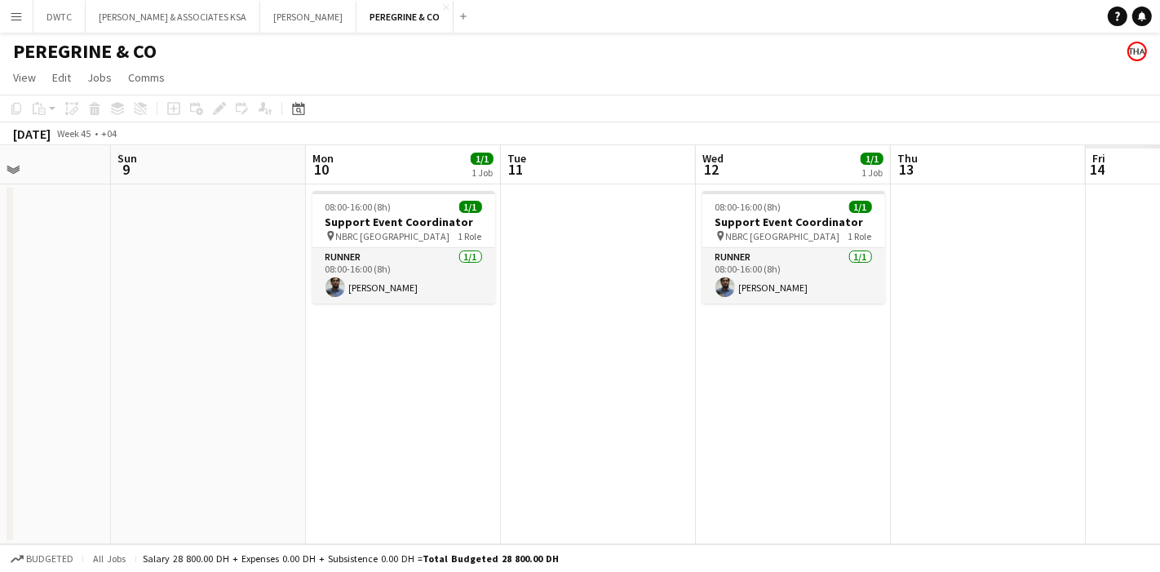
drag, startPoint x: 645, startPoint y: 281, endPoint x: 260, endPoint y: 284, distance: 384.4
click at [260, 284] on app-calendar-viewport "Wed 5 1/1 1 Job Thu 6 Fri 7 1/1 1 Job Sat 8 Sun 9 Mon 10 1/1 1 Job Tue 11 Wed 1…" at bounding box center [580, 344] width 1160 height 399
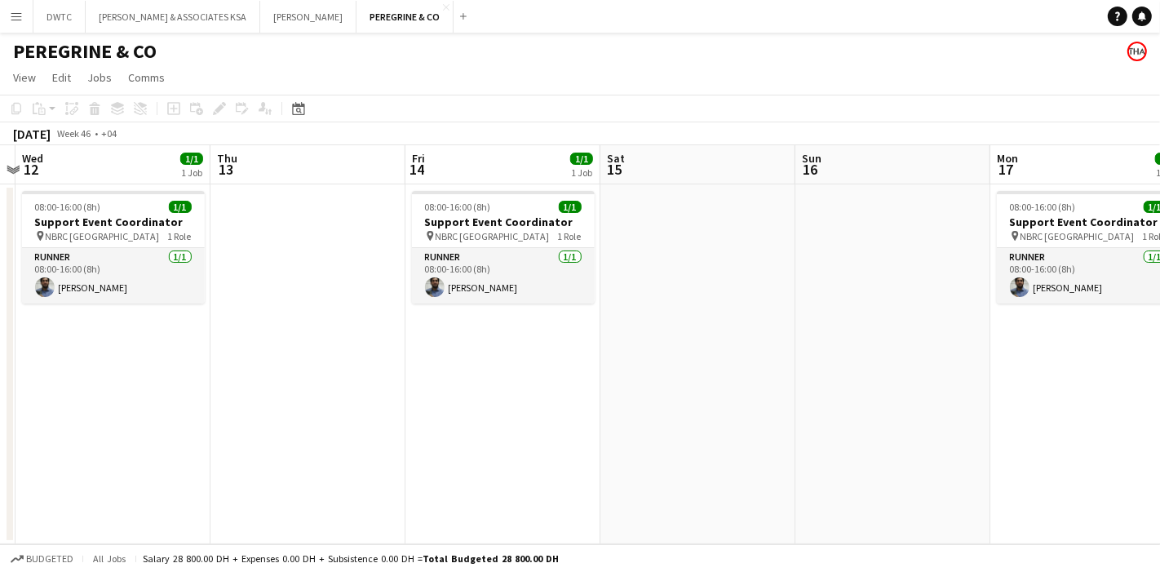
drag, startPoint x: 958, startPoint y: 339, endPoint x: 349, endPoint y: 327, distance: 608.9
click at [327, 336] on app-calendar-viewport "Sun 9 Mon 10 1/1 1 Job Tue 11 Wed 12 1/1 1 Job Thu 13 Fri 14 1/1 1 Job Sat 15 S…" at bounding box center [580, 344] width 1160 height 399
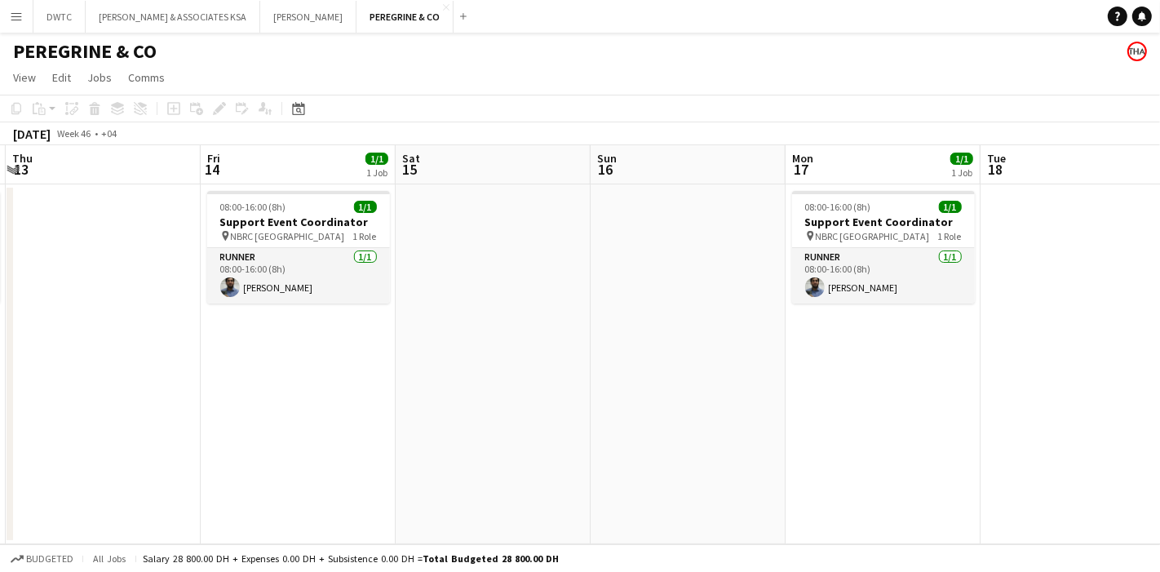
drag, startPoint x: 788, startPoint y: 342, endPoint x: 616, endPoint y: 332, distance: 171.7
click at [622, 333] on app-calendar-viewport "Mon 10 1/1 1 Job Tue 11 Wed 12 1/1 1 Job Thu 13 Fri 14 1/1 1 Job Sat 15 Sun 16 …" at bounding box center [580, 344] width 1160 height 399
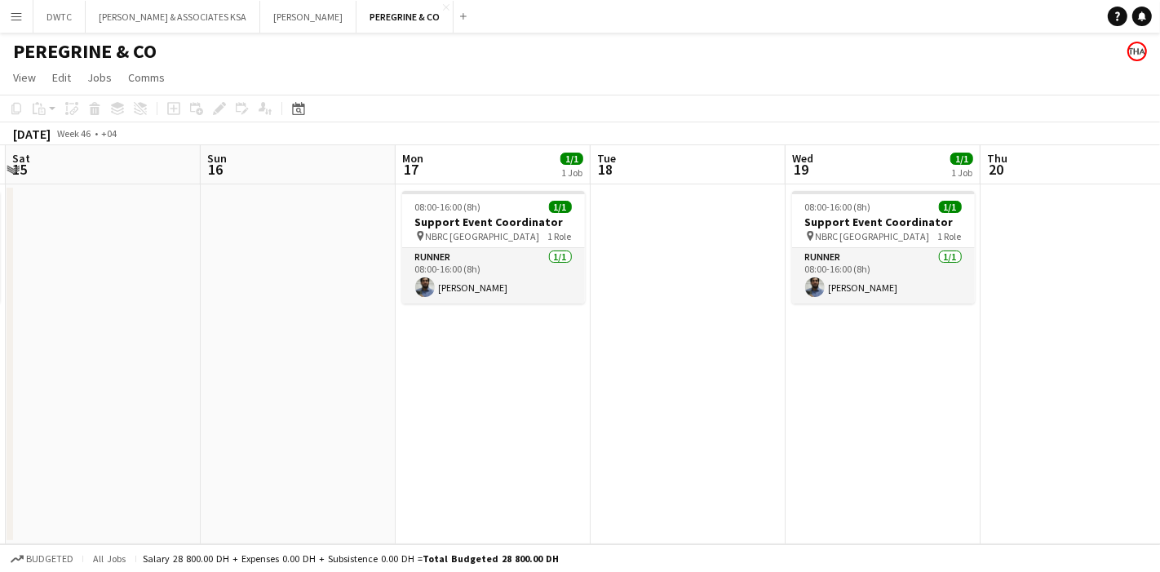
scroll to position [0, 512]
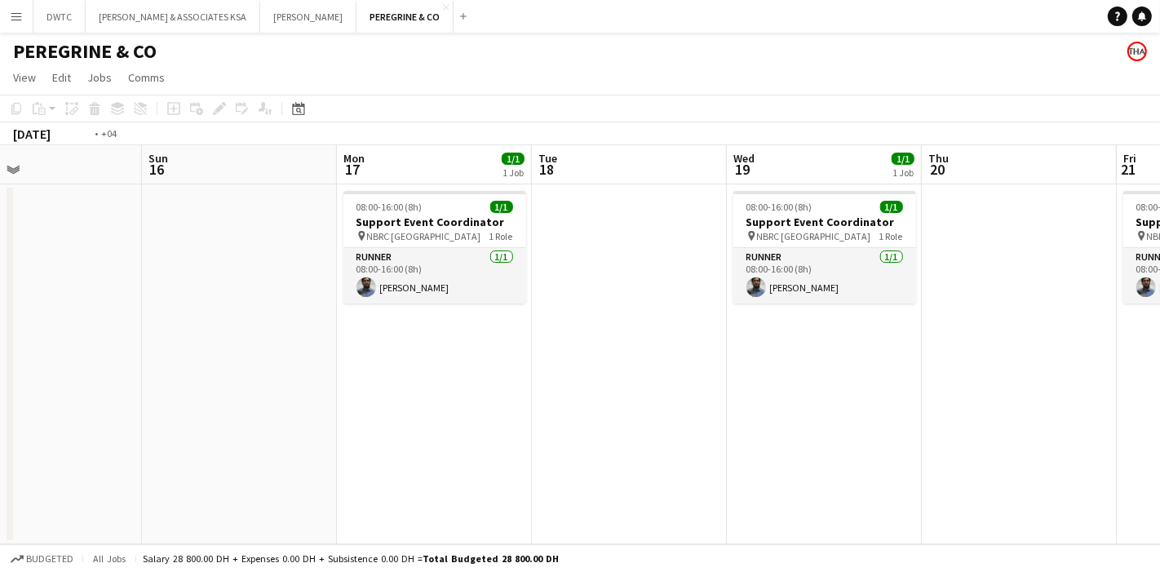
drag, startPoint x: 1010, startPoint y: 339, endPoint x: 345, endPoint y: 355, distance: 665.3
click at [324, 365] on app-calendar-viewport "Wed 12 1/1 1 Job Thu 13 Fri 14 1/1 1 Job Sat 15 Sun 16 Mon 17 1/1 1 Job Tue 18 …" at bounding box center [580, 344] width 1160 height 399
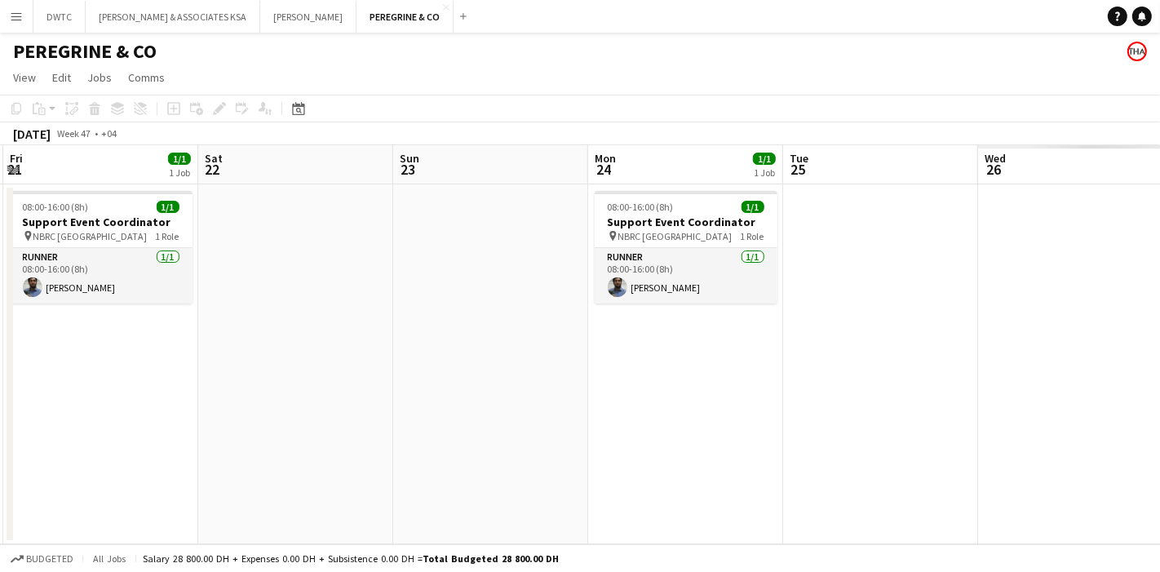
drag, startPoint x: 927, startPoint y: 323, endPoint x: 251, endPoint y: 349, distance: 677.0
click at [178, 374] on app-calendar-viewport "Tue 18 Wed 19 1/1 1 Job Thu 20 Fri 21 1/1 1 Job Sat 22 Sun 23 Mon 24 1/1 1 Job …" at bounding box center [580, 344] width 1160 height 399
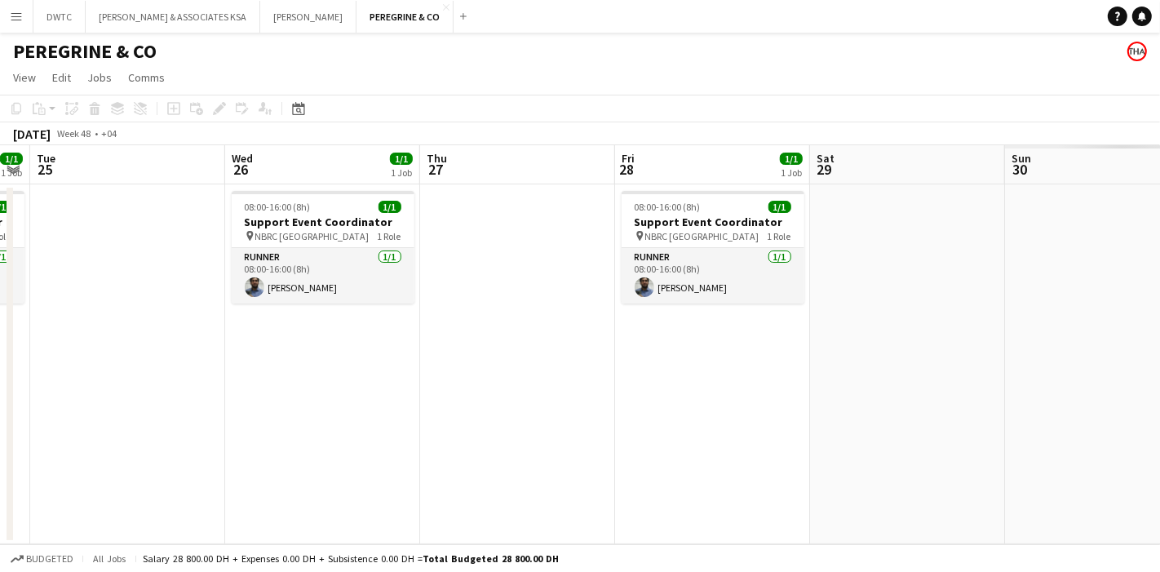
drag, startPoint x: 894, startPoint y: 350, endPoint x: 330, endPoint y: 388, distance: 565.2
click at [330, 388] on app-calendar-viewport "Sat 22 Sun 23 Mon 24 1/1 1 Job Tue 25 Wed 26 1/1 1 Job Thu 27 Fri 28 1/1 1 Job …" at bounding box center [580, 344] width 1160 height 399
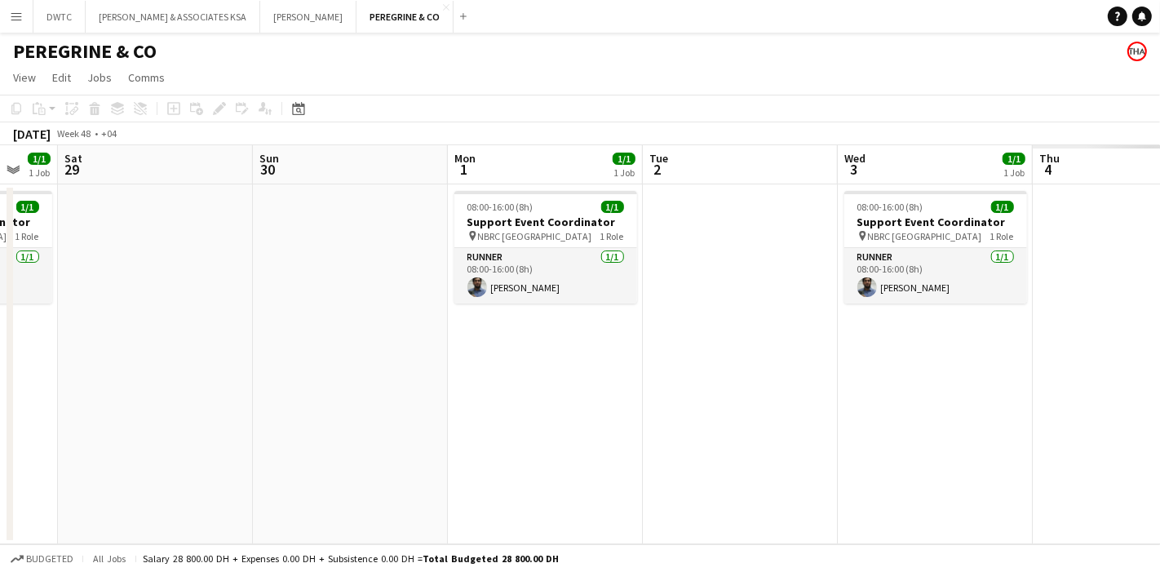
drag, startPoint x: 937, startPoint y: 336, endPoint x: 370, endPoint y: 386, distance: 568.5
click at [370, 390] on app-calendar-viewport "Wed 26 1/1 1 Job Thu 27 Fri 28 1/1 1 Job Sat 29 Sun 30 Mon 1 1/1 1 Job Tue 2 We…" at bounding box center [580, 344] width 1160 height 399
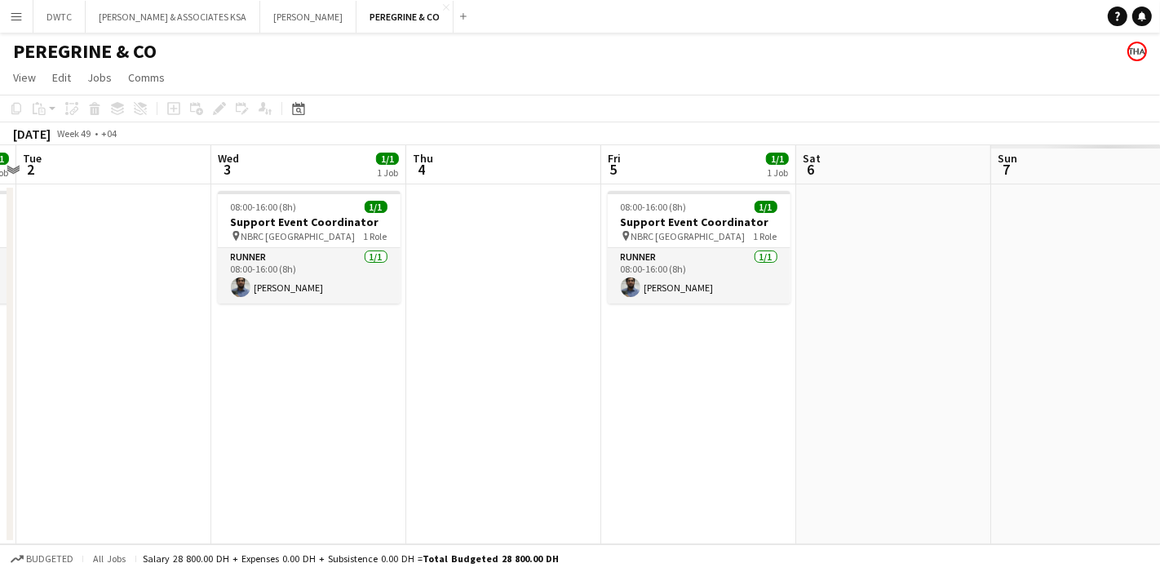
drag, startPoint x: 632, startPoint y: 361, endPoint x: 379, endPoint y: 338, distance: 253.2
click at [380, 339] on app-calendar-viewport "Sat 29 Sun 30 Mon 1 1/1 1 Job Tue 2 Wed 3 1/1 1 Job Thu 4 Fri 5 1/1 1 Job Sat 6…" at bounding box center [580, 344] width 1160 height 399
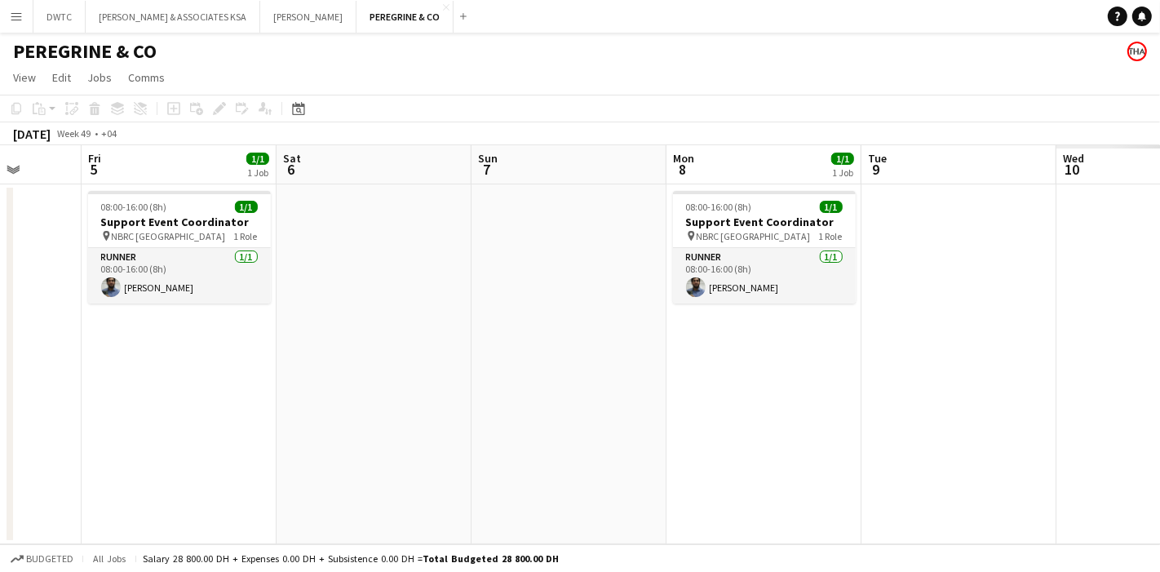
drag, startPoint x: 991, startPoint y: 339, endPoint x: 298, endPoint y: 388, distance: 694.6
click at [291, 393] on app-calendar-viewport "Tue 2 Wed 3 1/1 1 Job Thu 4 Fri 5 1/1 1 Job Sat 6 Sun 7 Mon 8 1/1 1 Job Tue 9 W…" at bounding box center [580, 344] width 1160 height 399
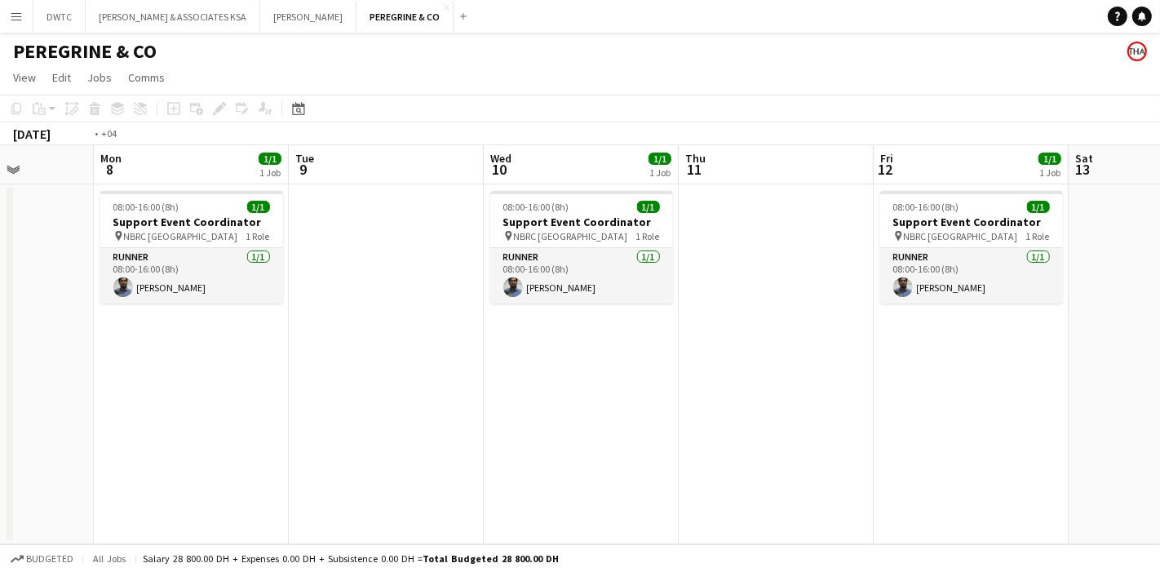
drag, startPoint x: 655, startPoint y: 397, endPoint x: 588, endPoint y: 341, distance: 88.1
click at [300, 428] on app-calendar-viewport "Fri 5 1/1 1 Job Sat 6 Sun 7 Mon 8 1/1 1 Job Tue 9 Wed 10 1/1 1 Job Thu 11 Fri 1…" at bounding box center [580, 344] width 1160 height 399
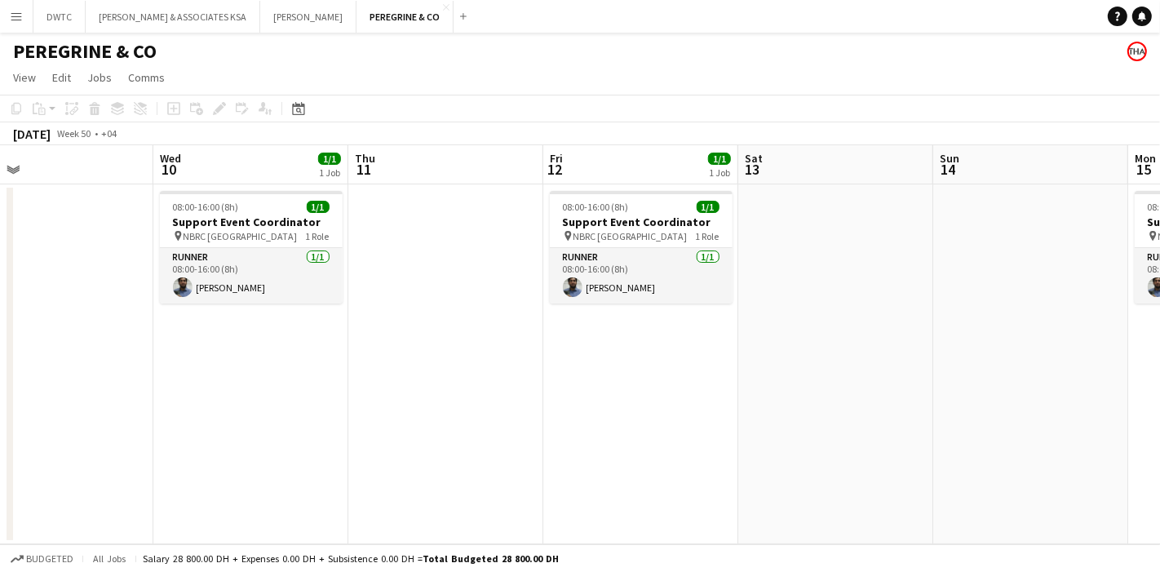
drag, startPoint x: 1098, startPoint y: 307, endPoint x: 282, endPoint y: 406, distance: 822.1
click at [282, 407] on app-calendar-viewport "Sat 6 Sun 7 Mon 8 1/1 1 Job Tue 9 Wed 10 1/1 1 Job Thu 11 Fri 12 1/1 1 Job Sat …" at bounding box center [580, 344] width 1160 height 399
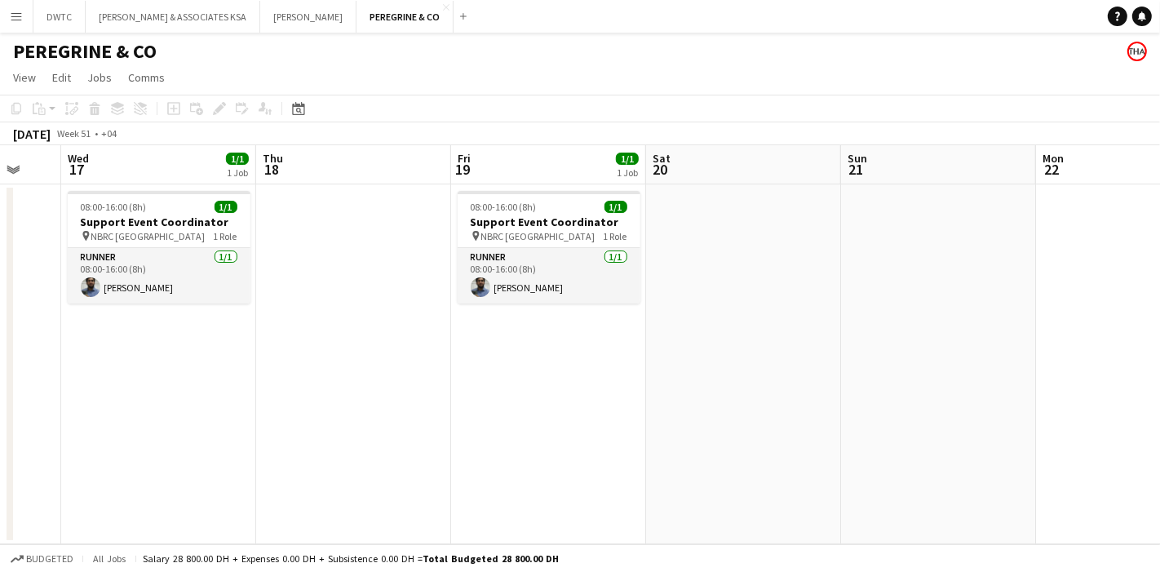
drag, startPoint x: 1134, startPoint y: 320, endPoint x: 357, endPoint y: 397, distance: 780.7
click at [357, 397] on app-calendar-viewport "Sun 14 Mon 15 1/1 1 Job Tue 16 Wed 17 1/1 1 Job Thu 18 Fri 19 1/1 1 Job Sat 20 …" at bounding box center [580, 344] width 1160 height 399
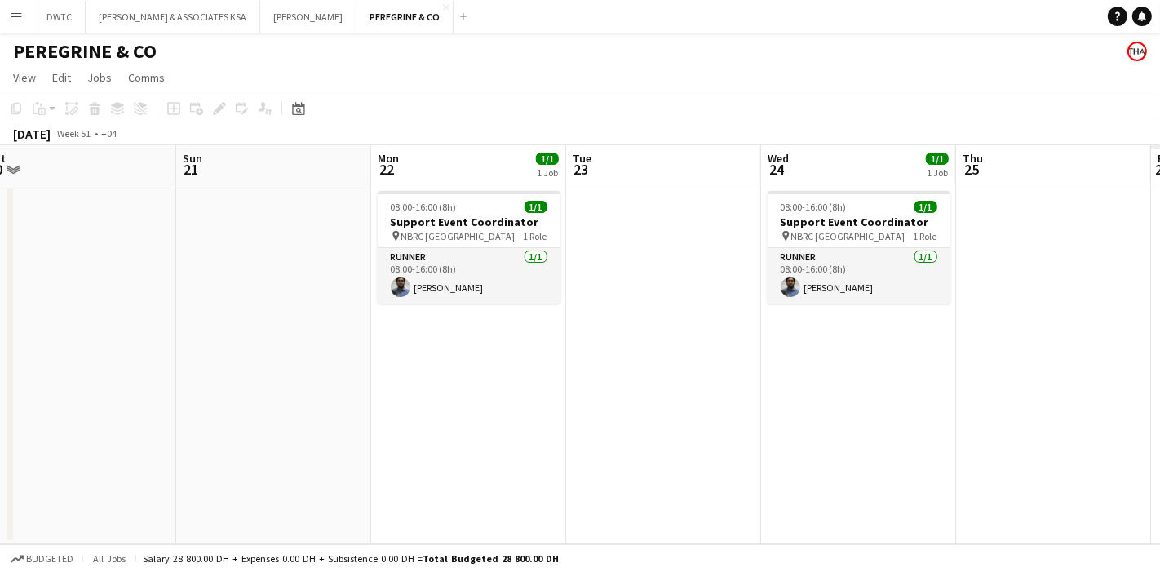
drag, startPoint x: 967, startPoint y: 330, endPoint x: 305, endPoint y: 415, distance: 667.3
click at [304, 415] on app-calendar-viewport "Wed 17 1/1 1 Job Thu 18 Fri 19 1/1 1 Job Sat 20 Sun 21 Mon 22 1/1 1 Job Tue 23 …" at bounding box center [580, 344] width 1160 height 399
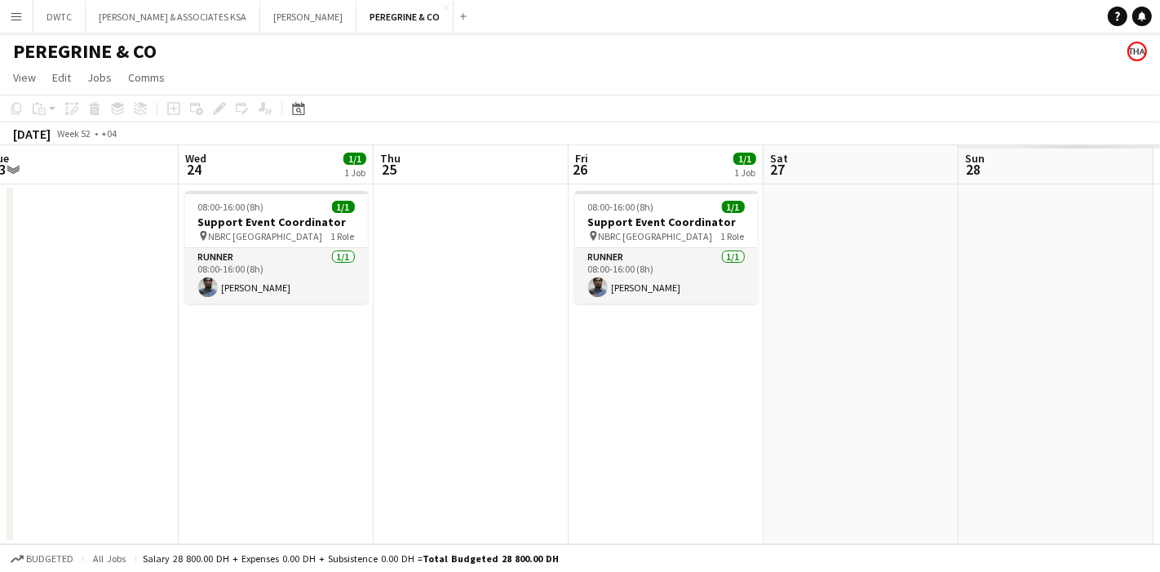
drag
click at [191, 414] on app-calendar-viewport "Sat 20 Sun 21 Mon 22 1/1 1 Job Tue 23 Wed 24 1/1 1 Job Thu 25 Fri 26 1/1 1 Job …" at bounding box center [580, 344] width 1160 height 399
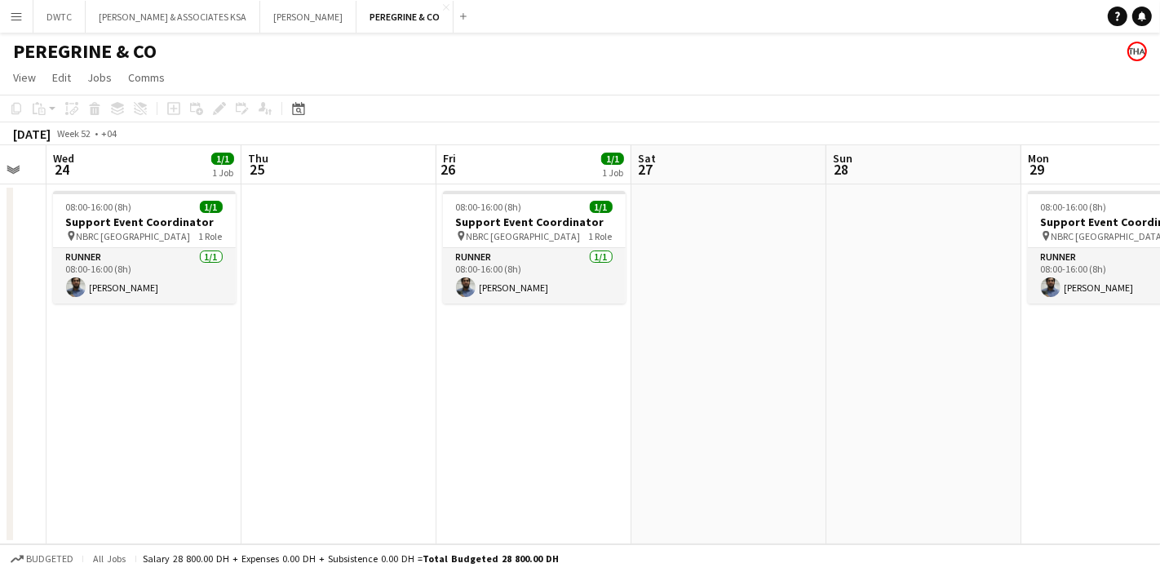
click at [361, 453] on app-calendar-viewport "Sun 21 Mon 22 1/1 1 Job Tue 23 Wed 24 1/1 1 Job Thu 25 Fri 26 1/1 1 Job Sat 27 …" at bounding box center [580, 344] width 1160 height 399
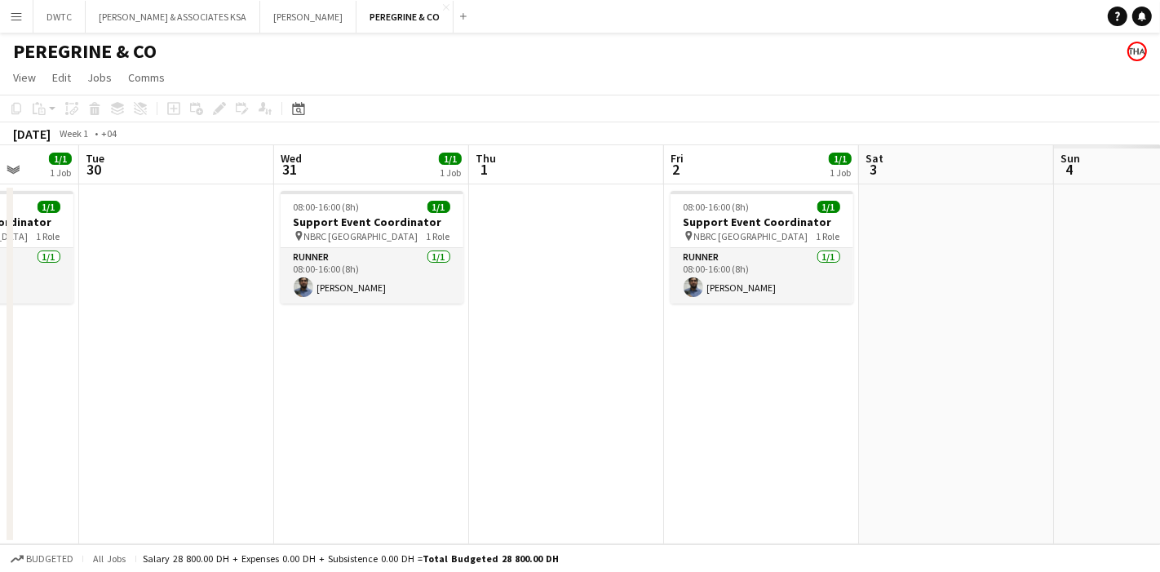
click at [153, 371] on app-calendar-viewport "Sat 27 Sun 28 Mon 29 1/1 1 Job Tue 30 Wed 31 1/1 1 Job Thu 1 Fri 2 1/1 1 Job Sa…" at bounding box center [580, 344] width 1160 height 399
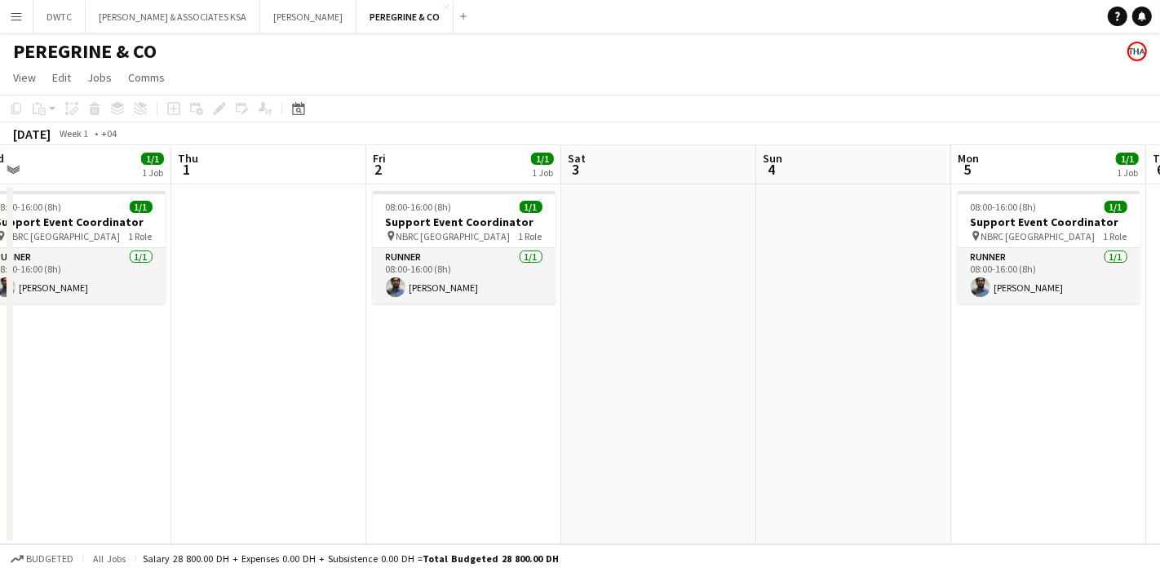
click at [170, 401] on app-calendar-viewport "Sun 28 Mon 29 1/1 1 Job Tue 30 Wed 31 1/1 1 Job Thu 1 Fri 2 1/1 1 Job Sat 3 Sun…" at bounding box center [580, 344] width 1160 height 399
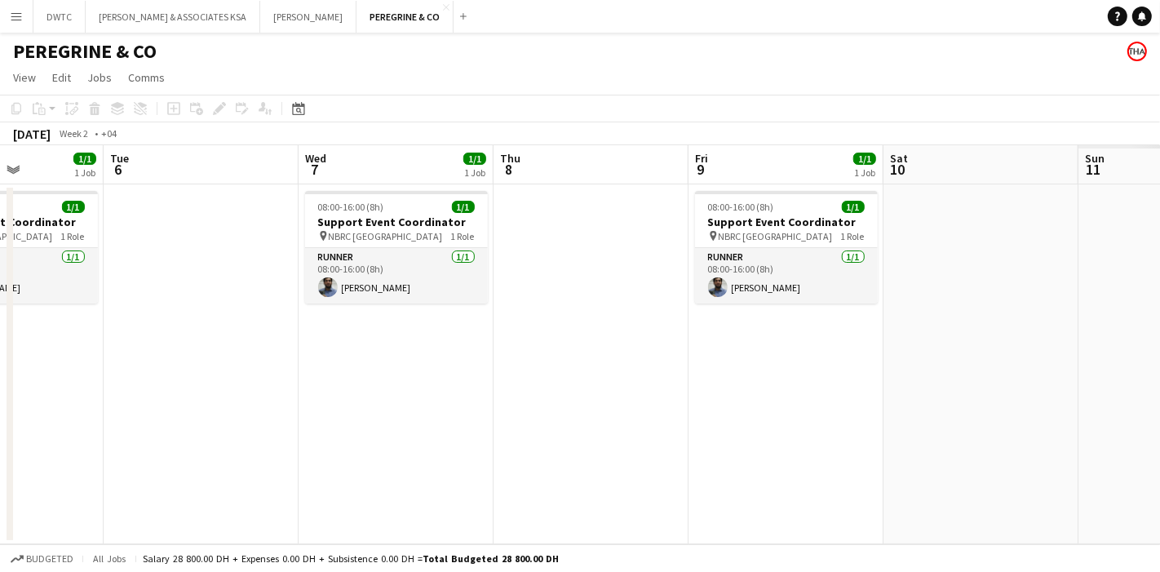
click at [206, 453] on app-calendar-viewport "Sat 3 Sun 4 Mon 5 1/1 1 Job Tue 6 Wed 7 1/1 1 Job Thu 8 Fri 9 1/1 1 Job Sat 10 …" at bounding box center [580, 344] width 1160 height 399
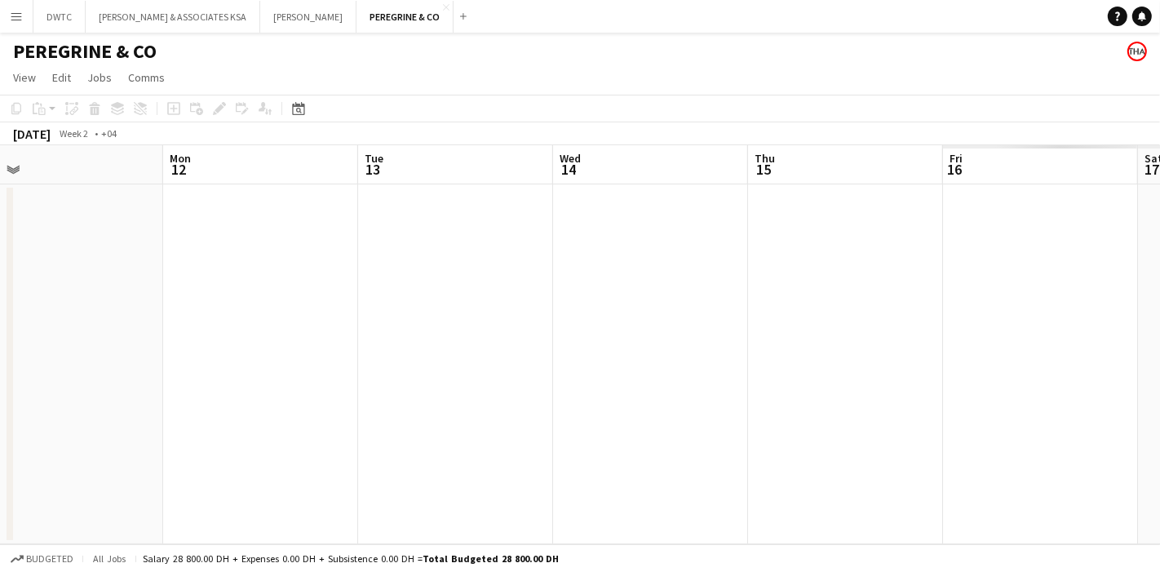
click at [224, 404] on app-calendar-viewport "Thu 8 Fri 9 1/1 1 Job Sat 10 Sun 11 Mon 12 Tue 13 Wed 14 Thu 15 Fri 16 Sat 17 S…" at bounding box center [580, 344] width 1160 height 399
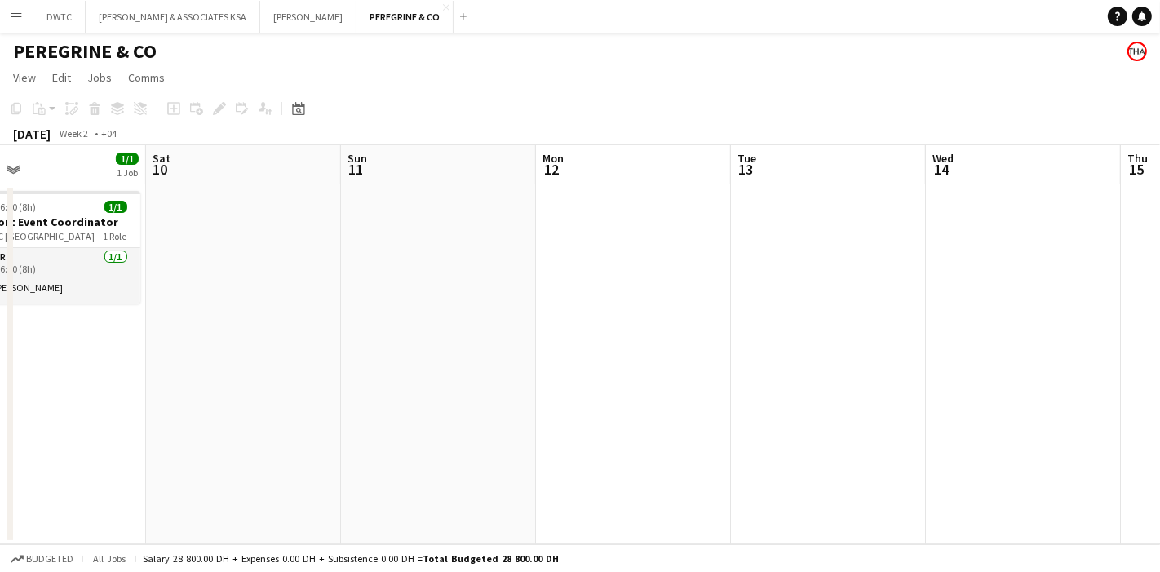
click at [1159, 273] on app-calendar-viewport "Wed 7 1/1 1 Job Thu 8 Fri 9 1/1 1 Job Sat 10 Sun 11 Mon 12 Tue 13 Wed 14 Thu 15…" at bounding box center [580, 344] width 1160 height 399
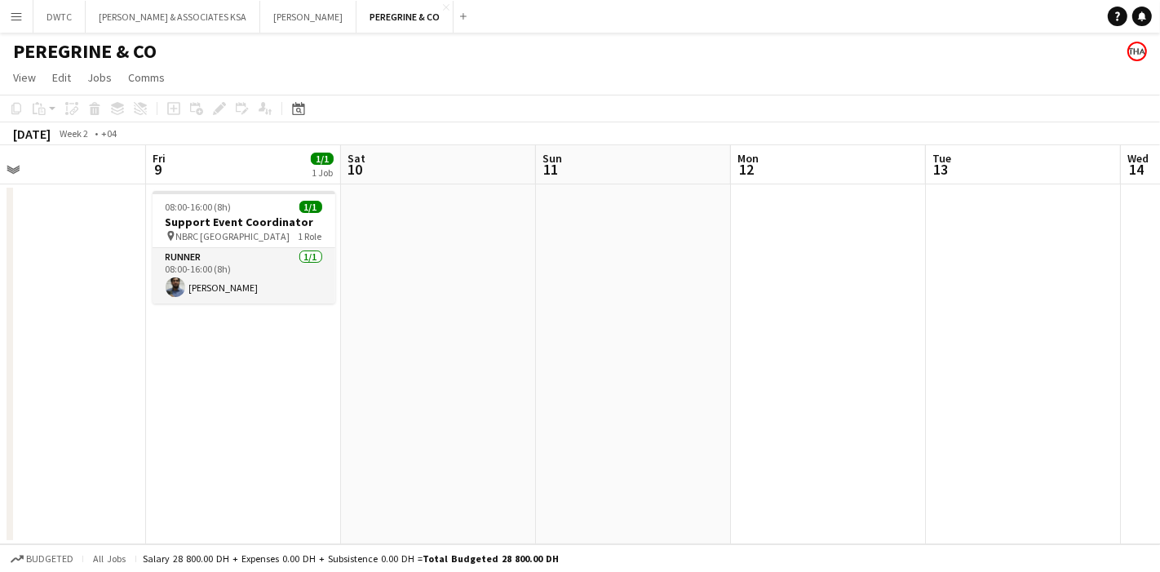
scroll to position [0, 397]
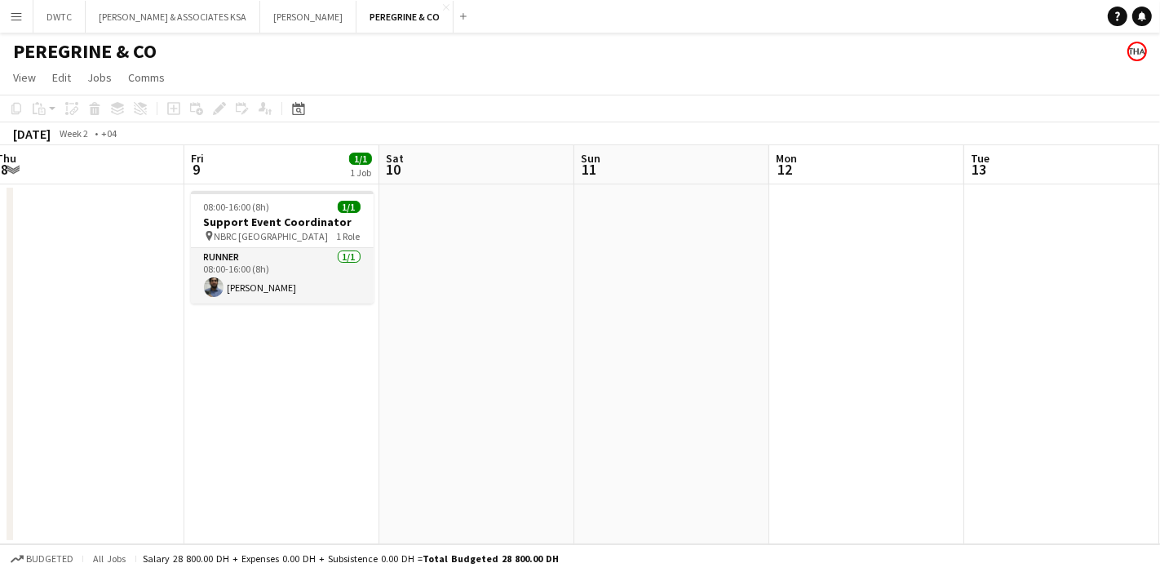
click at [686, 284] on app-calendar-viewport "Tue 6 Wed 7 1/1 1 Job Thu 8 Fri 9 1/1 1 Job Sat 10 Sun 11 Mon 12 Tue 13 Wed 14 …" at bounding box center [580, 344] width 1160 height 399
